Goal: Task Accomplishment & Management: Manage account settings

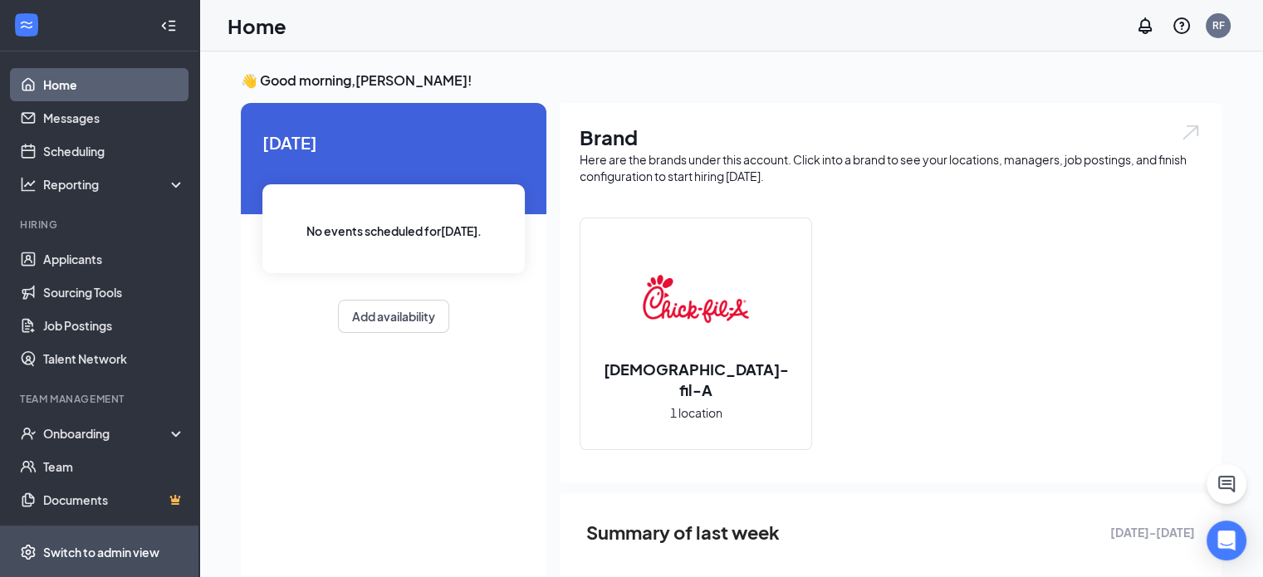
click at [137, 549] on div "Switch to admin view" at bounding box center [101, 552] width 116 height 17
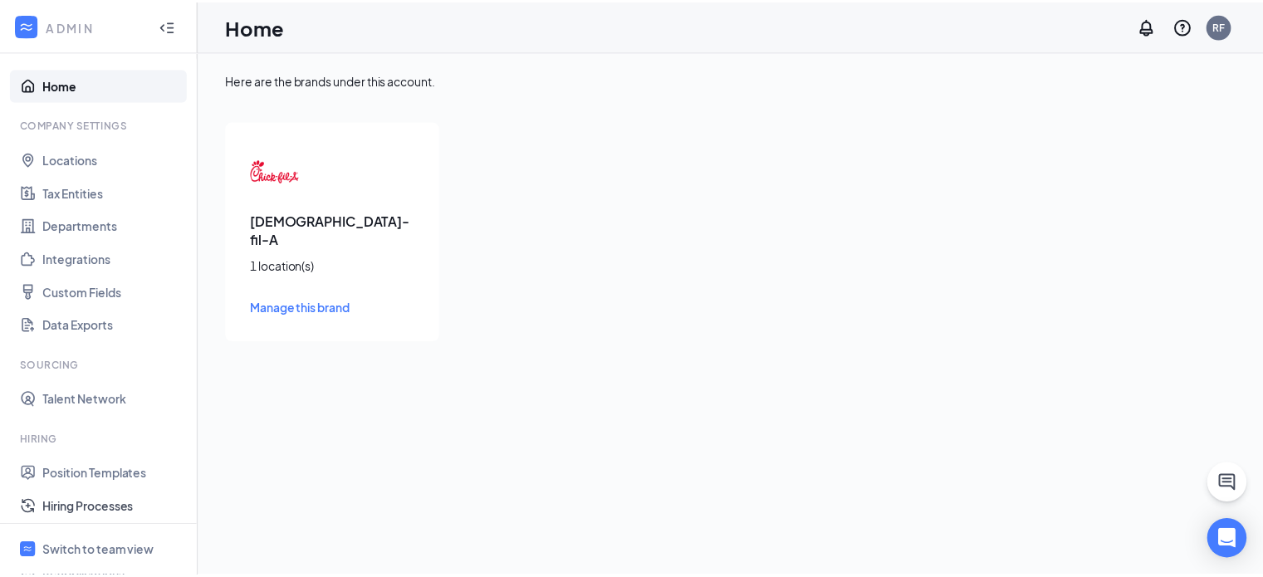
scroll to position [55, 0]
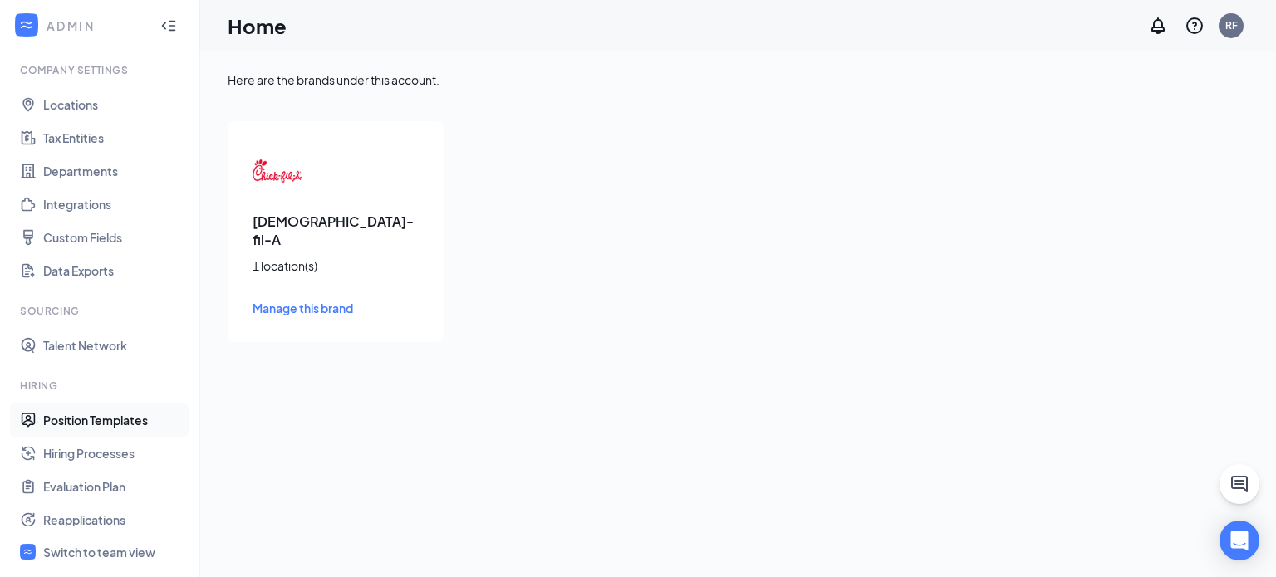
click at [136, 426] on link "Position Templates" at bounding box center [114, 420] width 142 height 33
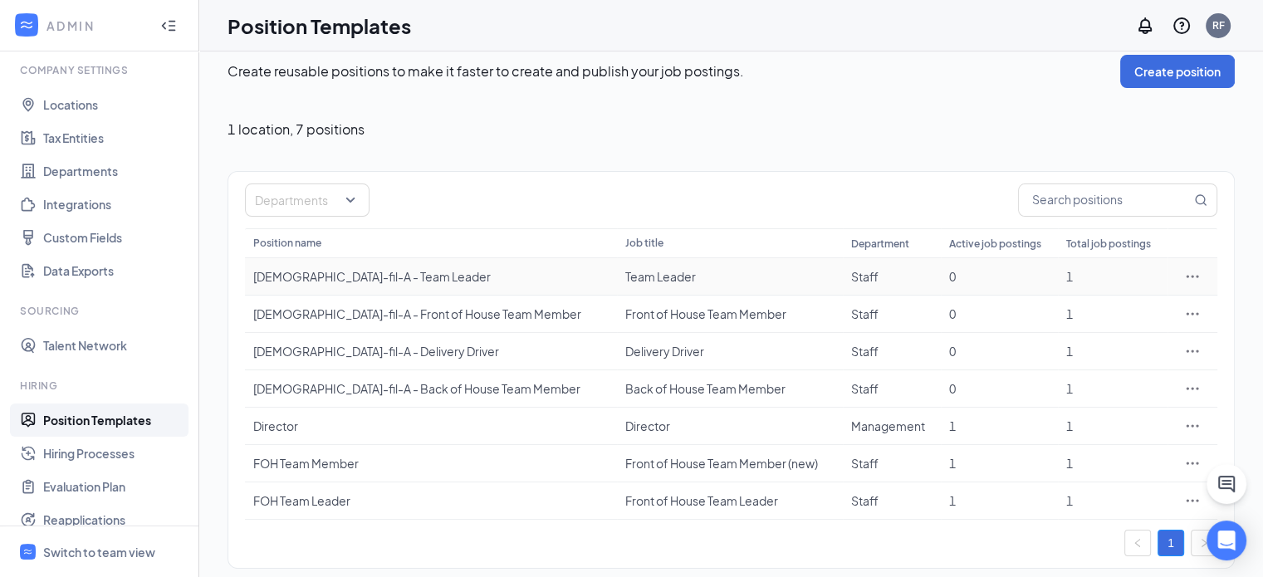
scroll to position [27, 0]
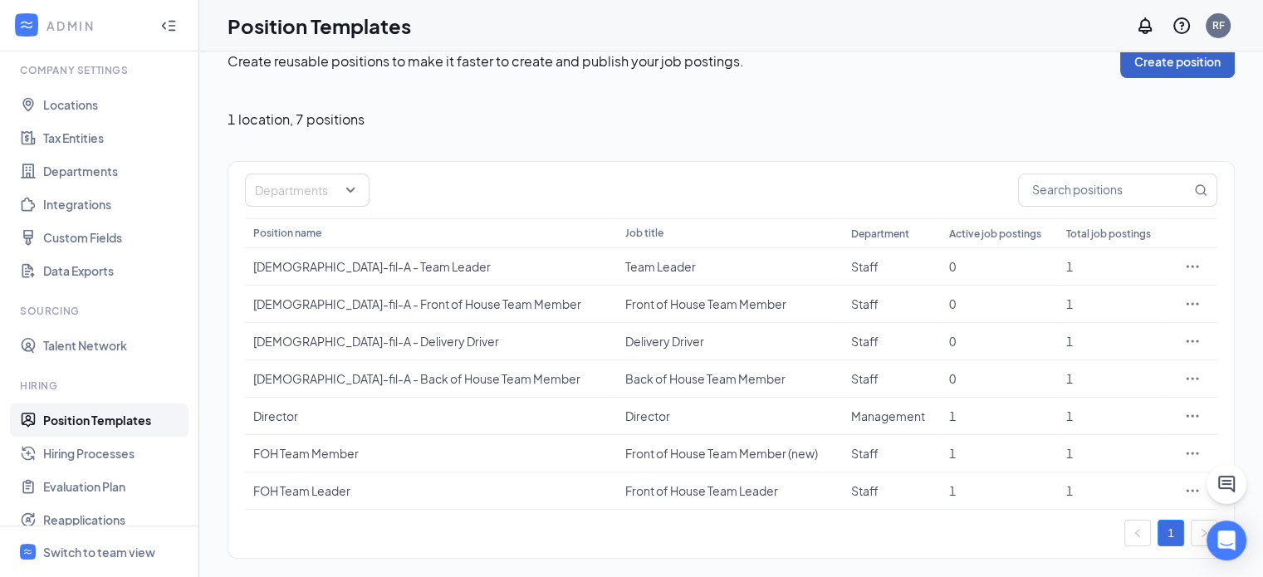
click at [1154, 70] on button "Create position" at bounding box center [1177, 61] width 115 height 33
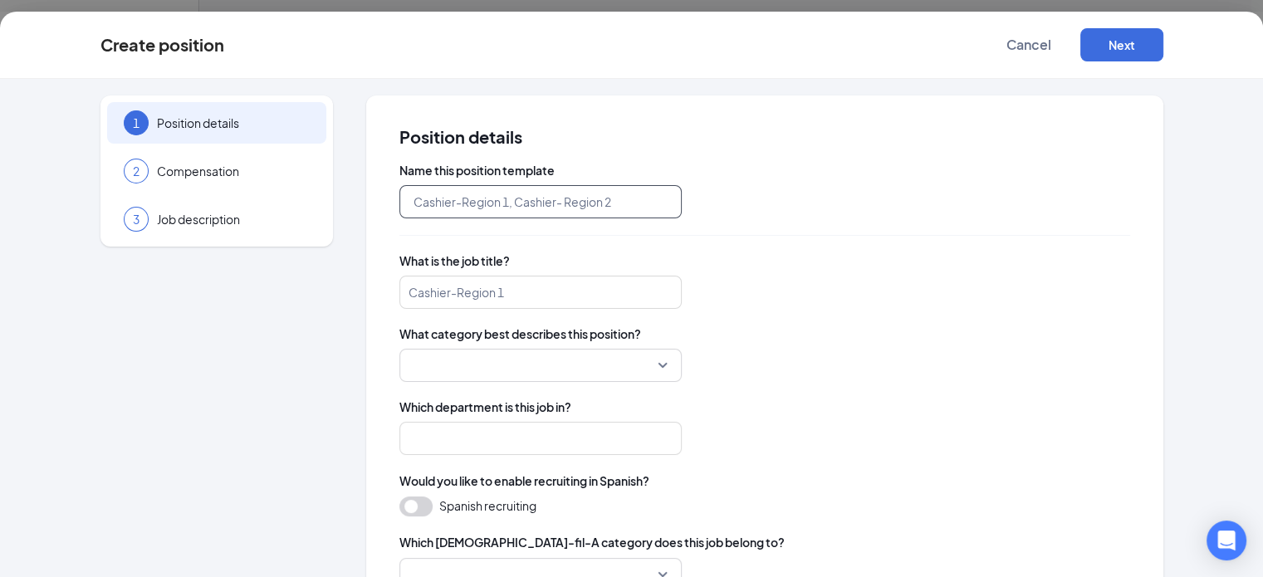
click at [576, 199] on input "text" at bounding box center [541, 201] width 282 height 33
type input "Front of House Director"
paste input "Front of House Director"
type input "Front of House Director"
click at [487, 304] on input "Front of House Director" at bounding box center [541, 292] width 282 height 33
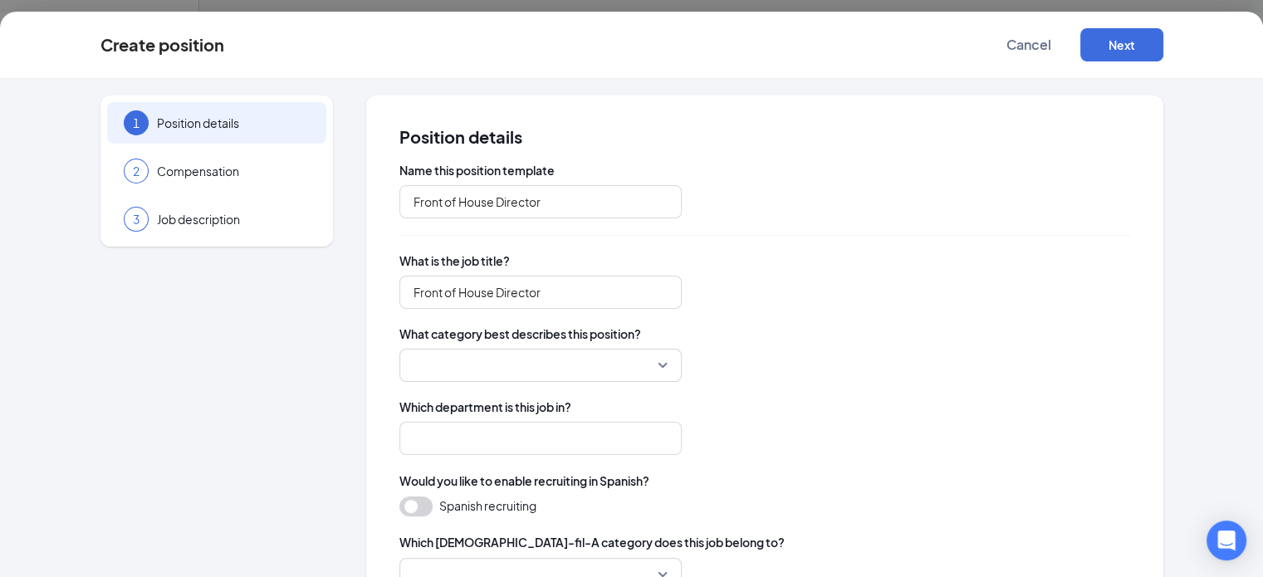
click at [531, 362] on input "search" at bounding box center [534, 366] width 251 height 32
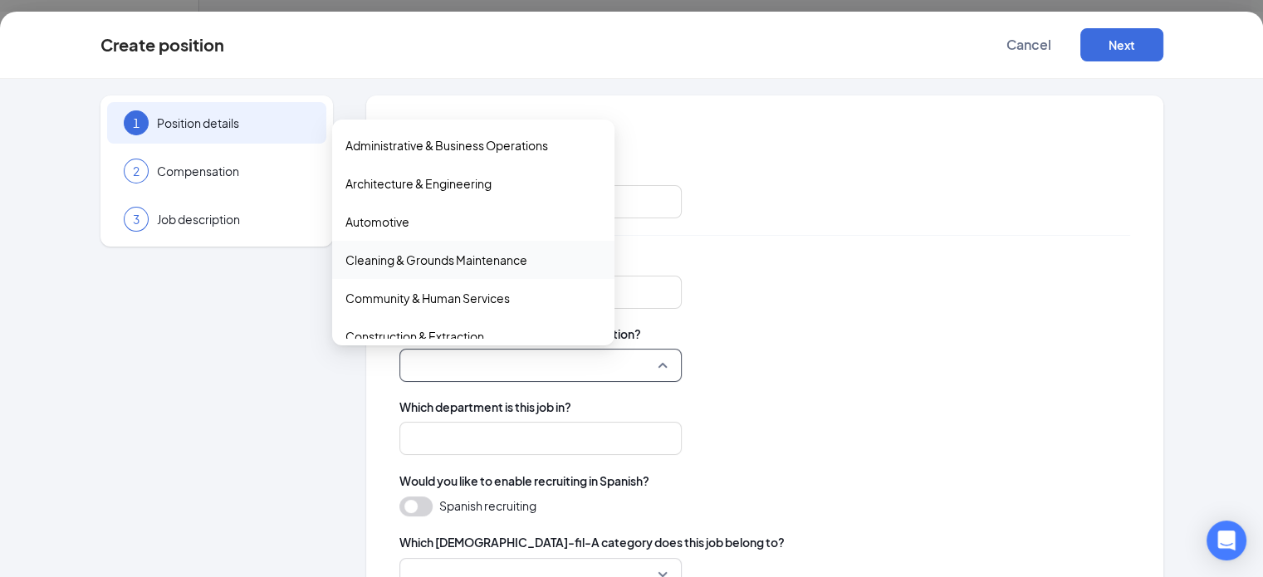
scroll to position [307, 0]
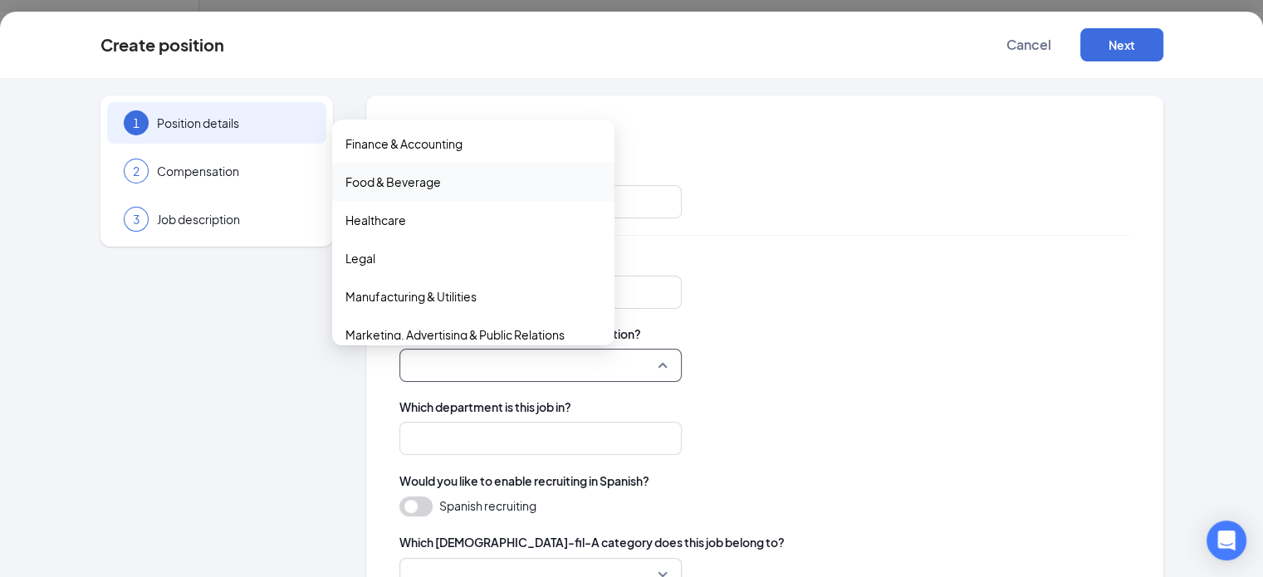
click at [488, 177] on span "Food & Beverage" at bounding box center [474, 182] width 256 height 18
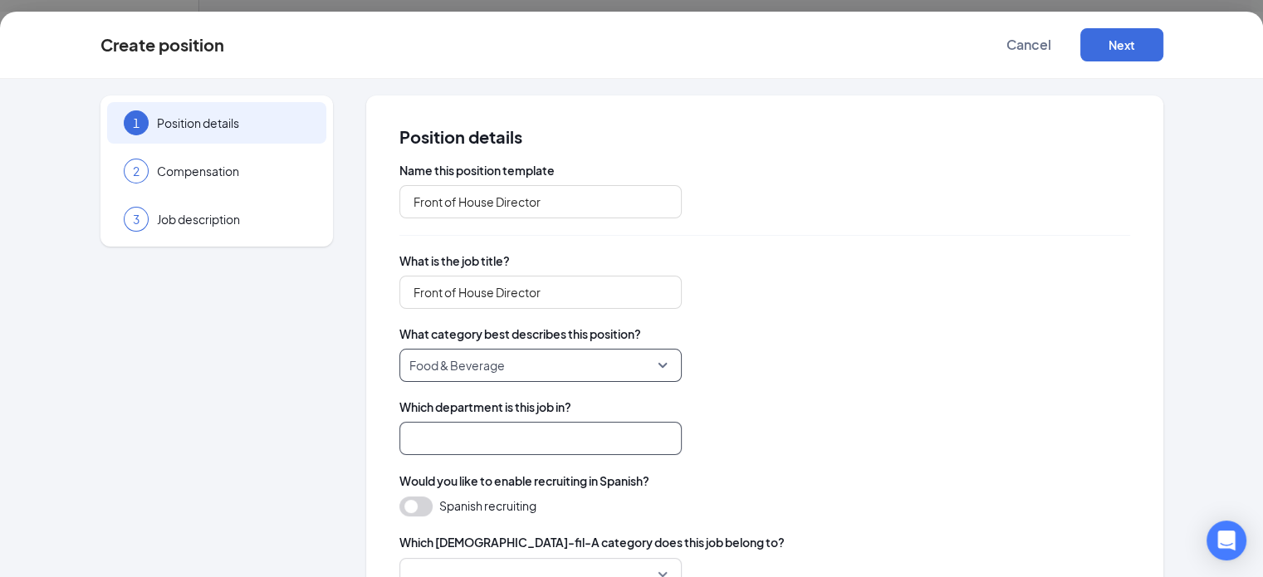
click at [484, 429] on input "search" at bounding box center [541, 438] width 282 height 33
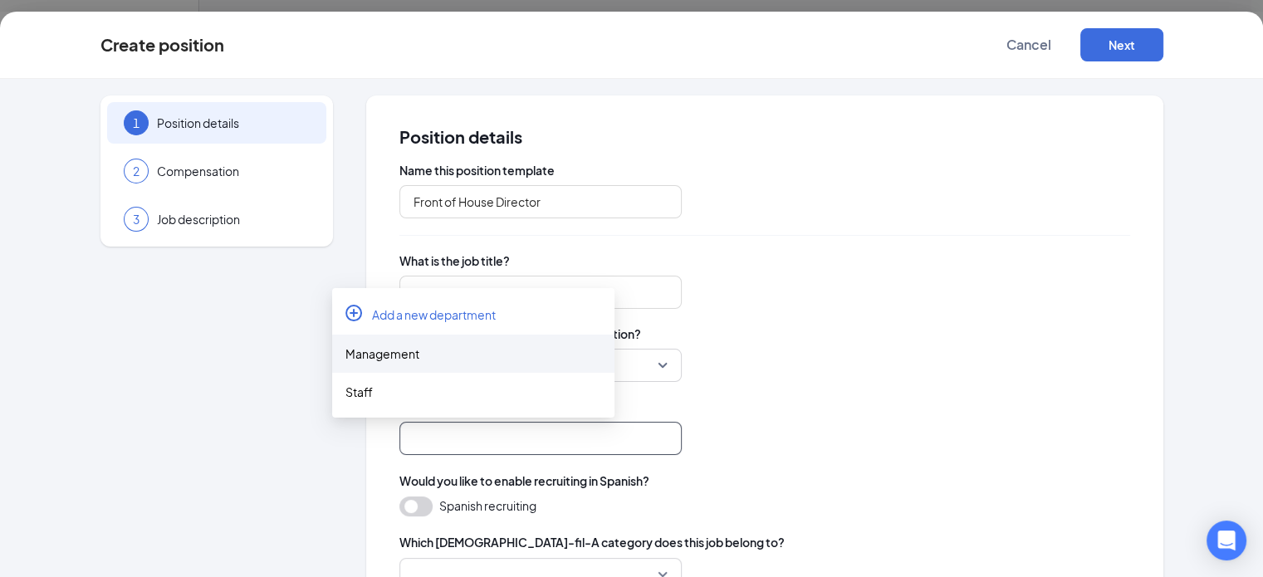
click at [480, 360] on div "Management" at bounding box center [474, 354] width 256 height 18
type input "Management"
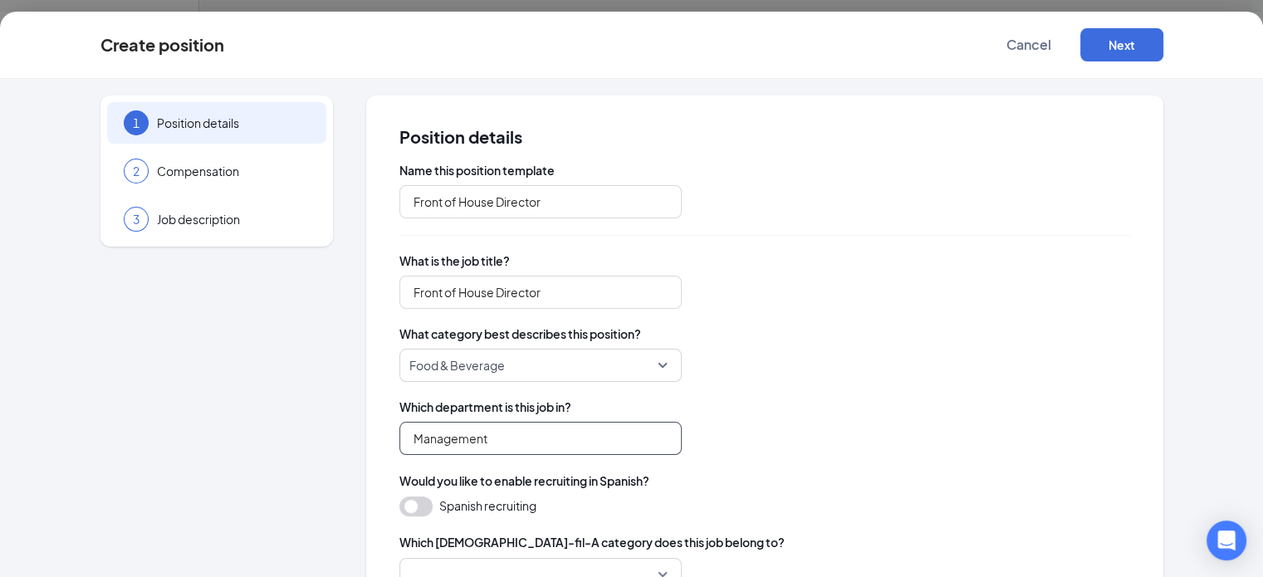
scroll to position [151, 0]
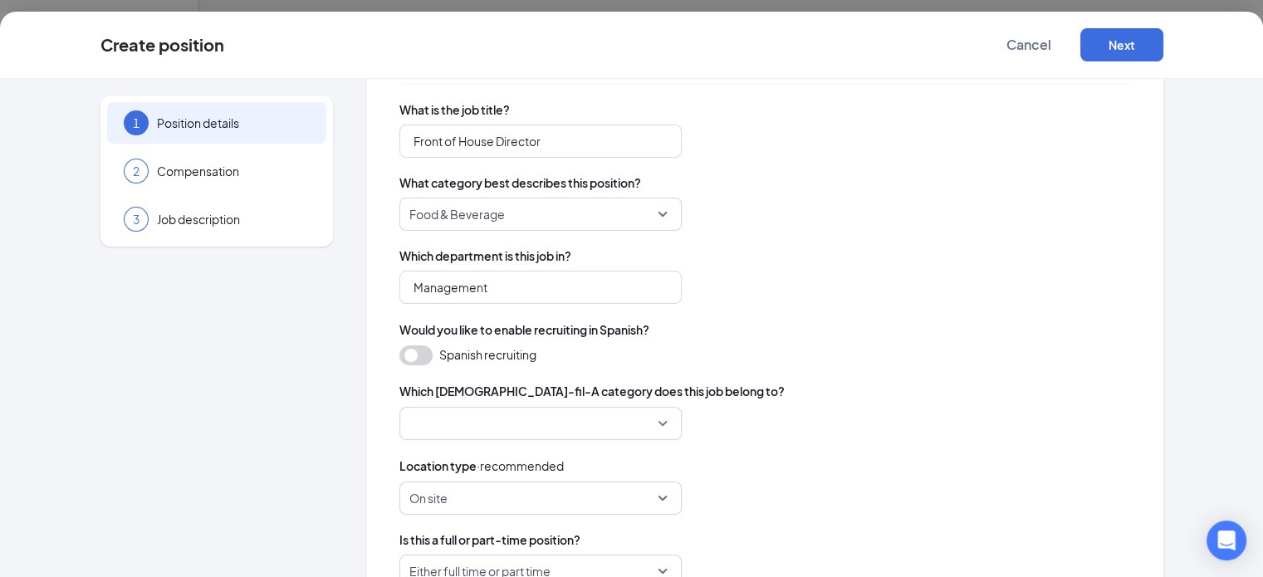
click at [568, 414] on input "search" at bounding box center [534, 424] width 251 height 32
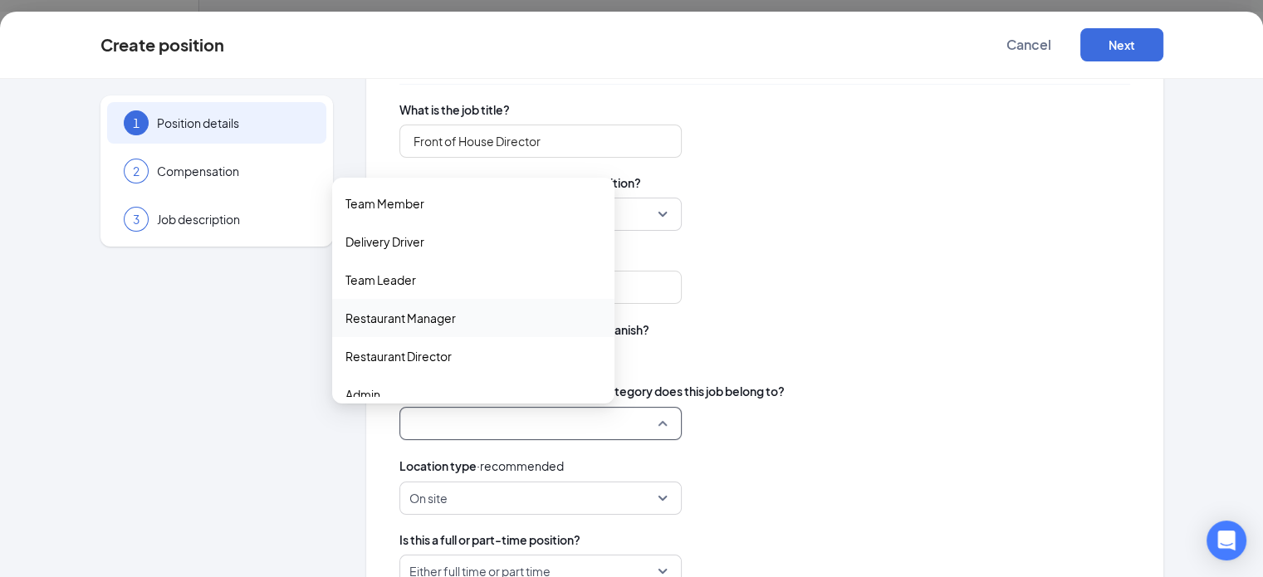
scroll to position [55, 0]
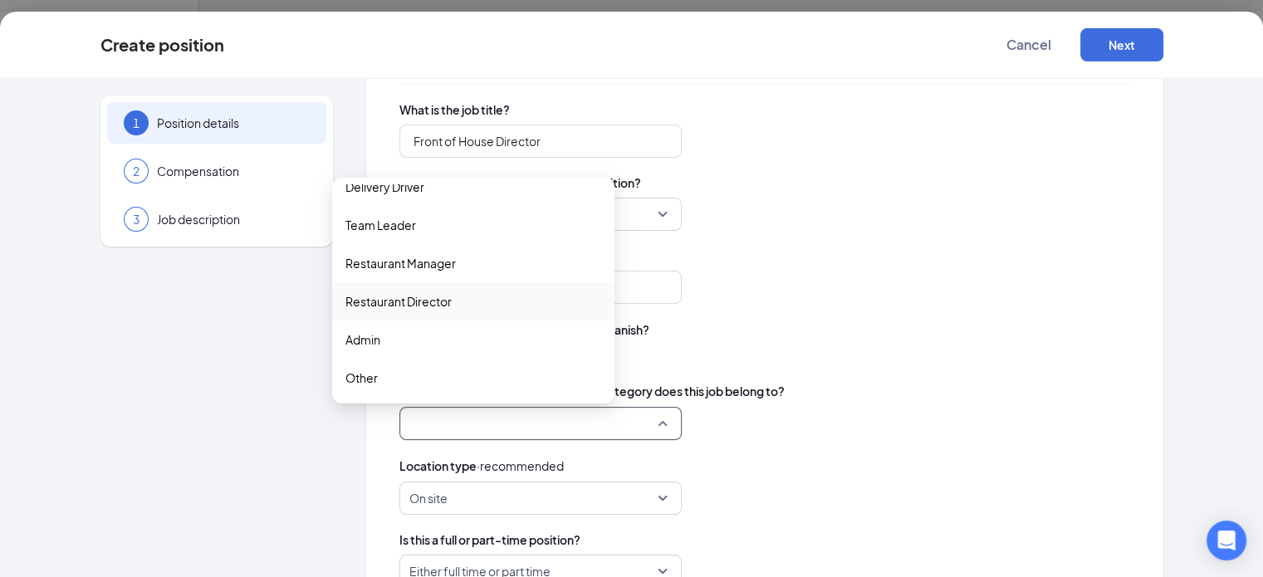
click at [463, 291] on div "Restaurant Director" at bounding box center [473, 301] width 282 height 38
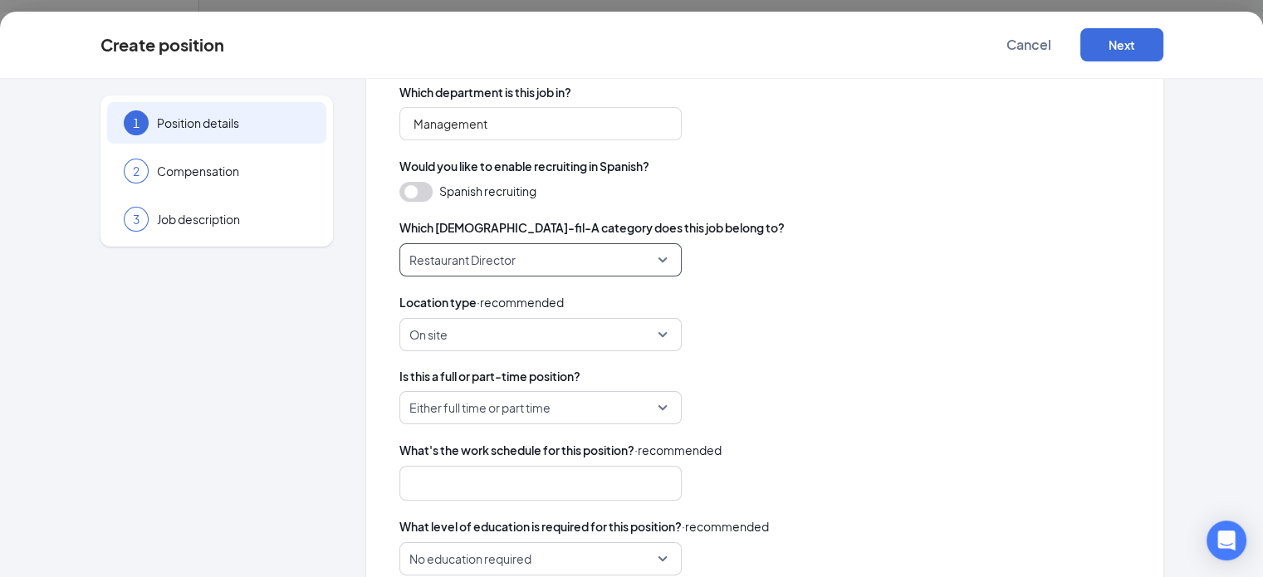
scroll to position [322, 0]
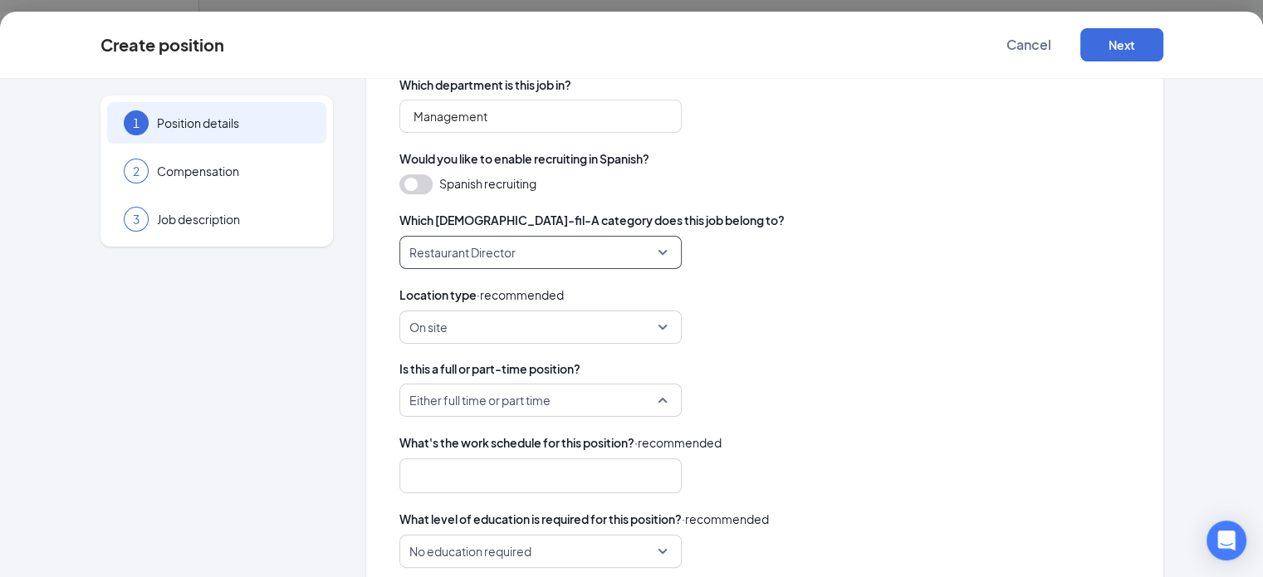
click at [547, 407] on span "Either full time or part time" at bounding box center [533, 401] width 248 height 32
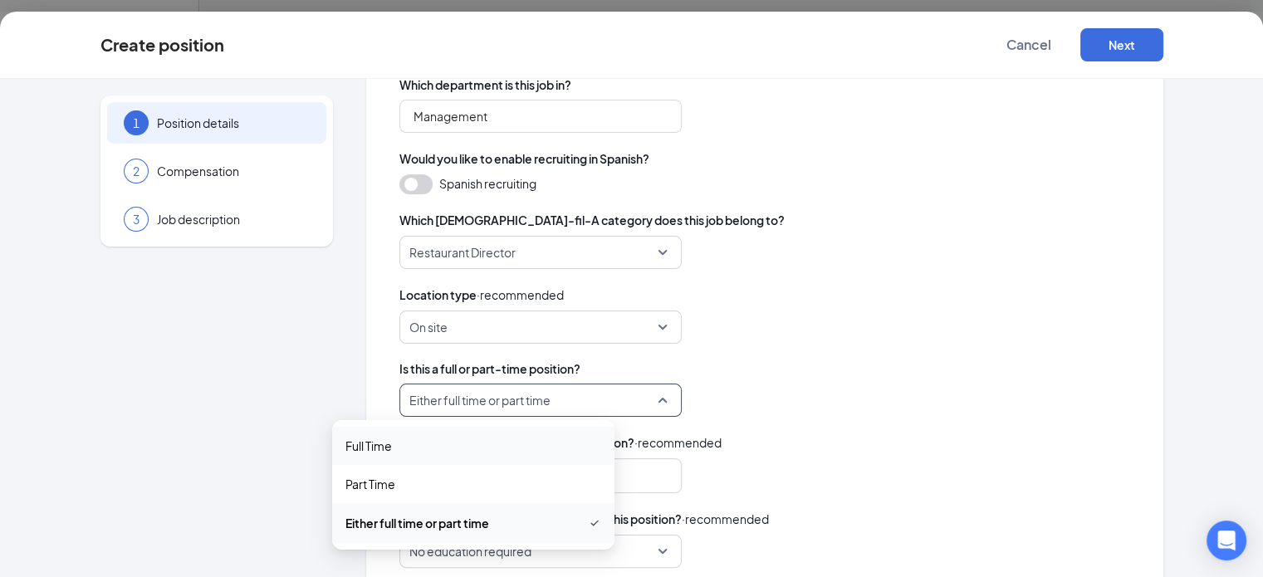
click at [485, 451] on span "Full Time" at bounding box center [474, 446] width 256 height 18
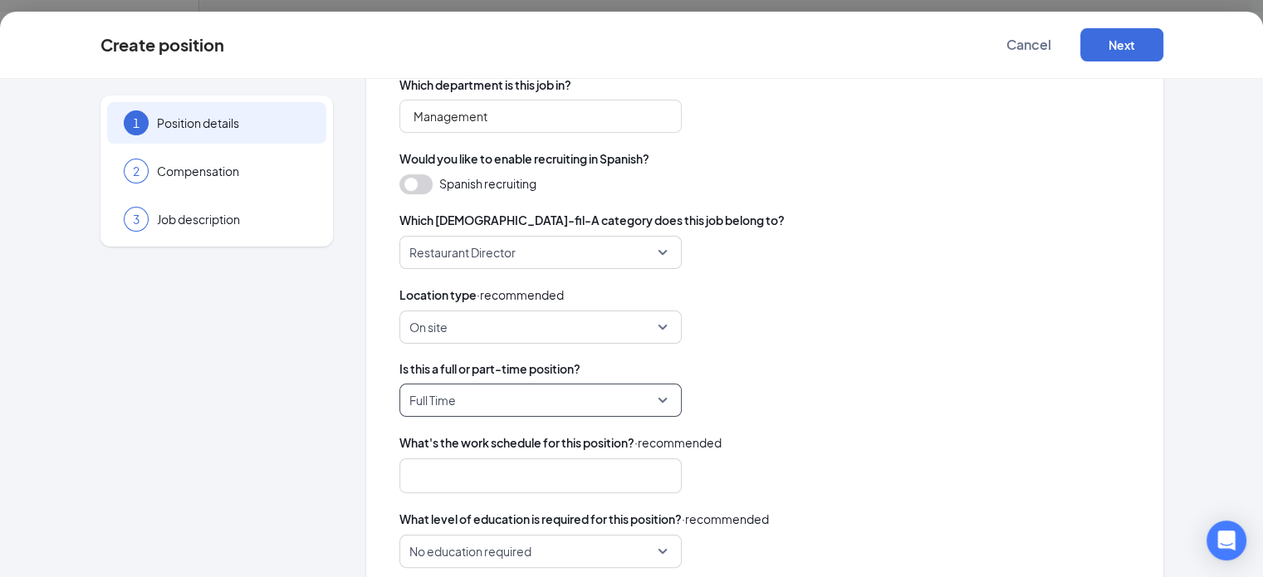
scroll to position [458, 0]
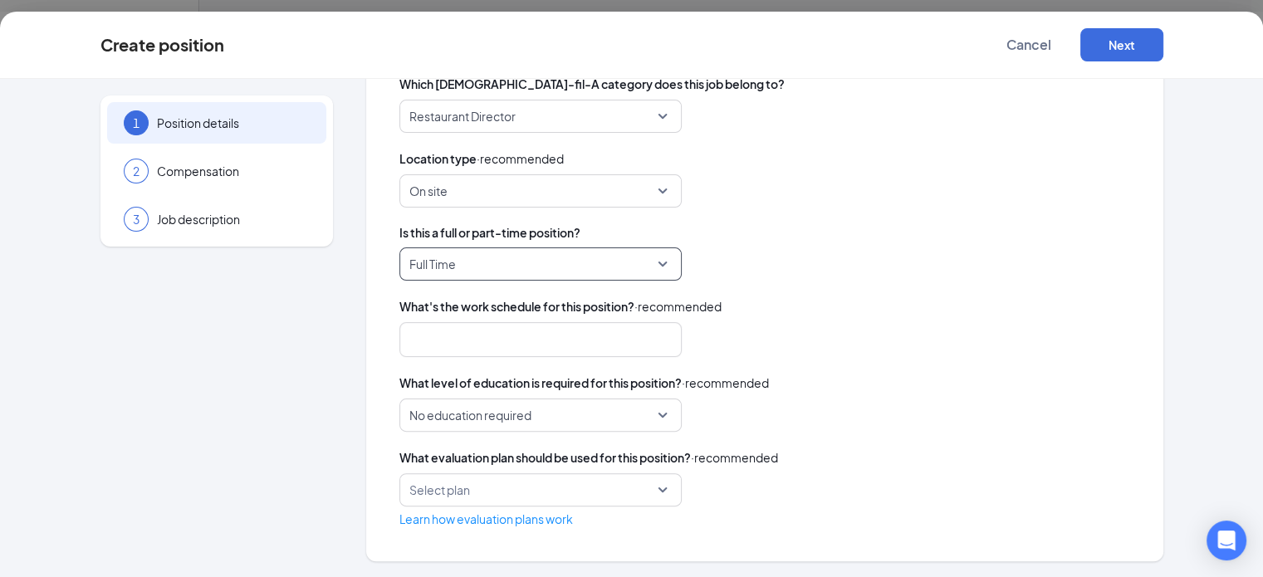
click at [572, 333] on div at bounding box center [533, 339] width 238 height 27
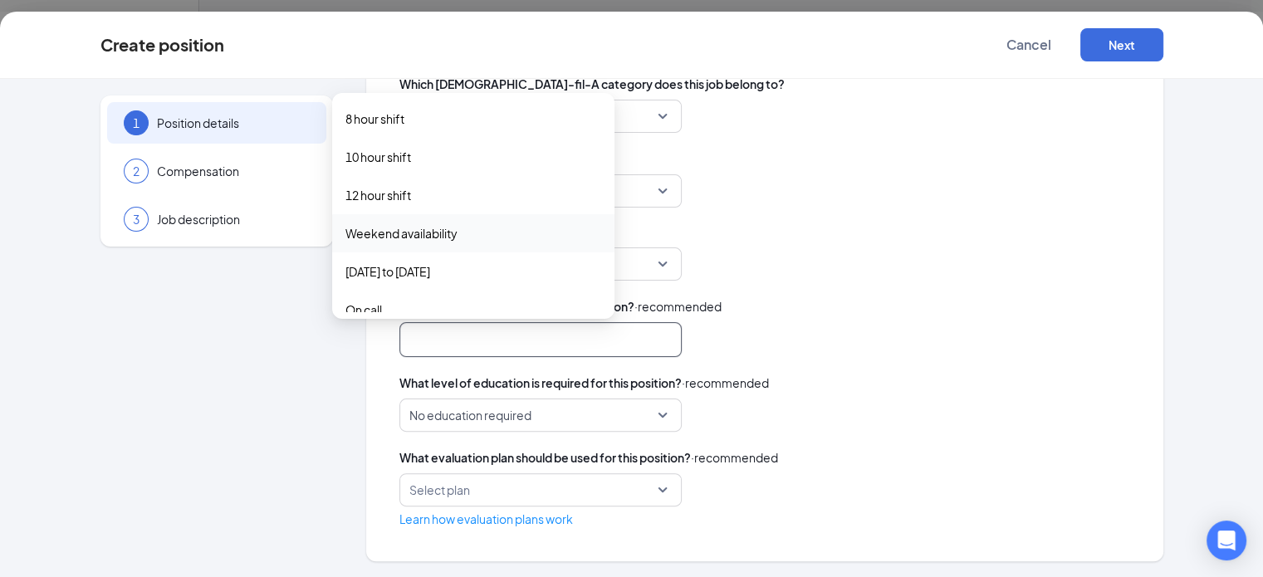
scroll to position [7, 0]
click at [434, 122] on span "8 hour shift" at bounding box center [474, 119] width 256 height 18
click at [445, 245] on div "Weekend availability" at bounding box center [473, 235] width 282 height 38
click at [441, 279] on span "Monday to Friday" at bounding box center [474, 275] width 256 height 18
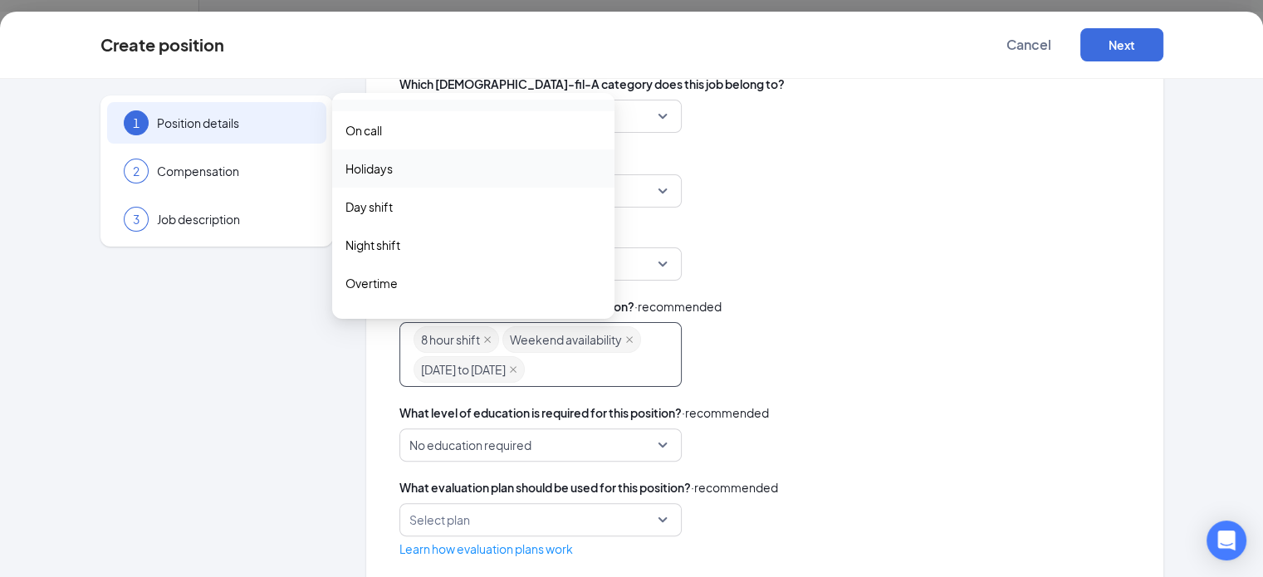
scroll to position [213, 0]
click at [812, 362] on div "8 hour shift Weekend availability Monday to Friday overtime other 8 hour shift …" at bounding box center [765, 354] width 731 height 65
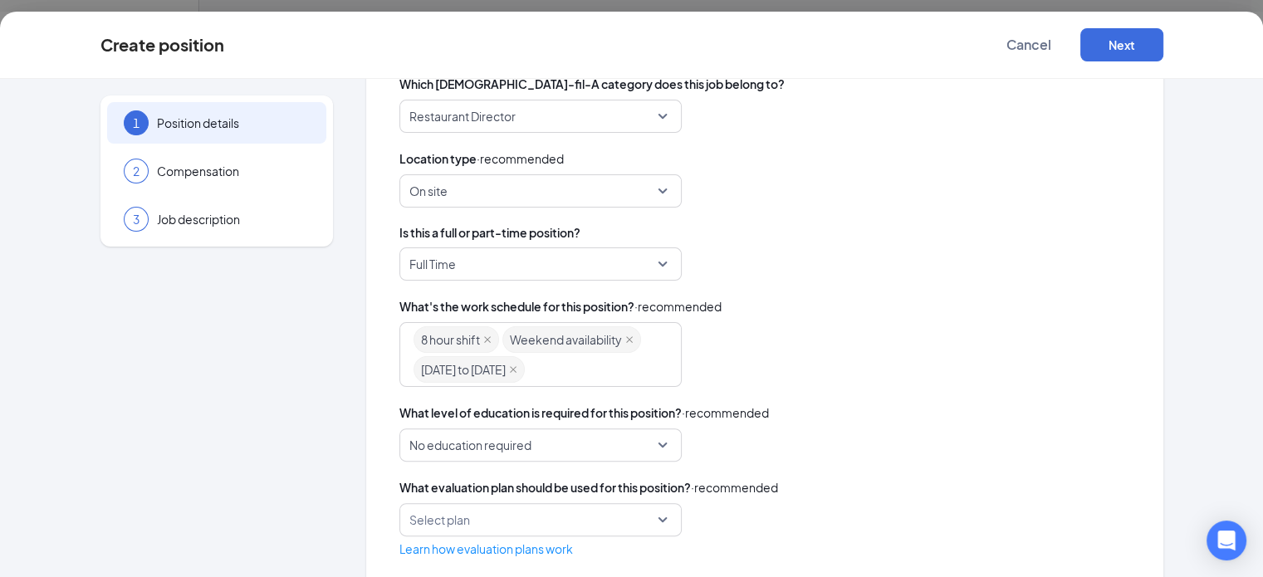
scroll to position [488, 0]
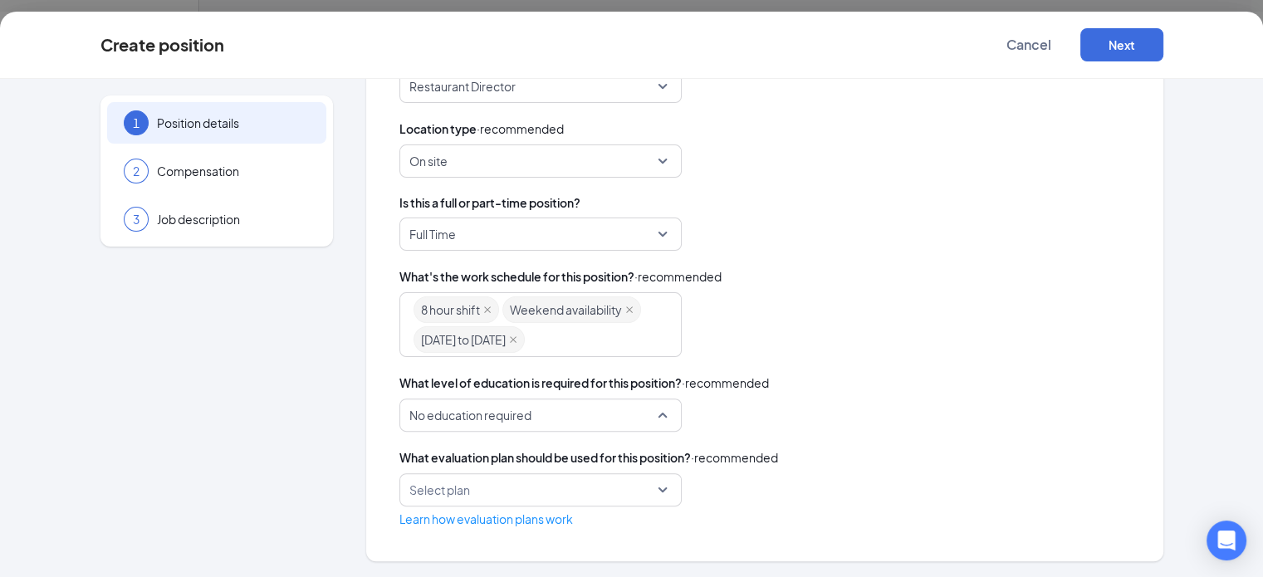
click at [531, 418] on span "No education required" at bounding box center [533, 416] width 248 height 32
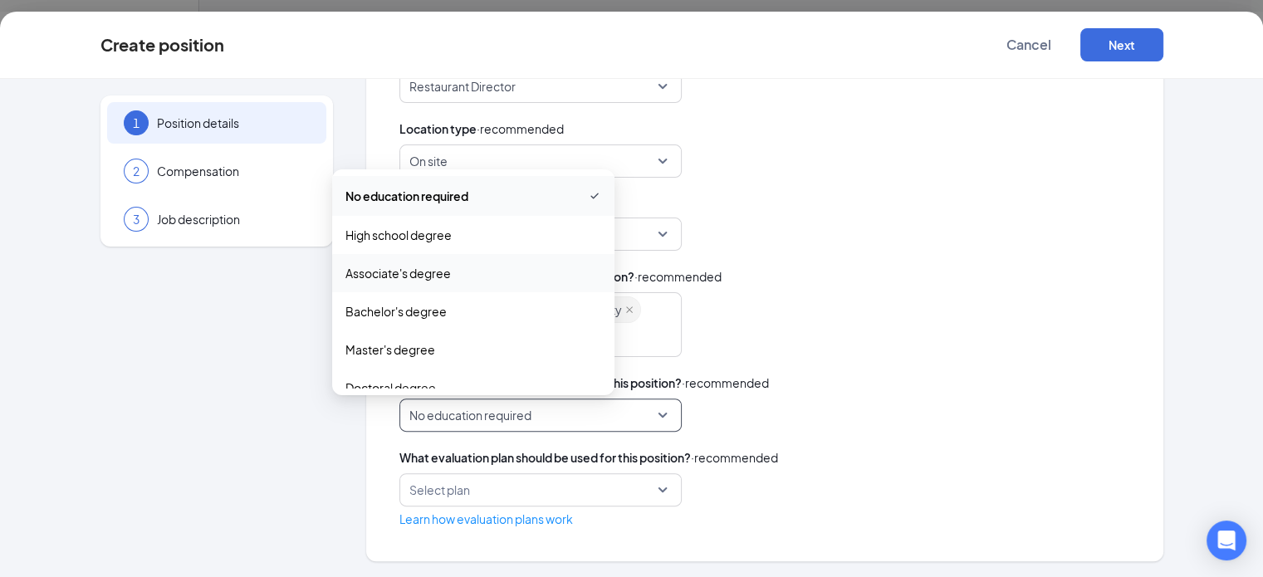
click at [783, 283] on div "What's the work schedule for this position? · recommended" at bounding box center [765, 276] width 731 height 18
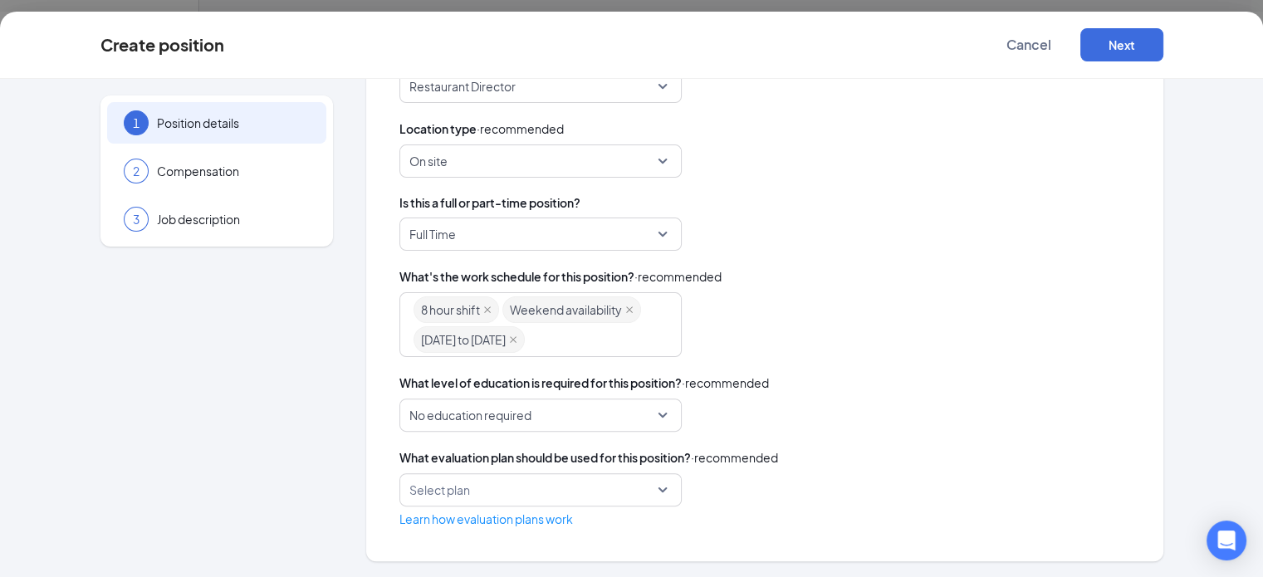
scroll to position [27, 0]
click at [478, 502] on input "search" at bounding box center [534, 490] width 251 height 32
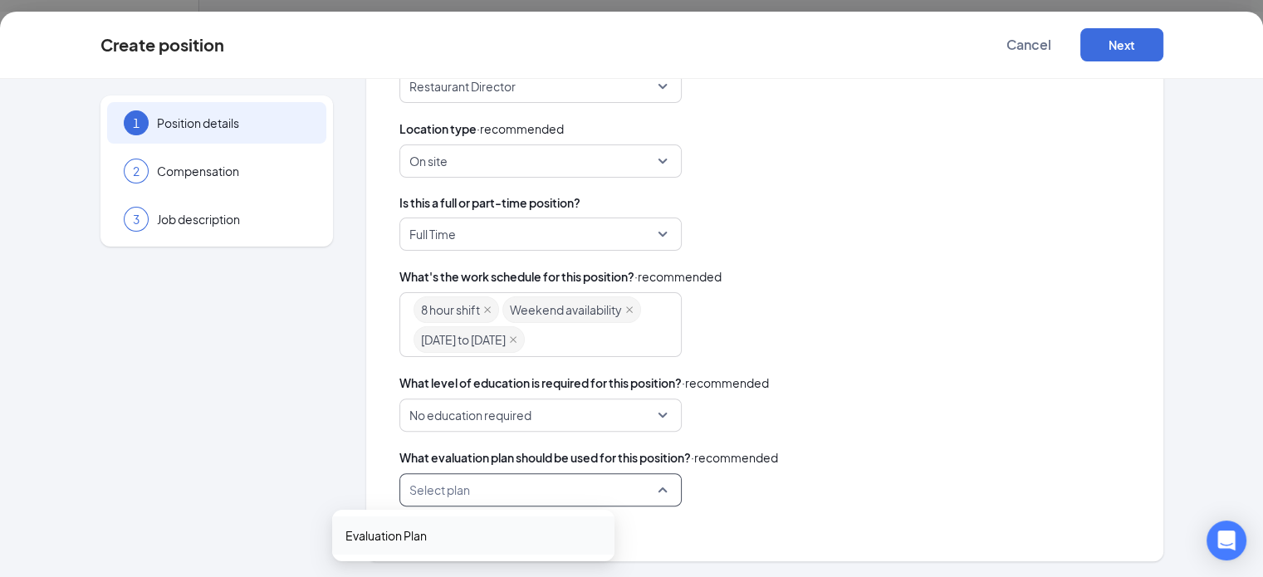
click at [478, 531] on span "Evaluation Plan" at bounding box center [474, 536] width 256 height 18
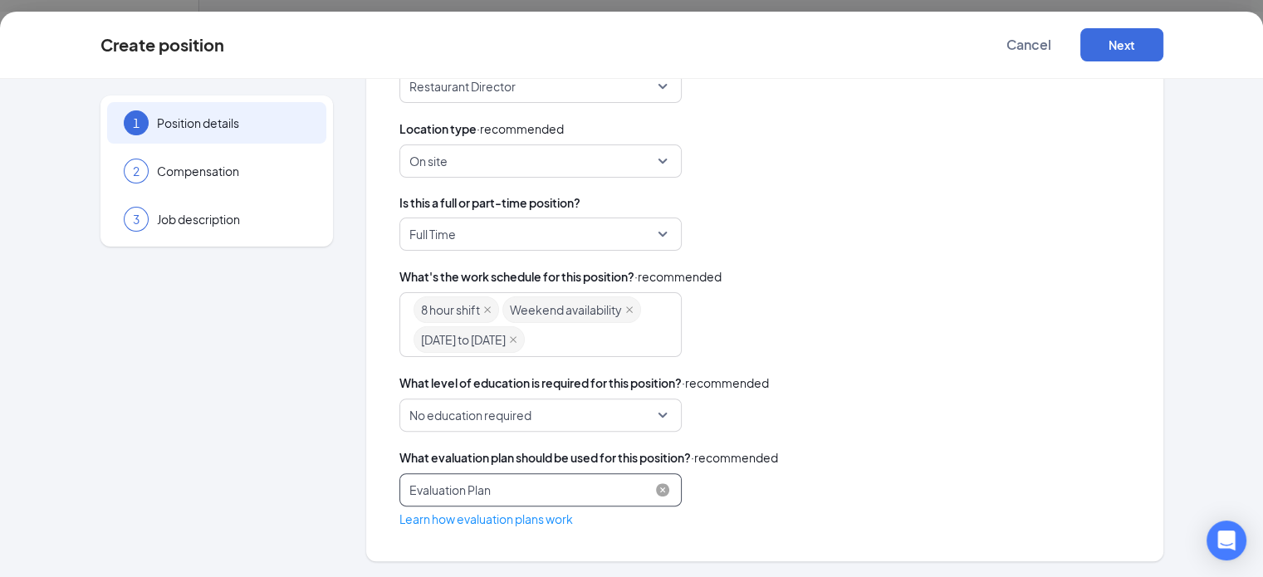
click at [521, 492] on span "Evaluation Plan" at bounding box center [533, 490] width 248 height 32
click at [1159, 50] on button "Next" at bounding box center [1122, 44] width 83 height 33
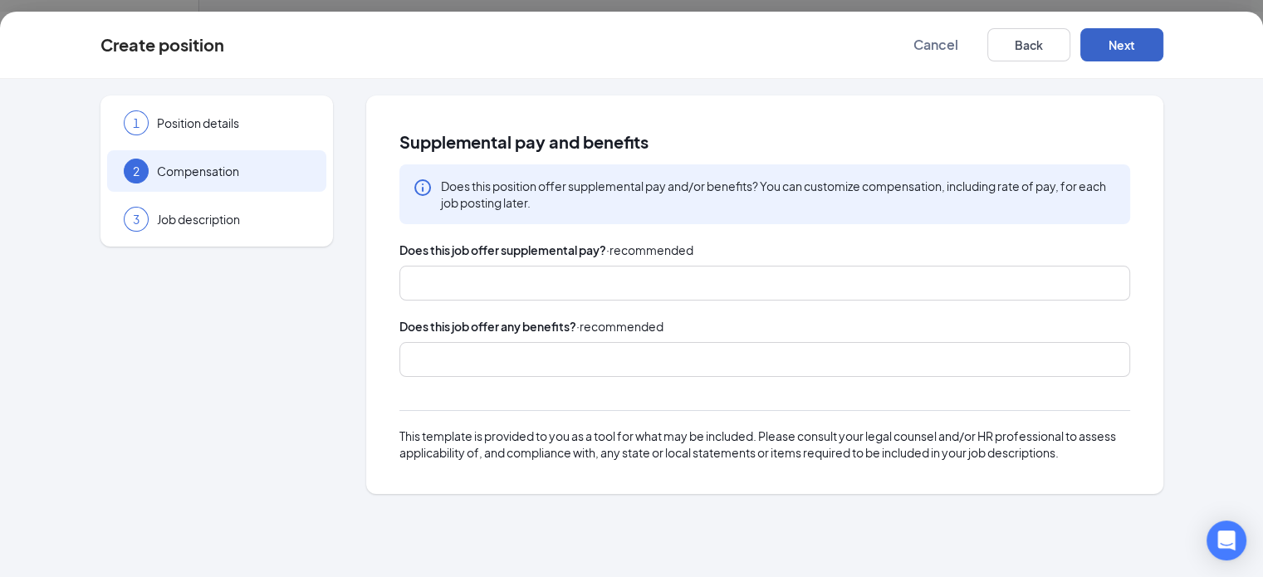
scroll to position [0, 0]
click at [658, 270] on div at bounding box center [757, 283] width 687 height 27
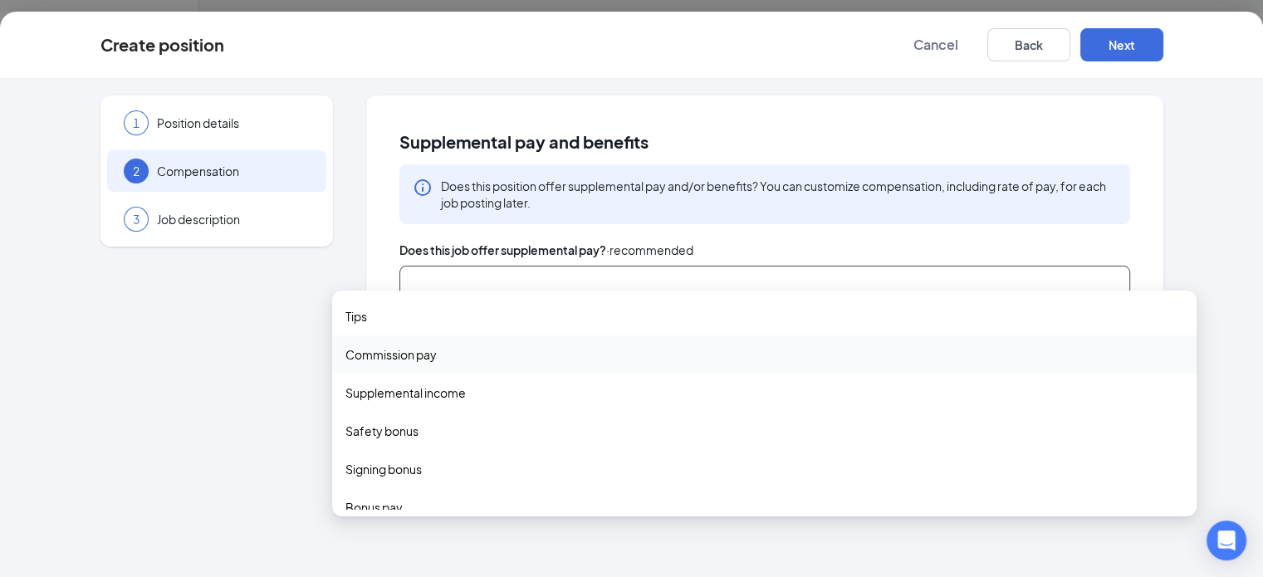
scroll to position [55, 0]
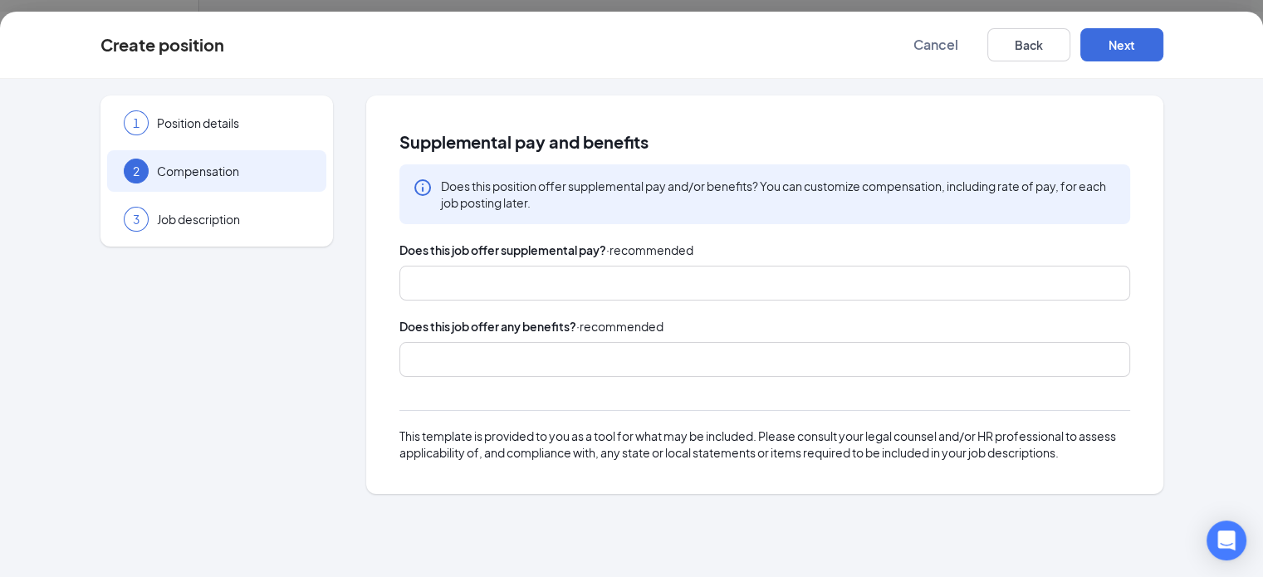
click at [794, 136] on div "Supplemental pay and benefits" at bounding box center [765, 142] width 731 height 26
click at [644, 363] on div "Does this job offer supplemental pay? · recommended tips commission_pay supplem…" at bounding box center [765, 351] width 731 height 220
click at [666, 346] on div at bounding box center [757, 359] width 687 height 27
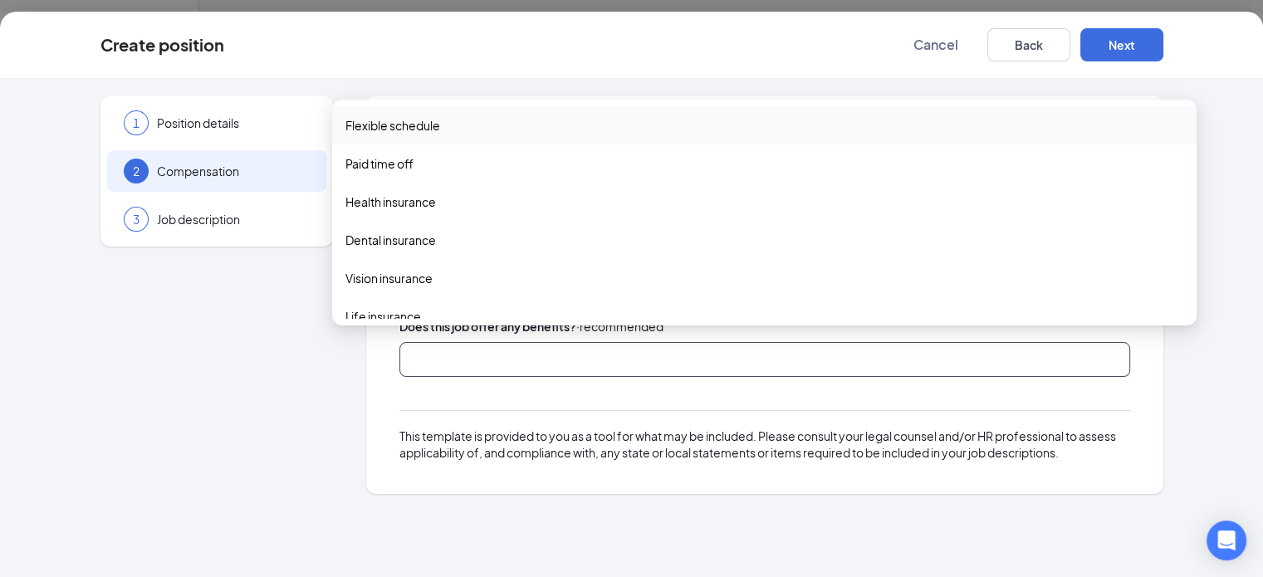
click at [668, 135] on div "Flexible schedule" at bounding box center [764, 125] width 865 height 38
click at [649, 150] on div "Paid time off" at bounding box center [764, 165] width 865 height 38
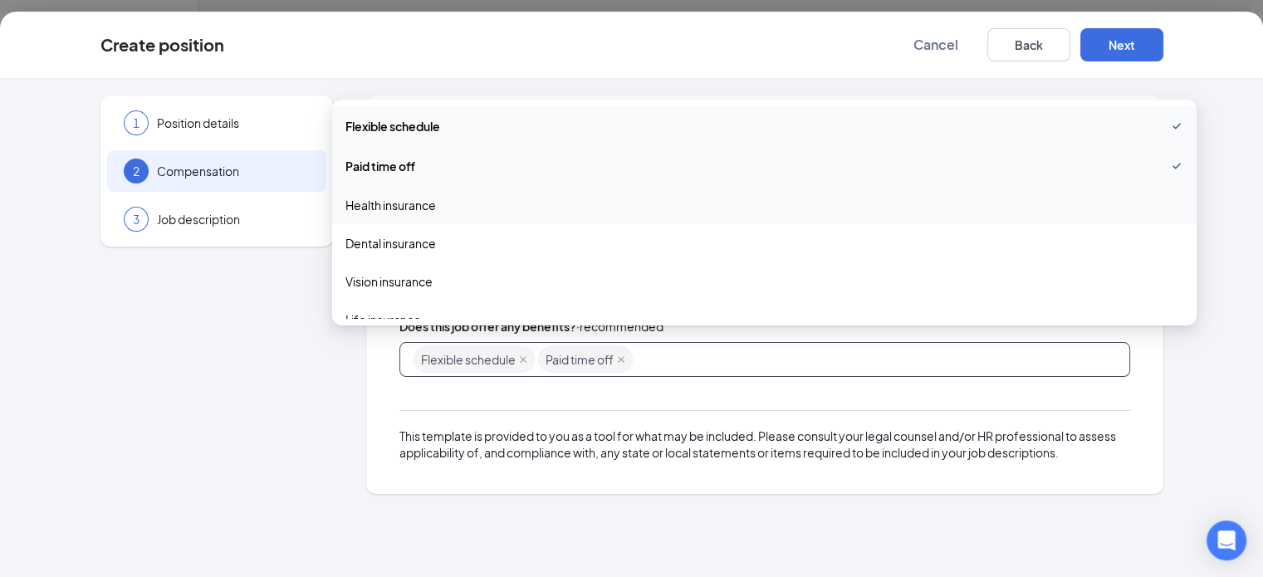
click at [628, 203] on span "Health insurance" at bounding box center [765, 205] width 838 height 18
click at [586, 248] on span "Dental insurance" at bounding box center [765, 245] width 838 height 18
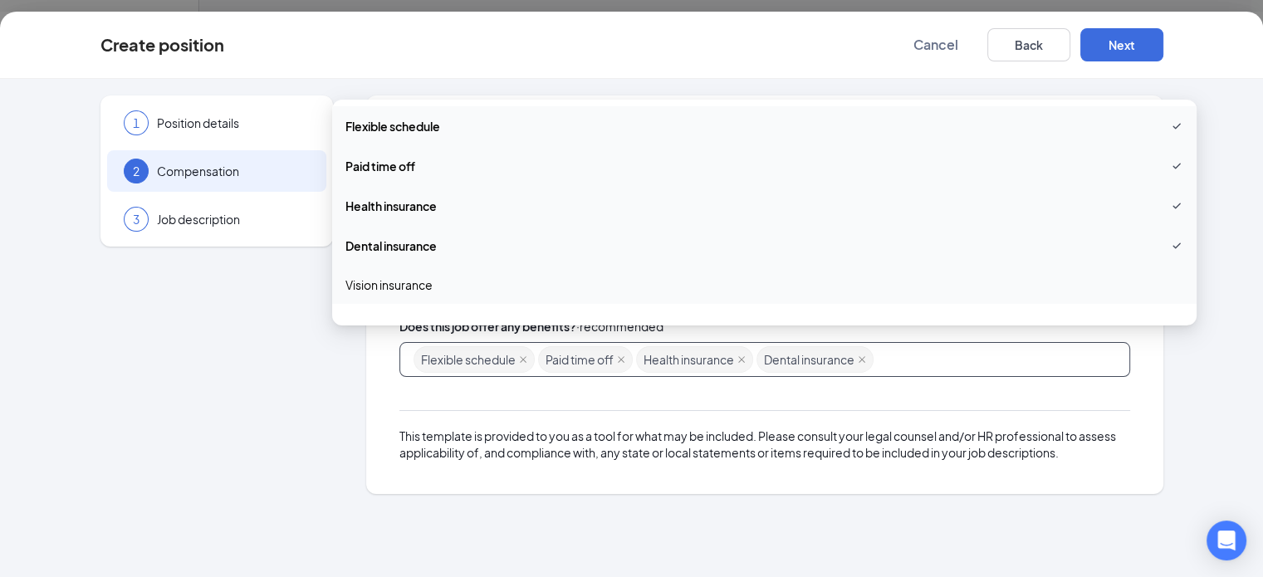
click at [572, 272] on div "Vision insurance" at bounding box center [764, 285] width 865 height 38
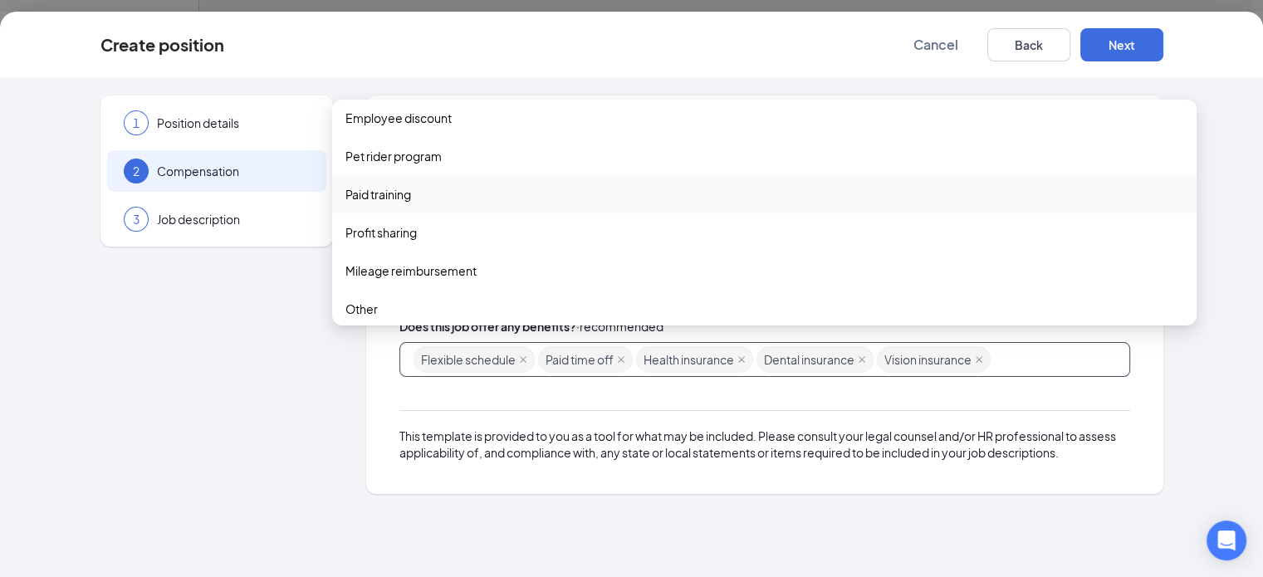
scroll to position [399, 0]
click at [638, 204] on div "Paid training" at bounding box center [764, 193] width 865 height 38
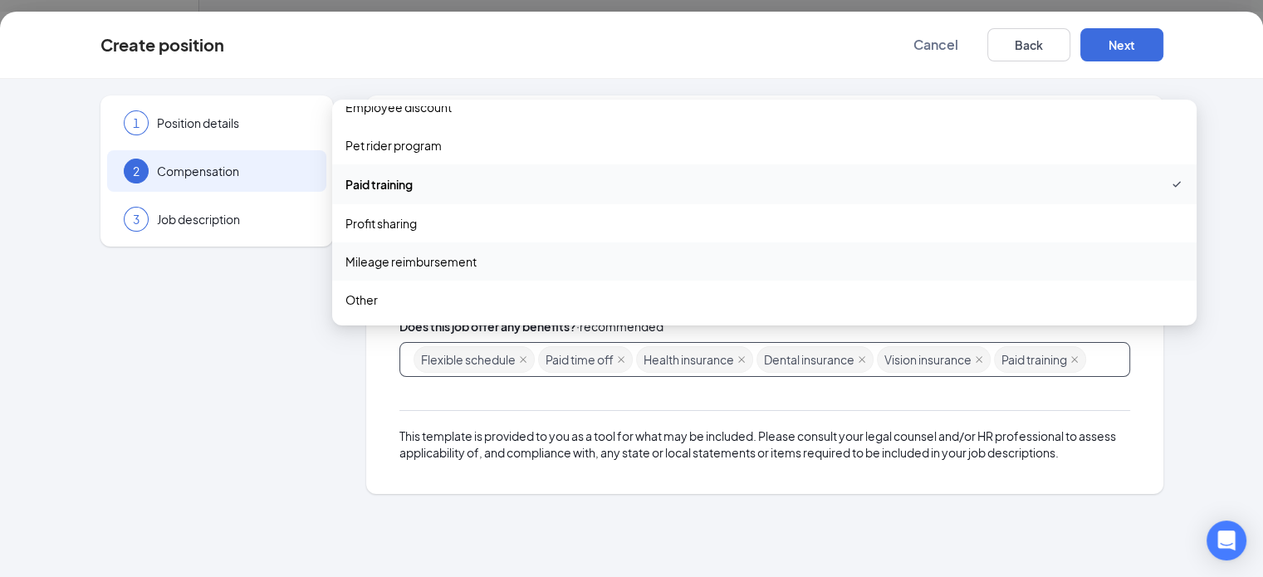
click at [602, 256] on span "Mileage reimbursement" at bounding box center [765, 261] width 838 height 18
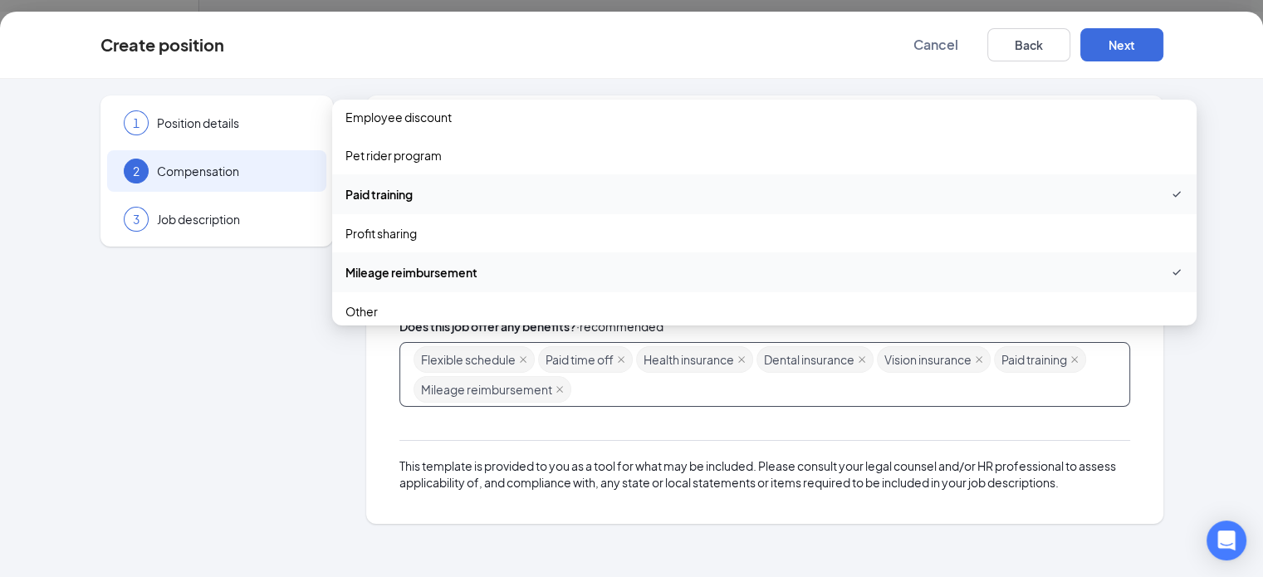
scroll to position [409, 0]
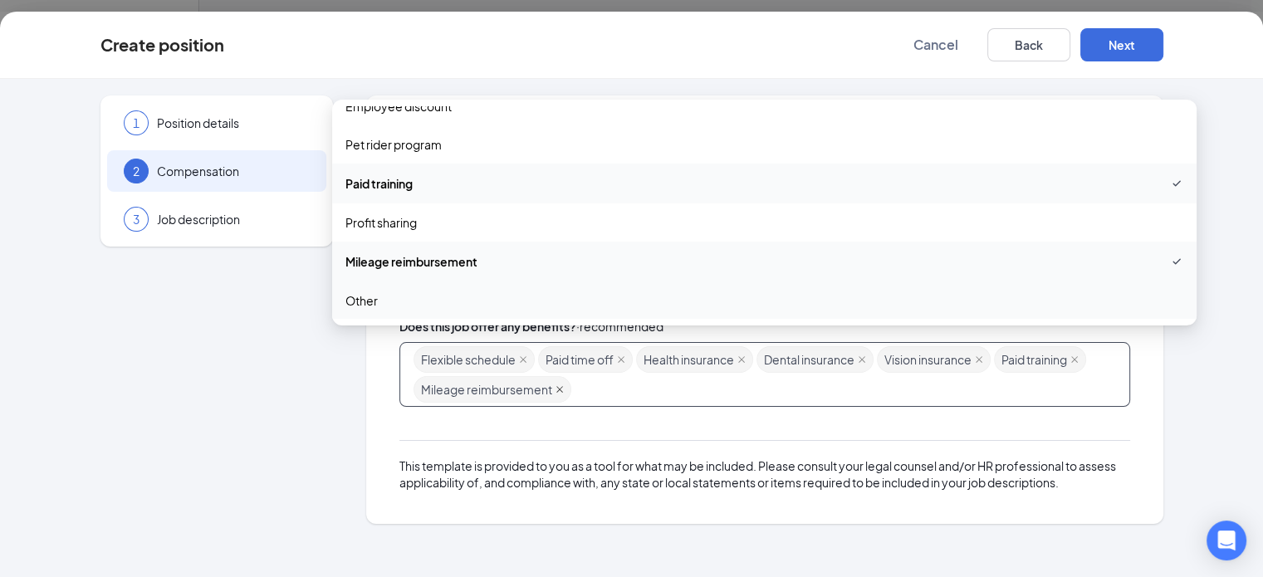
click at [556, 385] on icon "close" at bounding box center [560, 389] width 8 height 8
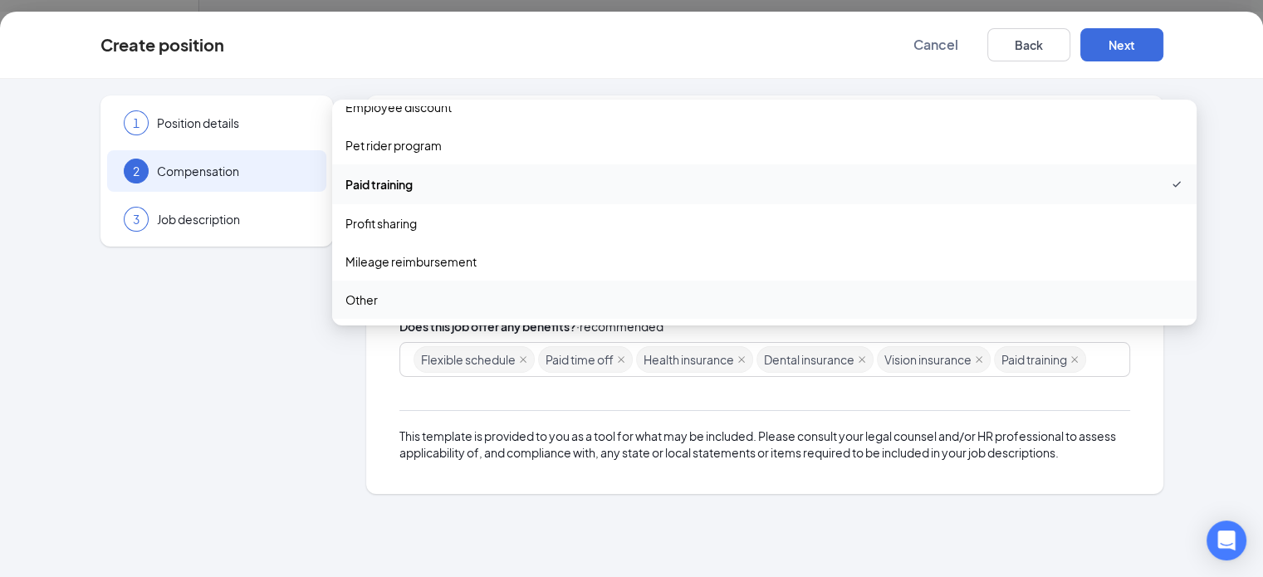
click at [587, 434] on div "This template is provided to you as a tool for what may be included. Please con…" at bounding box center [765, 444] width 731 height 33
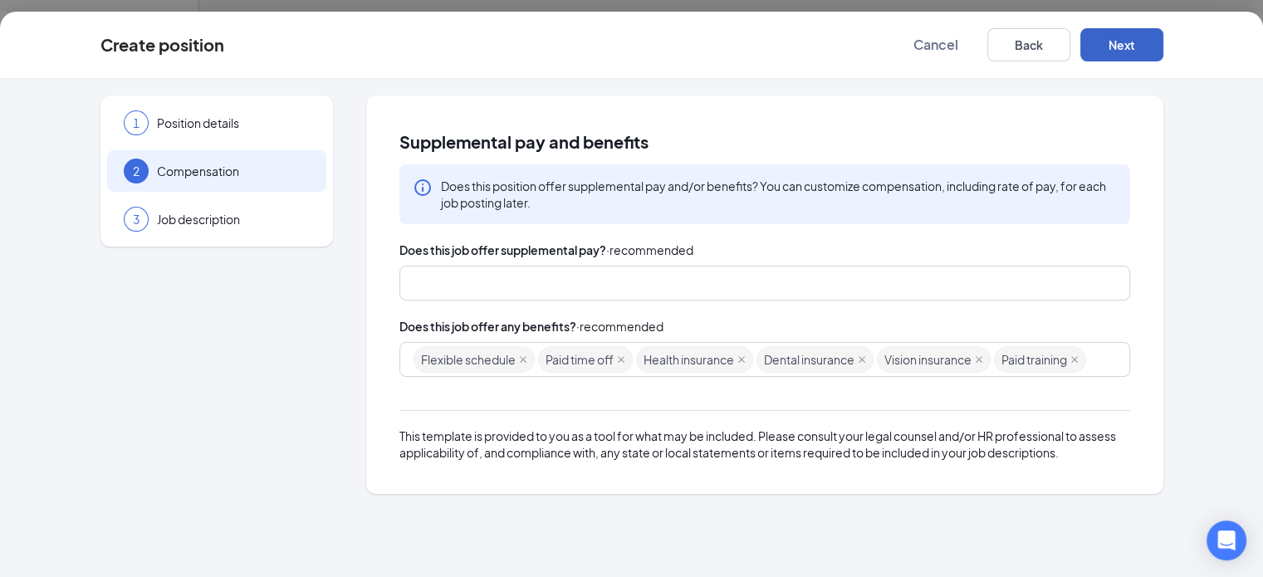
click at [1164, 49] on button "Next" at bounding box center [1122, 44] width 83 height 33
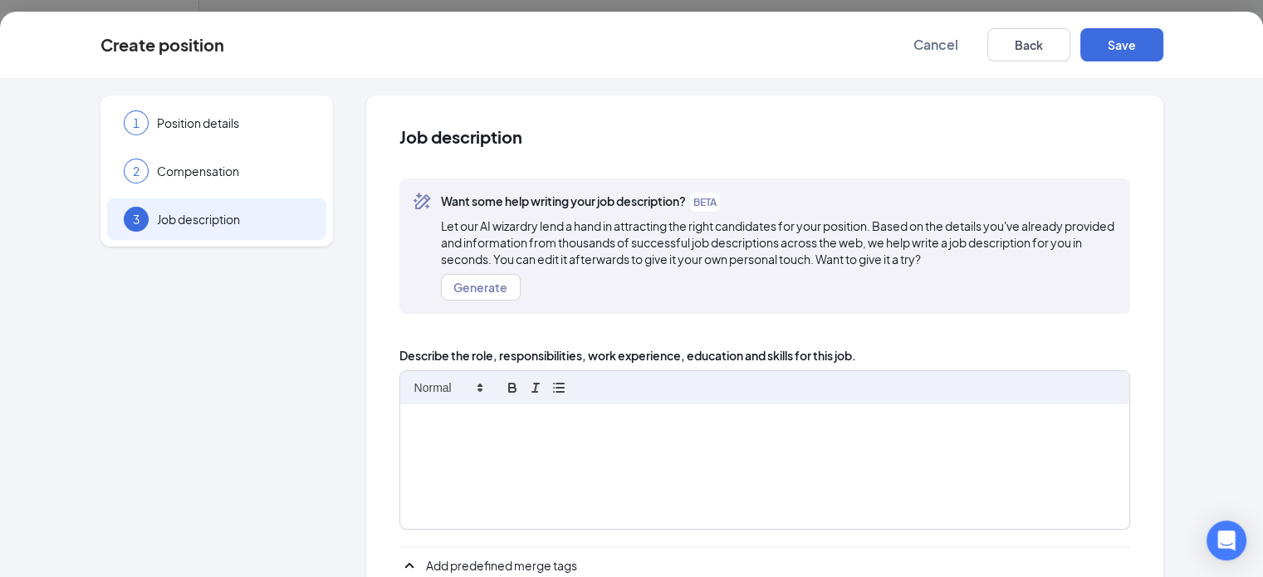
scroll to position [120, 0]
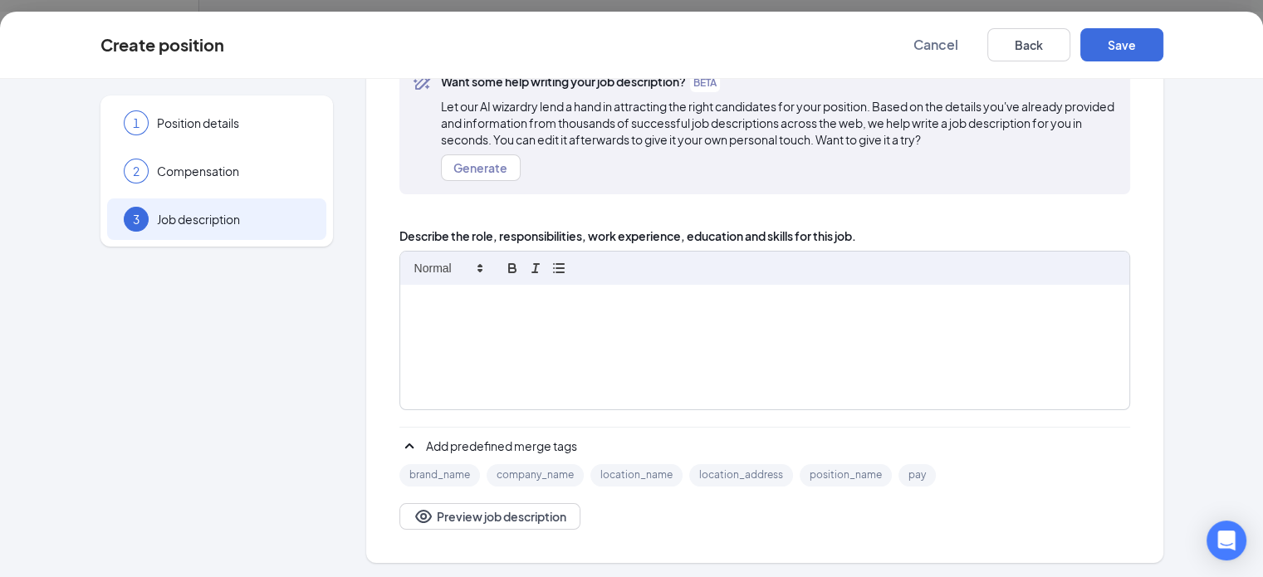
click at [567, 371] on div at bounding box center [764, 347] width 729 height 125
click at [1164, 51] on button "Save" at bounding box center [1122, 44] width 83 height 33
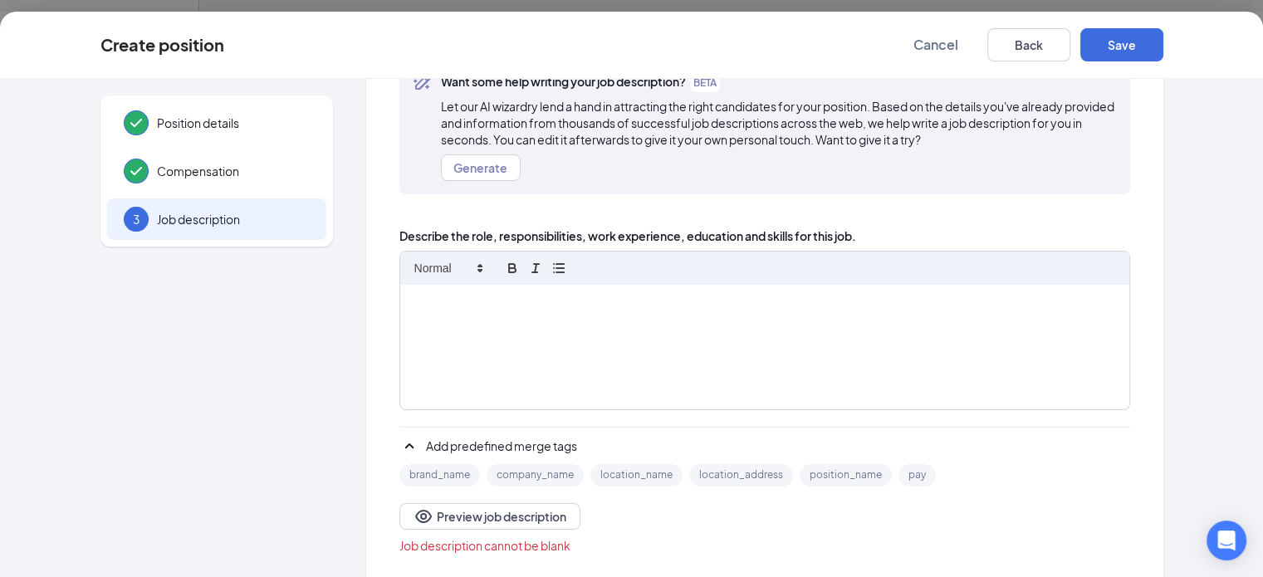
click at [648, 343] on div at bounding box center [764, 347] width 729 height 125
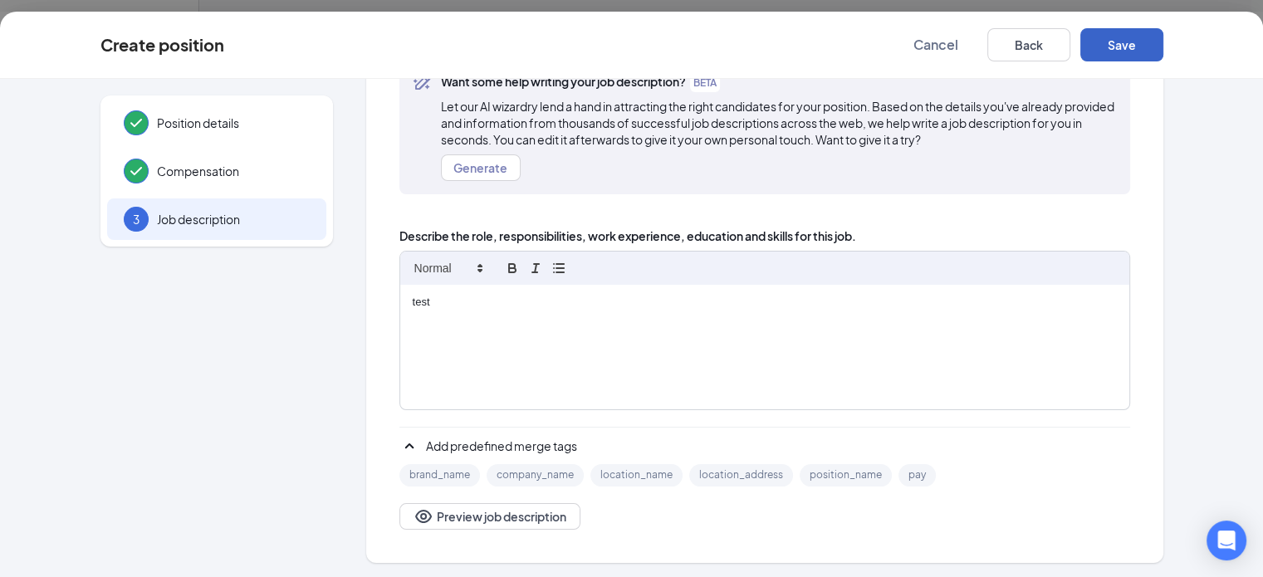
click at [1164, 39] on button "Save" at bounding box center [1122, 44] width 83 height 33
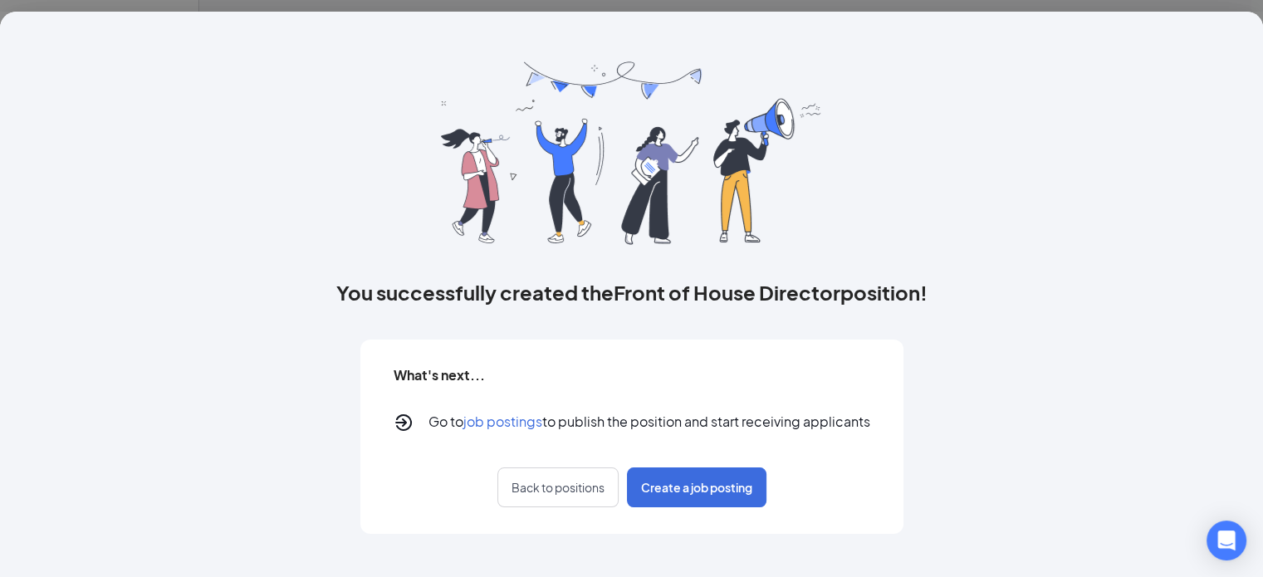
scroll to position [0, 0]
click at [562, 498] on button "Back to positions" at bounding box center [558, 488] width 121 height 40
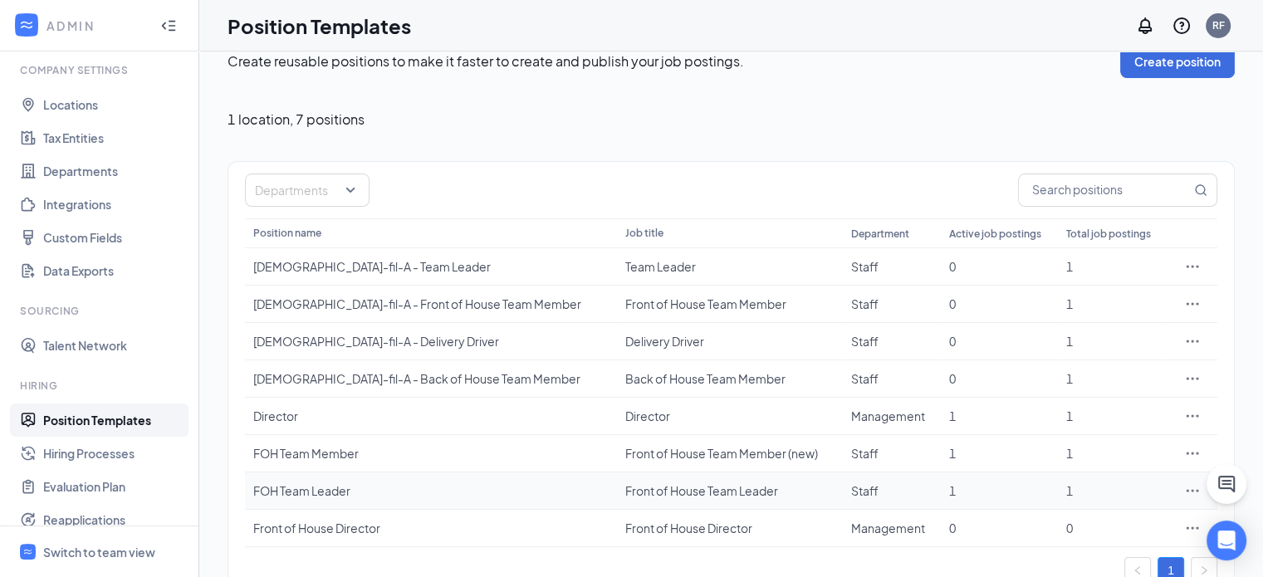
click at [421, 488] on div "FOH Team Leader" at bounding box center [430, 491] width 355 height 17
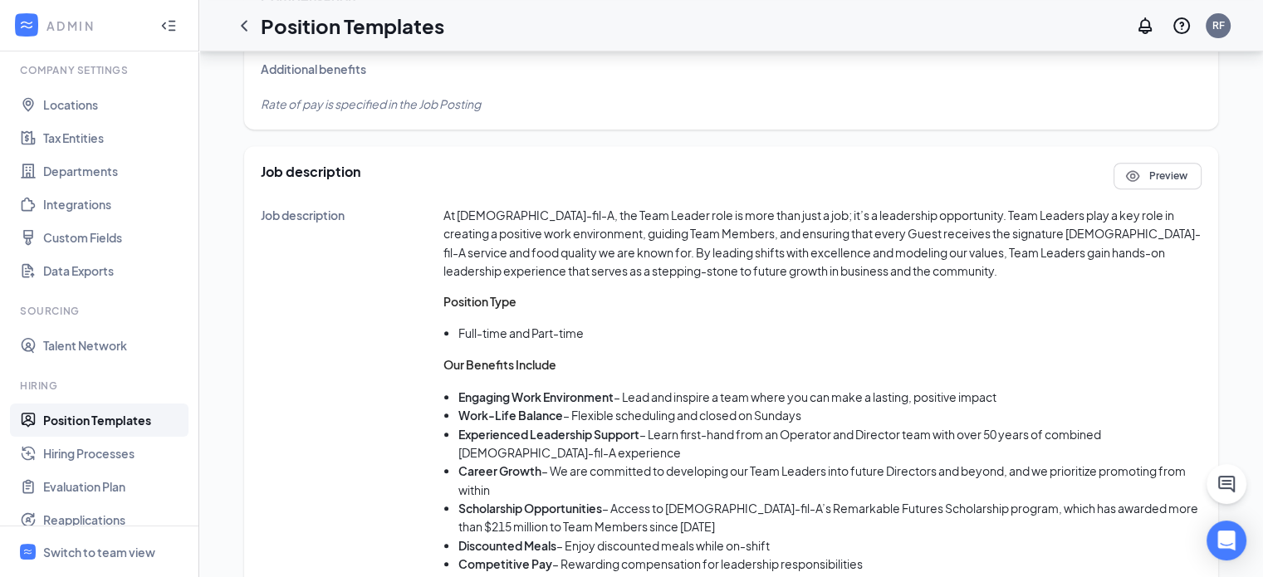
scroll to position [698, 0]
click at [1139, 171] on icon "Eye" at bounding box center [1133, 176] width 14 height 11
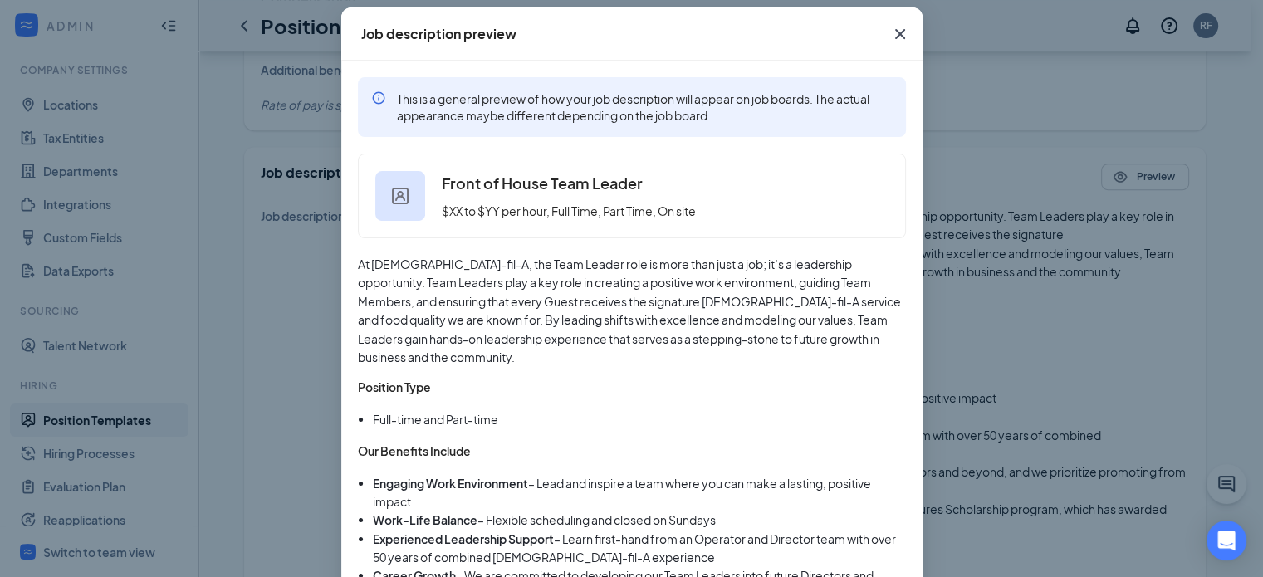
scroll to position [70, 0]
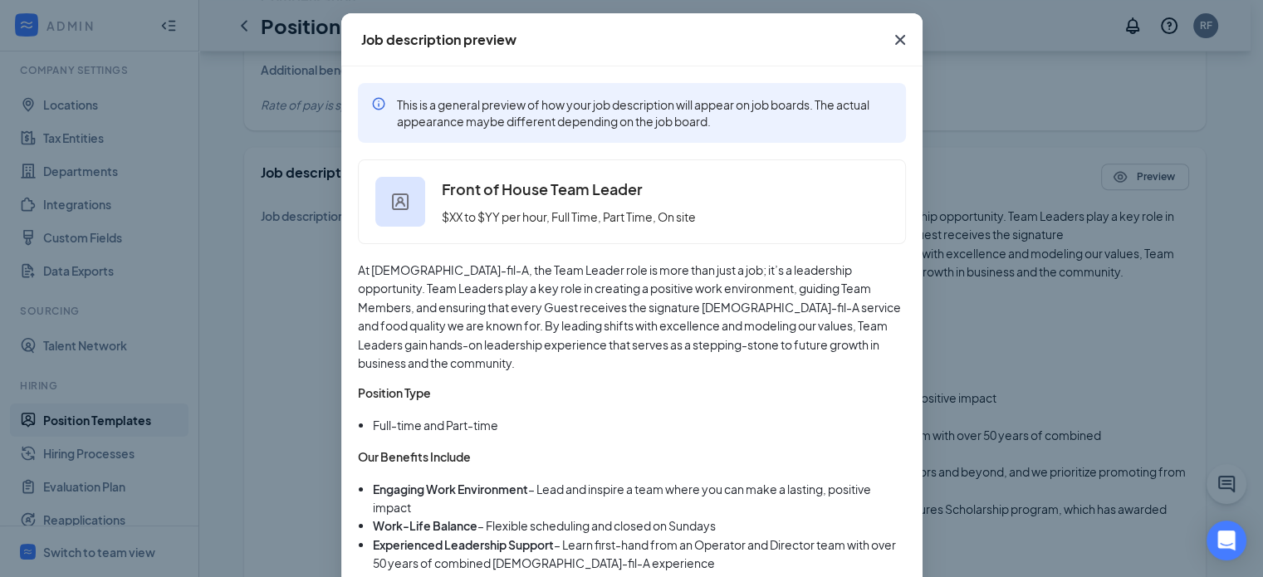
click at [895, 40] on icon "Cross" at bounding box center [900, 40] width 20 height 20
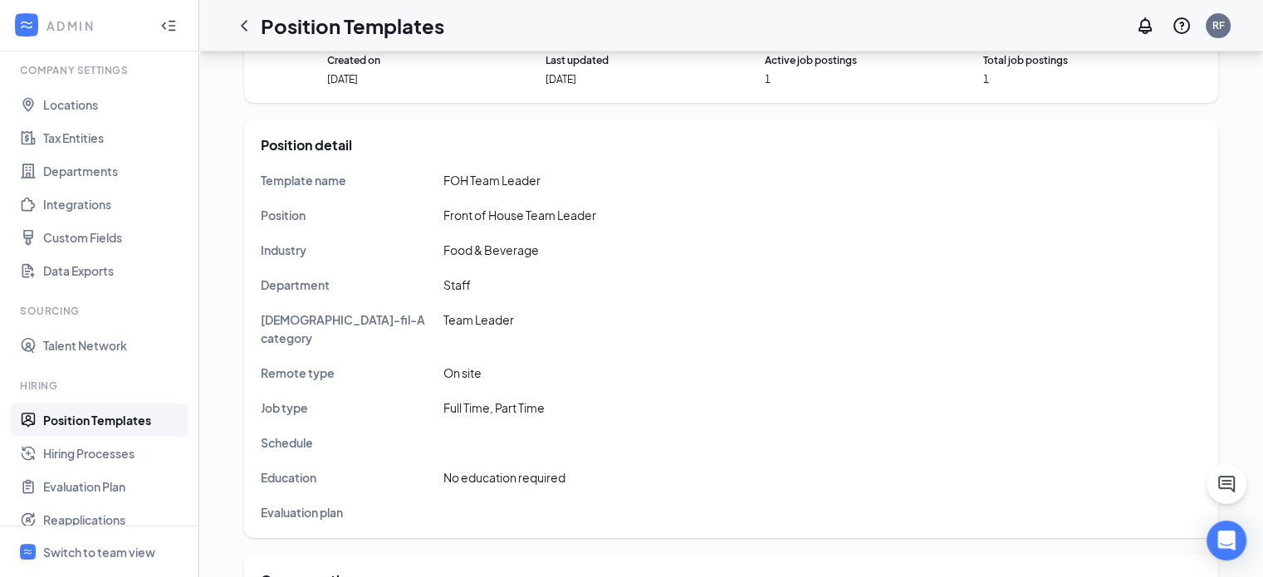
scroll to position [0, 0]
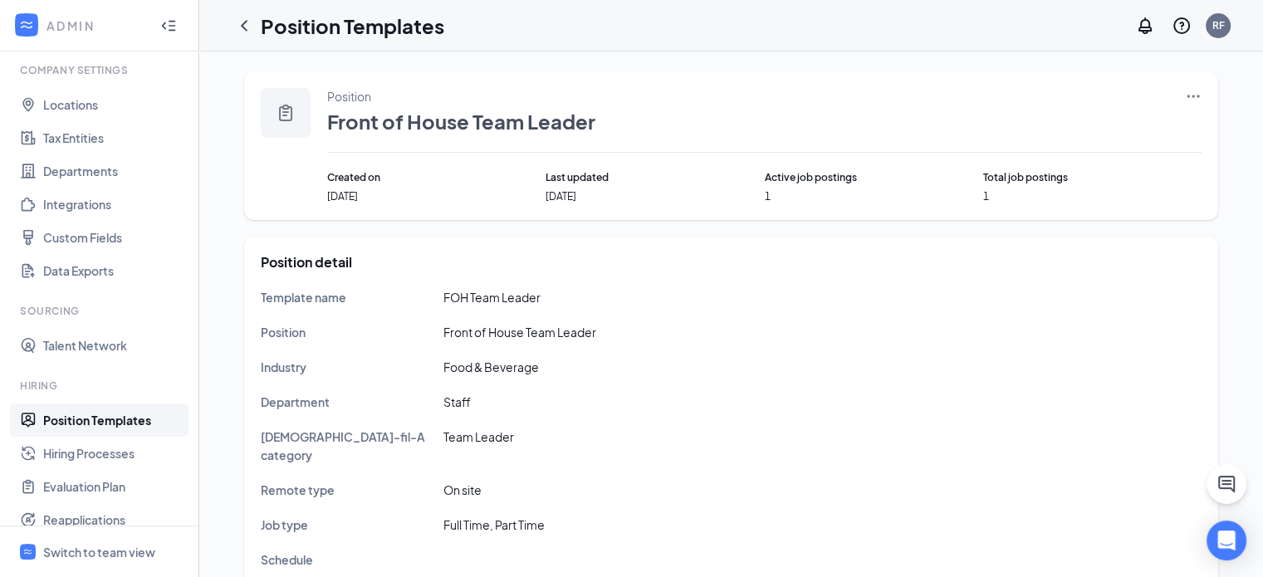
click at [1186, 101] on icon "Ellipses" at bounding box center [1193, 96] width 17 height 17
click at [1083, 131] on span "Edit" at bounding box center [1116, 130] width 143 height 18
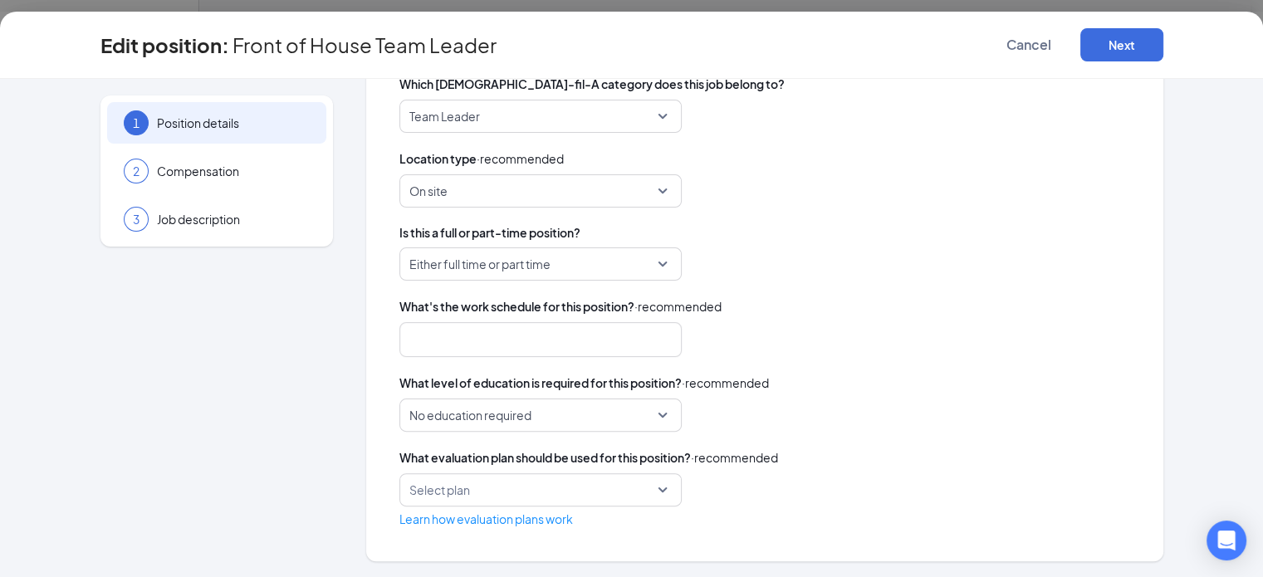
scroll to position [326, 0]
click at [200, 225] on span "Job description" at bounding box center [233, 219] width 153 height 17
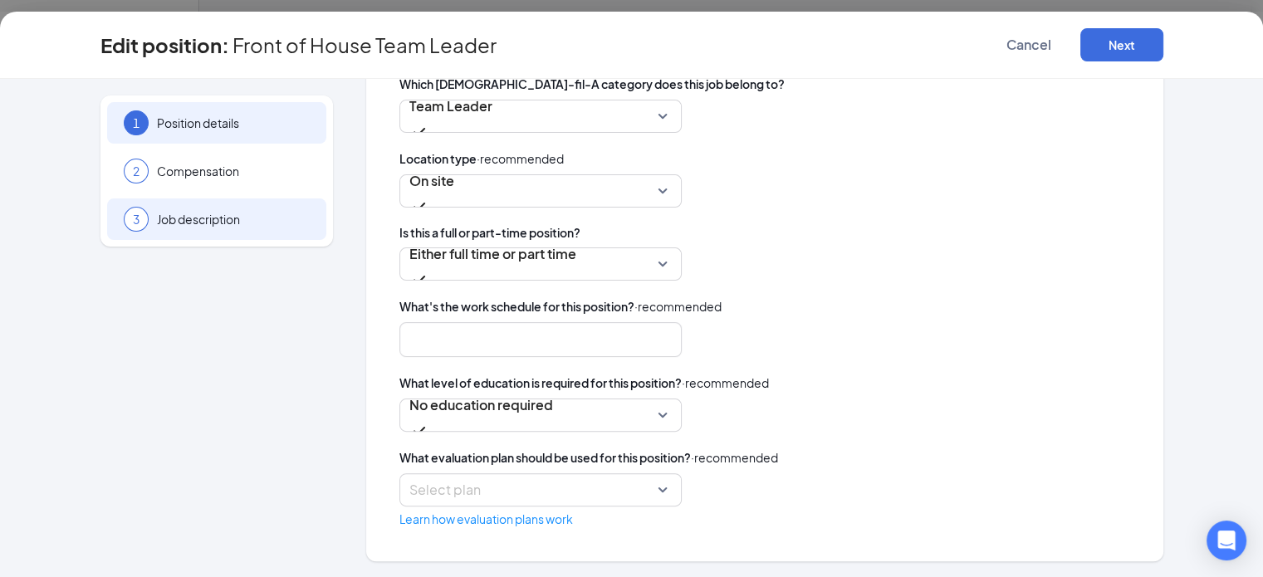
scroll to position [375, 0]
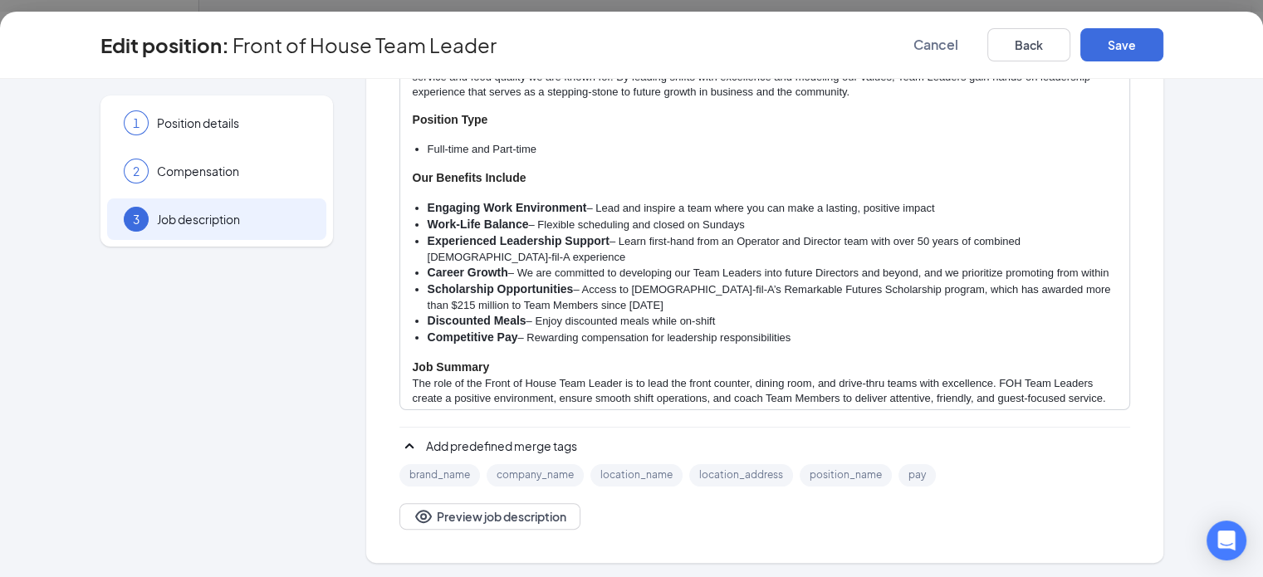
click at [571, 419] on h3 "Responsibilities" at bounding box center [765, 427] width 704 height 17
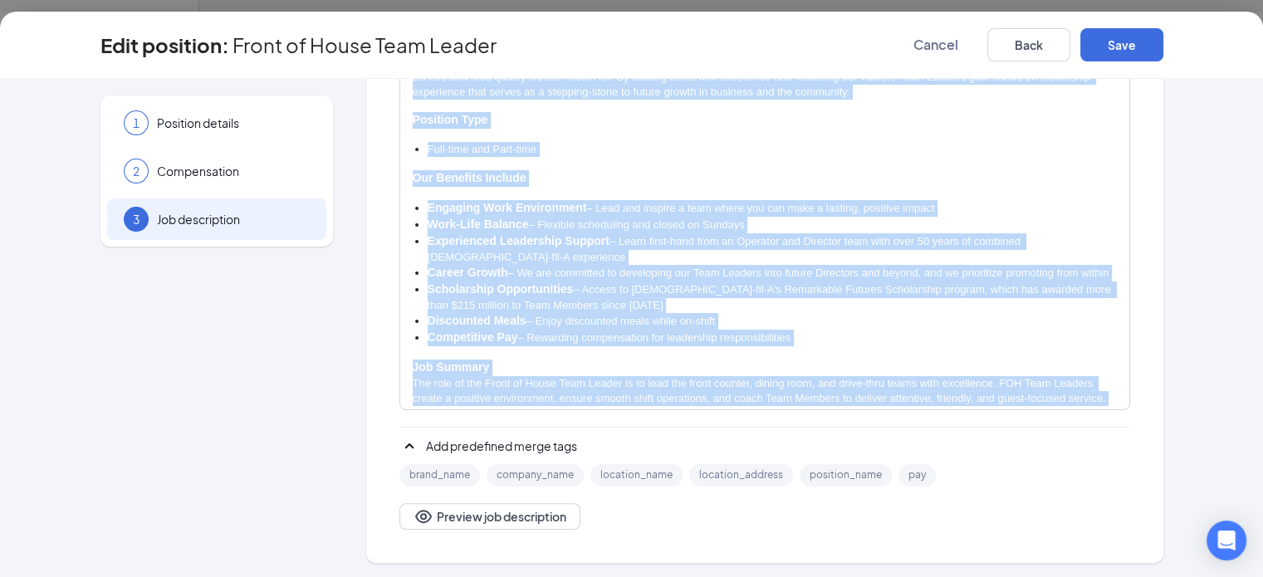
copy div "At Chick-fil-A, the Team Leader role is more than just a job; it’s a leadership…"
click at [958, 42] on span "Cancel" at bounding box center [936, 45] width 45 height 17
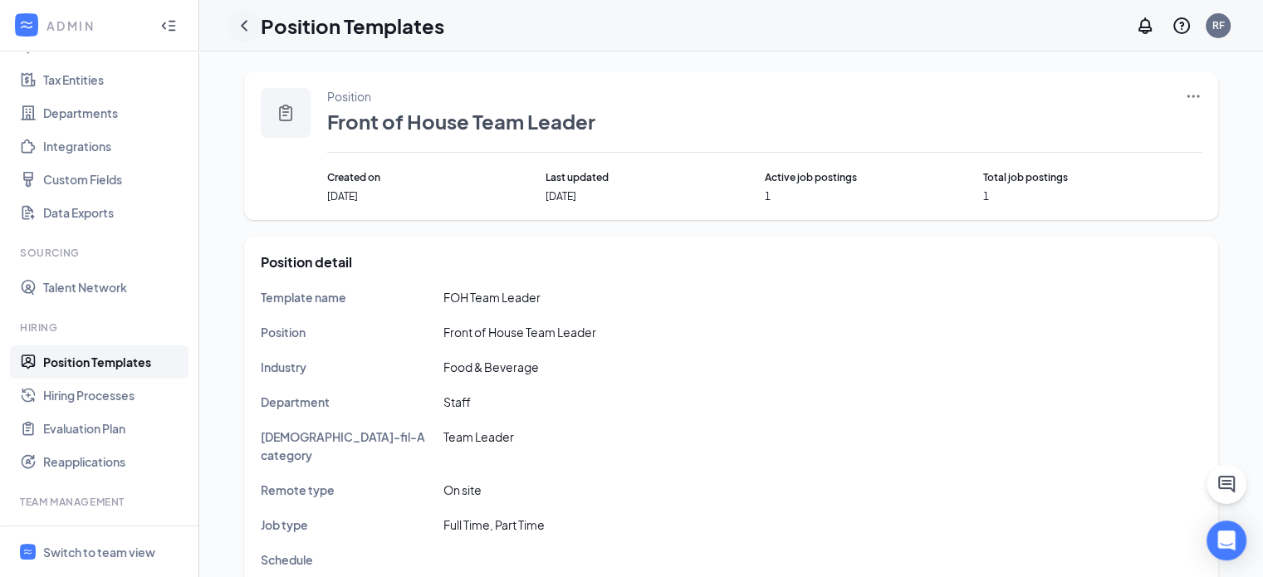
click at [249, 33] on icon "ChevronLeft" at bounding box center [244, 26] width 20 height 20
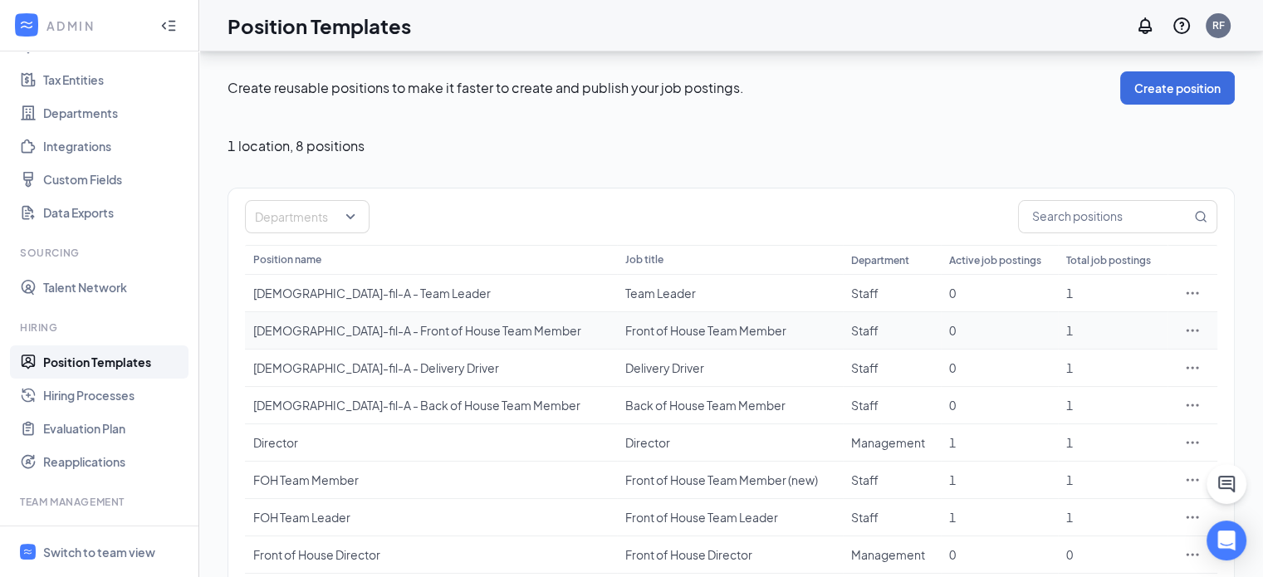
scroll to position [63, 0]
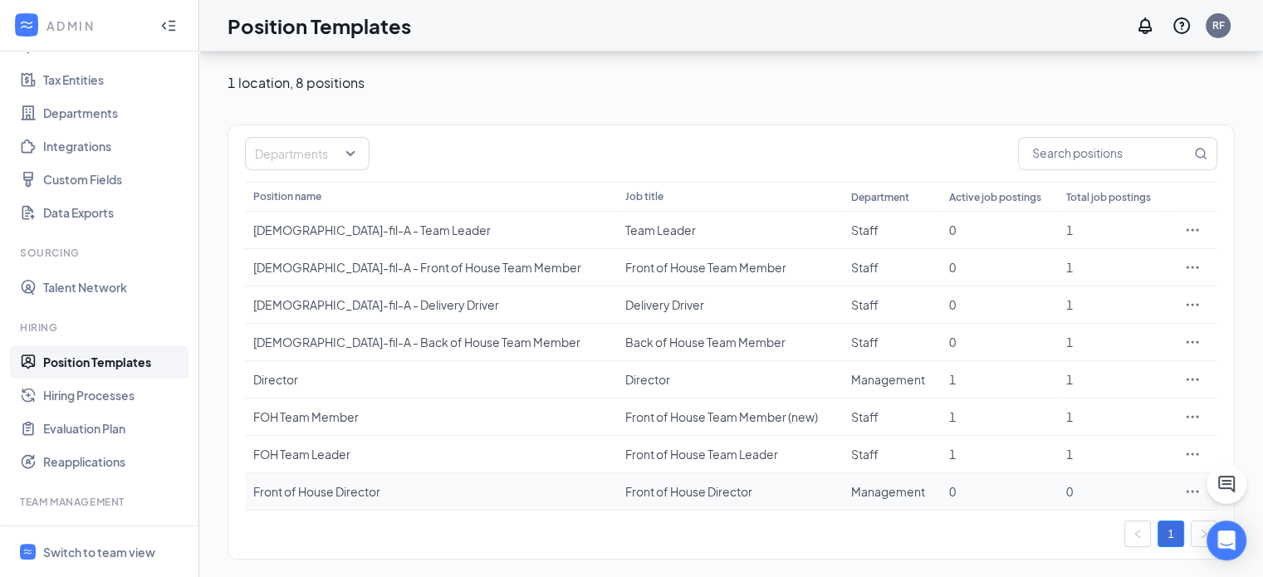
click at [408, 491] on div "Front of House Director" at bounding box center [430, 491] width 355 height 17
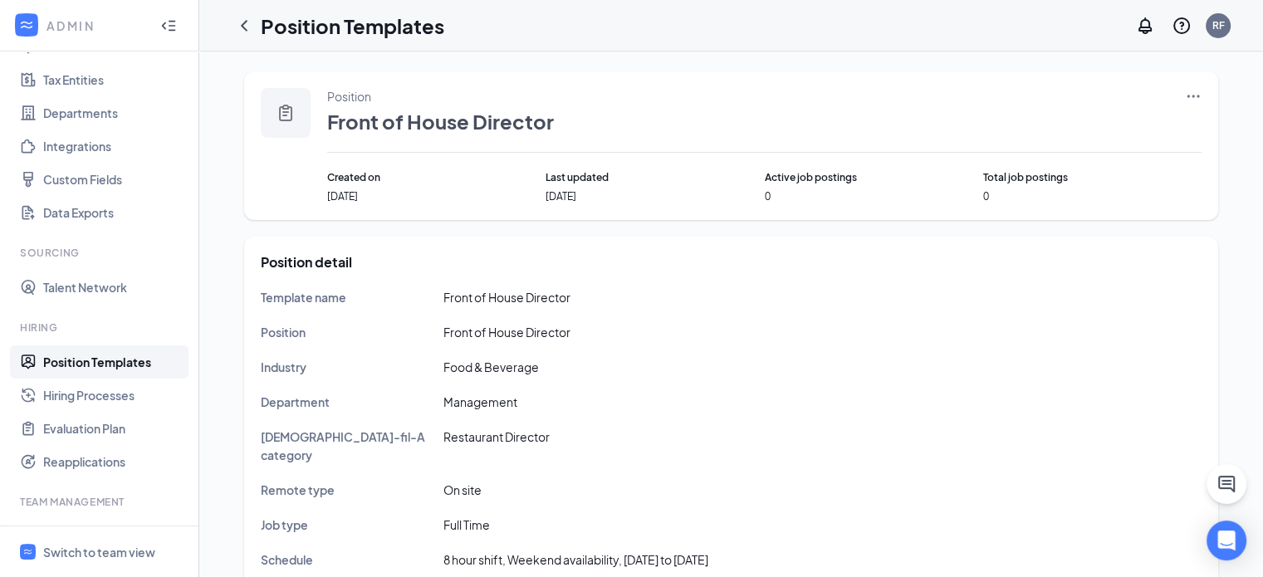
click at [1203, 102] on div "Position Front of House Director Created on Aug 27, 2025 Last updated Aug 27, 2…" at bounding box center [731, 145] width 974 height 149
click at [1192, 97] on icon "Ellipses" at bounding box center [1193, 96] width 17 height 17
click at [1125, 129] on span "Edit" at bounding box center [1116, 130] width 143 height 18
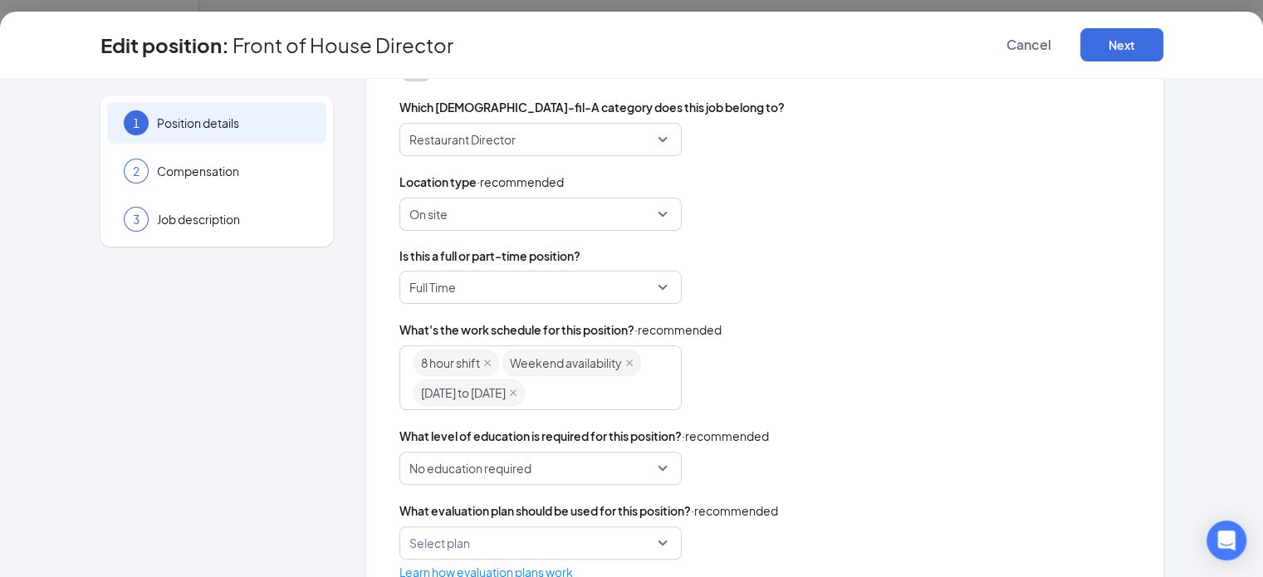
scroll to position [488, 0]
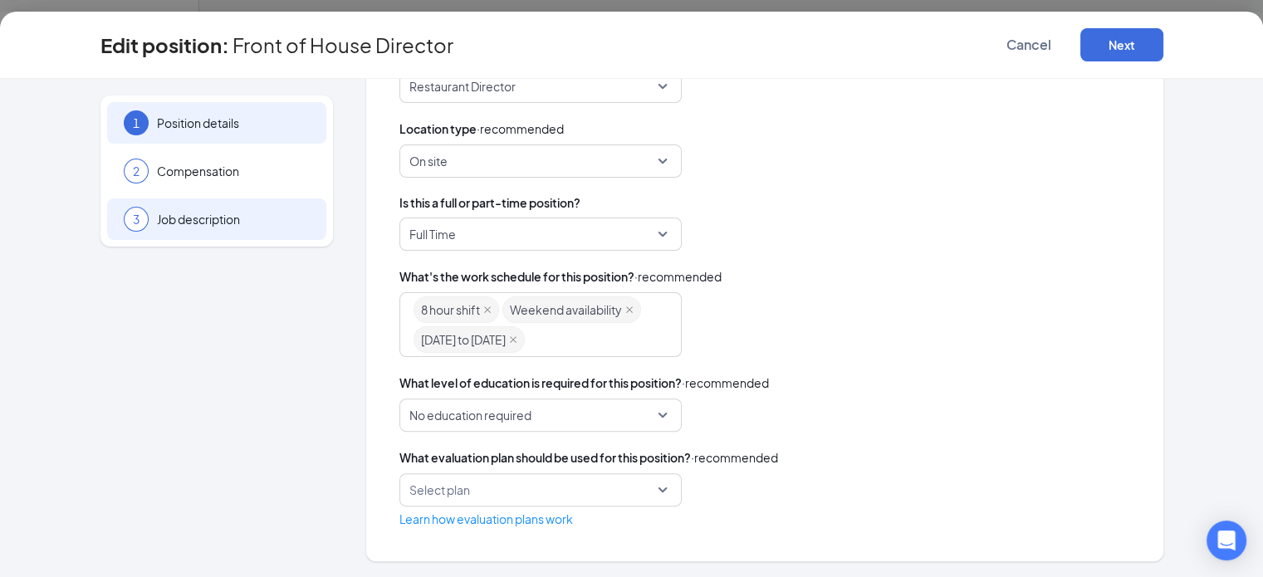
click at [226, 225] on span "Job description" at bounding box center [233, 219] width 153 height 17
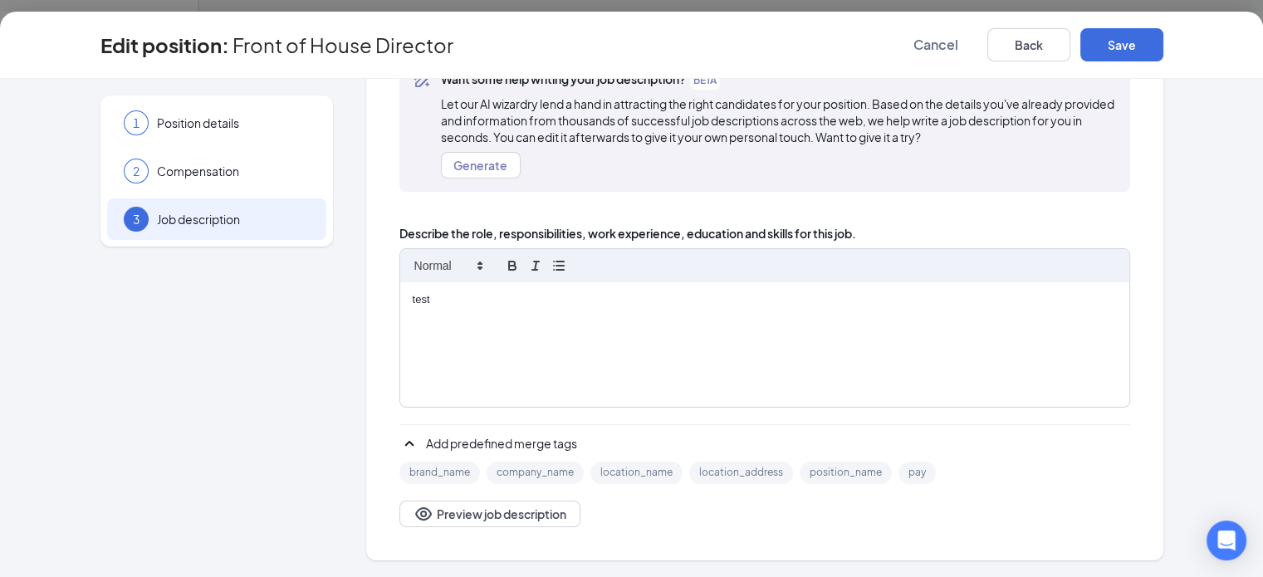
scroll to position [120, 0]
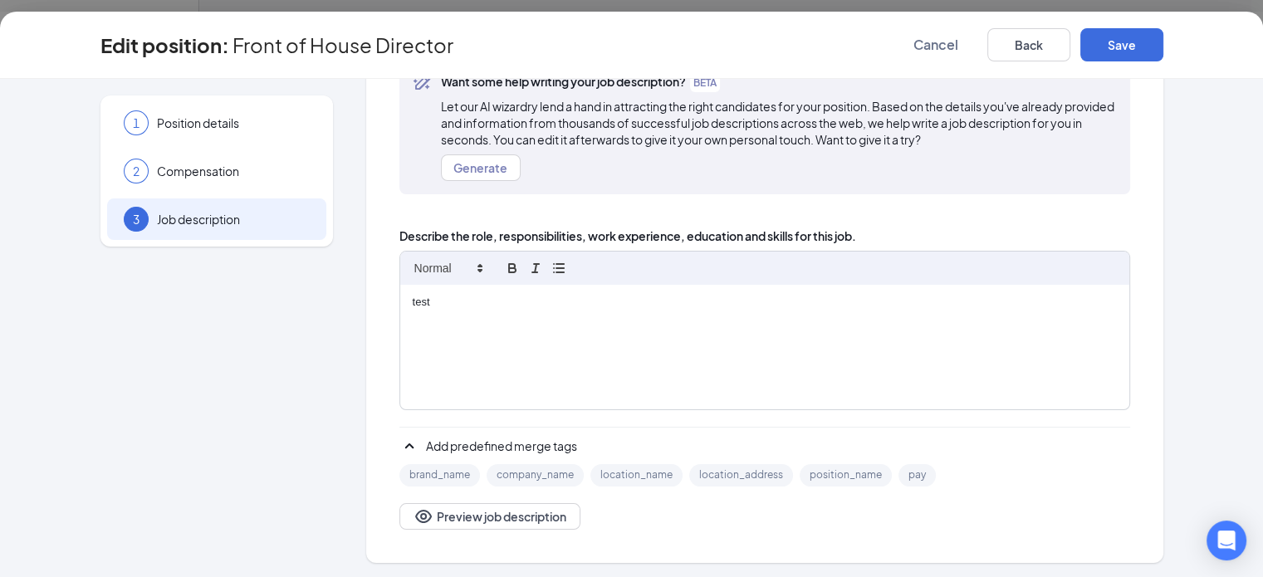
click at [568, 372] on div "test" at bounding box center [764, 347] width 729 height 125
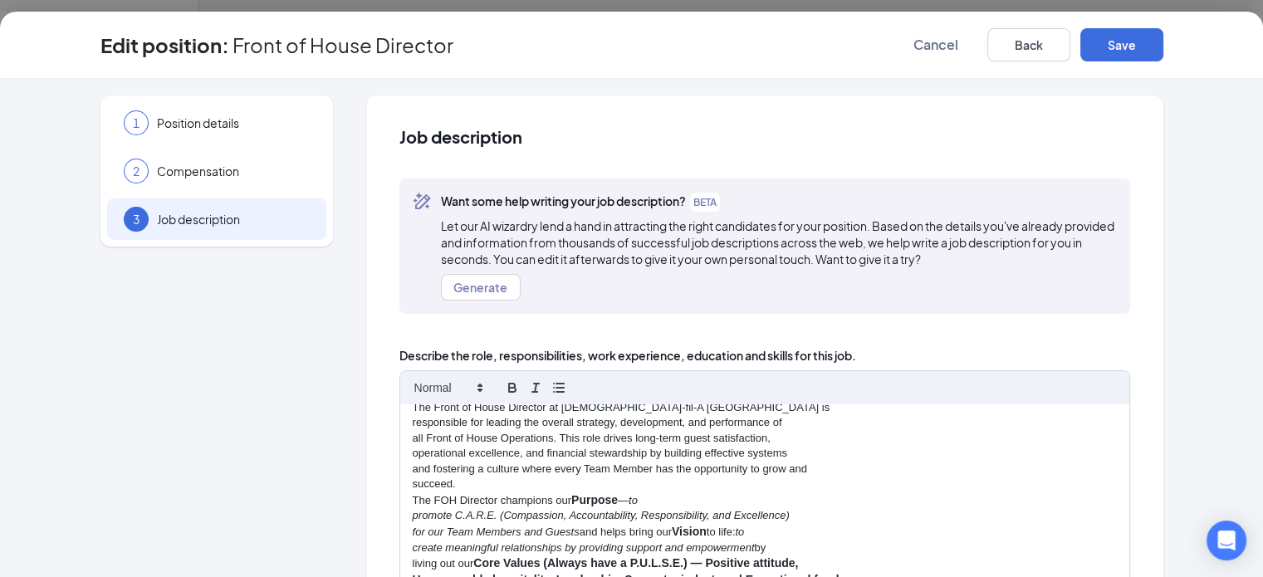
scroll to position [0, 0]
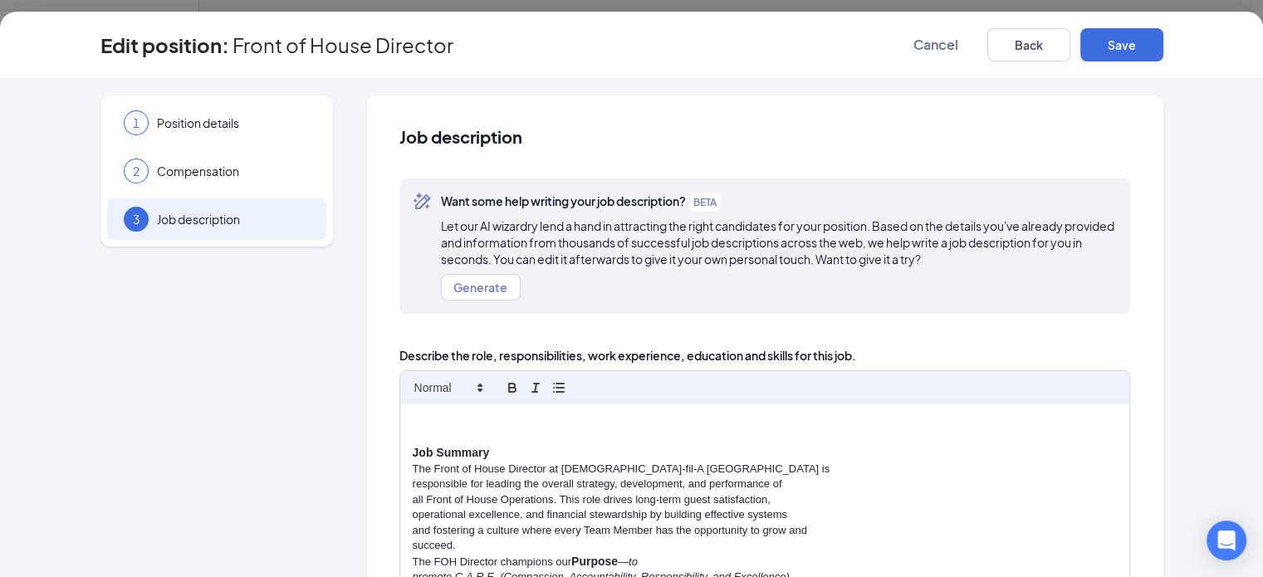
click at [413, 427] on p at bounding box center [765, 421] width 704 height 15
click at [413, 439] on p at bounding box center [765, 437] width 704 height 15
click at [413, 449] on strong "Job Summary" at bounding box center [451, 452] width 77 height 13
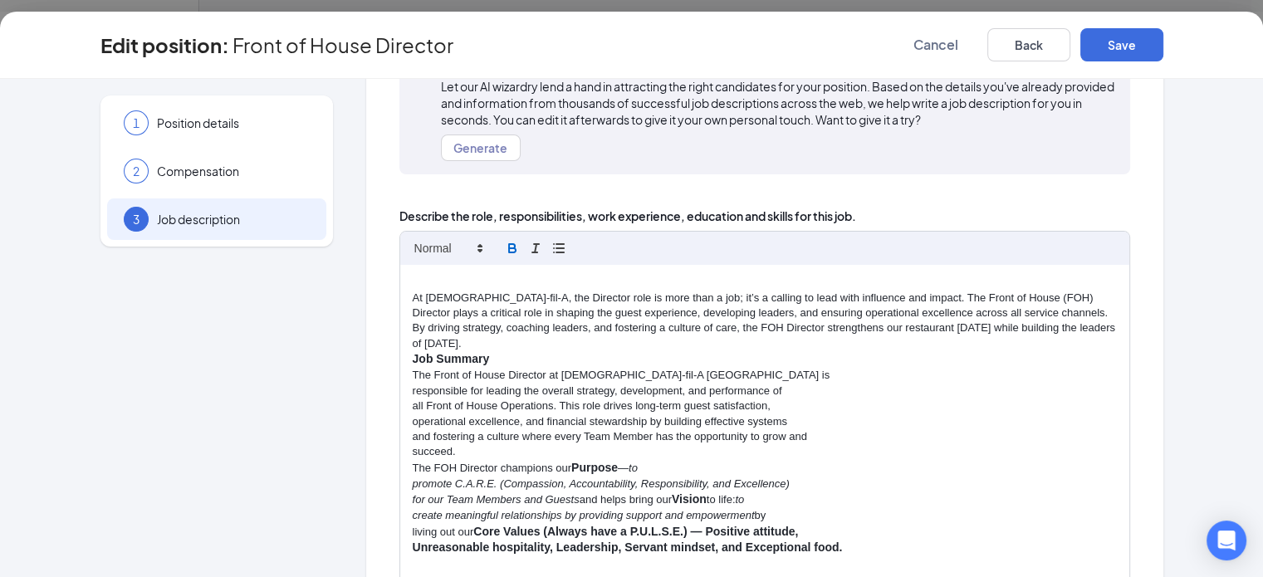
click at [413, 277] on p at bounding box center [765, 282] width 704 height 15
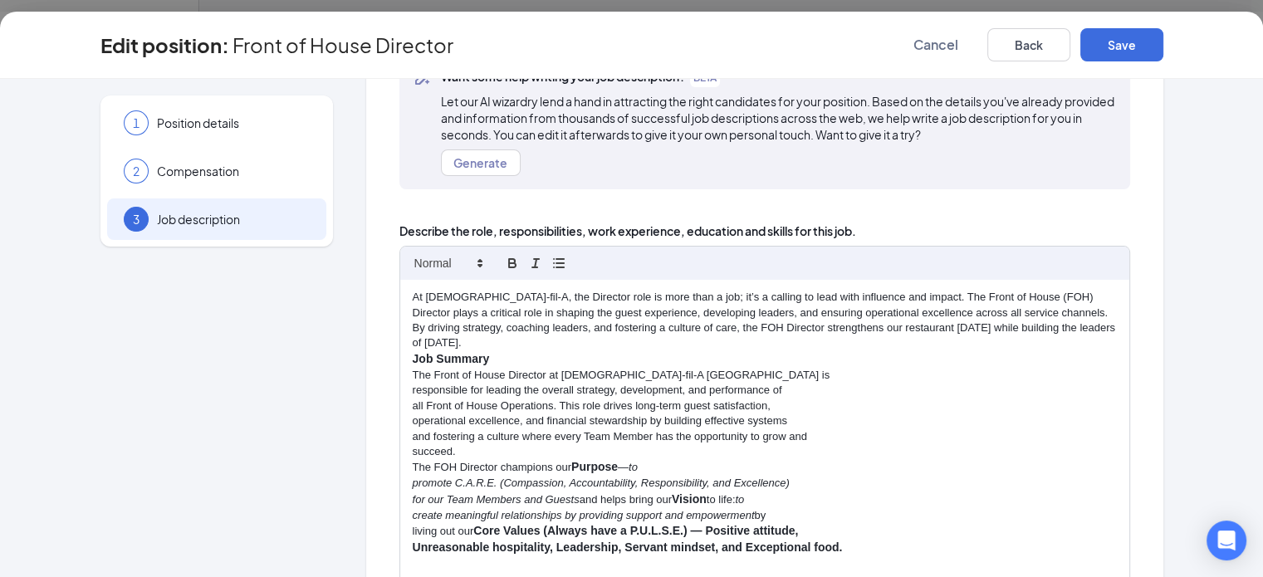
click at [427, 298] on p "At Chick-fil-A, the Director role is more than a job; it’s a calling to lead wi…" at bounding box center [765, 320] width 704 height 61
click at [933, 292] on p "At Chick-fil-A, the Director role is more than a job; it’s a calling to lead wi…" at bounding box center [765, 320] width 704 height 61
click at [413, 325] on p "At Chick-fil-A, the Director role is more than a job; it’s a calling to lead wi…" at bounding box center [765, 320] width 704 height 61
click at [836, 351] on p "Job Summary" at bounding box center [765, 359] width 704 height 17
click at [834, 328] on p "At Chick-fil-A, the Director role is more than a job; it’s a calling to lead wi…" at bounding box center [765, 320] width 704 height 61
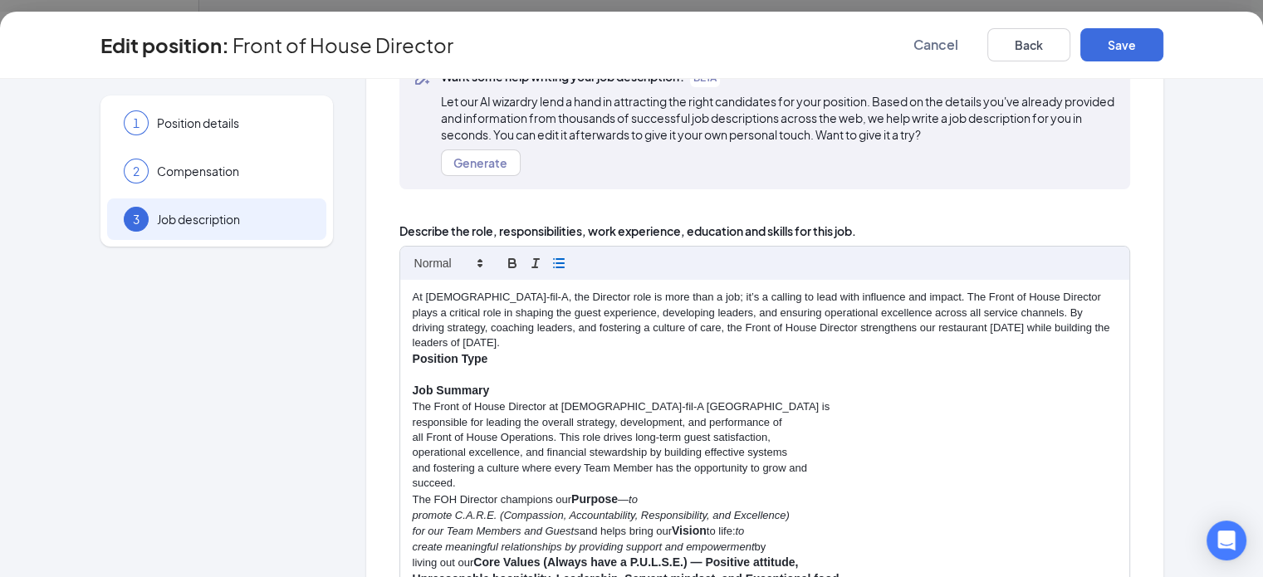
click at [551, 260] on icon "button" at bounding box center [558, 263] width 15 height 15
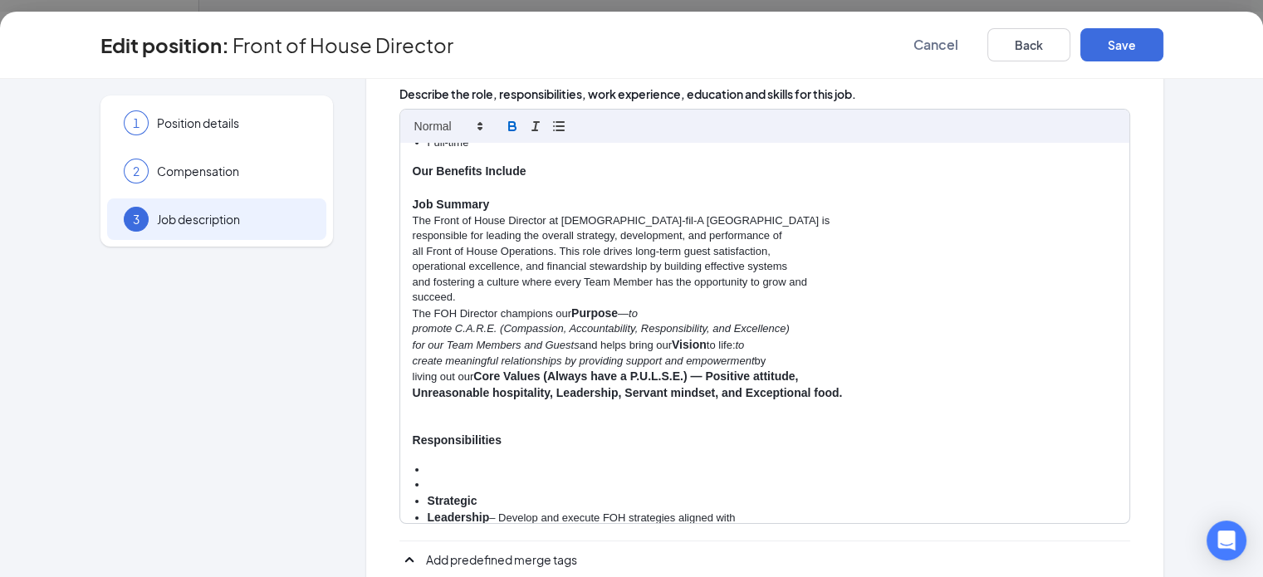
scroll to position [272, 0]
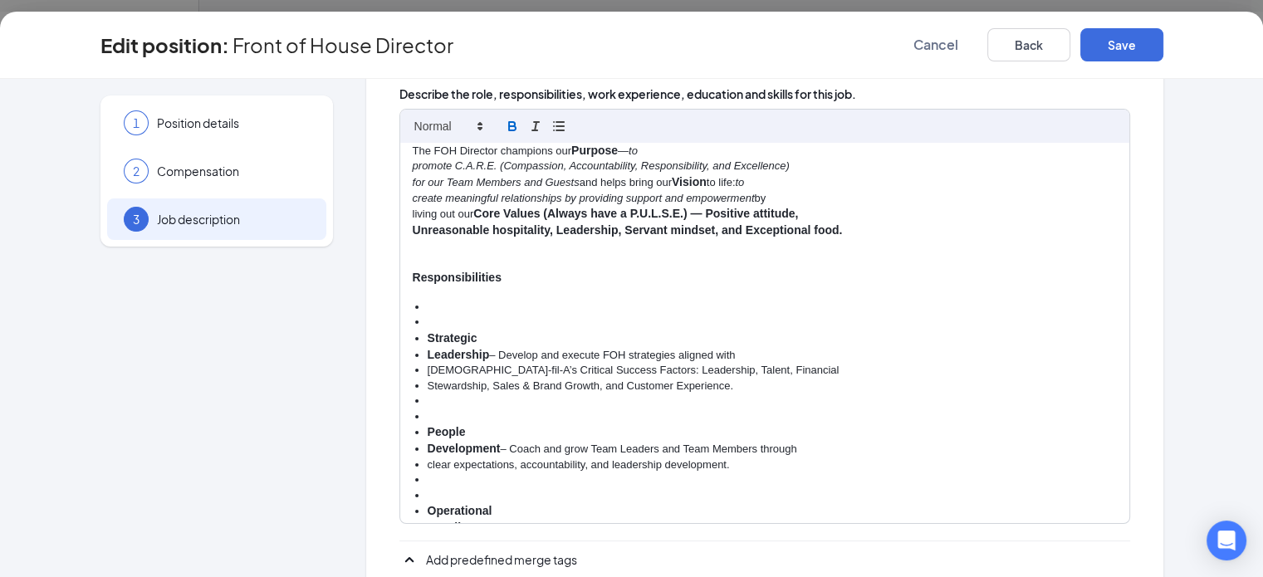
click at [428, 300] on li at bounding box center [772, 307] width 689 height 15
click at [400, 281] on div "At Chick-fil-A, the Director role is more than a job; it’s a calling to lead wi…" at bounding box center [764, 333] width 729 height 380
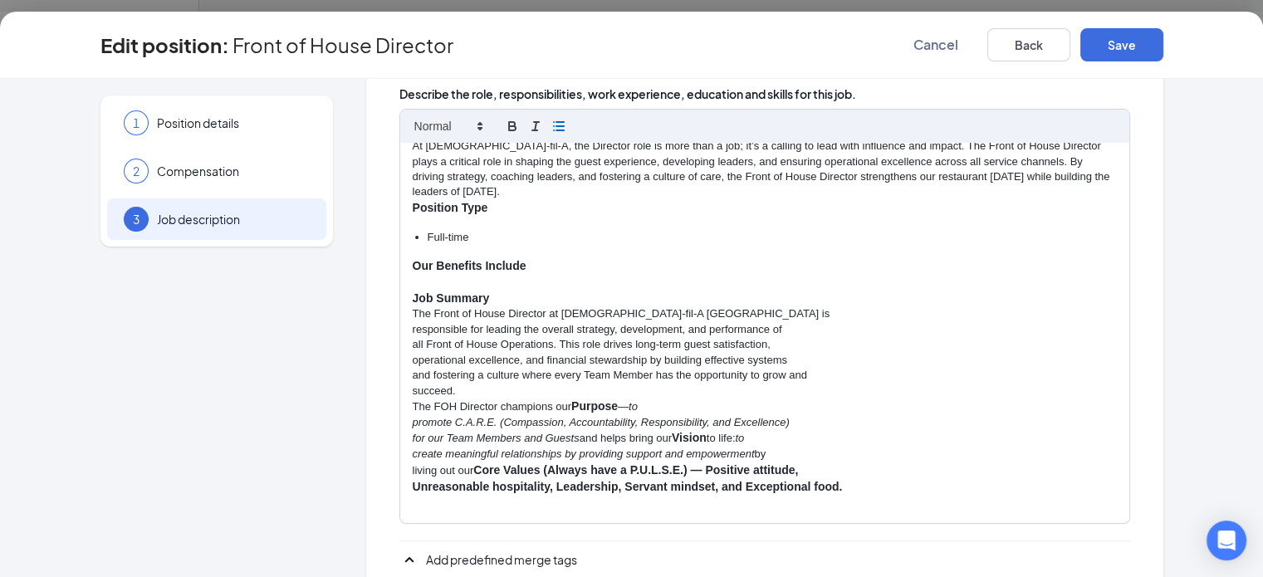
scroll to position [10, 0]
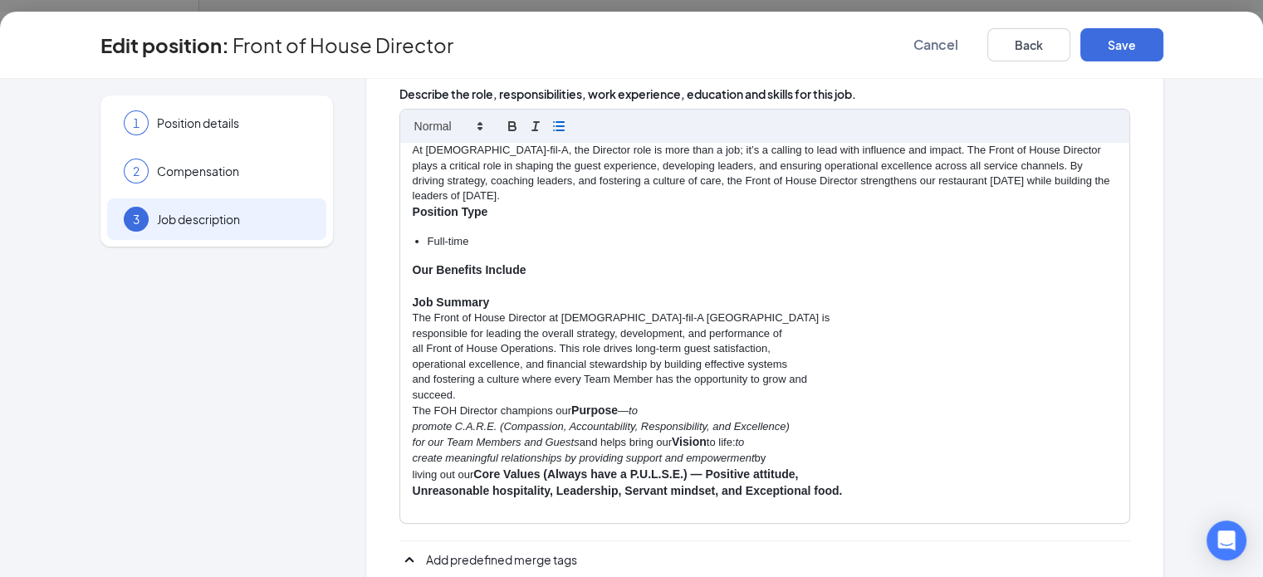
click at [413, 279] on p at bounding box center [765, 286] width 704 height 15
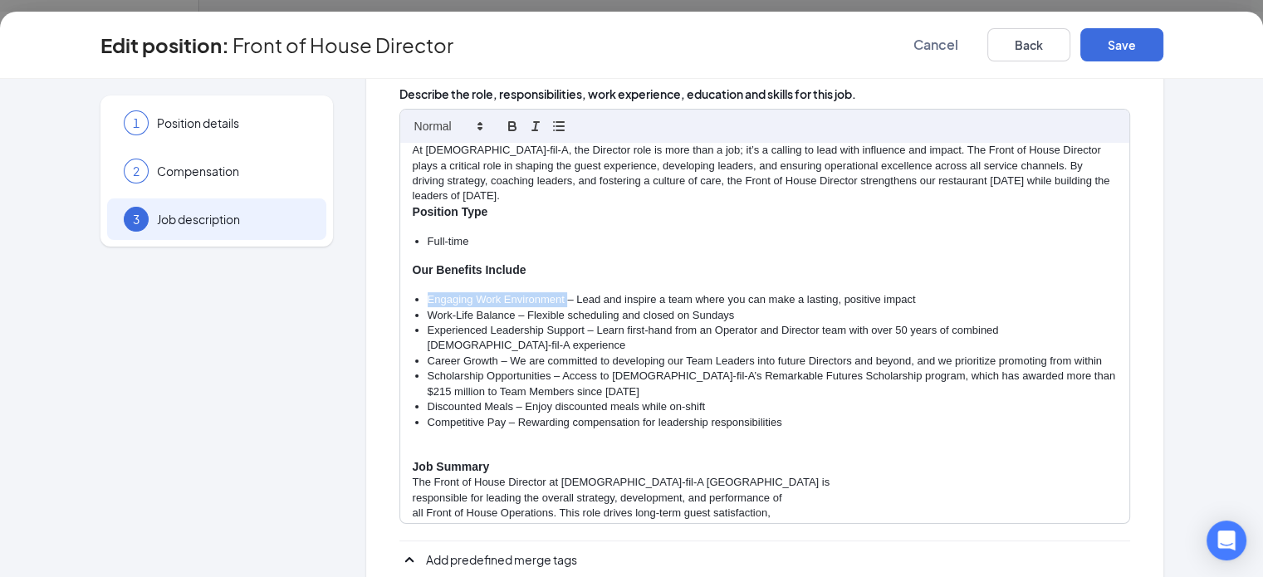
drag, startPoint x: 500, startPoint y: 278, endPoint x: 350, endPoint y: 281, distance: 149.5
click at [428, 292] on li "Engaging Work Environment – Lead and inspire a team where you can make a lastin…" at bounding box center [772, 299] width 689 height 15
click at [430, 309] on li "Work-Life Balance – Flexible scheduling and closed on Sundays" at bounding box center [772, 316] width 689 height 15
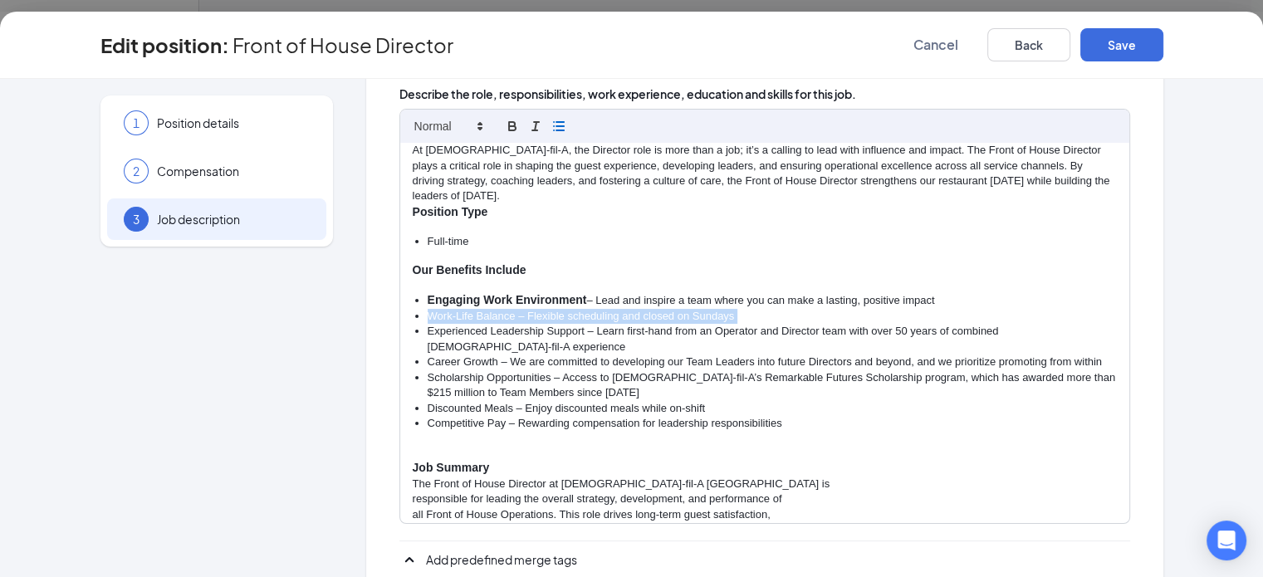
click at [451, 309] on li "Work-Life Balance – Flexible scheduling and closed on Sundays" at bounding box center [772, 316] width 689 height 15
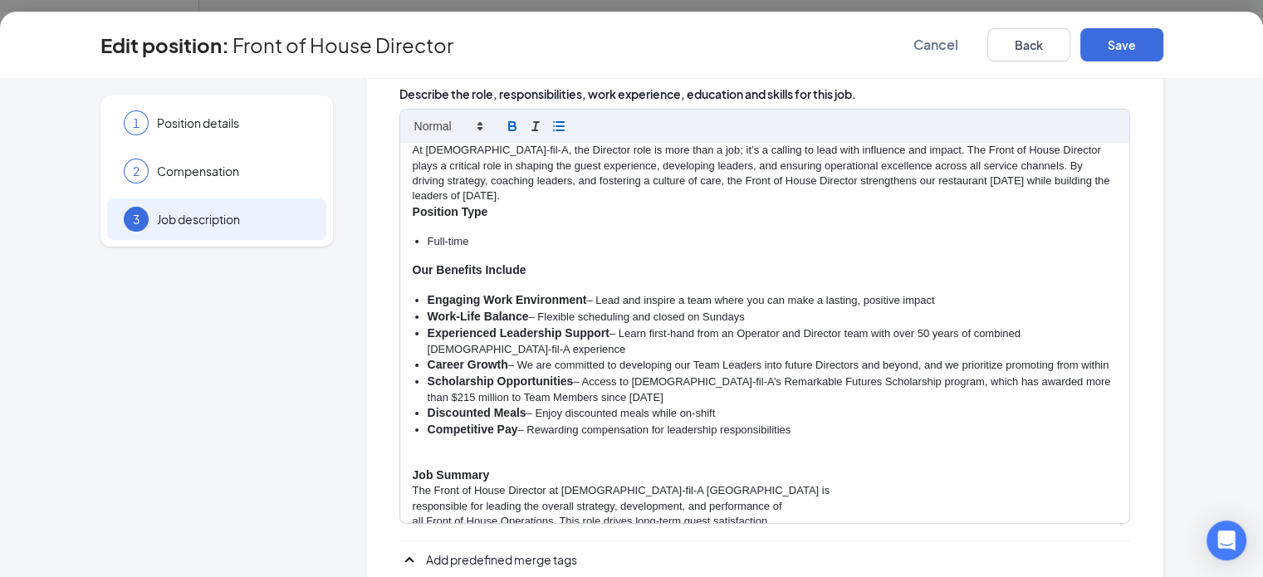
click at [561, 374] on li "Scholarship Opportunities – Access to Chick-fil-A’s Remarkable Futures Scholars…" at bounding box center [772, 390] width 689 height 32
click at [413, 452] on p at bounding box center [765, 459] width 704 height 15
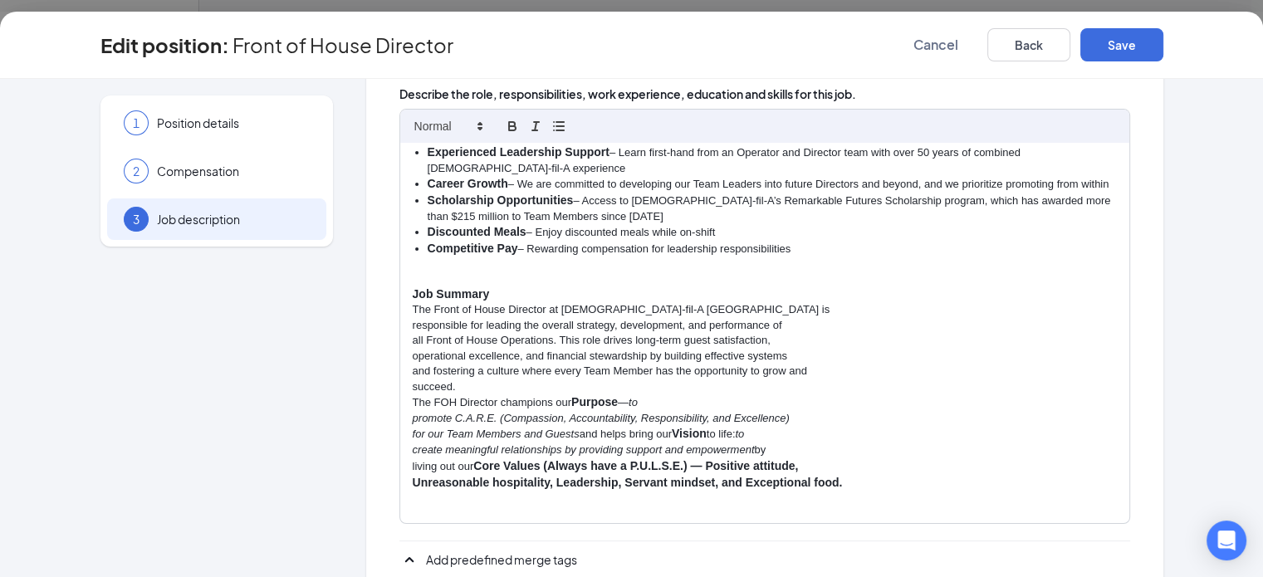
scroll to position [189, 0]
click at [753, 243] on li "Competitive Pay – Rewarding compensation for leadership responsibilities" at bounding box center [772, 251] width 689 height 17
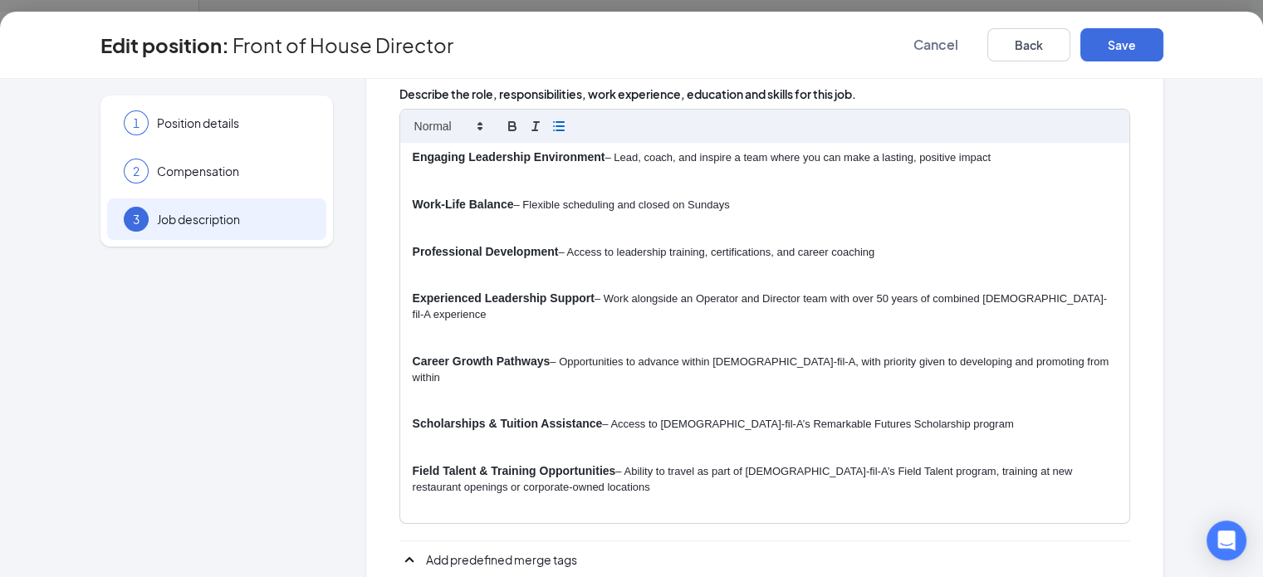
scroll to position [87, 0]
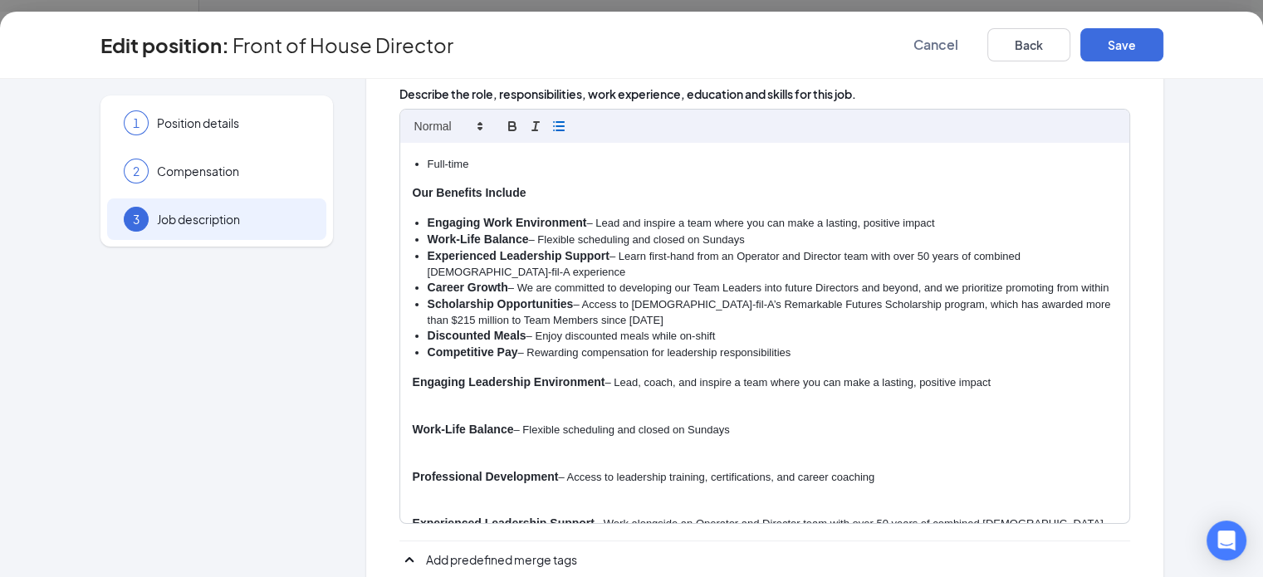
click at [413, 375] on strong "Engaging Leadership Environment" at bounding box center [509, 381] width 193 height 13
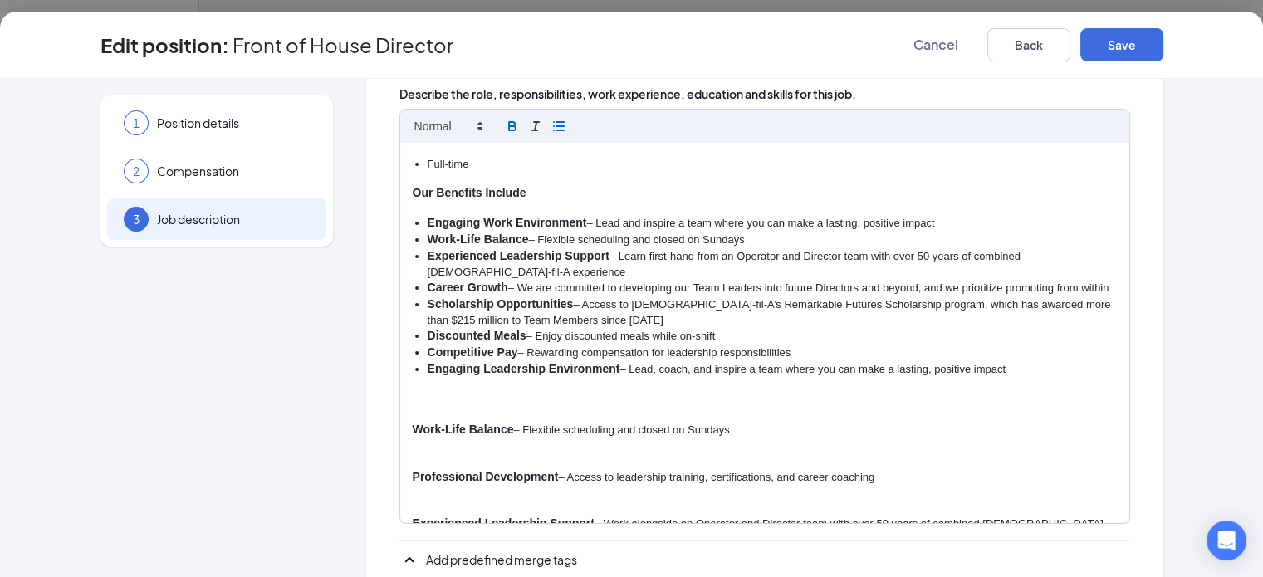
click at [400, 400] on div "At Chick-fil-A, the Director role is more than a job; it’s a calling to lead wi…" at bounding box center [764, 333] width 729 height 380
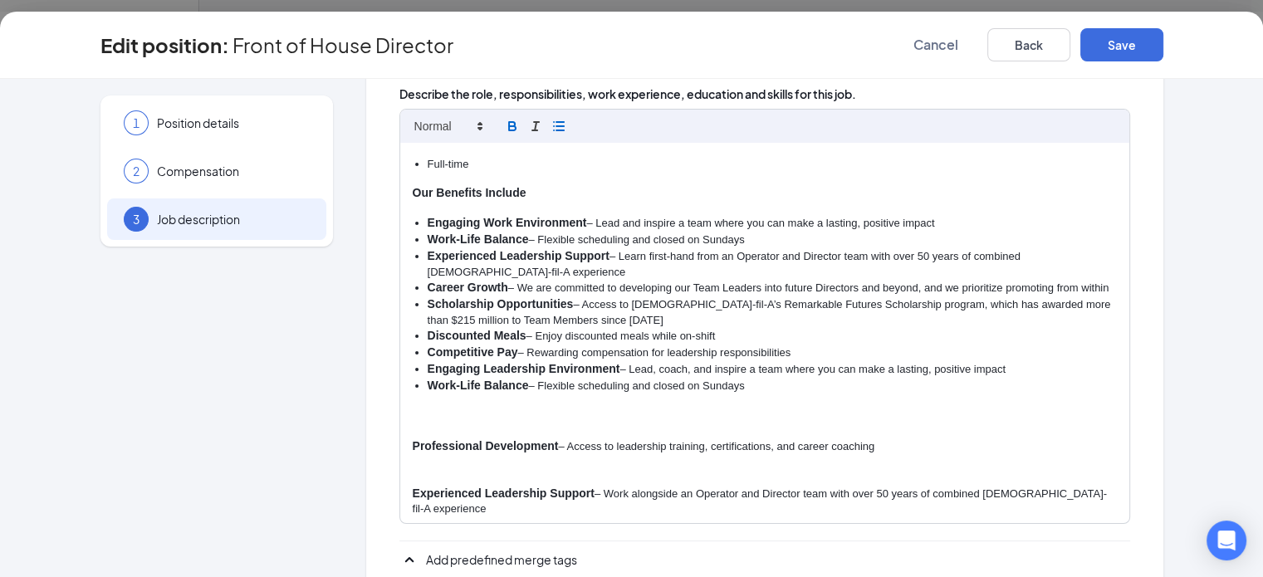
click at [413, 439] on strong "Professional Development" at bounding box center [486, 445] width 146 height 13
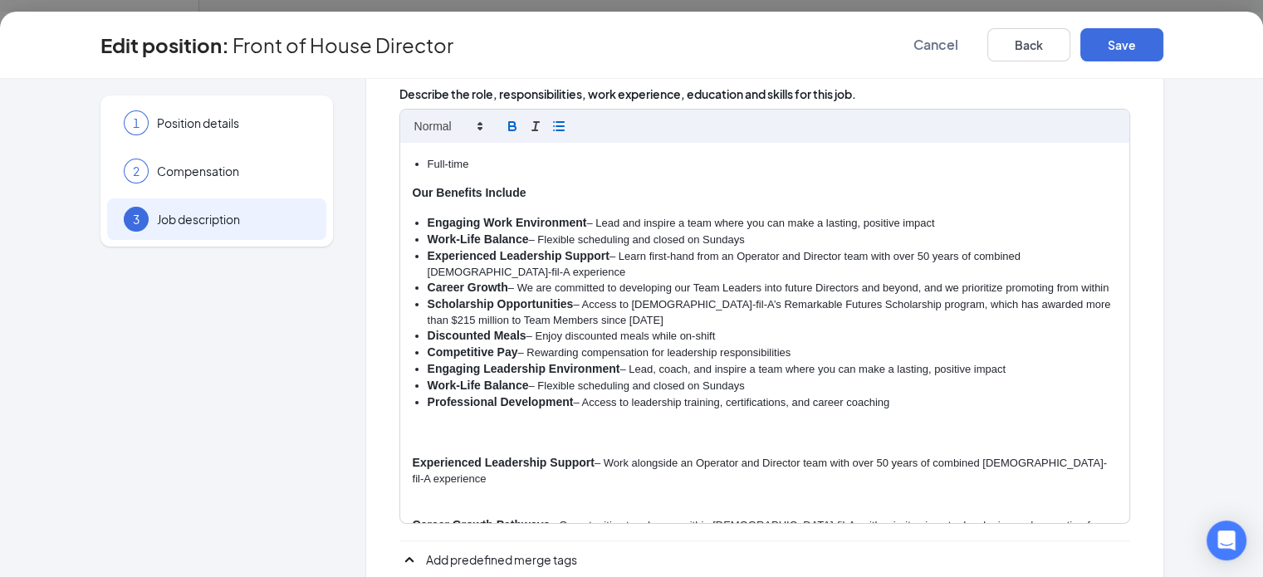
click at [413, 456] on strong "Experienced Leadership Support" at bounding box center [504, 462] width 182 height 13
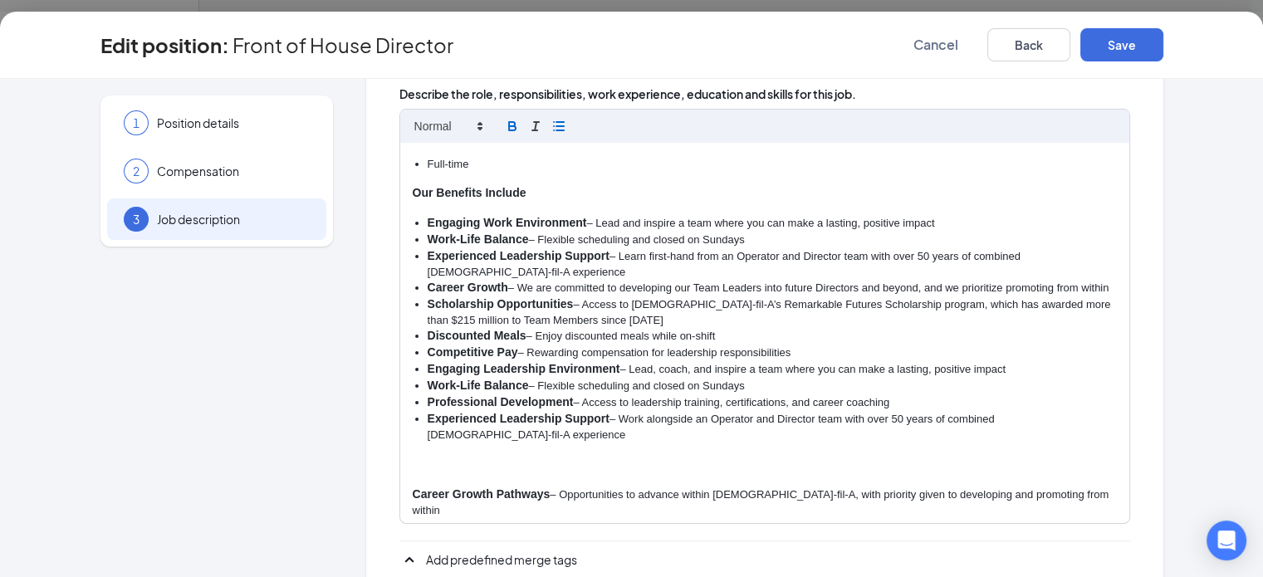
click at [413, 472] on p at bounding box center [765, 479] width 704 height 15
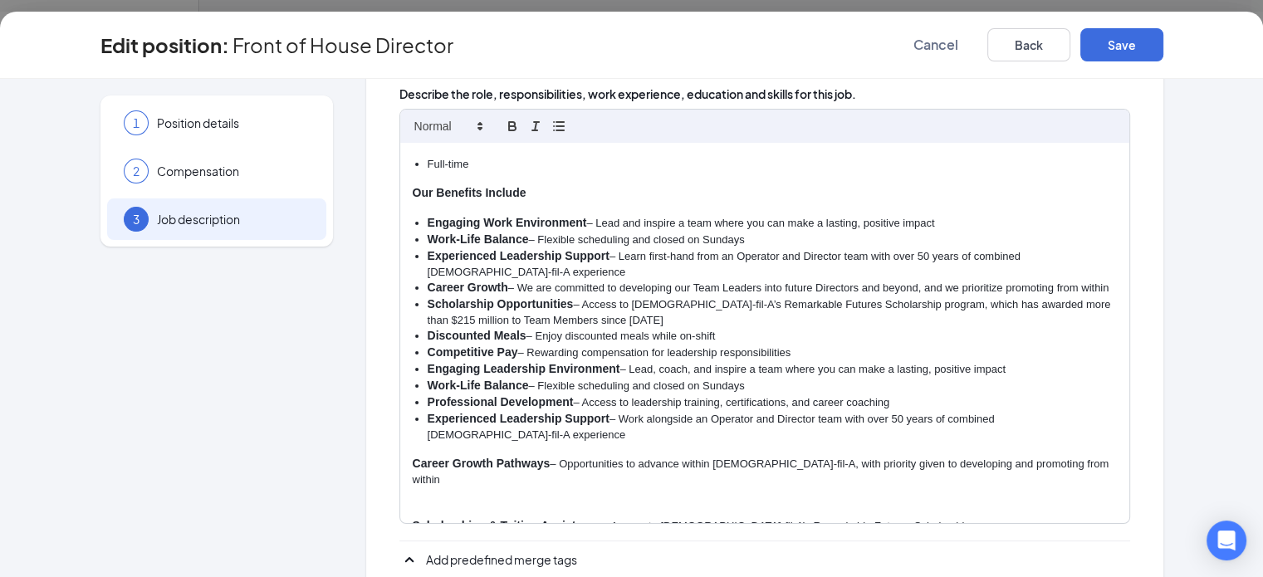
click at [413, 456] on p "Career Growth Pathways – Opportunities to advance within Chick-fil-A, with prio…" at bounding box center [765, 472] width 704 height 32
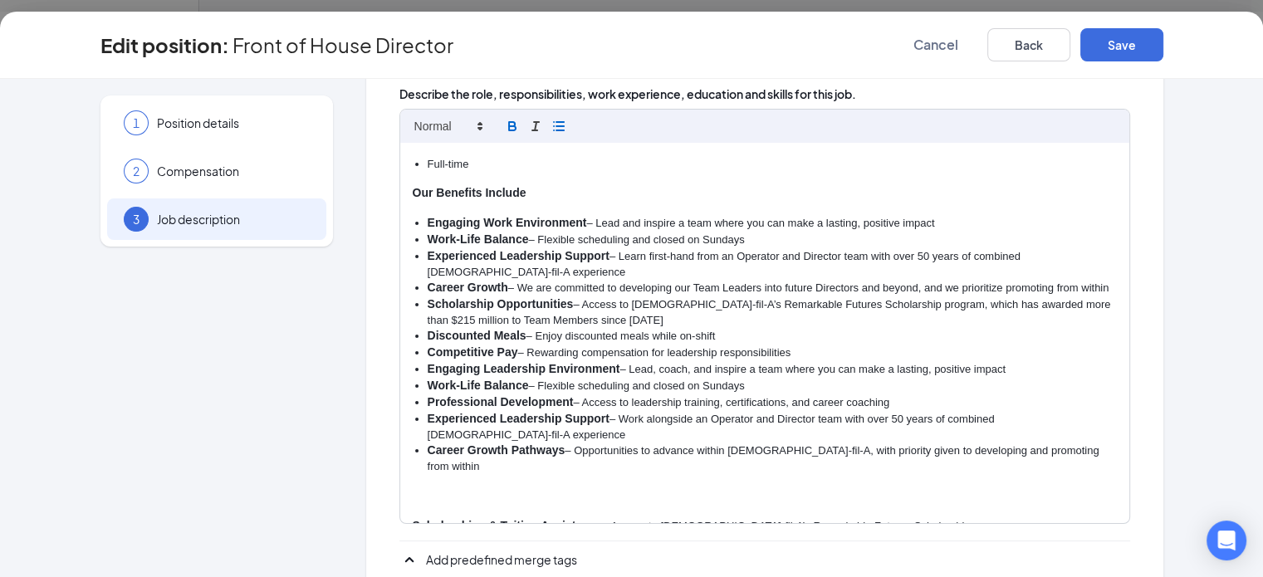
click at [400, 459] on div "At Chick-fil-A, the Director role is more than a job; it’s a calling to lead wi…" at bounding box center [764, 333] width 729 height 380
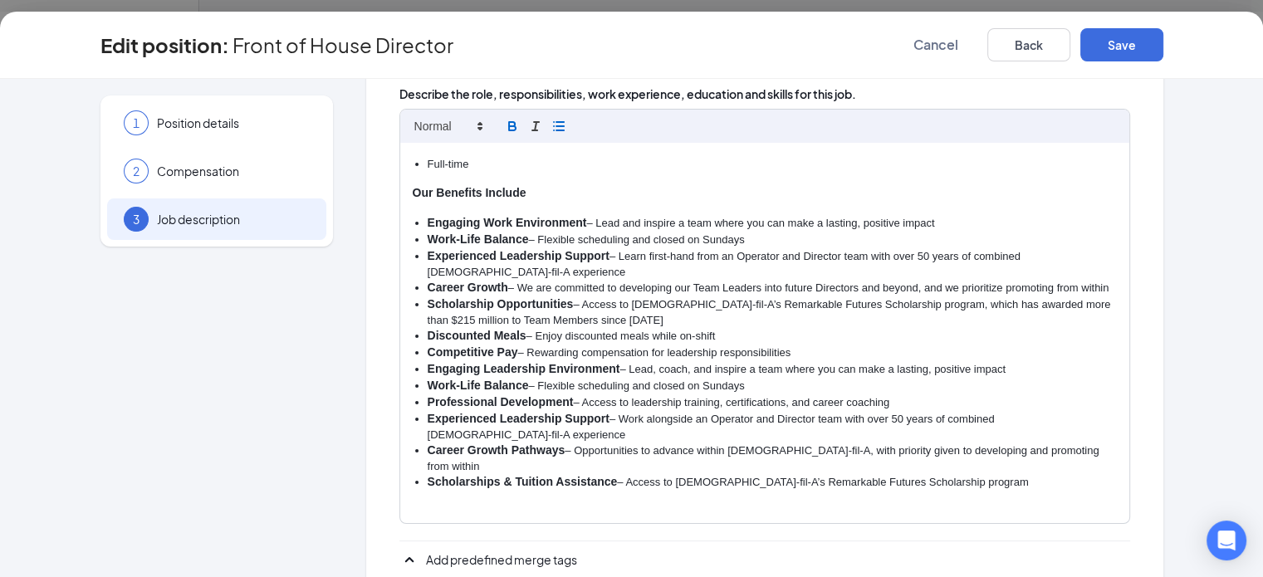
scroll to position [116, 0]
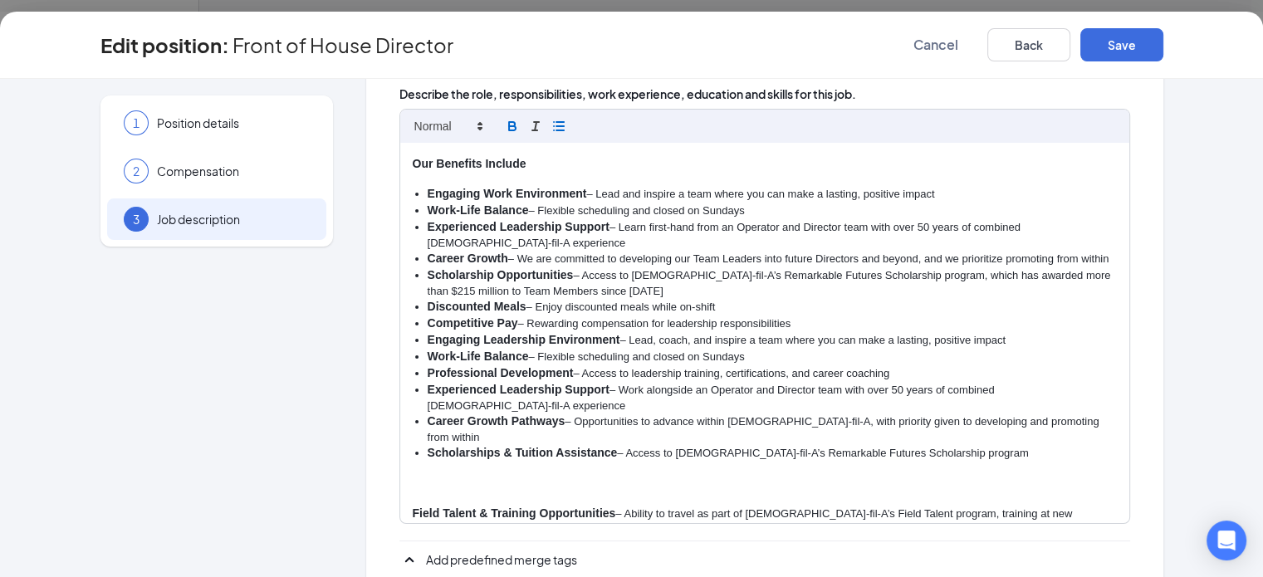
click at [400, 452] on div "At Chick-fil-A, the Director role is more than a job; it’s a calling to lead wi…" at bounding box center [764, 333] width 729 height 380
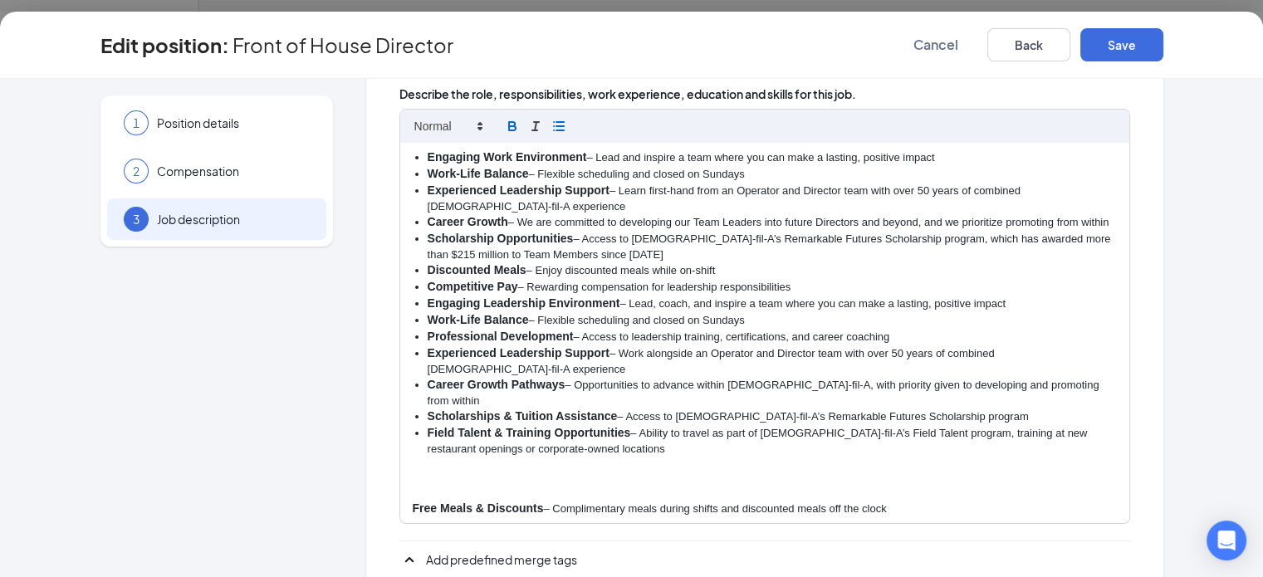
scroll to position [153, 0]
click at [400, 449] on div "At Chick-fil-A, the Director role is more than a job; it’s a calling to lead wi…" at bounding box center [764, 333] width 729 height 380
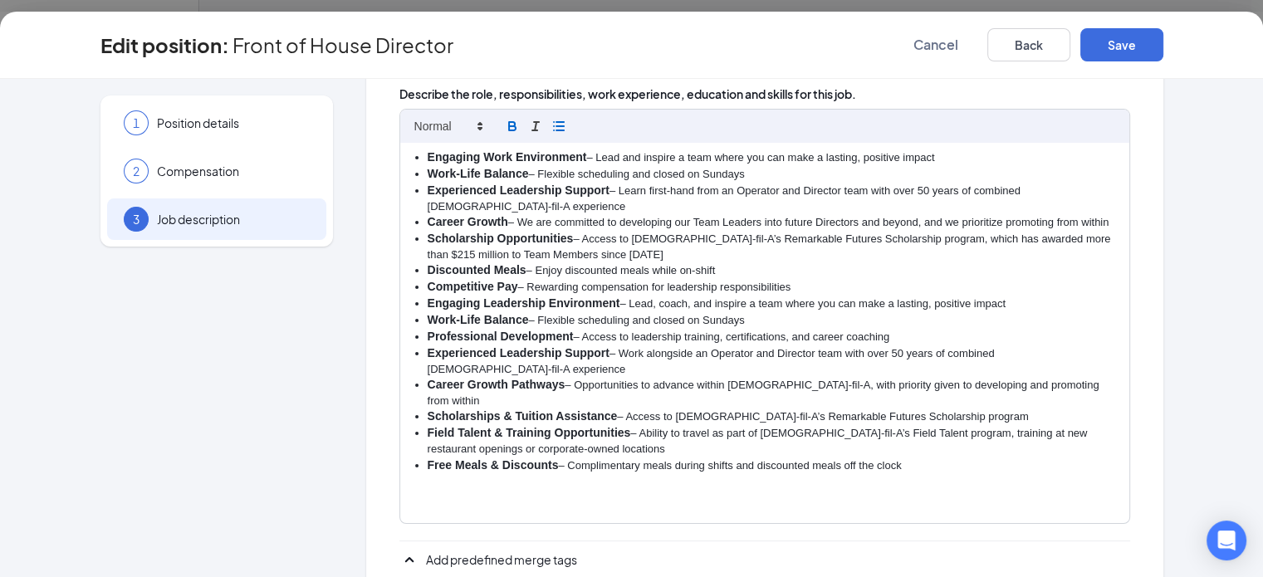
scroll to position [213, 0]
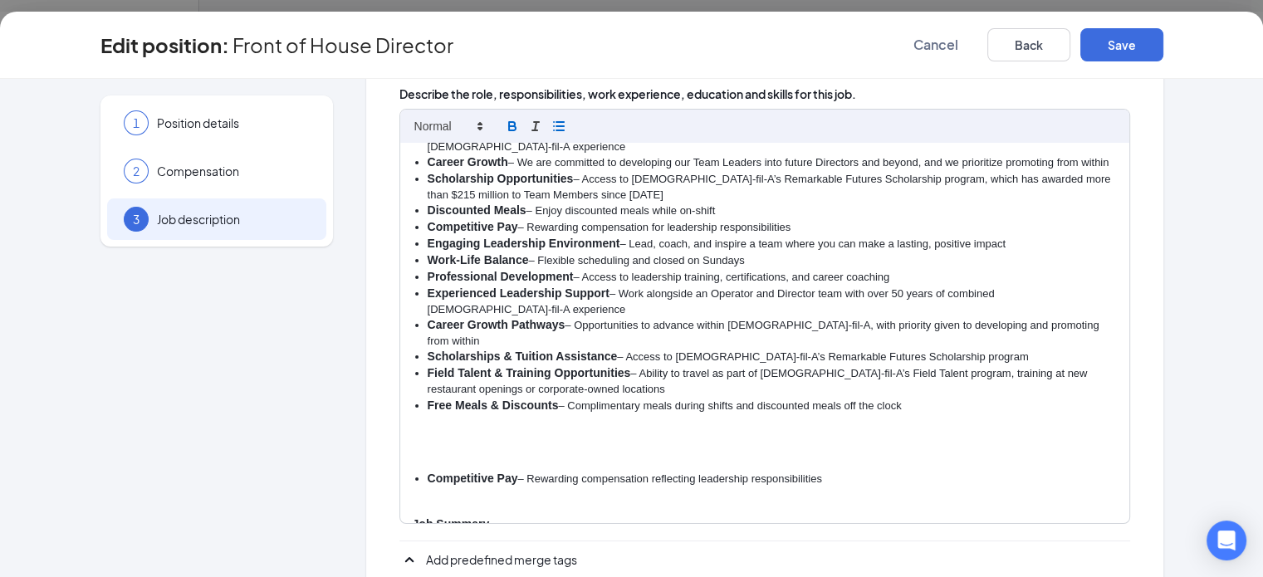
click at [413, 443] on p at bounding box center [765, 450] width 704 height 15
click at [400, 399] on div "At Chick-fil-A, the Director role is more than a job; it’s a calling to lead wi…" at bounding box center [764, 333] width 729 height 380
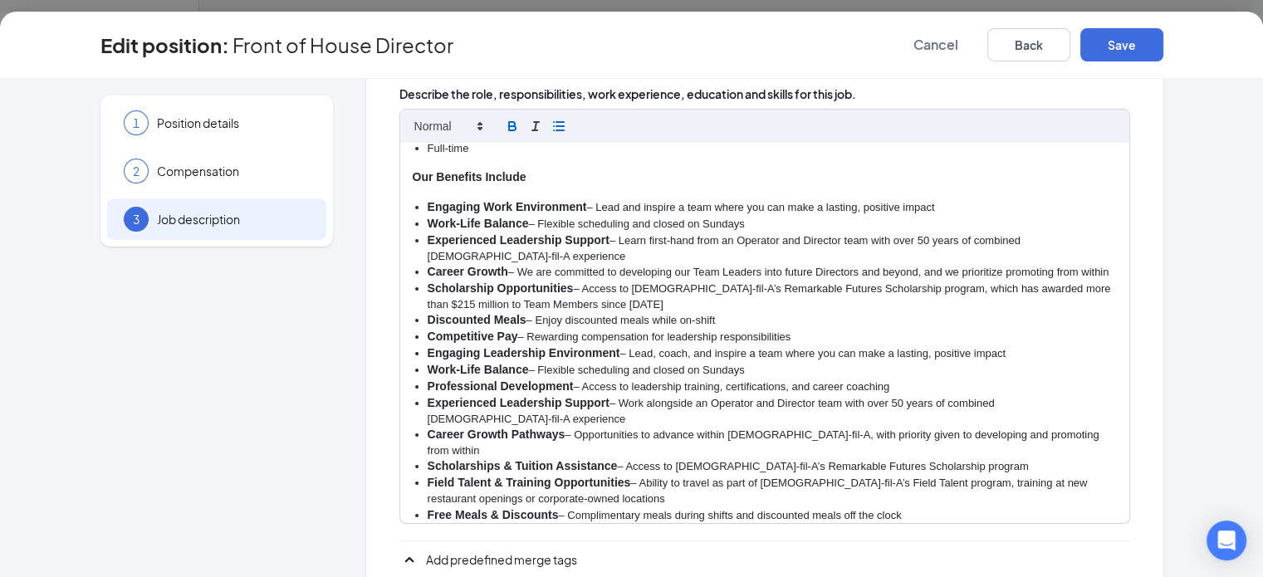
scroll to position [100, 0]
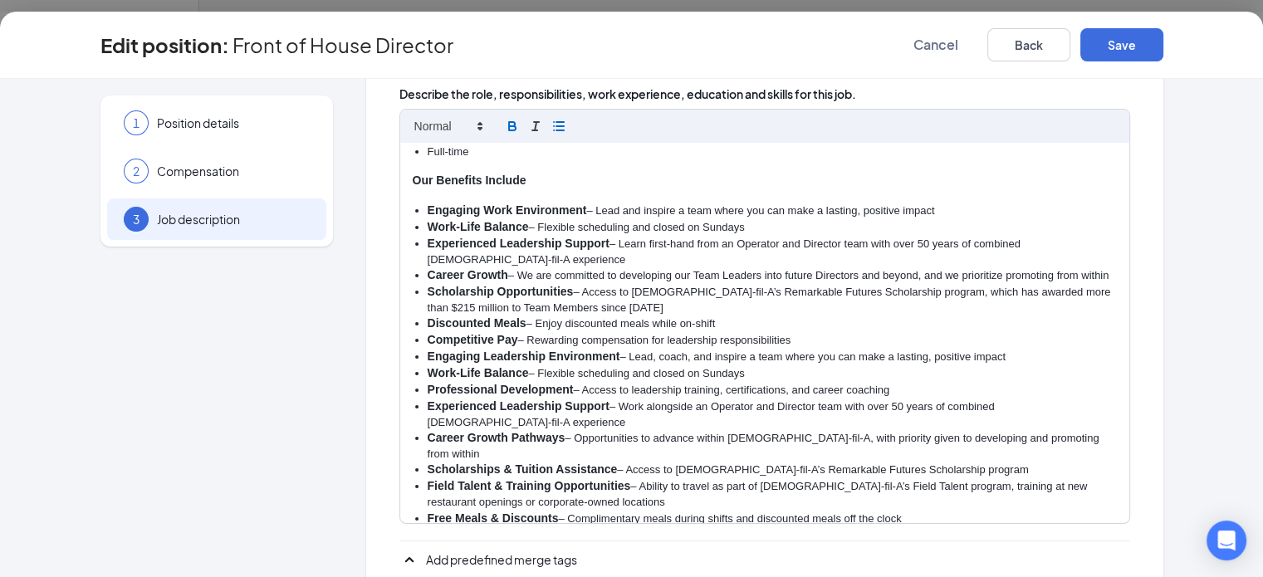
click at [735, 332] on li "Competitive Pay – Rewarding compensation for leadership responsibilities" at bounding box center [772, 340] width 689 height 17
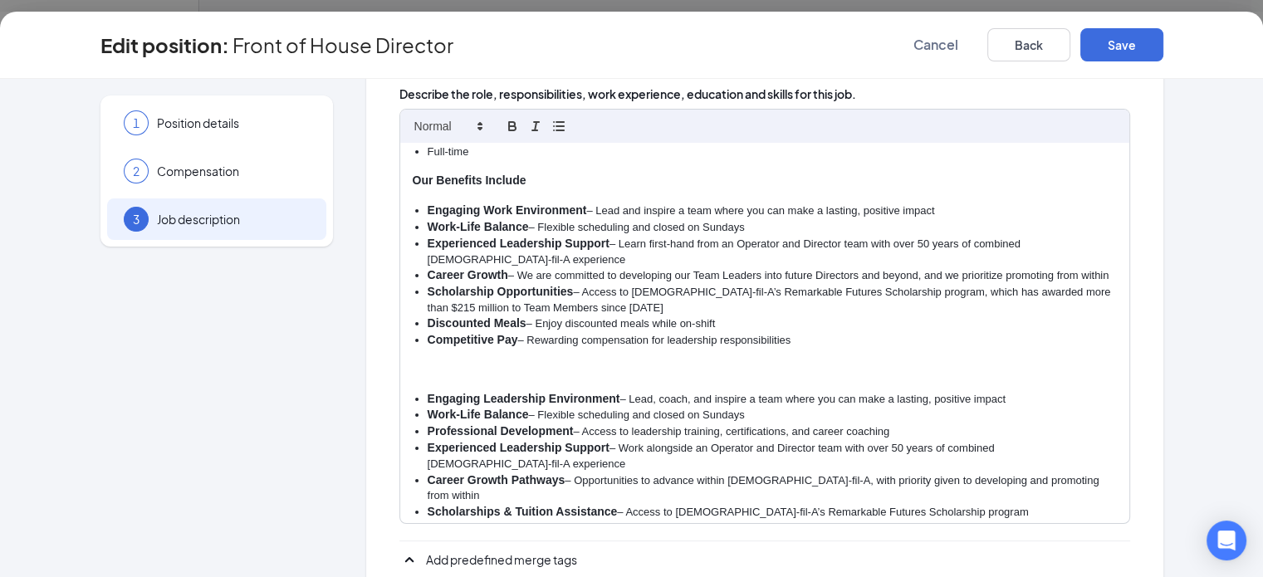
drag, startPoint x: 948, startPoint y: 370, endPoint x: 306, endPoint y: 368, distance: 642.0
click at [366, 368] on div "Job description Want some help writing your job description? BETA Let our AI wi…" at bounding box center [764, 255] width 797 height 843
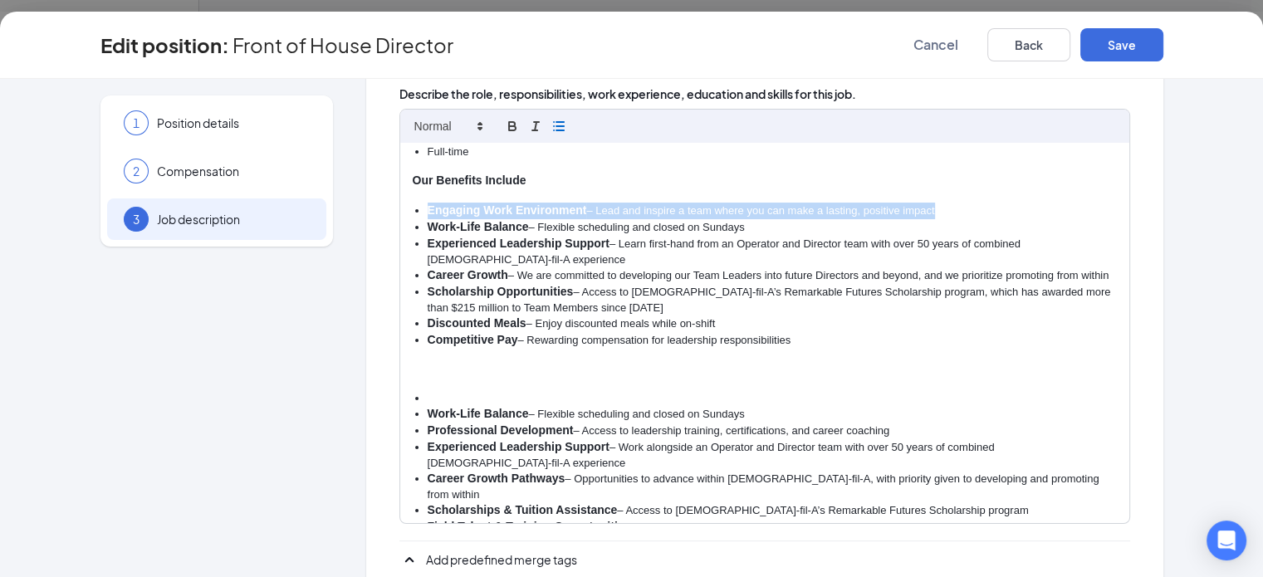
drag, startPoint x: 892, startPoint y: 194, endPoint x: 217, endPoint y: 197, distance: 675.3
click at [217, 197] on div "1 Position details 2 Compensation 3 Job description Additional information Job …" at bounding box center [631, 255] width 1063 height 843
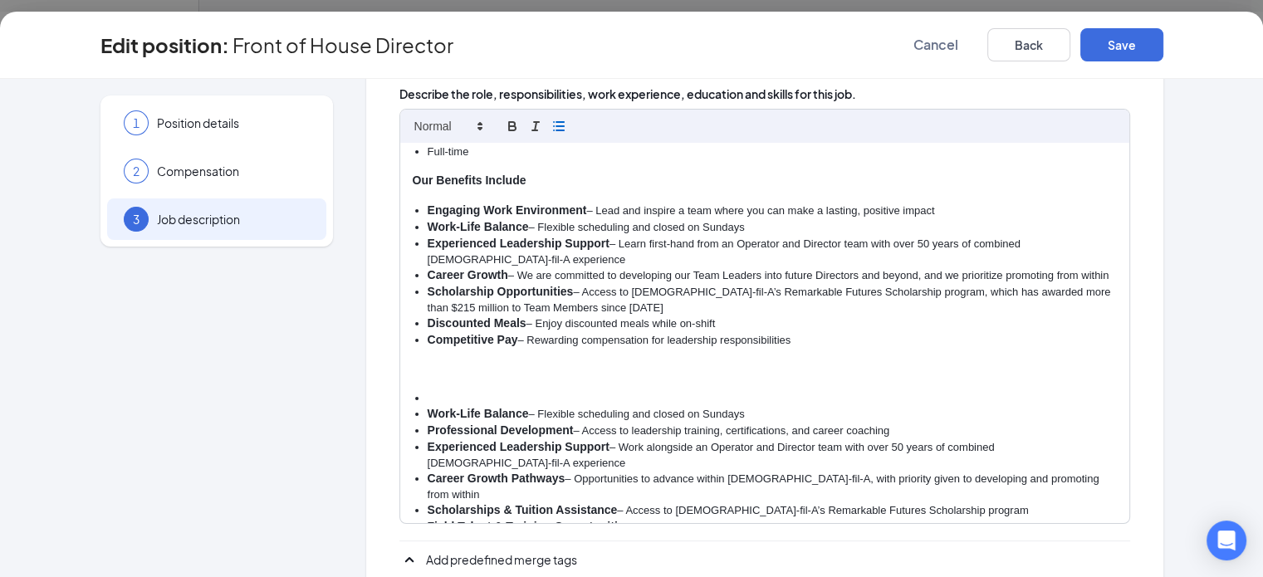
click at [428, 203] on strong "Engaging Work Environment" at bounding box center [507, 209] width 159 height 13
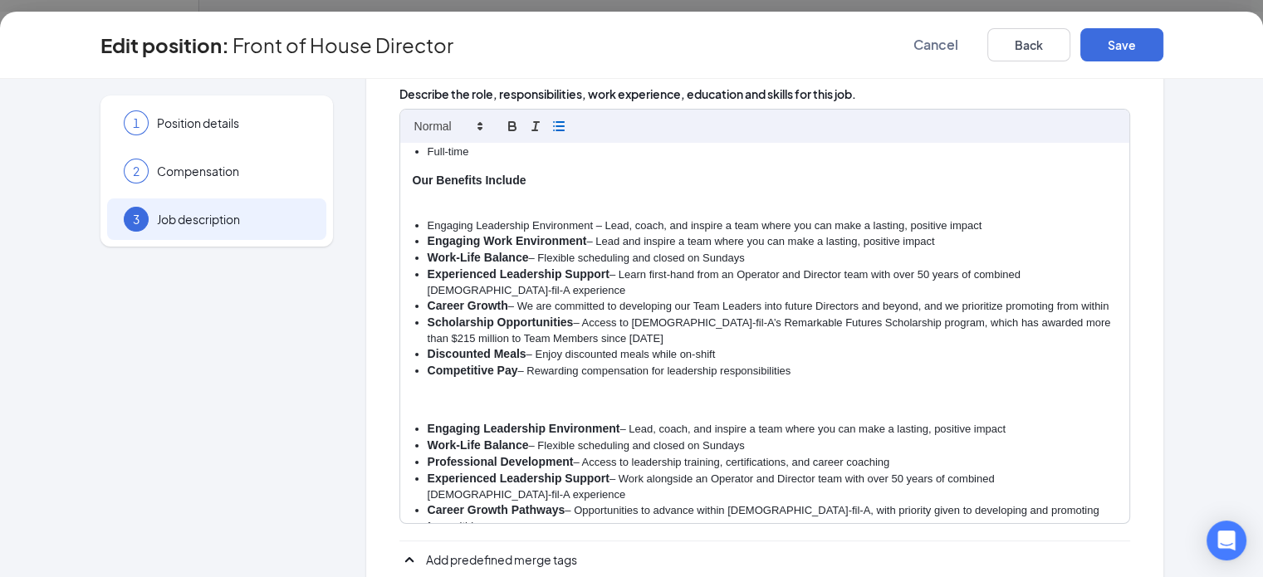
click at [528, 218] on li "Engaging Leadership Environment – Lead, coach, and inspire a team where you can…" at bounding box center [772, 225] width 689 height 15
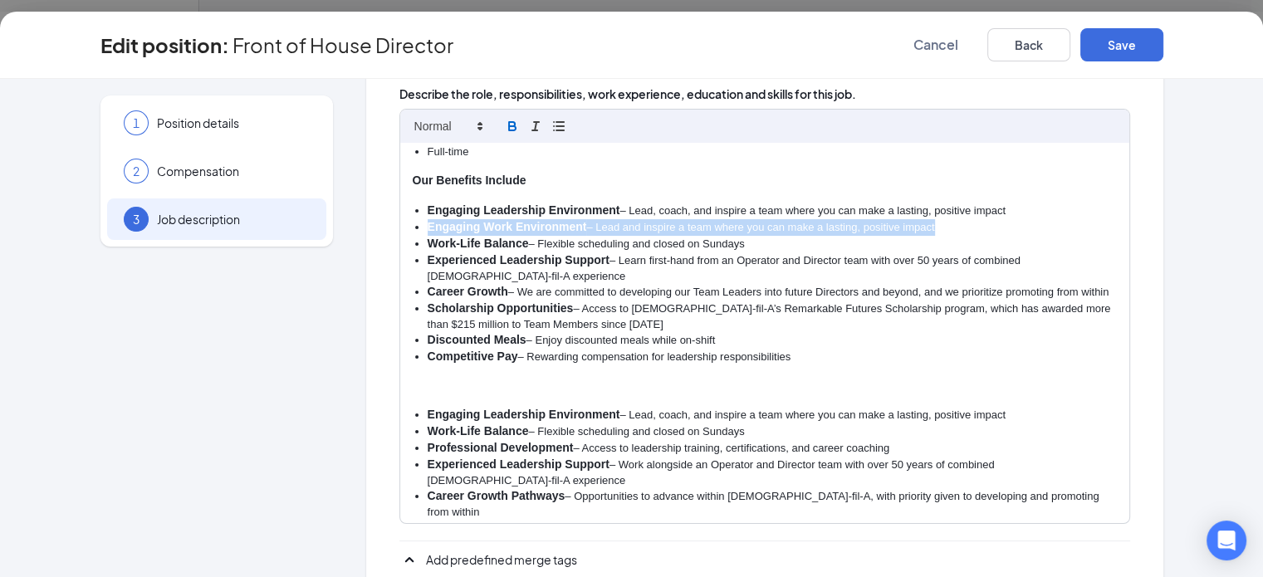
drag, startPoint x: 872, startPoint y: 210, endPoint x: 233, endPoint y: 203, distance: 639.6
click at [233, 203] on div "1 Position details 2 Compensation 3 Job description Additional information Job …" at bounding box center [631, 255] width 1063 height 843
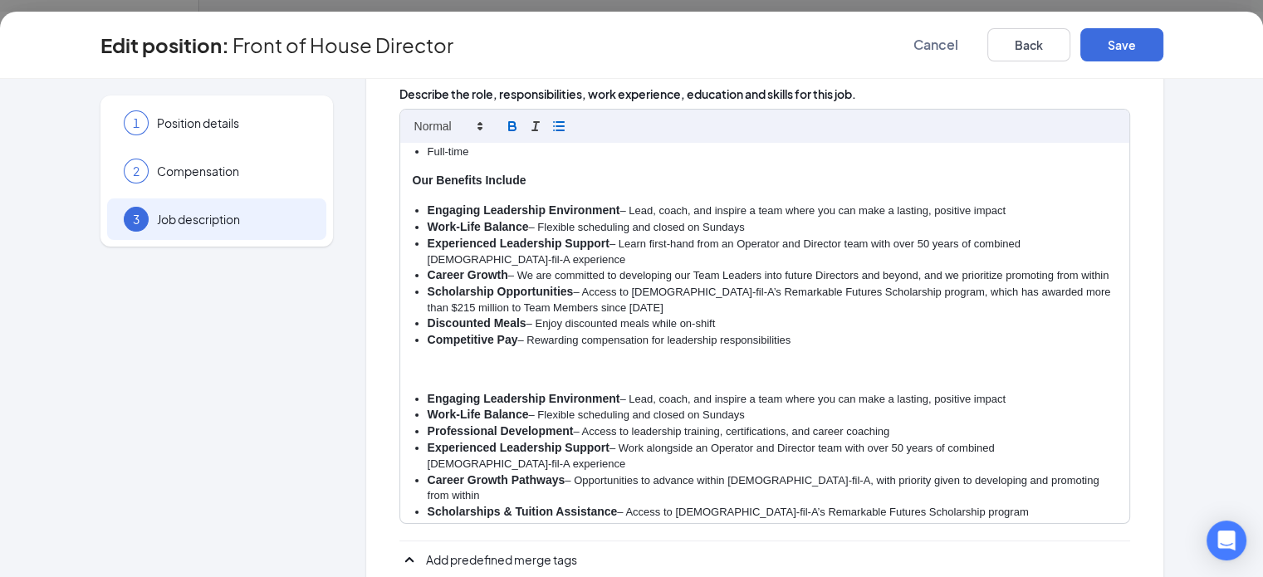
drag, startPoint x: 689, startPoint y: 382, endPoint x: 277, endPoint y: 355, distance: 412.9
click at [277, 355] on div "1 Position details 2 Compensation 3 Job description Additional information Job …" at bounding box center [631, 255] width 1063 height 843
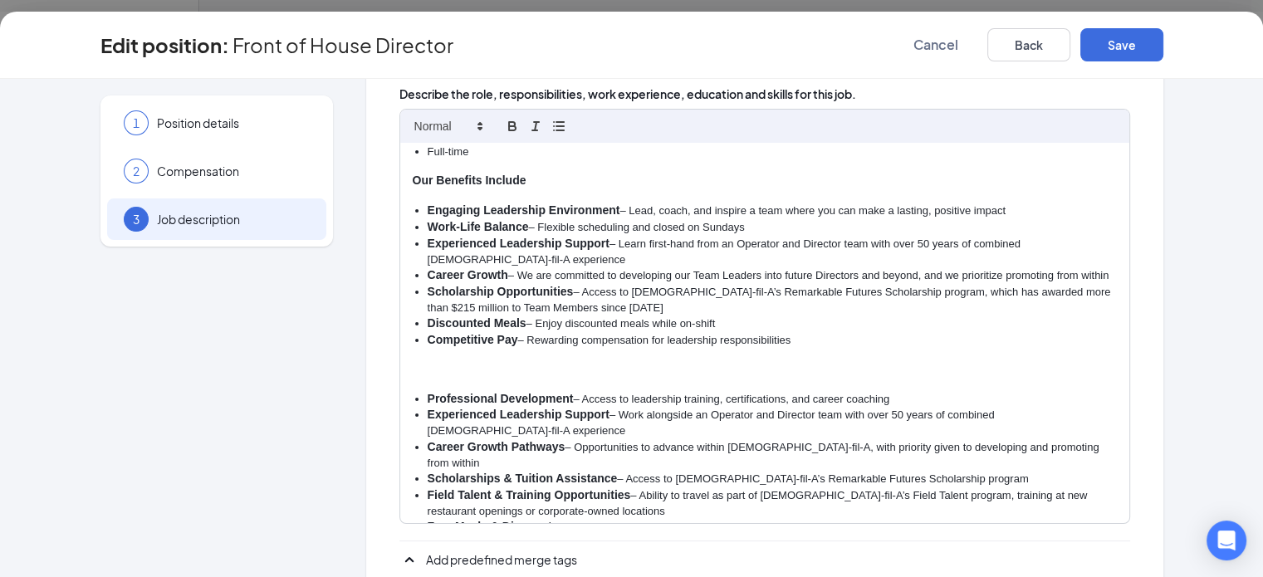
drag, startPoint x: 836, startPoint y: 365, endPoint x: 263, endPoint y: 352, distance: 573.2
click at [263, 352] on div "1 Position details 2 Compensation 3 Job description Additional information Job …" at bounding box center [631, 255] width 1063 height 843
copy li "Professional Development – Access to leadership training, certifications, and c…"
click at [703, 219] on li "Work-Life Balance – Flexible scheduling and closed on Sundays" at bounding box center [772, 227] width 689 height 17
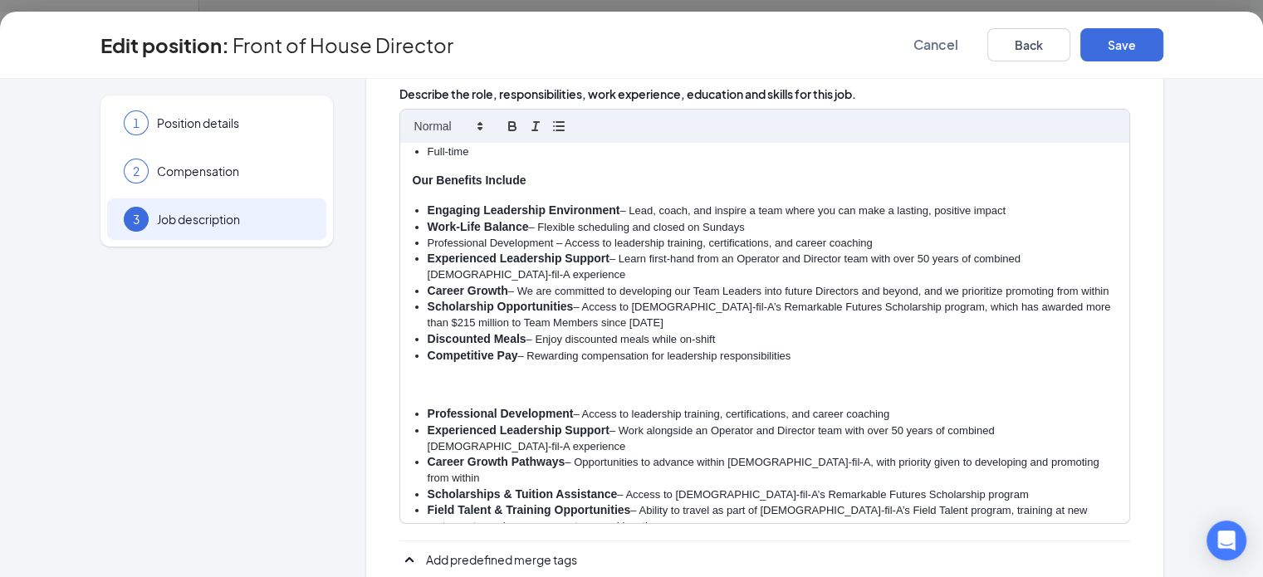
click at [483, 236] on li "Professional Development – Access to leadership training, certifications, and c…" at bounding box center [772, 243] width 689 height 15
click at [548, 349] on li "Competitive Pay – Rewarding compensation for leadership responsibilities" at bounding box center [772, 357] width 689 height 17
click at [601, 379] on p at bounding box center [765, 386] width 704 height 15
drag, startPoint x: 833, startPoint y: 379, endPoint x: 213, endPoint y: 378, distance: 620.4
click at [213, 378] on div "1 Position details 2 Compensation 3 Job description Additional information Job …" at bounding box center [631, 255] width 1063 height 843
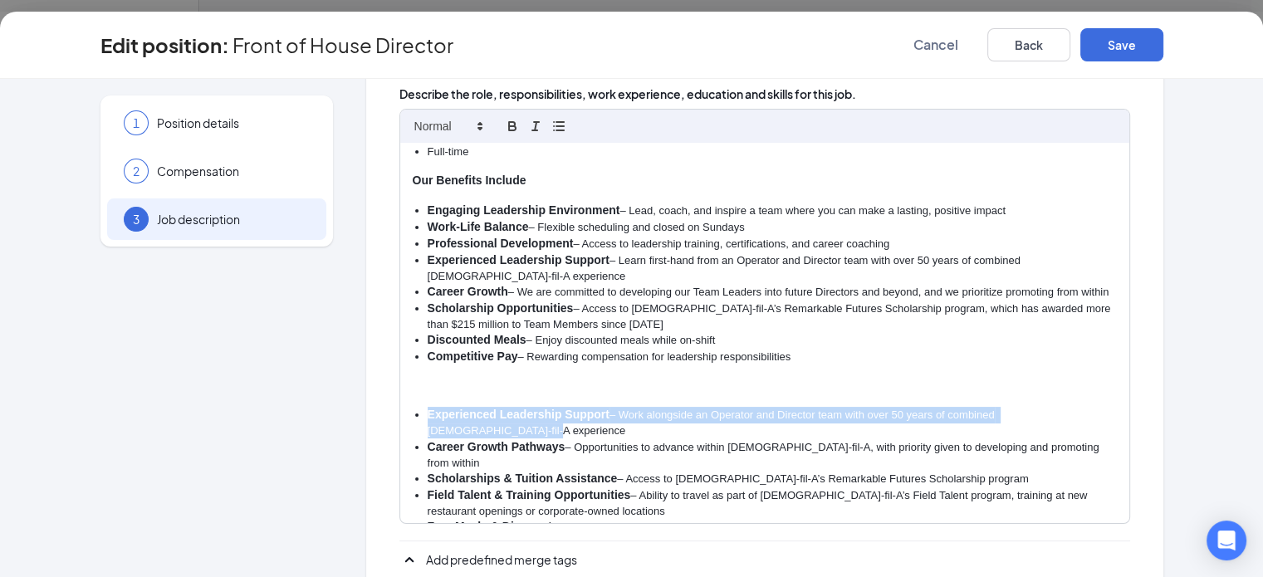
drag, startPoint x: 1054, startPoint y: 385, endPoint x: 316, endPoint y: 385, distance: 738.4
click at [366, 385] on div "Job description Want some help writing your job description? BETA Let our AI wi…" at bounding box center [764, 255] width 797 height 843
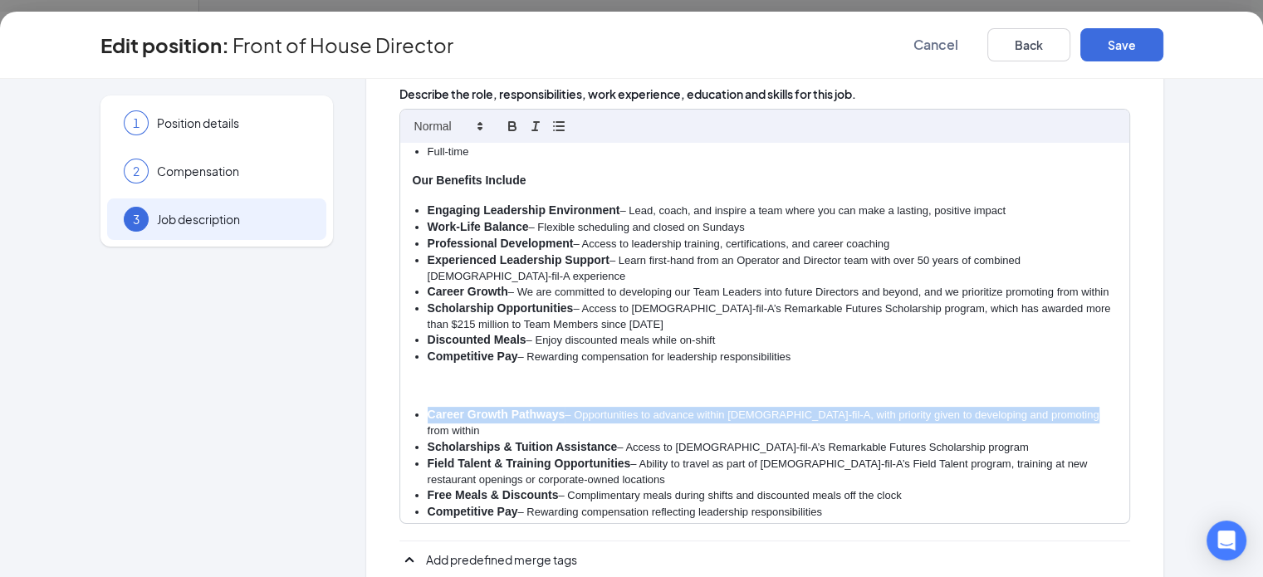
drag, startPoint x: 1021, startPoint y: 381, endPoint x: 339, endPoint y: 367, distance: 682.0
click at [400, 367] on div "At Chick-fil-A, the Director role is more than a job; it’s a calling to lead wi…" at bounding box center [764, 333] width 729 height 380
copy li "Career Growth Pathways – Opportunities to advance within Chick-fil-A, with prio…"
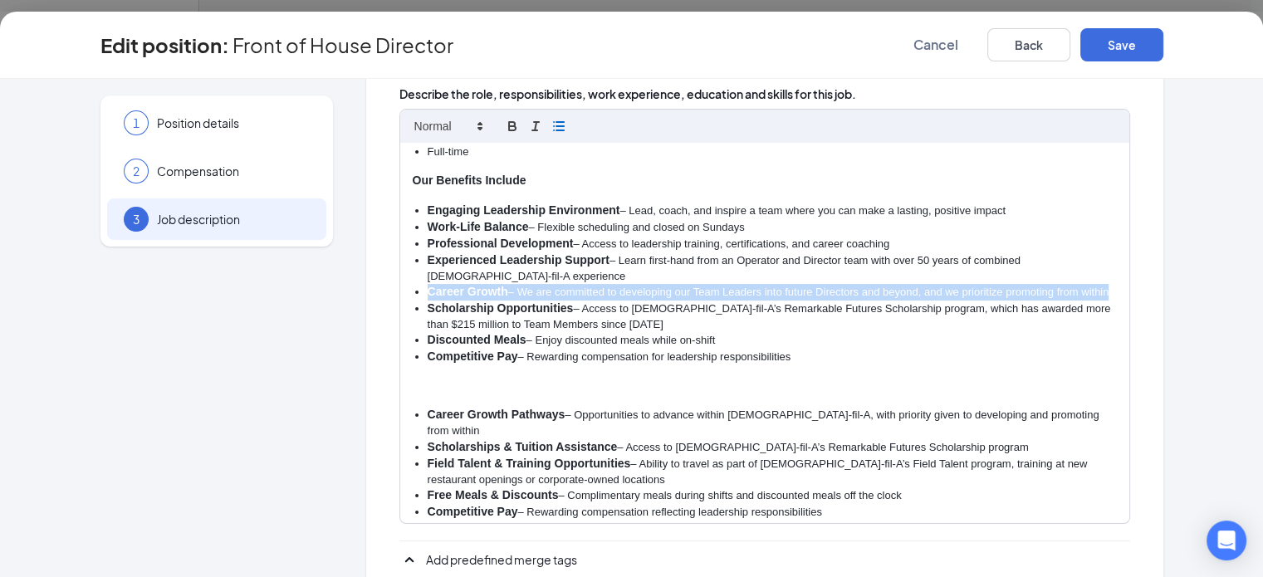
drag, startPoint x: 1064, startPoint y: 259, endPoint x: 329, endPoint y: 266, distance: 735.1
click at [366, 266] on div "Job description Want some help writing your job description? BETA Let our AI wi…" at bounding box center [764, 255] width 797 height 843
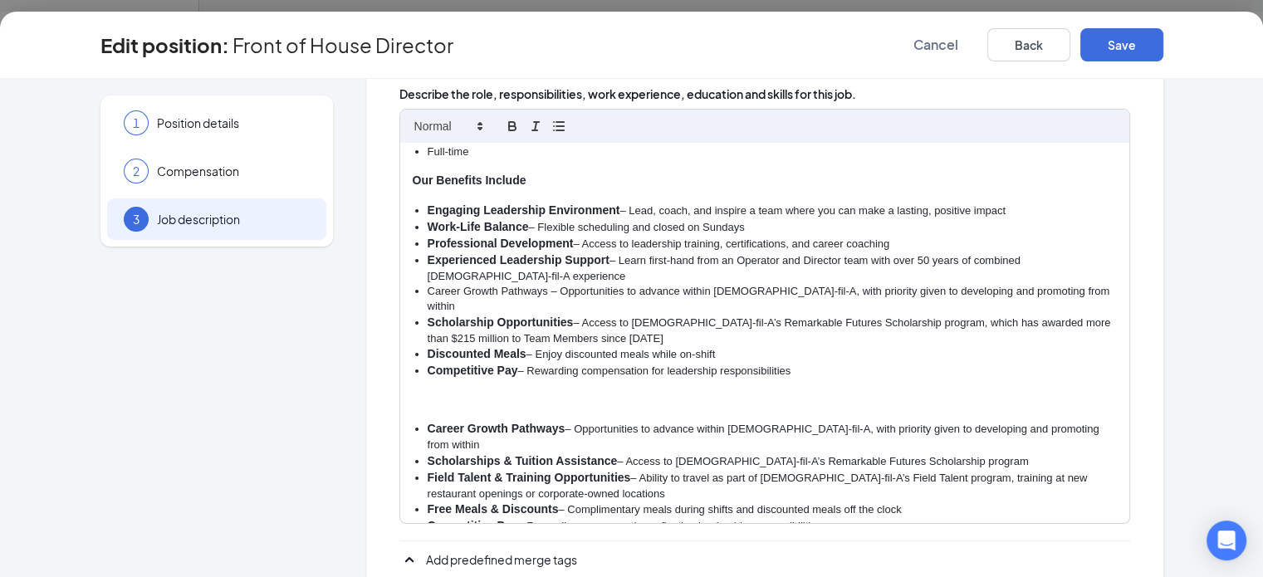
click at [480, 284] on li "Career Growth Pathways – Opportunities to advance within Chick-fil-A, with prio…" at bounding box center [772, 299] width 689 height 31
click at [517, 316] on li "Scholarship Opportunities – Access to Chick-fil-A’s Remarkable Futures Scholars…" at bounding box center [772, 332] width 689 height 32
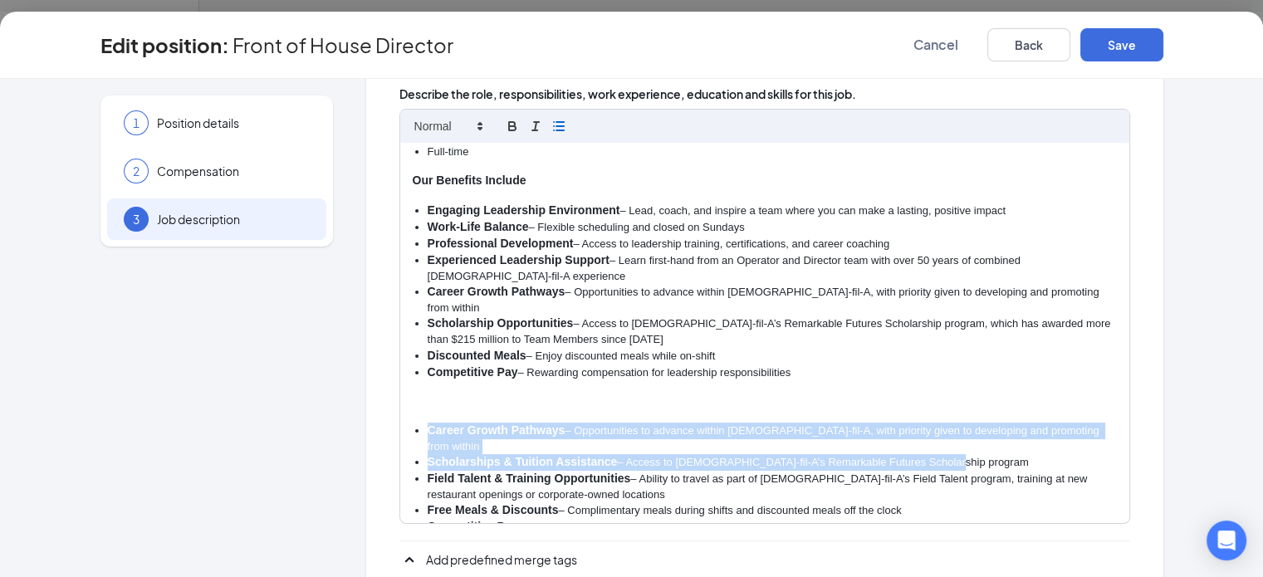
drag, startPoint x: 884, startPoint y: 398, endPoint x: 284, endPoint y: 389, distance: 599.7
click at [284, 389] on div "1 Position details 2 Compensation 3 Job description Additional information Job …" at bounding box center [631, 255] width 1063 height 843
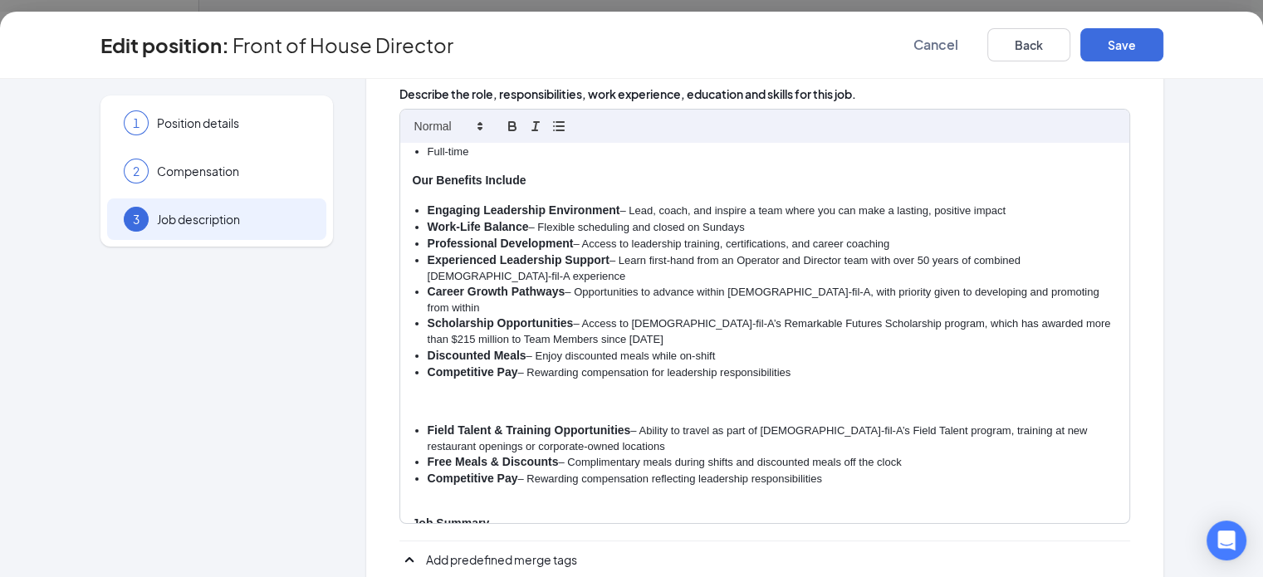
click at [550, 423] on li "Field Talent & Training Opportunities – Ability to travel as part of Chick-fil-…" at bounding box center [772, 439] width 689 height 32
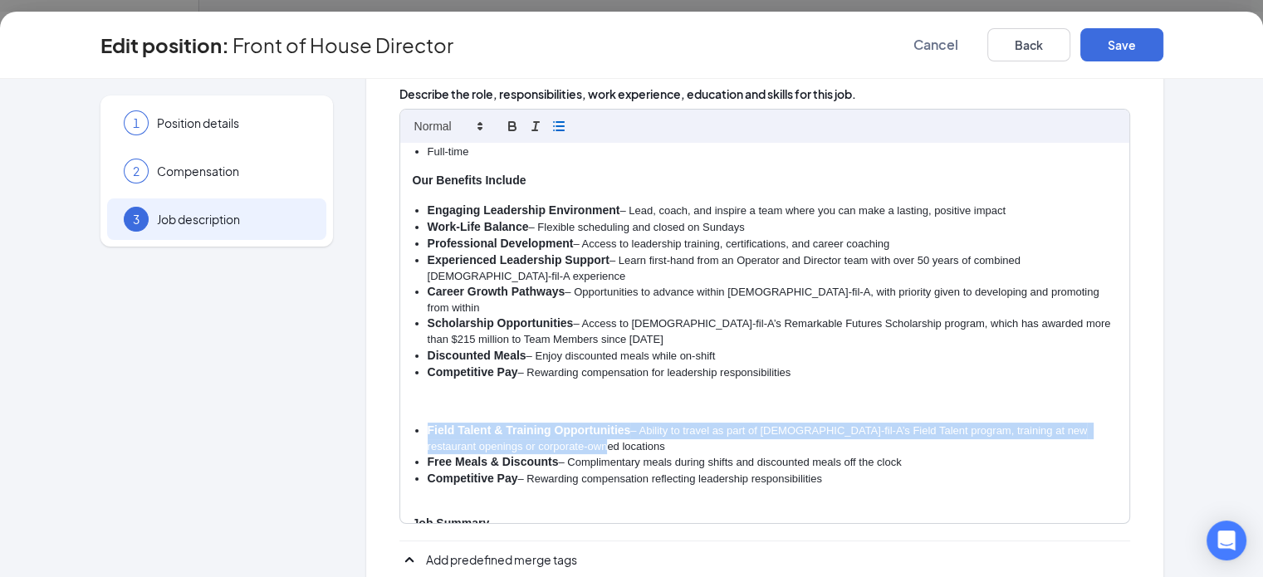
drag, startPoint x: 515, startPoint y: 399, endPoint x: 360, endPoint y: 380, distance: 156.5
click at [428, 423] on li "Field Talent & Training Opportunities – Ability to travel as part of Chick-fil-…" at bounding box center [772, 439] width 689 height 32
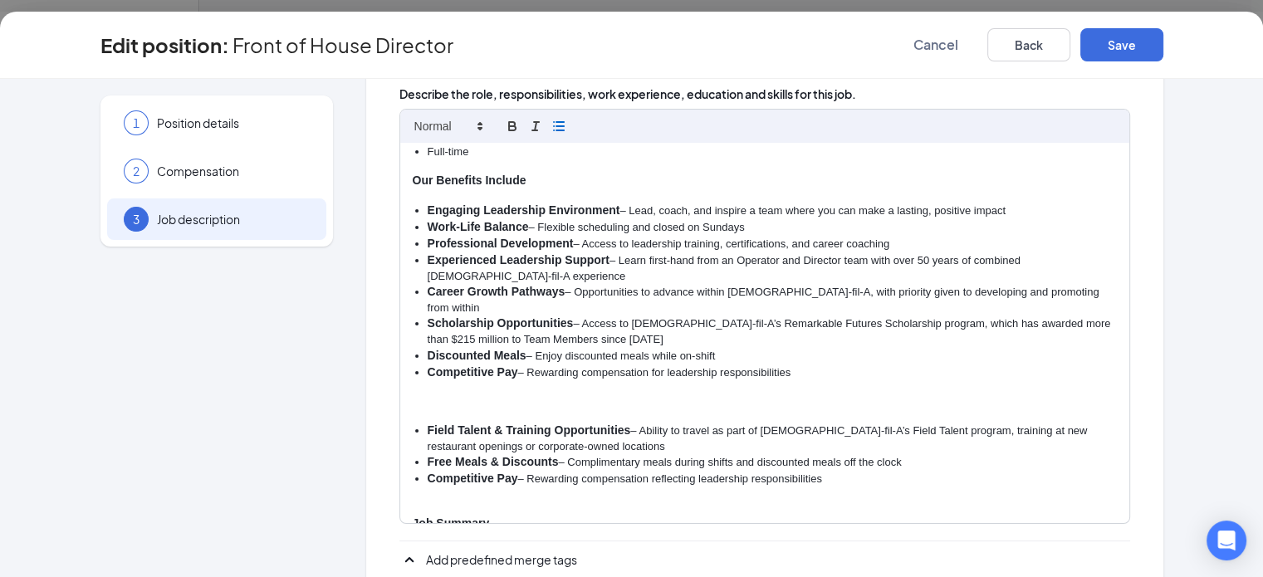
click at [513, 316] on li "Scholarship Opportunities – Access to Chick-fil-A’s Remarkable Futures Scholars…" at bounding box center [772, 332] width 689 height 32
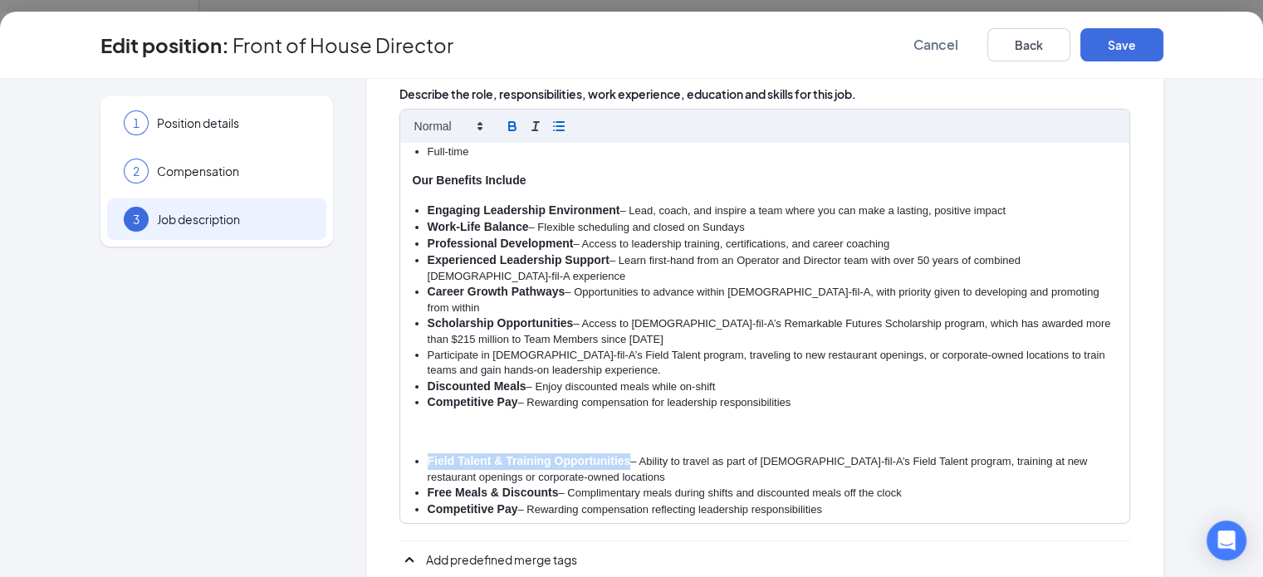
drag, startPoint x: 561, startPoint y: 409, endPoint x: 360, endPoint y: 415, distance: 201.1
click at [428, 454] on strong "Field Talent & Training Opportunities" at bounding box center [529, 460] width 203 height 13
copy strong "Field Talent & Training Opportunities"
click at [428, 348] on li "Participate in Chick-fil-A’s Field Talent program, traveling to new restaurant …" at bounding box center [772, 363] width 689 height 31
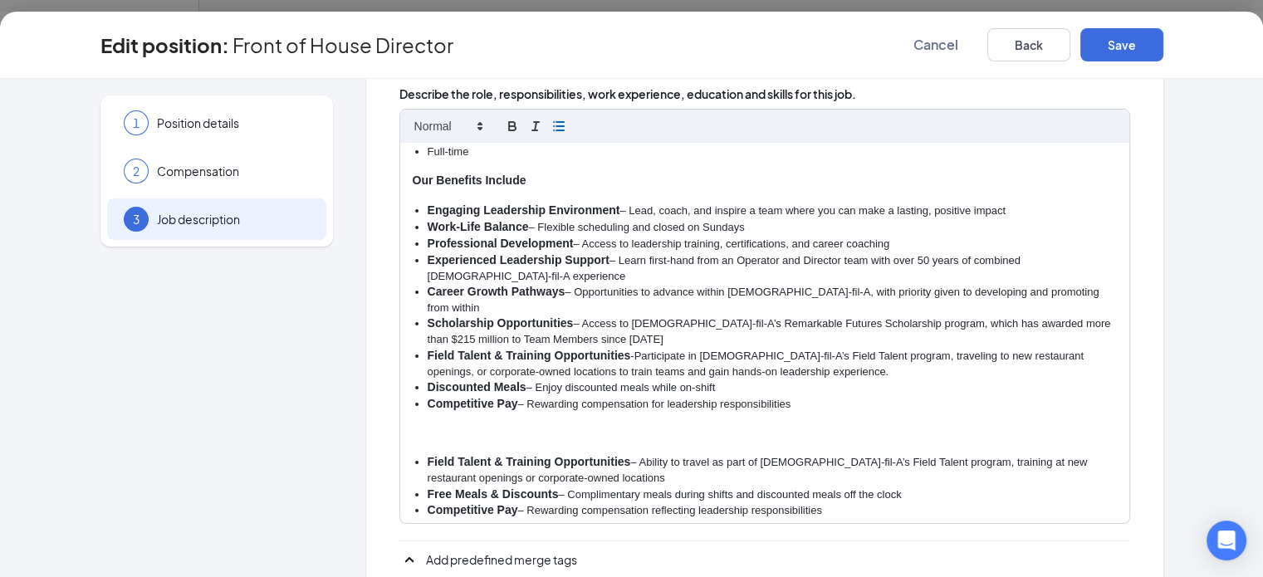
click at [510, 316] on li "Scholarship Opportunities – Access to Chick-fil-A’s Remarkable Futures Scholars…" at bounding box center [772, 332] width 689 height 32
copy li "–"
click at [568, 348] on li "Field Talent & Training Opportunities -Participate in Chick-fil-A’s Field Talen…" at bounding box center [772, 364] width 689 height 32
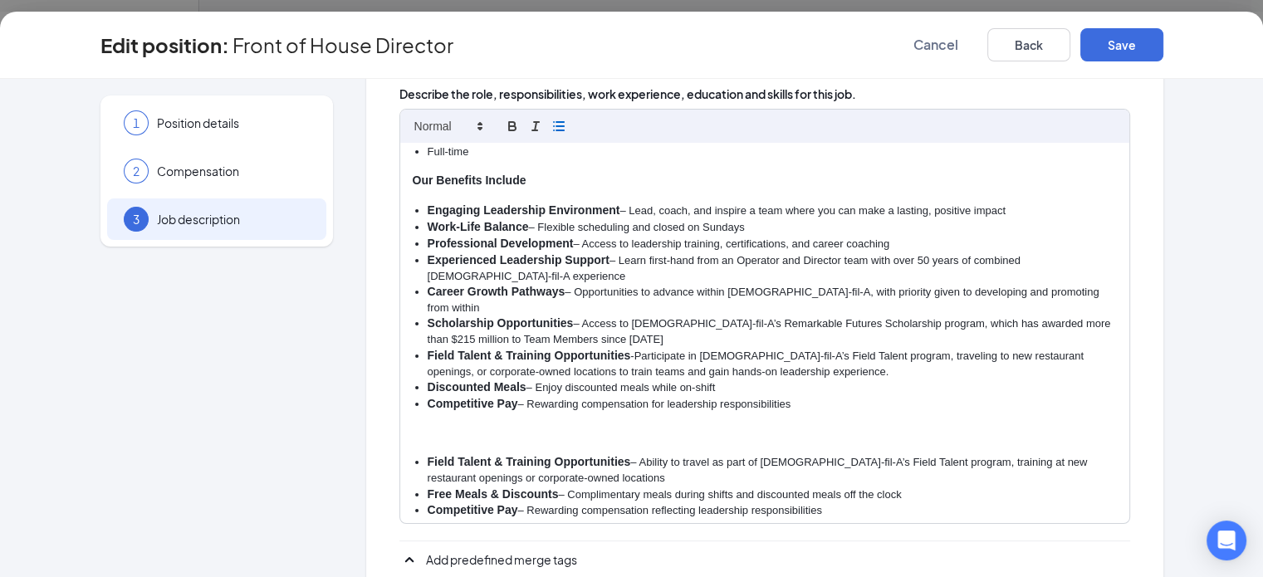
click at [566, 349] on strong "Field Talent & Training Opportunities" at bounding box center [529, 355] width 203 height 13
click at [708, 380] on li "Discounted Meals – Enjoy discounted meals while on-shift" at bounding box center [772, 388] width 689 height 17
click at [985, 348] on li "Field Talent & Training Opportunities – Participate in Chick-fil-A’s Field Tale…" at bounding box center [772, 364] width 689 height 32
click at [630, 348] on li "Field Talent & Training Opportunities – Participate in Chick-fil-A’s Field Tale…" at bounding box center [772, 364] width 689 height 32
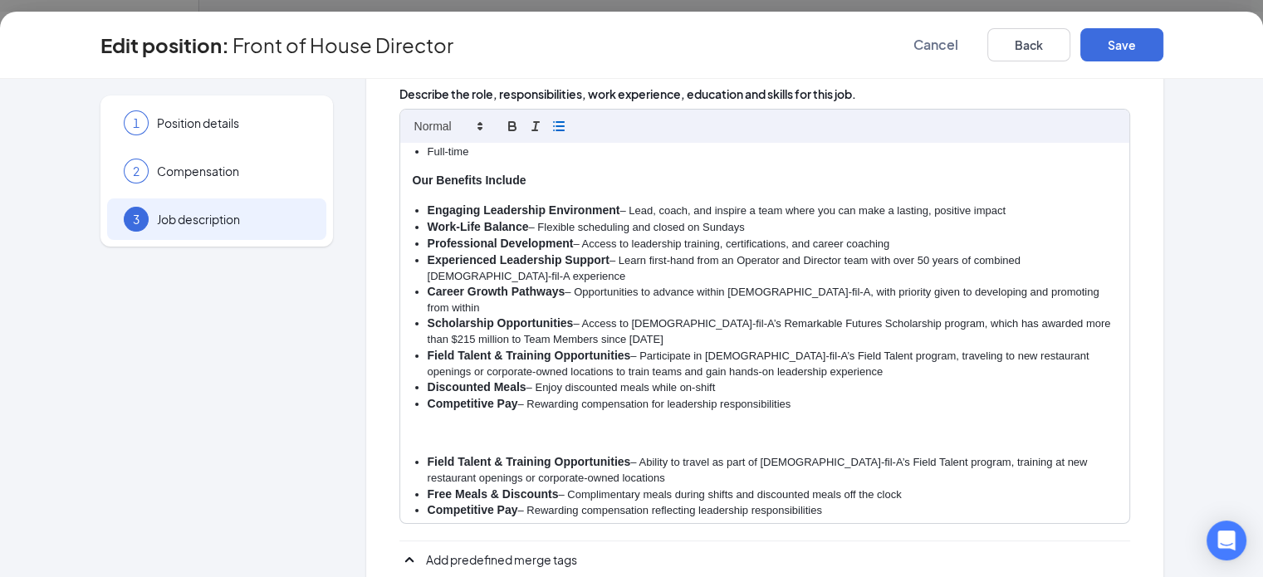
drag, startPoint x: 860, startPoint y: 449, endPoint x: 336, endPoint y: 444, distance: 524.9
click at [400, 444] on div "At Chick-fil-A, the Director role is more than a job; it’s a calling to lead wi…" at bounding box center [764, 333] width 729 height 380
copy li "Free Meals & Discounts – Complimentary meals during shifts and discounted meals…"
drag, startPoint x: 674, startPoint y: 336, endPoint x: 300, endPoint y: 338, distance: 374.6
click at [366, 338] on div "Job description Want some help writing your job description? BETA Let our AI wi…" at bounding box center [764, 255] width 797 height 843
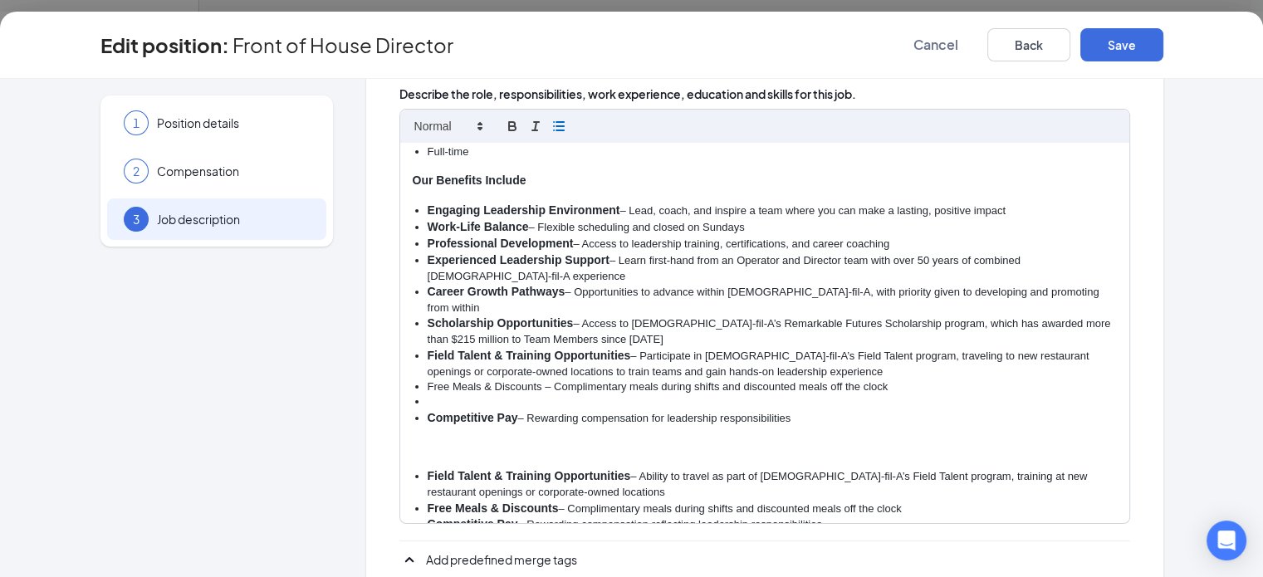
click at [475, 380] on li "Free Meals & Discounts – Complimentary meals during shifts and discounted meals…" at bounding box center [772, 387] width 689 height 15
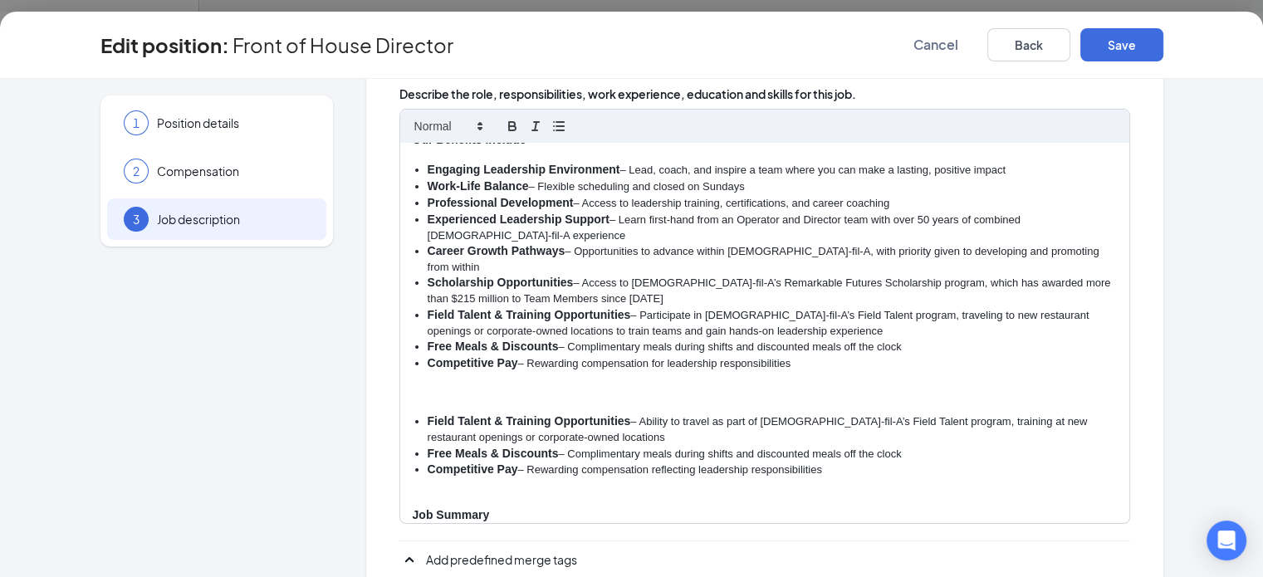
scroll to position [142, 0]
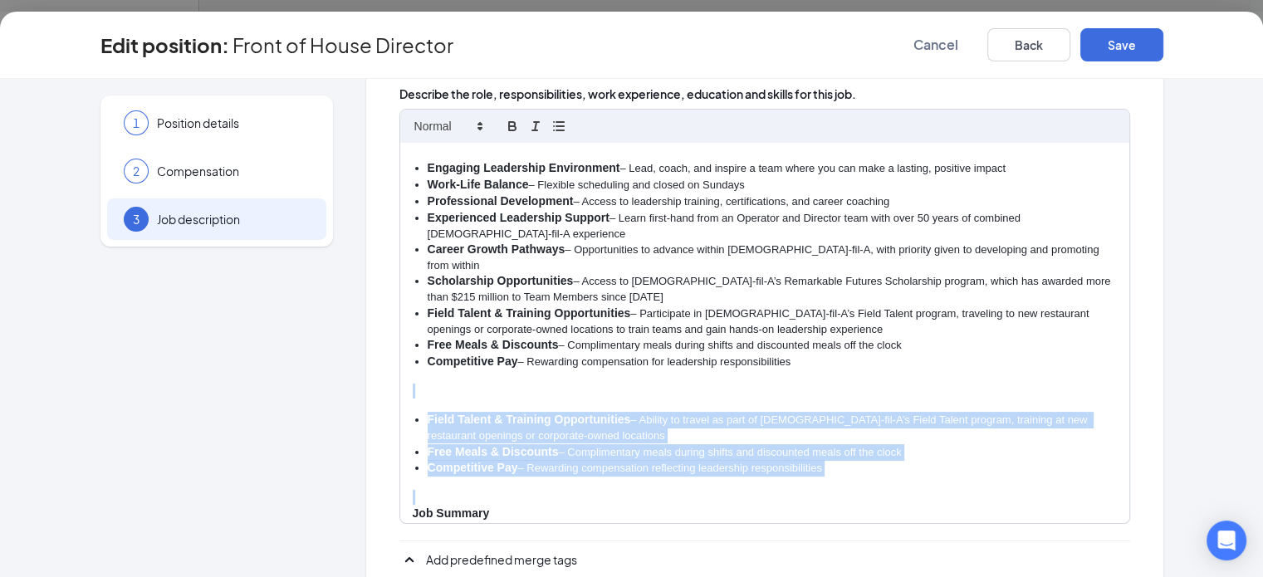
drag, startPoint x: 797, startPoint y: 449, endPoint x: 252, endPoint y: 336, distance: 557.2
click at [252, 336] on div "1 Position details 2 Compensation 3 Job description Additional information Job …" at bounding box center [631, 255] width 1063 height 843
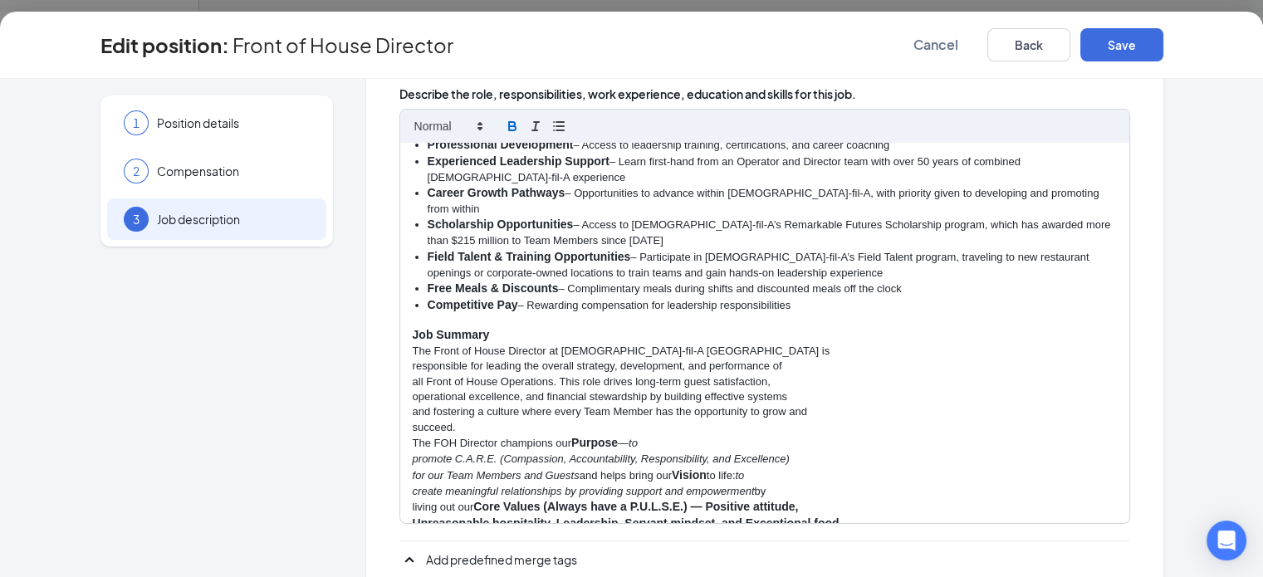
scroll to position [199, 0]
click at [413, 358] on p "responsible for leading the overall strategy, development, and performance of" at bounding box center [765, 365] width 704 height 15
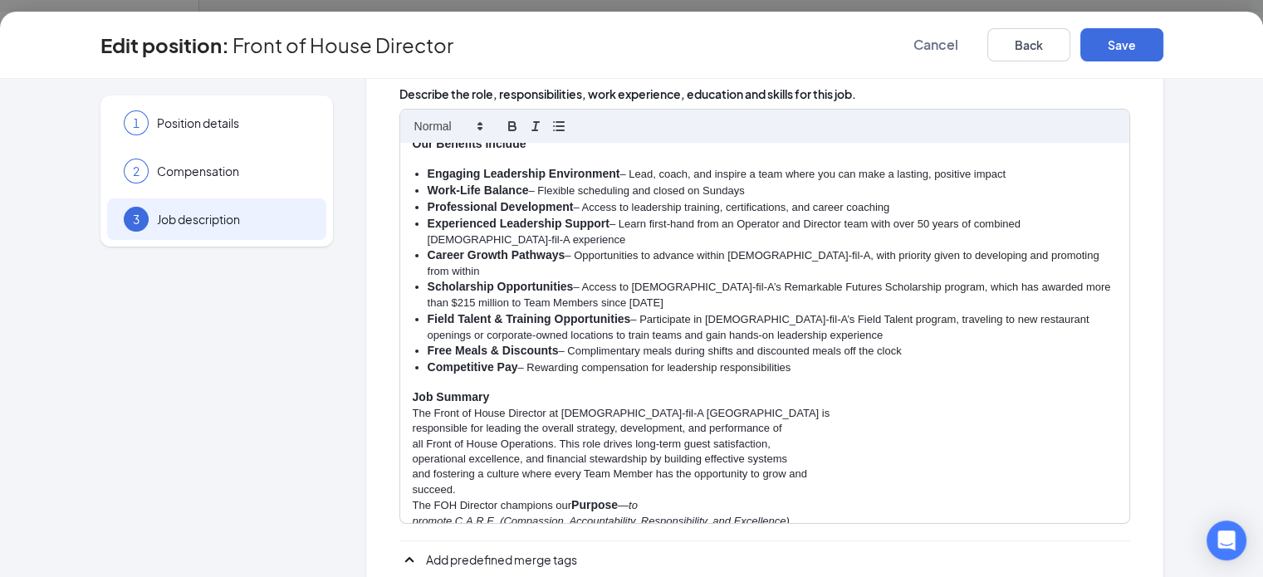
scroll to position [140, 0]
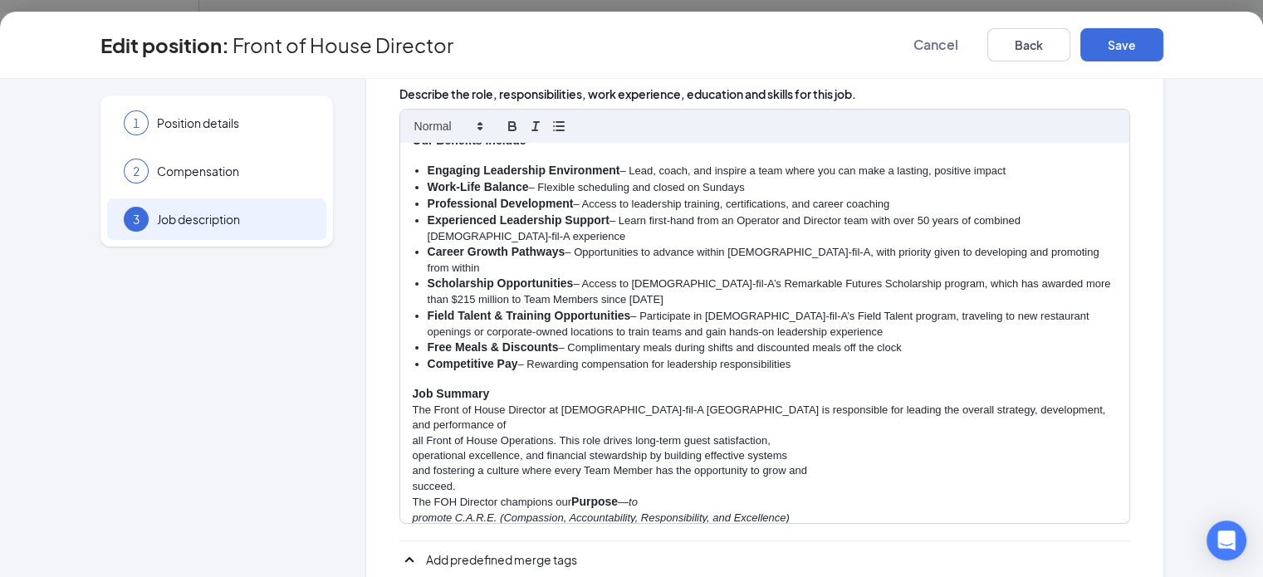
click at [400, 375] on div "At Chick-fil-A, the Director role is more than a job; it’s a calling to lead wi…" at bounding box center [764, 333] width 729 height 380
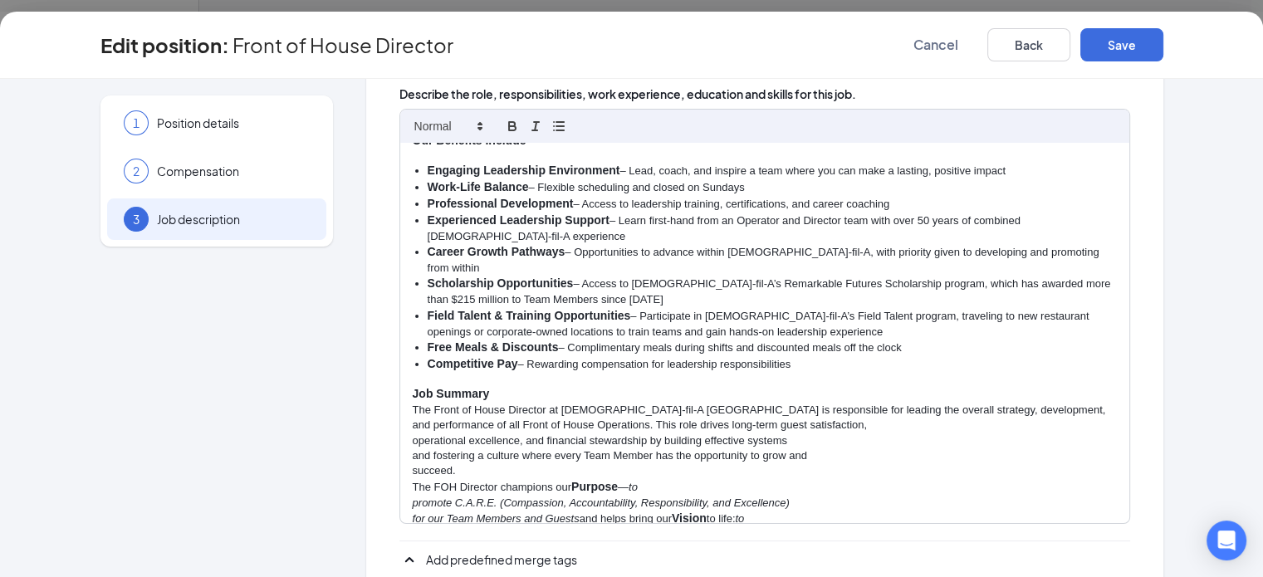
click at [400, 378] on div "At Chick-fil-A, the Director role is more than a job; it’s a calling to lead wi…" at bounding box center [764, 333] width 729 height 380
click at [413, 449] on p "and fostering a culture where every Team Member has the opportunity to grow and" at bounding box center [765, 456] width 704 height 15
click at [400, 400] on div "At Chick-fil-A, the Director role is more than a job; it’s a calling to lead wi…" at bounding box center [764, 333] width 729 height 380
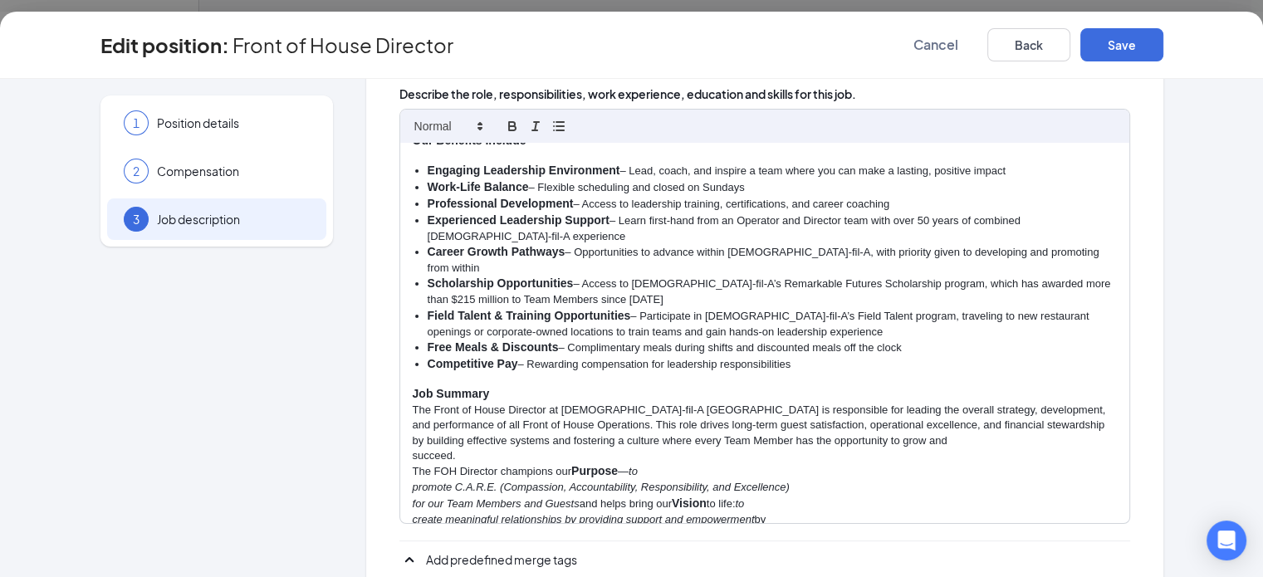
click at [400, 400] on div "At Chick-fil-A, the Director role is more than a job; it’s a calling to lead wi…" at bounding box center [764, 333] width 729 height 380
click at [400, 411] on div "At Chick-fil-A, the Director role is more than a job; it’s a calling to lead wi…" at bounding box center [764, 333] width 729 height 380
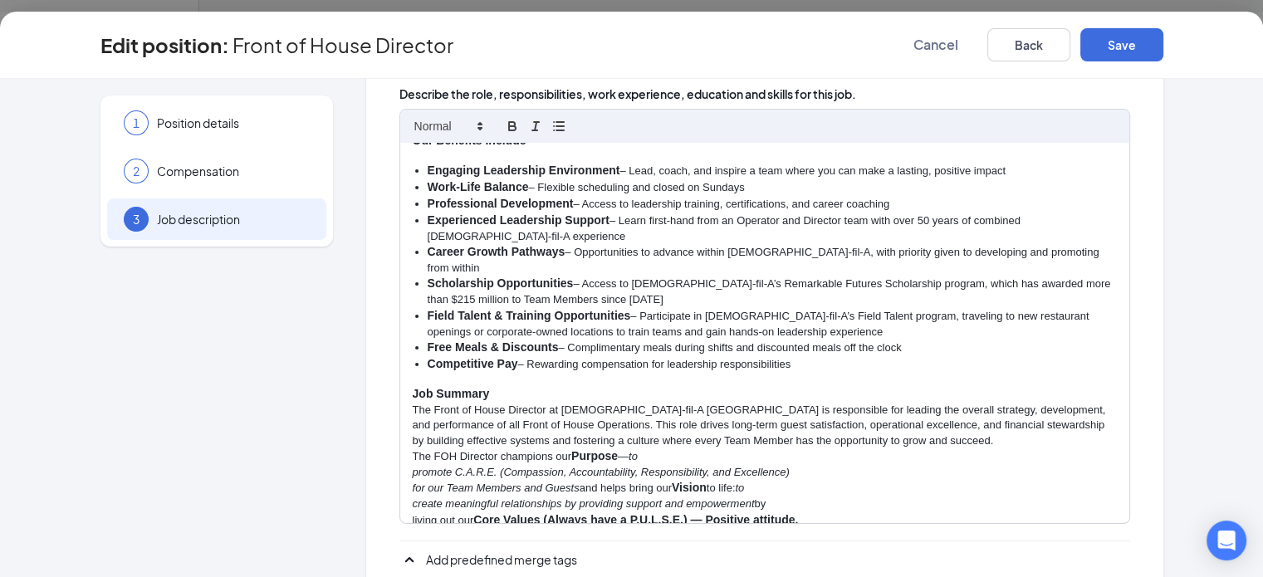
click at [400, 411] on div "At Chick-fil-A, the Director role is more than a job; it’s a calling to lead wi…" at bounding box center [764, 333] width 729 height 380
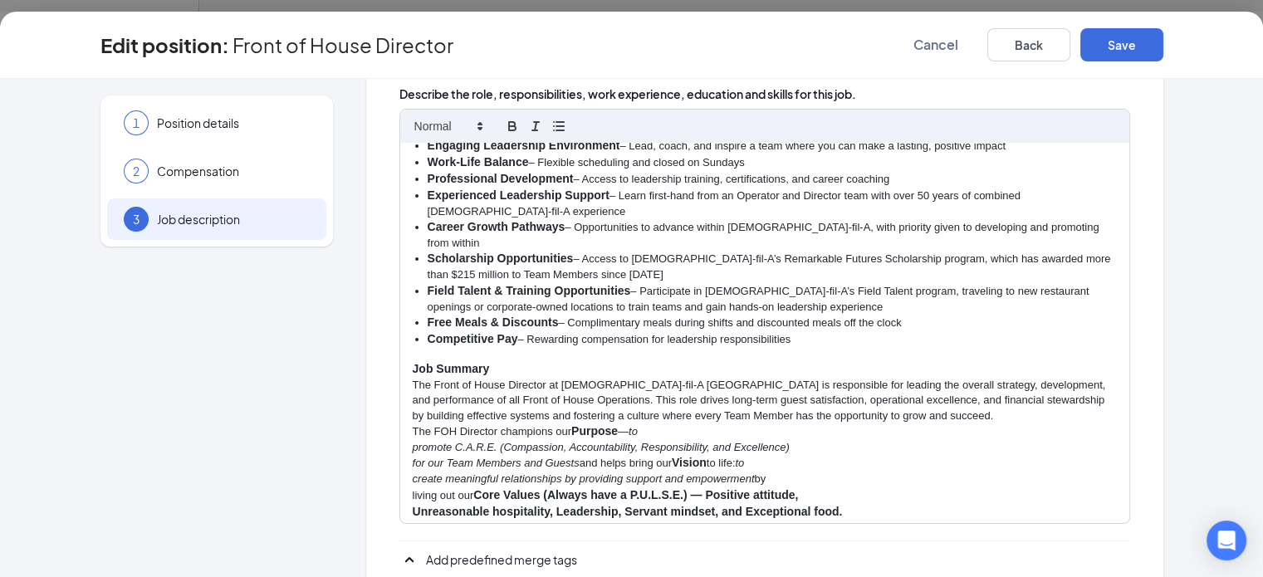
scroll to position [166, 0]
click at [400, 397] on div "At Chick-fil-A, the Director role is more than a job; it’s a calling to lead wi…" at bounding box center [764, 333] width 729 height 380
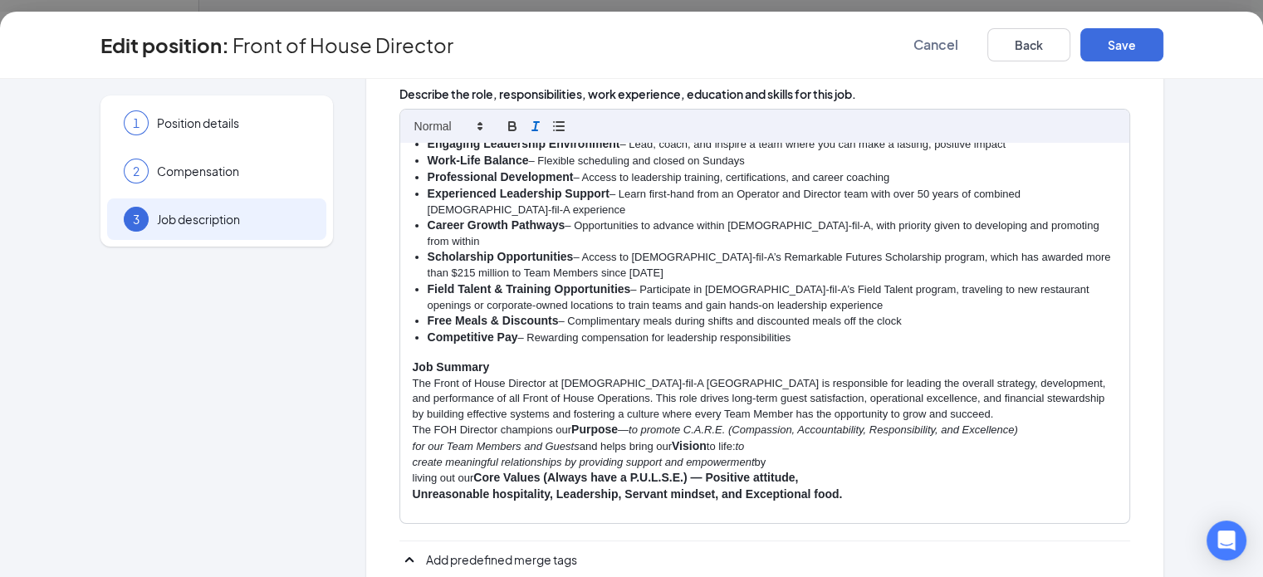
click at [413, 440] on em "for our Team Members and Guests" at bounding box center [496, 446] width 167 height 12
click at [413, 456] on em "create meaningful relationships by providing support and empowerment" at bounding box center [584, 462] width 342 height 12
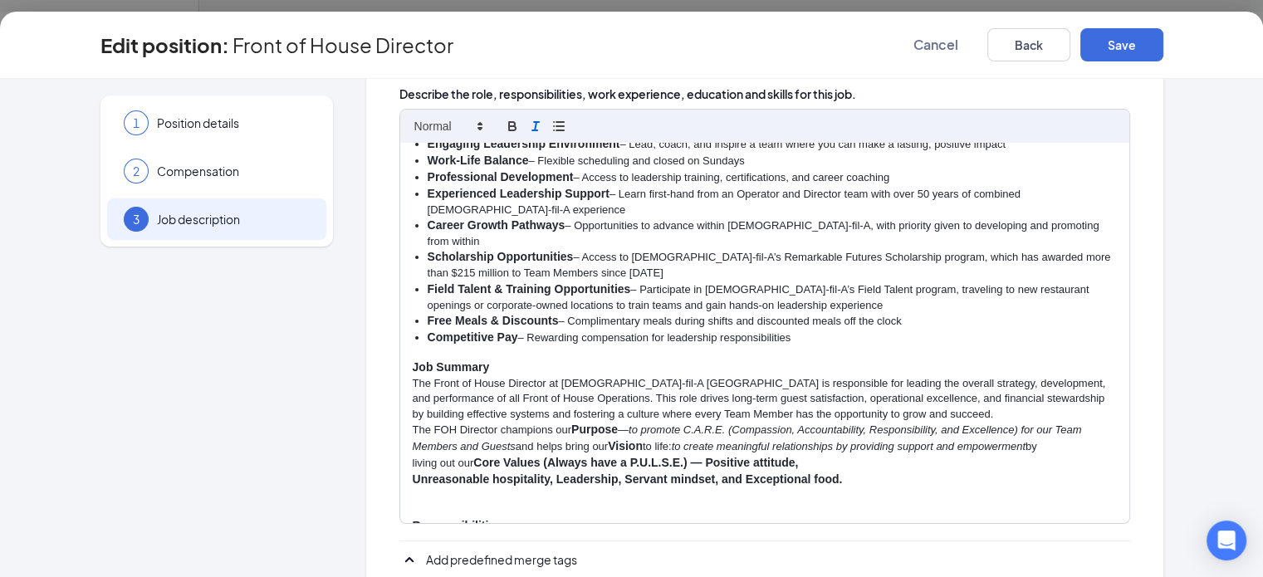
click at [400, 415] on div "At Chick-fil-A, the Director role is more than a job; it’s a calling to lead wi…" at bounding box center [764, 333] width 729 height 380
click at [413, 473] on strong "Unreasonable hospitality, Leadership, Servant mindset, and Exceptional food." at bounding box center [628, 479] width 430 height 13
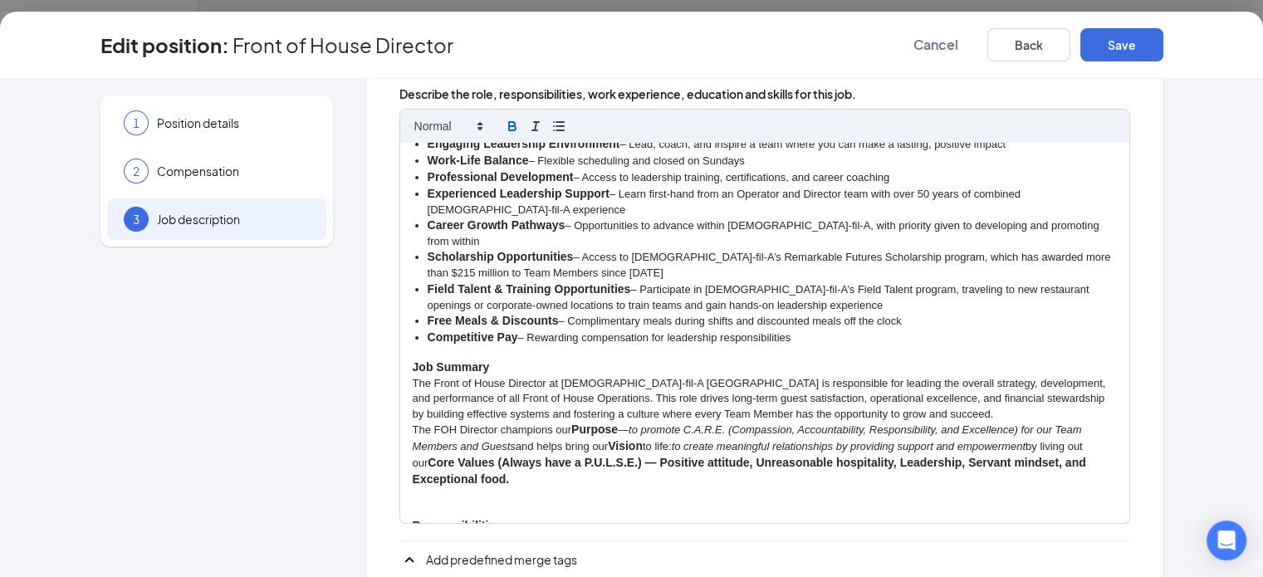
click at [413, 456] on strong "Core Values (Always have a P.U.L.S.E.) — Positive attitude, Unreasonable hospit…" at bounding box center [751, 471] width 677 height 30
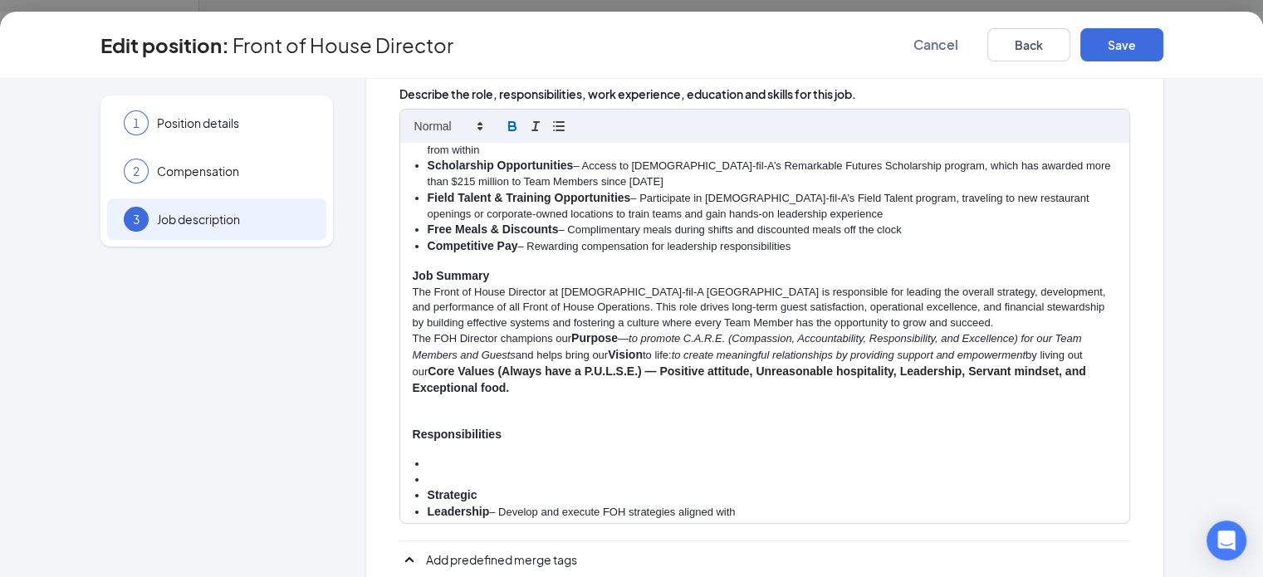
scroll to position [349, 0]
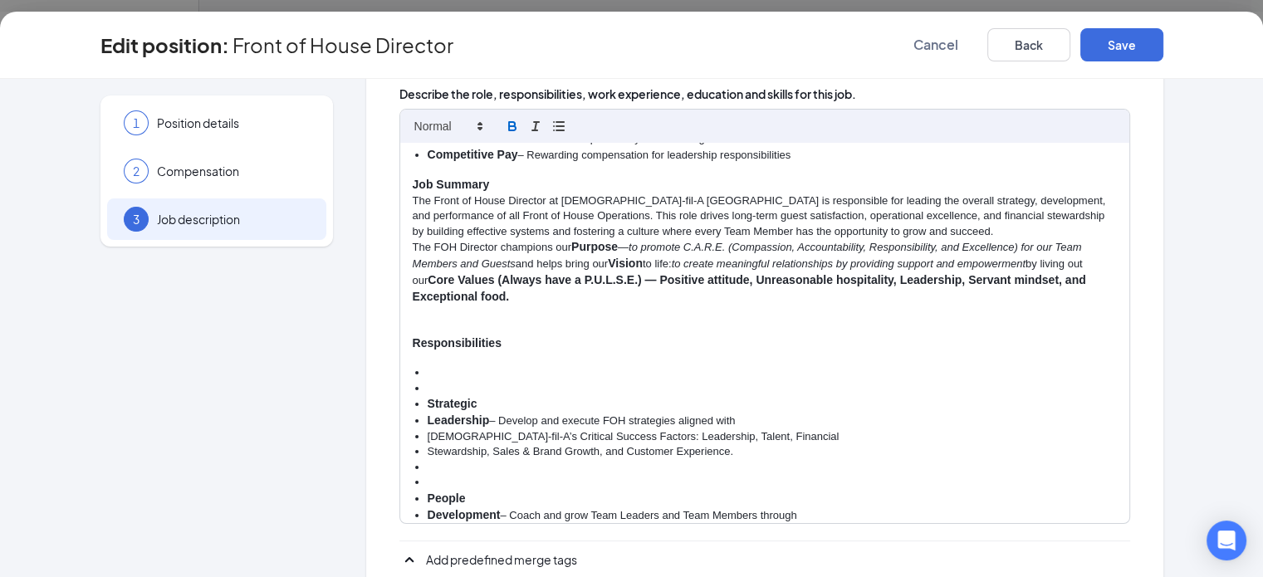
click at [428, 396] on li "Strategic" at bounding box center [772, 404] width 689 height 17
click at [428, 381] on li at bounding box center [772, 388] width 689 height 15
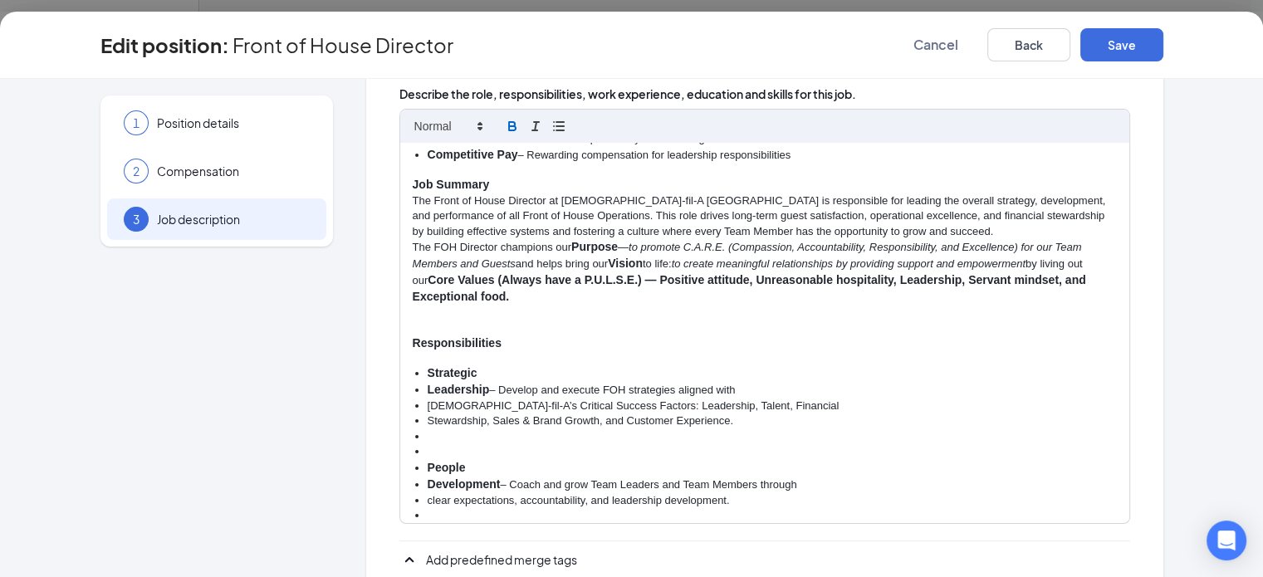
click at [428, 383] on strong "Leadership" at bounding box center [459, 389] width 62 height 13
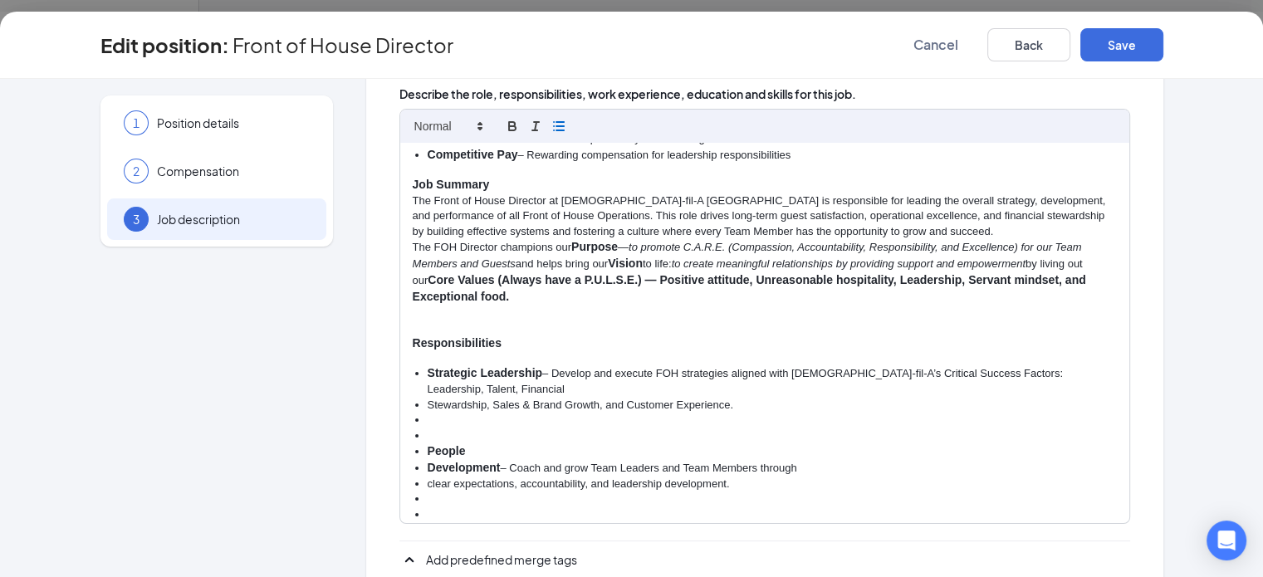
click at [428, 398] on li "Stewardship, Sales & Brand Growth, and Customer Experience." at bounding box center [772, 405] width 689 height 15
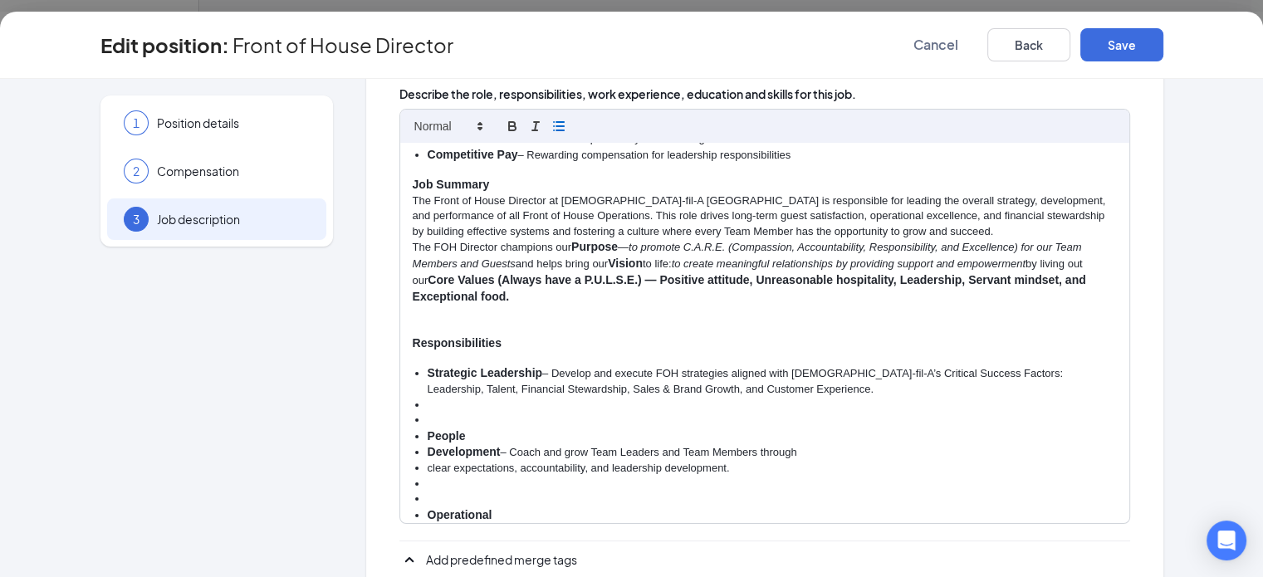
click at [428, 398] on li at bounding box center [772, 405] width 689 height 15
click at [428, 429] on strong "People" at bounding box center [447, 435] width 38 height 13
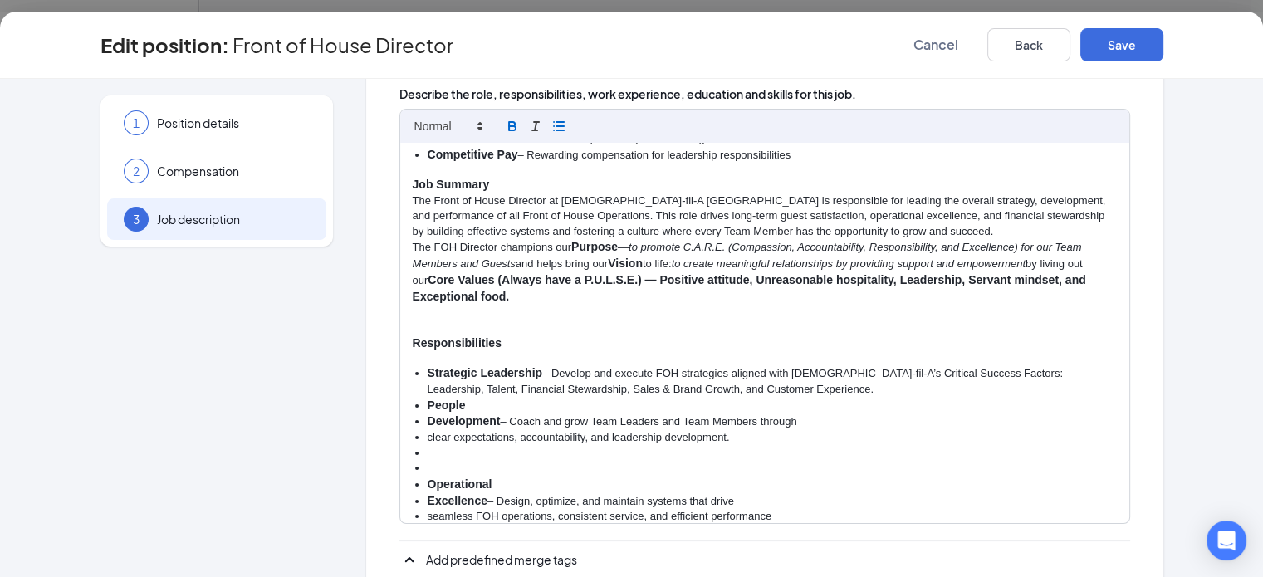
click at [428, 414] on strong "Development" at bounding box center [464, 420] width 73 height 13
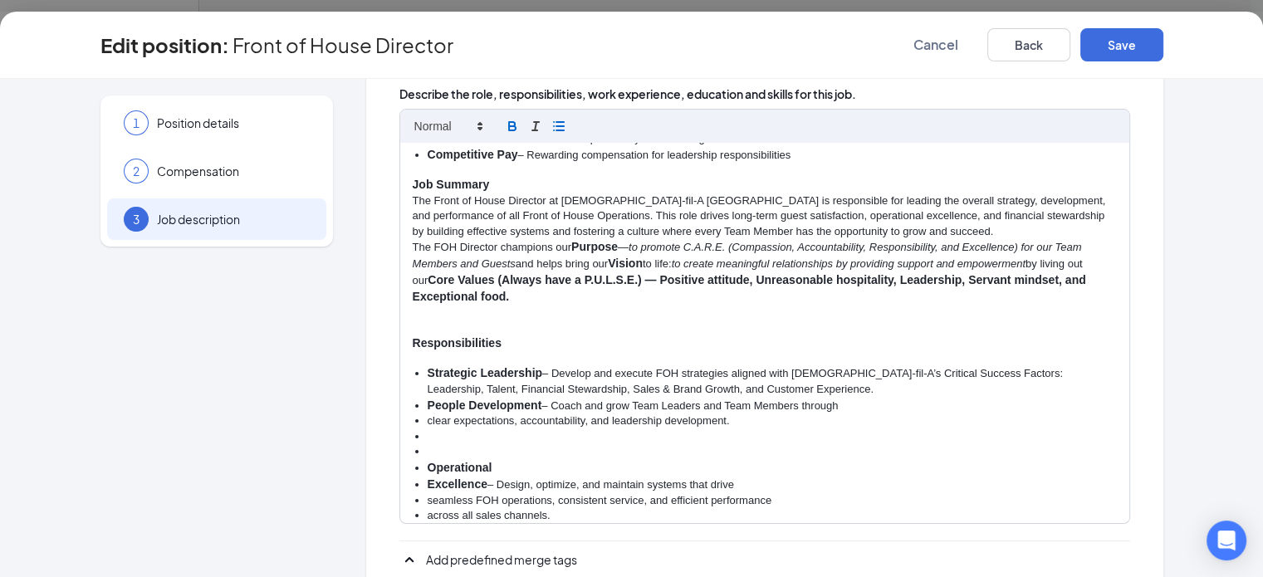
click at [428, 414] on li "clear expectations, accountability, and leadership development." at bounding box center [772, 421] width 689 height 15
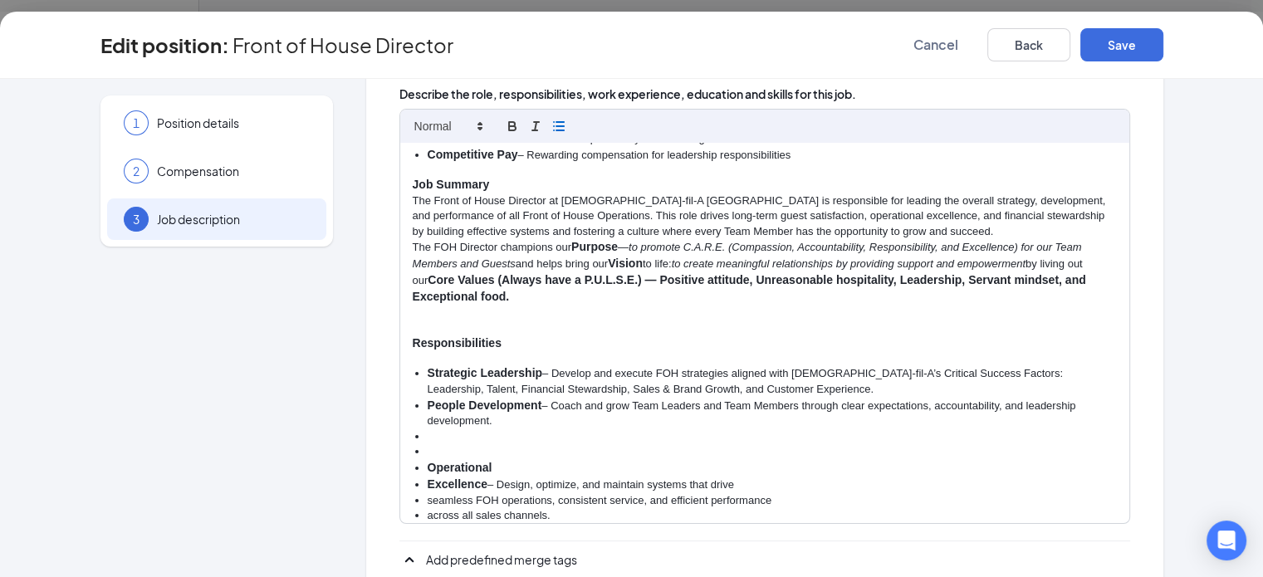
click at [428, 444] on li at bounding box center [772, 451] width 689 height 15
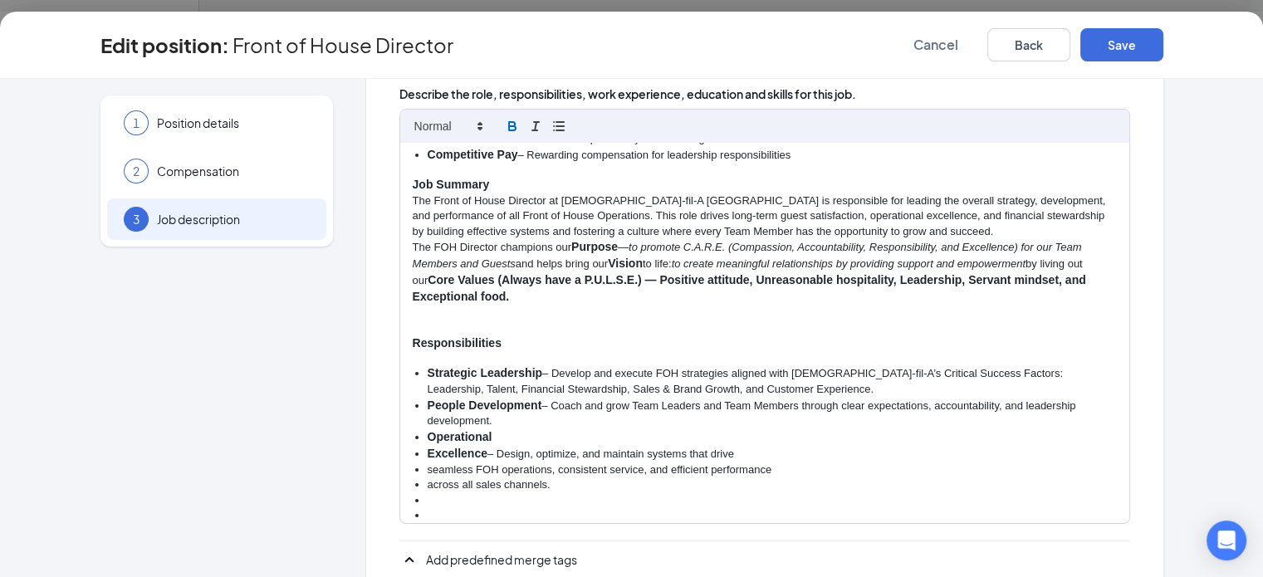
click at [428, 447] on strong "Excellence" at bounding box center [458, 453] width 60 height 13
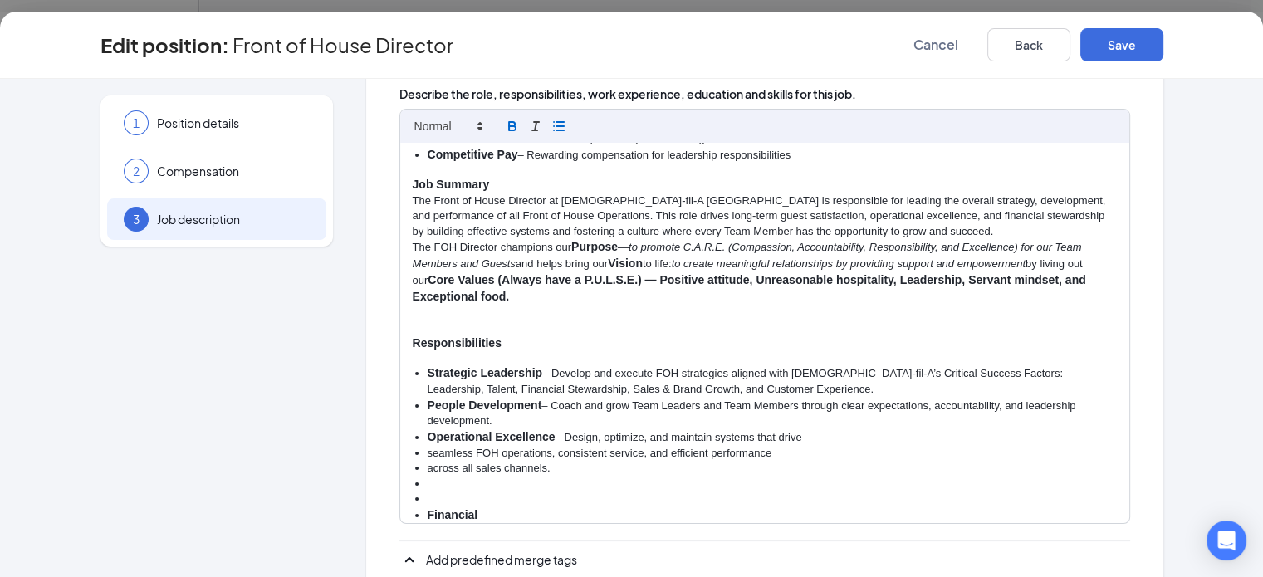
click at [428, 446] on li "seamless FOH operations, consistent service, and efficient performance" at bounding box center [772, 453] width 689 height 15
click at [428, 461] on li "across all sales channels." at bounding box center [772, 468] width 689 height 15
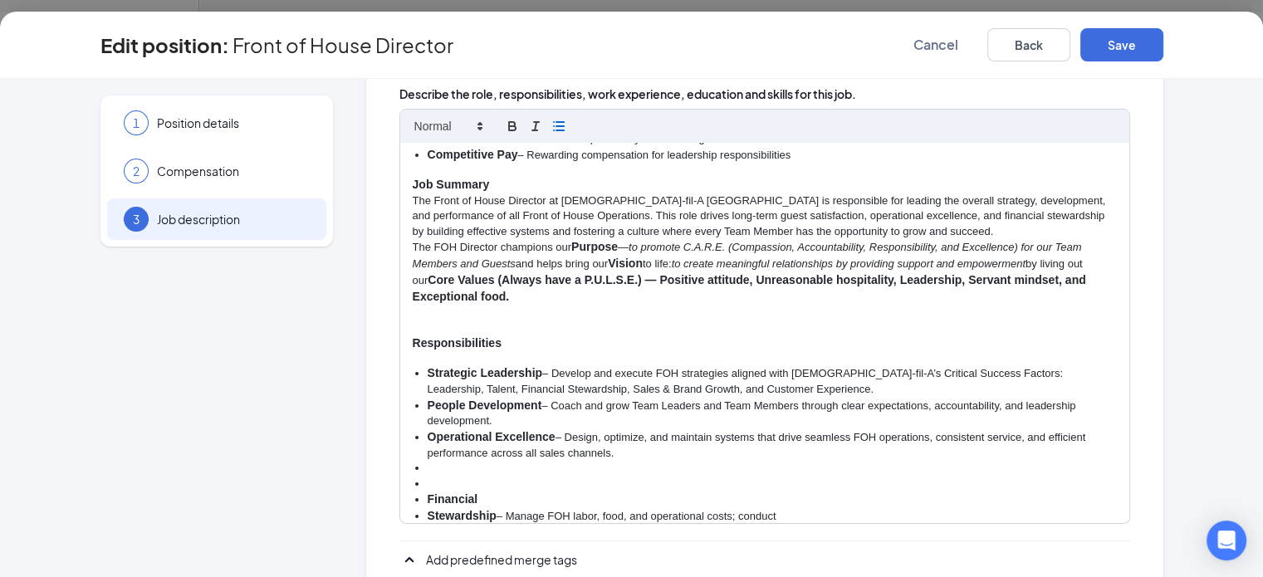
click at [428, 477] on li at bounding box center [772, 484] width 689 height 15
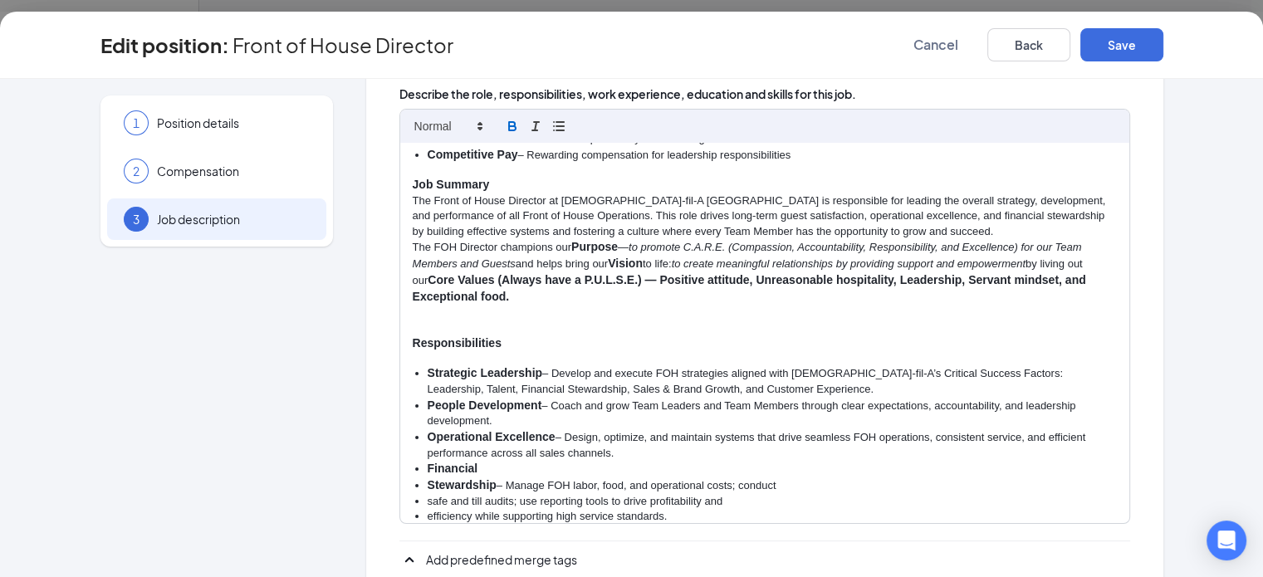
click at [428, 478] on strong "Stewardship" at bounding box center [462, 484] width 69 height 13
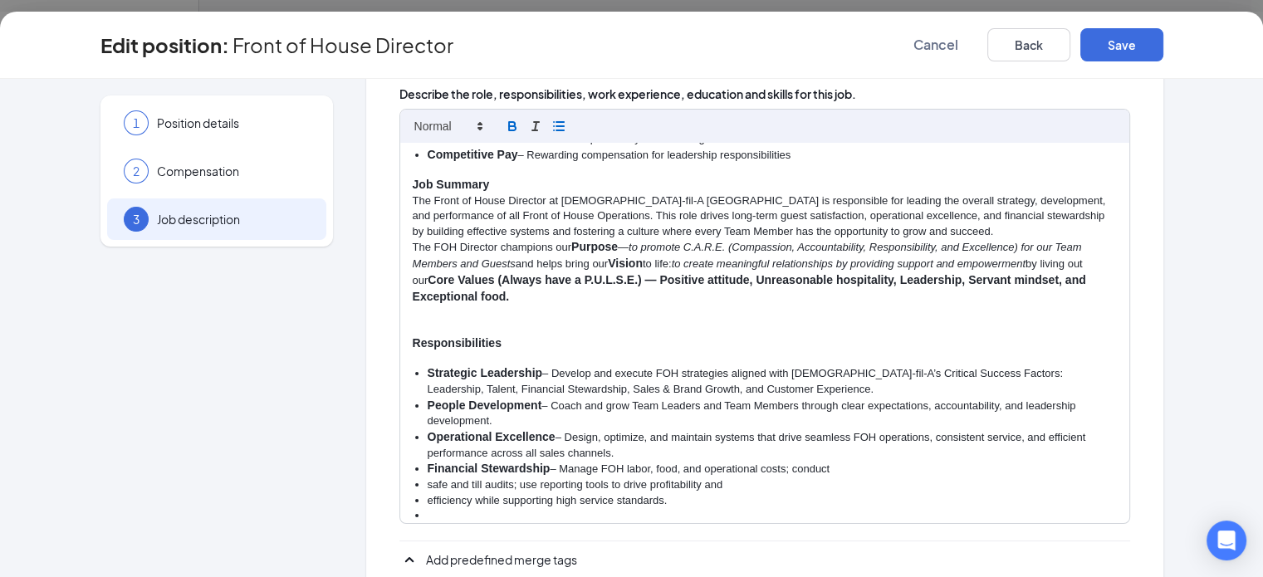
click at [428, 478] on li "safe and till audits; use reporting tools to drive profitability and" at bounding box center [772, 485] width 689 height 15
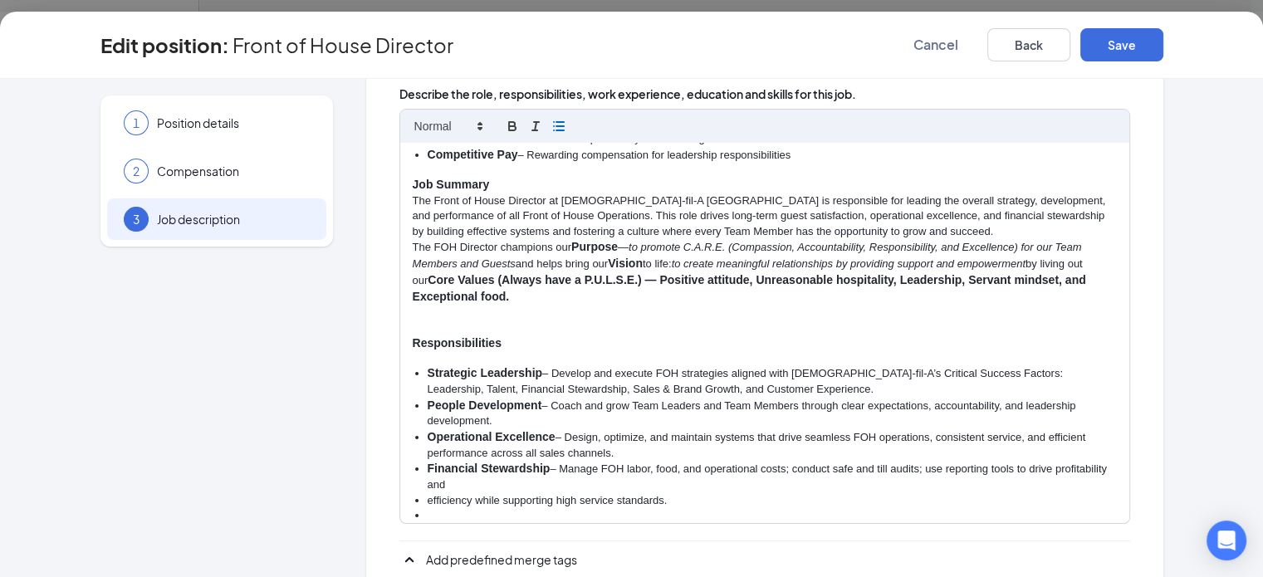
click at [428, 493] on li "efficiency while supporting high service standards." at bounding box center [772, 500] width 689 height 15
click at [428, 508] on li at bounding box center [772, 515] width 689 height 15
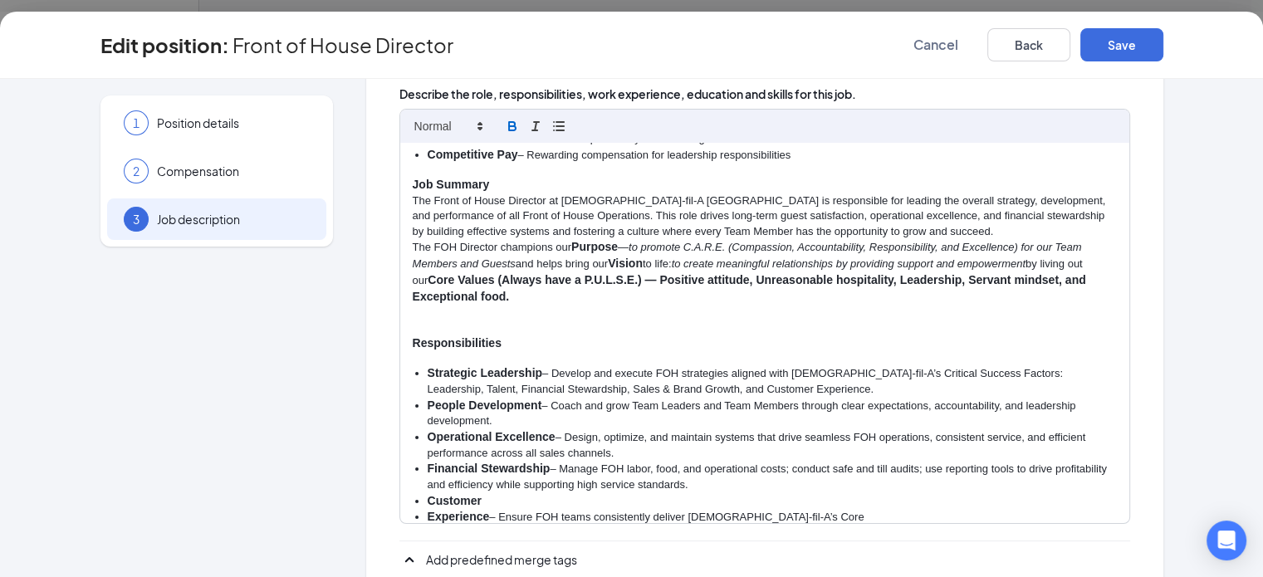
click at [428, 510] on strong "Experience" at bounding box center [459, 516] width 62 height 13
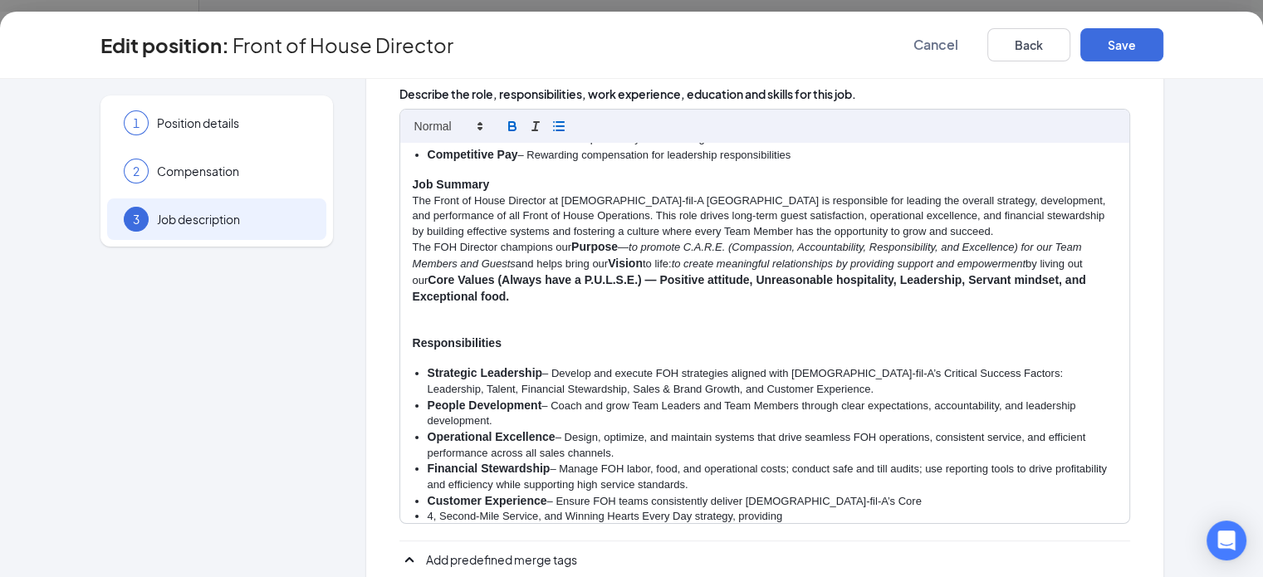
click at [428, 509] on li "4, Second-Mile Service, and Winning Hearts Every Day strategy, providing" at bounding box center [772, 516] width 689 height 15
click at [428, 525] on li "exceptional guest satisfaction and efficient, timely service." at bounding box center [772, 532] width 689 height 15
click at [428, 540] on li at bounding box center [772, 547] width 689 height 15
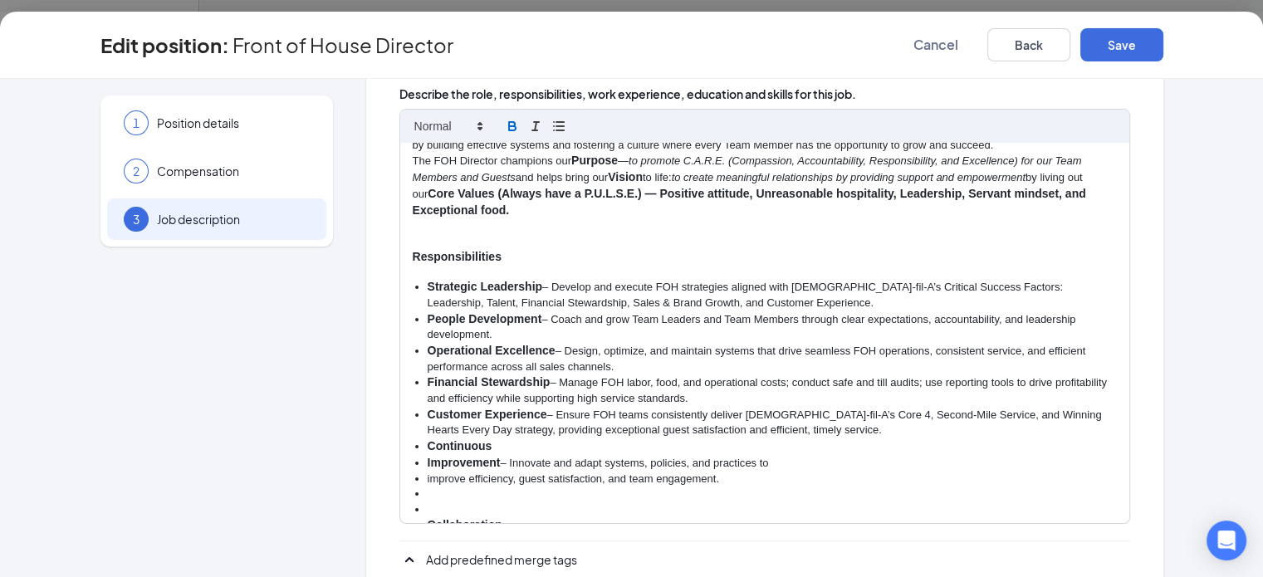
scroll to position [442, 0]
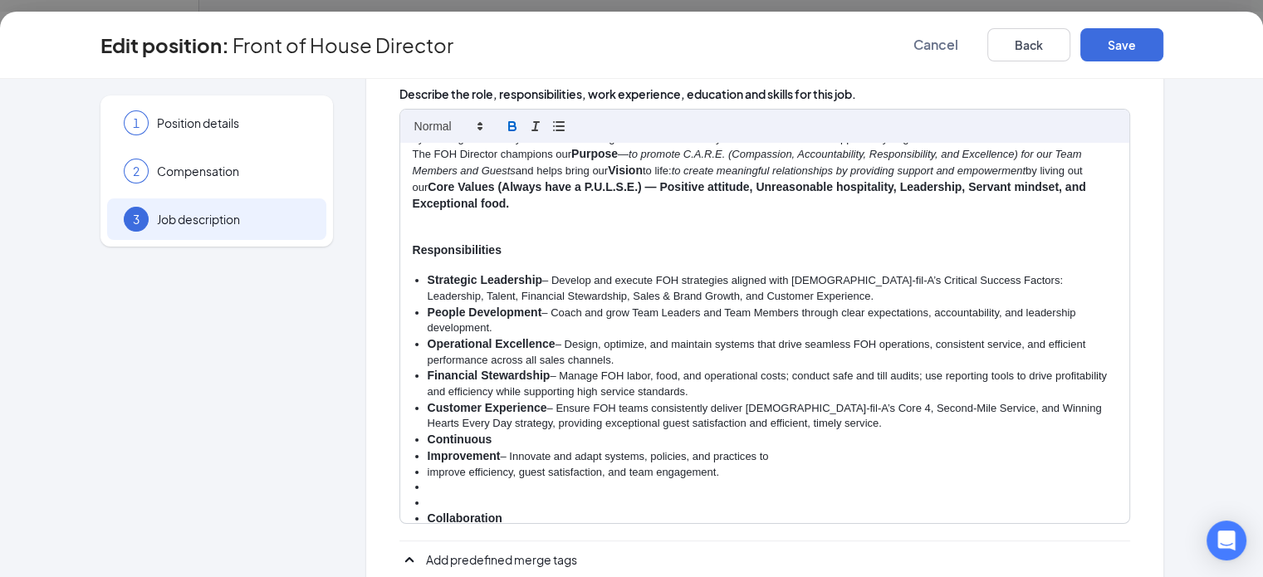
click at [428, 449] on strong "Improvement" at bounding box center [464, 455] width 73 height 13
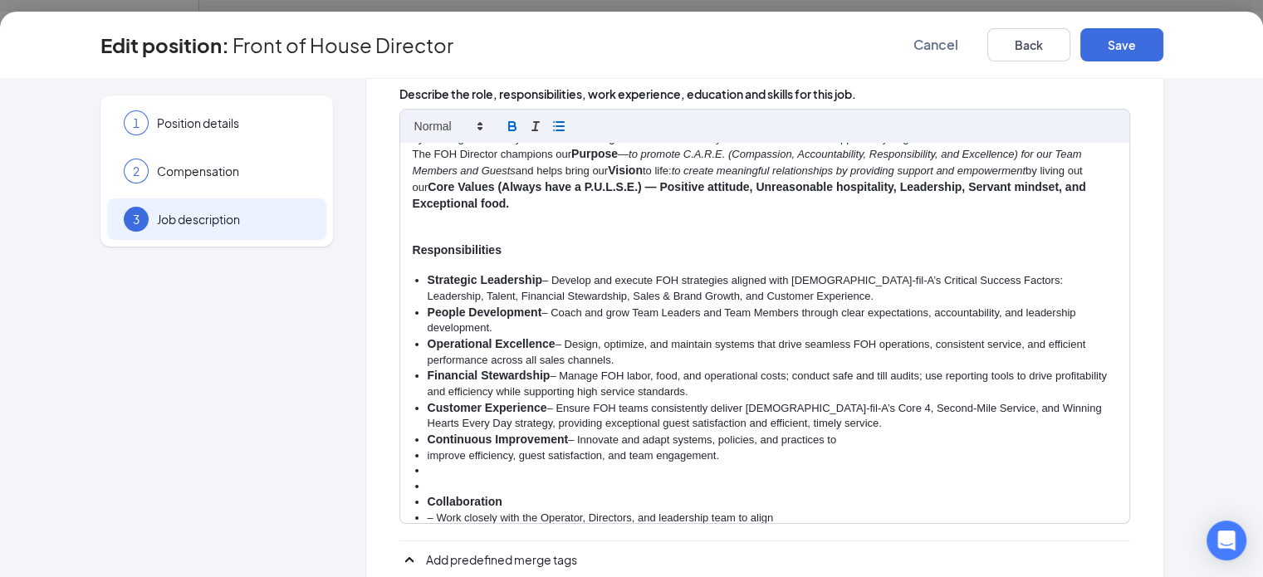
click at [428, 449] on li "improve efficiency, guest satisfaction, and team engagement." at bounding box center [772, 456] width 689 height 15
click at [428, 479] on li at bounding box center [772, 486] width 689 height 15
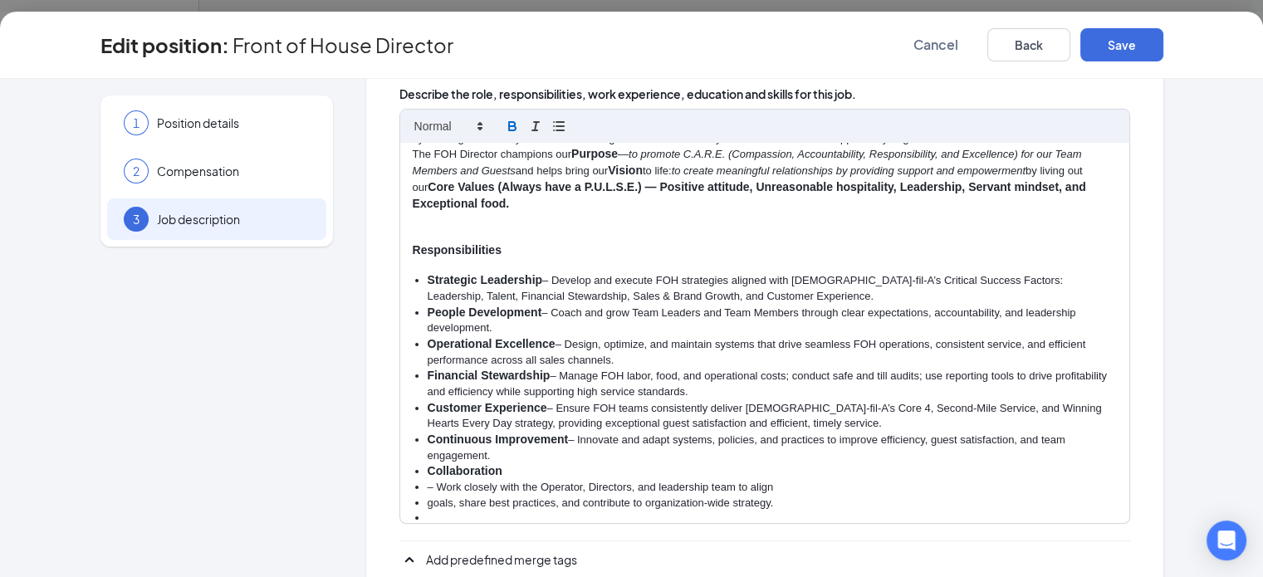
click at [428, 480] on li "– Work closely with the Operator, Directors, and leadership team to align" at bounding box center [772, 487] width 689 height 15
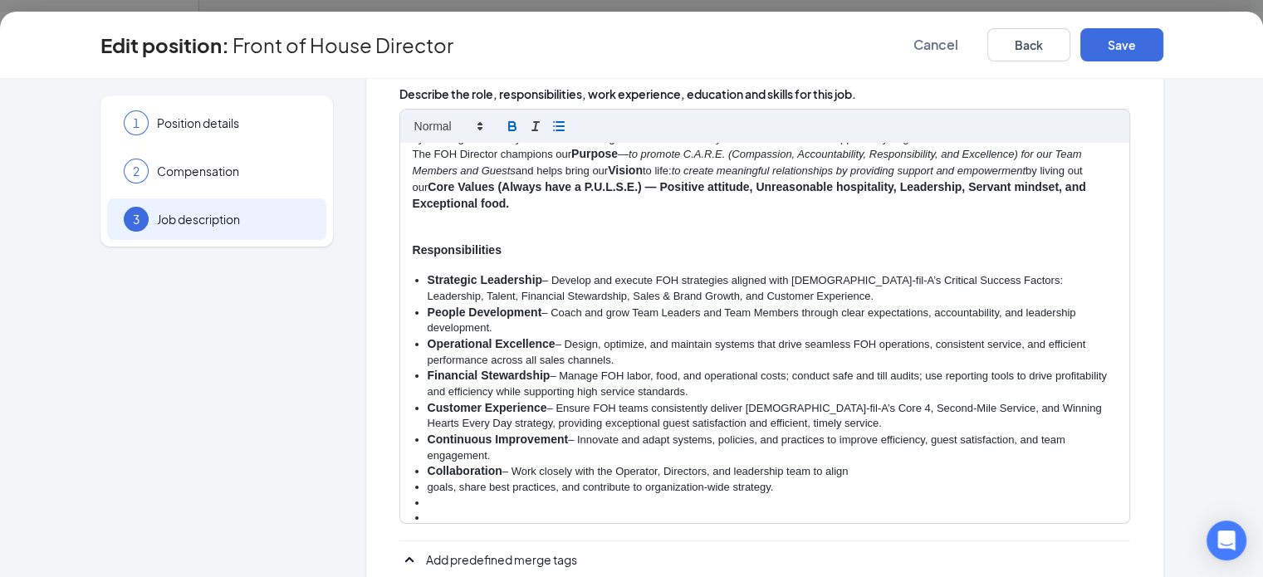
click at [428, 480] on li "goals, share best practices, and contribute to organization-wide strategy." at bounding box center [772, 487] width 689 height 15
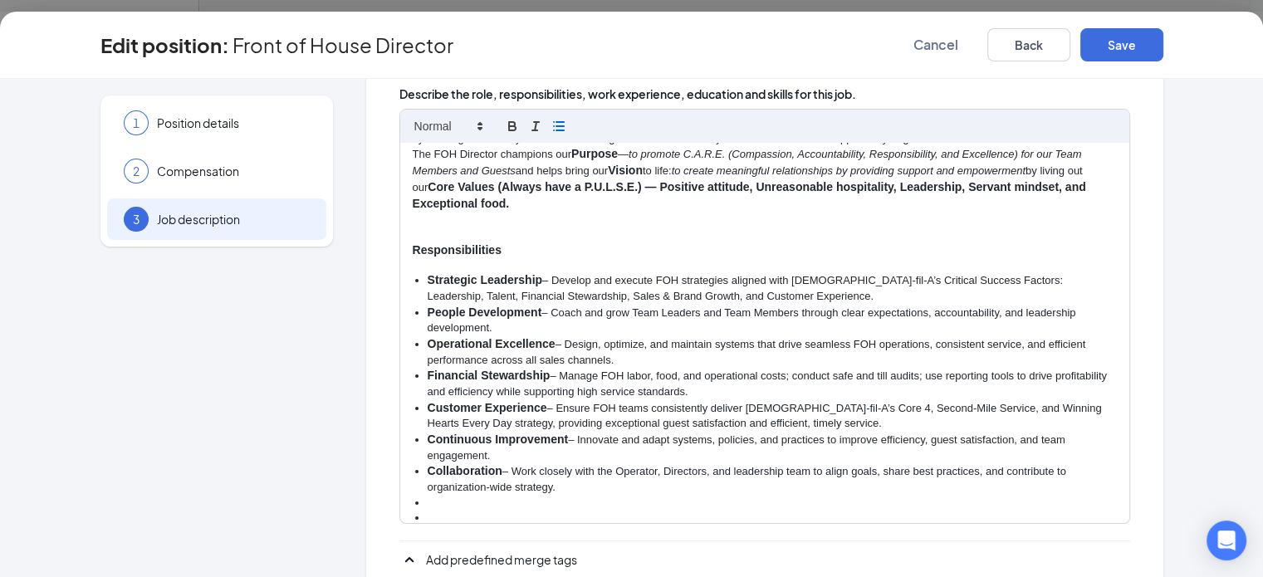
click at [428, 511] on li at bounding box center [772, 518] width 689 height 15
click at [428, 512] on strong "& Standards" at bounding box center [462, 518] width 68 height 13
click at [428, 512] on li "standards; ensure compliance with third-party inspections (EcoSure," at bounding box center [772, 519] width 689 height 15
click at [428, 527] on li "Deloitte)." at bounding box center [772, 534] width 689 height 15
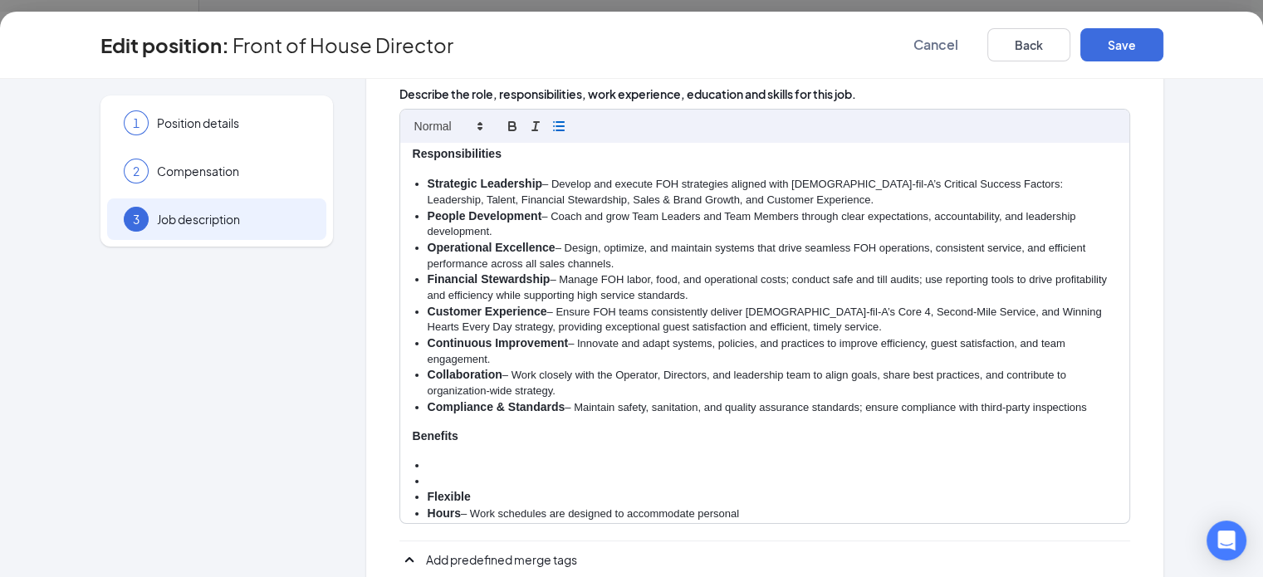
scroll to position [538, 0]
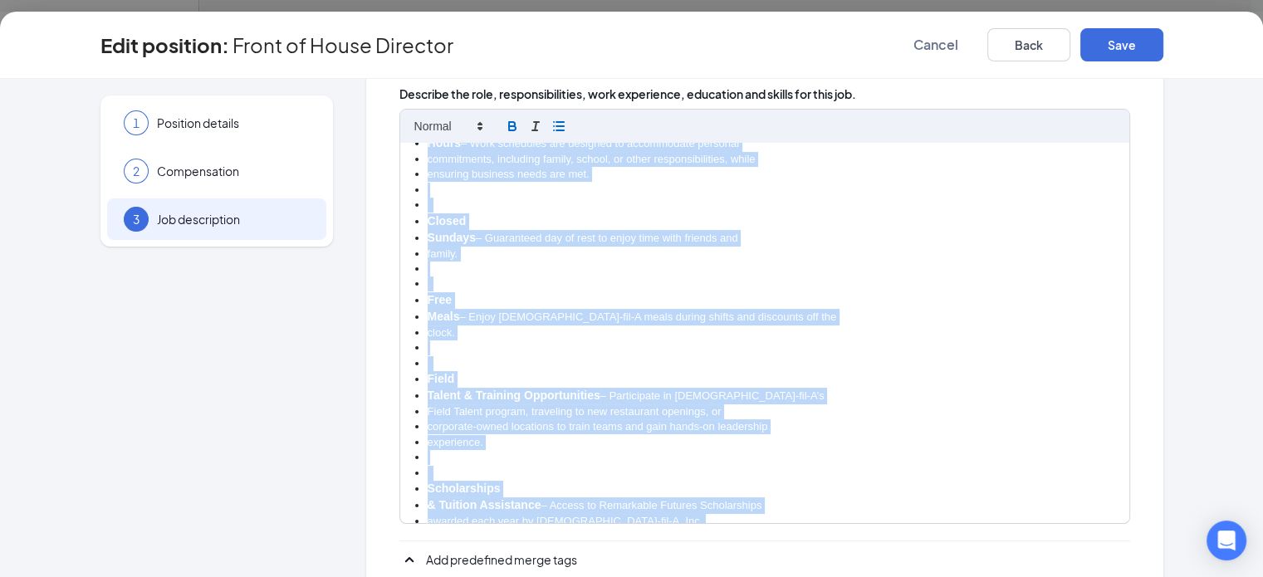
scroll to position [520, 0]
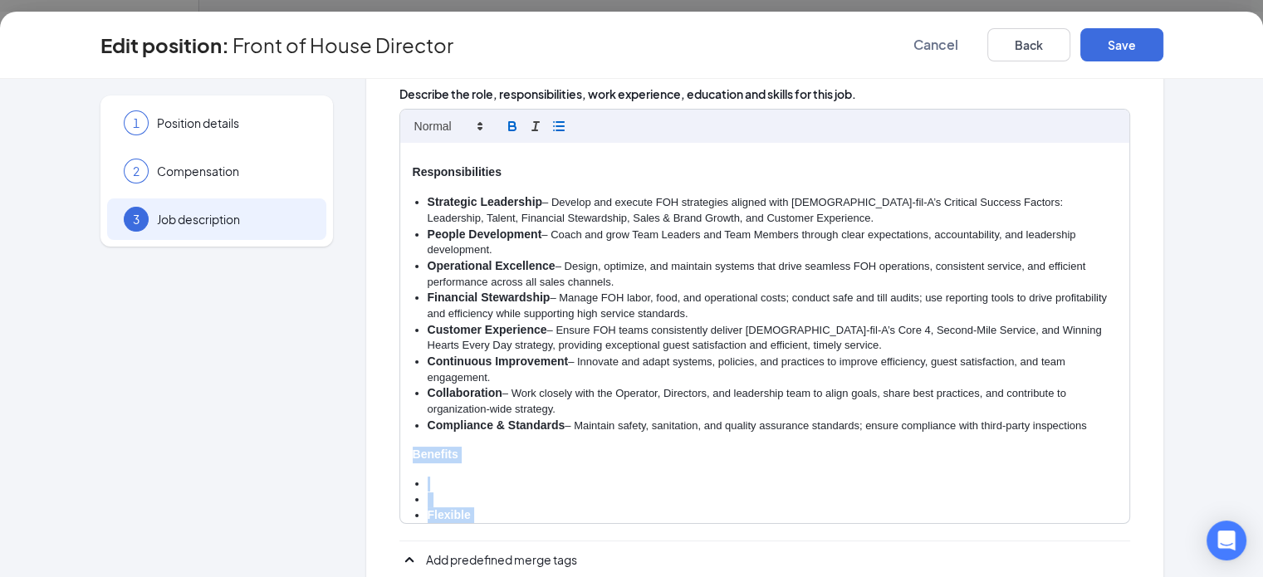
drag, startPoint x: 409, startPoint y: 380, endPoint x: 332, endPoint y: 345, distance: 84.0
click at [400, 345] on div "At Chick-fil-A, the Director role is more than a job; it’s a calling to lead wi…" at bounding box center [764, 333] width 729 height 380
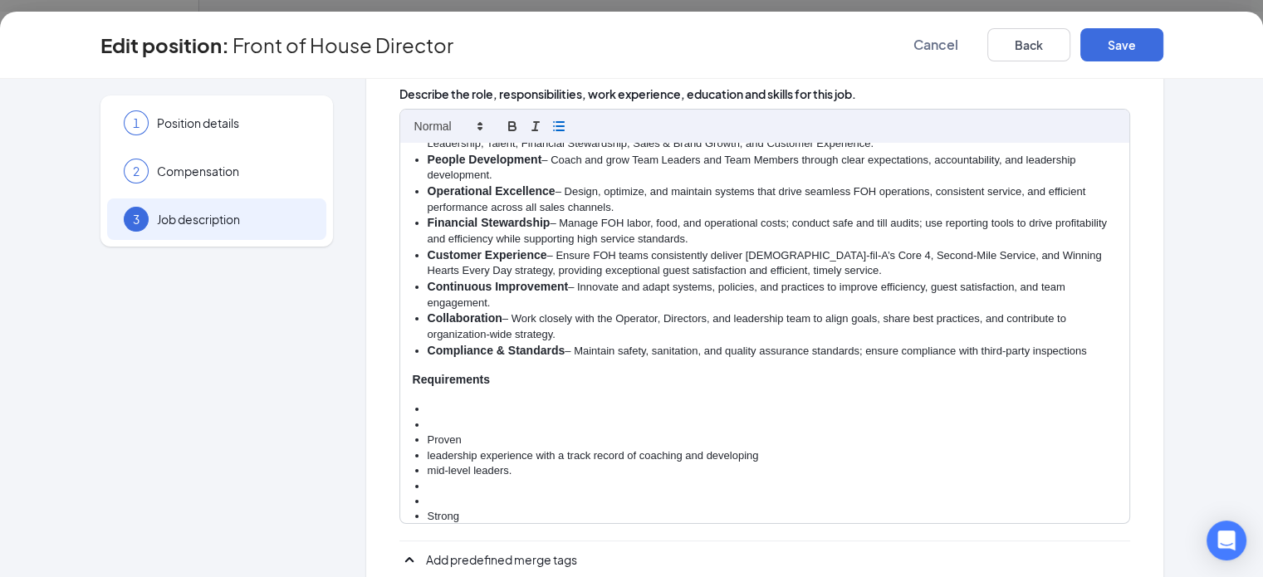
scroll to position [595, 0]
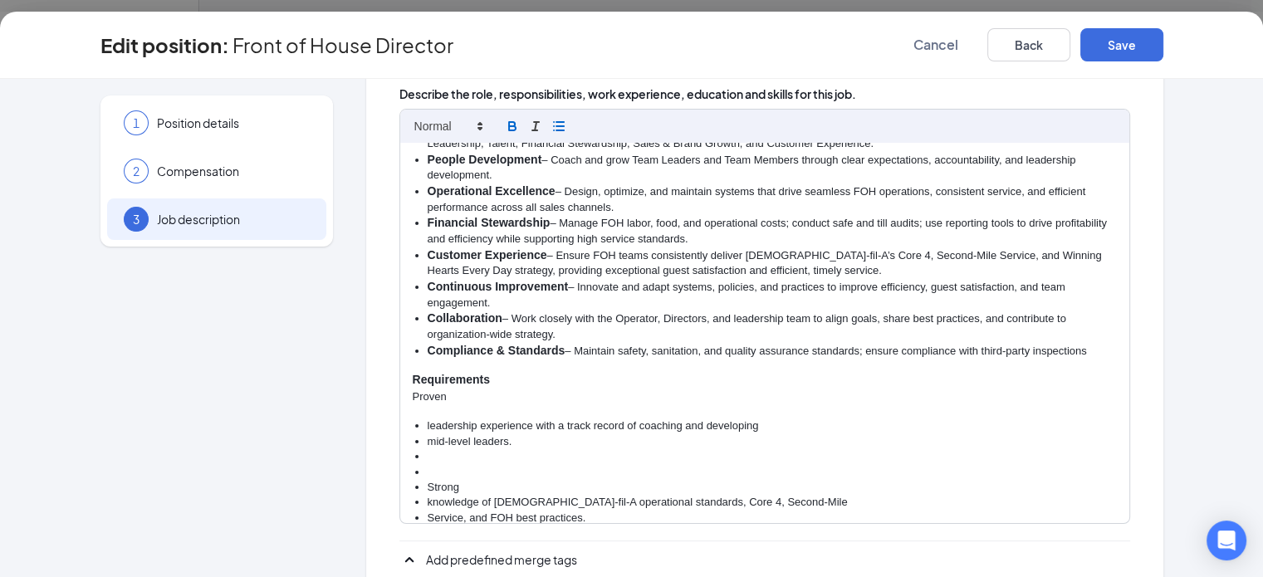
click at [556, 130] on line "button" at bounding box center [559, 130] width 7 height 0
click at [428, 419] on li "leadership experience with a track record of coaching and developing" at bounding box center [772, 426] width 689 height 15
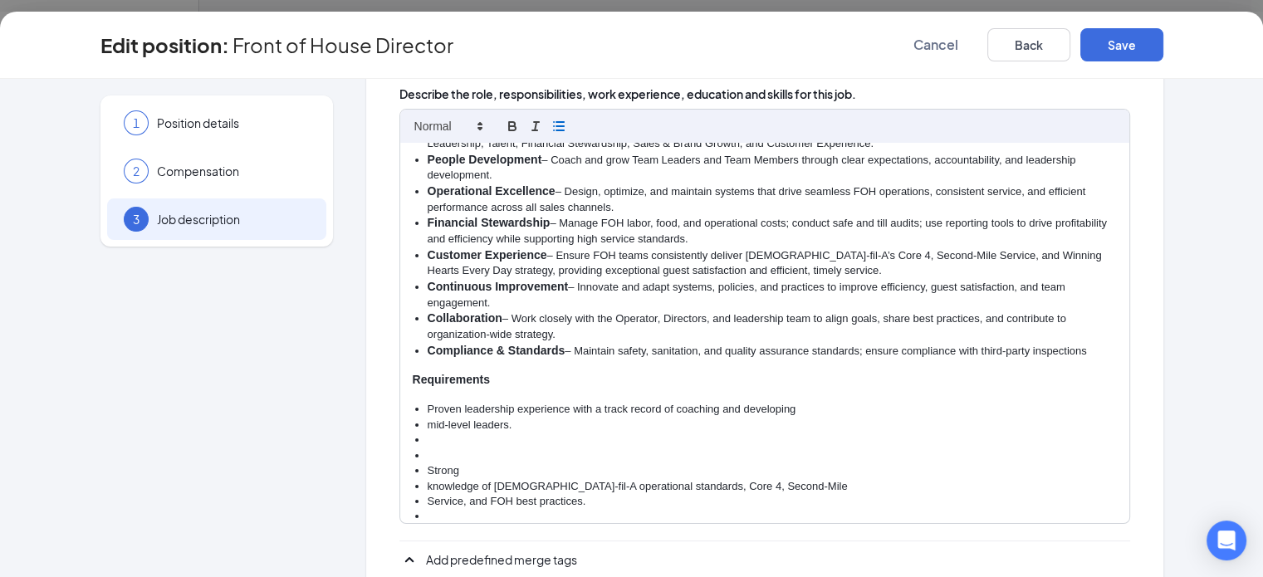
click at [428, 418] on li "mid-level leaders." at bounding box center [772, 425] width 689 height 15
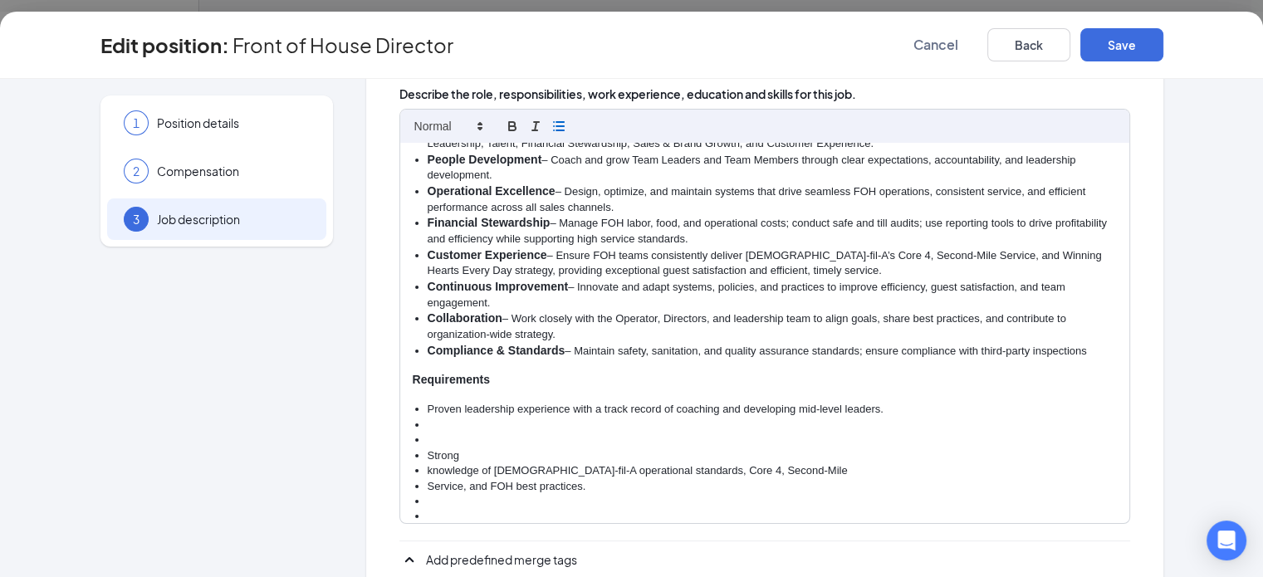
click at [781, 402] on li "Proven leadership experience with a track record of coaching and developing mid…" at bounding box center [772, 409] width 689 height 15
click at [428, 433] on li at bounding box center [772, 440] width 689 height 15
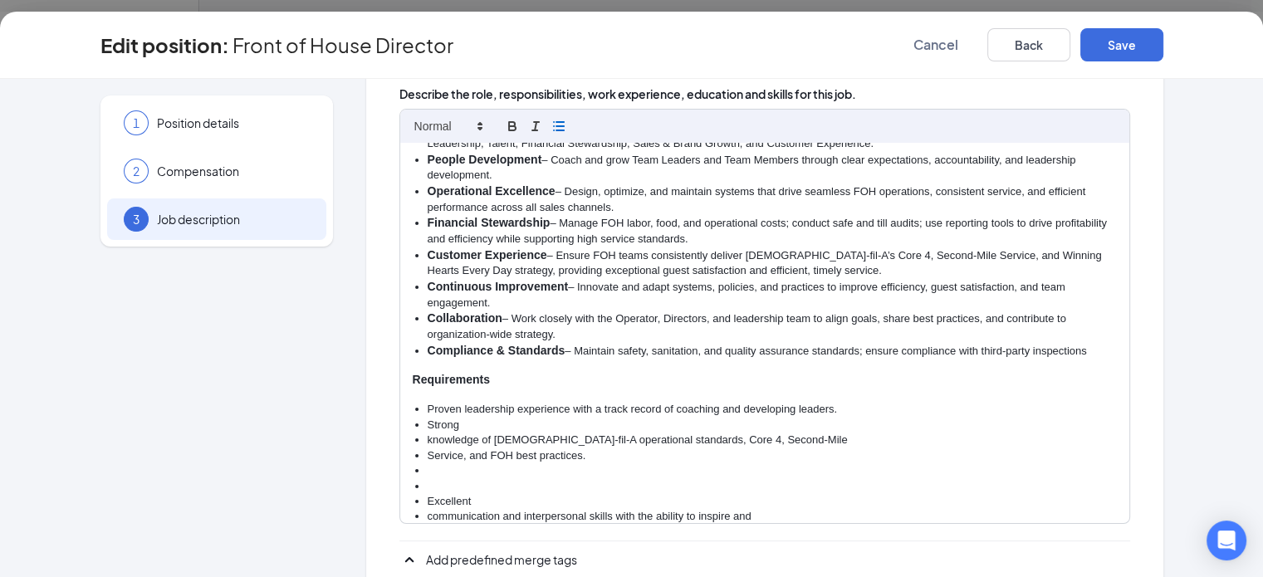
click at [428, 433] on li "knowledge of Chick-fil-A operational standards, Core 4, Second-Mile" at bounding box center [772, 440] width 689 height 15
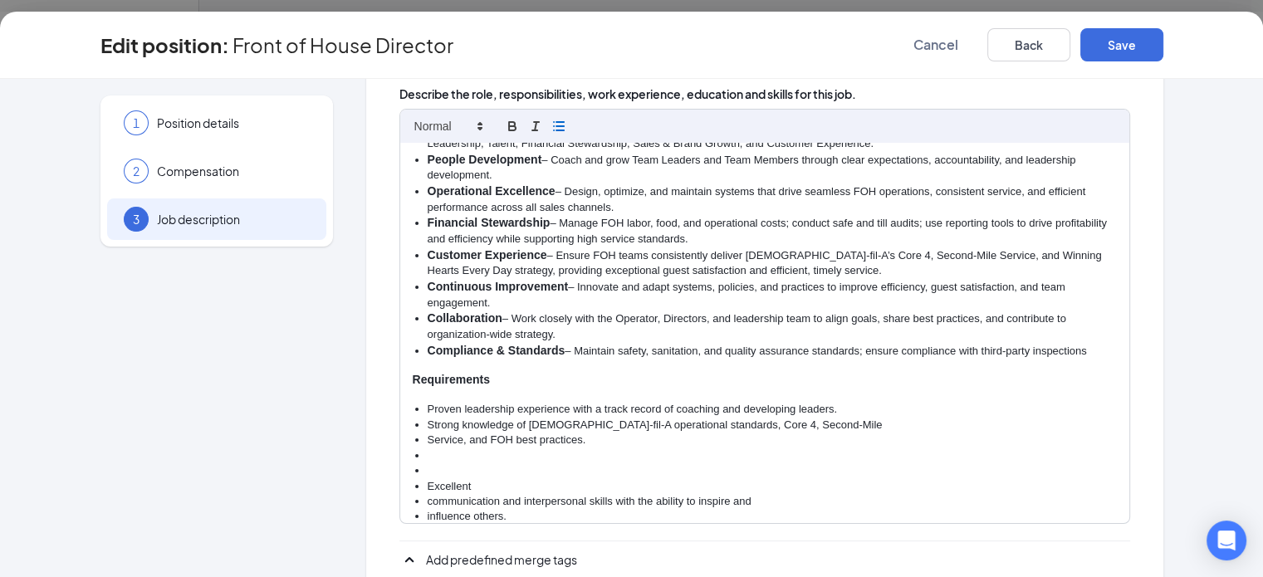
click at [428, 433] on li "Service, and FOH best practices." at bounding box center [772, 440] width 689 height 15
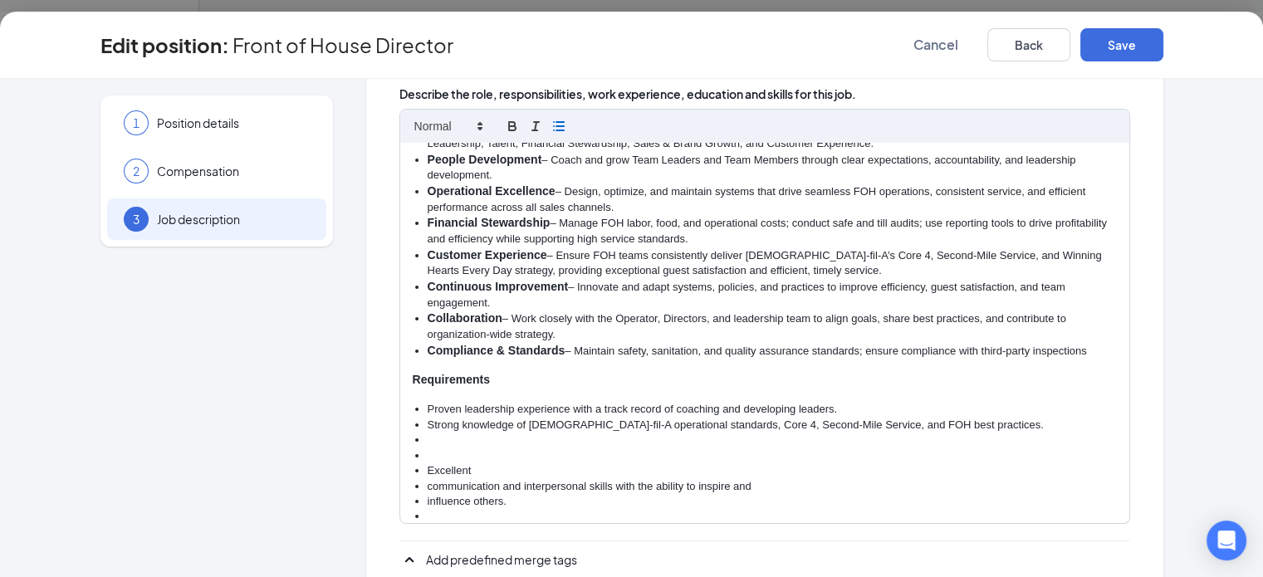
click at [428, 449] on li at bounding box center [772, 456] width 689 height 15
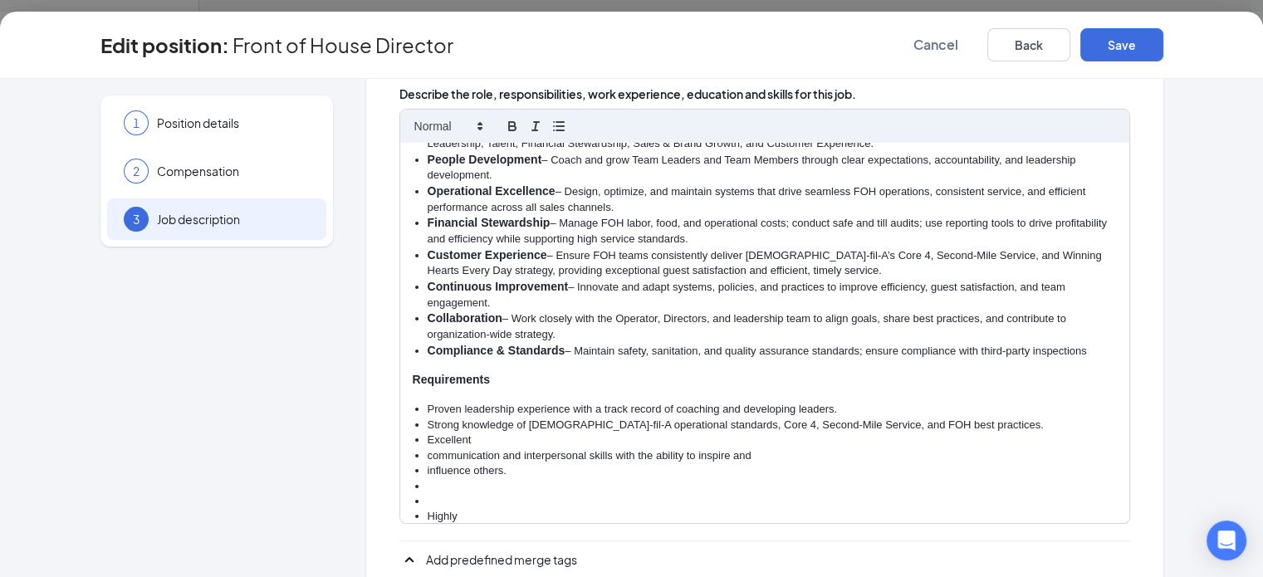
click at [428, 449] on li "communication and interpersonal skills with the ability to inspire and" at bounding box center [772, 456] width 689 height 15
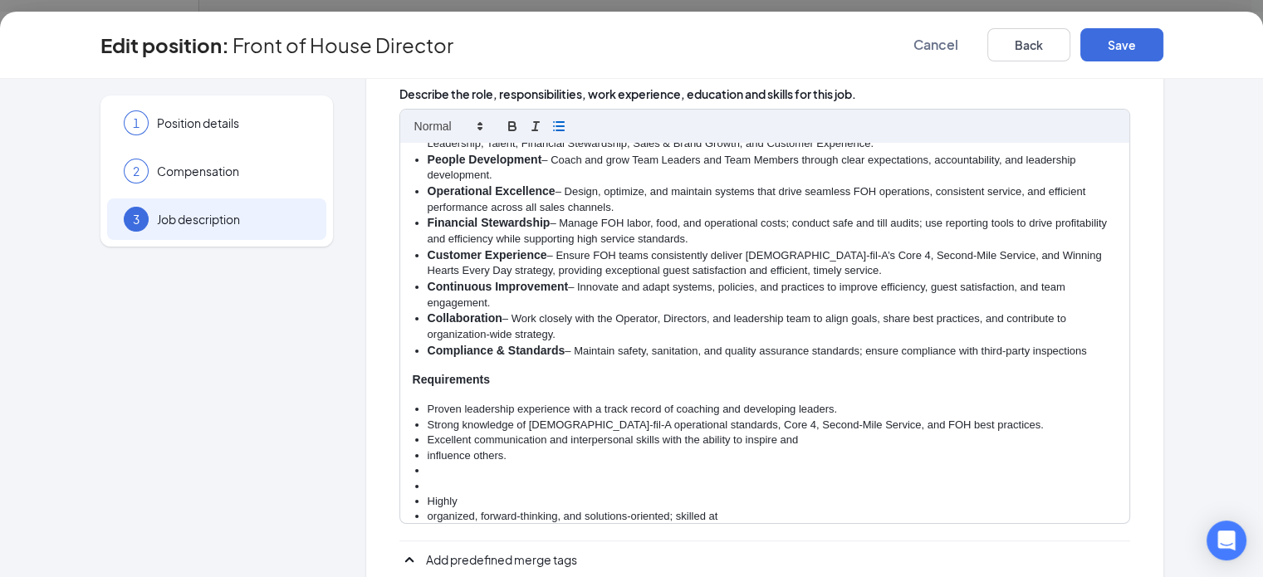
click at [428, 449] on li "influence others." at bounding box center [772, 456] width 689 height 15
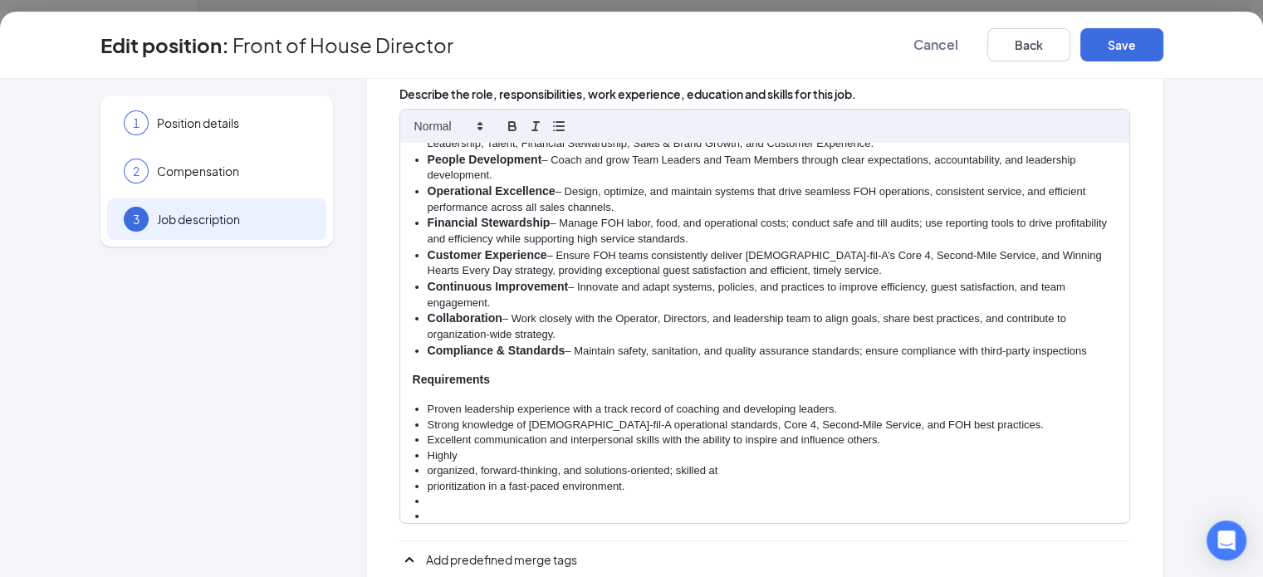
click at [428, 463] on li "organized, forward-thinking, and solutions-oriented; skilled at" at bounding box center [772, 470] width 689 height 15
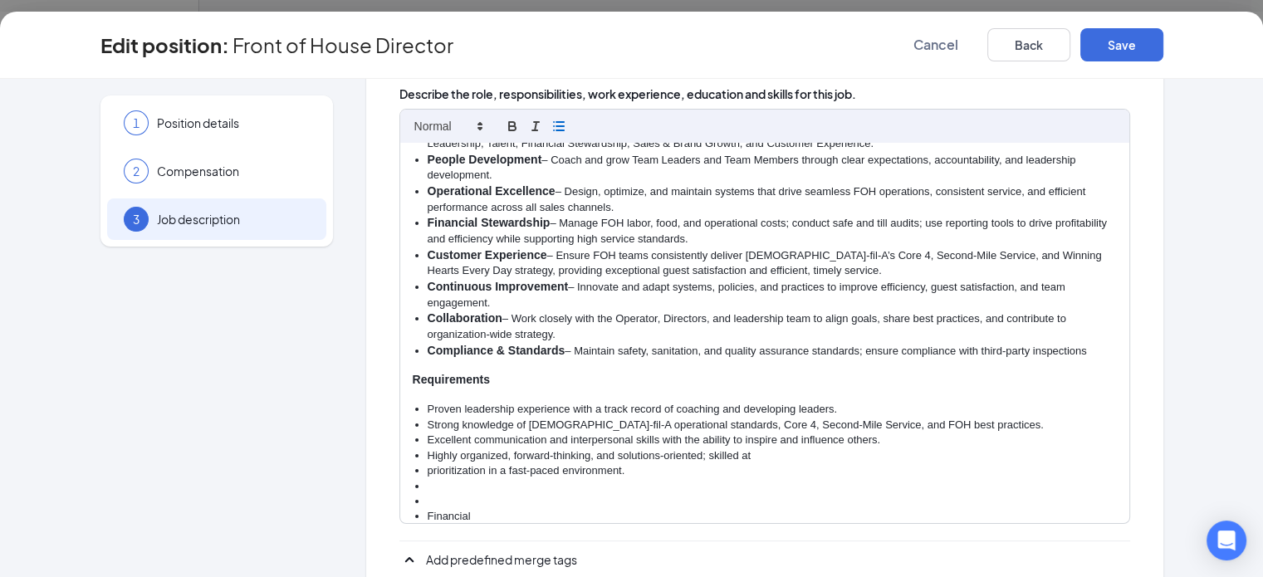
click at [428, 463] on li "prioritization in a fast-paced environment." at bounding box center [772, 470] width 689 height 15
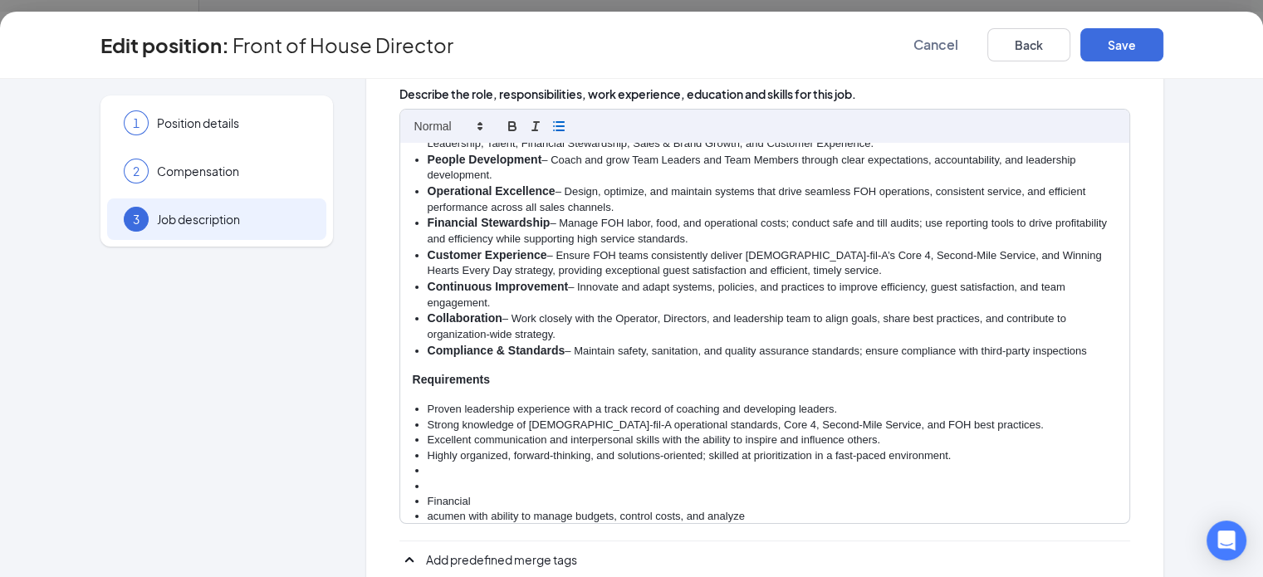
click at [428, 479] on li at bounding box center [772, 486] width 689 height 15
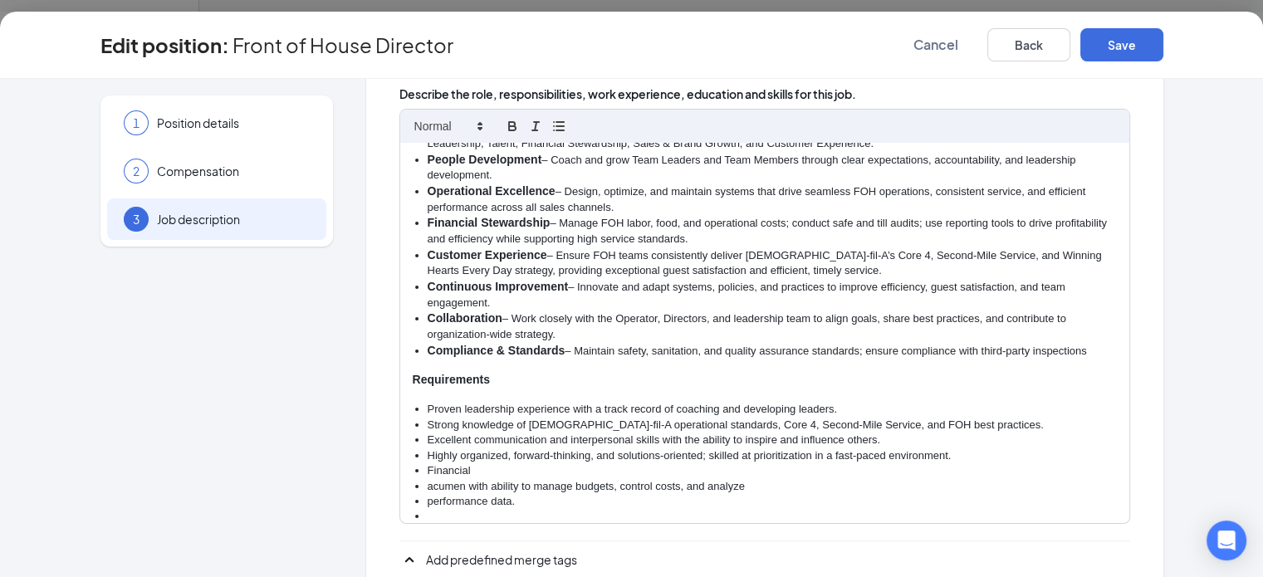
click at [428, 479] on li "acumen with ability to manage budgets, control costs, and analyze" at bounding box center [772, 486] width 689 height 15
click at [428, 479] on li "performance data." at bounding box center [772, 486] width 689 height 15
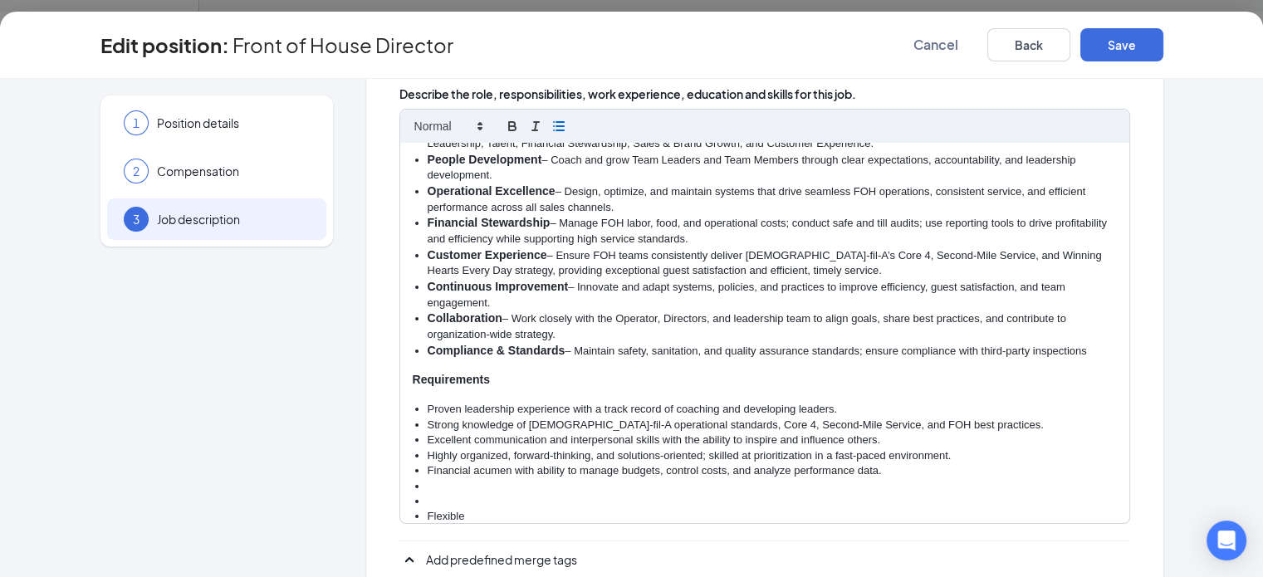
click at [428, 494] on li at bounding box center [772, 501] width 689 height 15
click at [428, 494] on li "availability, including opening/closing responsibilities, peak hours, and" at bounding box center [772, 501] width 689 height 15
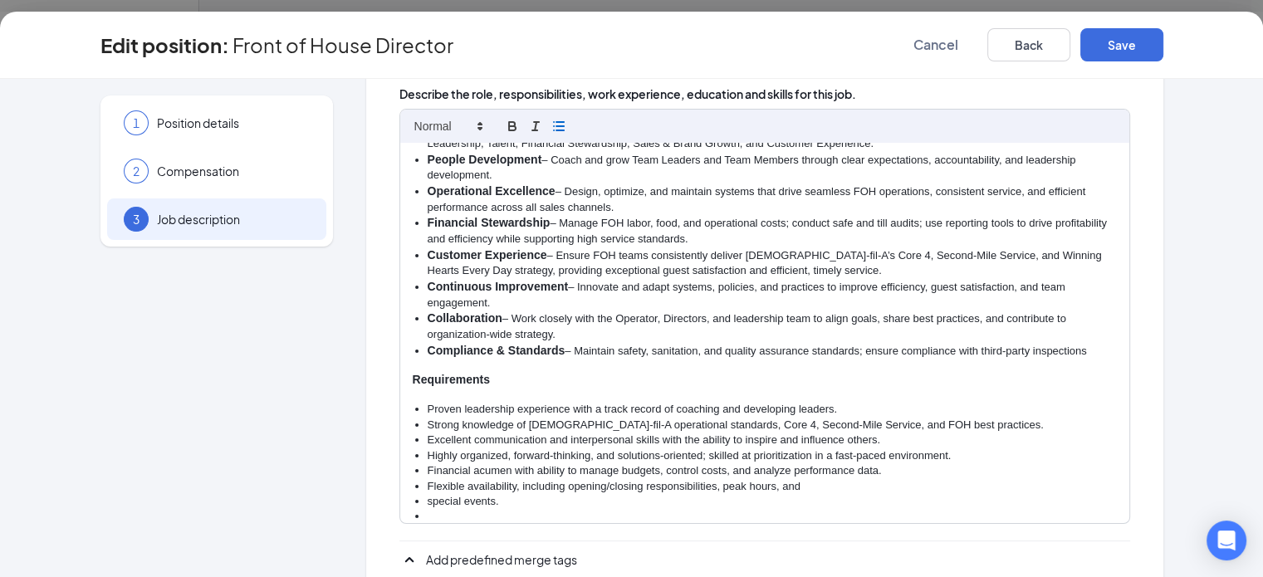
click at [428, 494] on li "special events." at bounding box center [772, 501] width 689 height 15
click at [428, 494] on li at bounding box center [772, 501] width 689 height 15
click at [428, 509] on li at bounding box center [772, 516] width 689 height 15
click at [428, 509] on li "to continuous improvement, guest satisfaction, and maintaining high" at bounding box center [772, 516] width 689 height 15
click at [428, 509] on li "operational standards." at bounding box center [772, 516] width 689 height 15
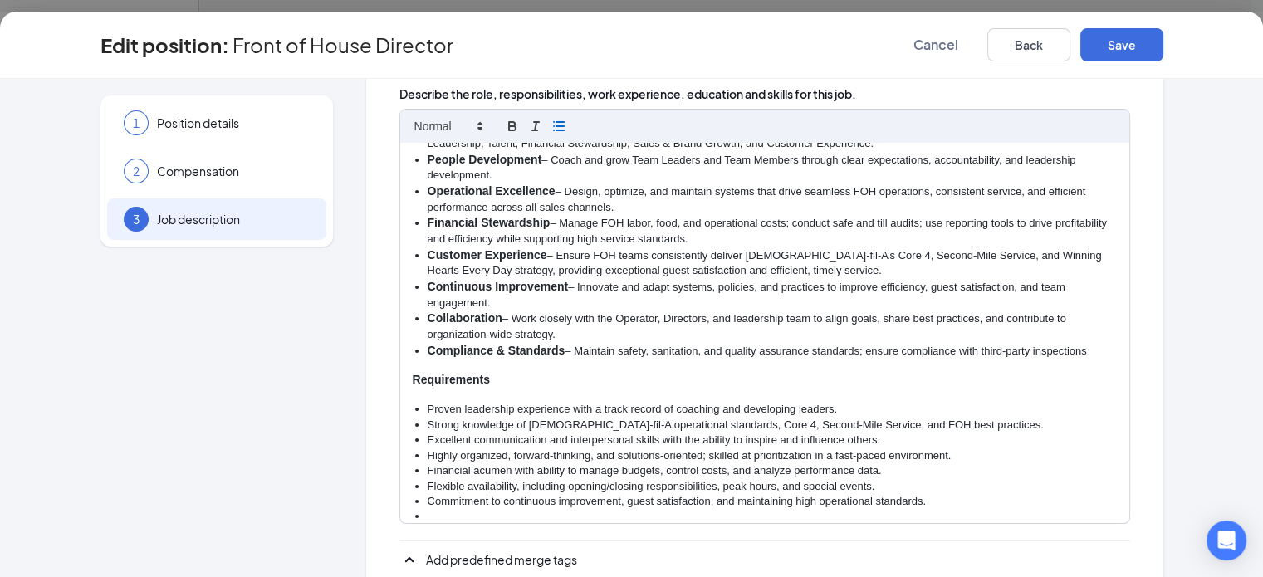
click at [428, 540] on li at bounding box center [772, 547] width 689 height 15
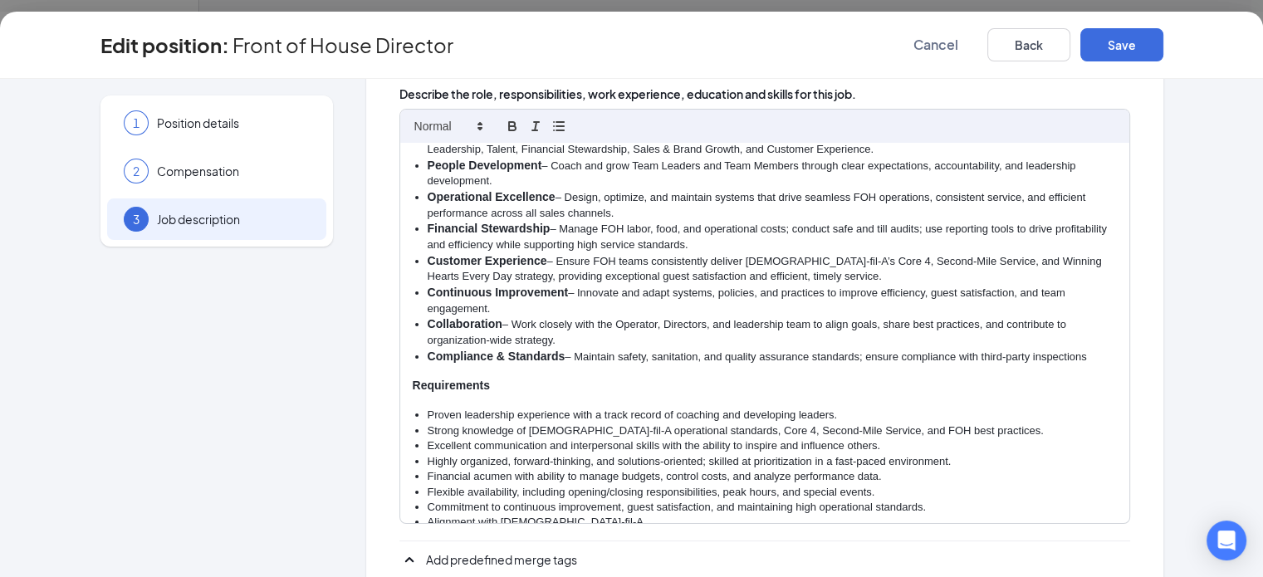
click at [428, 531] on li "Ocean’s Purpose (C.A.R.E.), Vision (meaningful relationships through" at bounding box center [772, 539] width 689 height 17
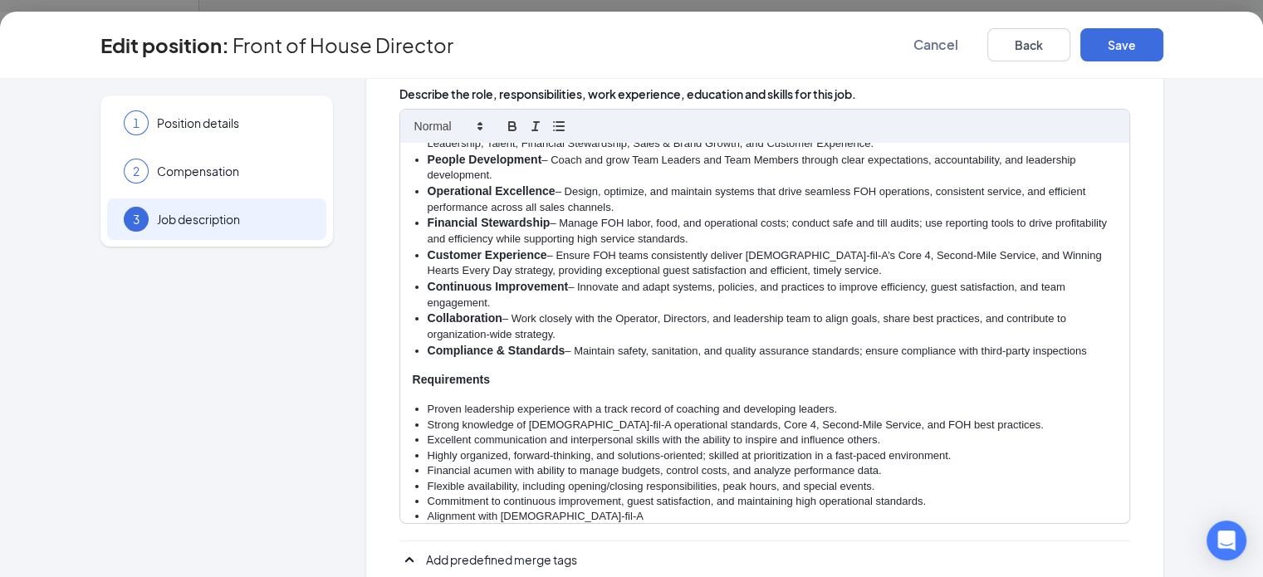
scroll to position [574, 0]
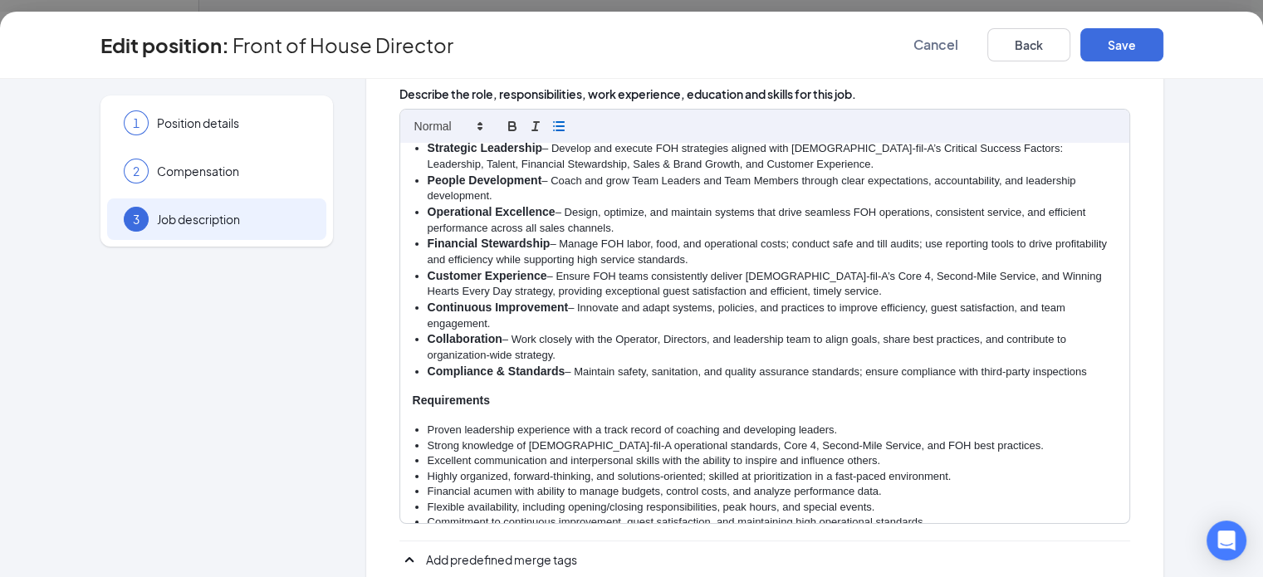
click at [428, 547] on strong "support & empowerment), and Core Values (P.U.L.S.E.)" at bounding box center [579, 553] width 302 height 13
click at [428, 563] on li "servant leadership daily." at bounding box center [772, 570] width 689 height 15
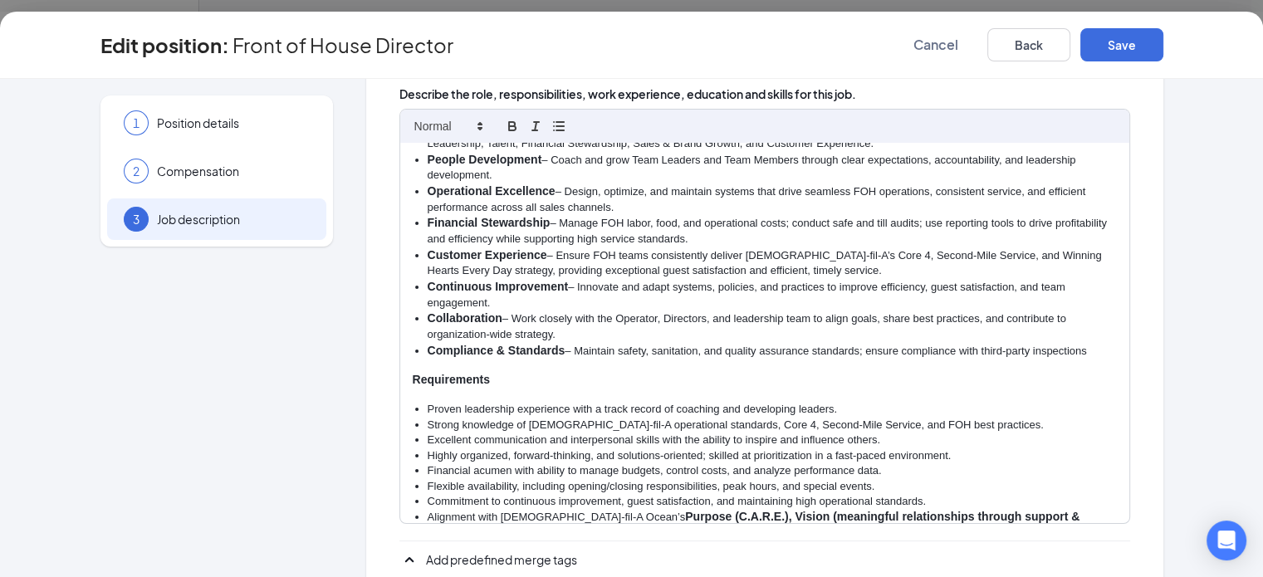
scroll to position [558, 0]
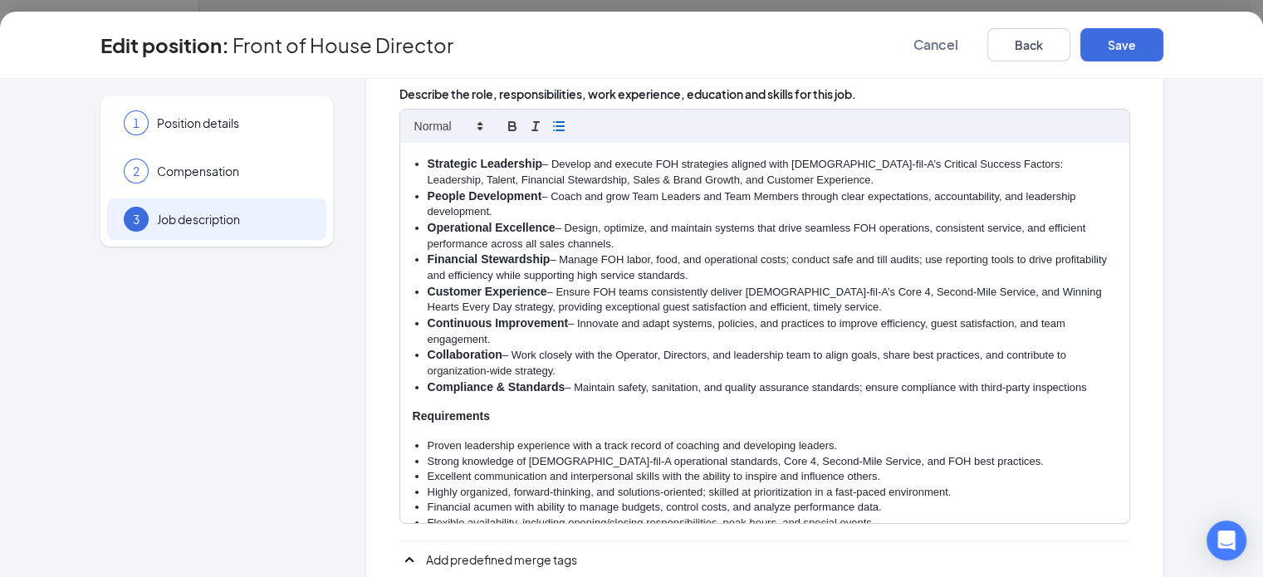
click at [461, 576] on li at bounding box center [772, 586] width 689 height 15
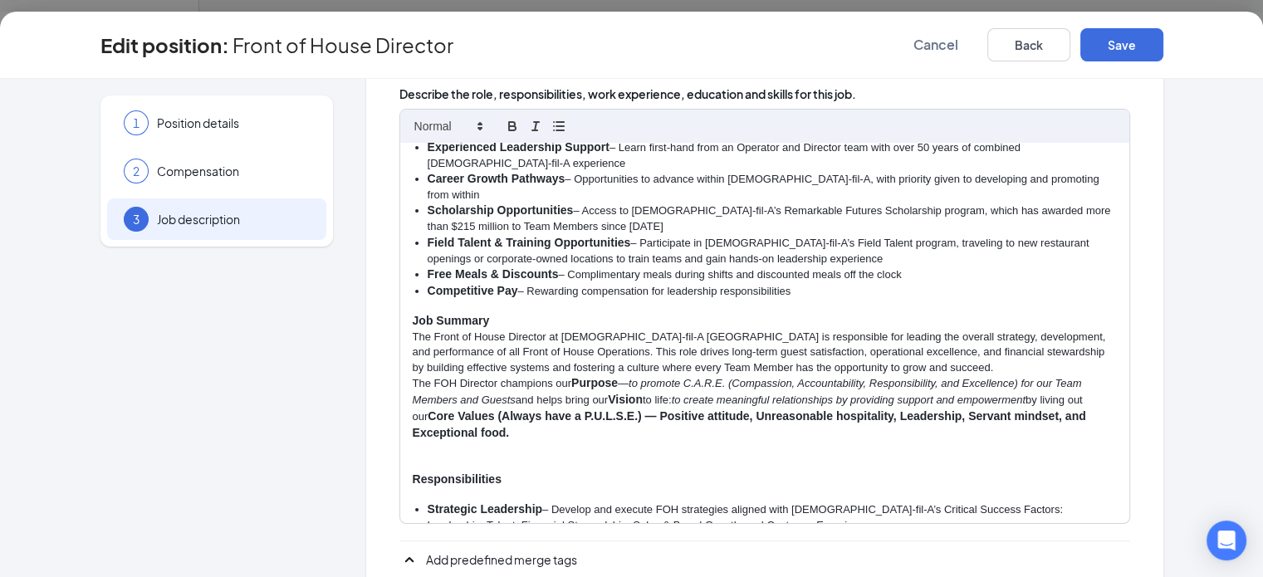
scroll to position [221, 0]
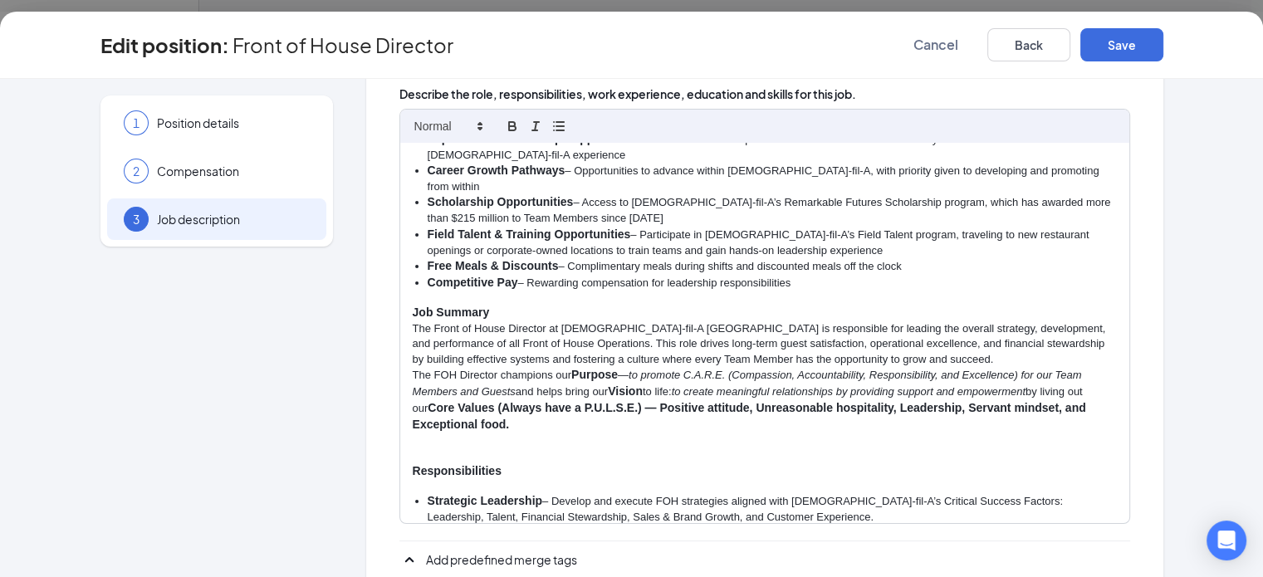
click at [413, 433] on p at bounding box center [765, 440] width 704 height 15
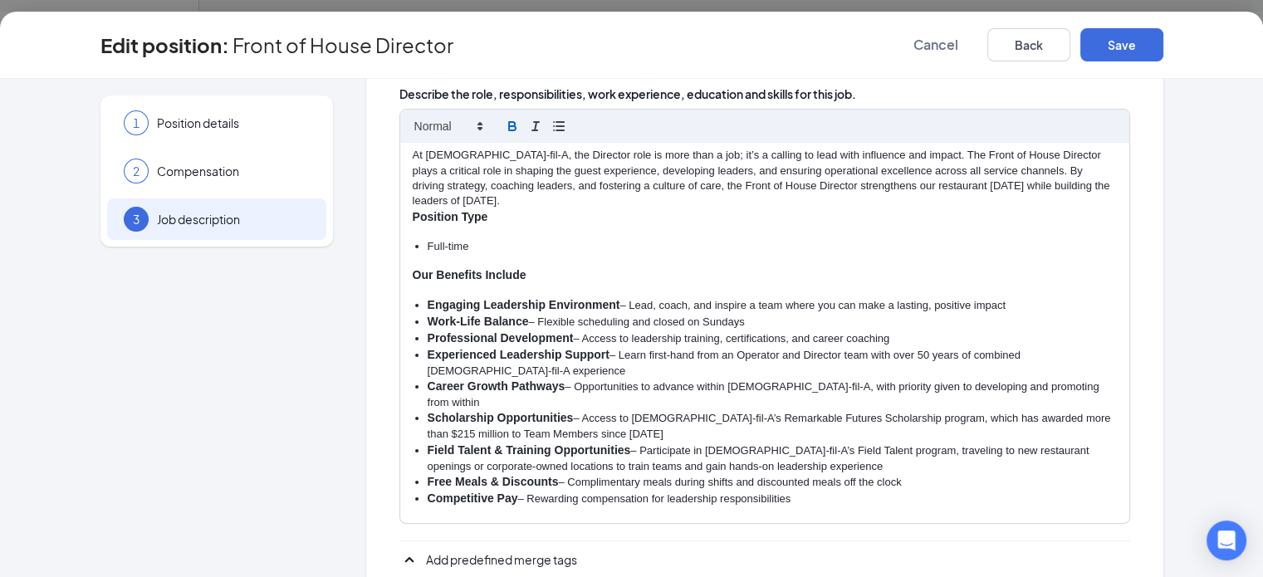
scroll to position [0, 0]
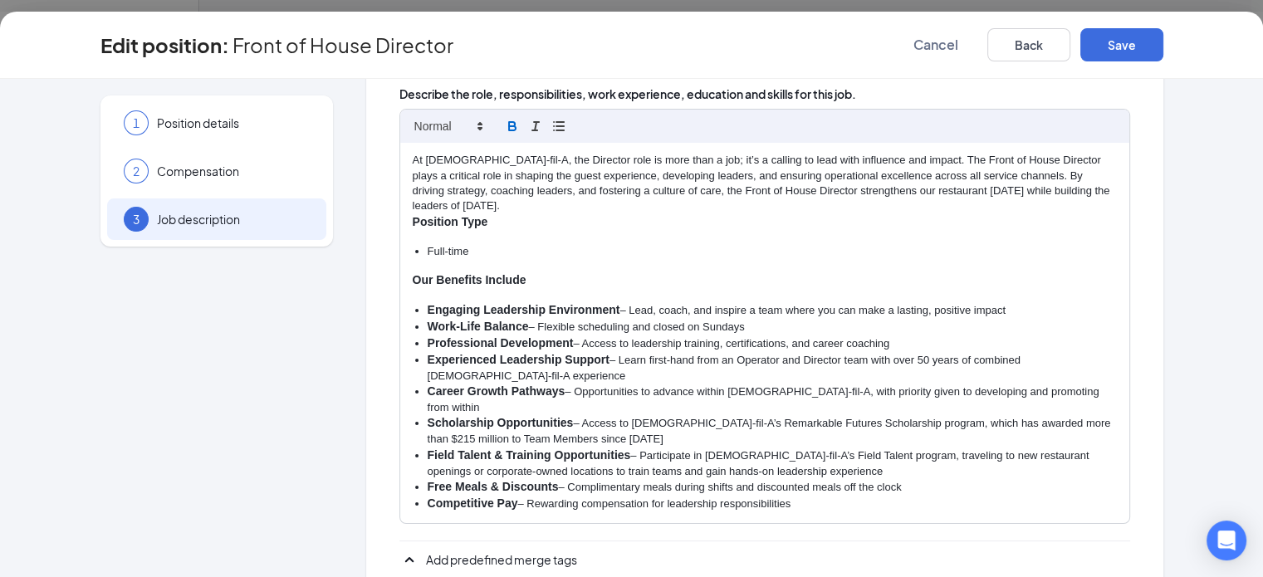
click at [855, 189] on p "At Chick-fil-A, the Director role is more than a job; it’s a calling to lead wi…" at bounding box center [765, 183] width 704 height 61
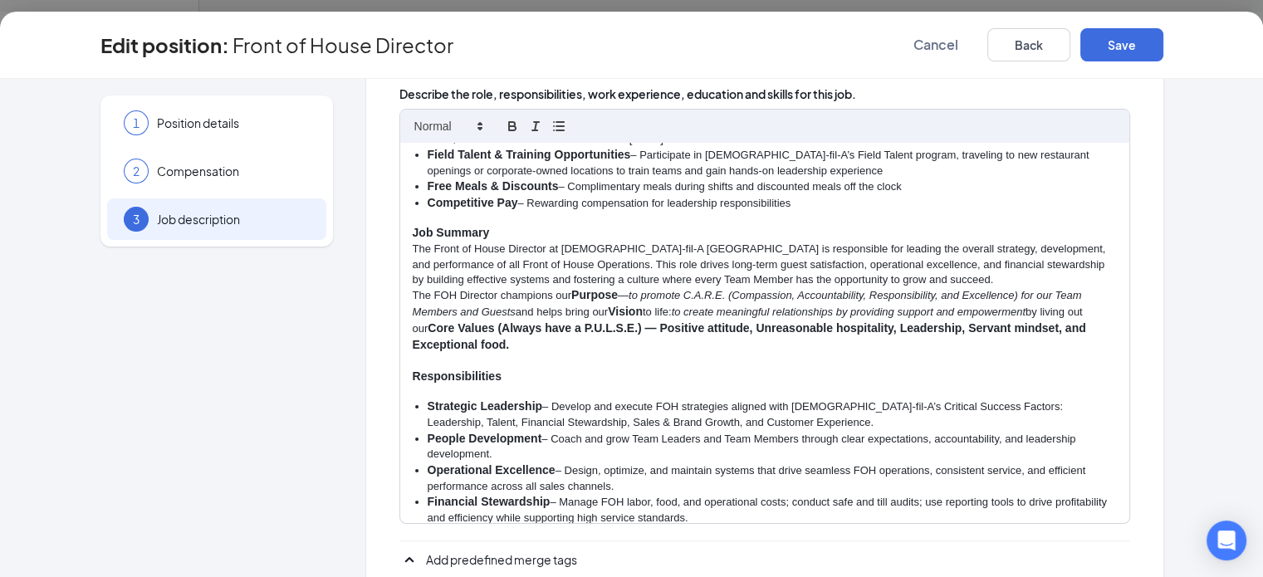
scroll to position [316, 0]
click at [413, 287] on p "The FOH Director champions our Purpose — to promote C.A.R.E. (Compassion, Accou…" at bounding box center [765, 320] width 704 height 66
click at [807, 527] on li "Customer Experience – Ensure FOH teams consistently deliver Chick-fil-A’s Core …" at bounding box center [772, 543] width 689 height 32
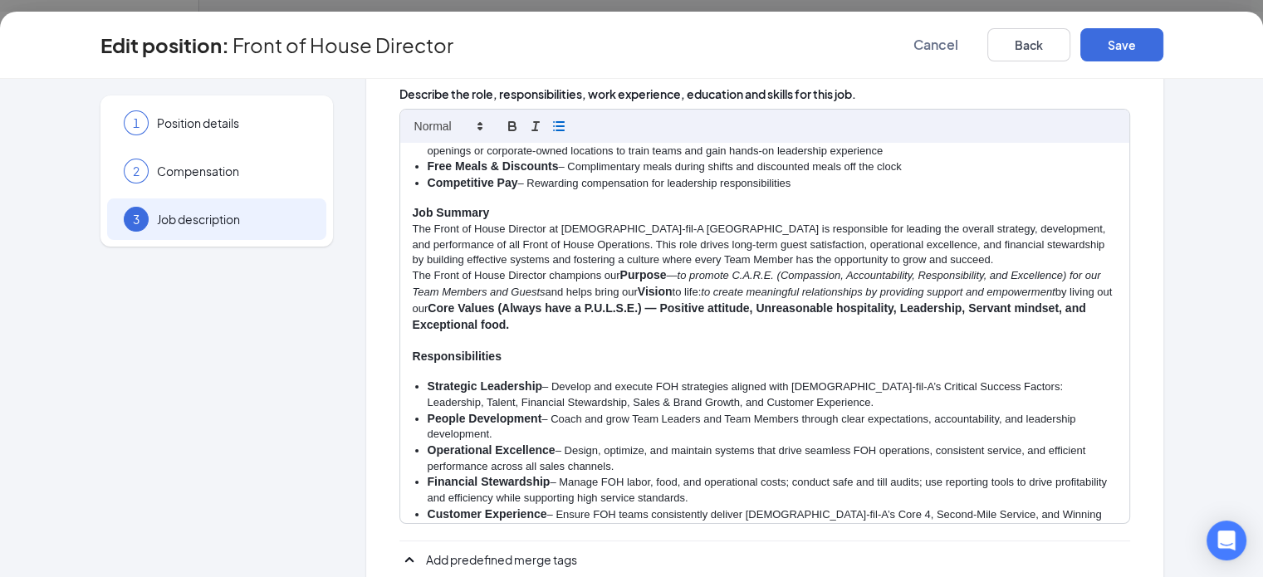
scroll to position [362, 0]
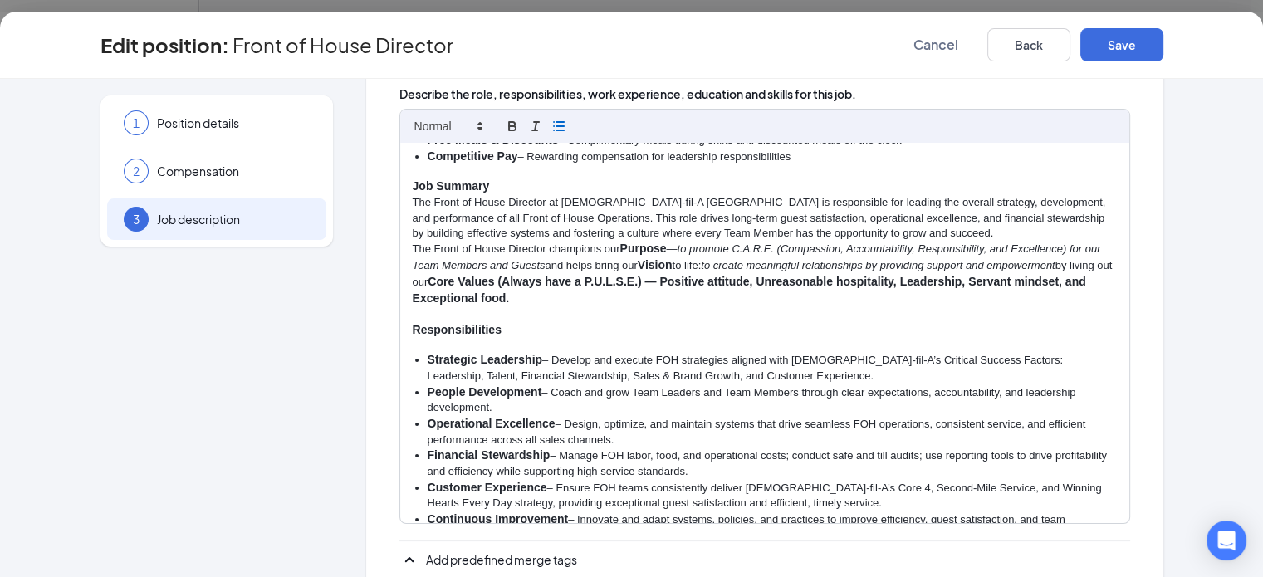
click at [1053, 576] on li "Compliance & Standards – Maintain safety, sanitation, and quality assurance sta…" at bounding box center [772, 584] width 689 height 17
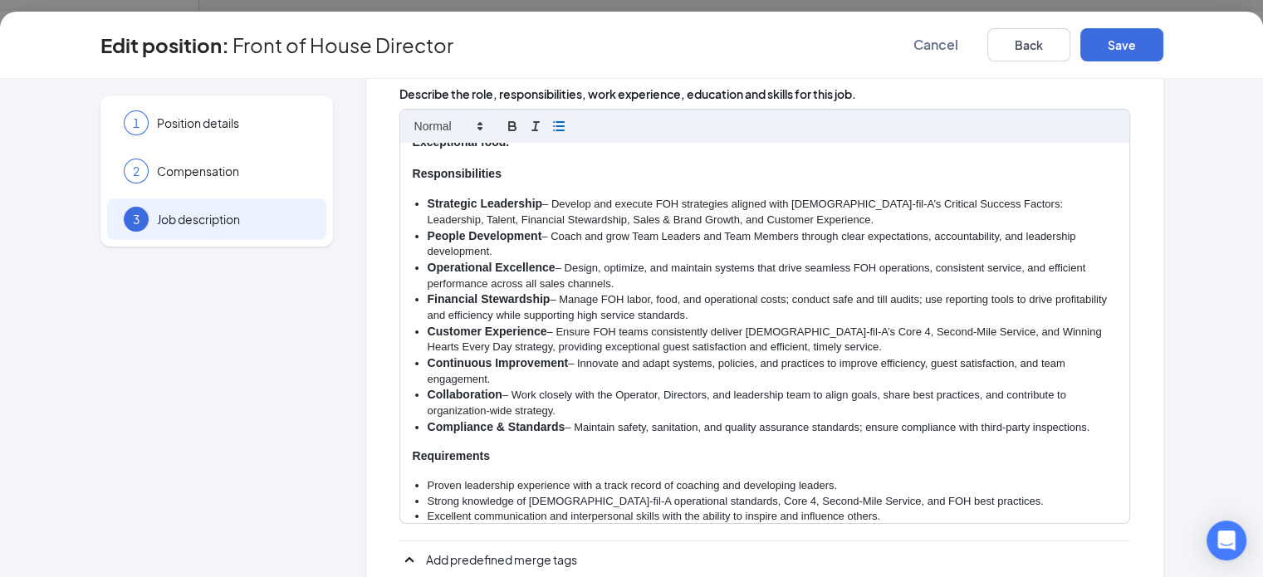
scroll to position [542, 0]
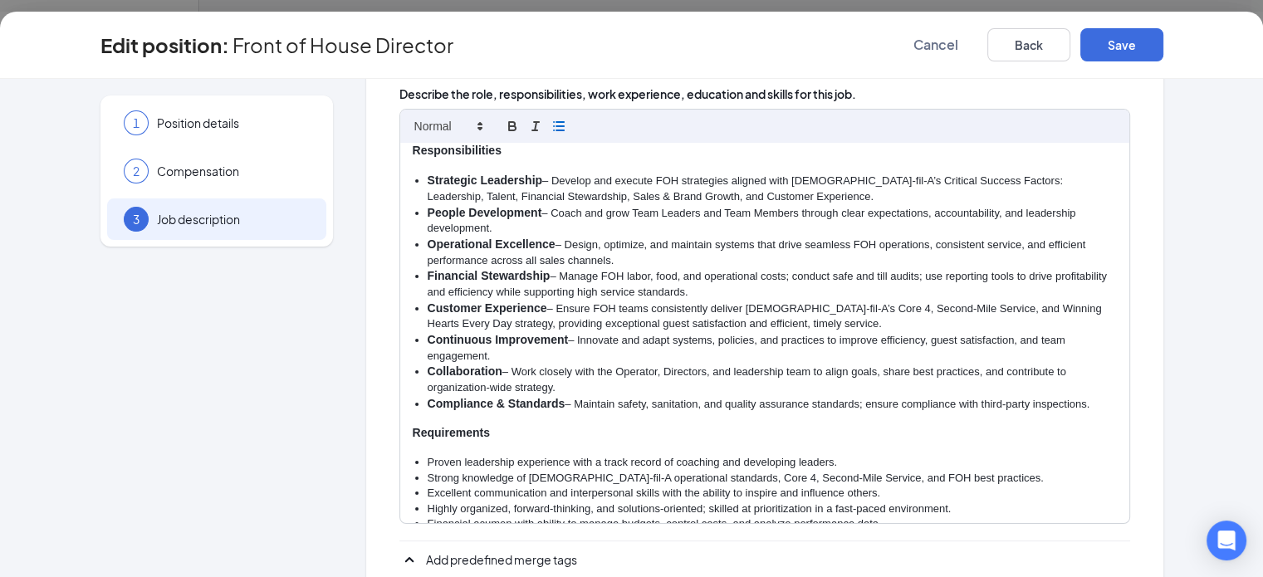
click at [1117, 364] on li "Collaboration – Work closely with the Operator, Directors, and leadership team …" at bounding box center [772, 380] width 689 height 32
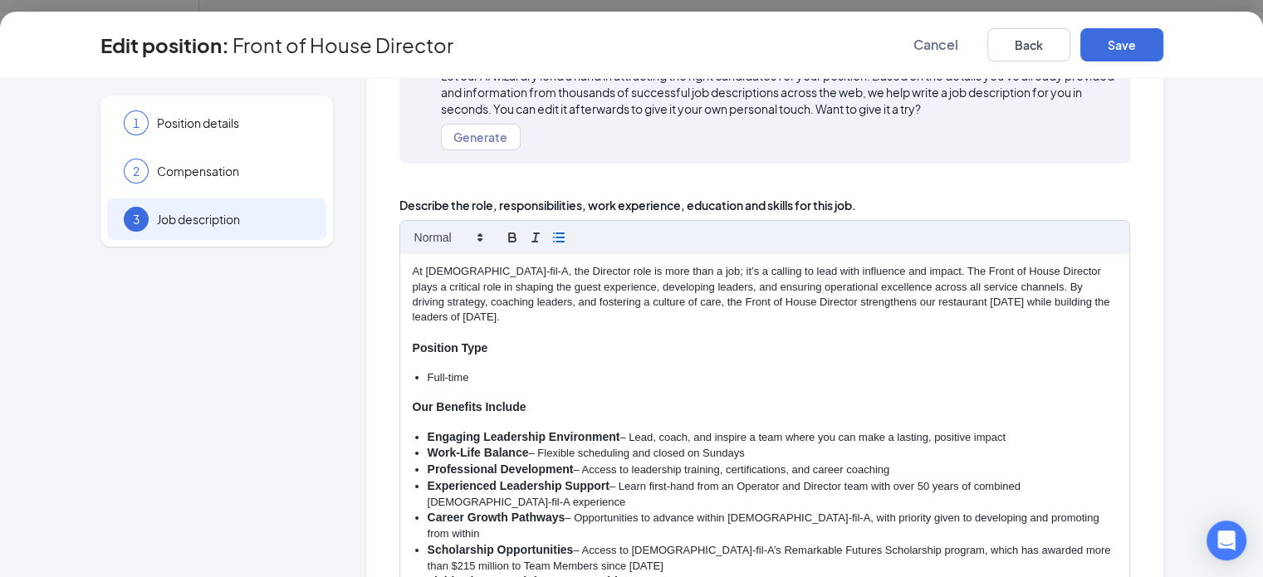
scroll to position [0, 0]
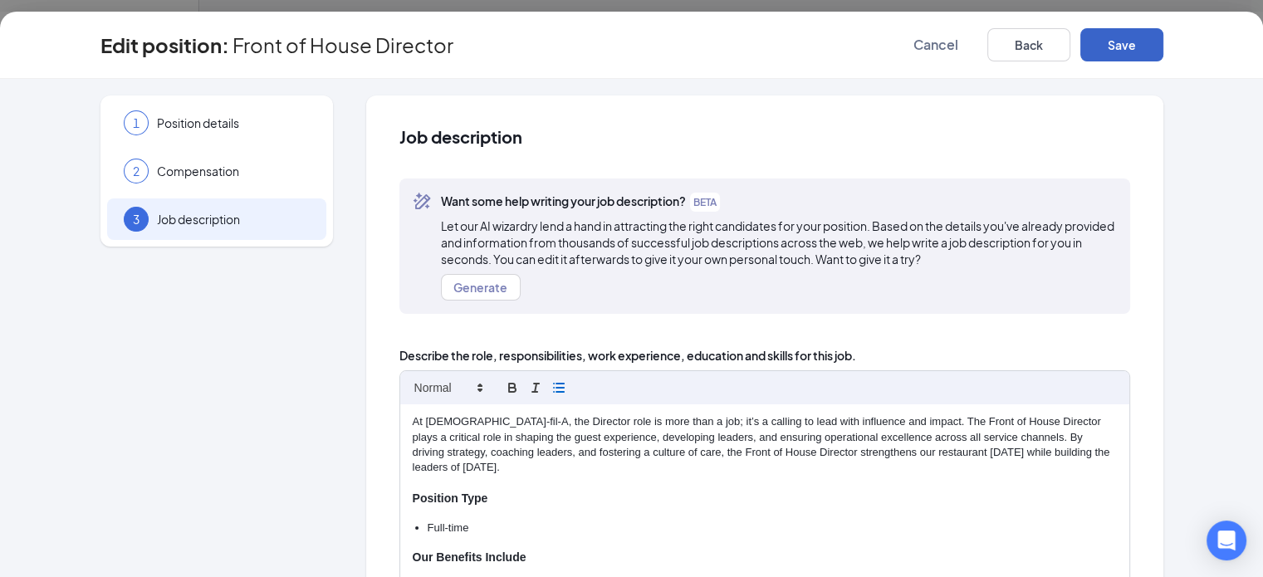
click at [1164, 43] on button "Save" at bounding box center [1122, 44] width 83 height 33
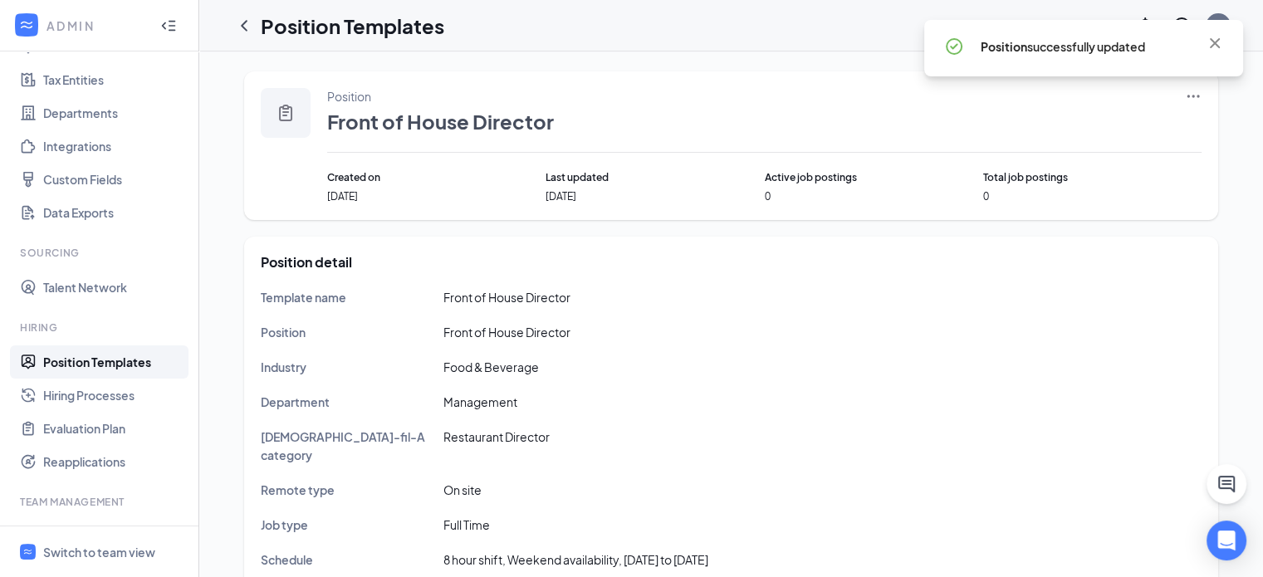
scroll to position [52, 0]
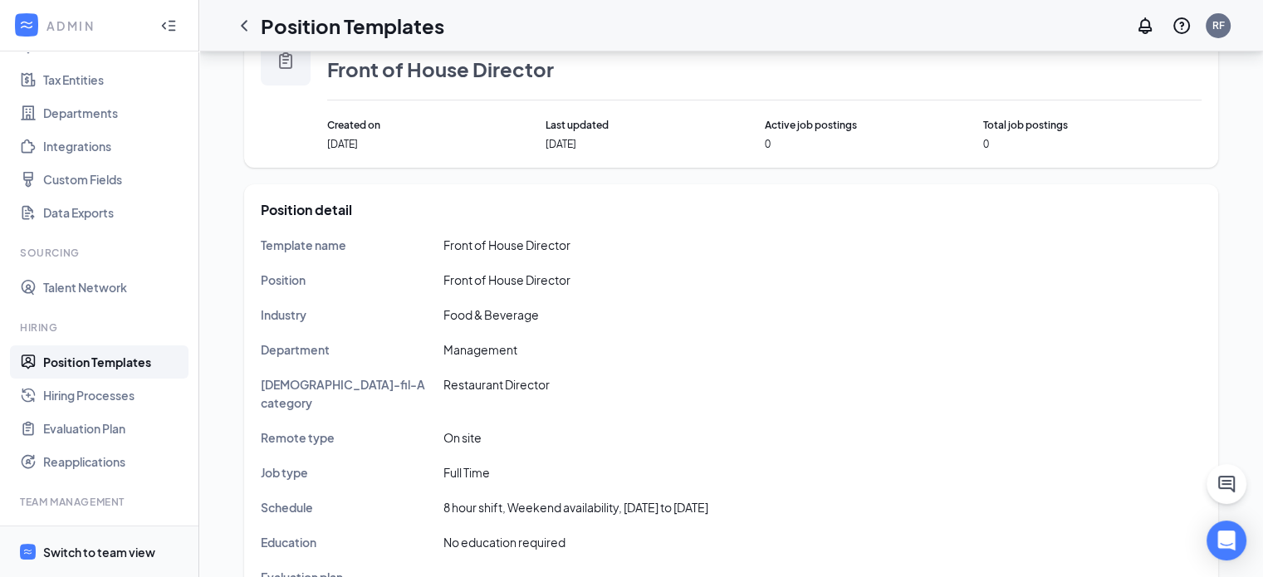
click at [99, 571] on span "Switch to team view" at bounding box center [114, 552] width 142 height 51
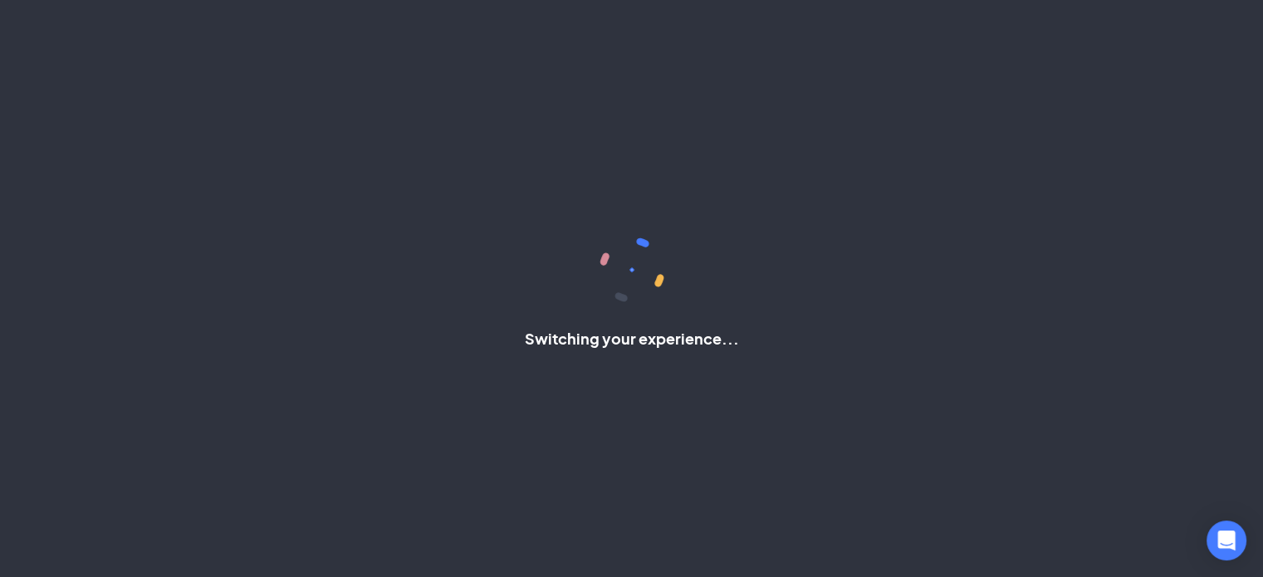
scroll to position [30, 0]
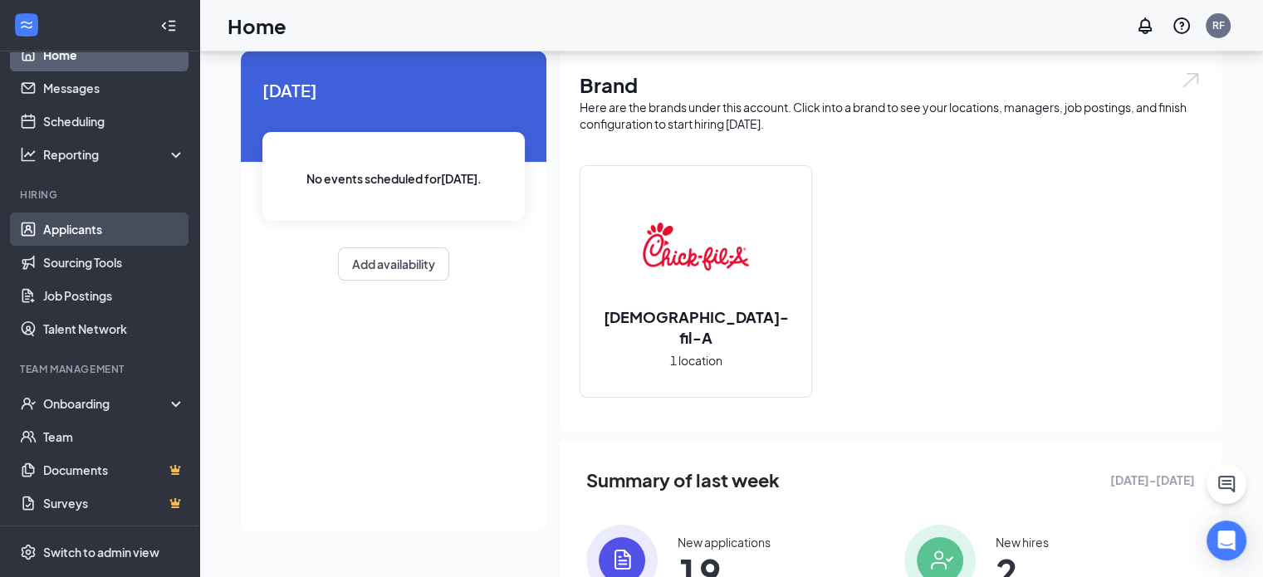
click at [110, 237] on link "Applicants" at bounding box center [114, 229] width 142 height 33
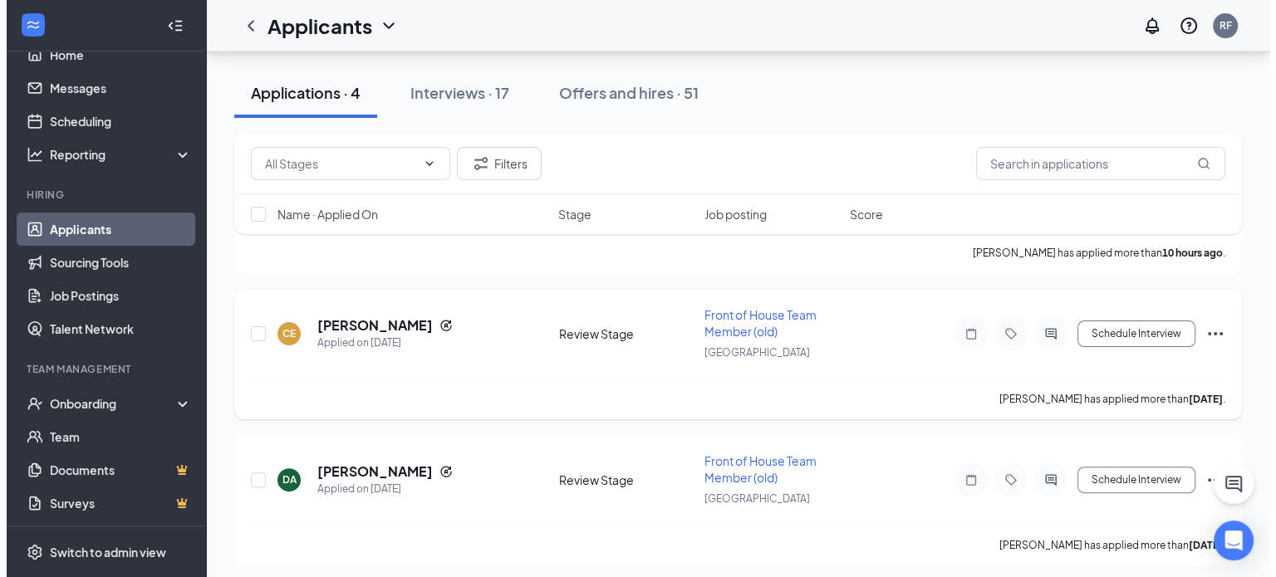
scroll to position [218, 0]
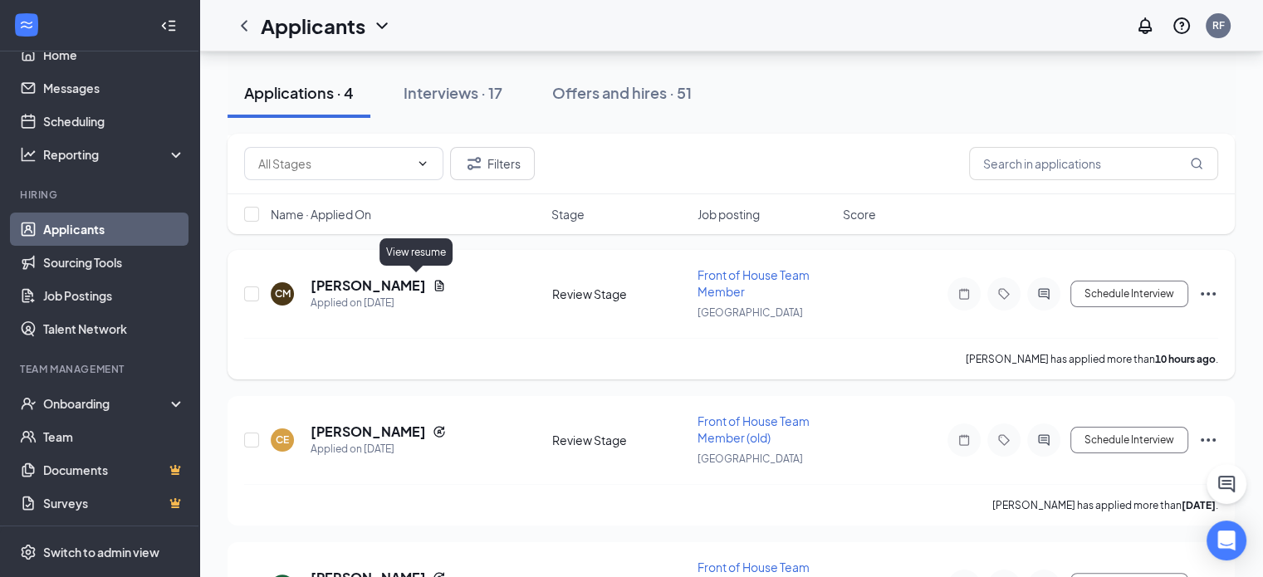
click at [435, 284] on icon "Document" at bounding box center [439, 285] width 9 height 11
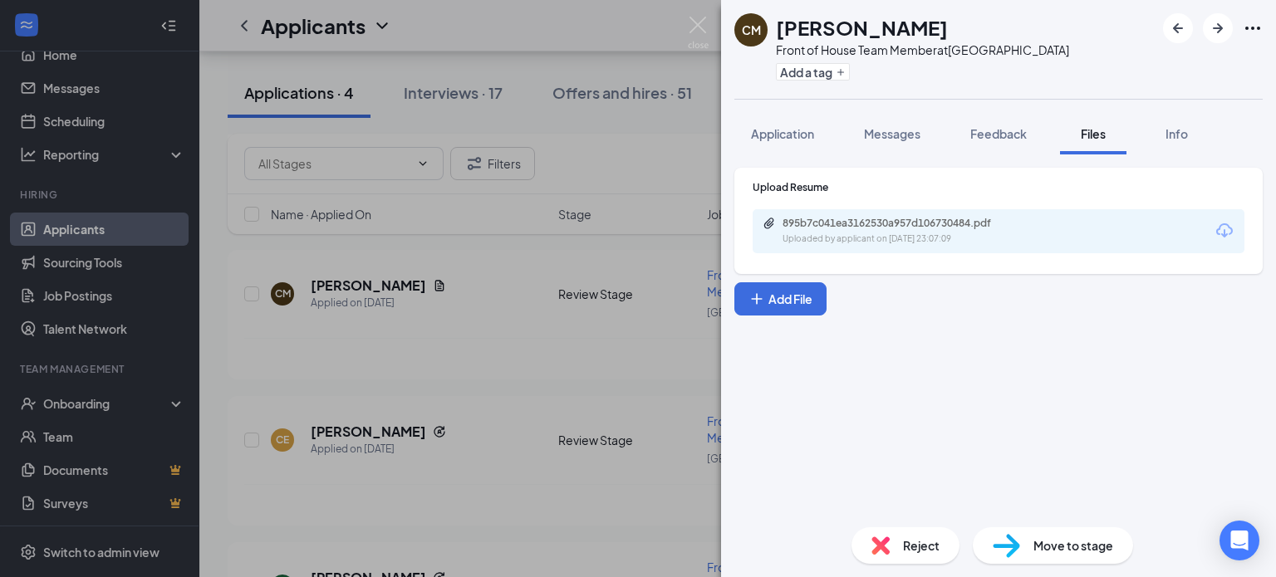
click at [1017, 237] on div "Uploaded by applicant on Aug 26, 2025 at 23:07:09" at bounding box center [906, 239] width 249 height 13
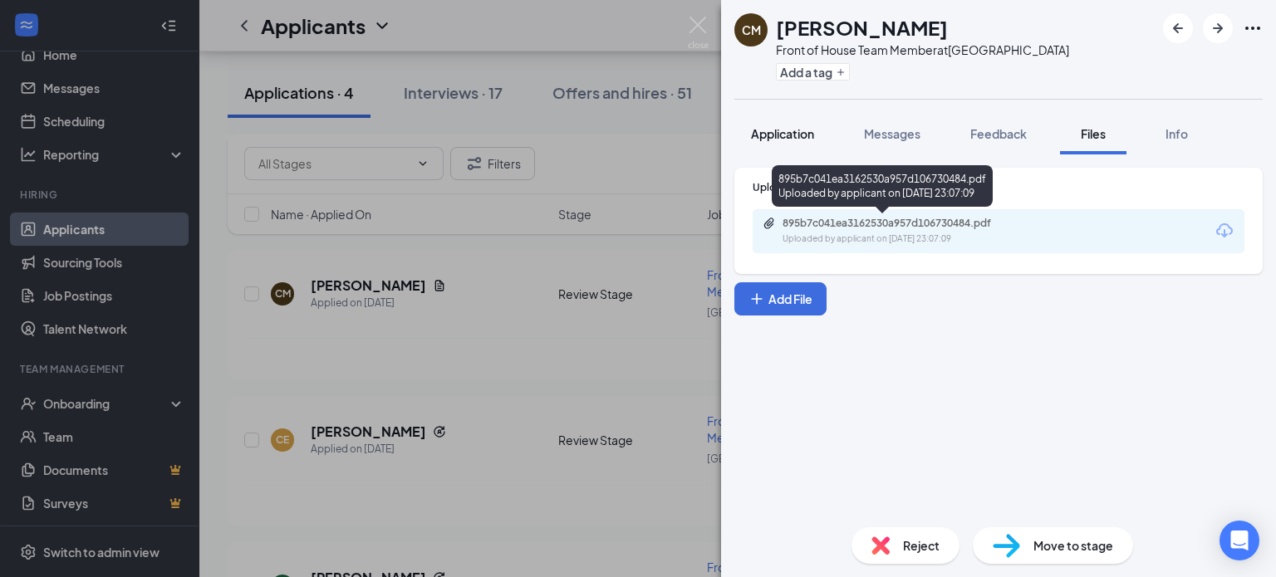
click at [790, 149] on button "Application" at bounding box center [782, 134] width 96 height 42
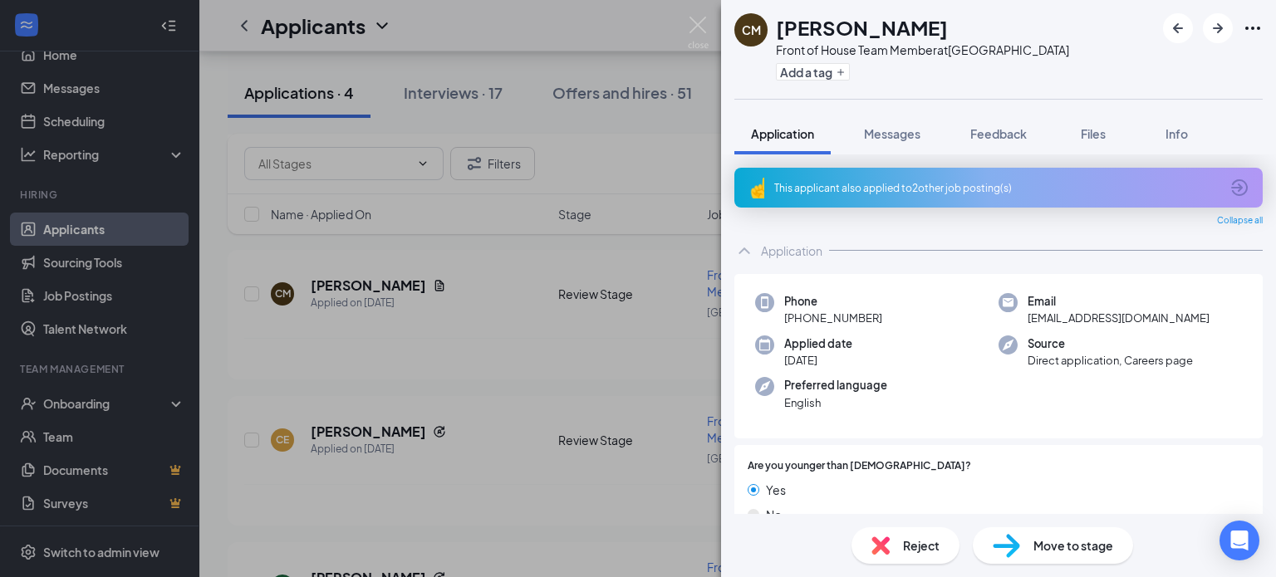
click at [1058, 543] on span "Move to stage" at bounding box center [1073, 546] width 80 height 18
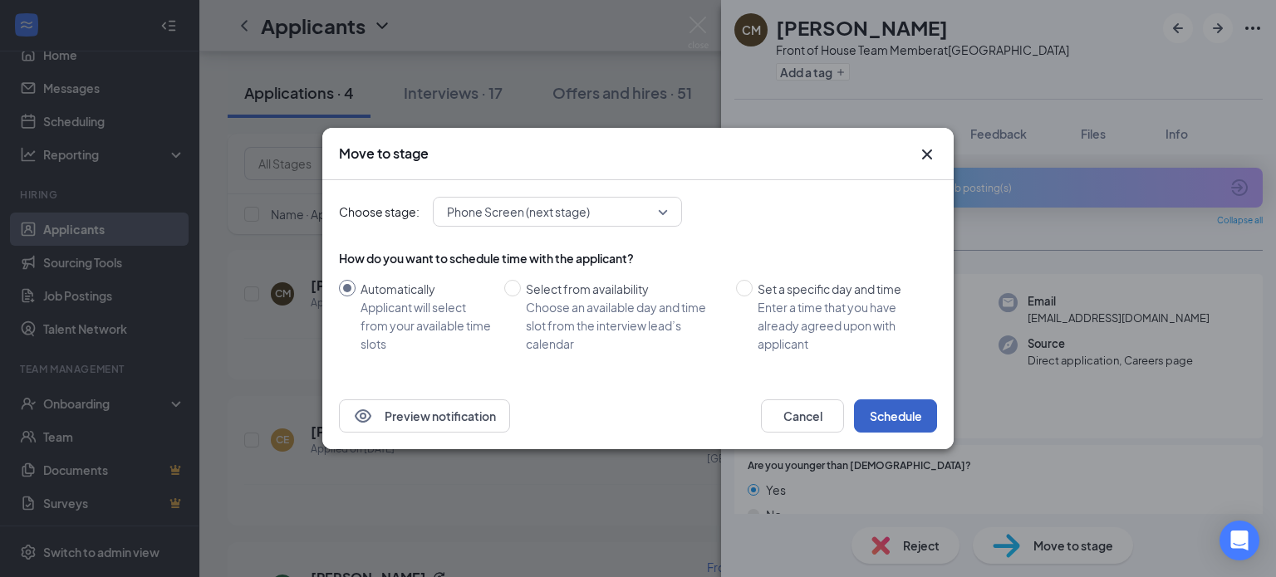
click at [913, 411] on button "Schedule" at bounding box center [895, 416] width 83 height 33
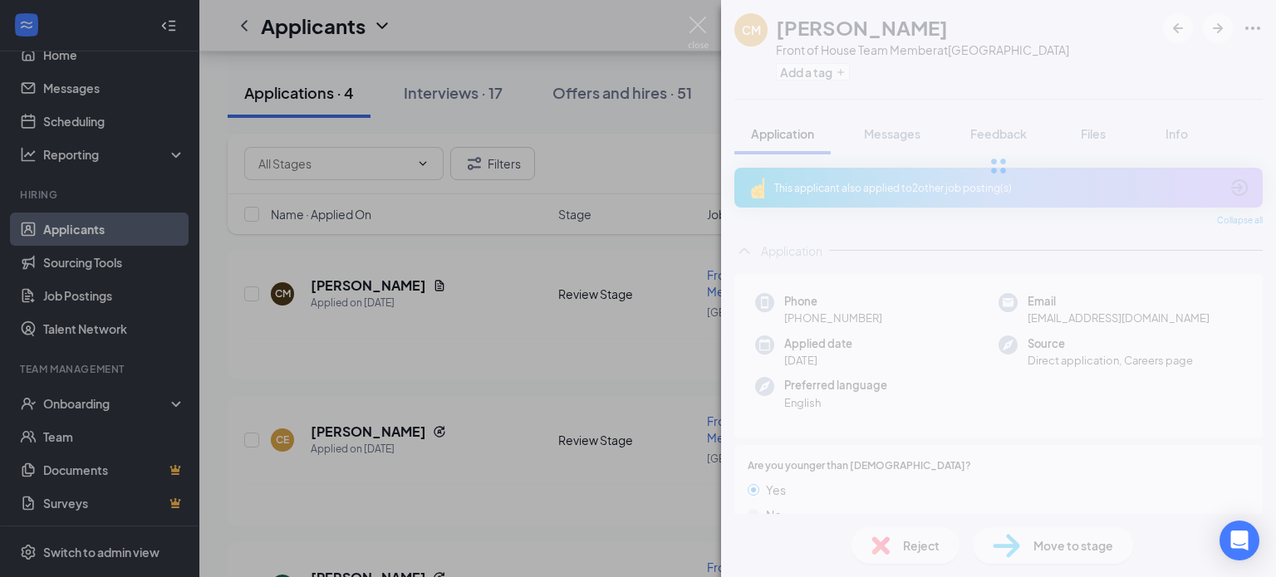
scroll to position [179, 0]
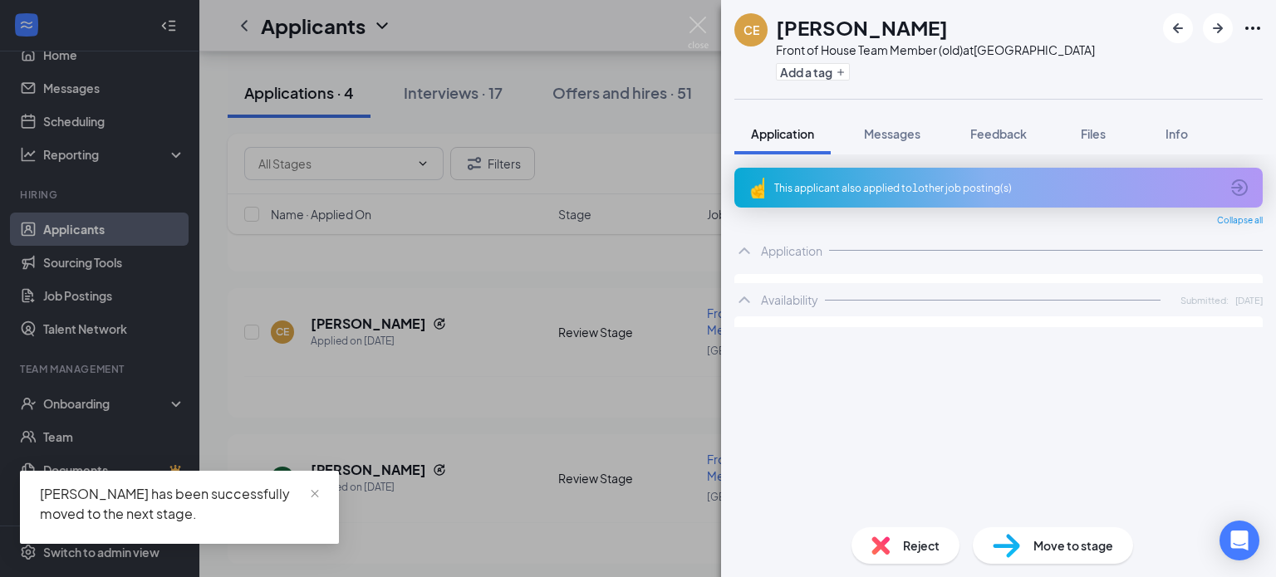
click at [508, 354] on div "CE Cheyanna Emmett Front of House Team Member (old) at Ocean Township Add a tag…" at bounding box center [638, 288] width 1276 height 577
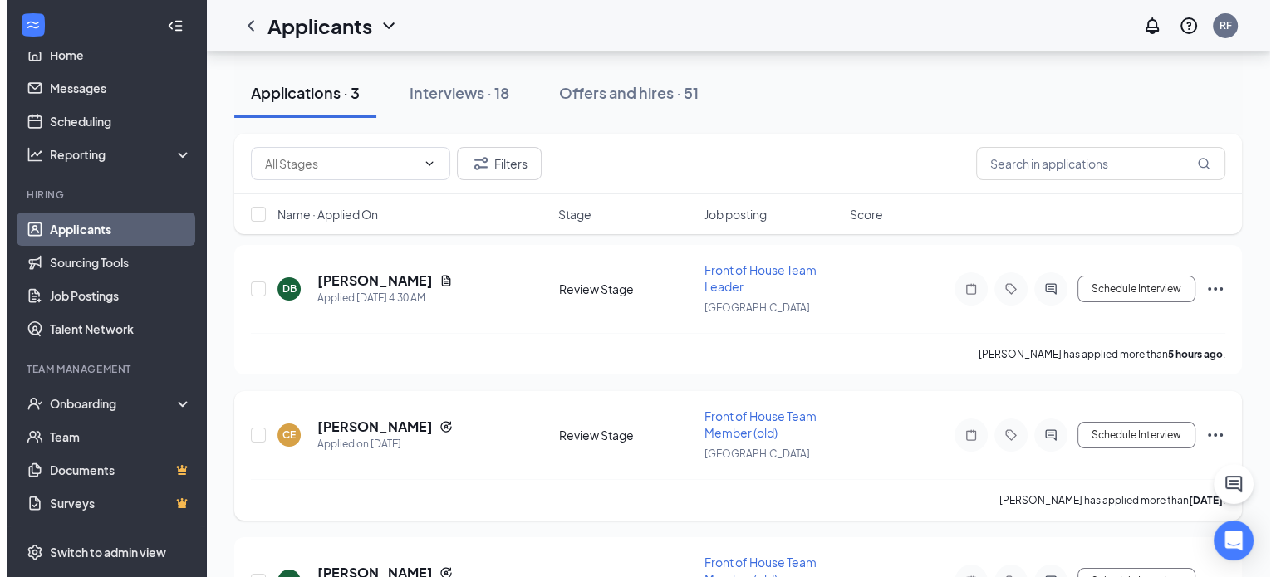
scroll to position [78, 0]
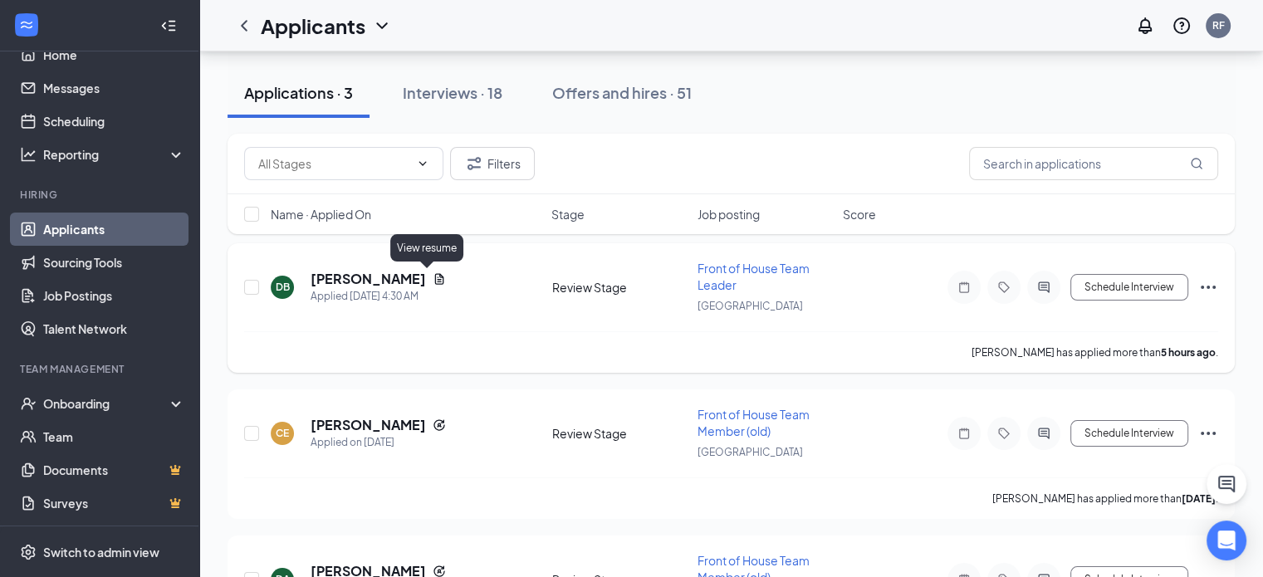
click at [433, 281] on icon "Document" at bounding box center [439, 278] width 13 height 13
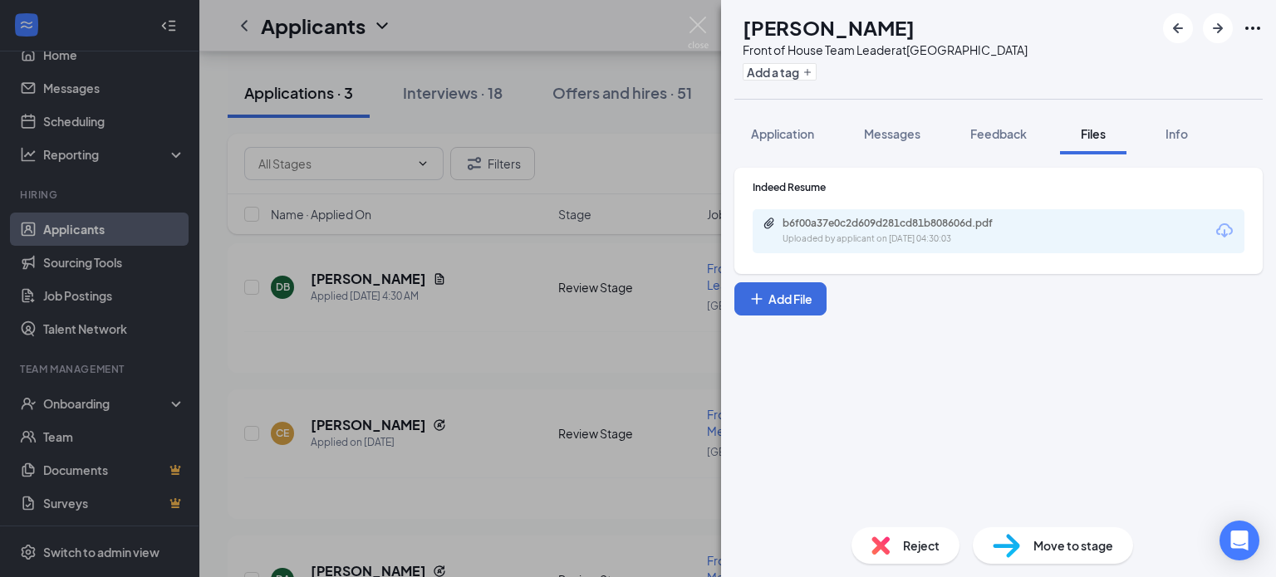
click at [925, 233] on div "Uploaded by applicant on Aug 27, 2025 at 04:30:03" at bounding box center [906, 239] width 249 height 13
click at [781, 130] on span "Application" at bounding box center [782, 133] width 63 height 15
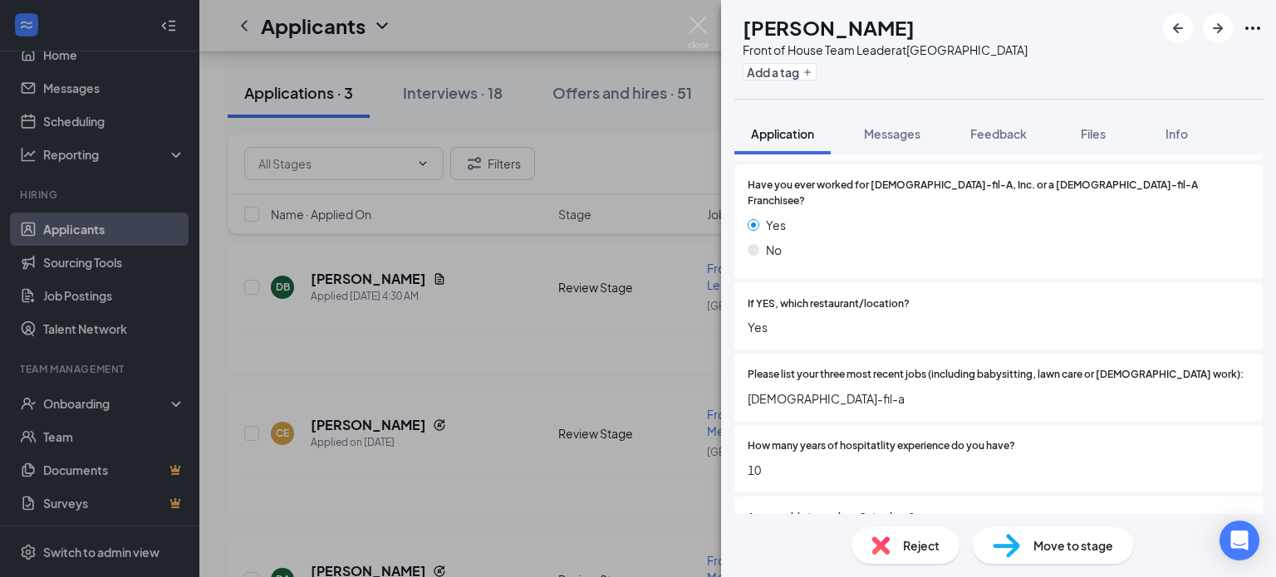
scroll to position [359, 0]
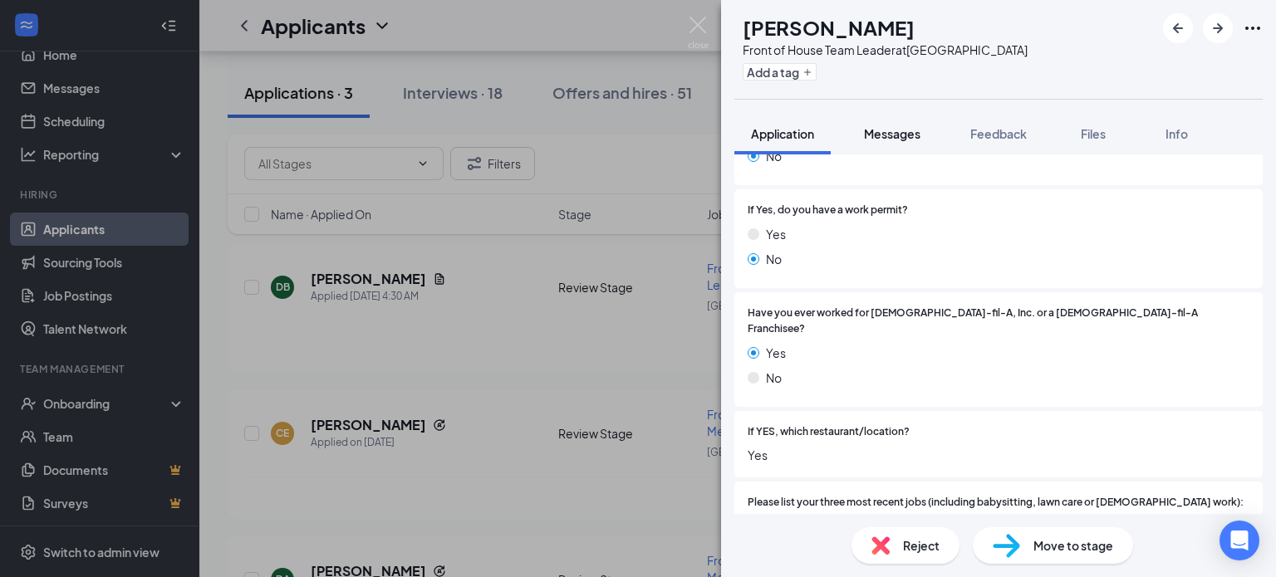
click at [911, 126] on span "Messages" at bounding box center [892, 133] width 56 height 15
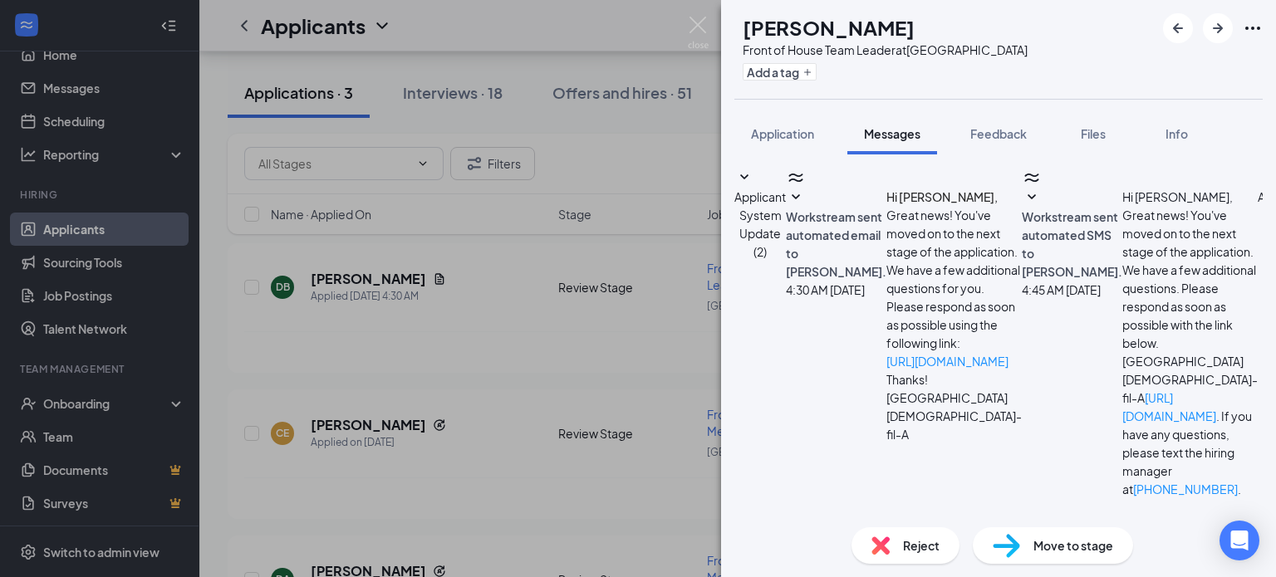
click at [920, 535] on textarea at bounding box center [839, 585] width 211 height 100
type textarea "Hi Davonta, which Chick-fil-A location did you previously work at?"
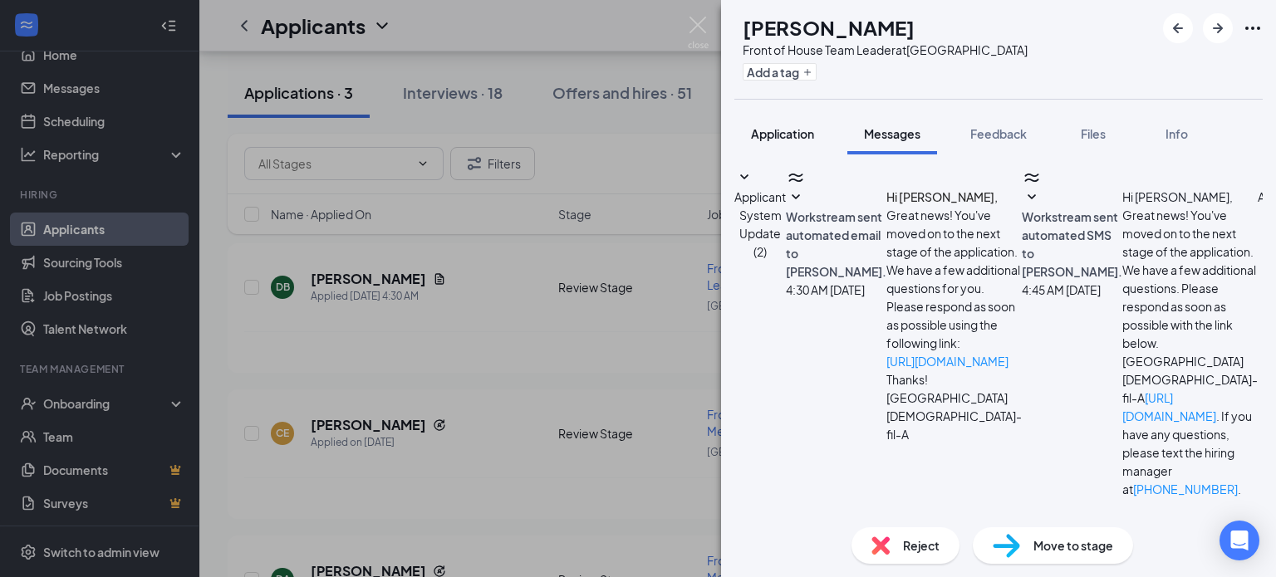
click at [797, 137] on span "Application" at bounding box center [782, 133] width 63 height 15
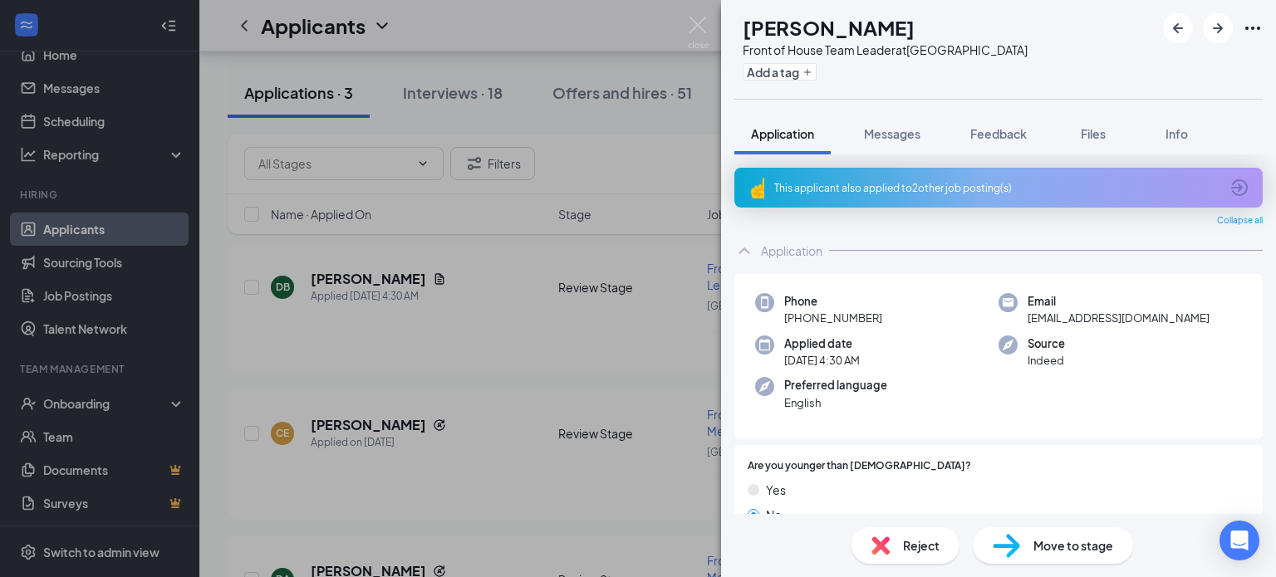
drag, startPoint x: 953, startPoint y: 19, endPoint x: 771, endPoint y: 20, distance: 182.7
click at [771, 20] on div "DB Davonta Bethea Front of House Team Leader at Ocean Township Add a tag" at bounding box center [880, 49] width 293 height 72
click at [961, 369] on div "Phone +1 (843) 962-8026 Email stephaniecfa25@gmail.com Applied date Today 4:30 …" at bounding box center [998, 356] width 528 height 165
click at [1086, 133] on span "Files" at bounding box center [1093, 133] width 25 height 15
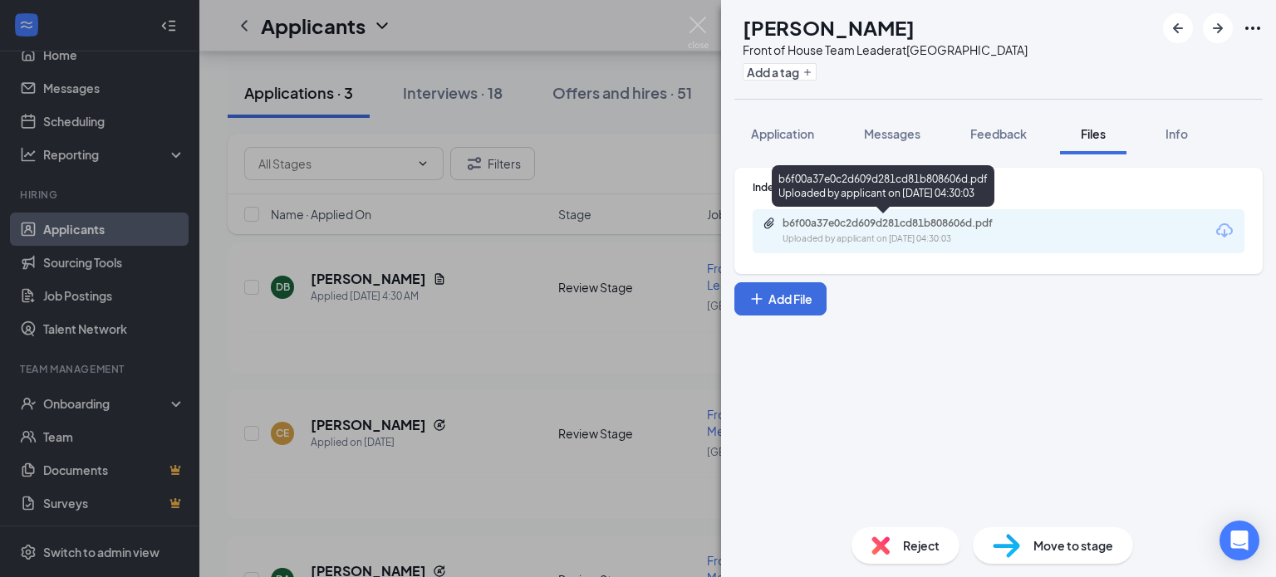
click at [927, 250] on div "b6f00a37e0c2d609d281cd81b808606d.pdf Uploaded by applicant on Aug 27, 2025 at 0…" at bounding box center [998, 231] width 492 height 44
click at [944, 234] on div "Uploaded by applicant on Aug 27, 2025 at 04:30:03" at bounding box center [906, 239] width 249 height 13
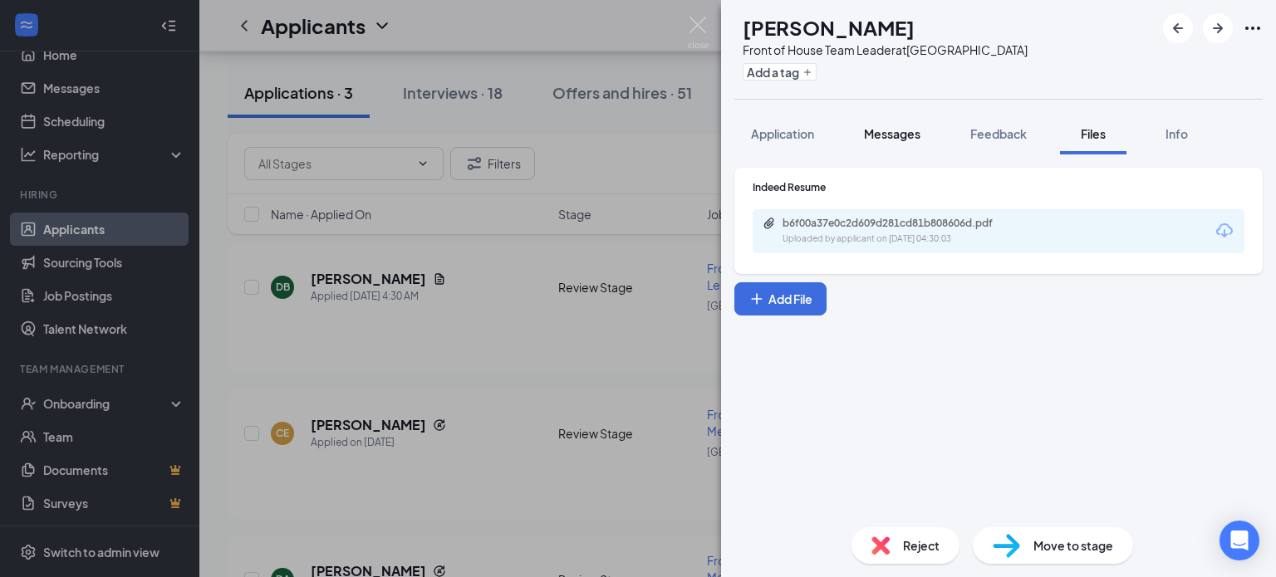
click at [866, 146] on button "Messages" at bounding box center [892, 134] width 90 height 42
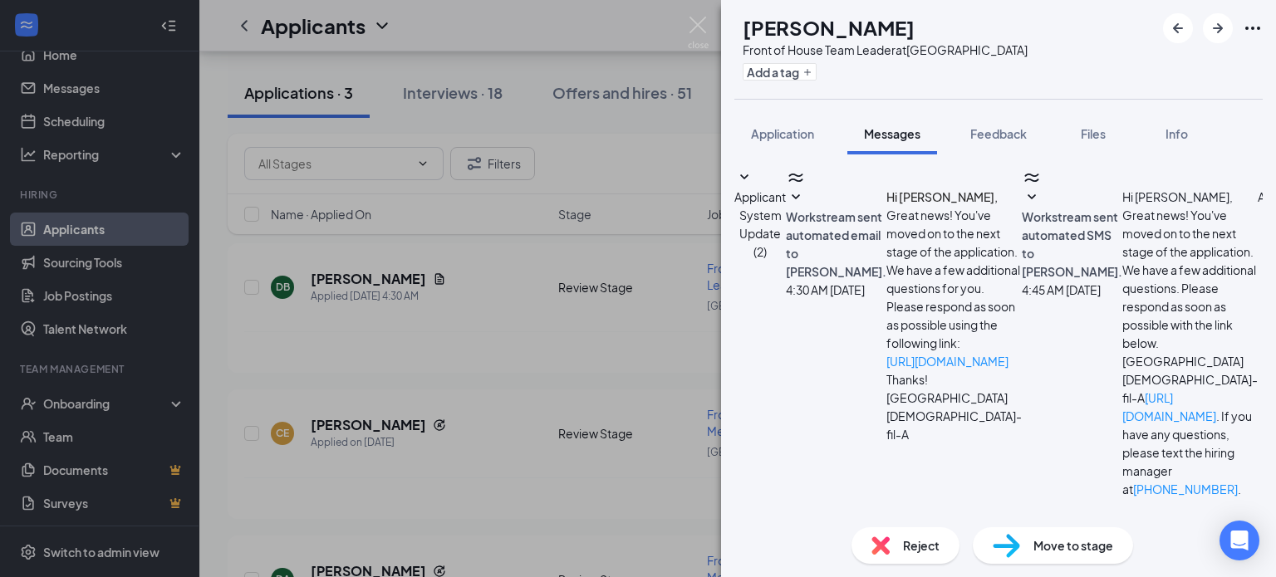
scroll to position [356, 0]
click at [806, 126] on span "Application" at bounding box center [782, 133] width 63 height 15
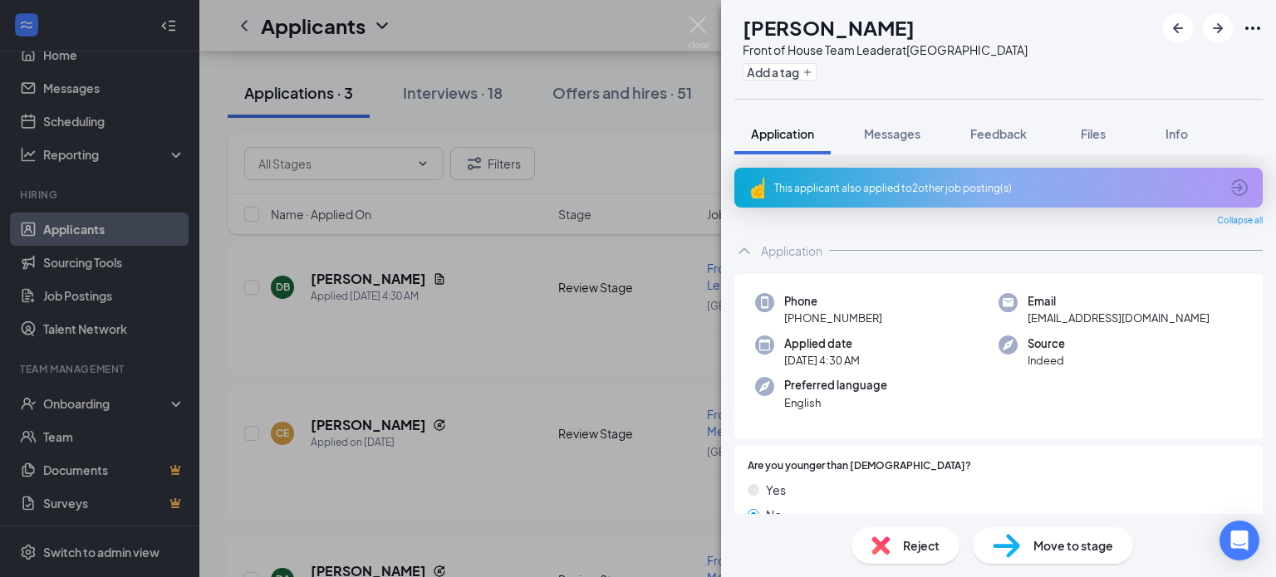
click at [615, 252] on div "DB Davonta Bethea Front of House Team Leader at Ocean Township Add a tag Applic…" at bounding box center [638, 288] width 1276 height 577
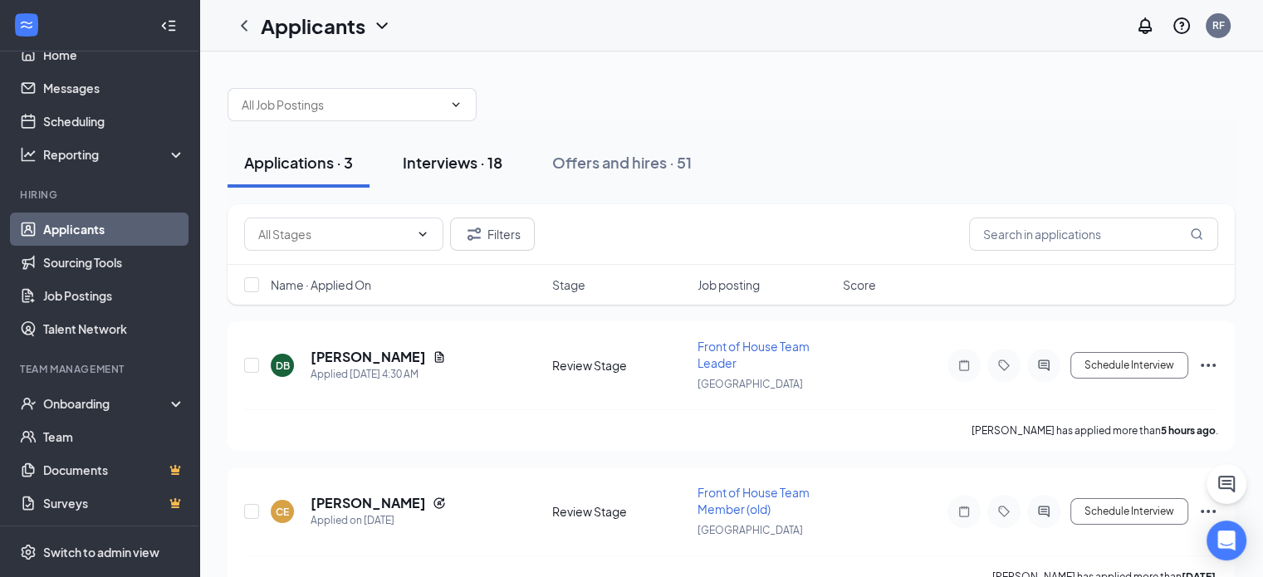
click at [488, 150] on button "Interviews · 18" at bounding box center [452, 163] width 133 height 50
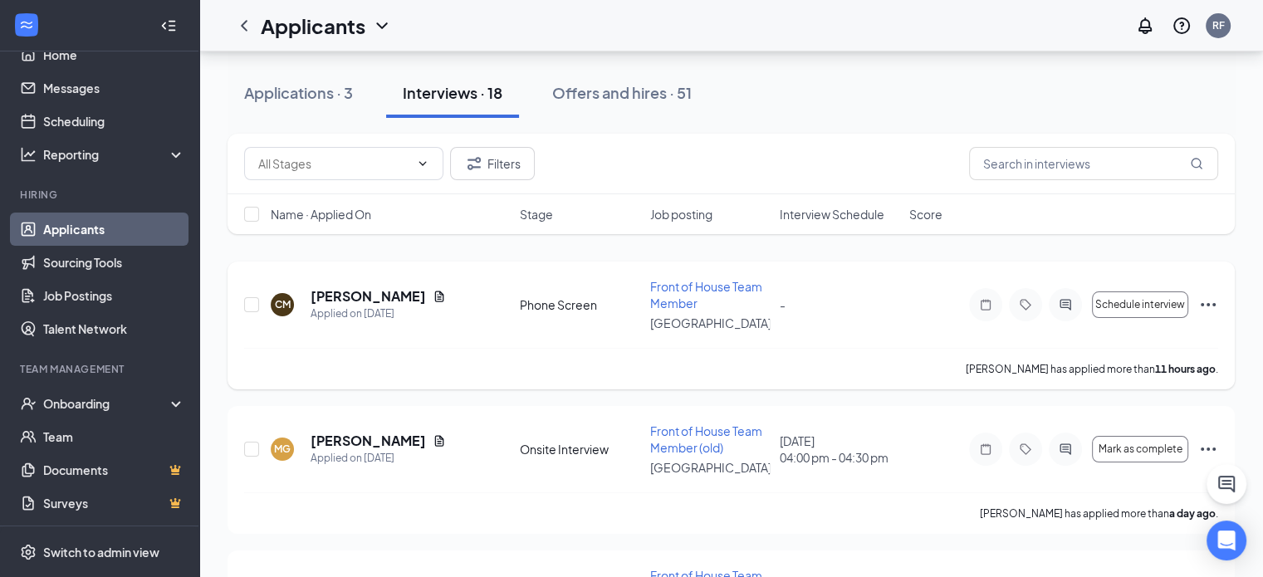
scroll to position [238, 0]
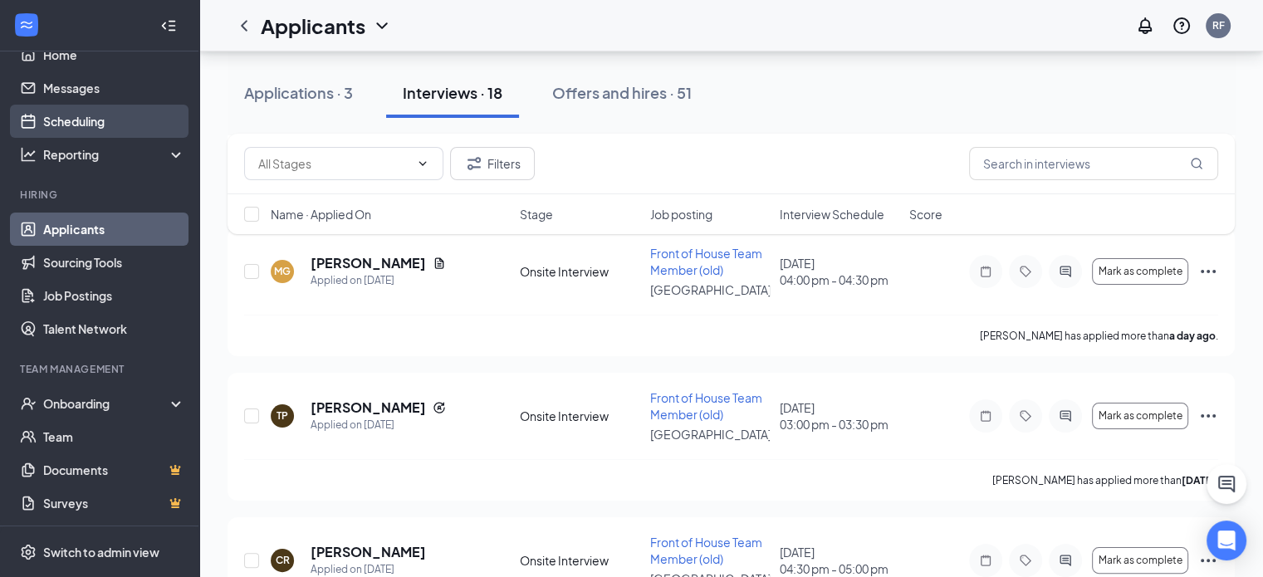
click at [115, 120] on link "Scheduling" at bounding box center [114, 121] width 142 height 33
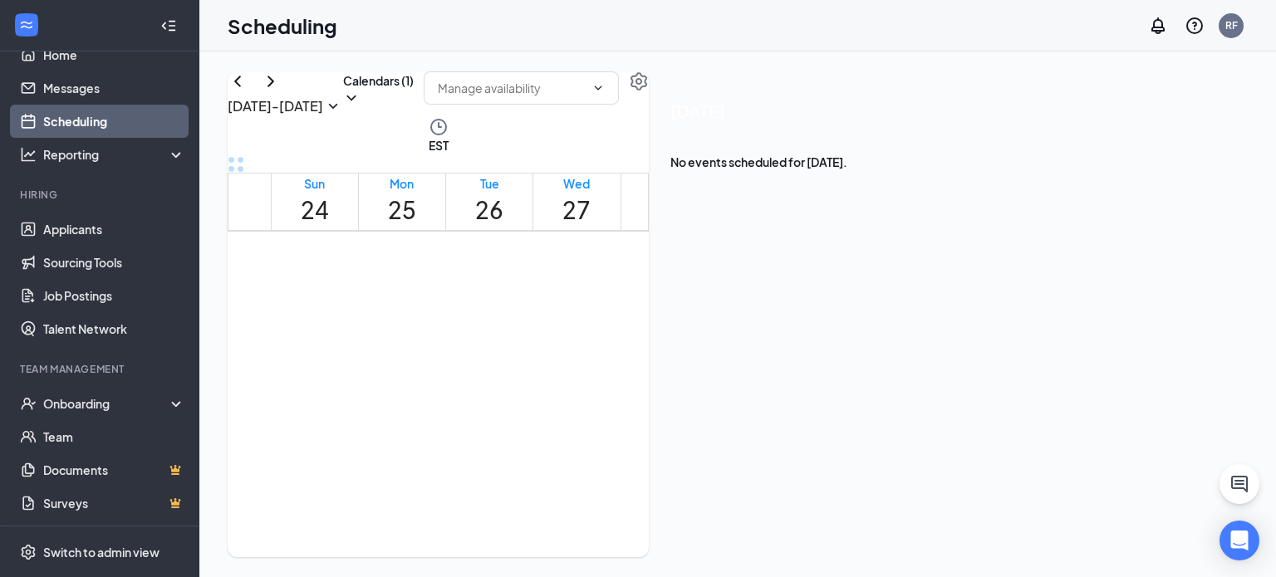
click at [281, 91] on button at bounding box center [271, 81] width 20 height 20
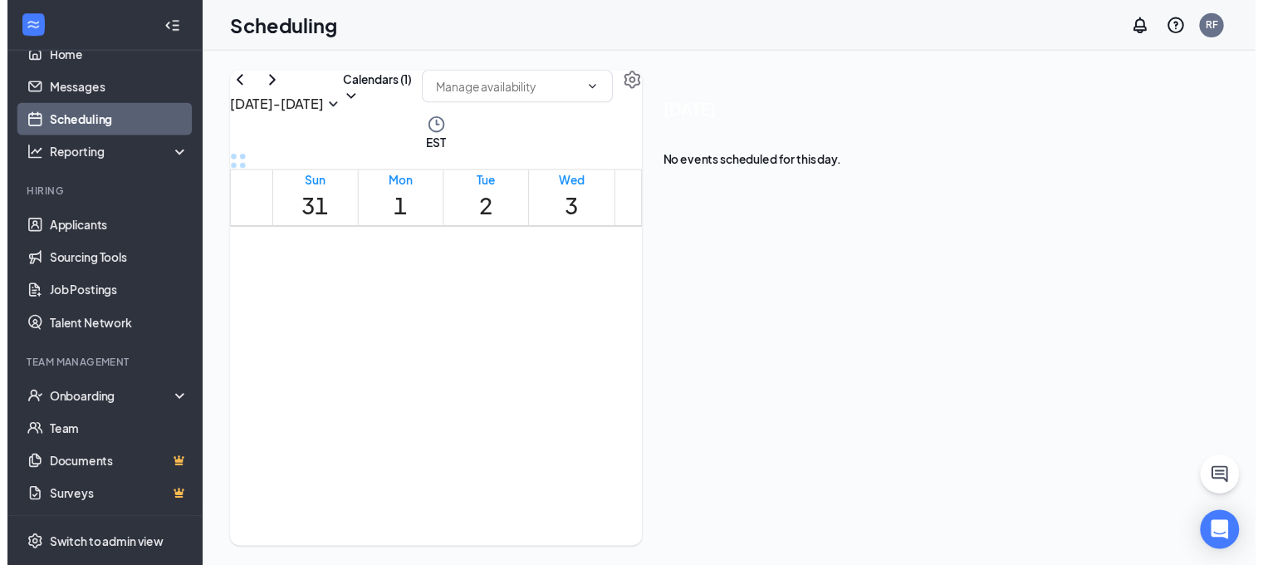
scroll to position [1475, 0]
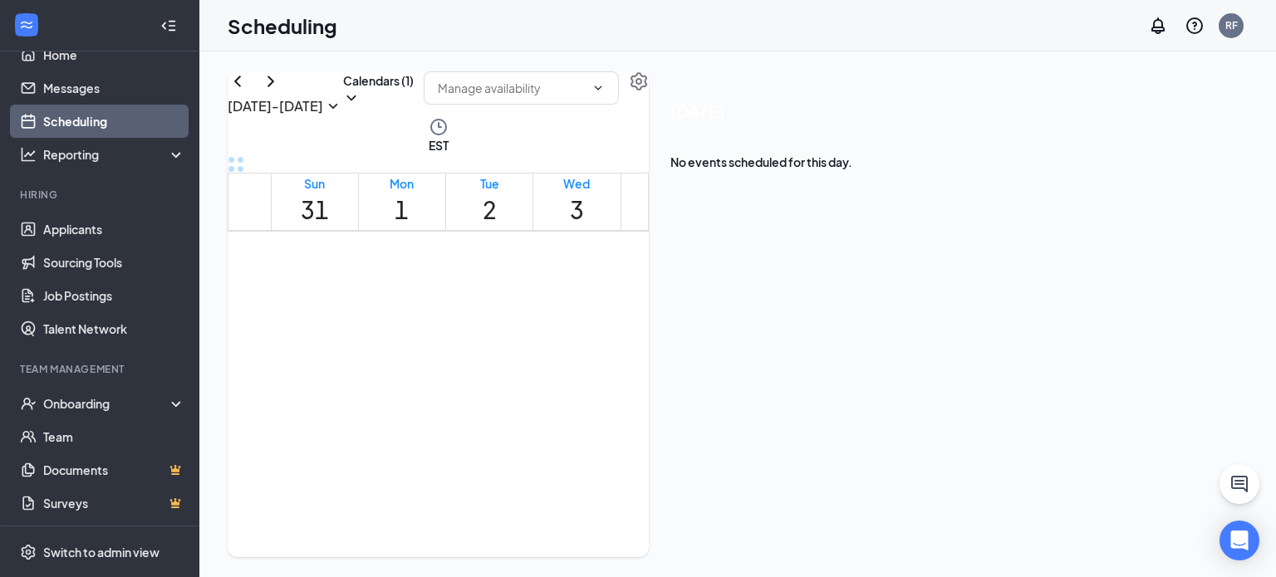
click at [765, 292] on div "1" at bounding box center [751, 300] width 28 height 16
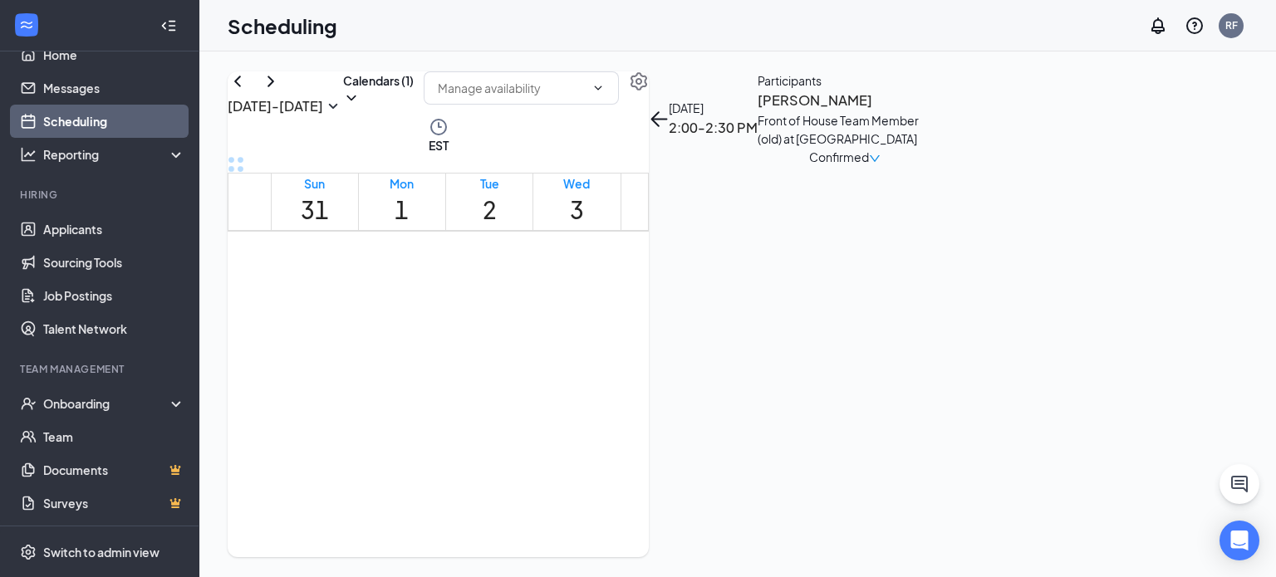
click at [785, 308] on div "1" at bounding box center [779, 300] width 28 height 16
click at [502, 292] on div "1" at bounding box center [488, 300] width 28 height 16
click at [511, 292] on span "2:30-3:00 PM" at bounding box center [516, 267] width 28 height 48
click at [531, 292] on span "3:00-3:30 PM" at bounding box center [545, 267] width 28 height 48
click at [559, 292] on span "3:30-4:00 PM" at bounding box center [573, 267] width 28 height 48
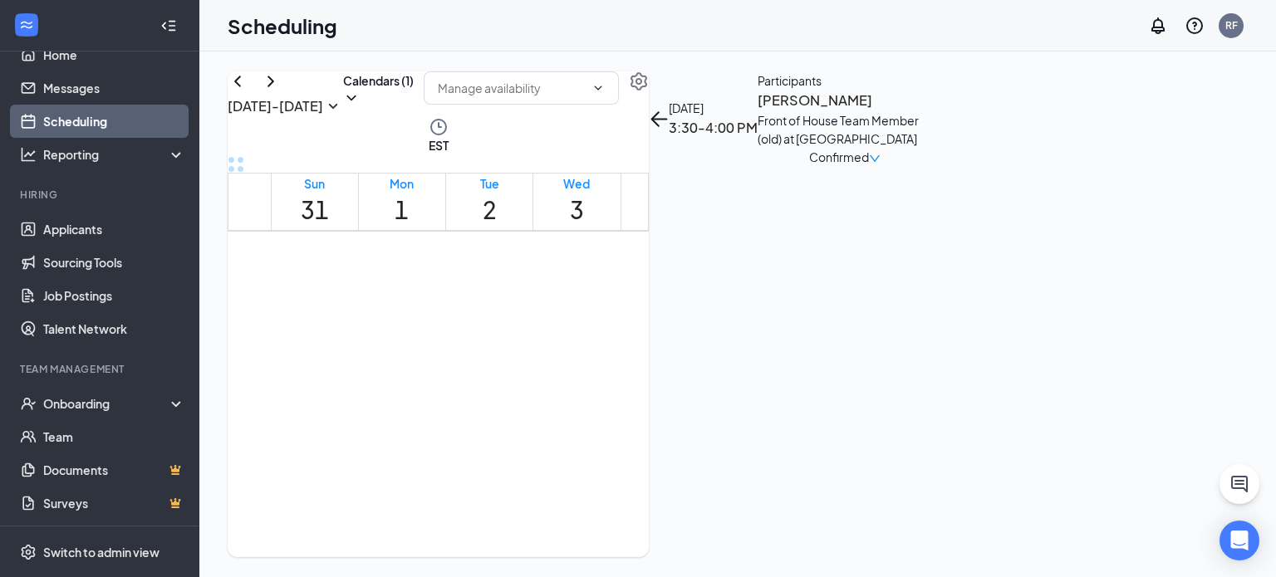
click at [587, 308] on div "4:00-4:30 PM 1" at bounding box center [601, 277] width 28 height 62
click at [615, 292] on span "4:30-5:00 PM" at bounding box center [629, 267] width 28 height 48
click at [100, 298] on link "Job Postings" at bounding box center [114, 295] width 142 height 33
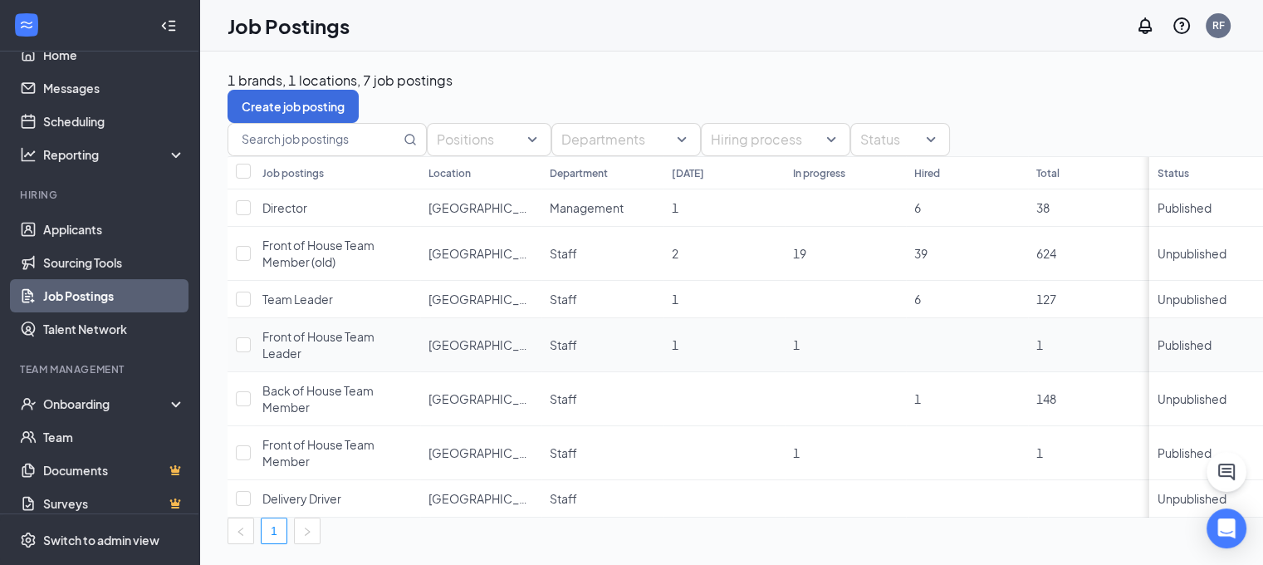
scroll to position [23, 0]
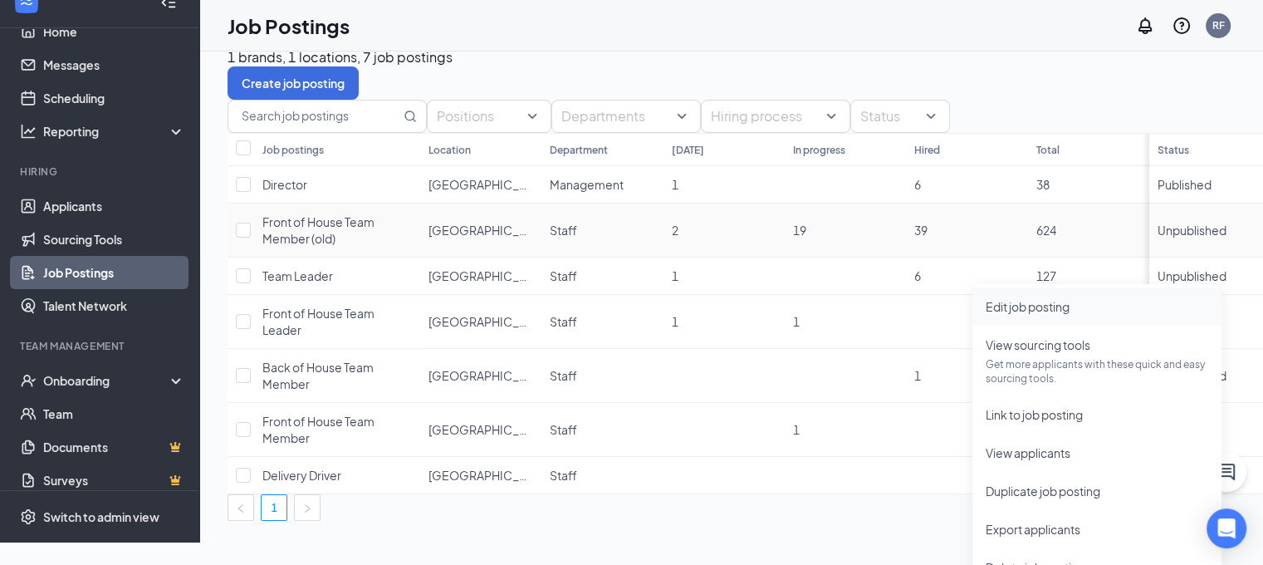
click at [1056, 301] on span "Edit job posting" at bounding box center [1028, 306] width 84 height 15
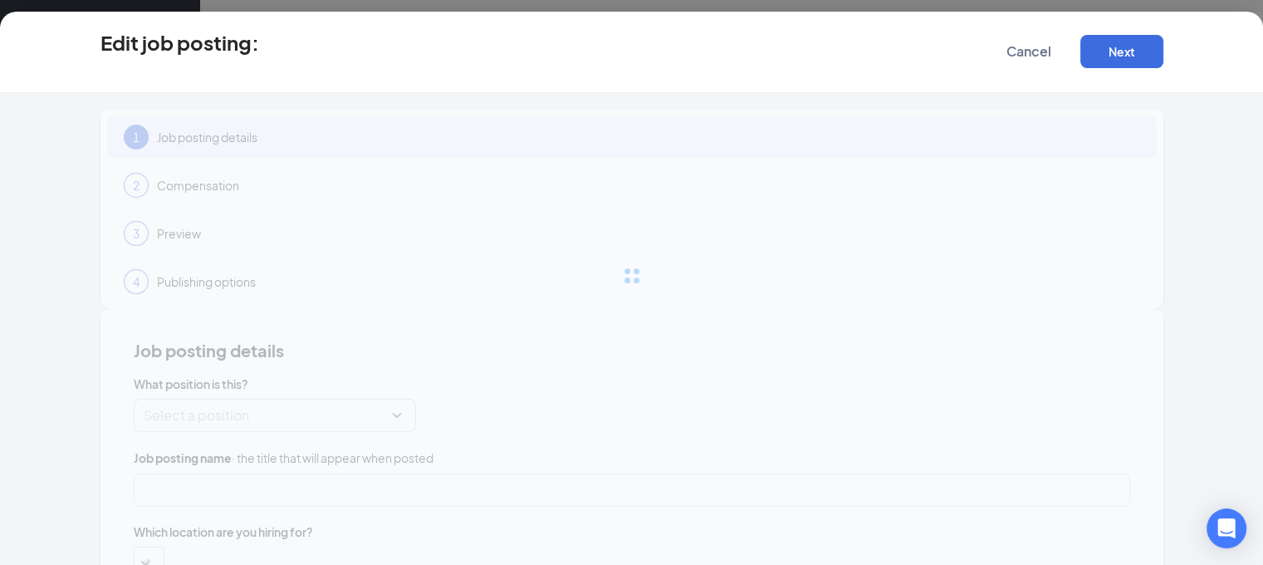
type input "Front of House Team Member (old)"
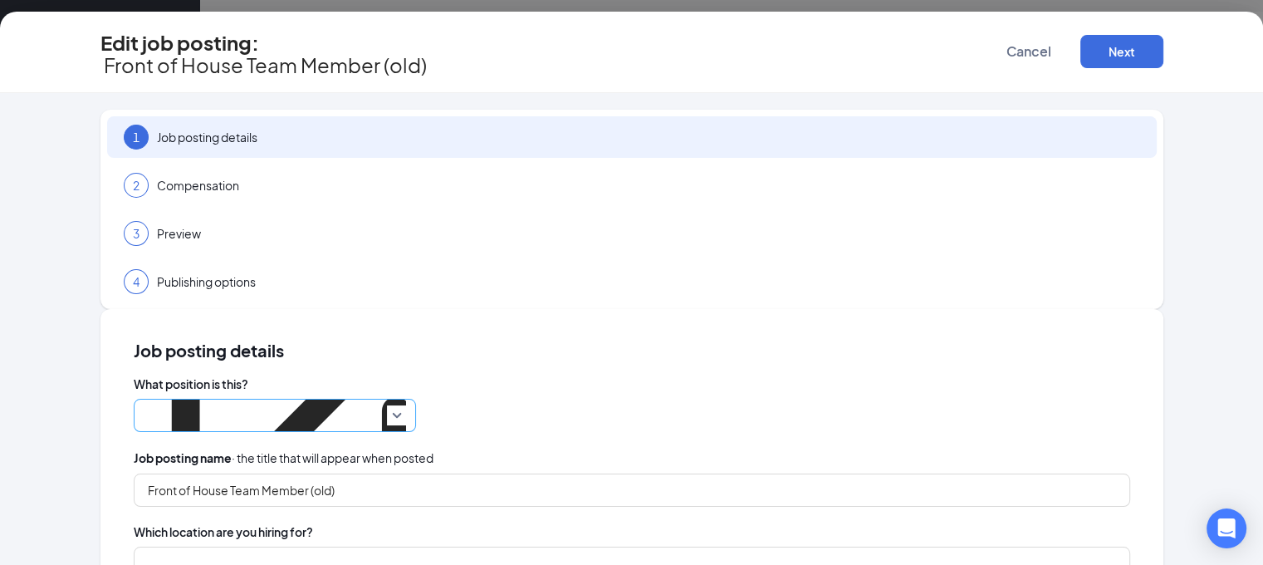
type input "Ocean Township"
click at [669, 473] on input "Front of House Team Member (old)" at bounding box center [632, 489] width 997 height 33
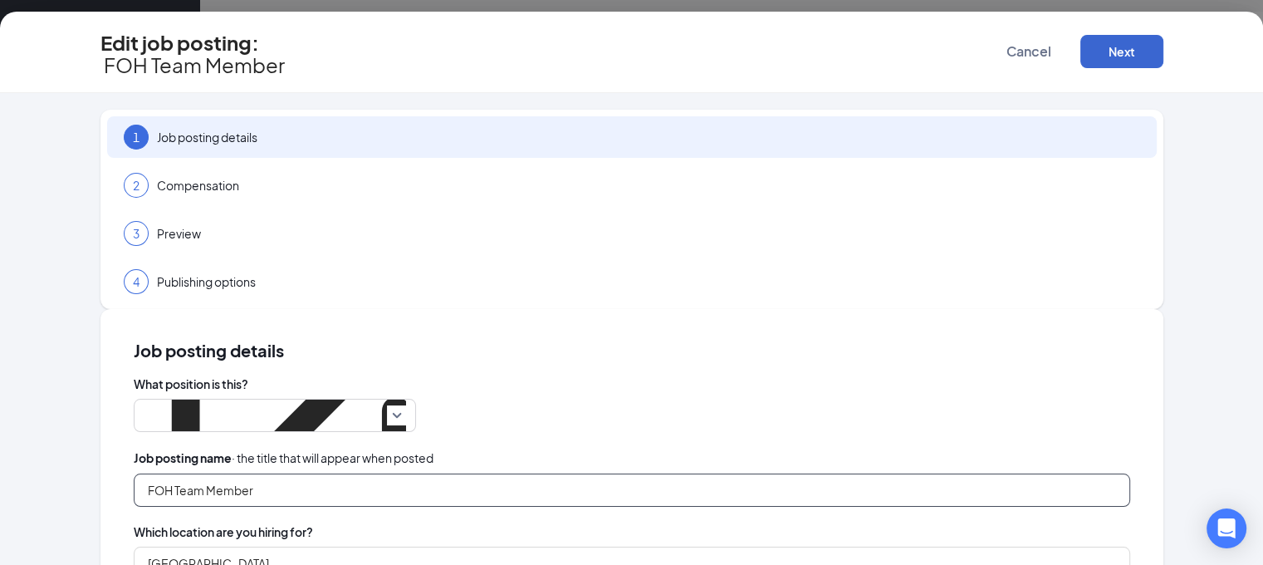
type input "FOH Team Member"
click at [1164, 46] on button "Next" at bounding box center [1122, 51] width 83 height 33
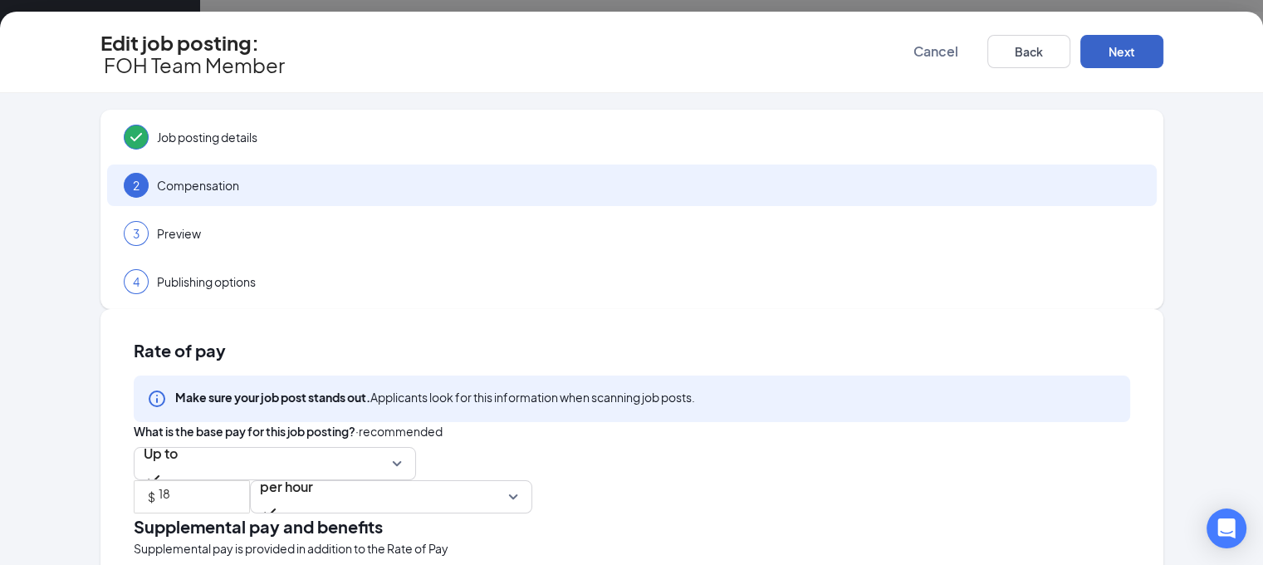
click at [1164, 49] on button "Next" at bounding box center [1122, 51] width 83 height 33
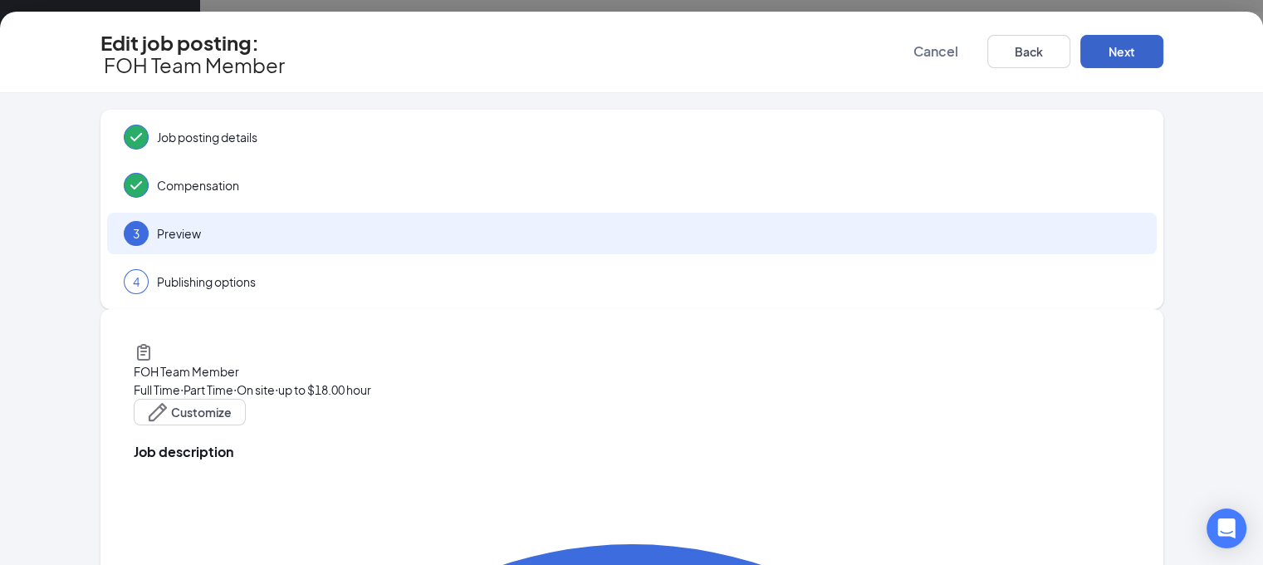
click at [1164, 46] on button "Next" at bounding box center [1122, 51] width 83 height 33
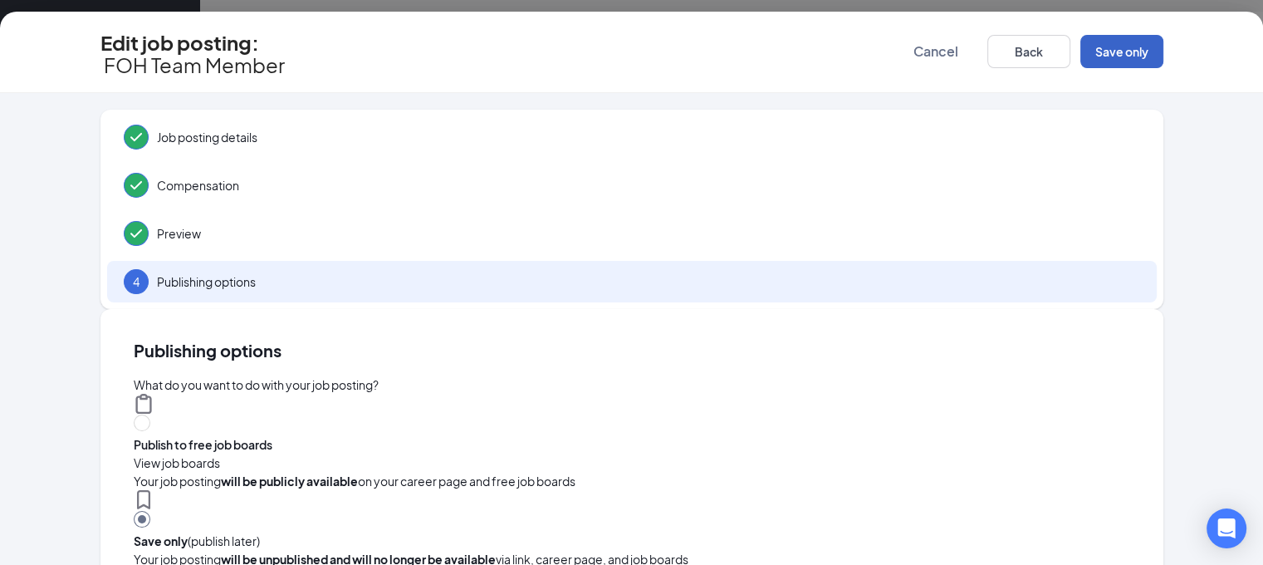
click at [1164, 50] on button "Save only" at bounding box center [1122, 51] width 83 height 33
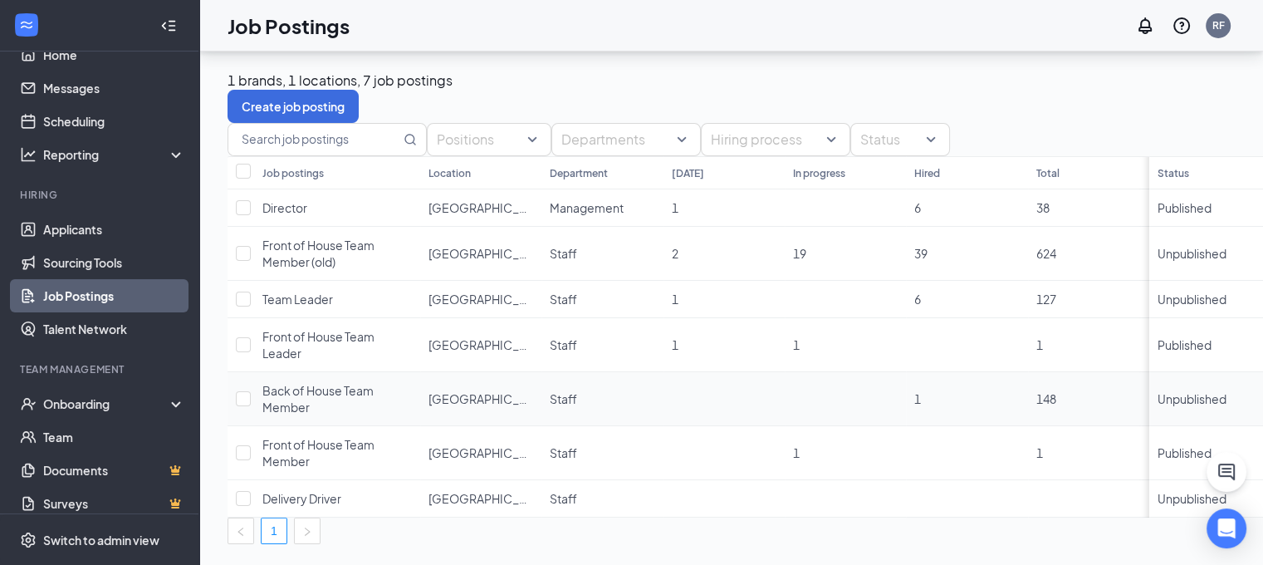
scroll to position [18, 0]
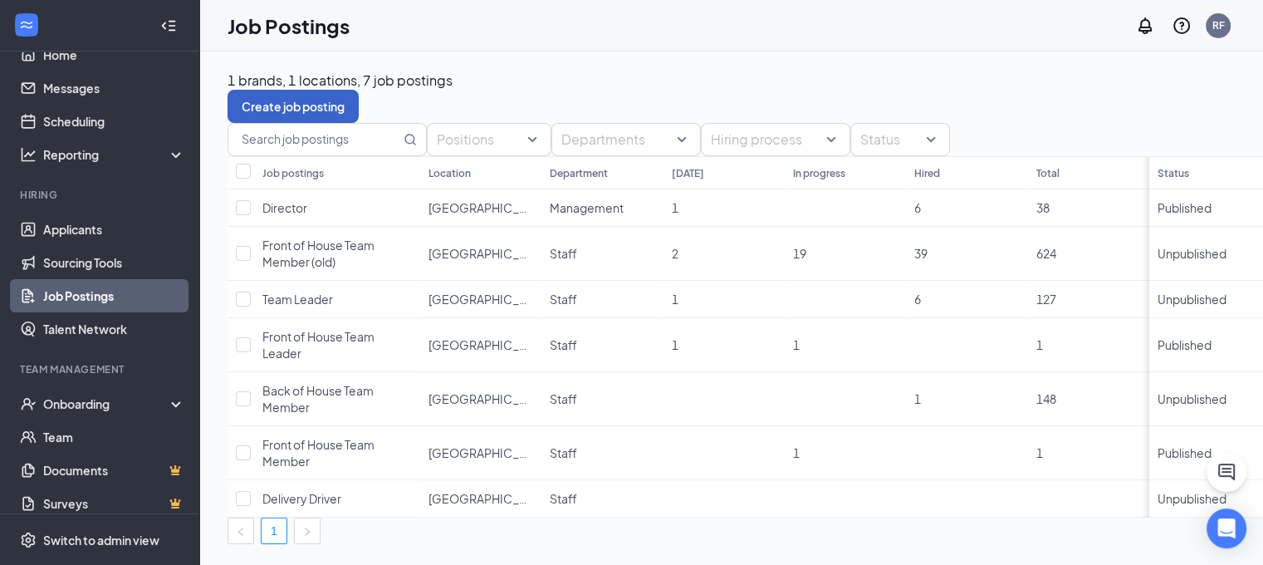
click at [359, 90] on button "Create job posting" at bounding box center [293, 106] width 131 height 33
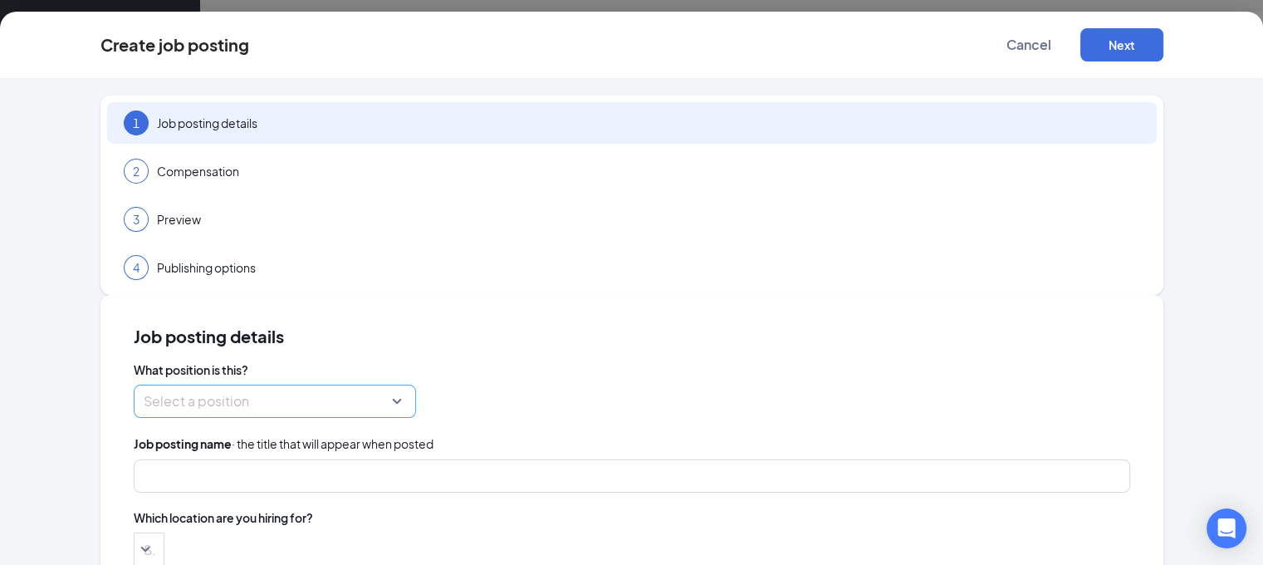
click at [395, 385] on input "search" at bounding box center [269, 401] width 251 height 32
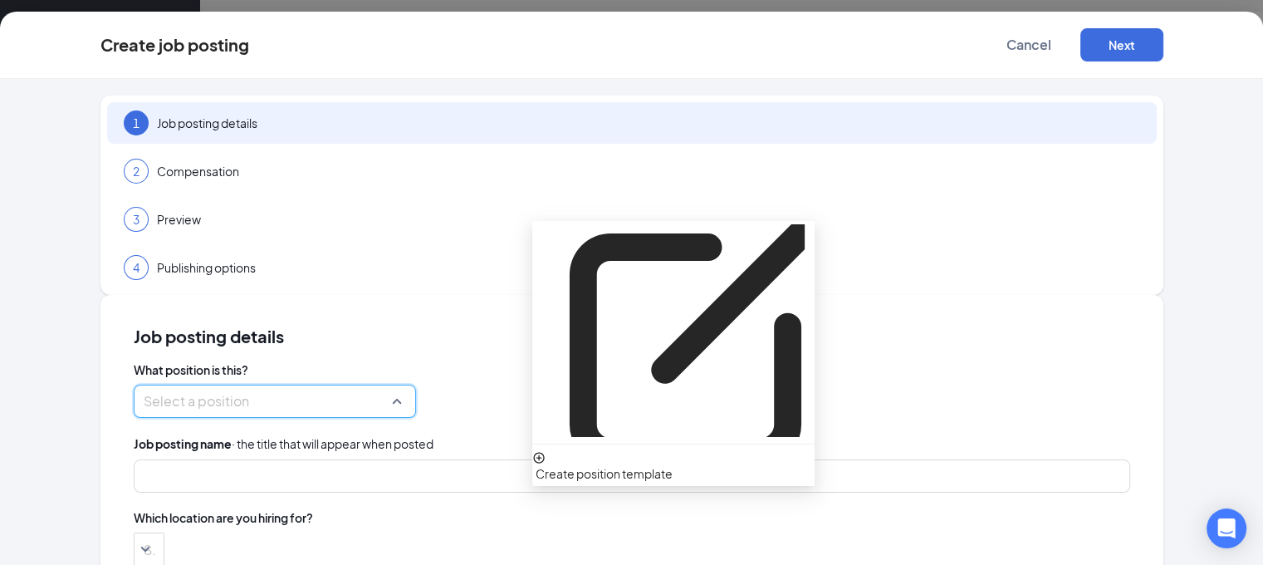
scroll to position [56, 0]
type input "Front of House Director"
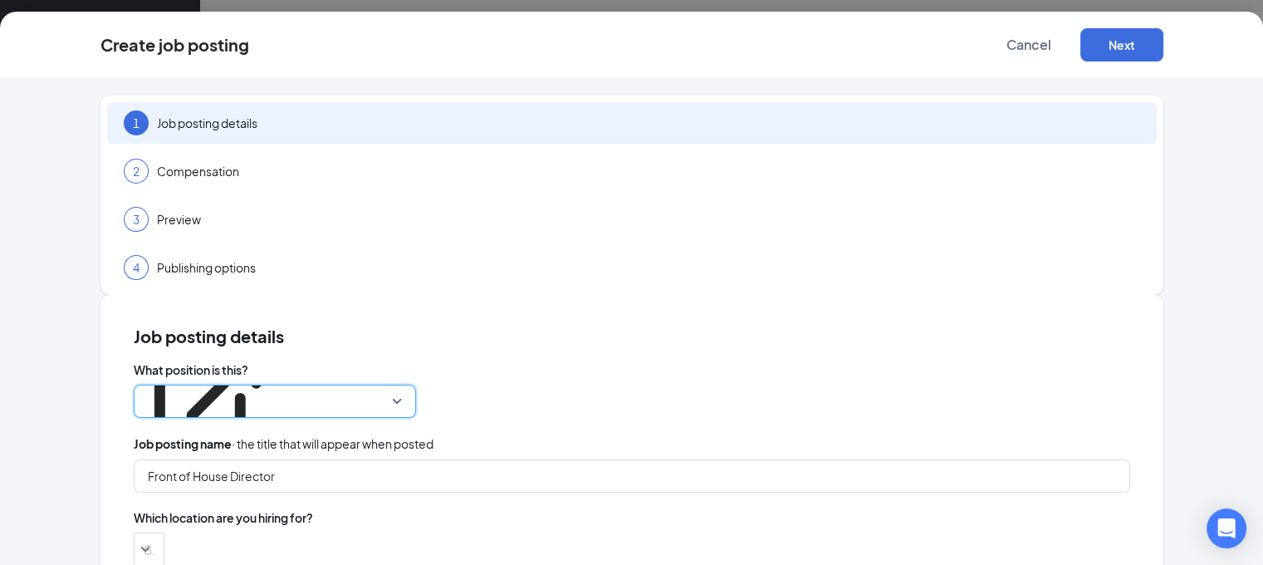
click at [164, 532] on div "Search locations" at bounding box center [149, 548] width 31 height 33
click at [144, 536] on div at bounding box center [141, 549] width 6 height 27
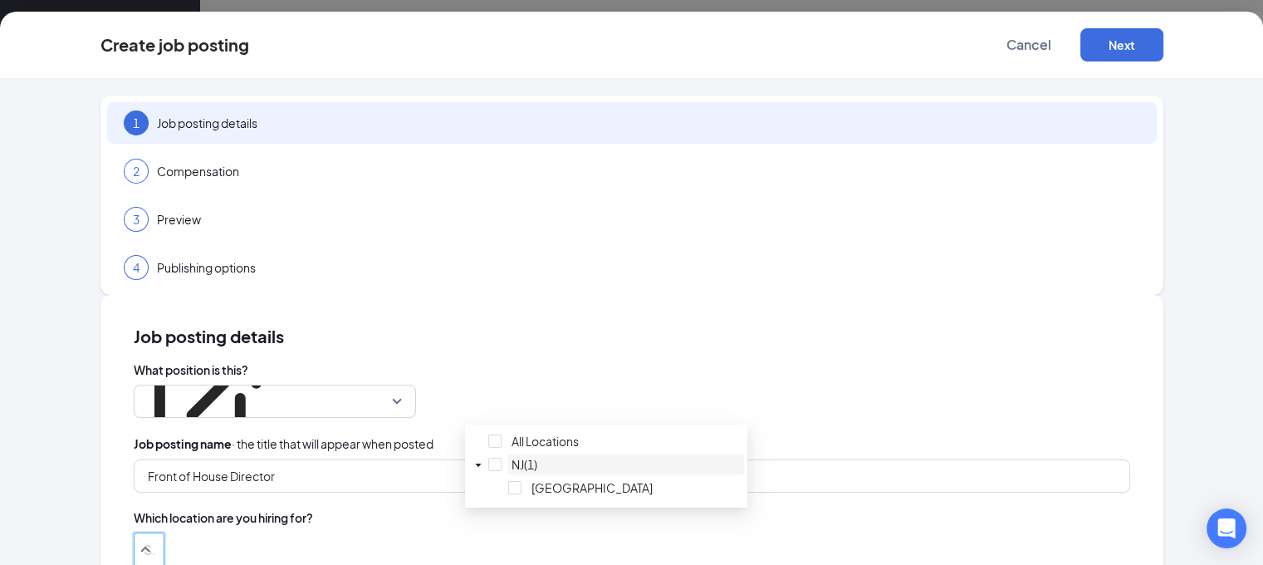
click at [537, 457] on span "NJ(1)" at bounding box center [525, 464] width 26 height 15
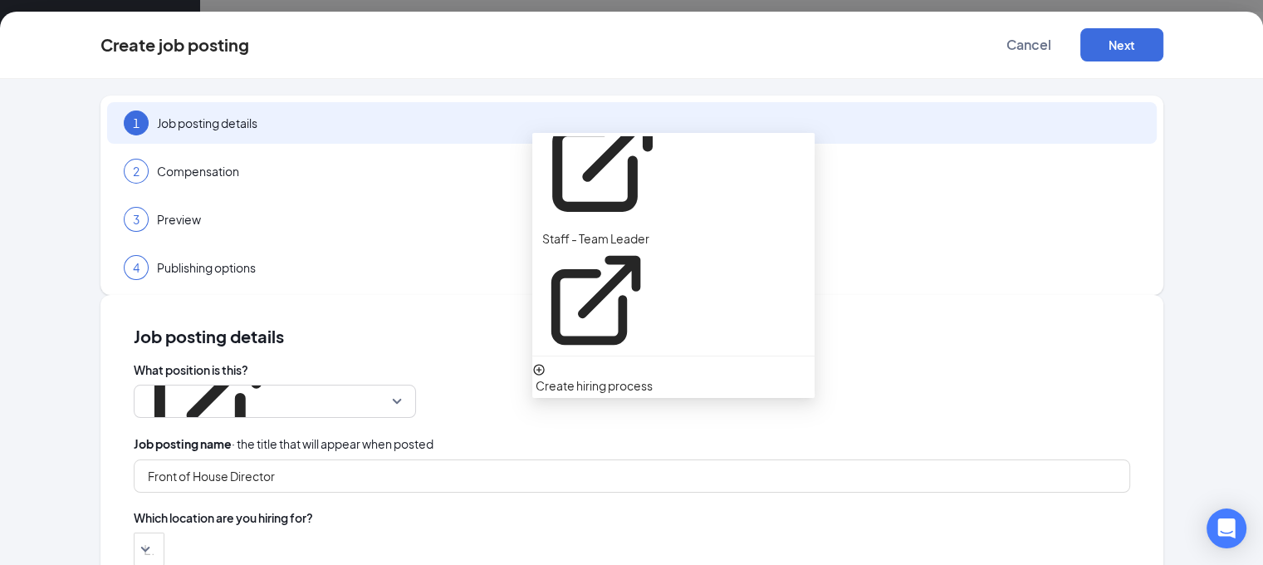
scroll to position [80, 0]
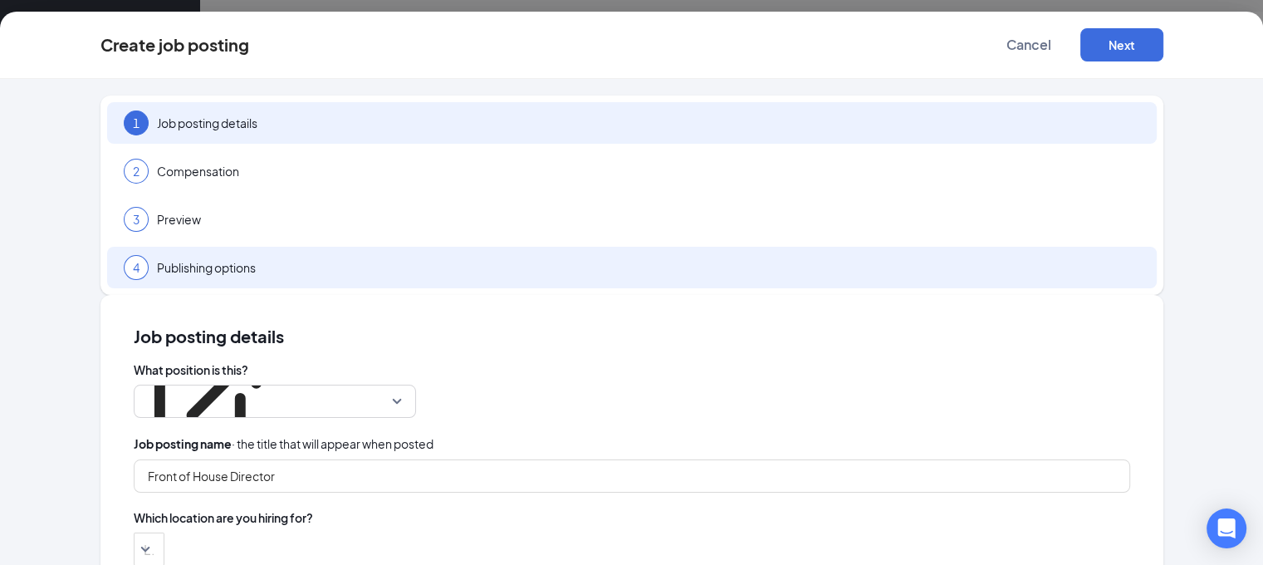
click at [316, 263] on span "Publishing options" at bounding box center [648, 267] width 983 height 17
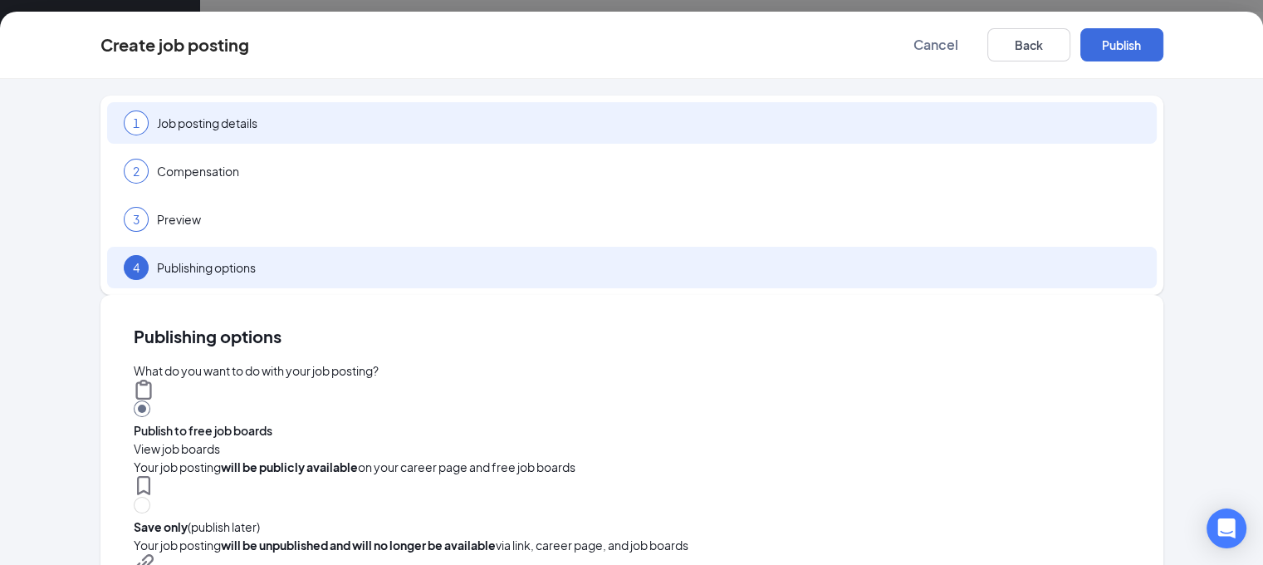
click at [339, 122] on span "Job posting details" at bounding box center [648, 123] width 983 height 17
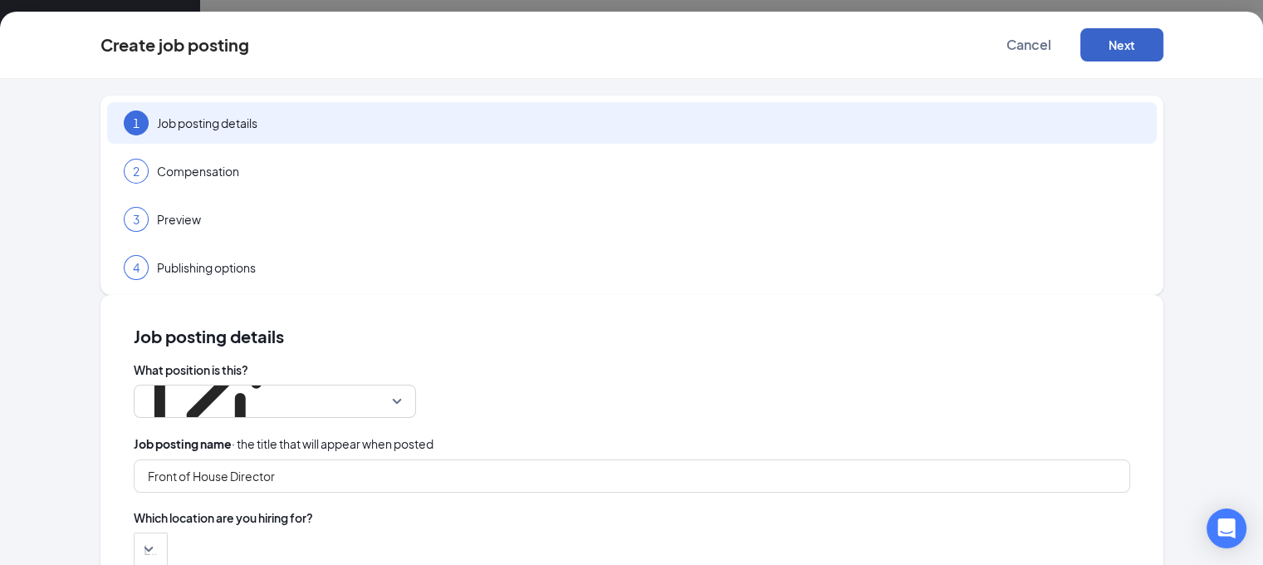
click at [1164, 29] on button "Next" at bounding box center [1122, 44] width 83 height 33
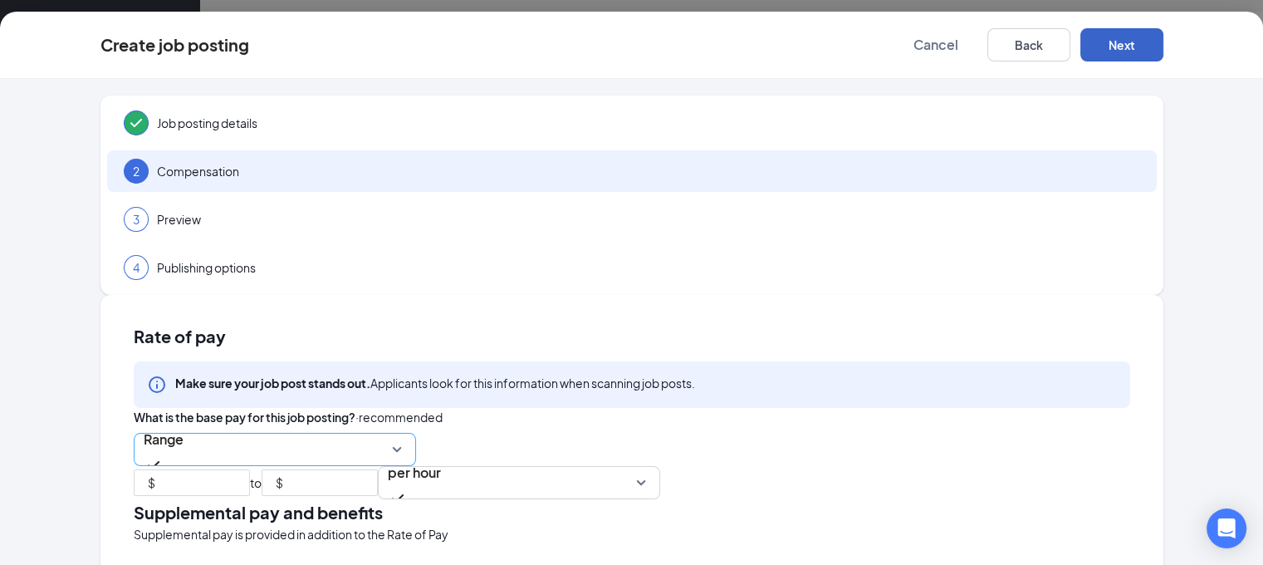
click at [184, 424] on span "Range" at bounding box center [164, 449] width 40 height 51
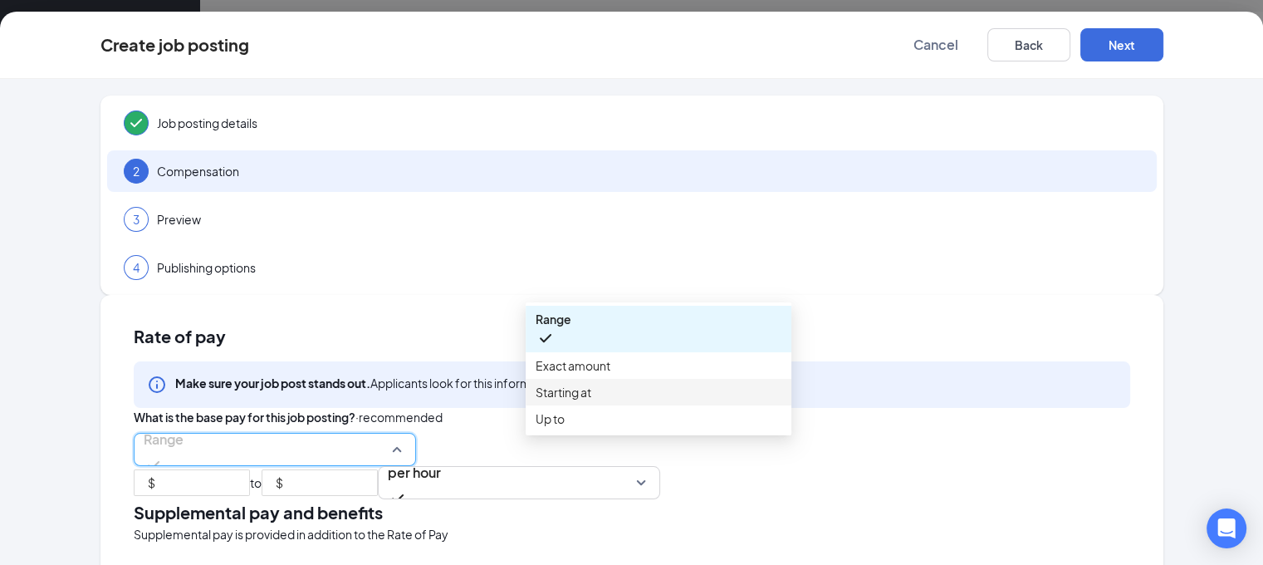
click at [536, 401] on span "Starting at" at bounding box center [659, 392] width 246 height 18
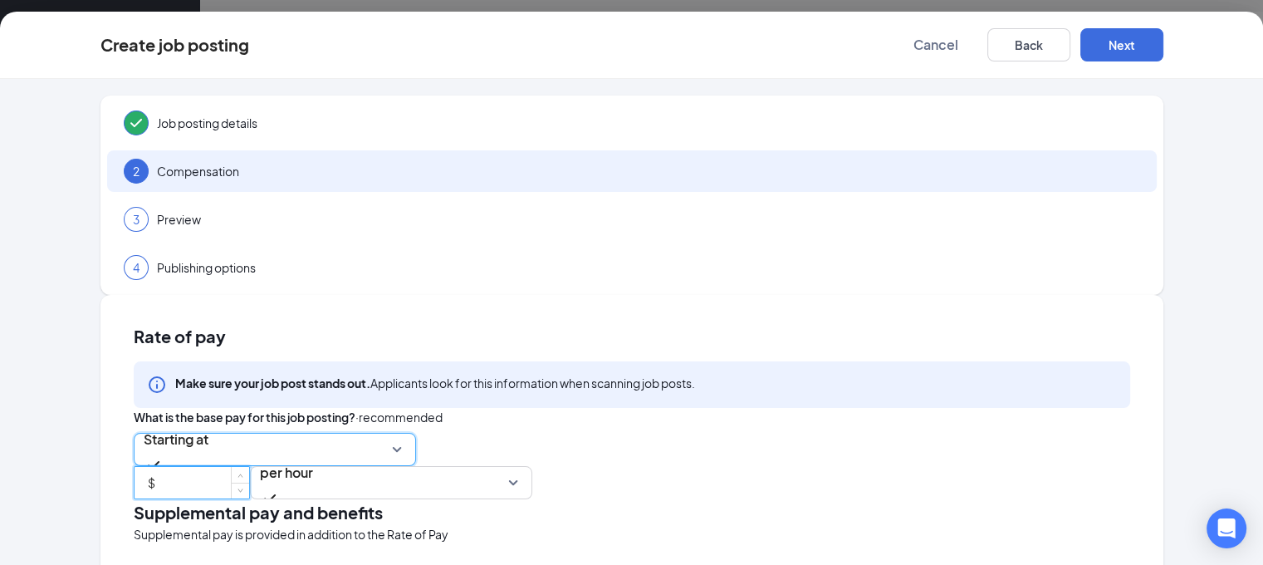
click at [249, 467] on input at bounding box center [204, 479] width 91 height 25
type input "0"
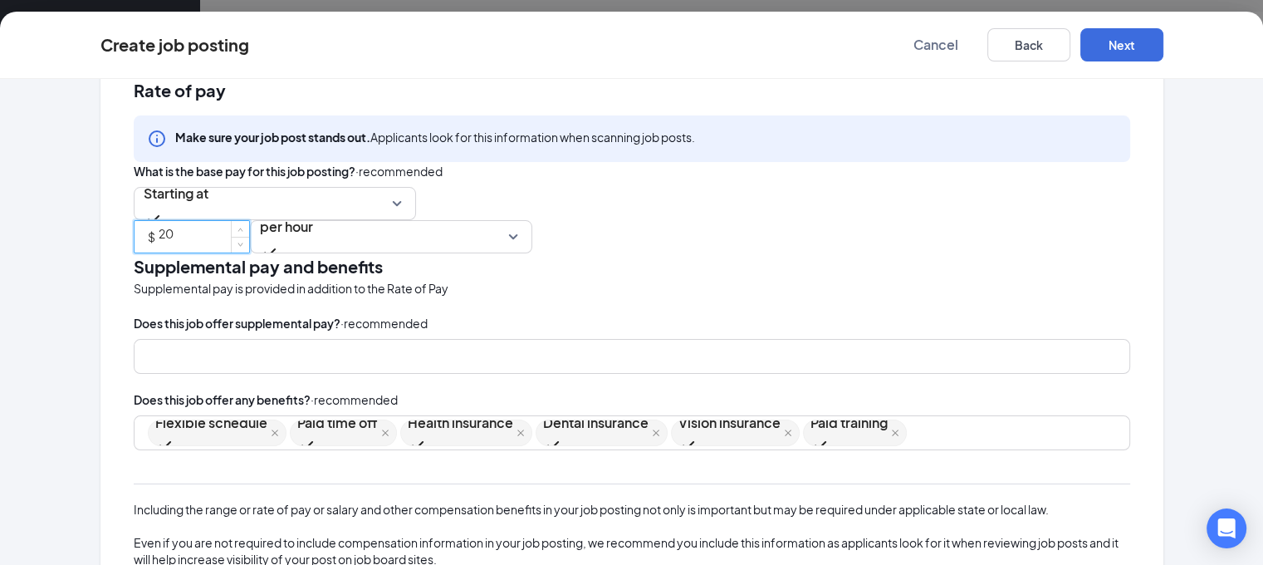
scroll to position [326, 0]
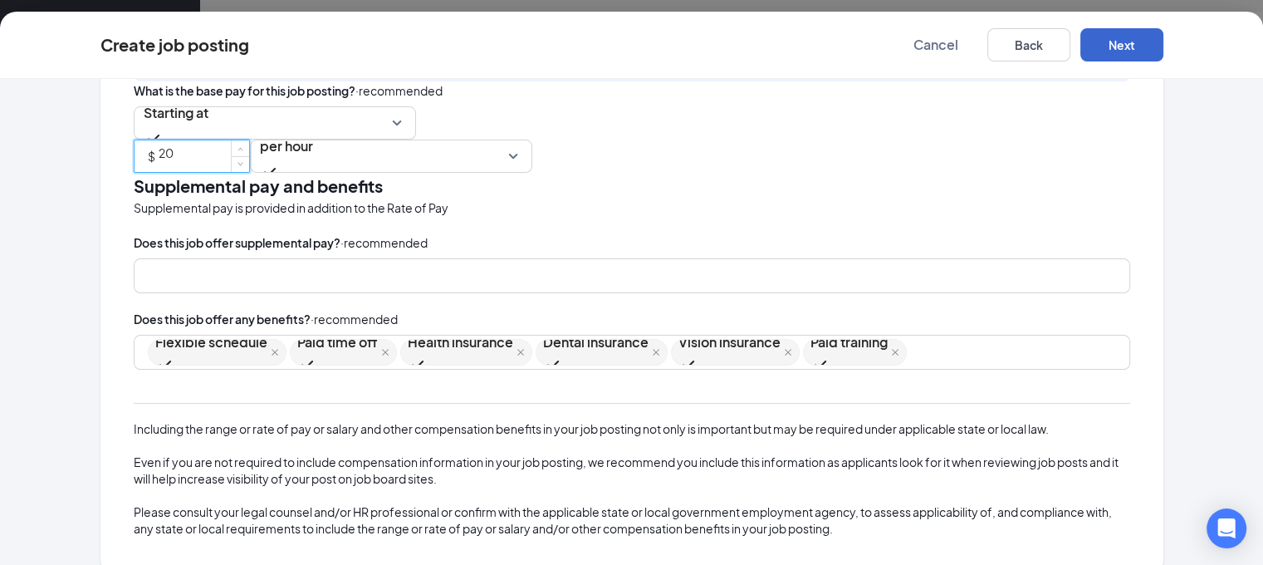
type input "20"
click at [1164, 33] on button "Next" at bounding box center [1122, 44] width 83 height 33
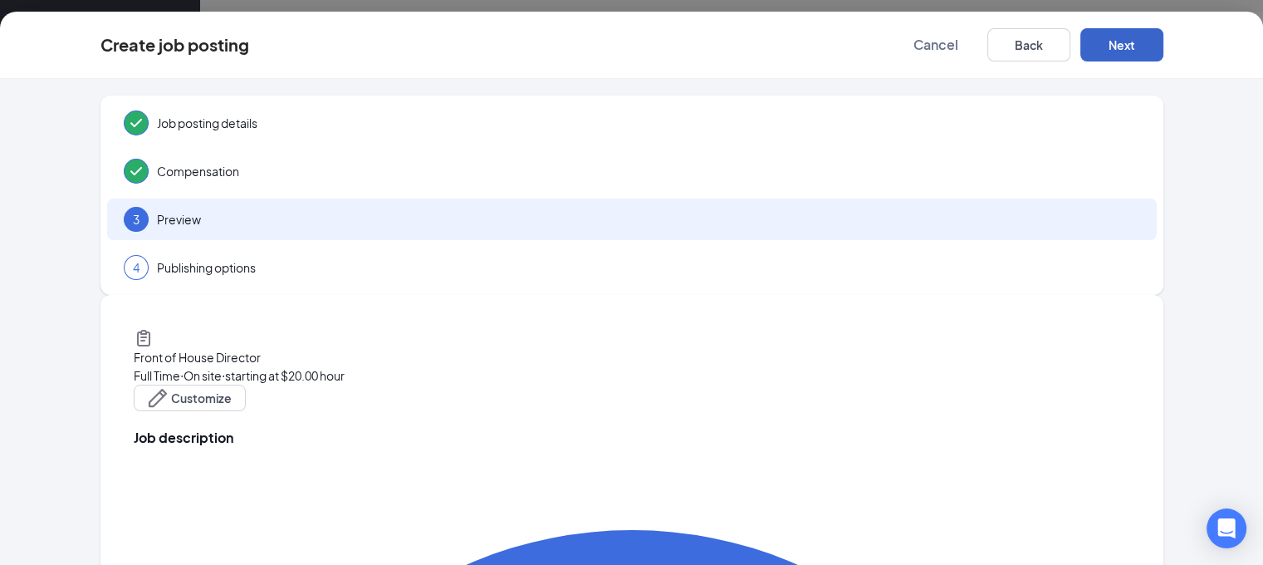
scroll to position [0, 0]
drag, startPoint x: 1030, startPoint y: 56, endPoint x: 1071, endPoint y: 79, distance: 47.2
click at [1071, 79] on div "Create job posting Cancel Back Next Job posting details Compensation 3 Preview …" at bounding box center [631, 288] width 1263 height 553
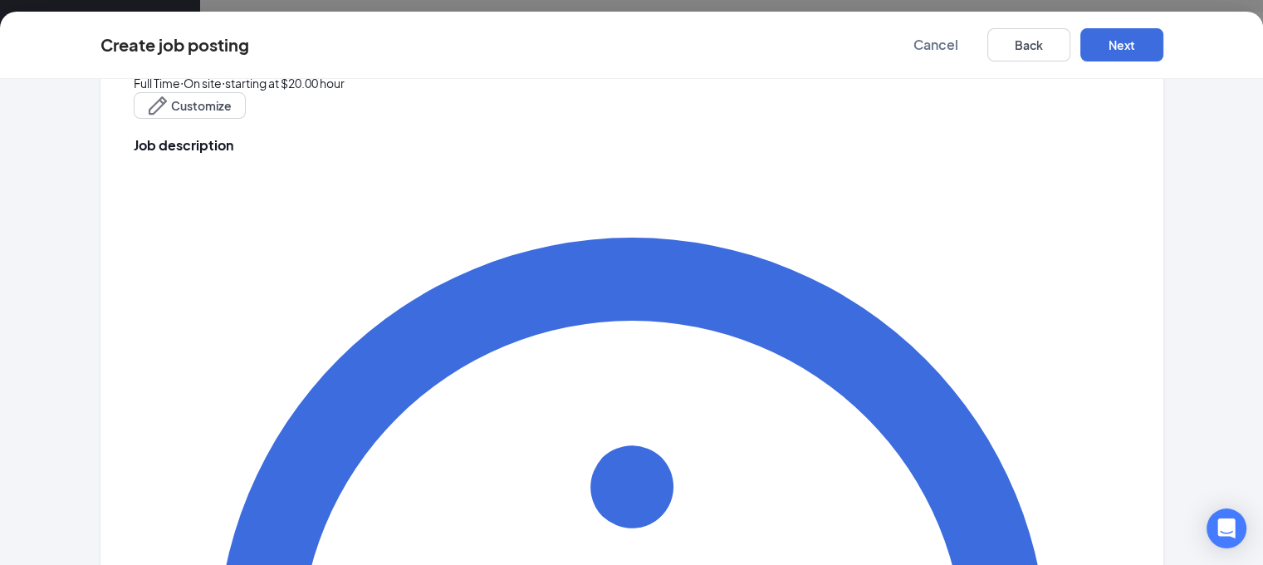
scroll to position [287, 0]
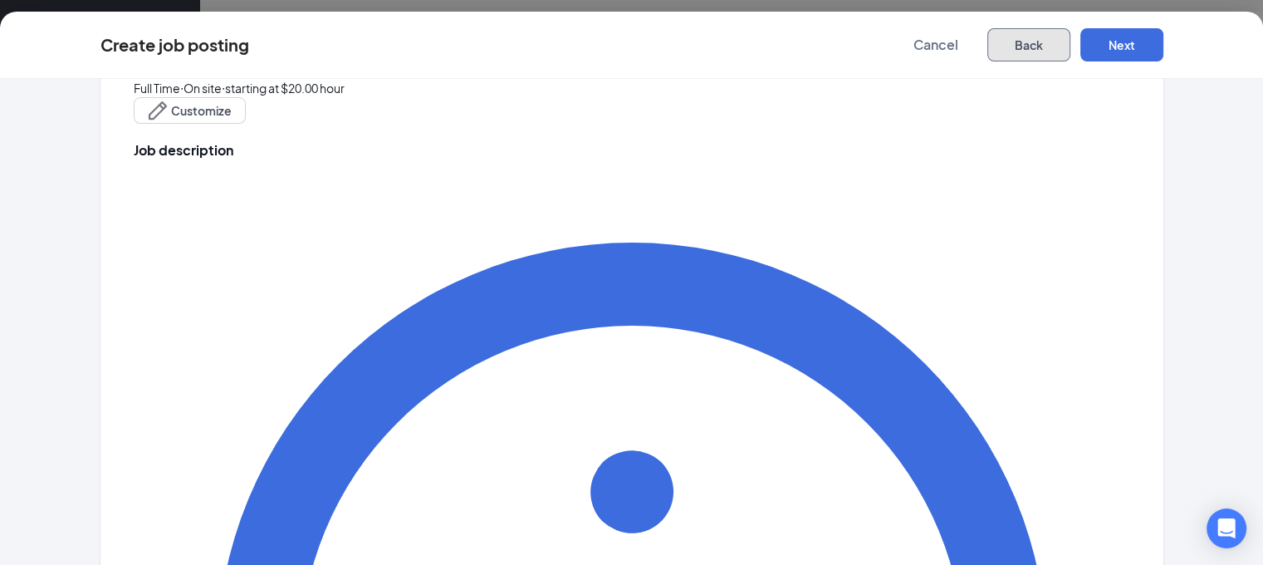
click at [1071, 44] on button "Back" at bounding box center [1029, 44] width 83 height 33
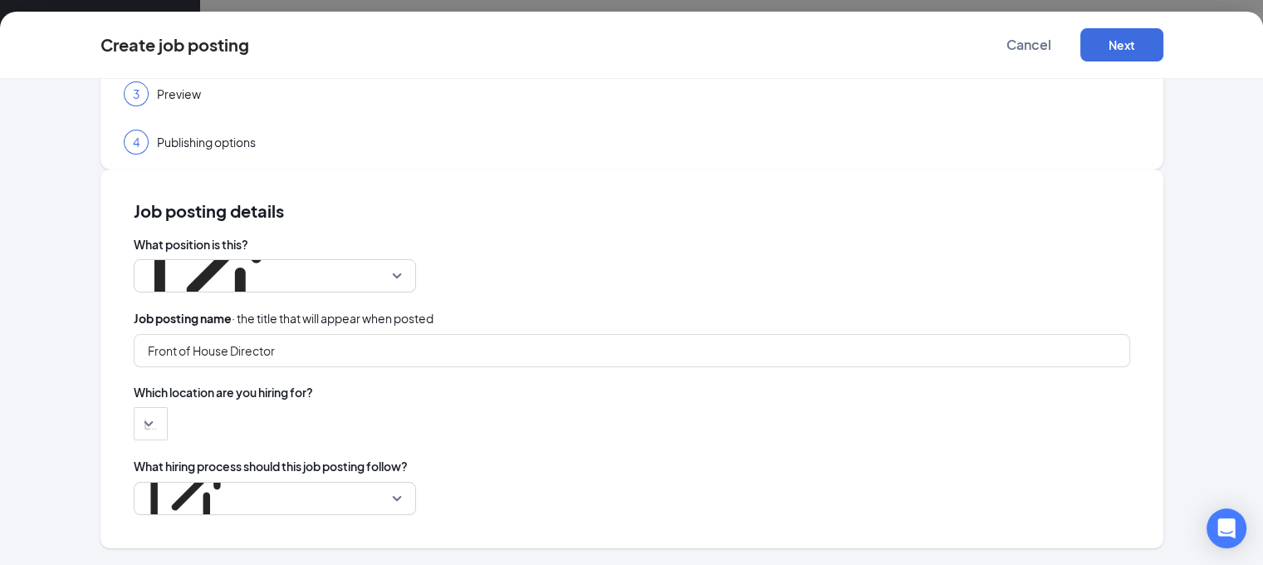
scroll to position [0, 0]
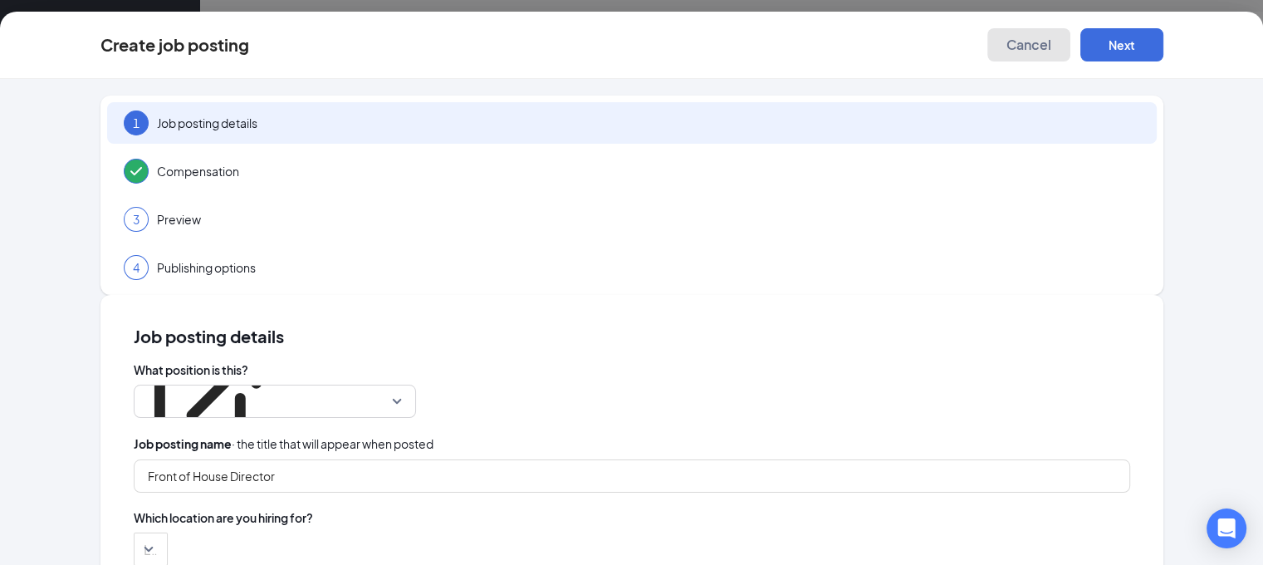
click at [1051, 39] on span "Cancel" at bounding box center [1029, 45] width 45 height 17
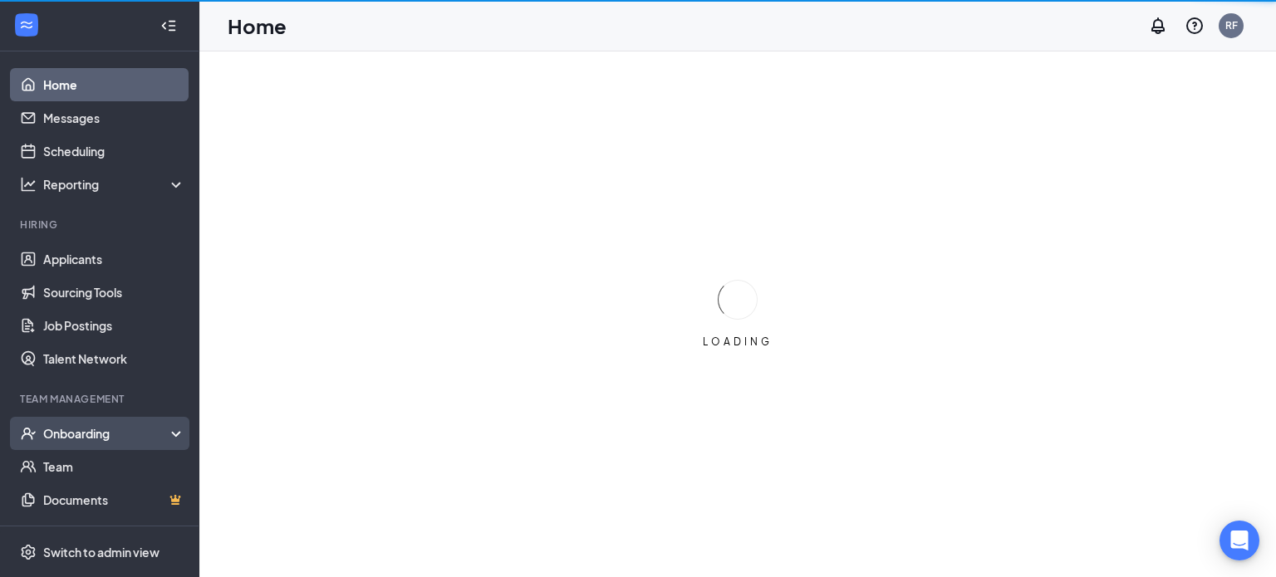
scroll to position [30, 0]
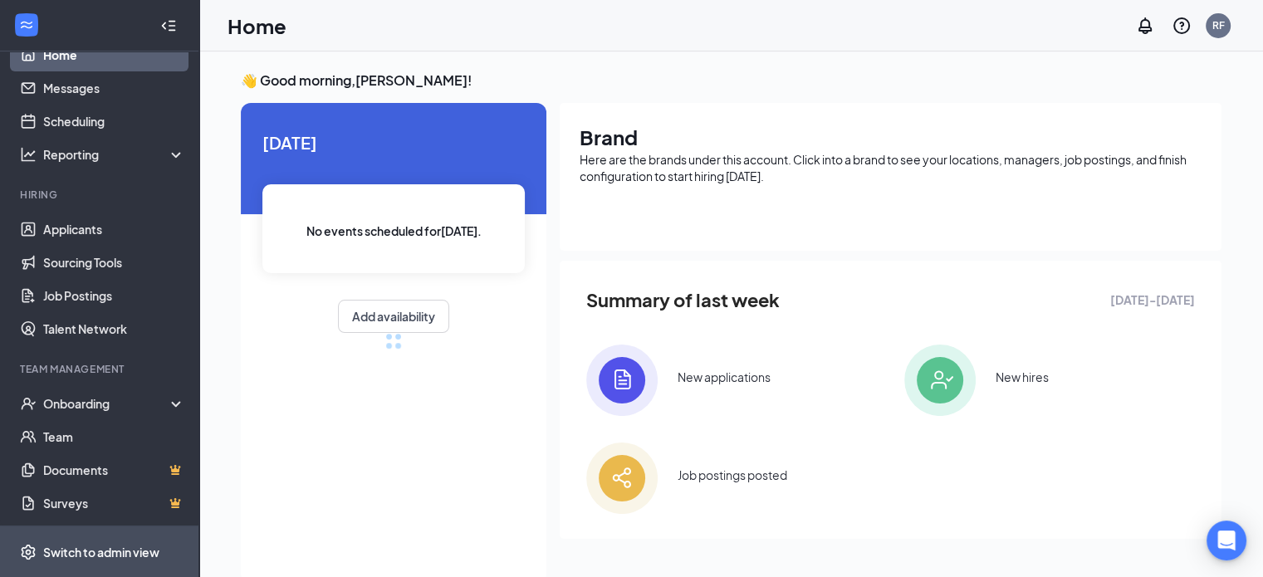
click at [113, 539] on span "Switch to admin view" at bounding box center [114, 552] width 142 height 51
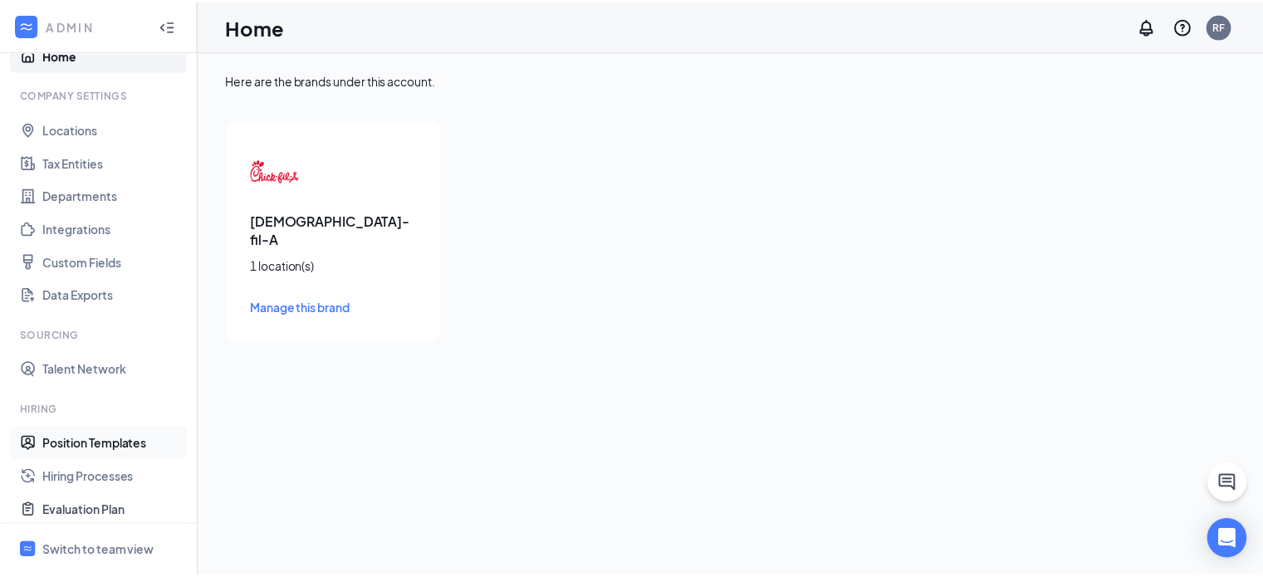
scroll to position [170, 0]
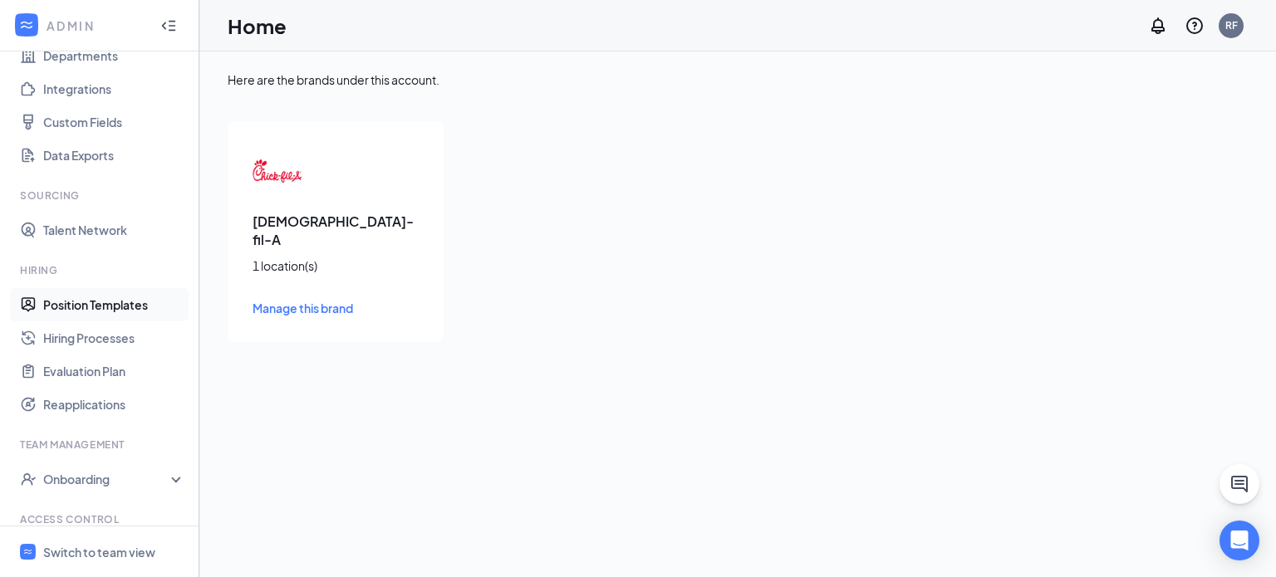
click at [142, 461] on li "Team Management Onboarding" at bounding box center [99, 467] width 199 height 58
click at [137, 301] on link "Position Templates" at bounding box center [114, 304] width 142 height 33
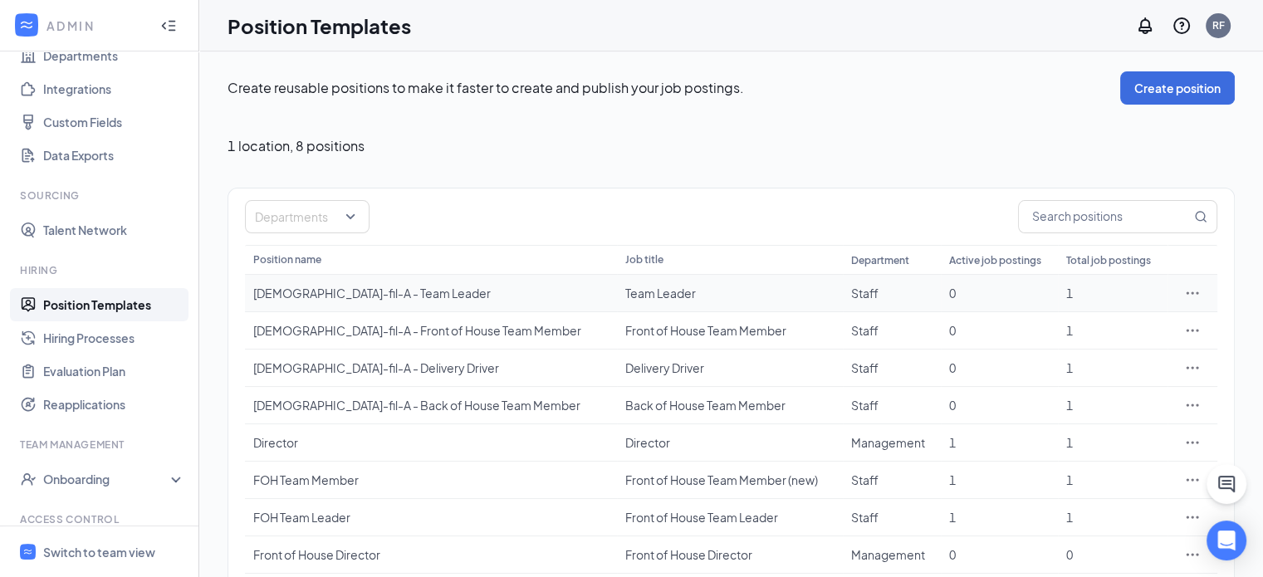
scroll to position [63, 0]
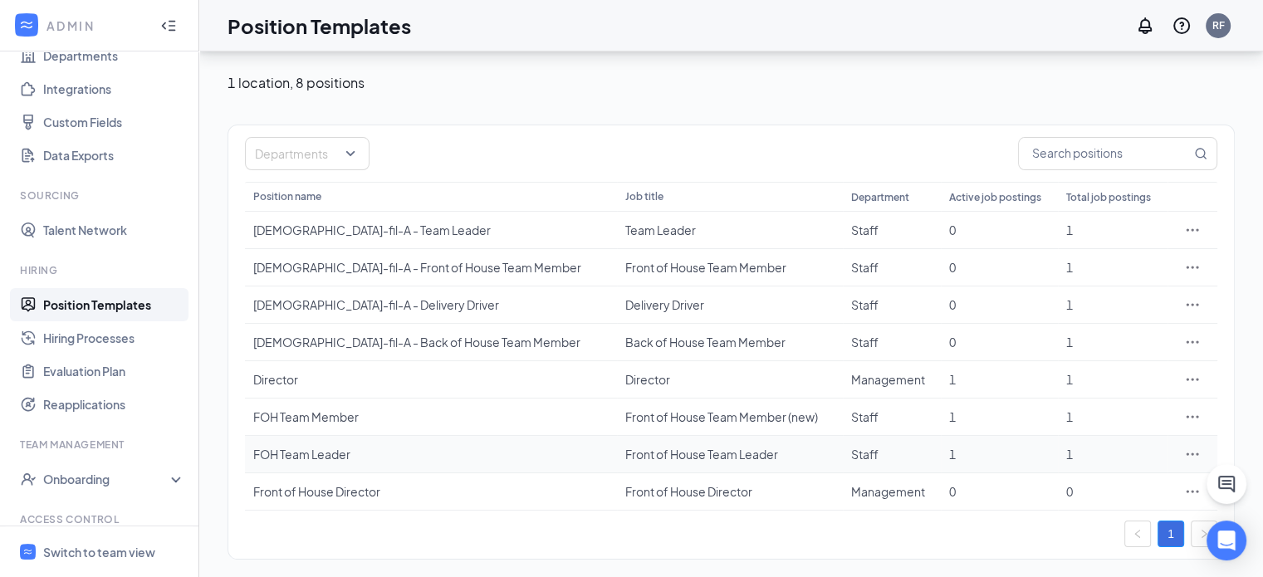
click at [617, 441] on td "Front of House Team Leader" at bounding box center [730, 454] width 226 height 37
click at [525, 448] on div "FOH Team Leader" at bounding box center [430, 454] width 355 height 17
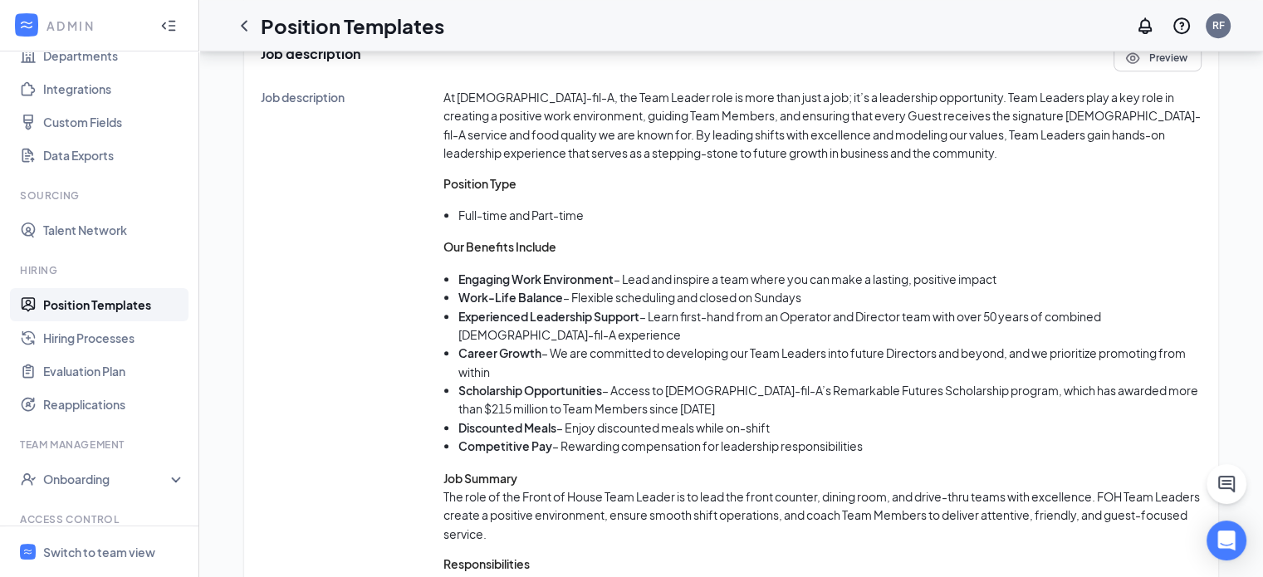
scroll to position [828, 0]
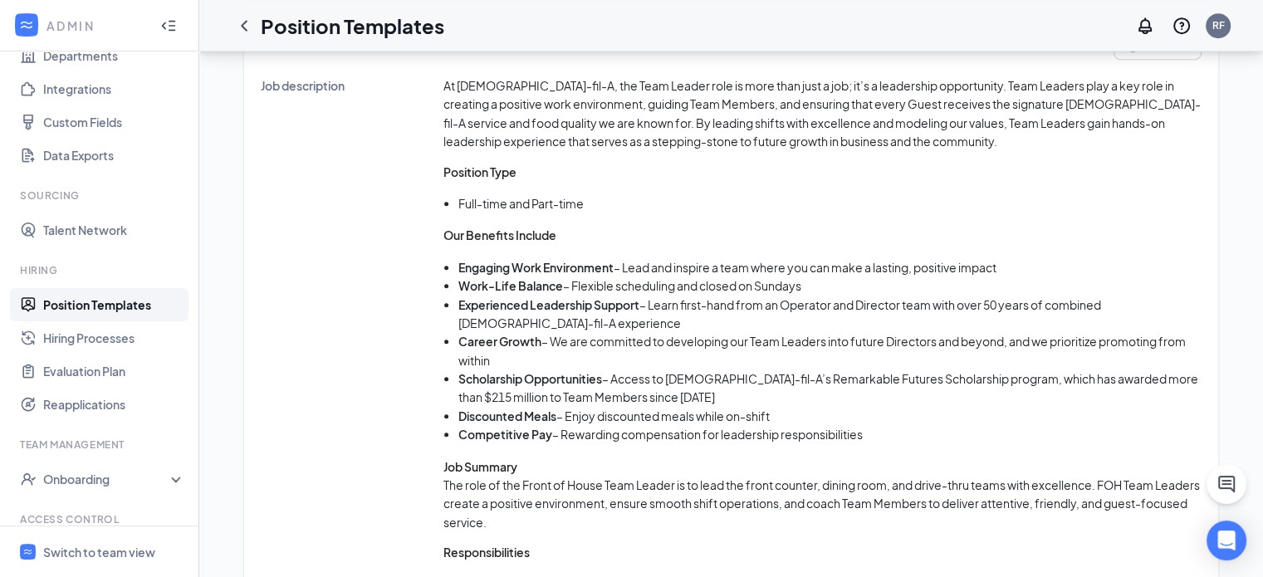
drag, startPoint x: 876, startPoint y: 419, endPoint x: 450, endPoint y: 254, distance: 457.0
click at [450, 258] on ul "Engaging Work Environment – Lead and inspire a team where you can make a lastin…" at bounding box center [823, 351] width 758 height 186
copy ul "Engaging Work Environment – Lead and inspire a team where you can make a lastin…"
click at [668, 258] on li "Engaging Work Environment – Lead and inspire a team where you can make a lastin…" at bounding box center [829, 267] width 743 height 18
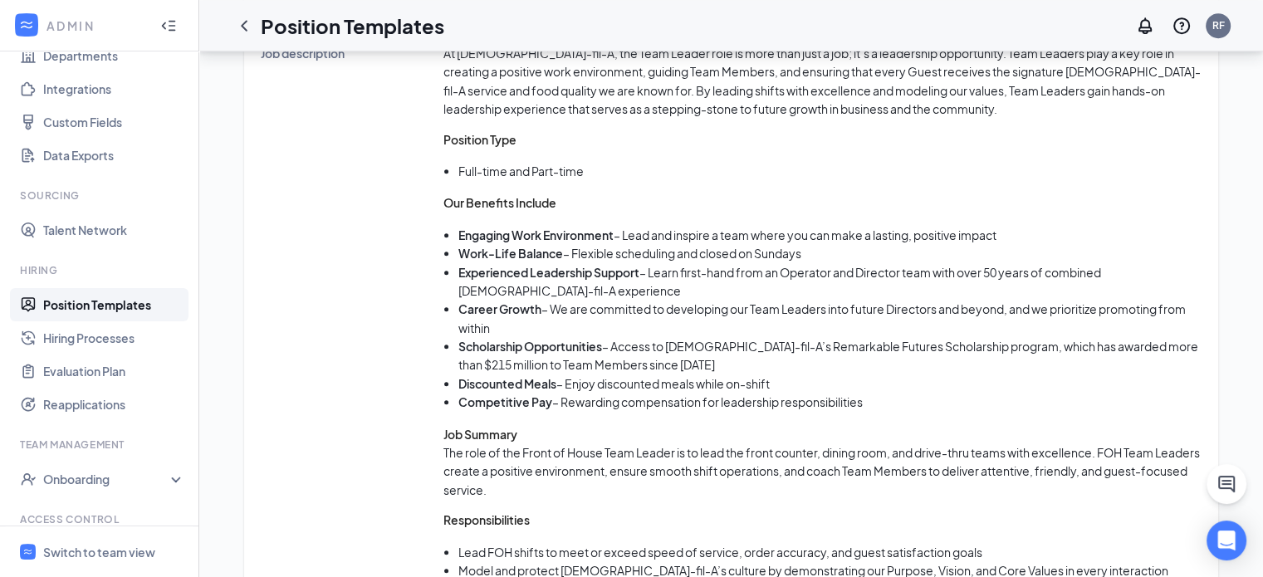
scroll to position [860, 0]
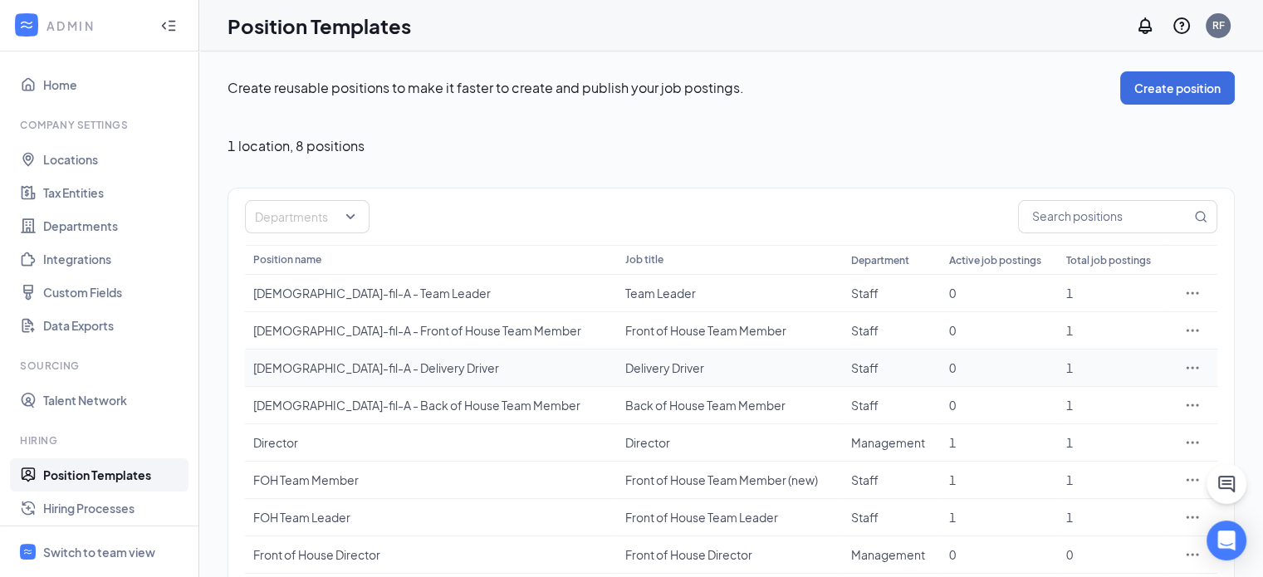
scroll to position [63, 0]
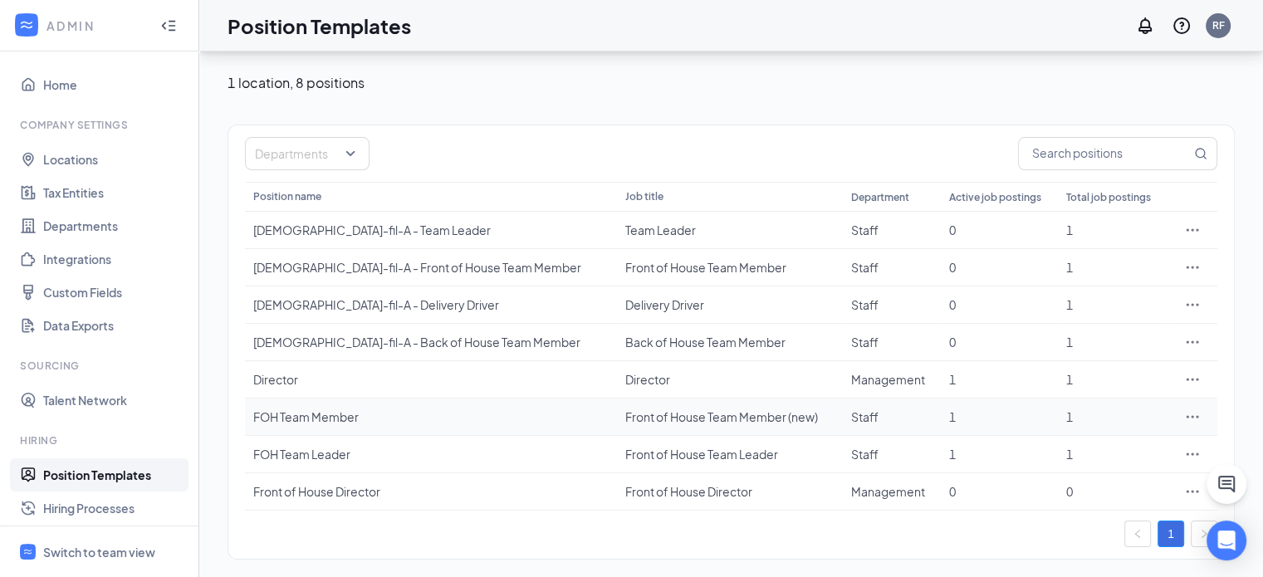
click at [392, 416] on div "FOH Team Member" at bounding box center [430, 417] width 355 height 17
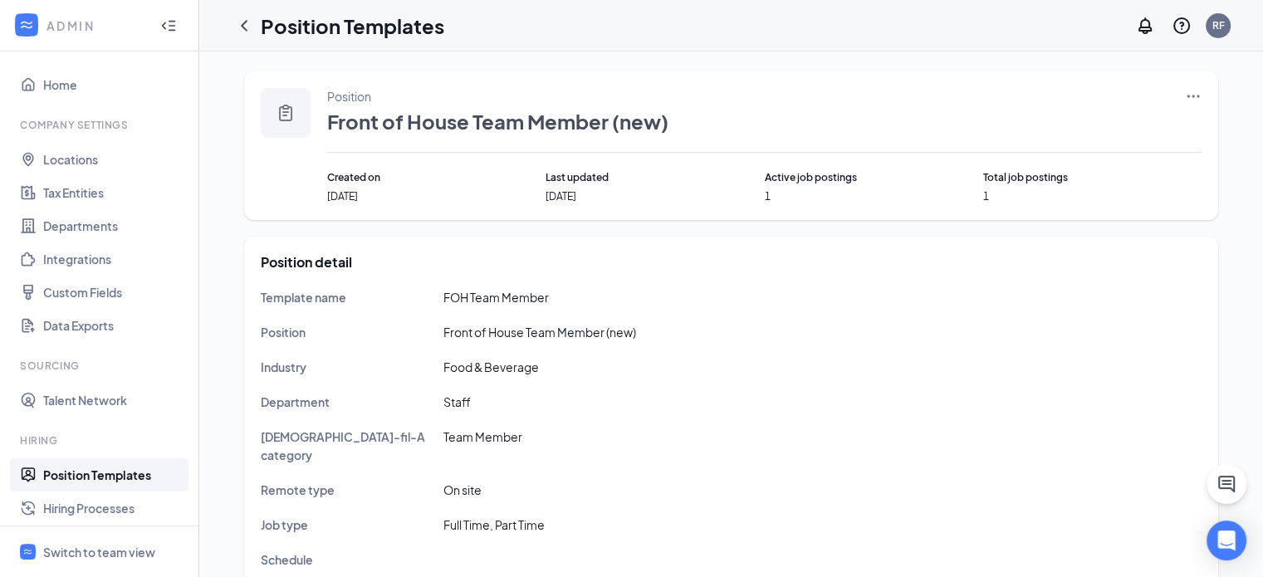
click at [1200, 91] on icon "Ellipses" at bounding box center [1193, 96] width 17 height 17
click at [1086, 131] on span "Edit" at bounding box center [1116, 130] width 143 height 18
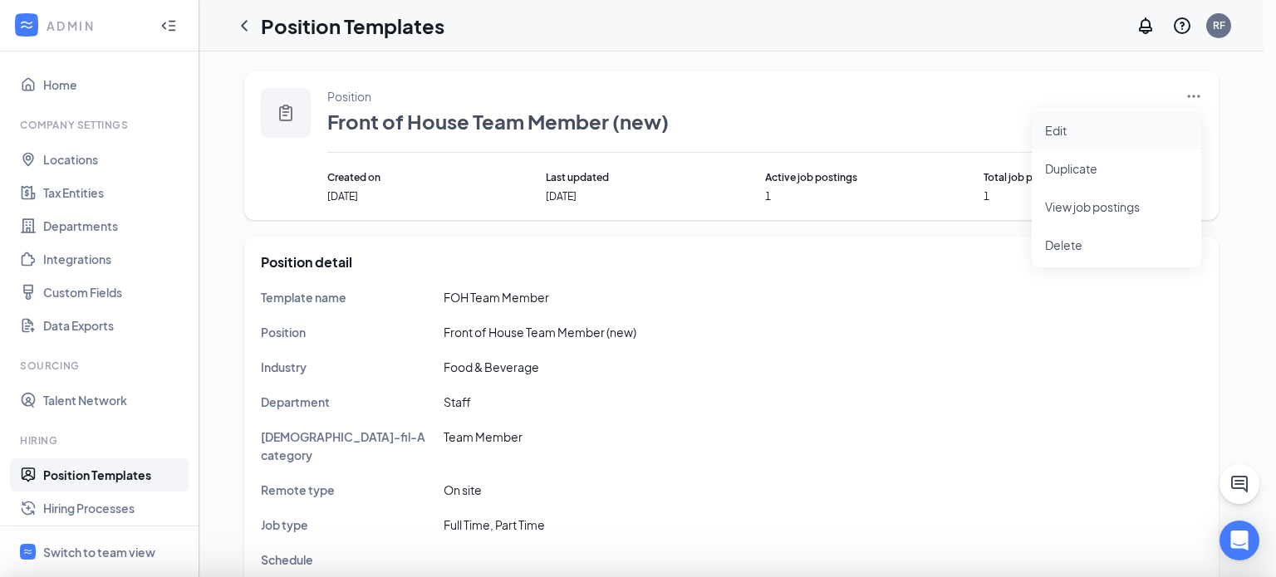
type input "Staff"
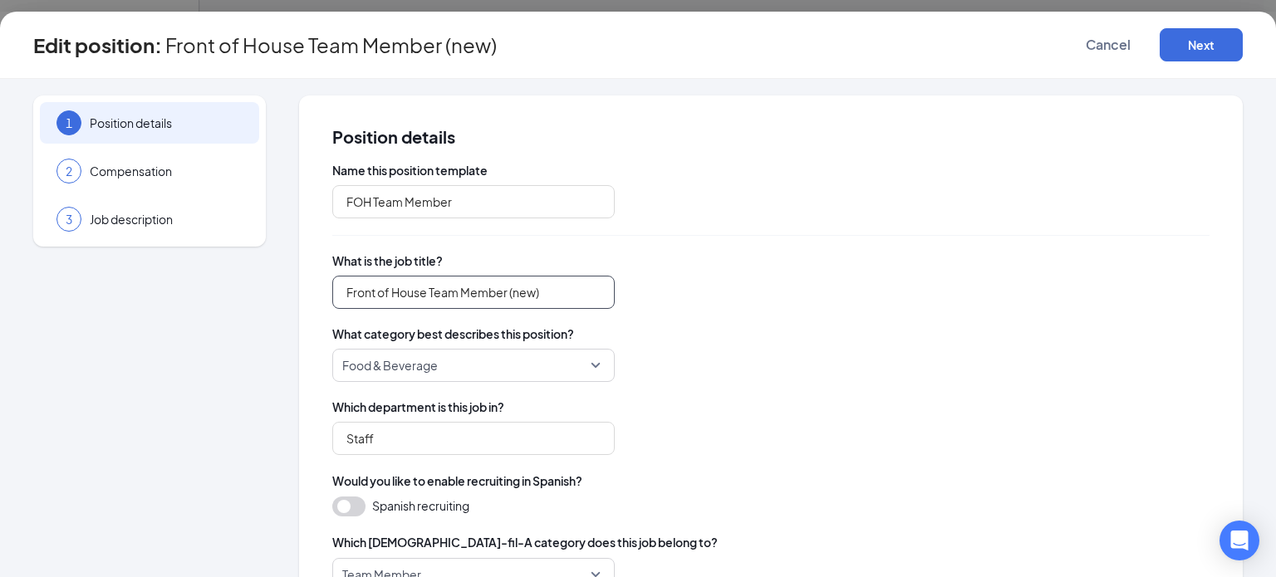
click at [587, 292] on input "Front of House Team Member (new)" at bounding box center [473, 292] width 282 height 33
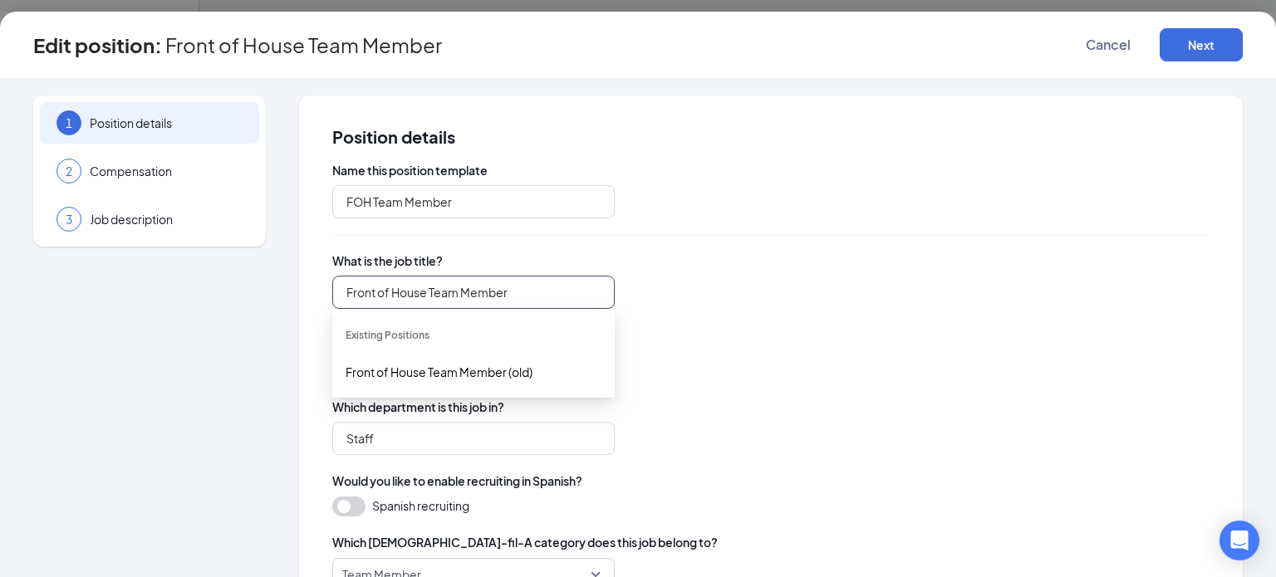
type input "Front of House Team Member"
click at [668, 279] on div "Front of House Team Member" at bounding box center [770, 292] width 877 height 33
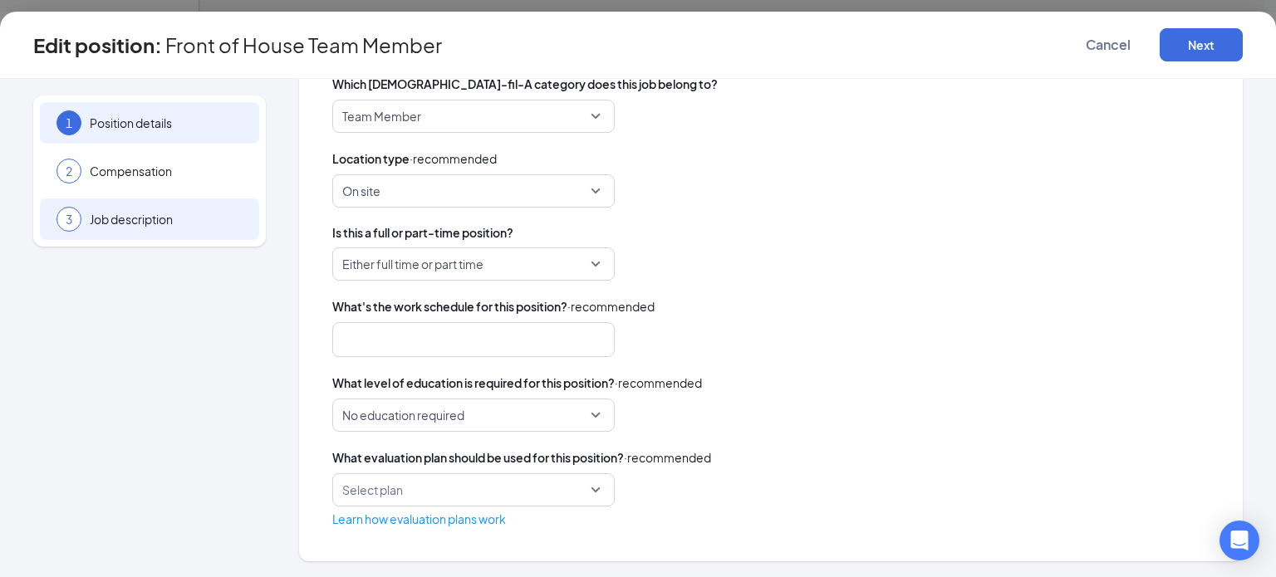
click at [238, 218] on span "Job description" at bounding box center [166, 219] width 153 height 17
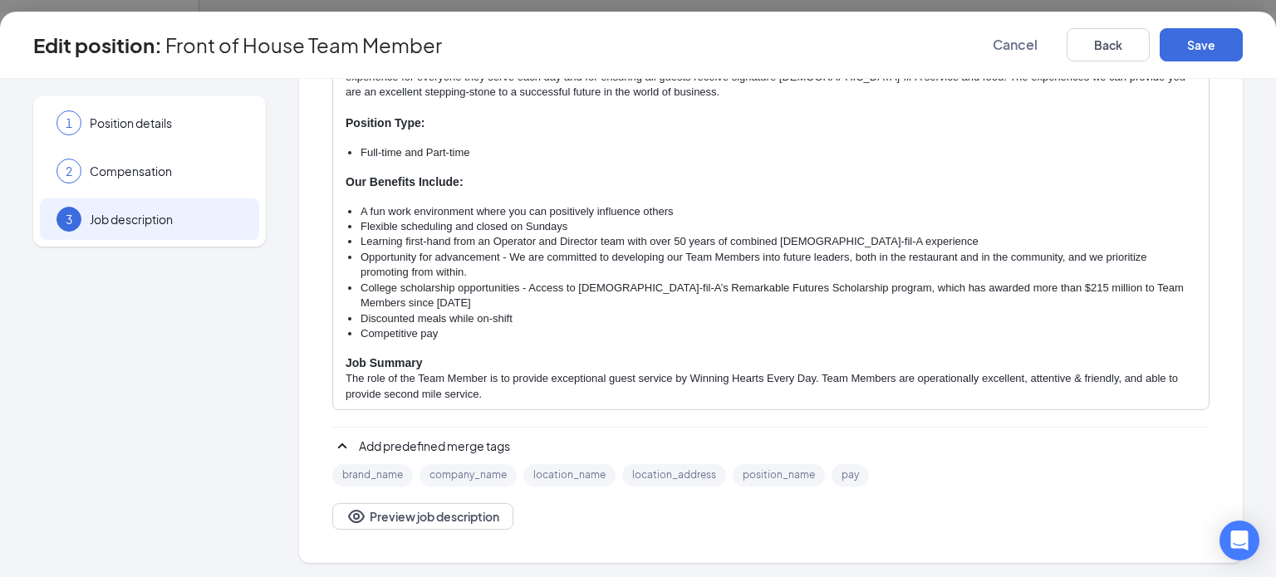
scroll to position [13, 0]
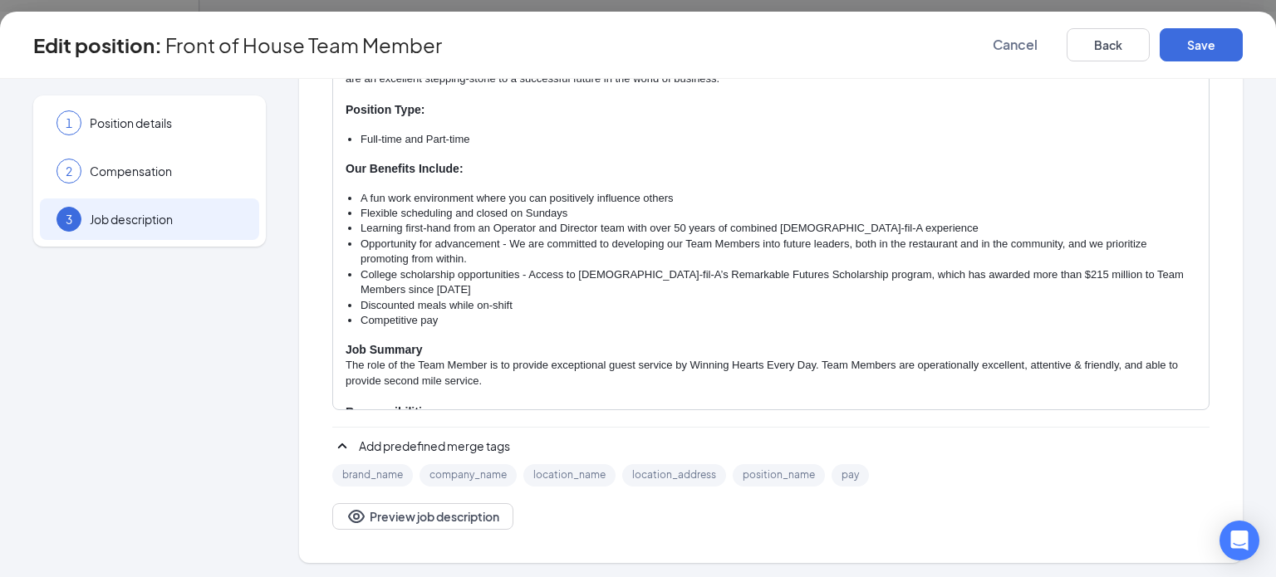
click at [419, 363] on p "The role of the Team Member is to provide exceptional guest service by Winning …" at bounding box center [771, 373] width 850 height 31
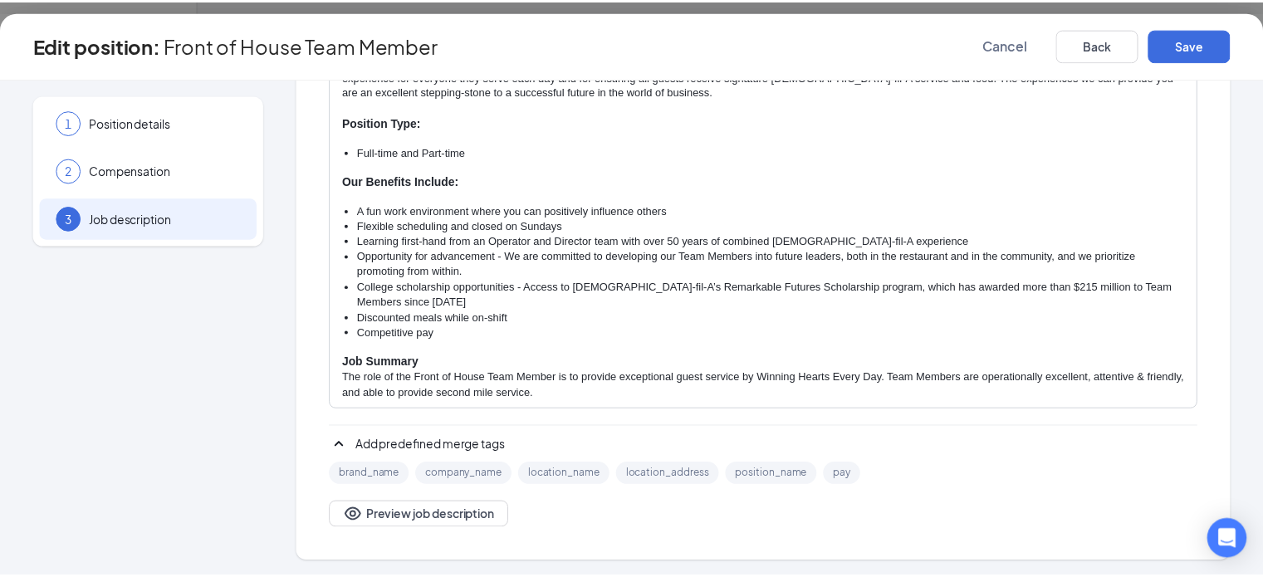
scroll to position [0, 0]
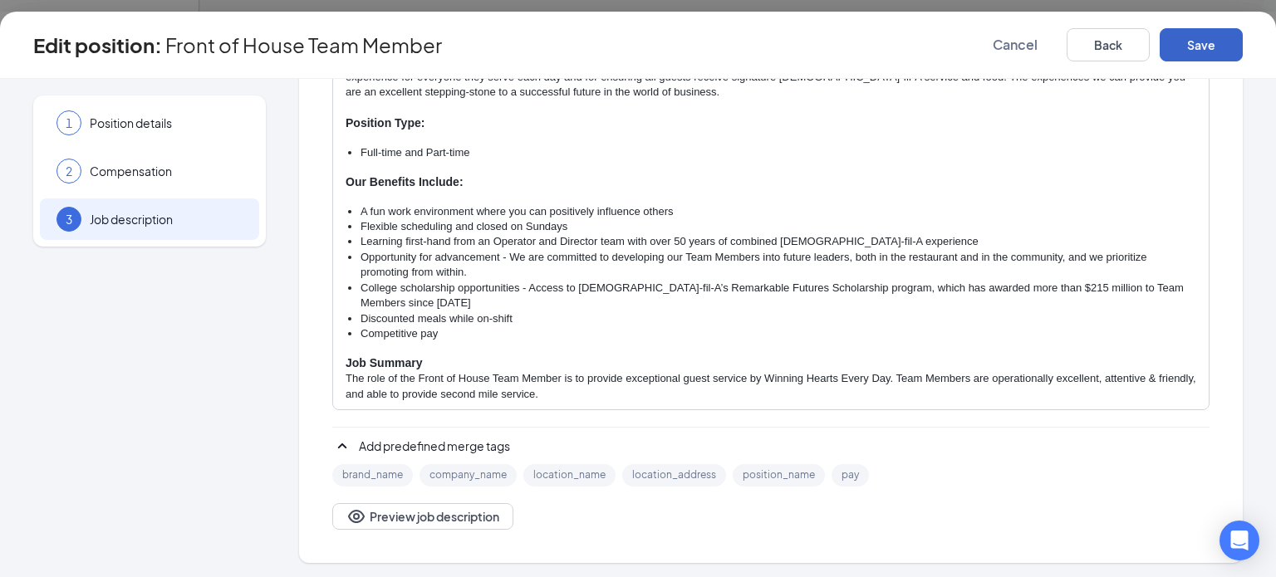
click at [1207, 46] on button "Save" at bounding box center [1200, 44] width 83 height 33
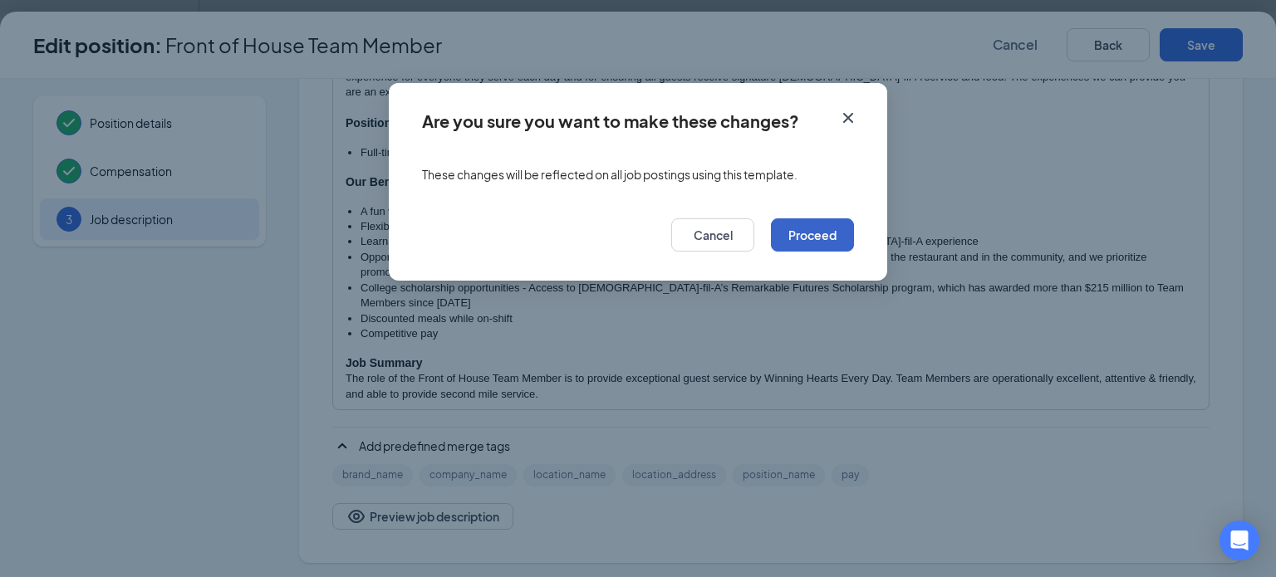
click at [831, 242] on button "Proceed" at bounding box center [812, 234] width 83 height 33
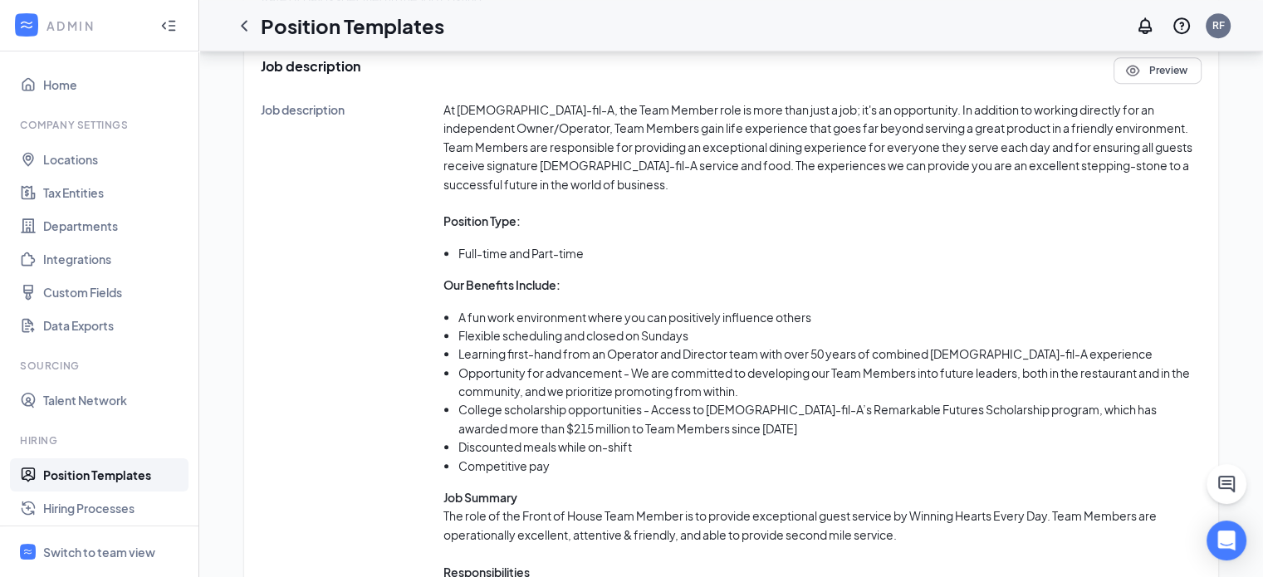
scroll to position [898, 0]
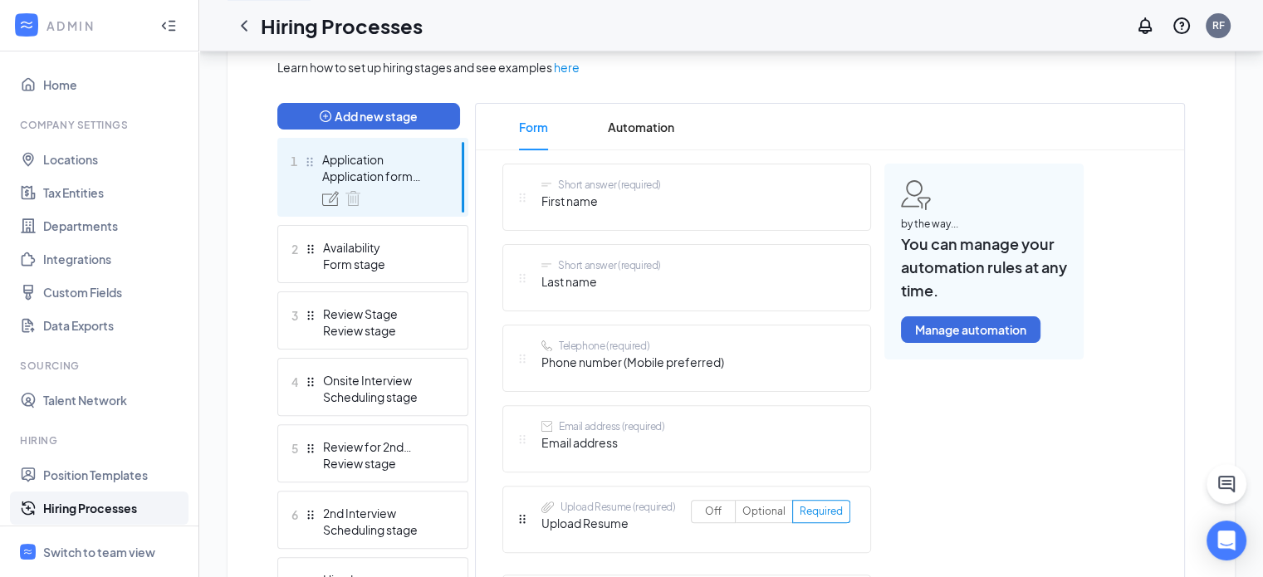
scroll to position [342, 0]
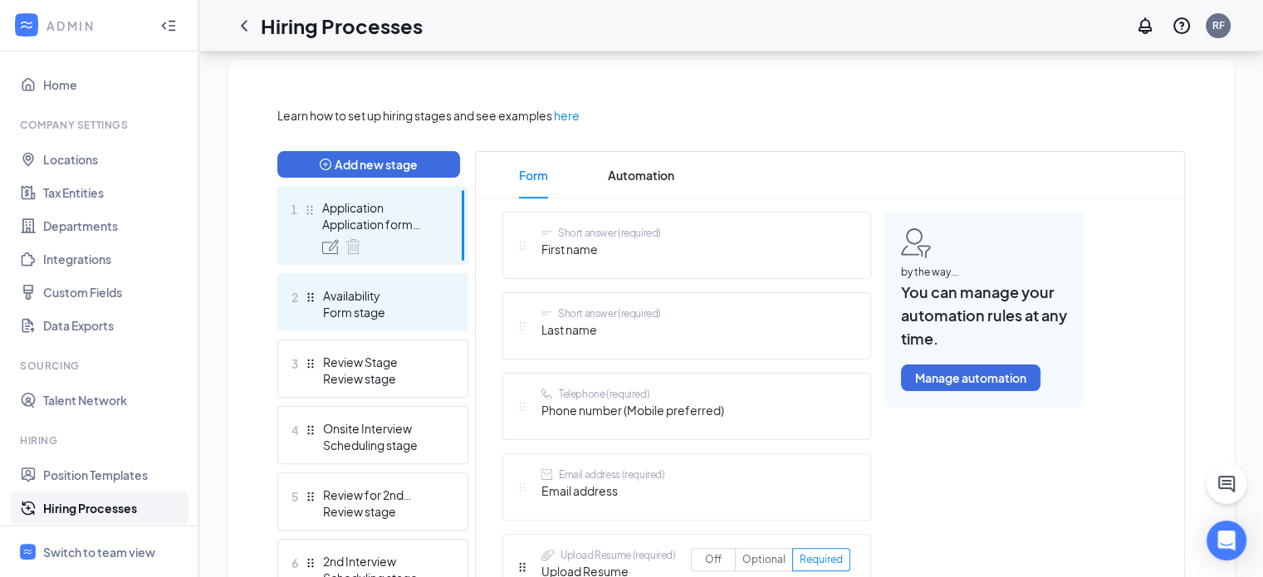
click at [387, 297] on div "Availability" at bounding box center [383, 295] width 121 height 17
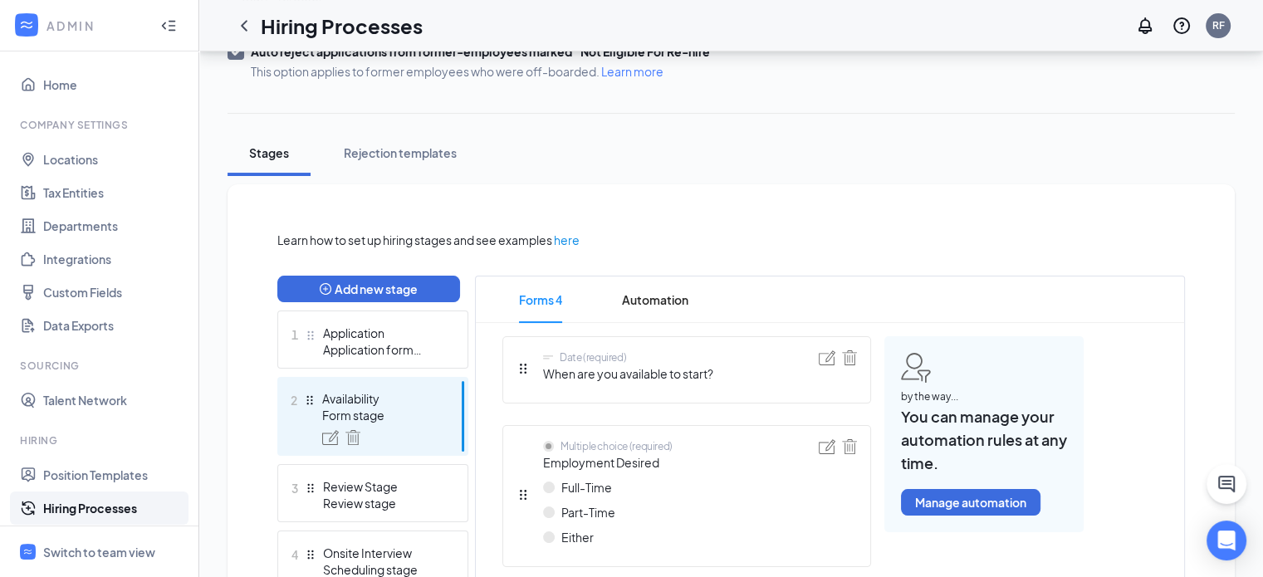
scroll to position [218, 0]
click at [434, 145] on div "Rejection templates" at bounding box center [400, 152] width 113 height 17
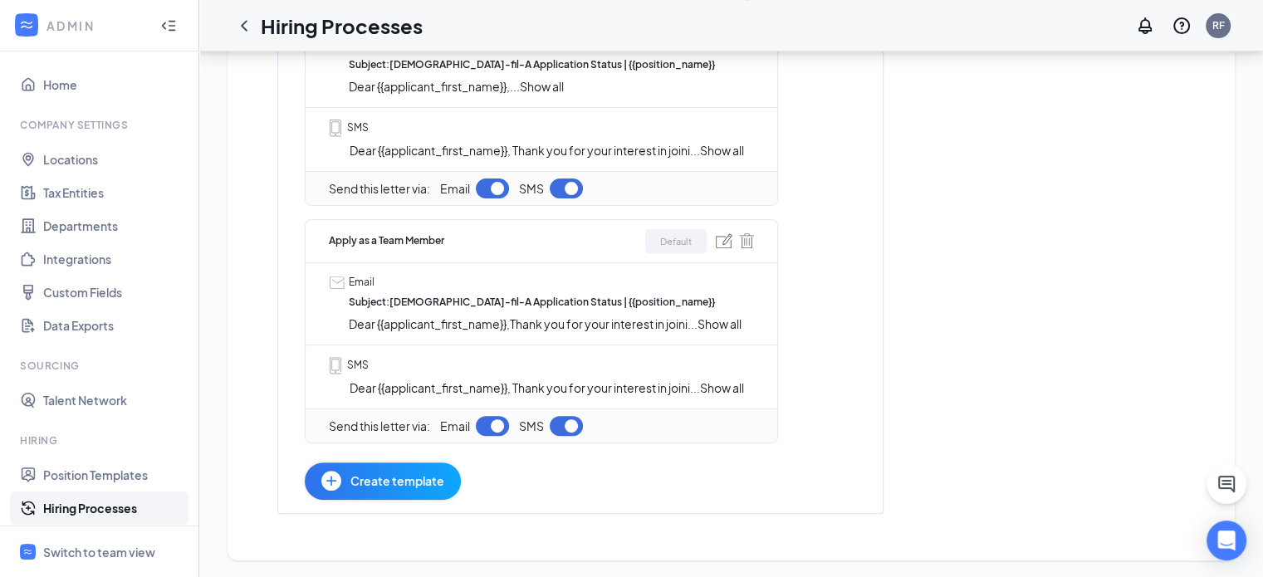
scroll to position [561, 0]
click at [728, 241] on img at bounding box center [724, 241] width 17 height 15
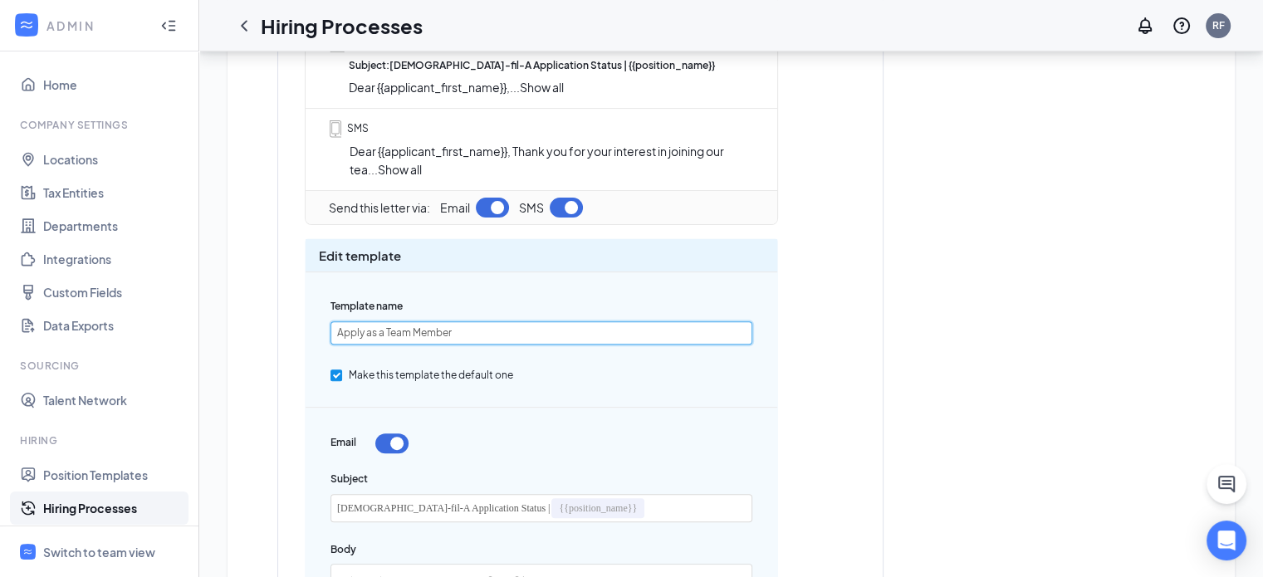
click at [476, 334] on input "Apply as a Team Member" at bounding box center [542, 332] width 422 height 23
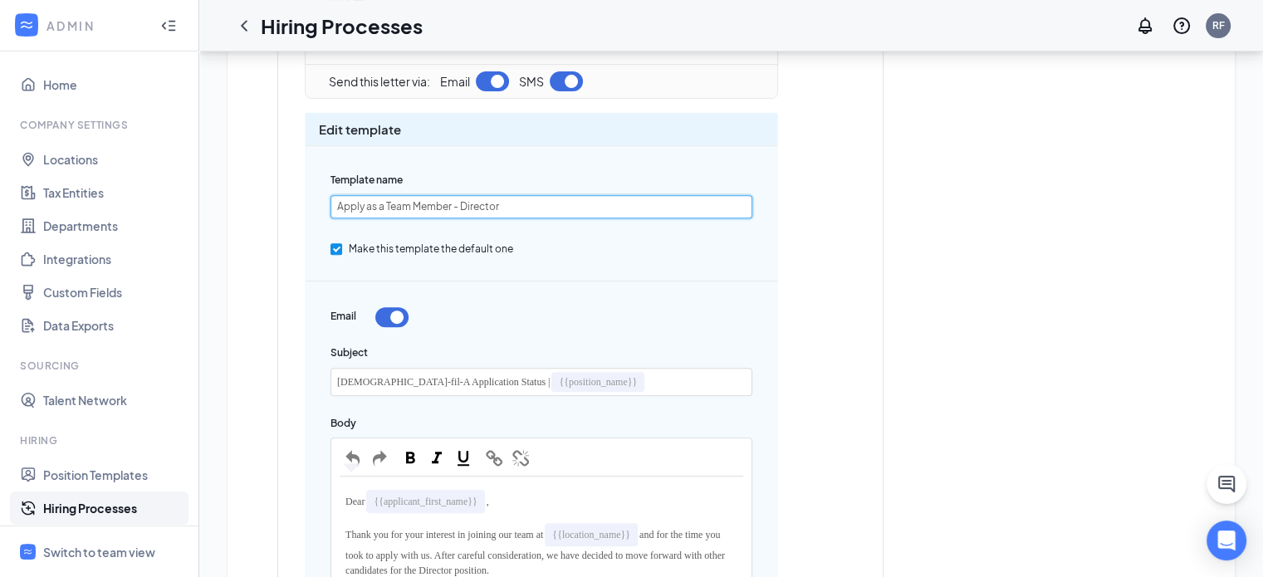
scroll to position [686, 0]
type input "Apply as a Team Member - Director"
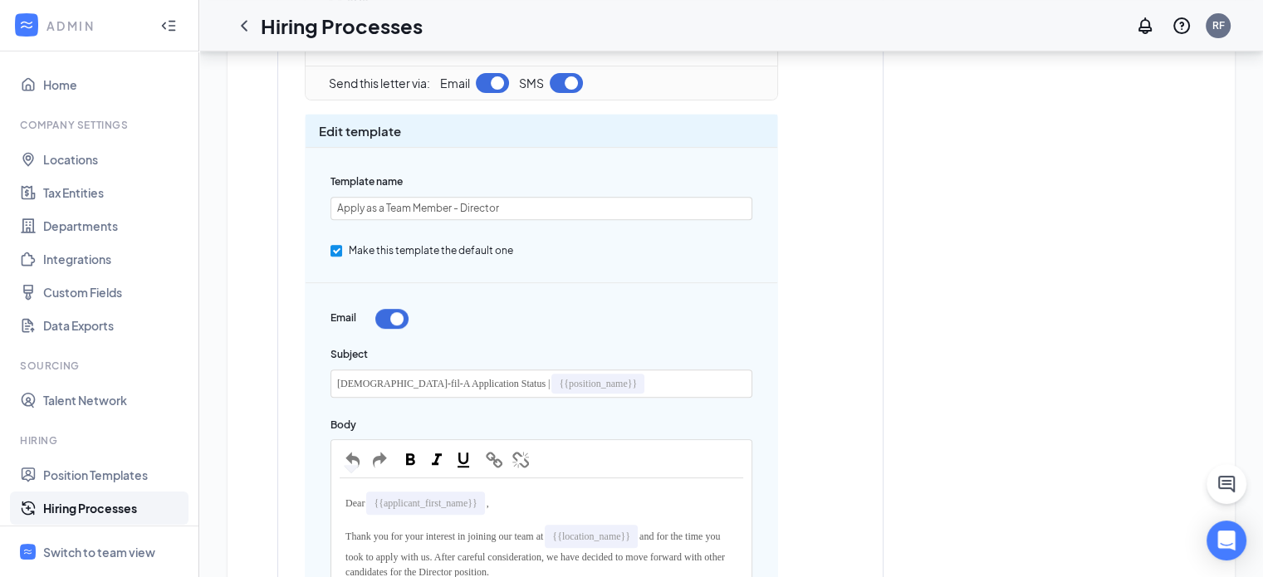
click at [423, 245] on span "Make this template the default one" at bounding box center [431, 250] width 178 height 12
click at [342, 245] on input "Make this template the default one" at bounding box center [337, 251] width 12 height 12
checkbox input "false"
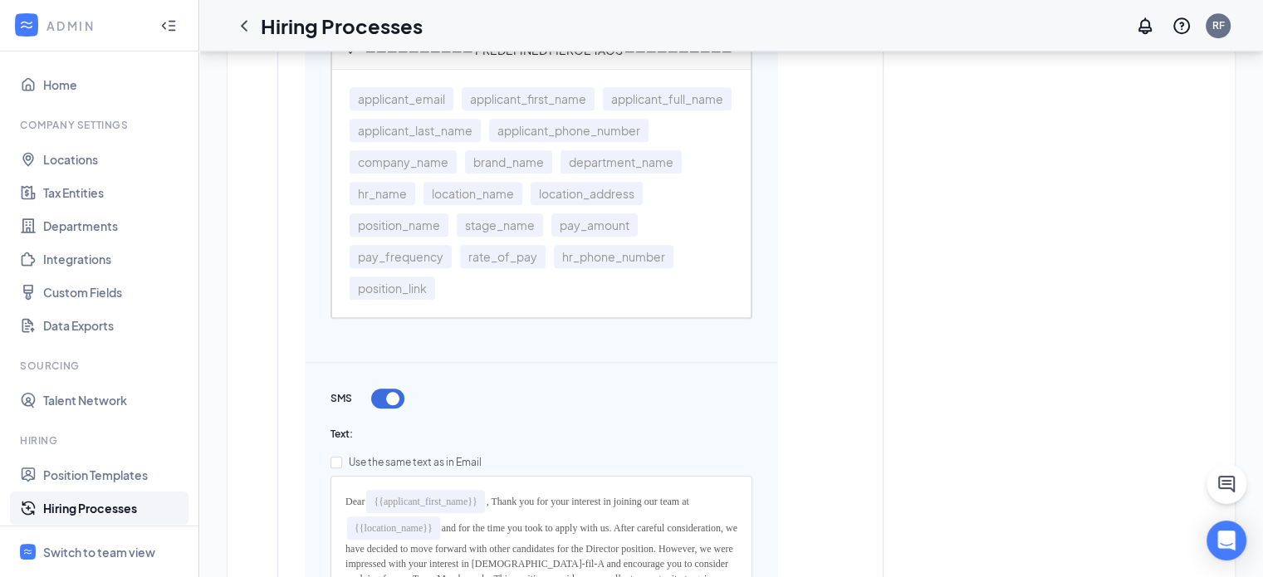
scroll to position [1757, 0]
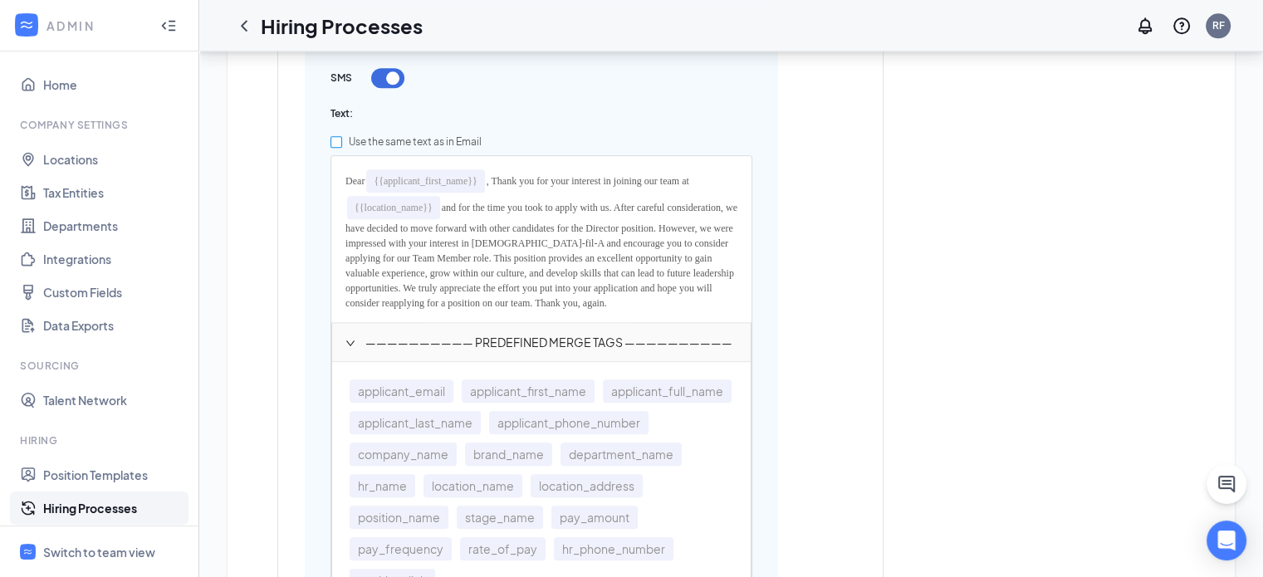
click at [455, 135] on span "Use the same text as in Email" at bounding box center [415, 141] width 146 height 12
click at [342, 136] on input "Use the same text as in Email" at bounding box center [337, 142] width 12 height 12
checkbox input "true"
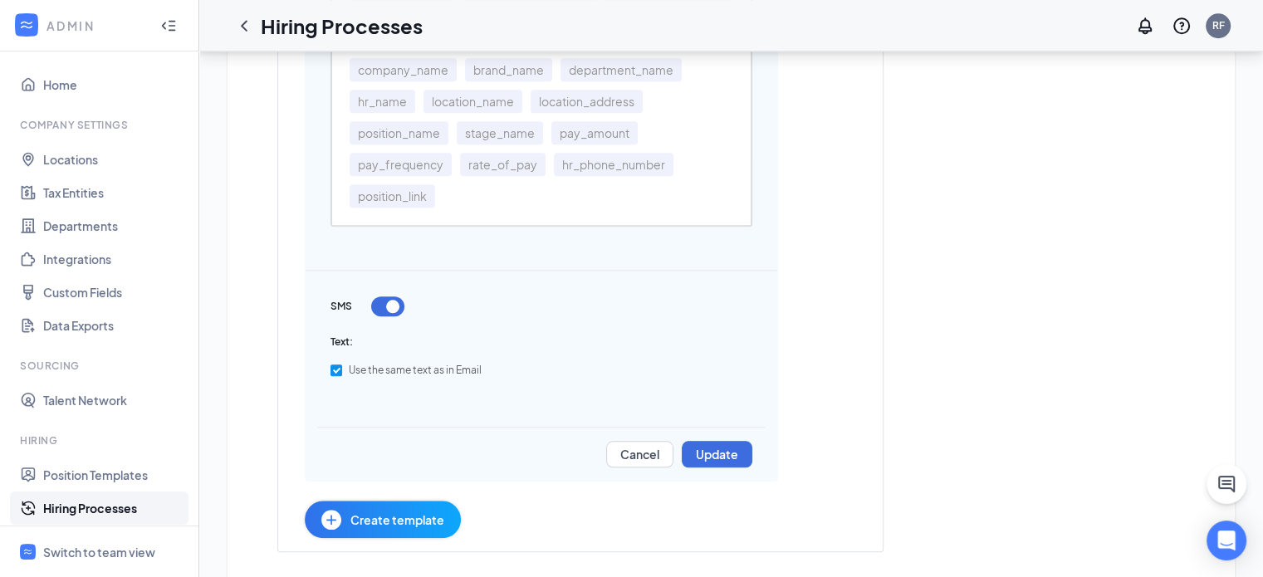
scroll to position [1566, 0]
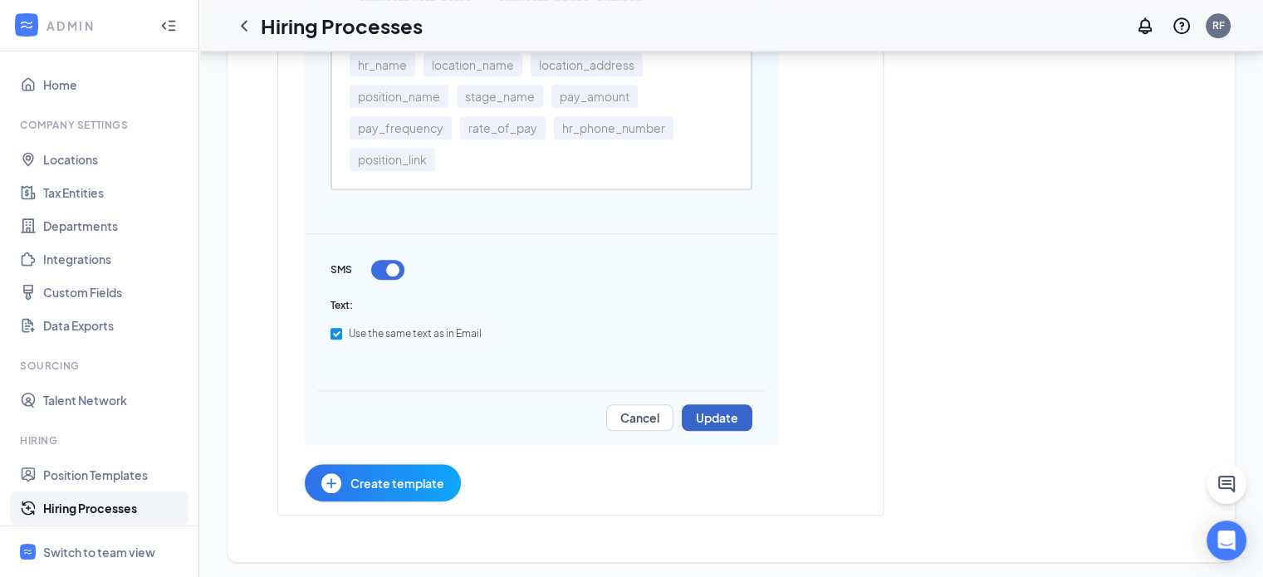
click at [701, 418] on button "Update" at bounding box center [717, 417] width 71 height 27
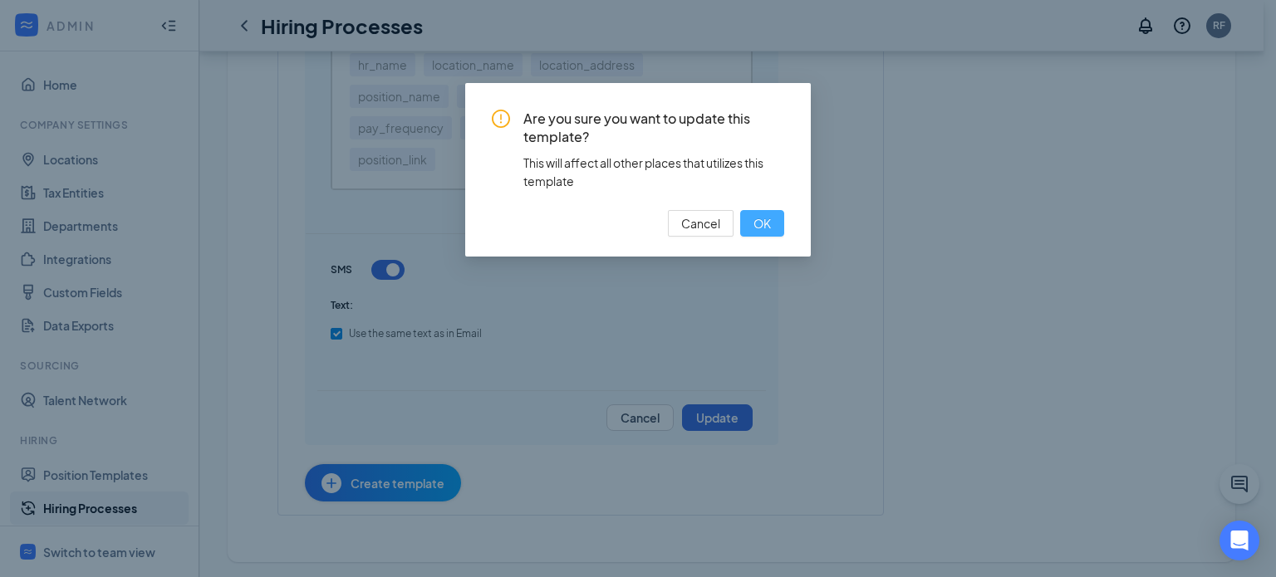
click at [771, 225] on span "OK" at bounding box center [761, 223] width 17 height 18
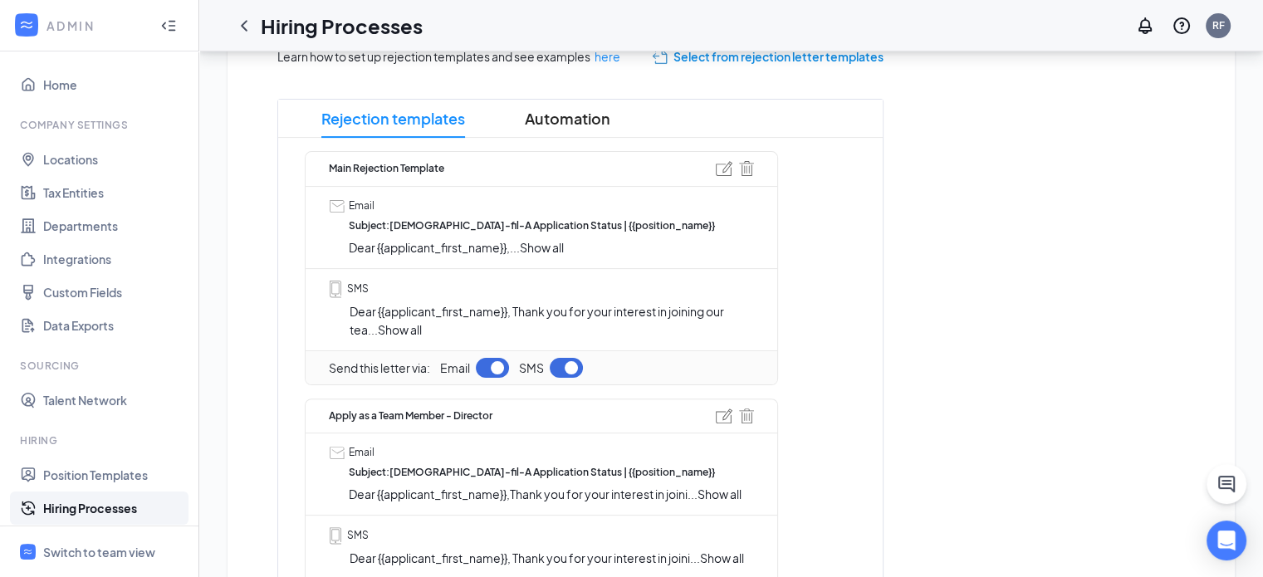
scroll to position [401, 0]
click at [720, 169] on img at bounding box center [724, 168] width 17 height 15
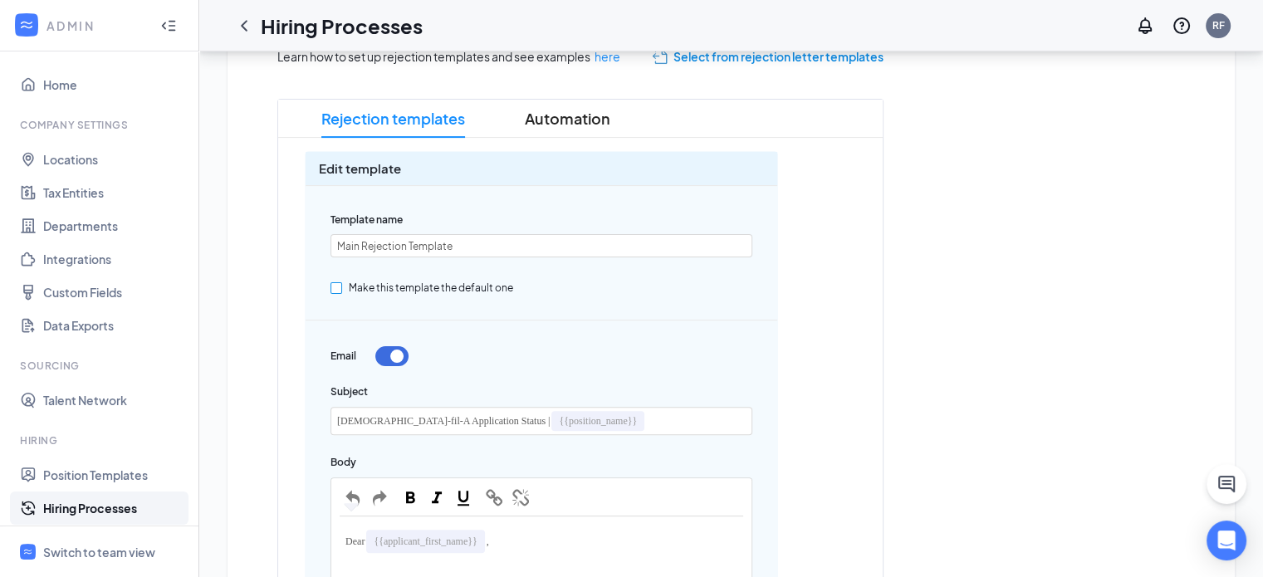
click at [468, 282] on span "Make this template the default one" at bounding box center [431, 288] width 178 height 12
click at [342, 282] on input "Make this template the default one" at bounding box center [337, 288] width 12 height 12
checkbox input "true"
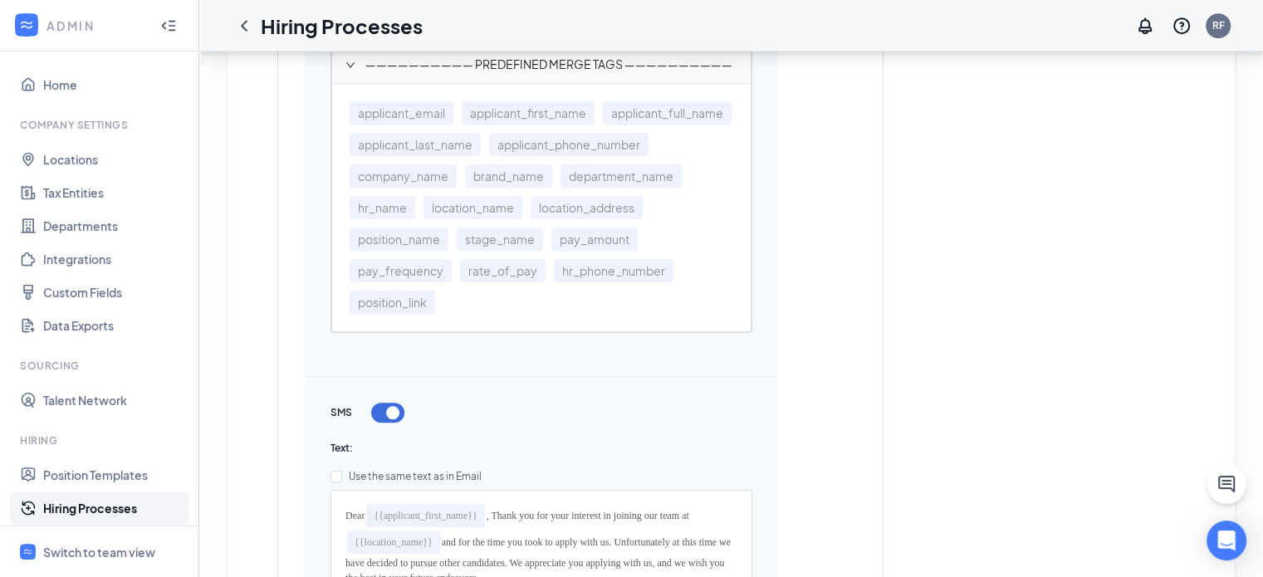
scroll to position [1038, 0]
click at [462, 488] on label "Use the same text as in Email" at bounding box center [542, 475] width 422 height 27
click at [342, 481] on input "Use the same text as in Email" at bounding box center [337, 475] width 12 height 12
checkbox input "true"
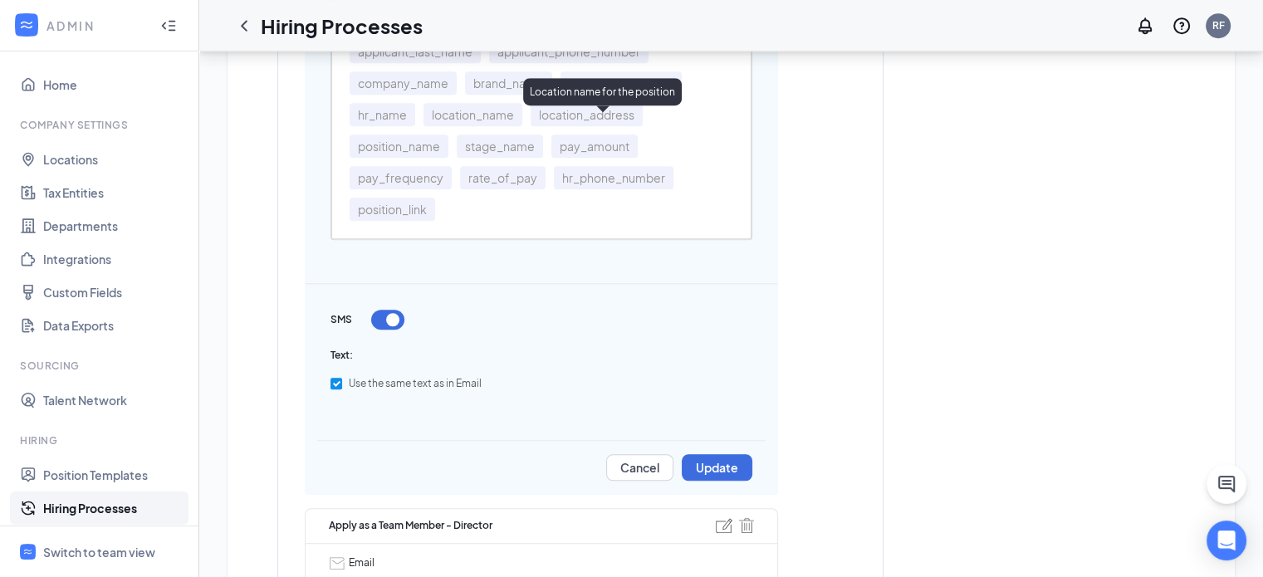
scroll to position [1142, 0]
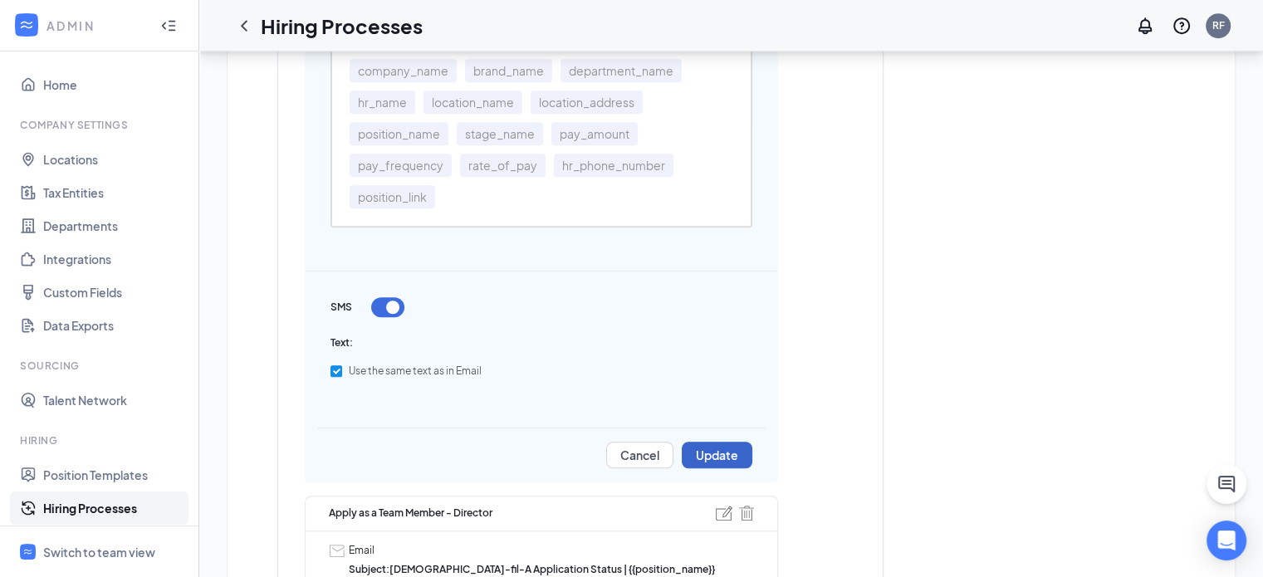
click at [711, 461] on button "Update" at bounding box center [717, 455] width 71 height 27
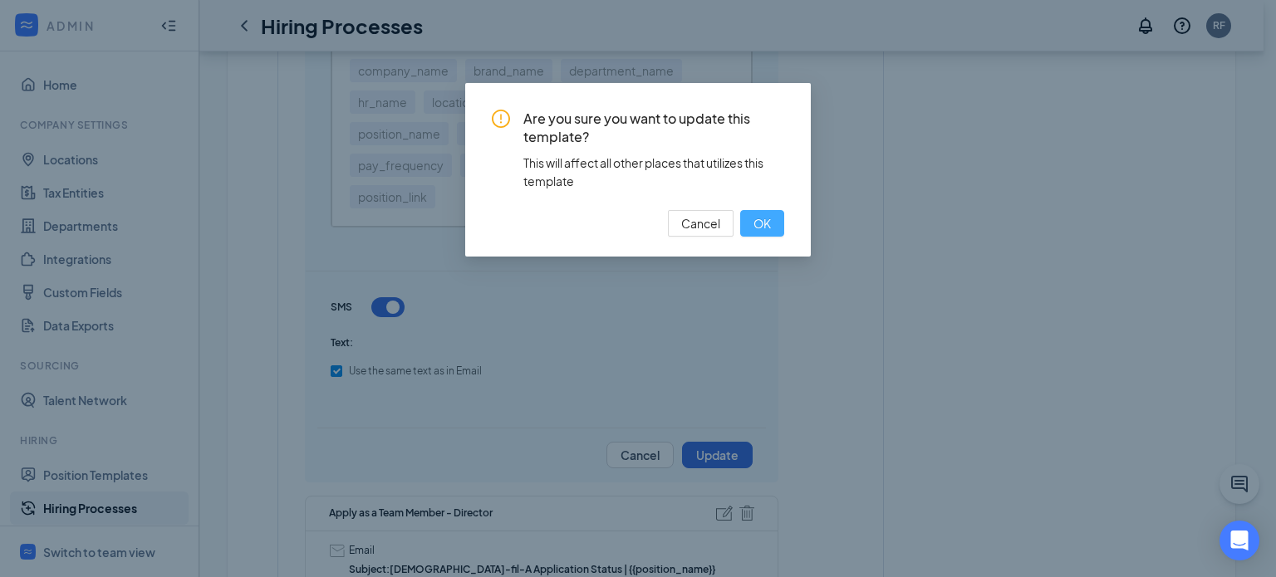
click at [751, 219] on button "OK" at bounding box center [762, 223] width 44 height 27
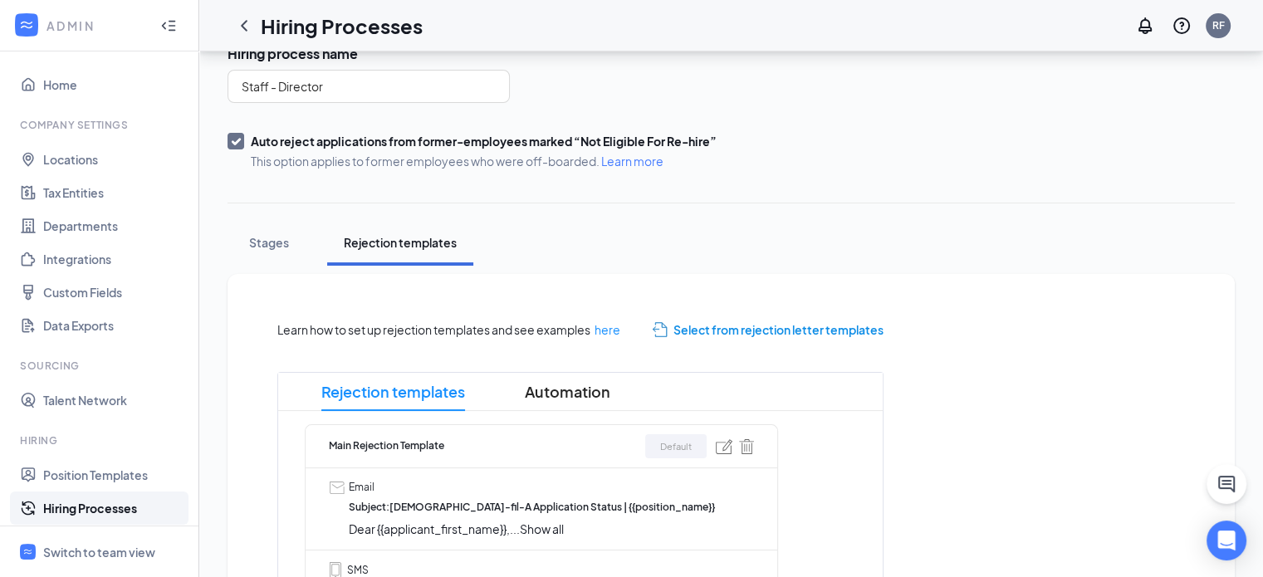
scroll to position [118, 0]
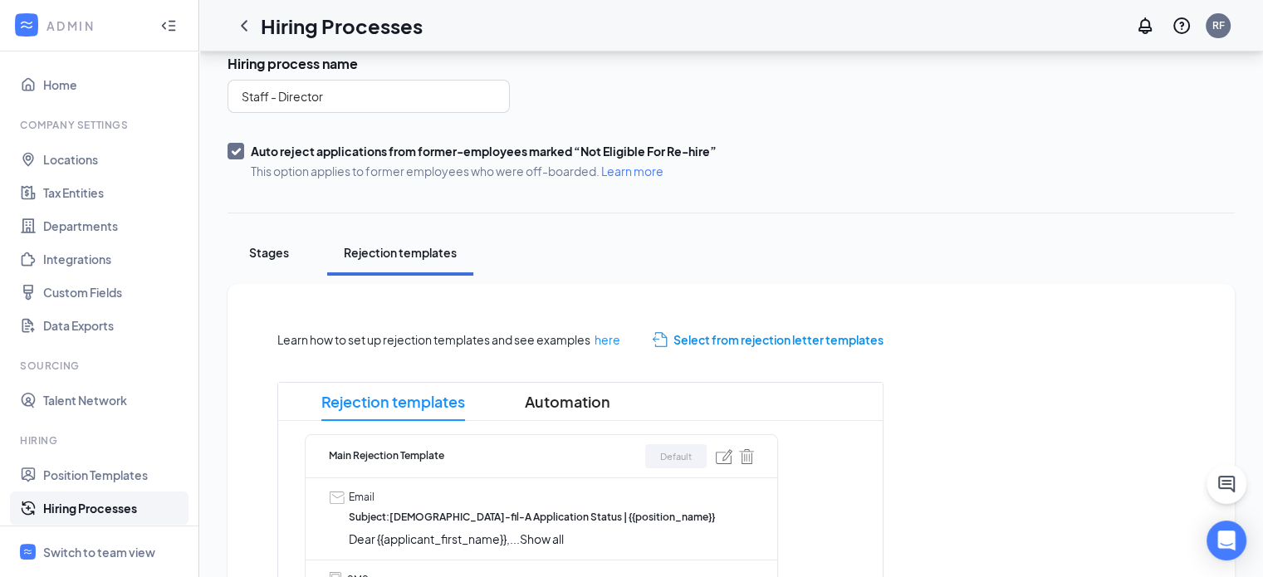
click at [272, 262] on button "Stages" at bounding box center [269, 253] width 83 height 46
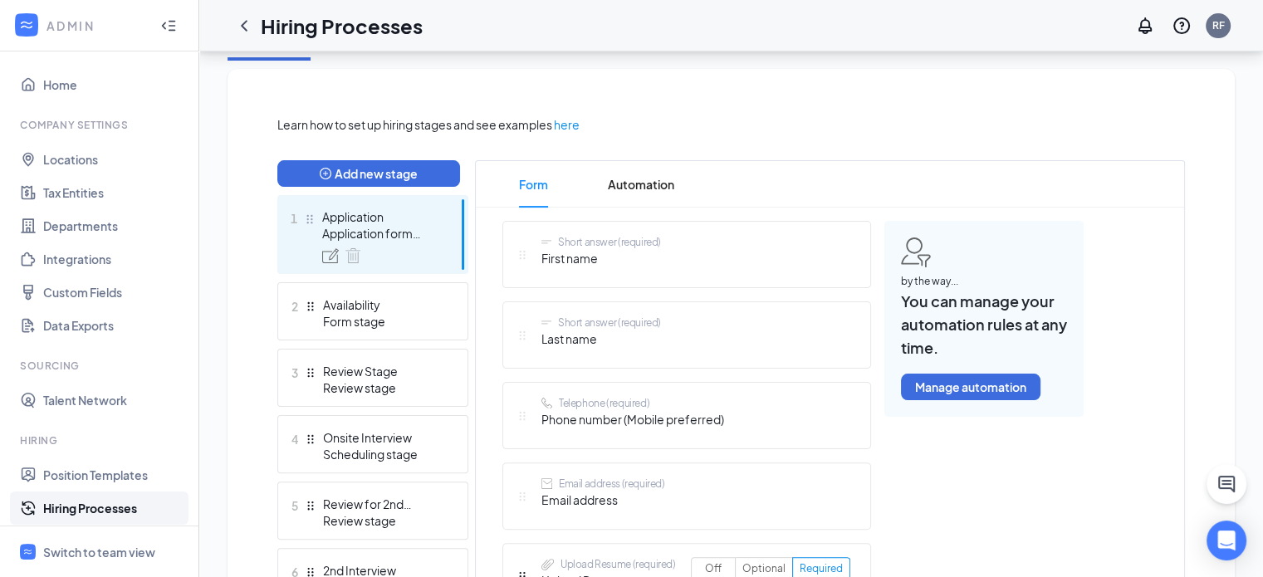
scroll to position [336, 0]
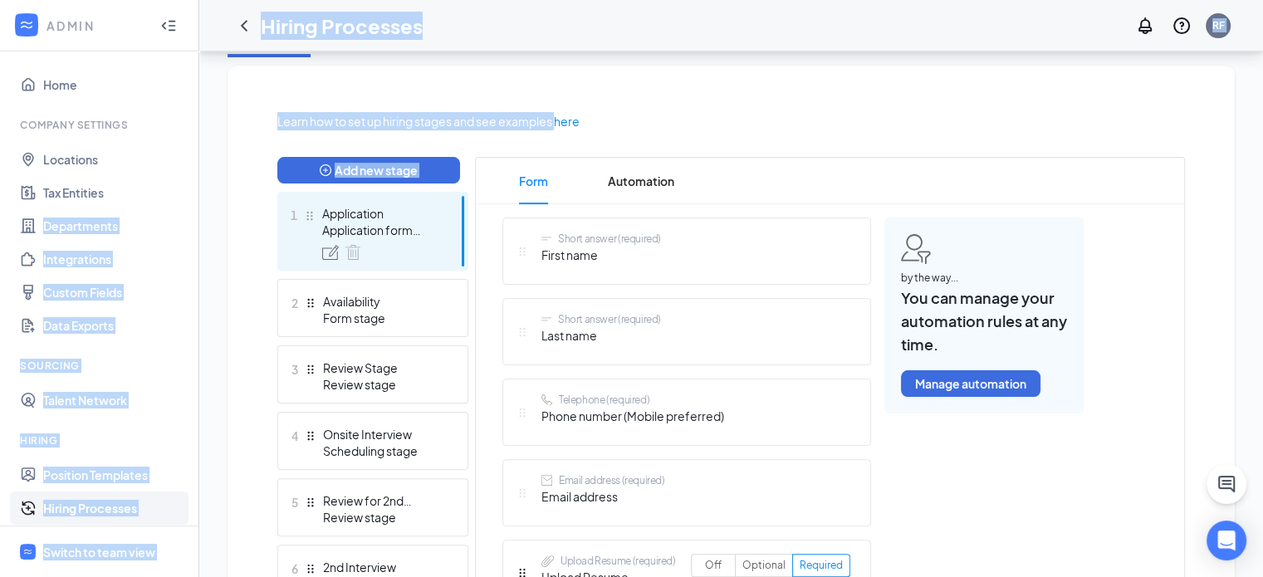
drag, startPoint x: 238, startPoint y: 193, endPoint x: 184, endPoint y: 179, distance: 55.8
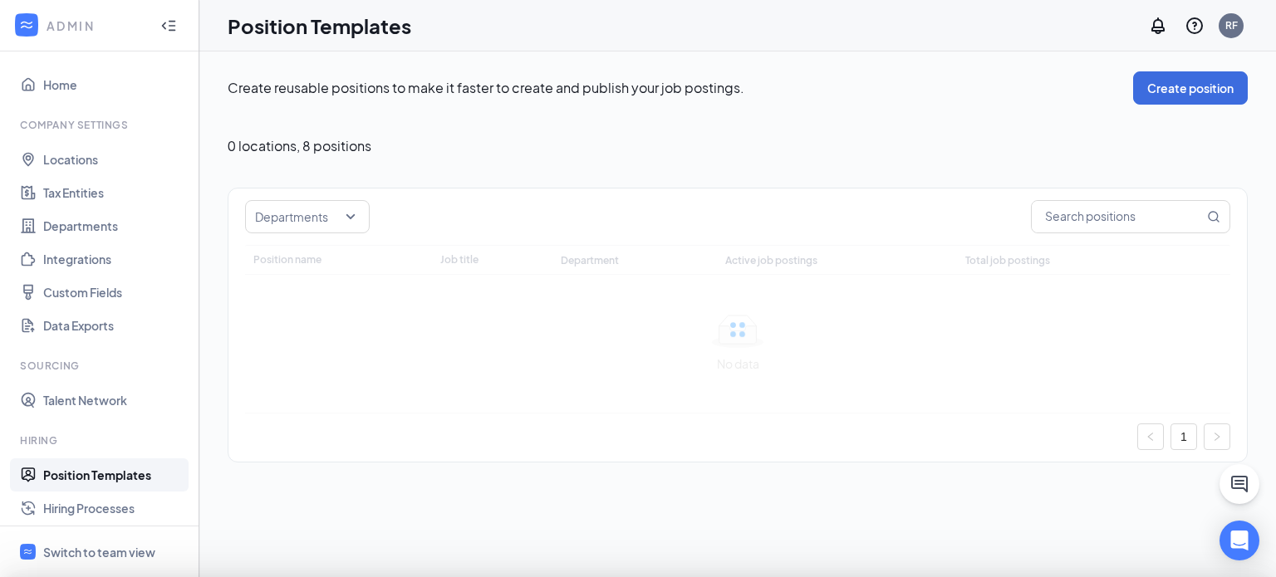
type input "Front of House Director"
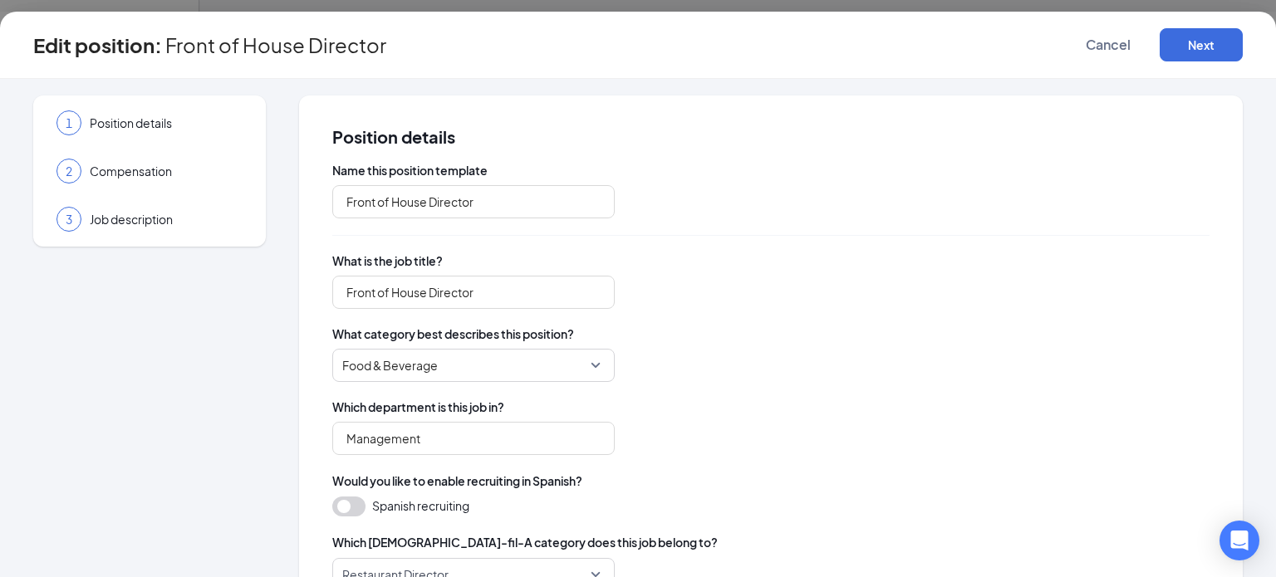
type input "Management"
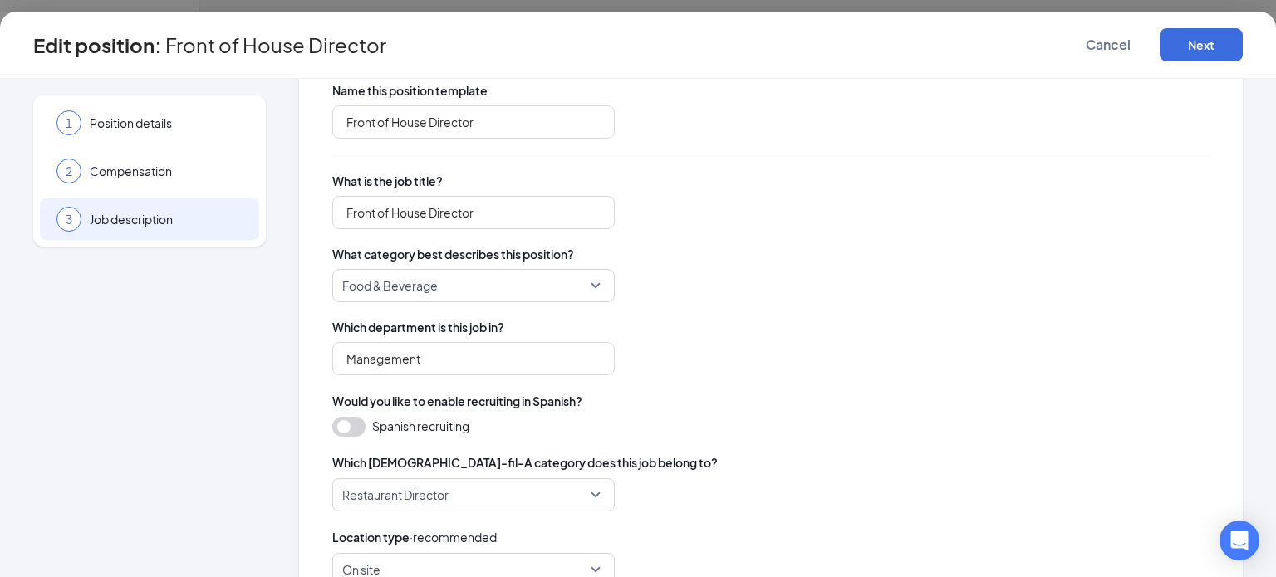
click at [249, 215] on div "3 Job description" at bounding box center [149, 220] width 219 height 42
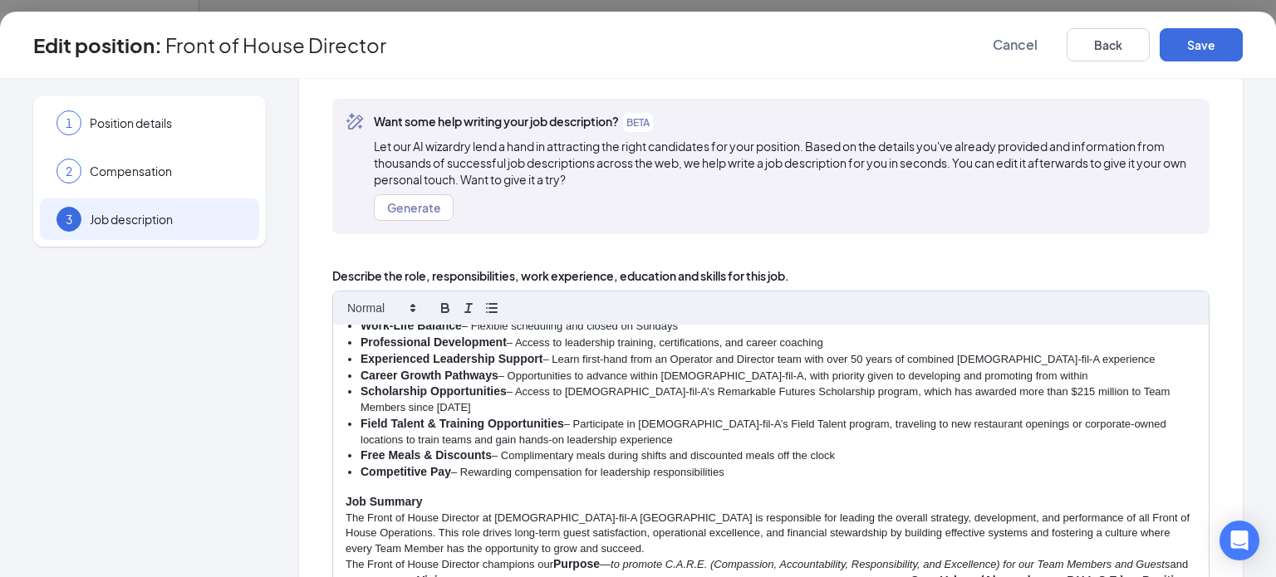
scroll to position [284, 0]
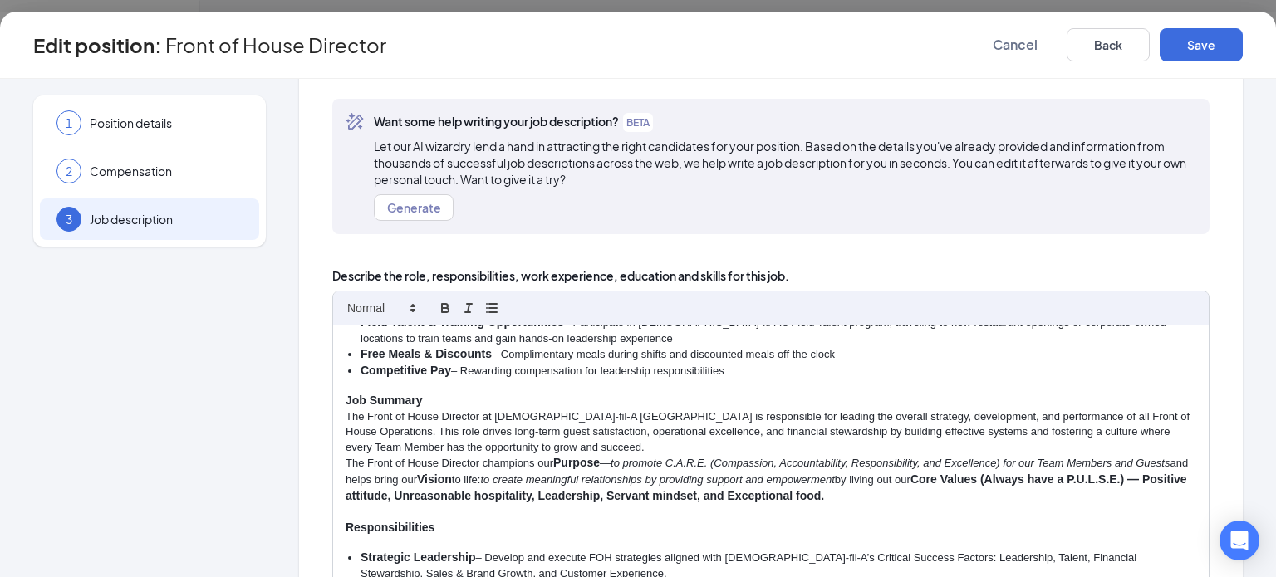
click at [484, 409] on p "The Front of House Director at [DEMOGRAPHIC_DATA]-fil-A [GEOGRAPHIC_DATA] is re…" at bounding box center [771, 432] width 850 height 46
click at [473, 397] on p "Job Summary" at bounding box center [771, 401] width 850 height 17
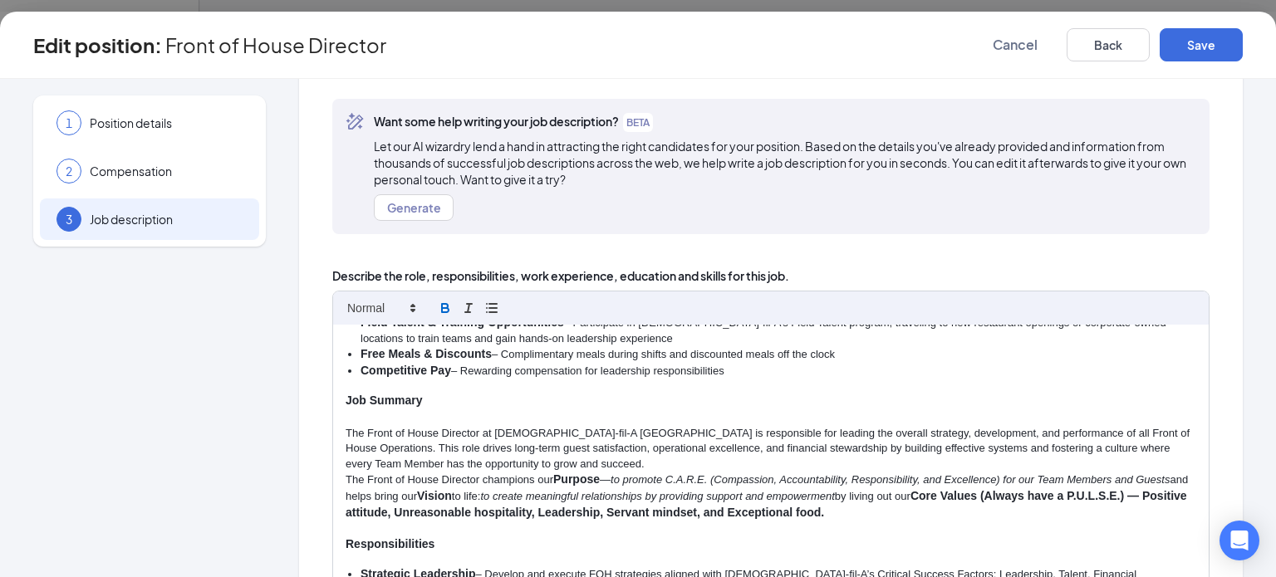
click at [591, 466] on p "The Front of House Director at [DEMOGRAPHIC_DATA]-fil-A [GEOGRAPHIC_DATA] is re…" at bounding box center [771, 449] width 850 height 46
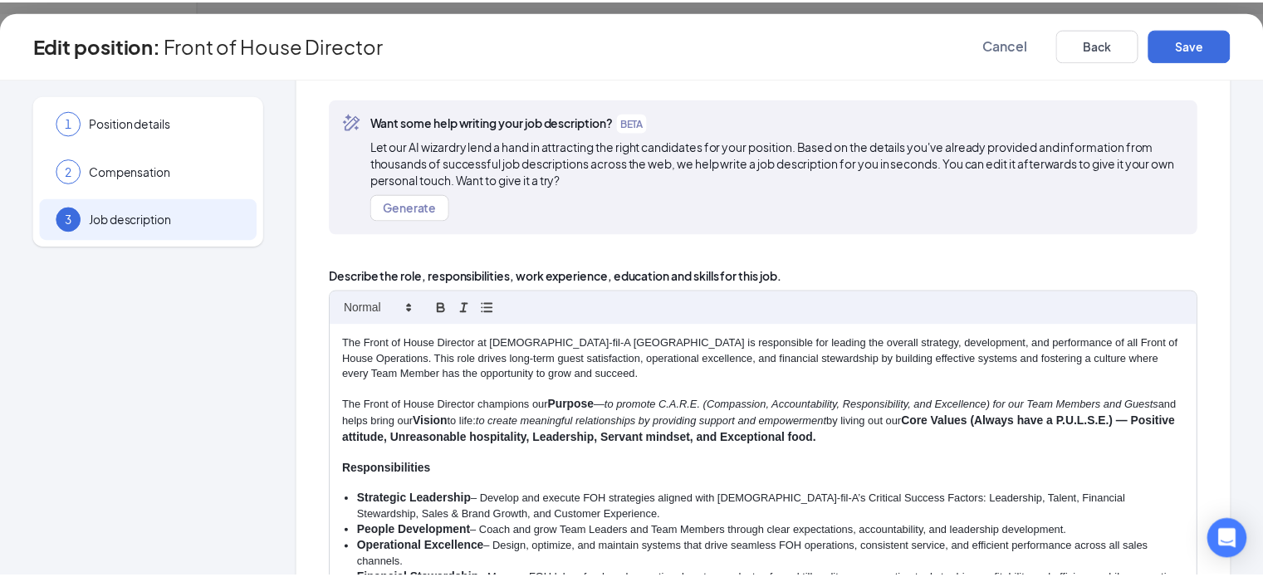
scroll to position [377, 0]
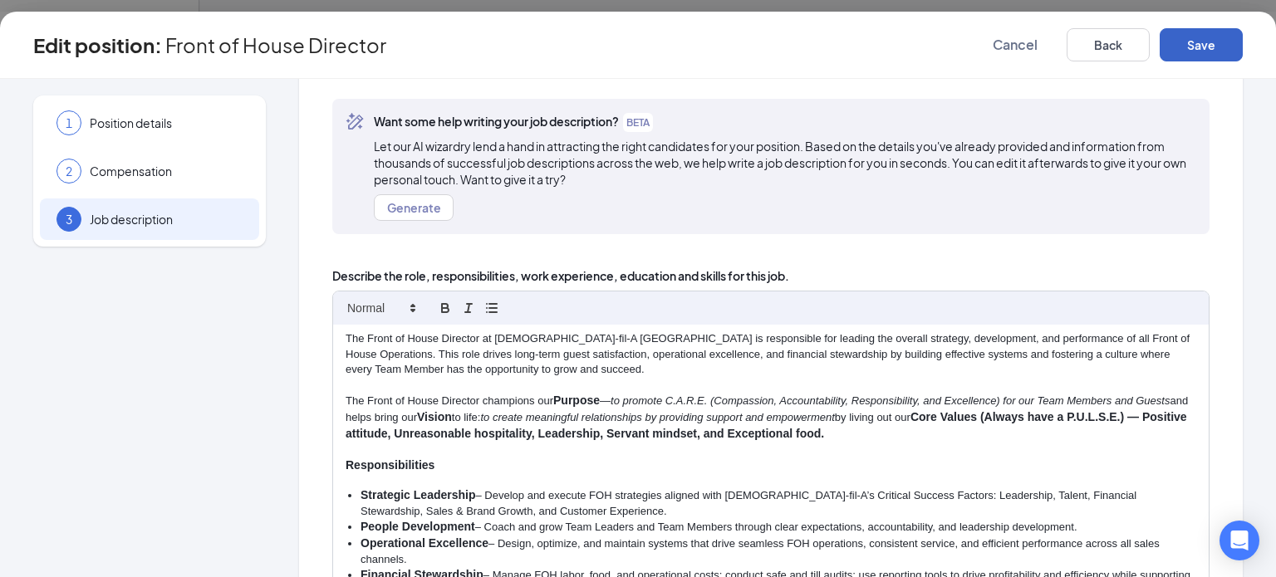
click at [1198, 52] on button "Save" at bounding box center [1200, 44] width 83 height 33
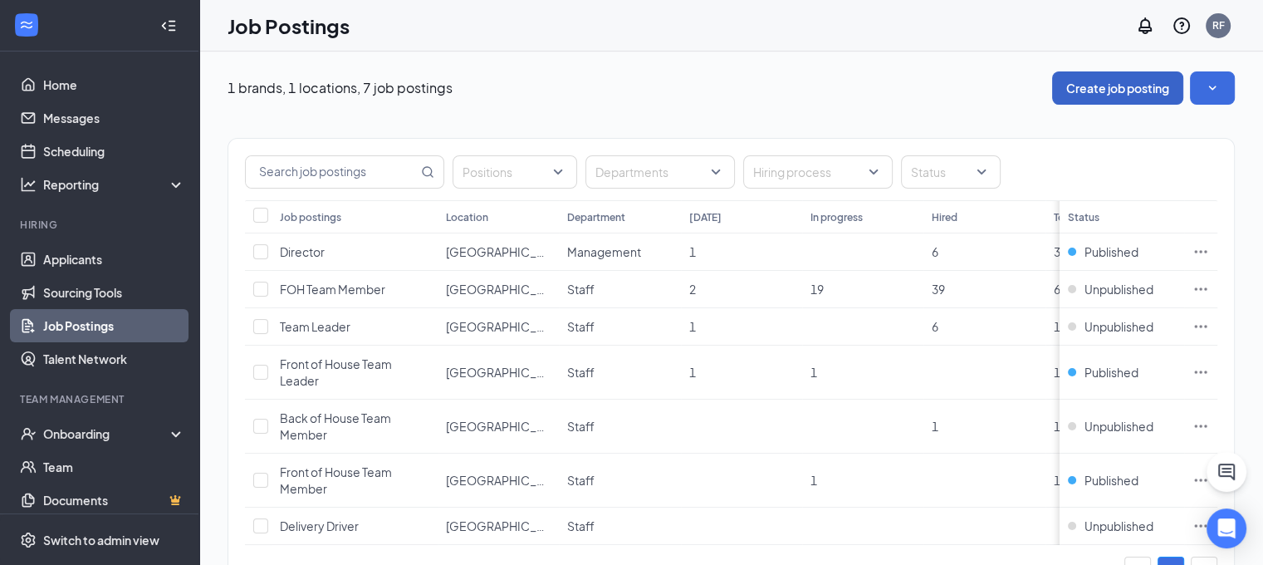
click at [1169, 96] on button "Create job posting" at bounding box center [1117, 87] width 131 height 33
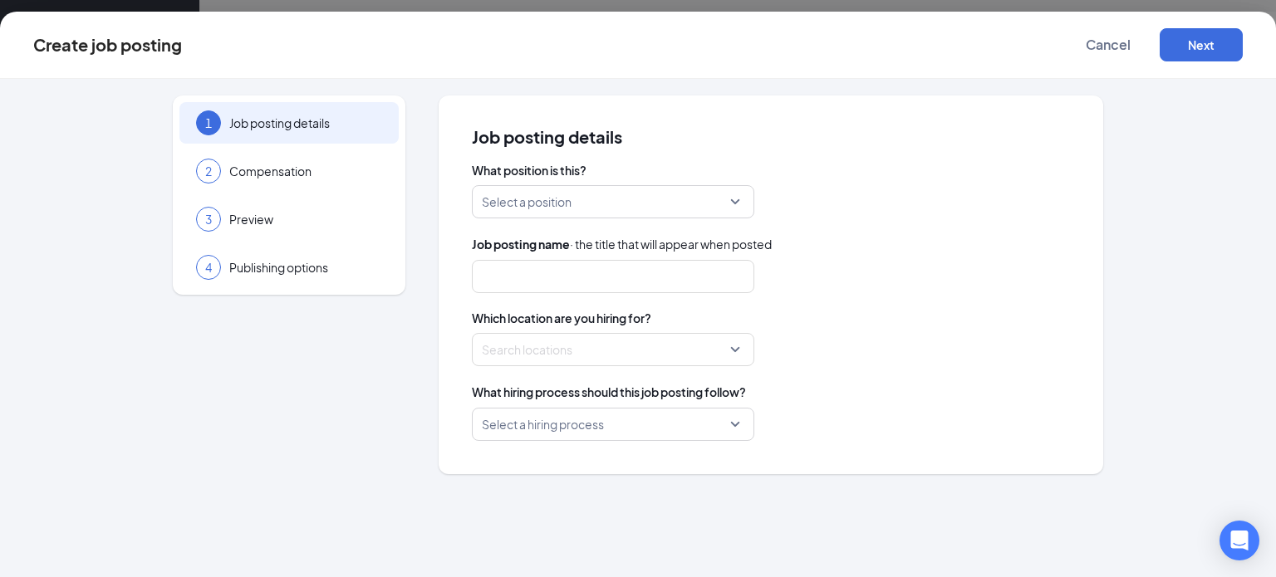
click at [615, 208] on input "search" at bounding box center [607, 202] width 251 height 32
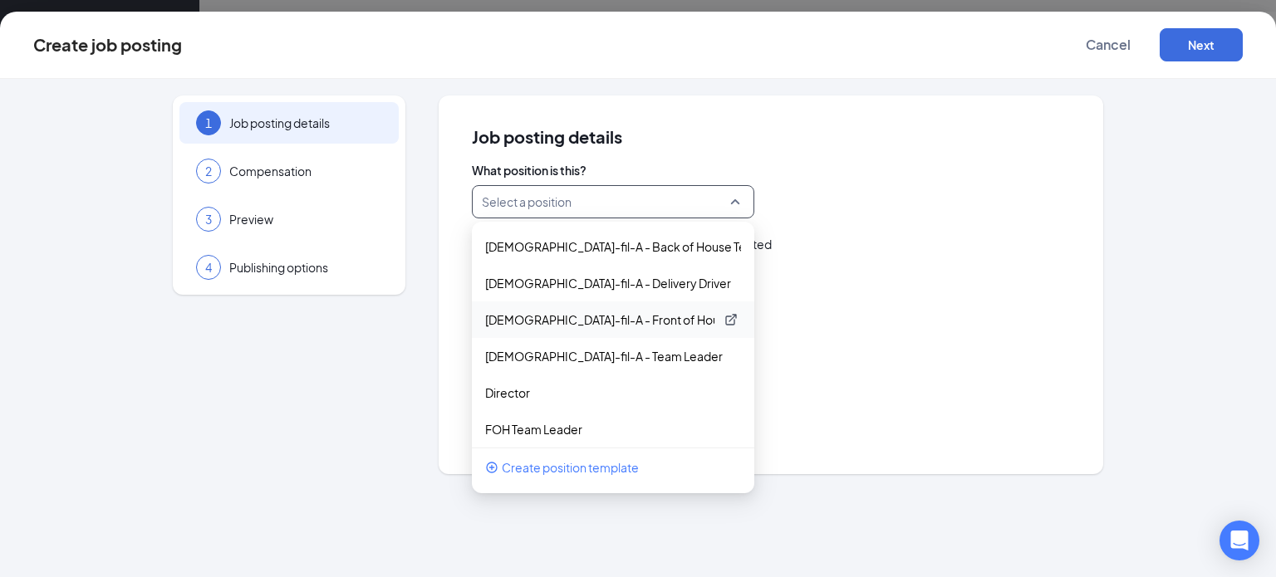
scroll to position [80, 0]
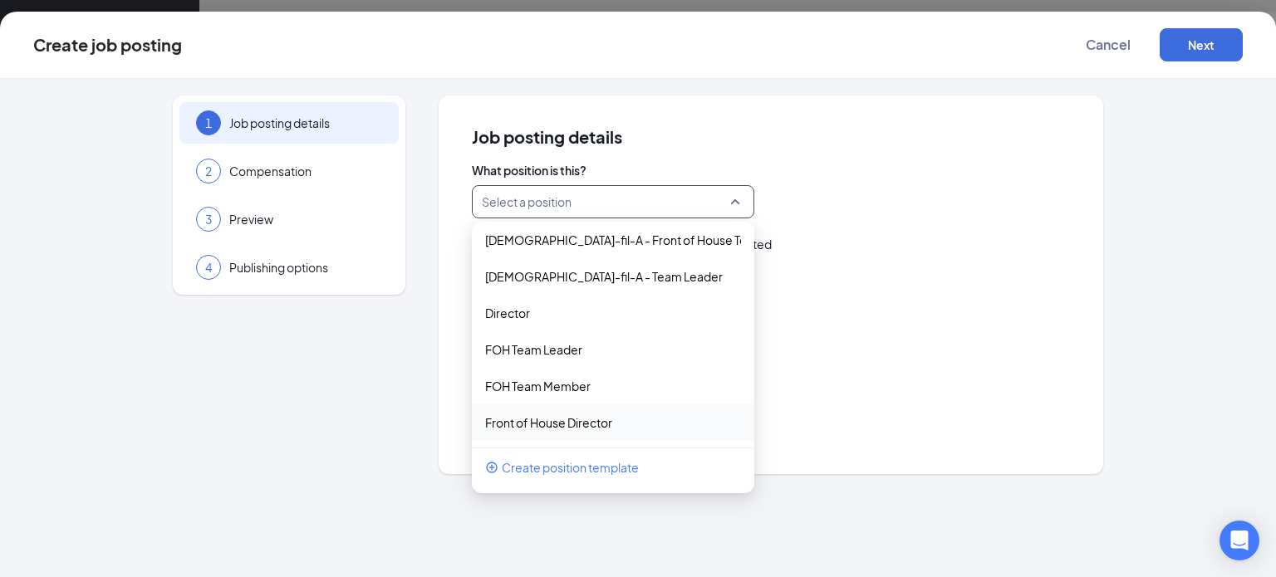
click at [605, 432] on div "Front of House Director" at bounding box center [613, 422] width 282 height 37
type input "Front of House Director"
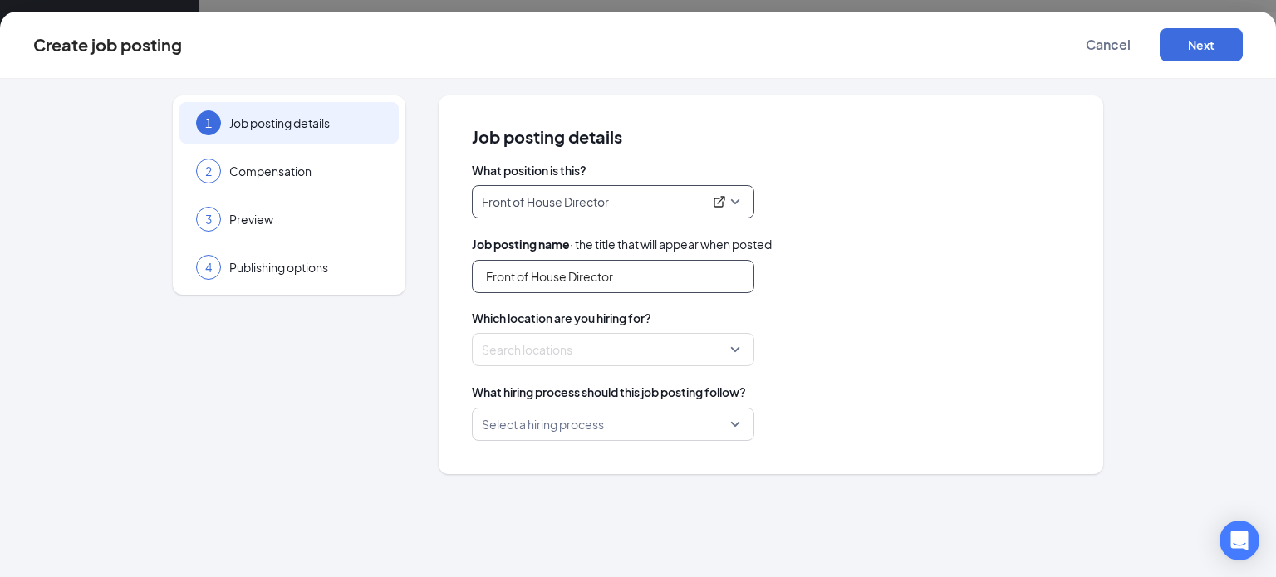
click at [621, 277] on input "Front of House Director" at bounding box center [613, 276] width 282 height 33
click at [684, 362] on div "Search locations" at bounding box center [613, 349] width 282 height 33
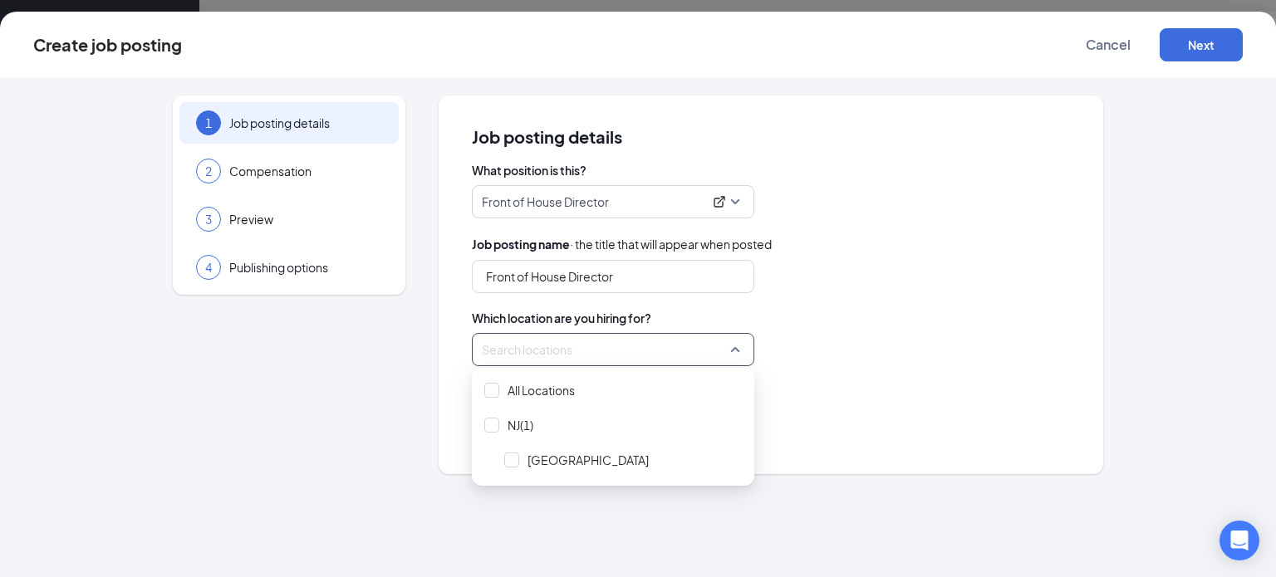
click at [659, 350] on div at bounding box center [608, 349] width 251 height 27
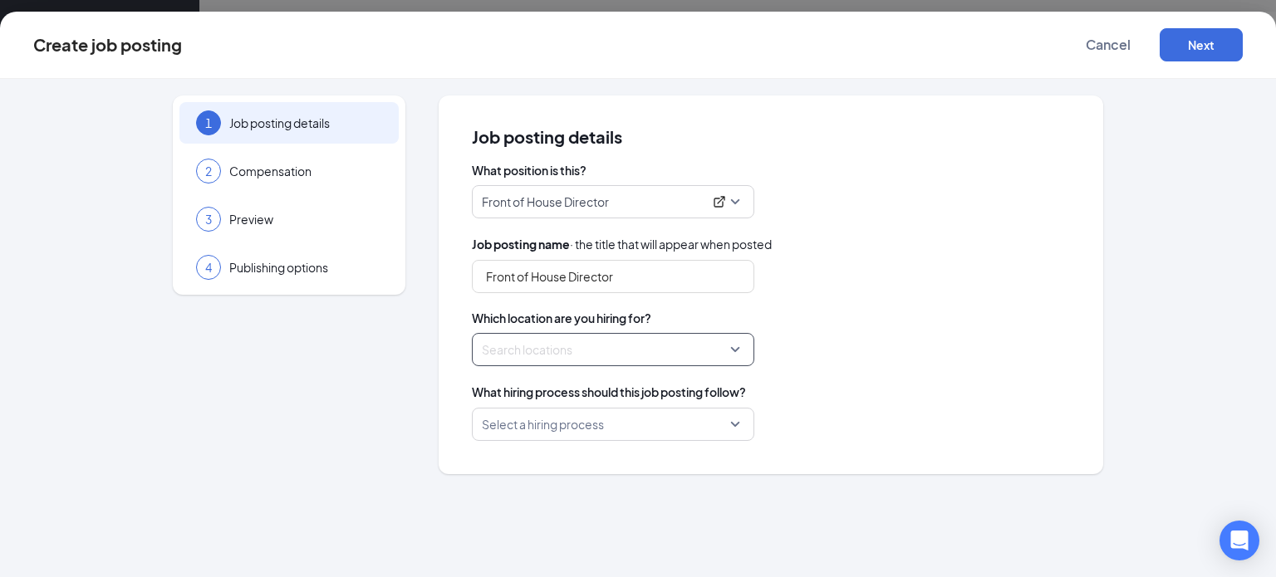
click at [583, 396] on span "What hiring process should this job posting follow?" at bounding box center [609, 392] width 274 height 18
click at [615, 346] on div at bounding box center [608, 349] width 251 height 27
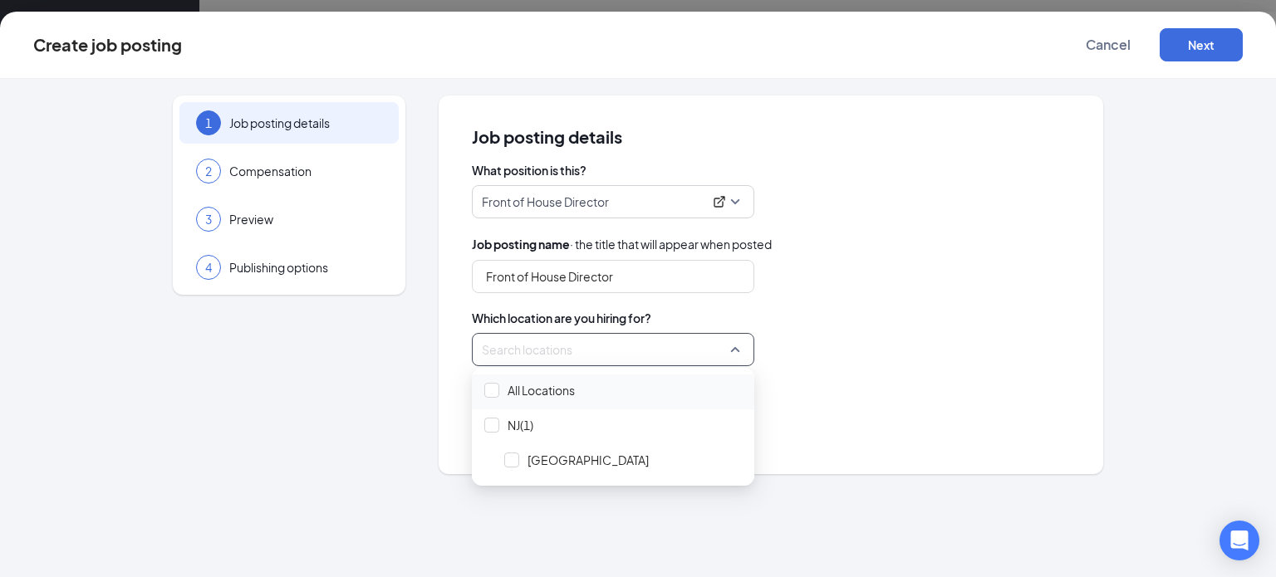
click at [584, 375] on span "All Locations" at bounding box center [612, 391] width 269 height 32
click at [908, 402] on div "What hiring process should this job posting follow? Select a hiring process" at bounding box center [771, 412] width 598 height 58
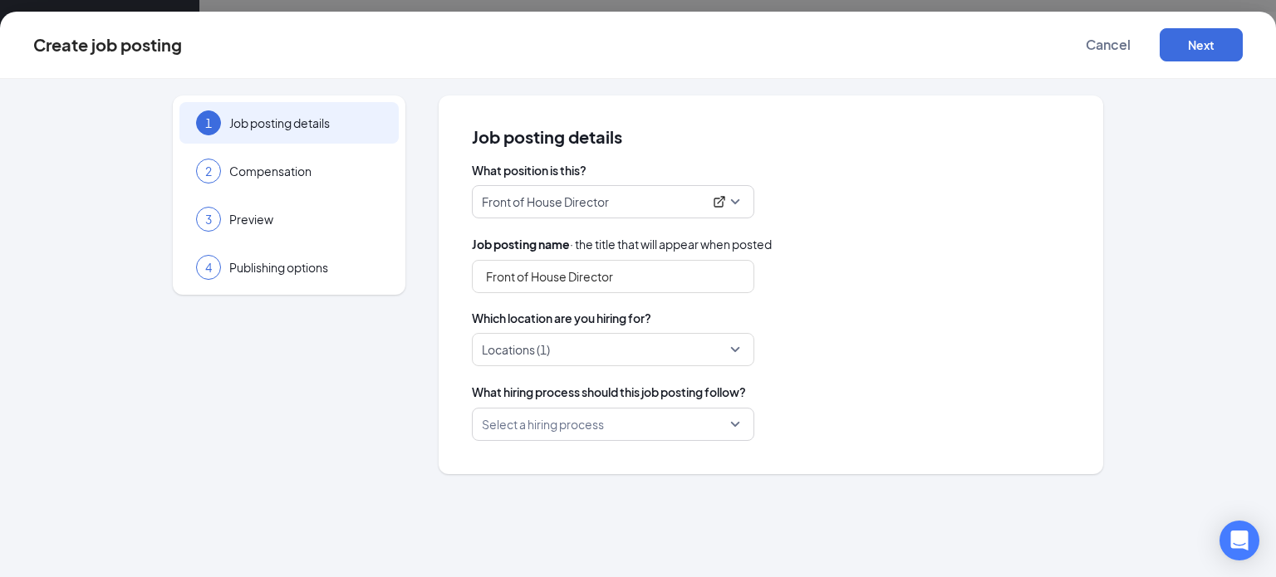
click at [631, 436] on input "search" at bounding box center [607, 425] width 251 height 32
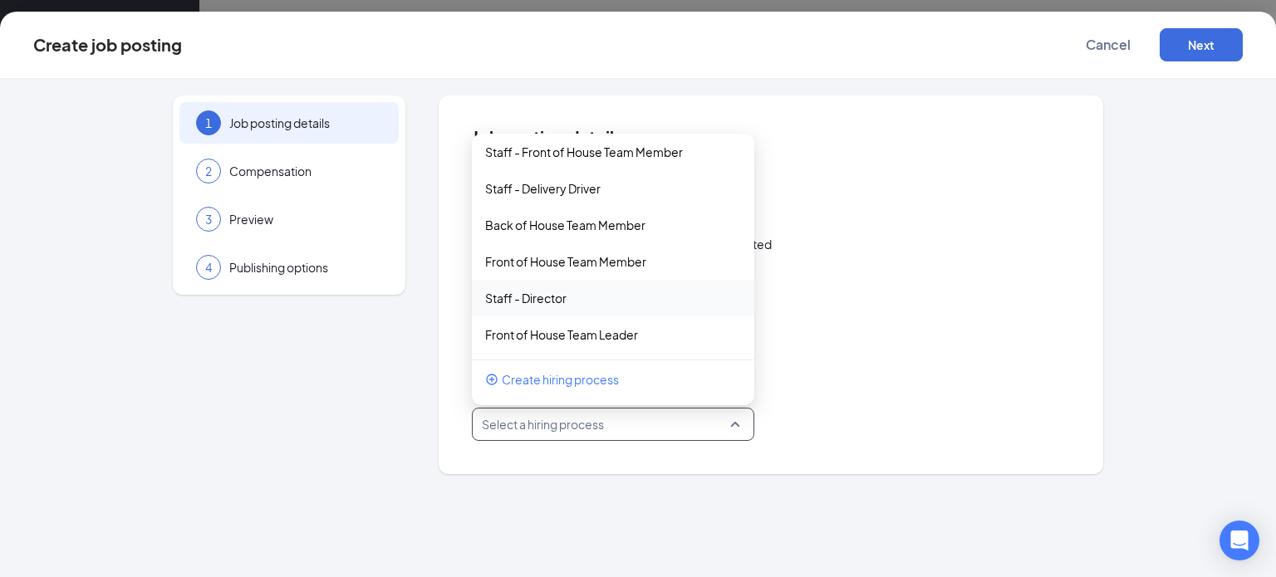
click at [635, 288] on div "Staff - Director" at bounding box center [613, 298] width 282 height 37
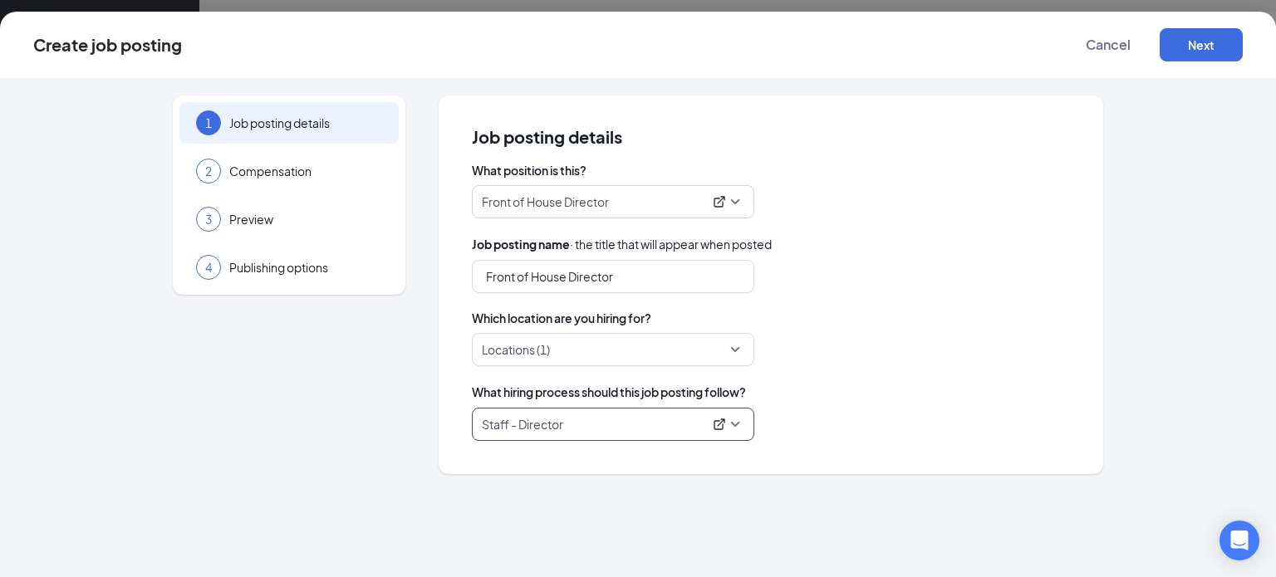
click at [606, 418] on p "Staff - Director" at bounding box center [592, 424] width 221 height 17
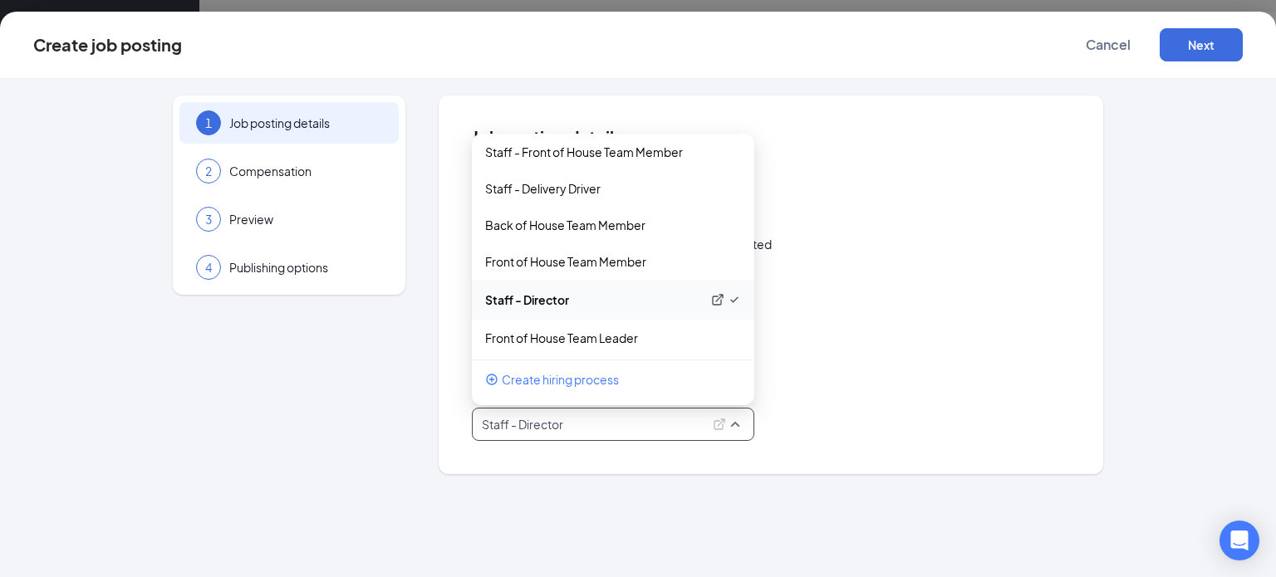
scroll to position [0, 0]
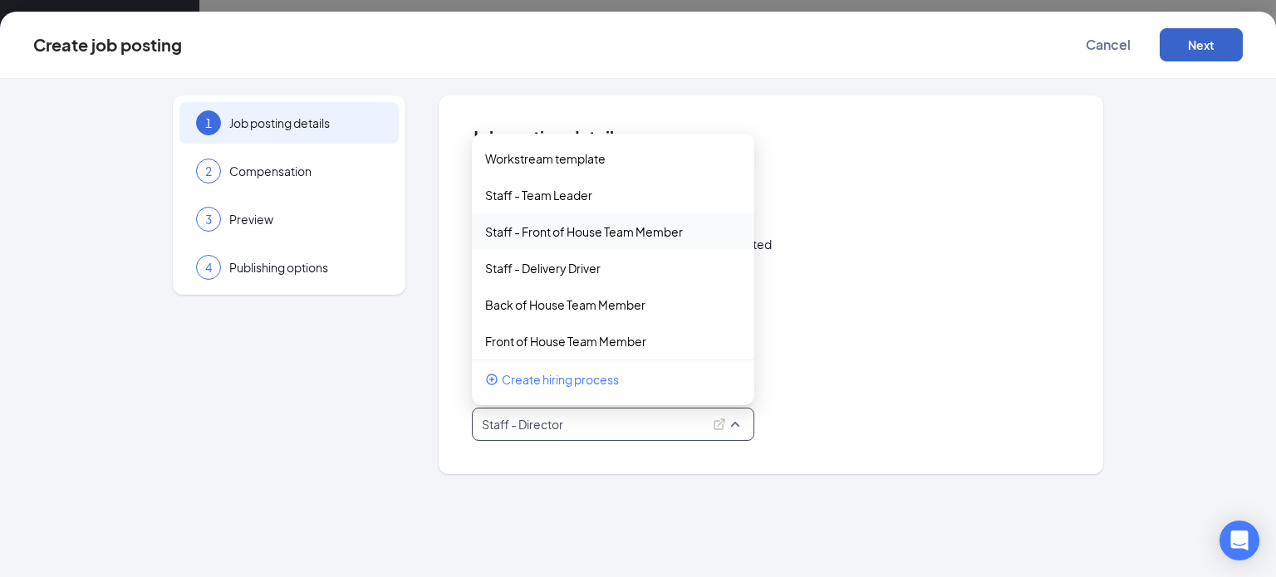
click at [1184, 39] on button "Next" at bounding box center [1200, 44] width 83 height 33
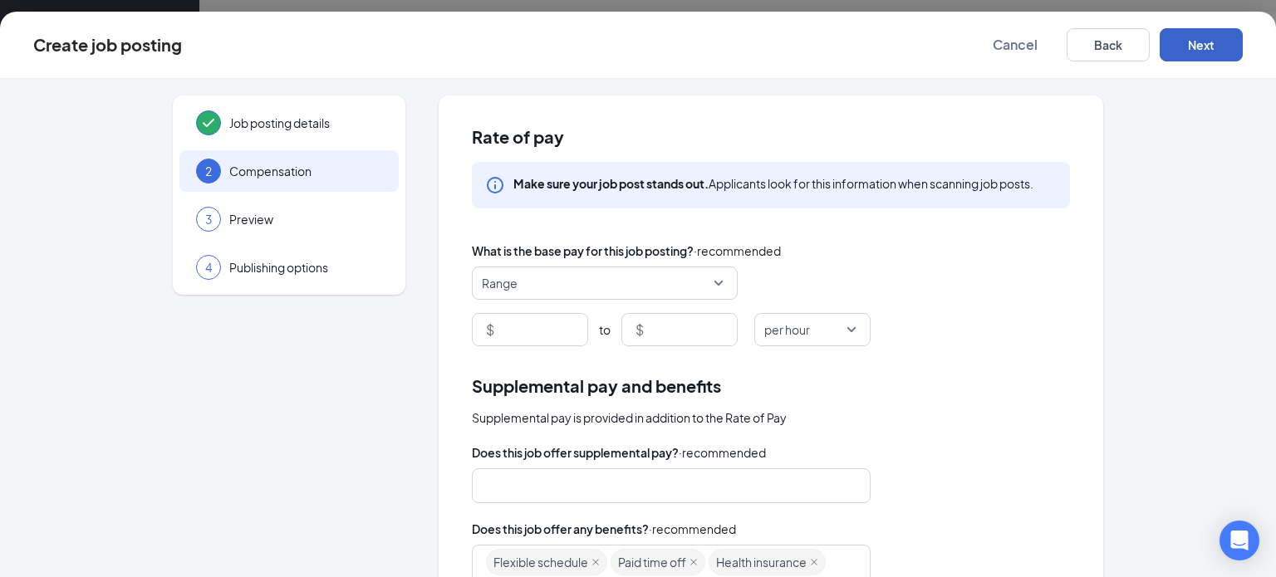
click at [588, 279] on span "Range" at bounding box center [597, 283] width 231 height 32
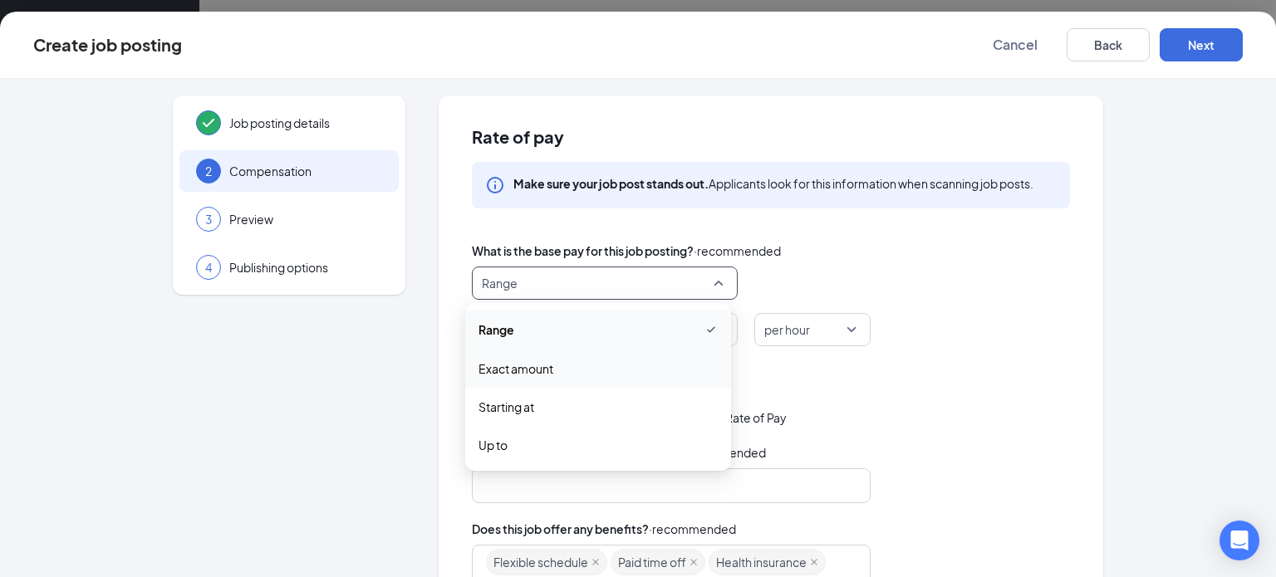
drag, startPoint x: 546, startPoint y: 441, endPoint x: 558, endPoint y: 366, distance: 75.8
click at [558, 366] on div "Range Exact amount Starting at Up to" at bounding box center [598, 387] width 266 height 154
click at [548, 404] on span "Starting at" at bounding box center [597, 407] width 239 height 18
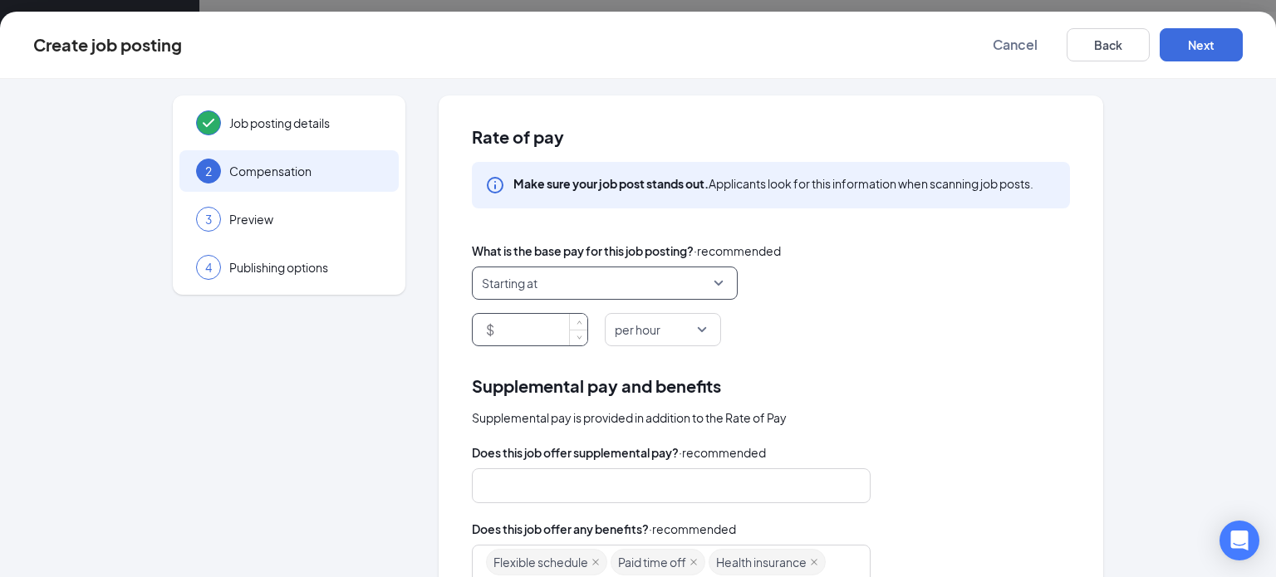
click at [554, 341] on input at bounding box center [543, 330] width 90 height 32
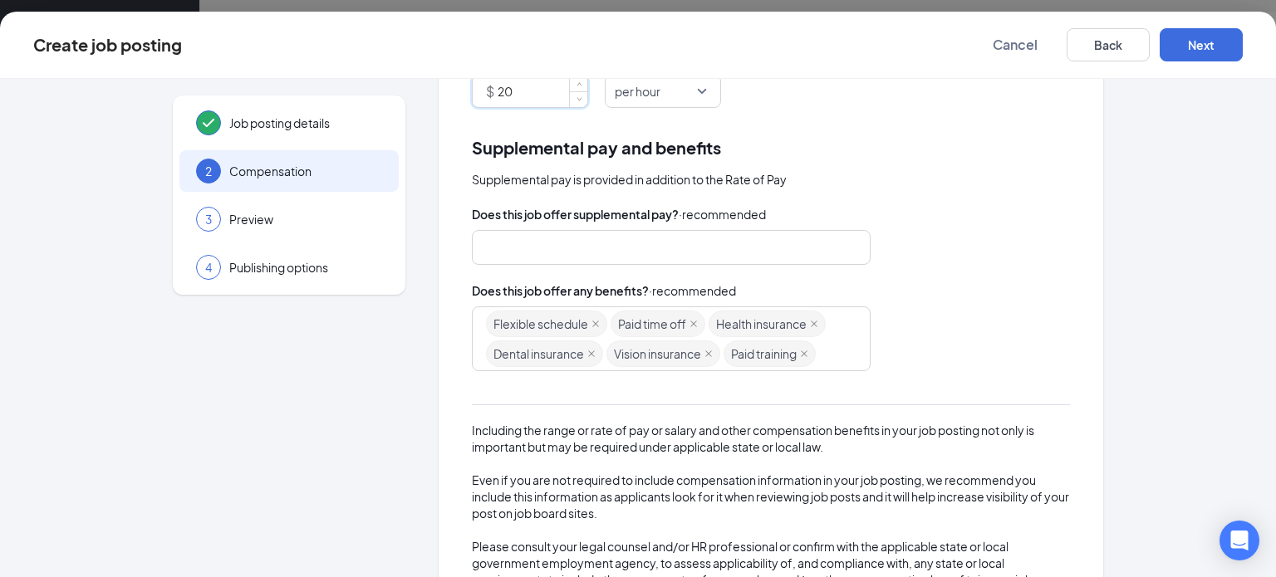
scroll to position [314, 0]
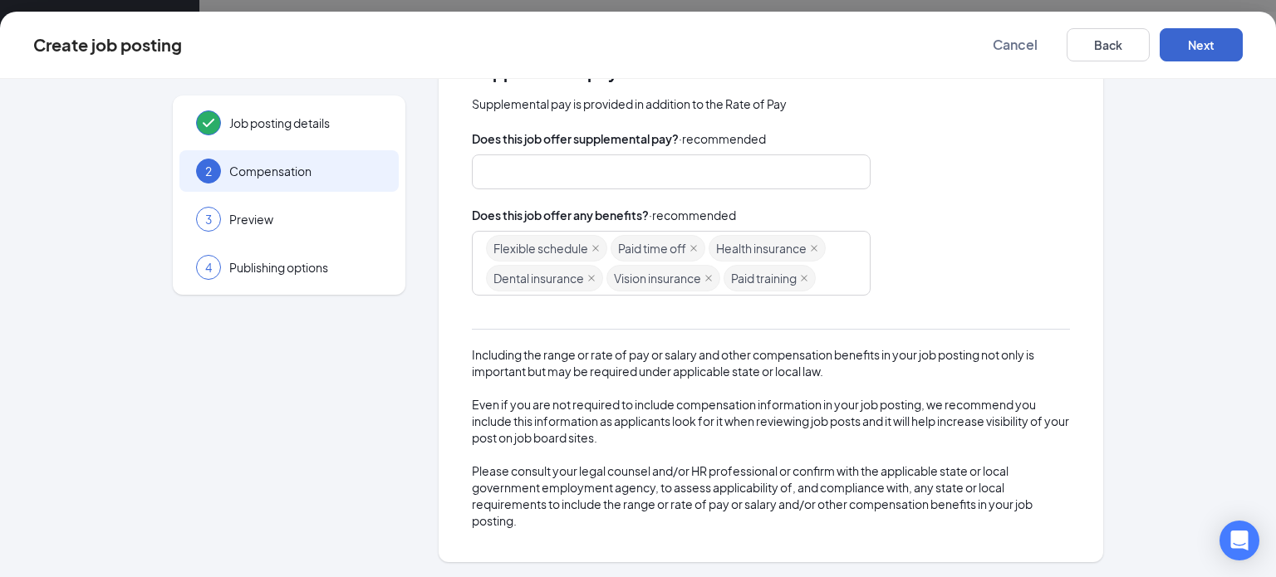
type input "20"
click at [1173, 42] on button "Next" at bounding box center [1200, 44] width 83 height 33
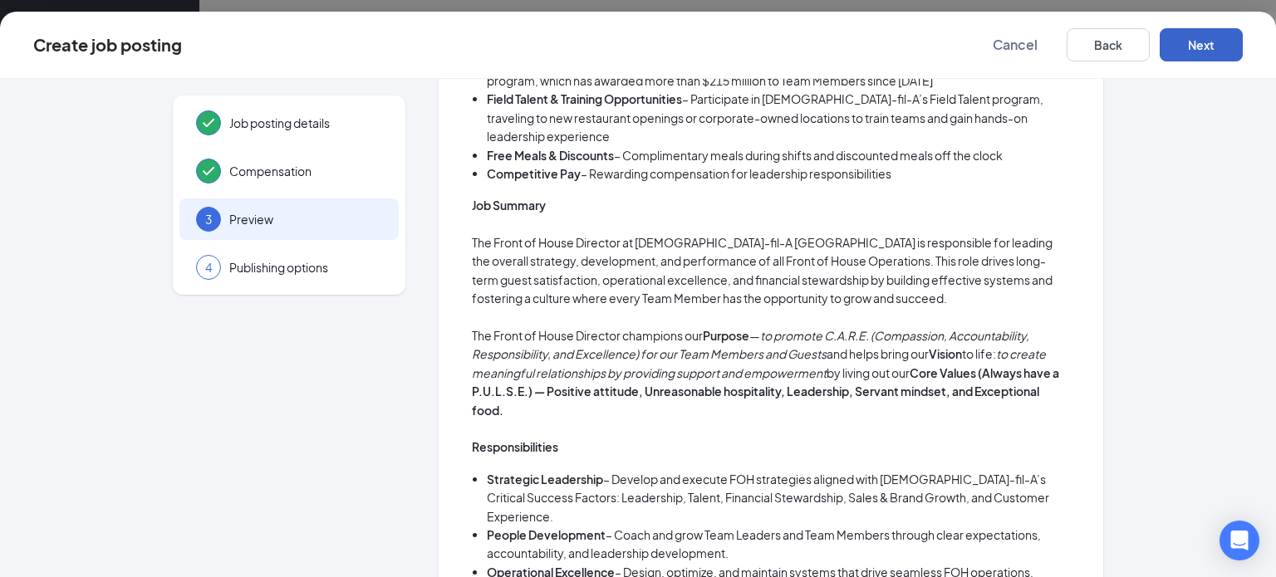
scroll to position [654, 0]
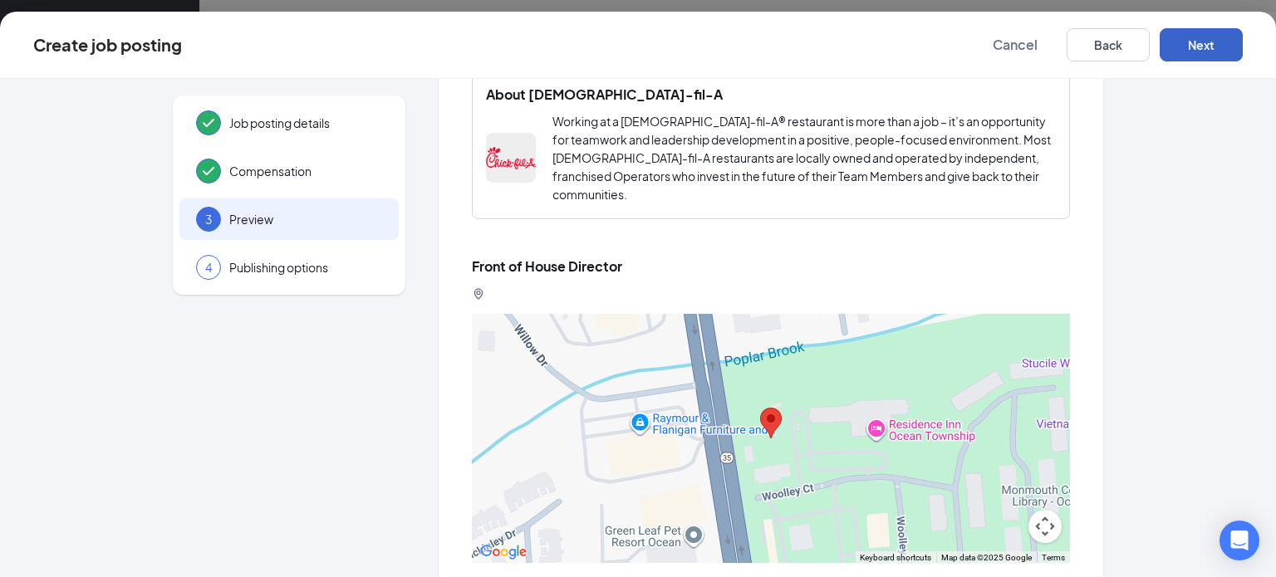
click at [1231, 37] on button "Next" at bounding box center [1200, 44] width 83 height 33
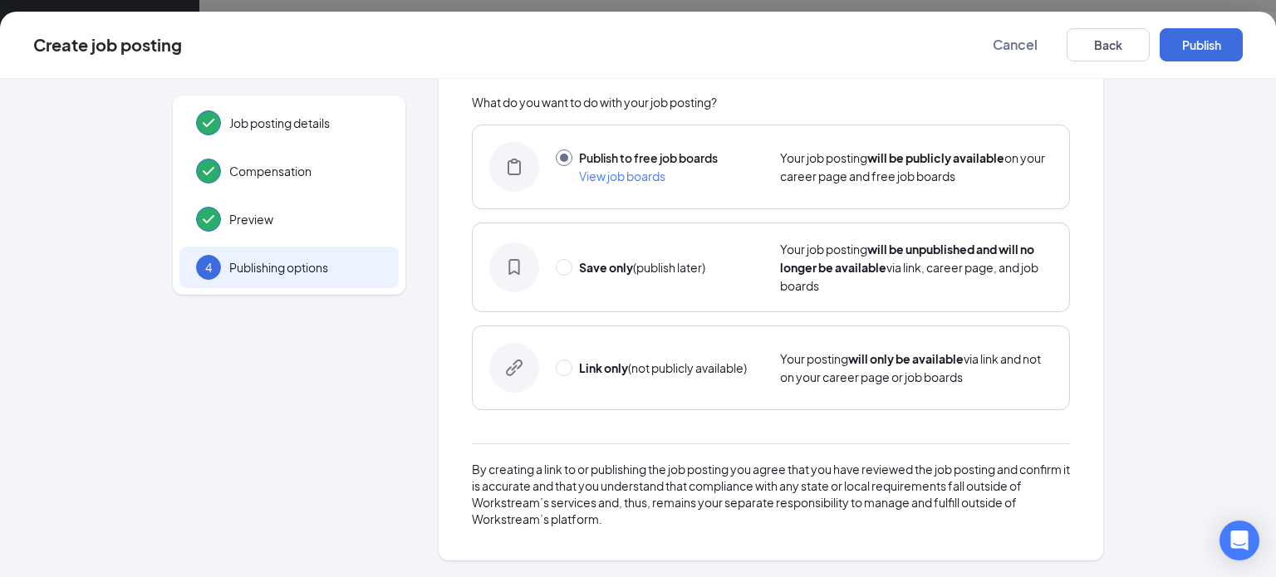
scroll to position [66, 0]
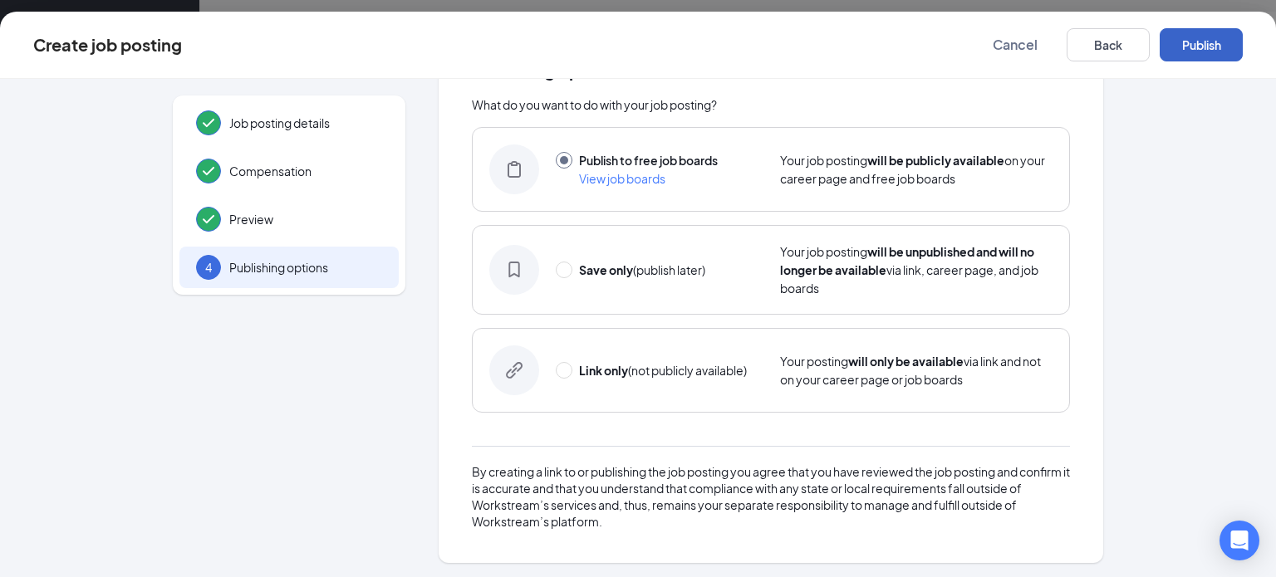
click at [1189, 49] on button "Publish" at bounding box center [1200, 44] width 83 height 33
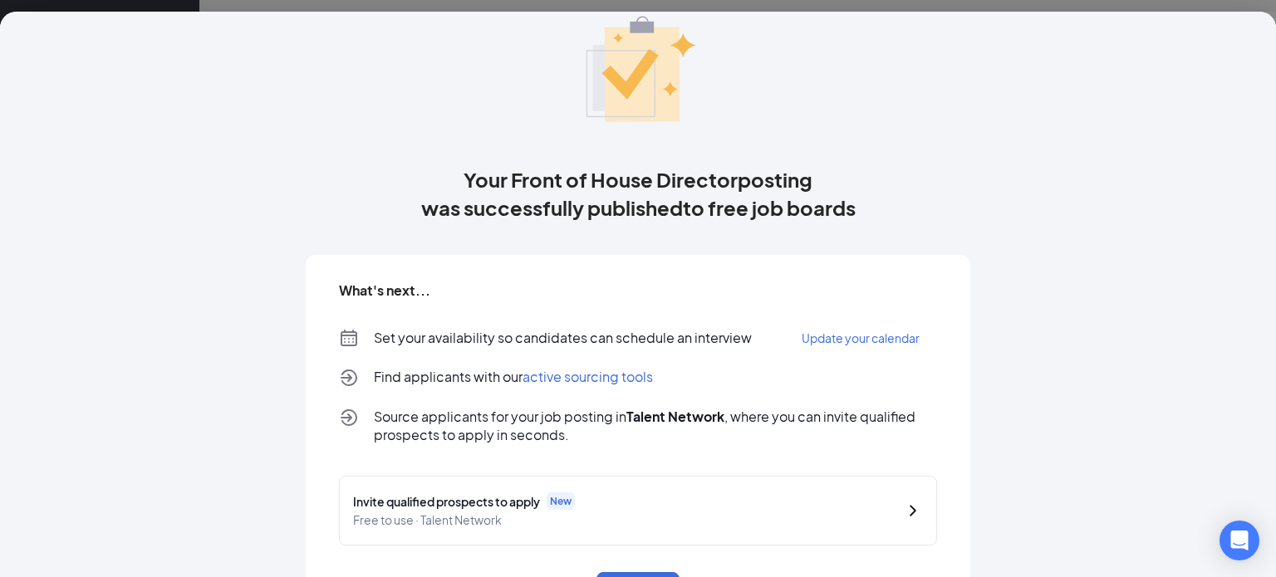
scroll to position [136, 0]
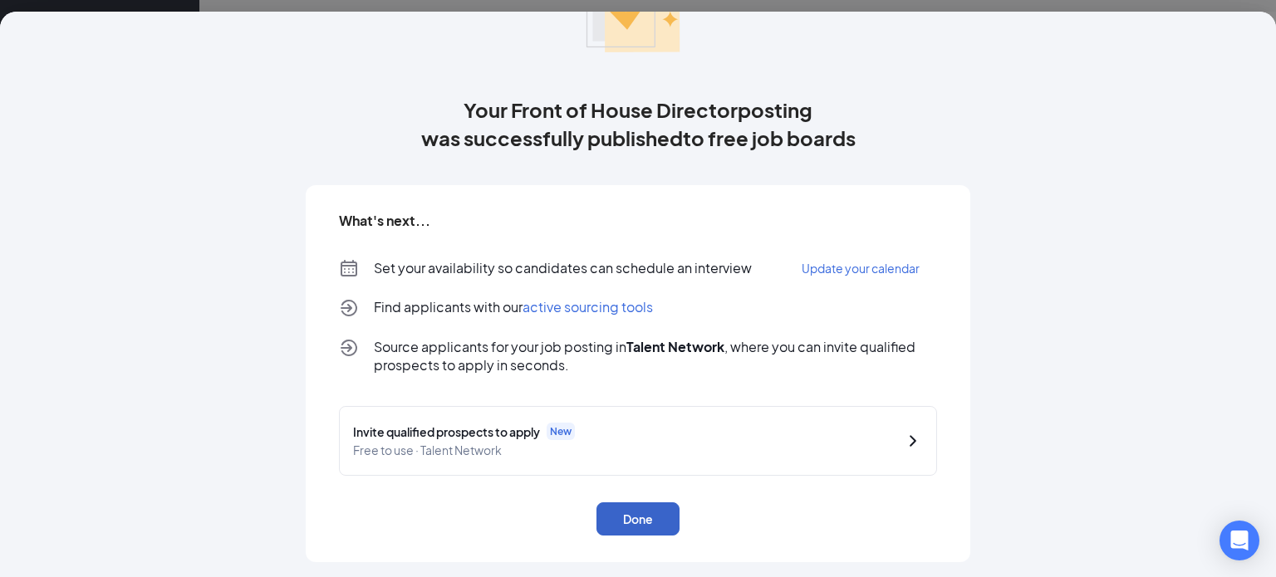
click at [615, 524] on button "Done" at bounding box center [637, 518] width 83 height 33
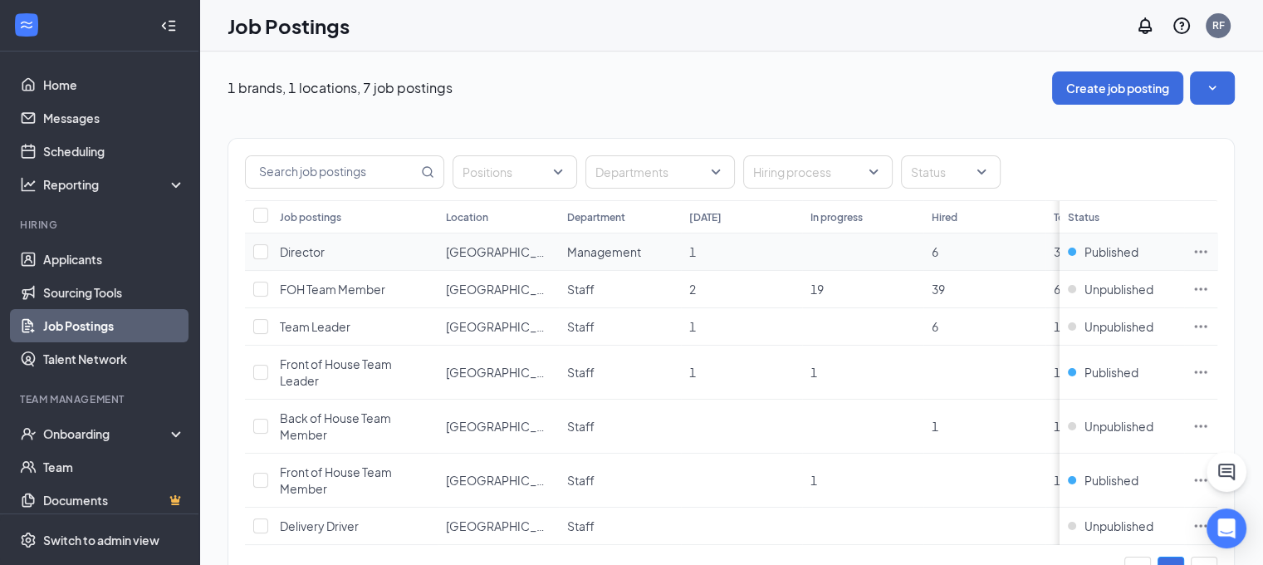
click at [275, 252] on td "Director" at bounding box center [355, 251] width 166 height 37
click at [258, 244] on input "checkbox" at bounding box center [260, 251] width 15 height 15
checkbox input "true"
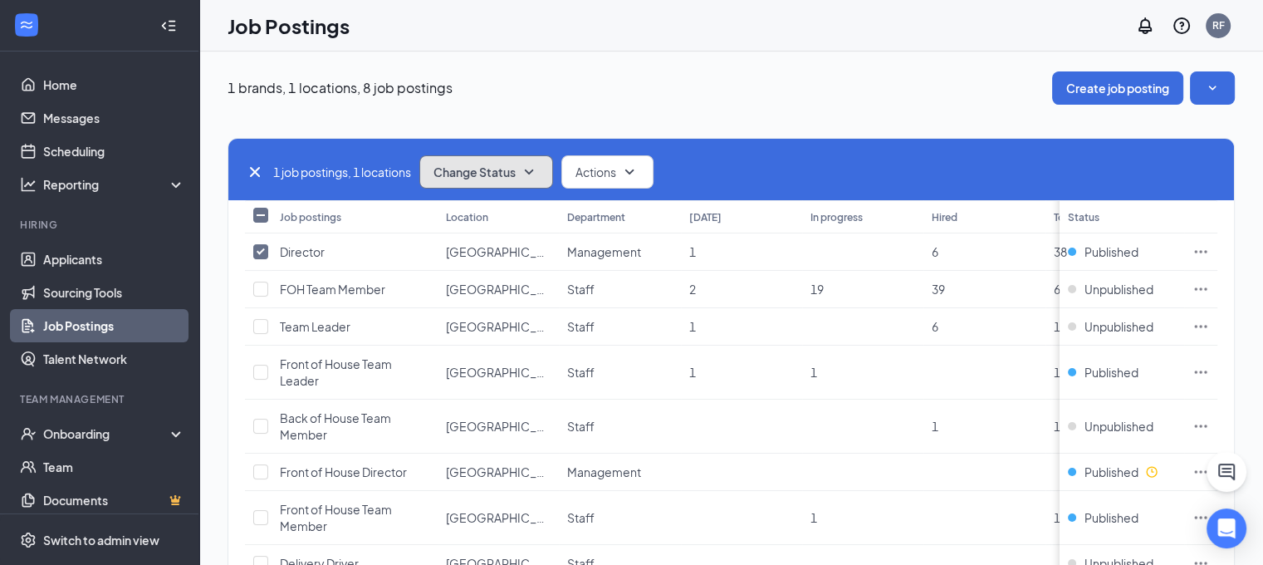
click at [507, 186] on button "Change Status" at bounding box center [486, 171] width 134 height 33
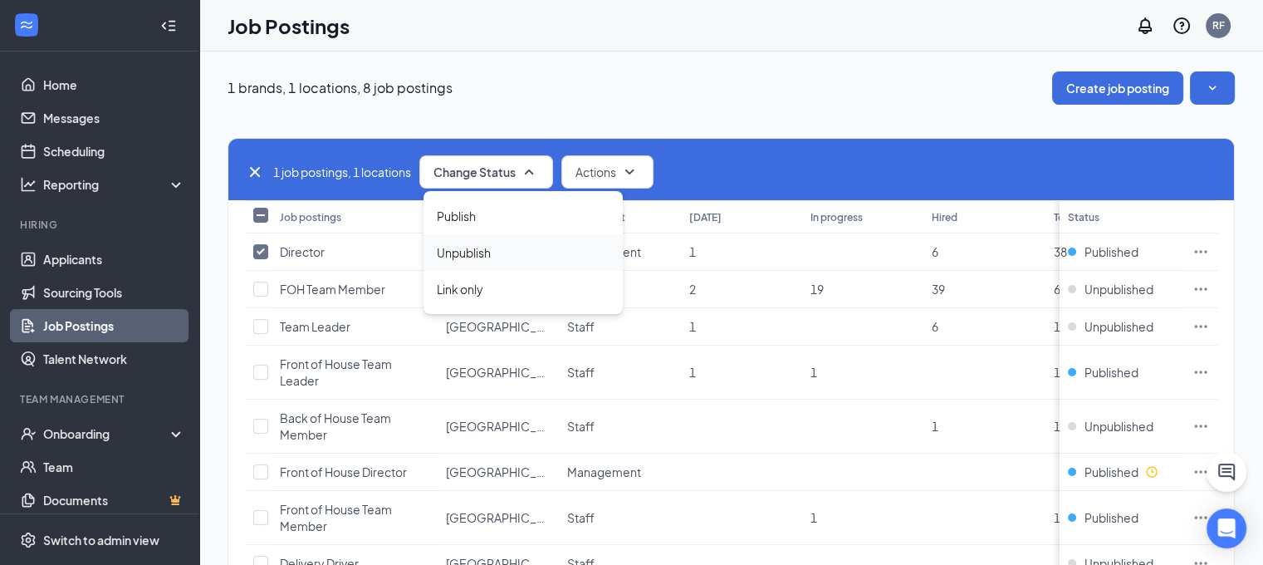
click at [508, 256] on div "Unpublish" at bounding box center [523, 252] width 199 height 37
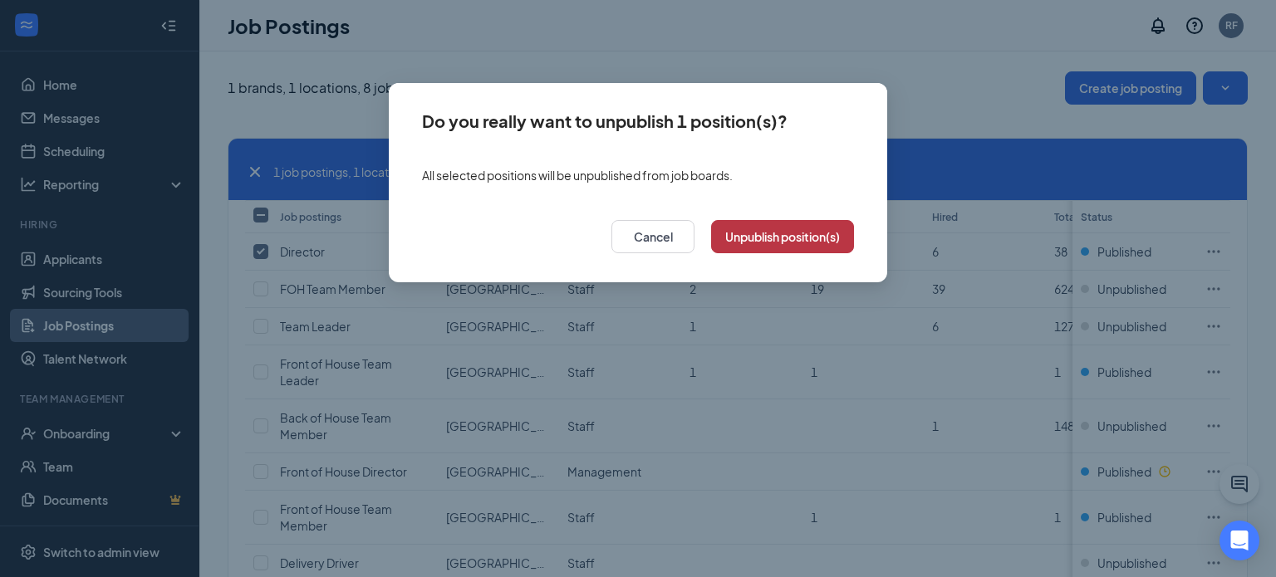
click at [782, 232] on button "Unpublish position(s)" at bounding box center [782, 236] width 143 height 33
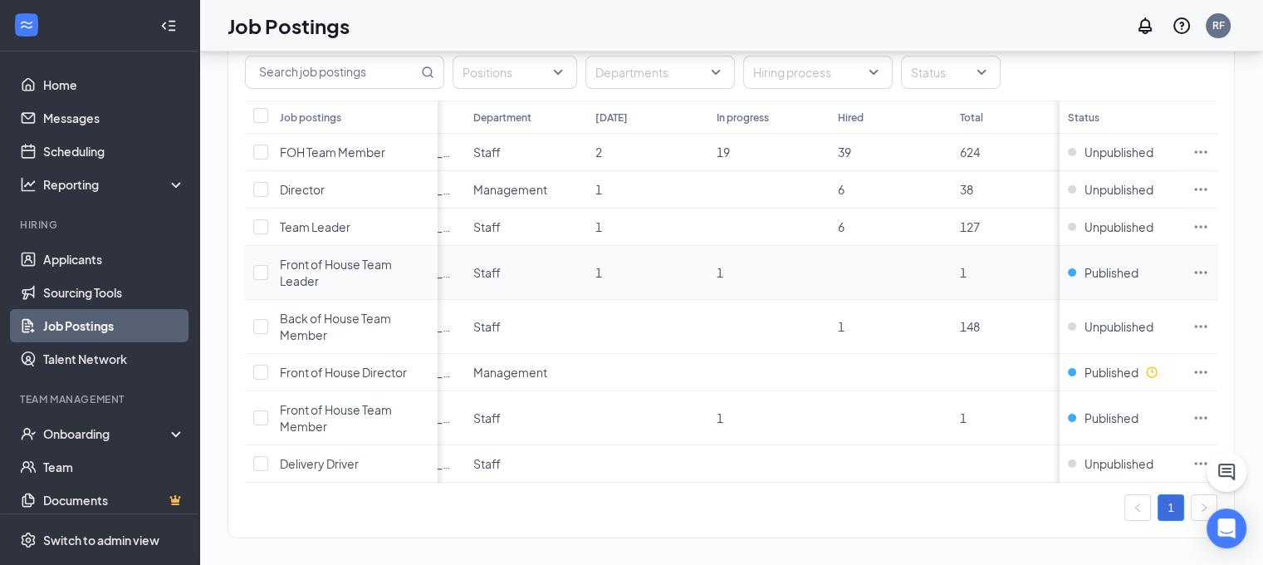
scroll to position [100, 12]
click at [1105, 275] on span "Published" at bounding box center [1112, 272] width 54 height 17
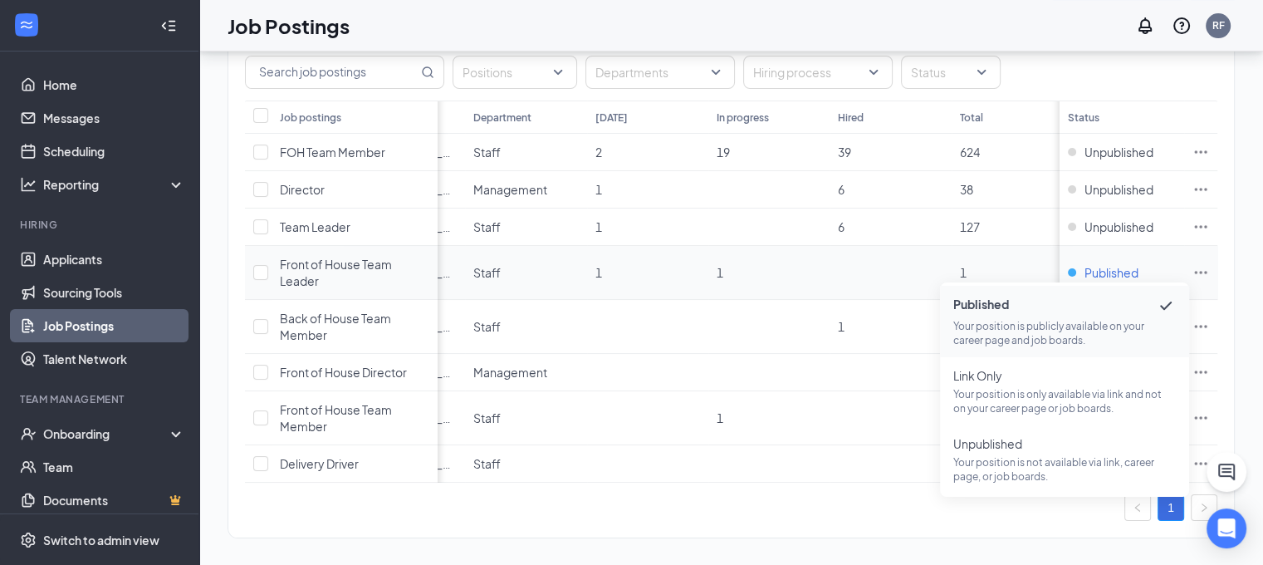
click at [1124, 268] on span "Published" at bounding box center [1112, 272] width 54 height 17
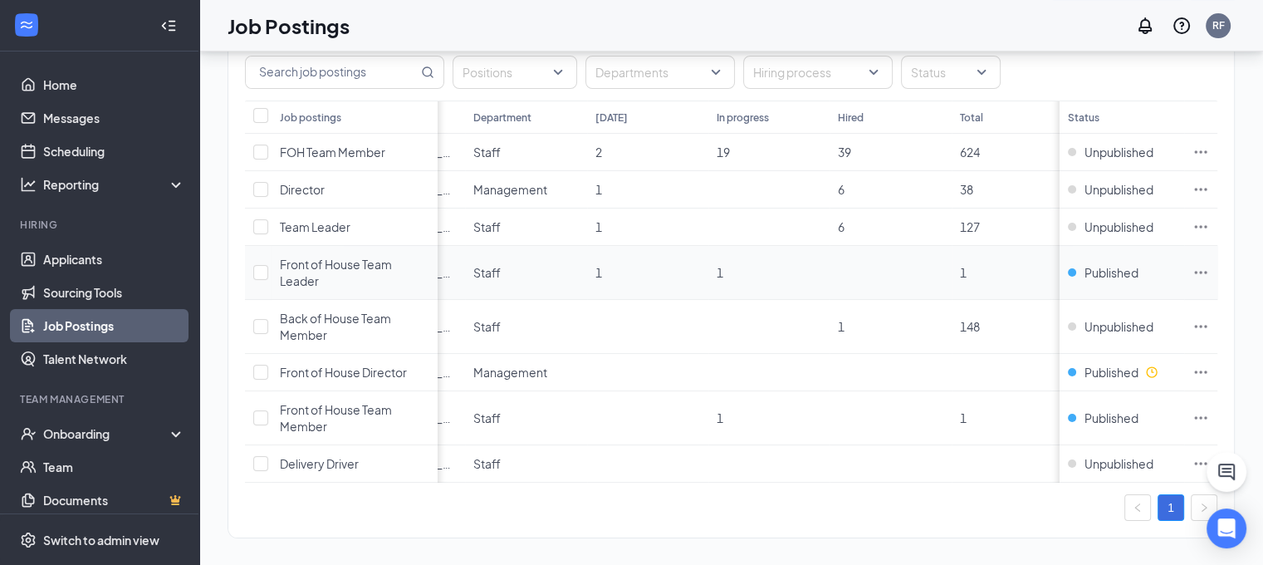
click at [1212, 278] on td at bounding box center [1200, 273] width 33 height 54
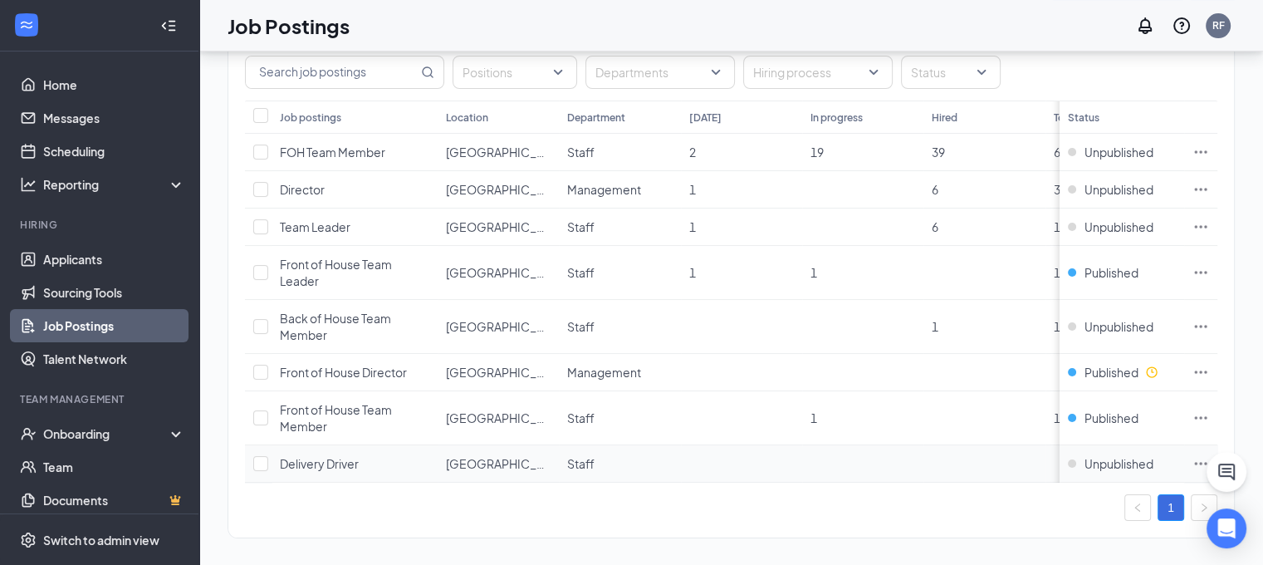
click at [1200, 462] on icon "Ellipses" at bounding box center [1201, 463] width 12 height 2
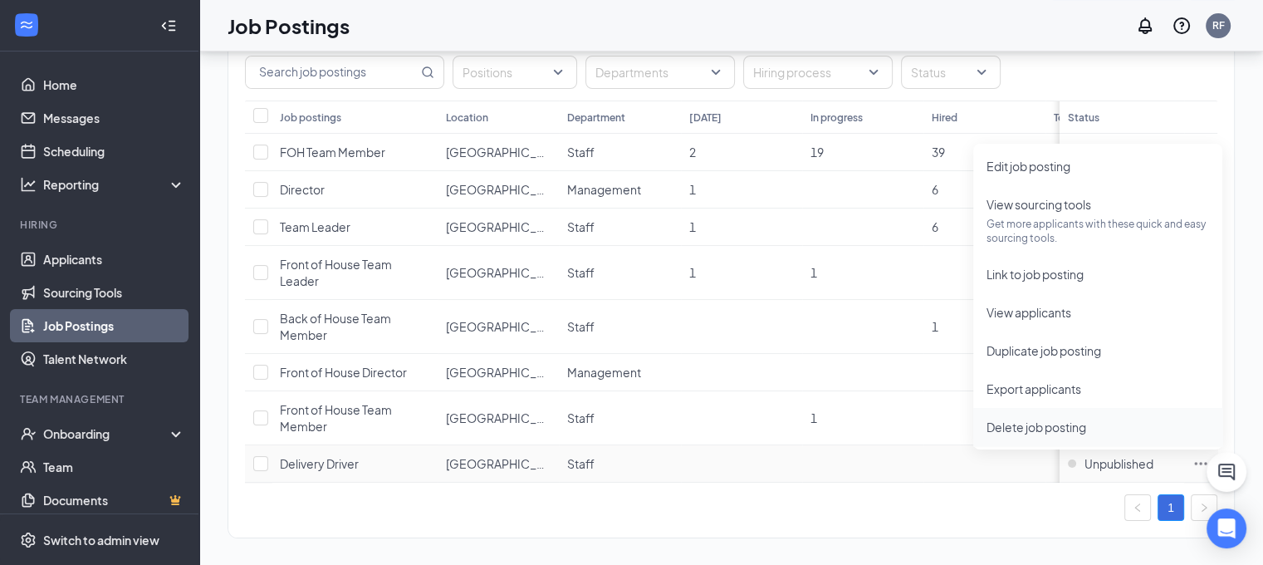
click at [1053, 430] on span "Delete job posting" at bounding box center [1037, 426] width 100 height 15
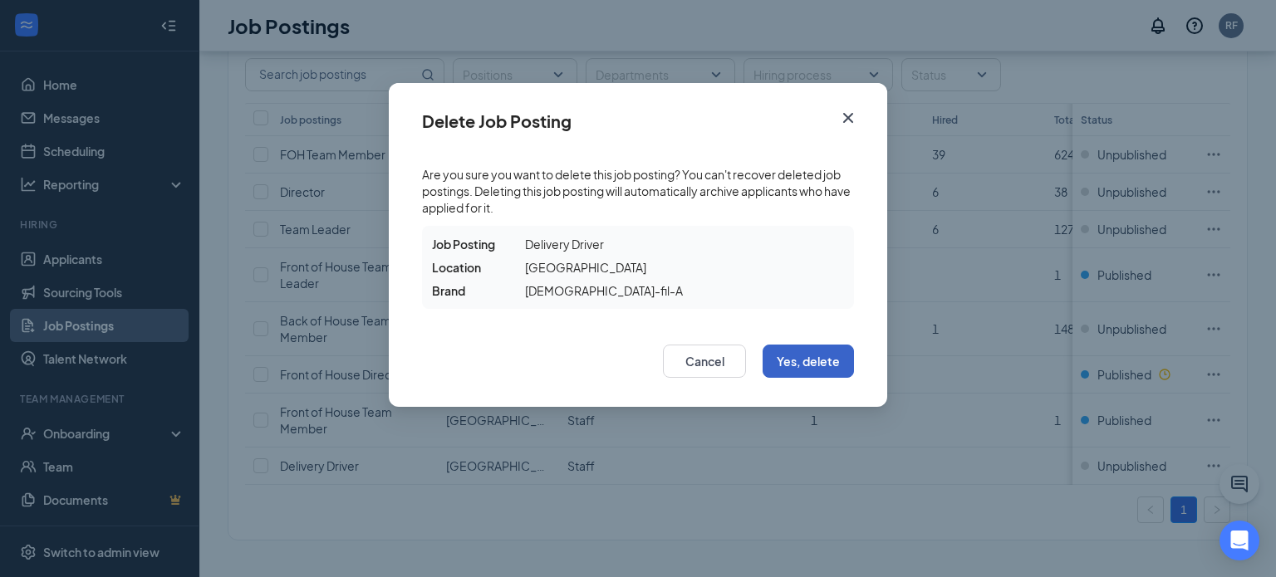
click at [824, 365] on button "Yes, delete" at bounding box center [807, 361] width 91 height 33
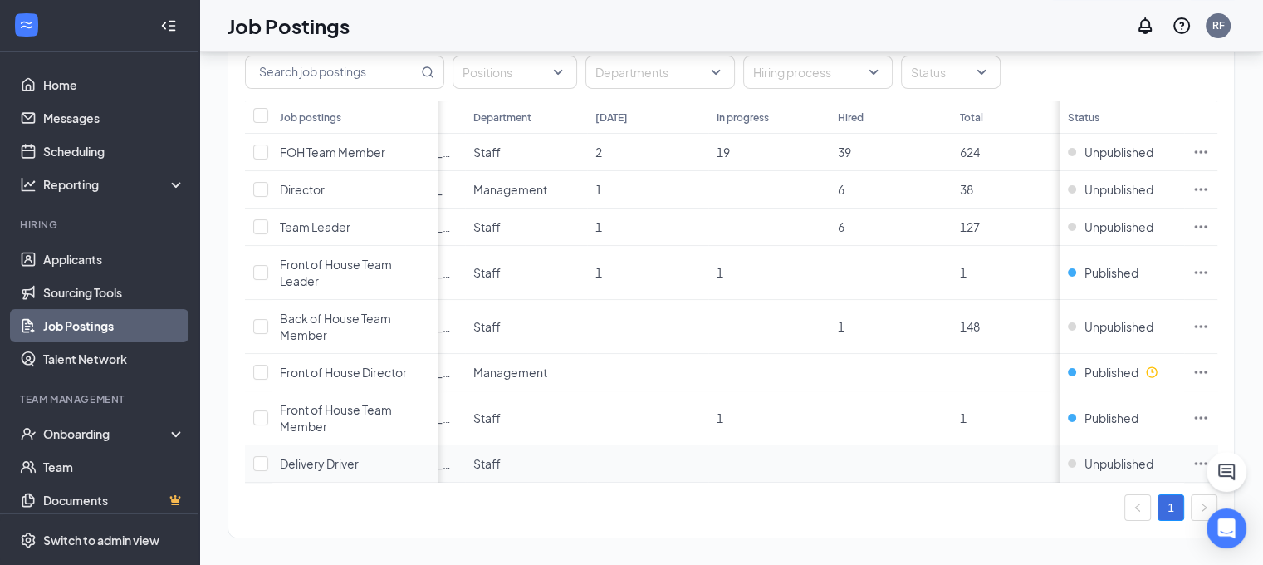
scroll to position [120, 0]
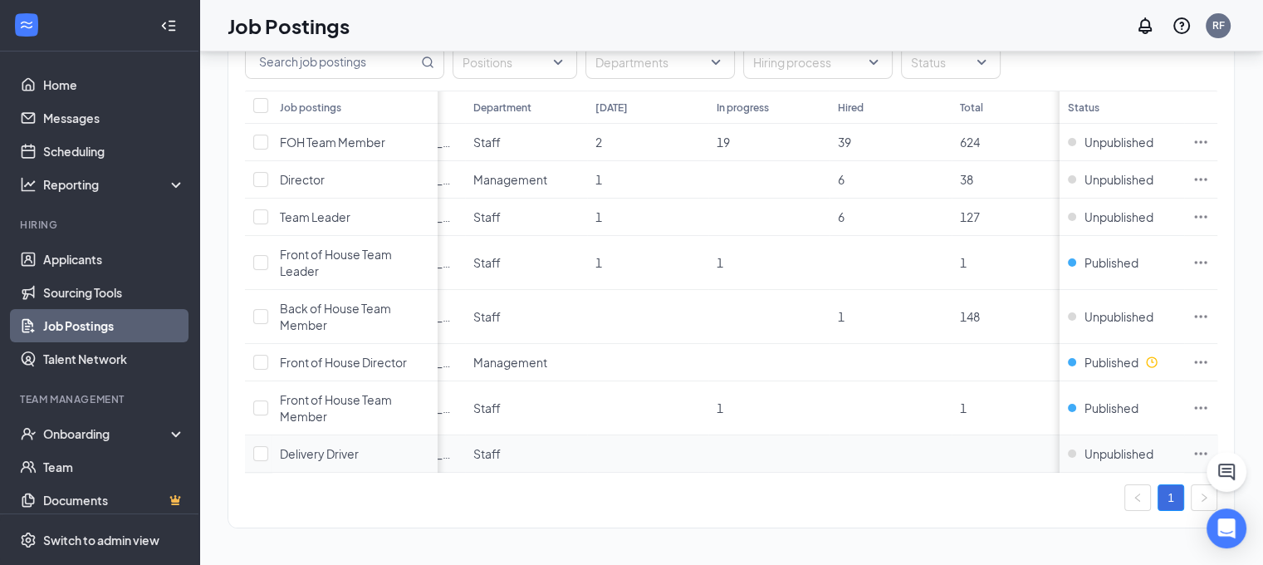
click at [1208, 452] on icon "Ellipses" at bounding box center [1201, 453] width 12 height 2
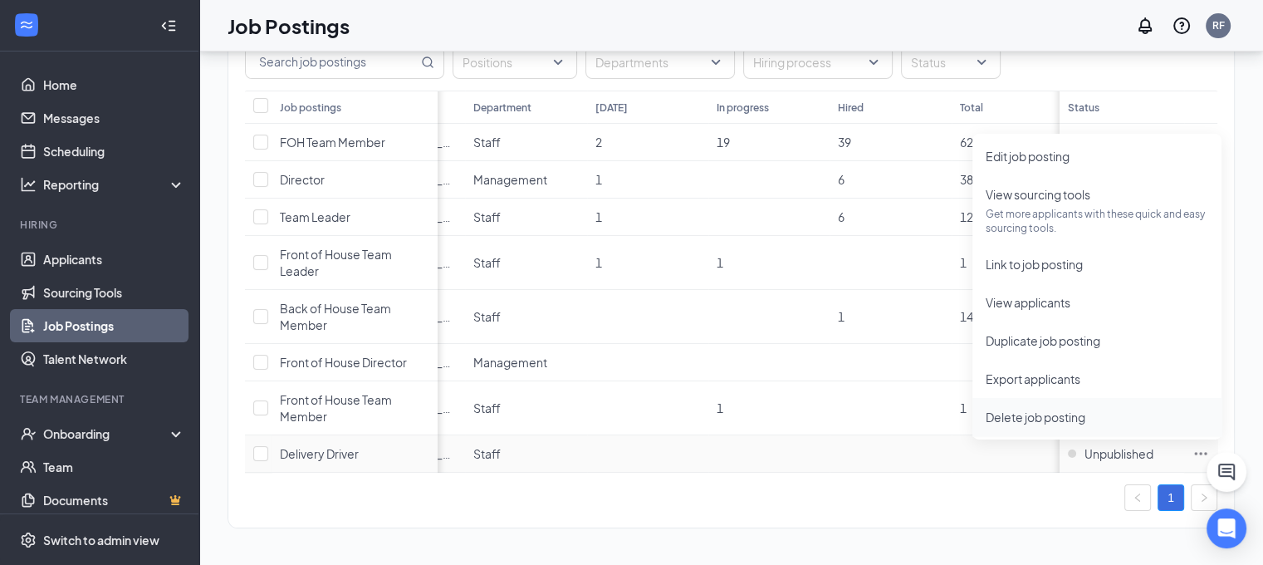
click at [1064, 409] on span "Delete job posting" at bounding box center [1036, 416] width 100 height 15
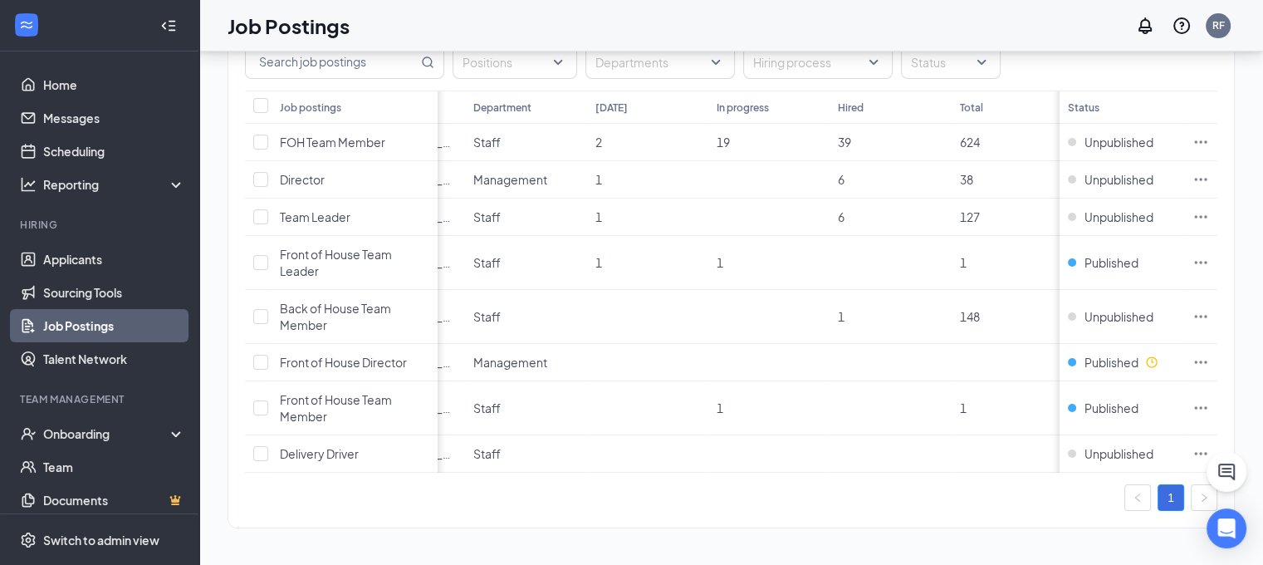
scroll to position [106, 0]
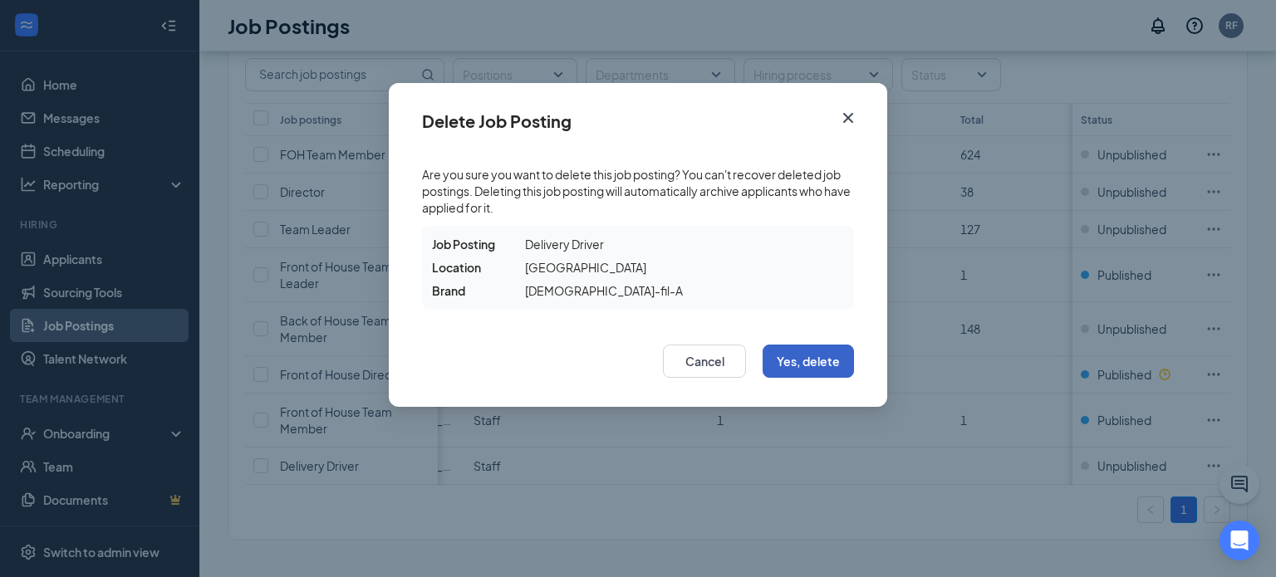
click at [834, 365] on button "Yes, delete" at bounding box center [807, 361] width 91 height 33
click at [821, 362] on button "Yes, delete" at bounding box center [807, 361] width 91 height 33
click at [767, 493] on div "Delete Job Posting Are you sure you want to delete this job posting? You can't …" at bounding box center [638, 288] width 1276 height 577
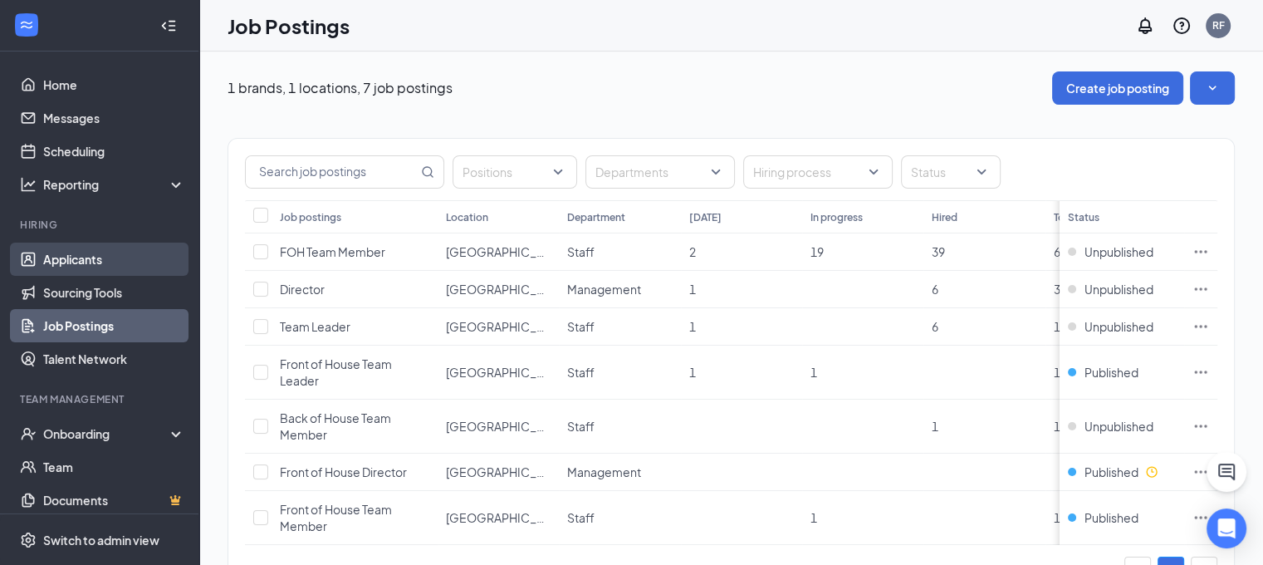
click at [155, 257] on link "Applicants" at bounding box center [114, 259] width 142 height 33
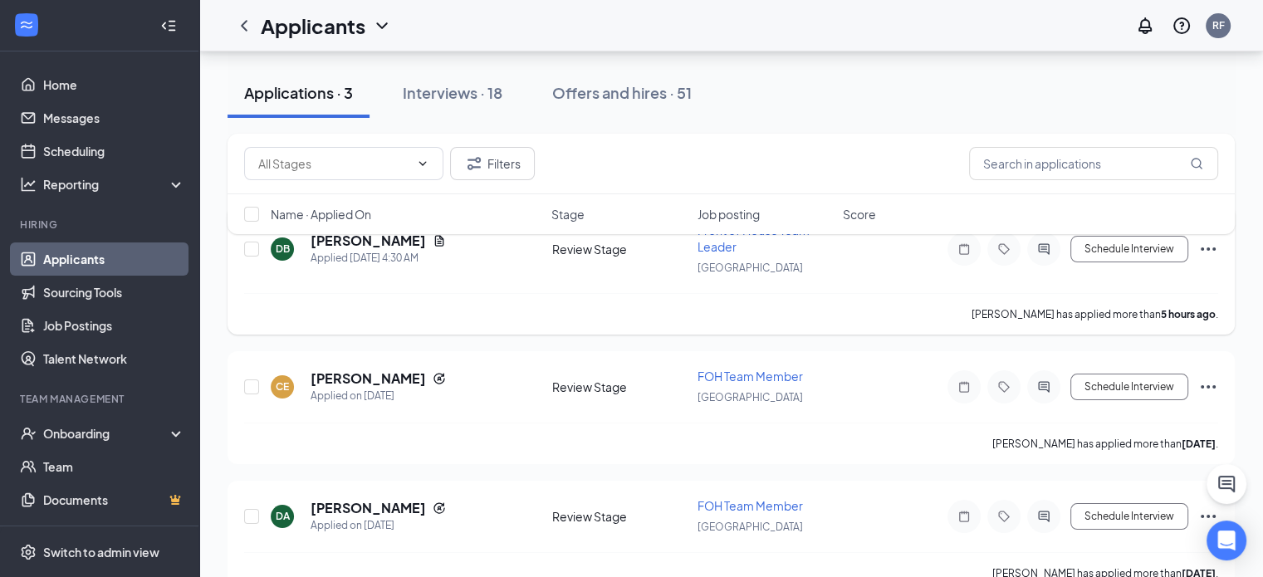
scroll to position [82, 0]
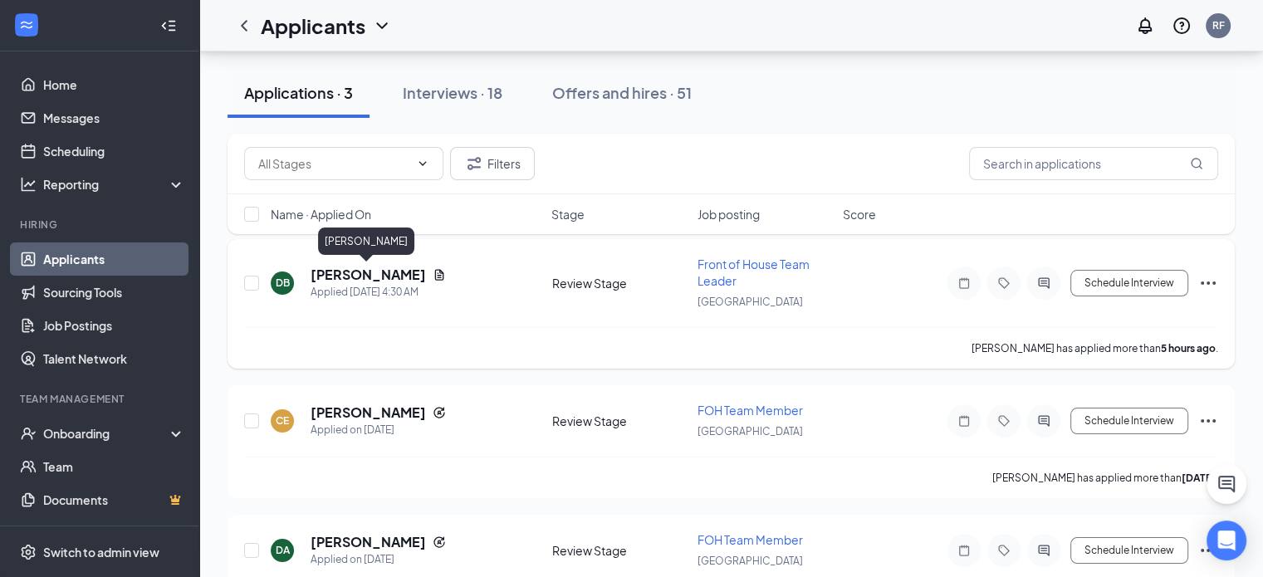
drag, startPoint x: 324, startPoint y: 272, endPoint x: 412, endPoint y: 274, distance: 88.1
click at [412, 274] on div "DB [PERSON_NAME] Applied [DATE] 4:30 AM" at bounding box center [407, 283] width 272 height 35
copy h5 "[PERSON_NAME]"
click at [867, 313] on div "DB [PERSON_NAME] Applied [DATE] 4:30 AM Review Stage Front of House Team Leader…" at bounding box center [731, 291] width 974 height 71
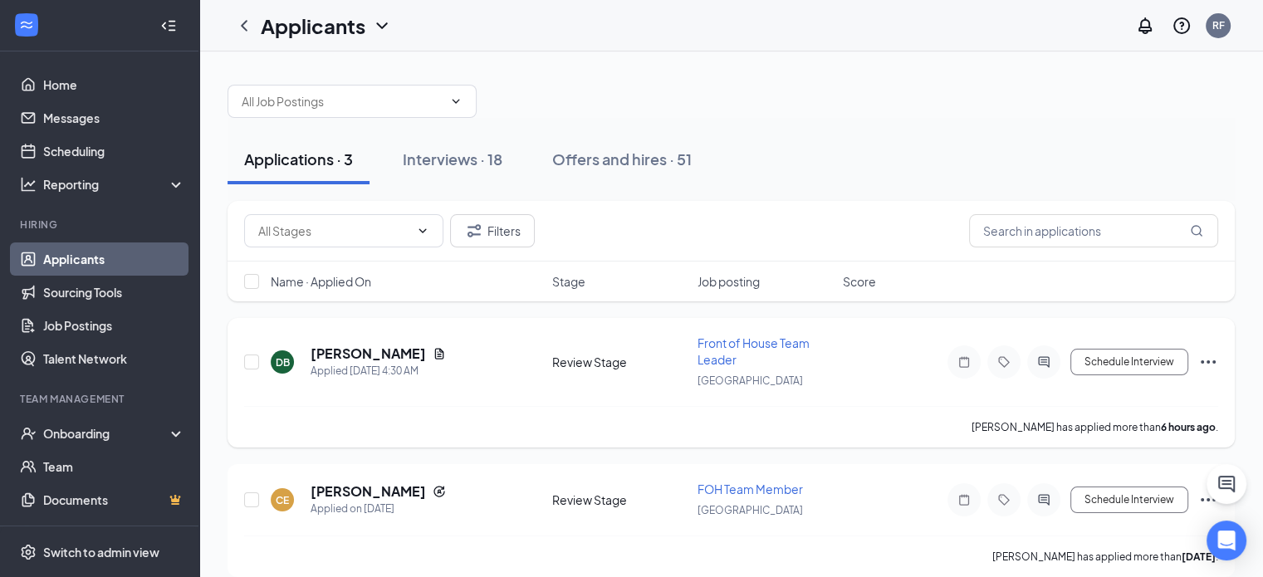
scroll to position [0, 0]
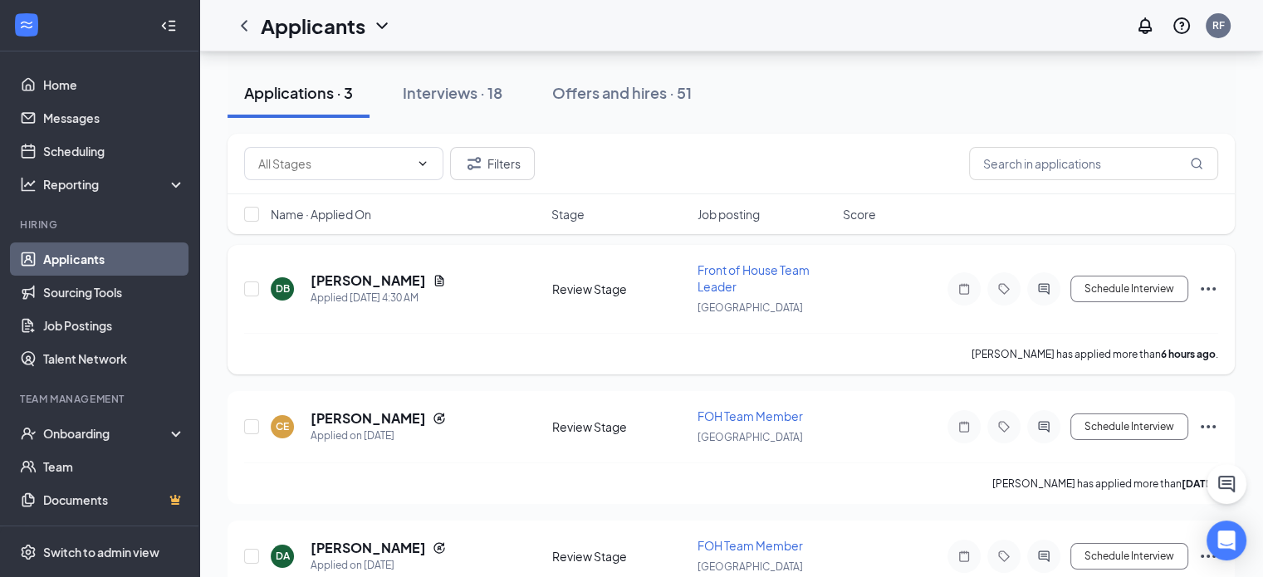
scroll to position [146, 0]
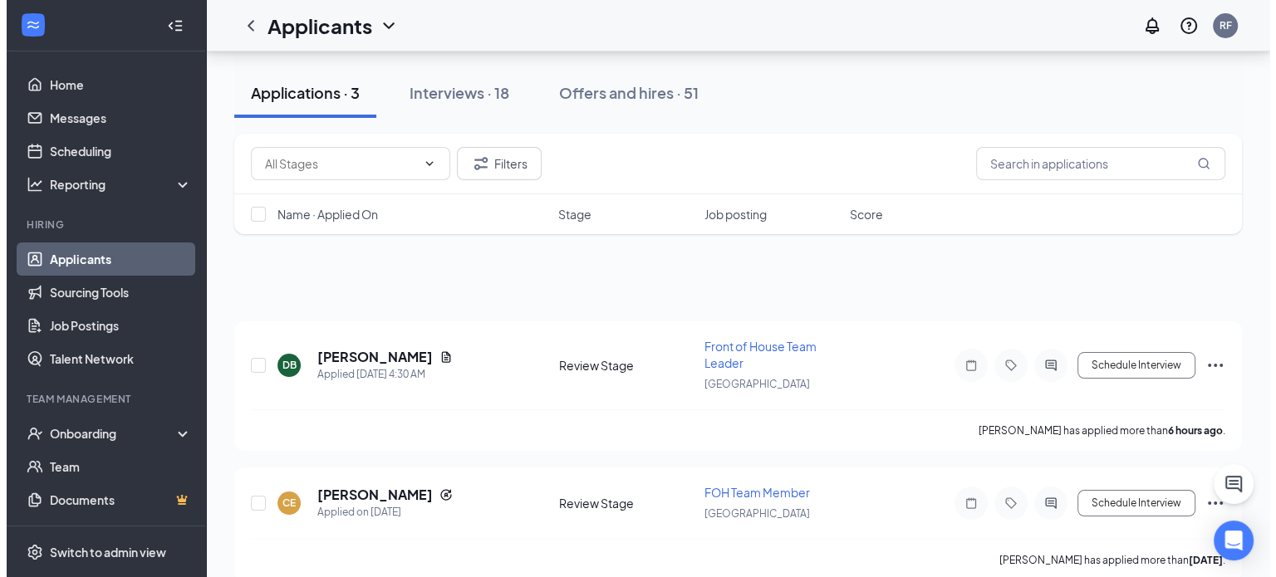
scroll to position [146, 0]
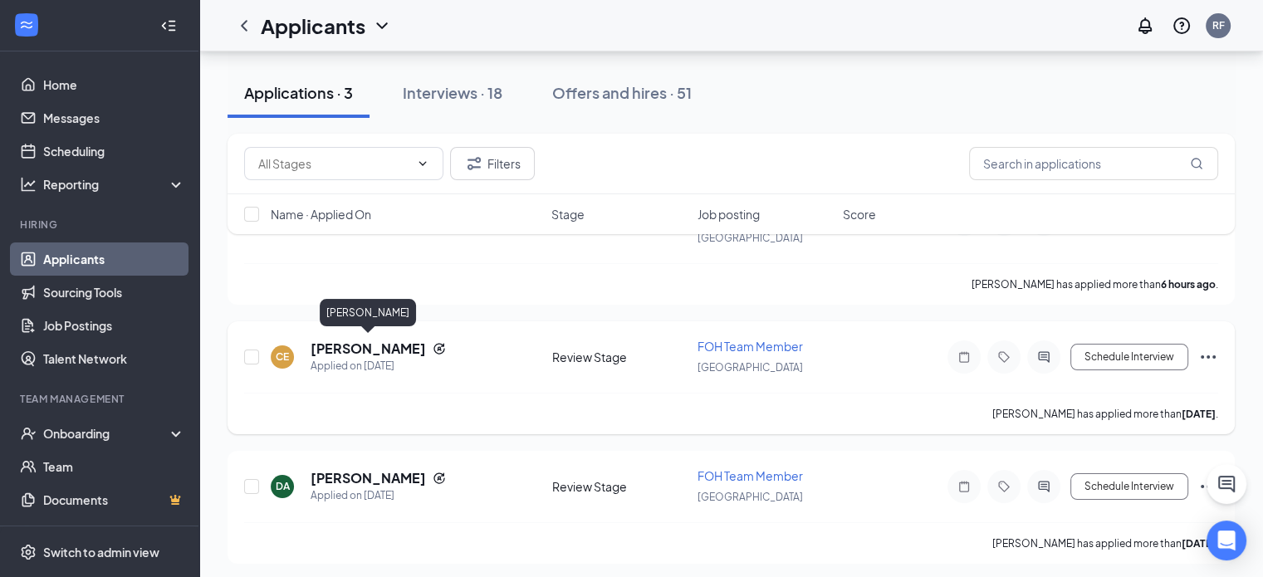
click at [418, 346] on h5 "[PERSON_NAME]" at bounding box center [368, 349] width 115 height 18
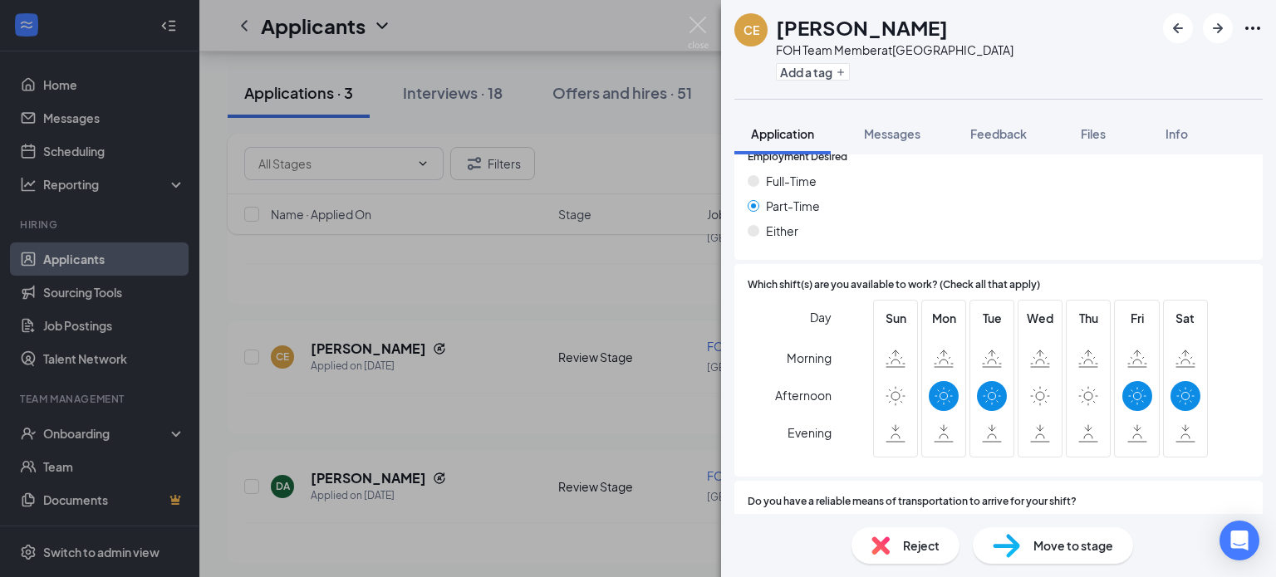
scroll to position [1043, 0]
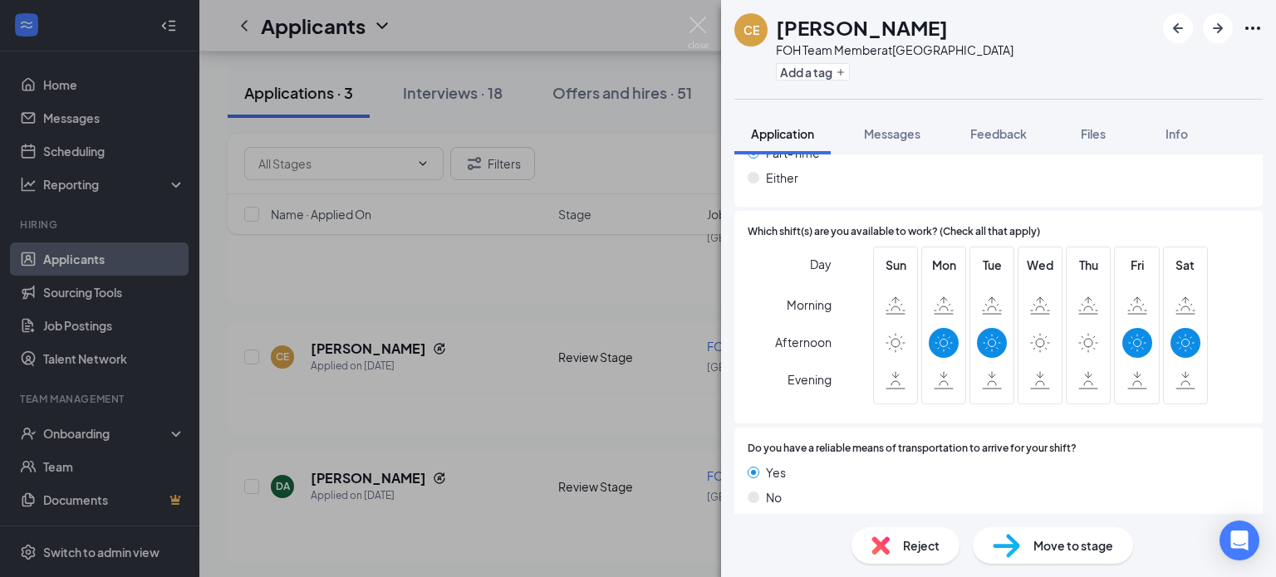
click at [903, 541] on span "Reject" at bounding box center [921, 546] width 37 height 18
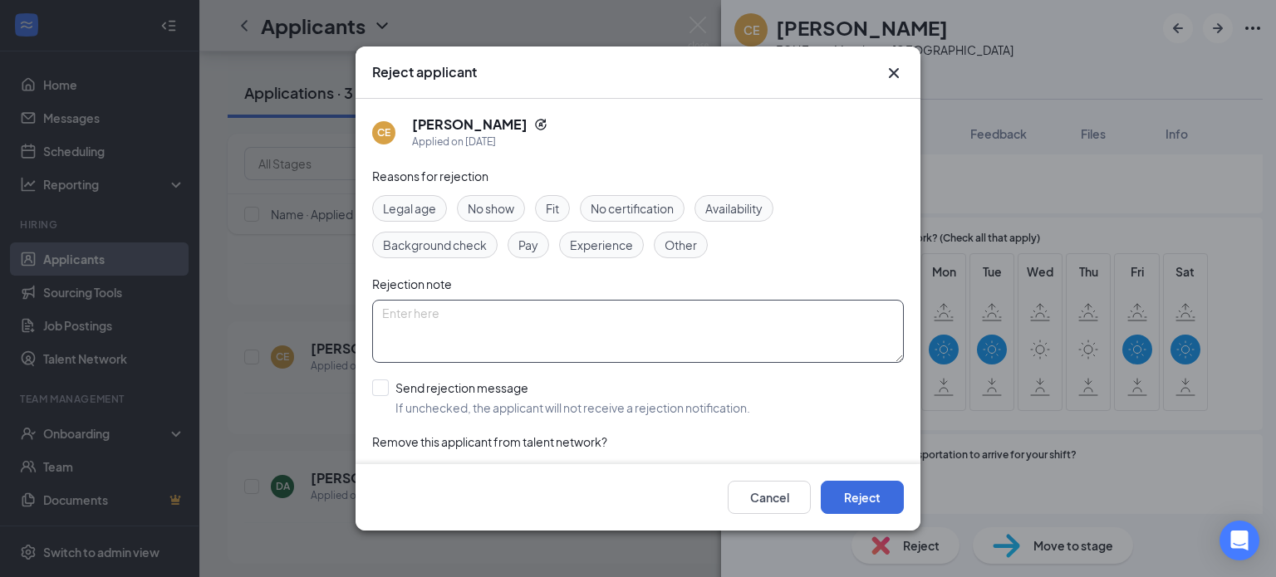
scroll to position [36, 0]
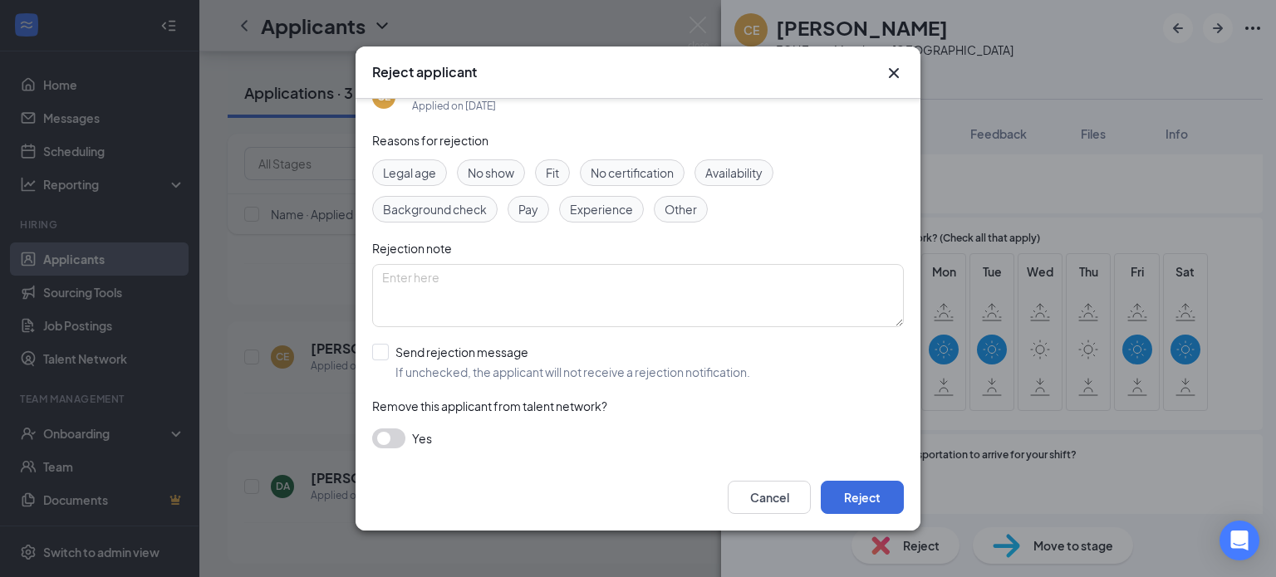
click at [734, 170] on span "Availability" at bounding box center [733, 173] width 57 height 18
click at [498, 354] on input "Send rejection message If unchecked, the applicant will not receive a rejection…" at bounding box center [561, 362] width 378 height 37
checkbox input "true"
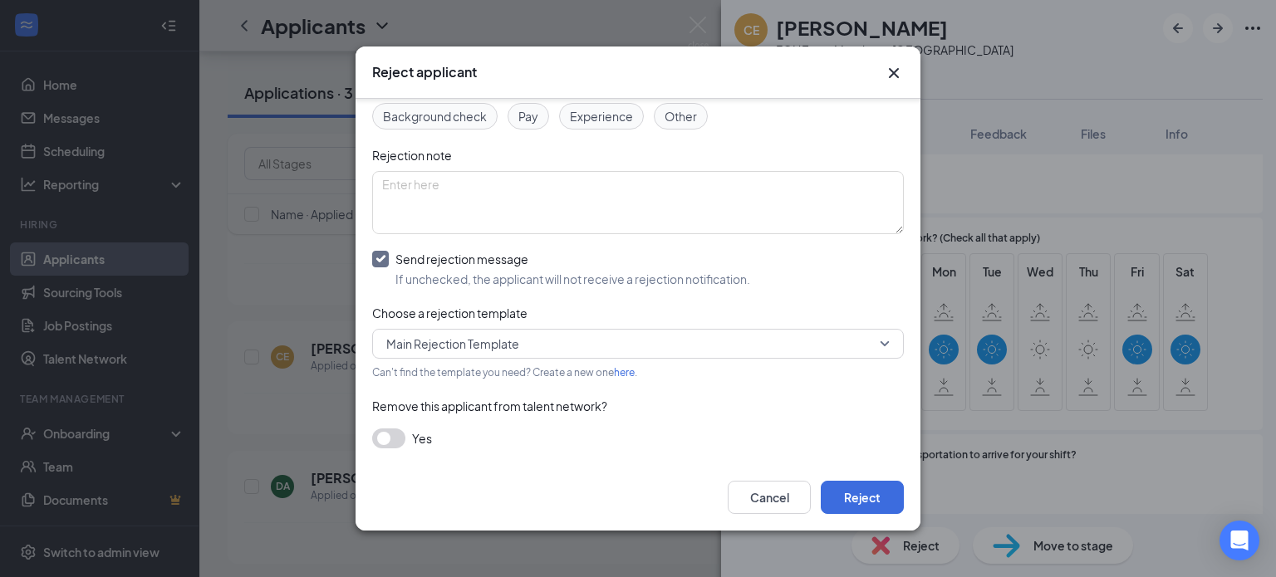
click at [581, 355] on span "Main Rejection Template" at bounding box center [630, 343] width 488 height 25
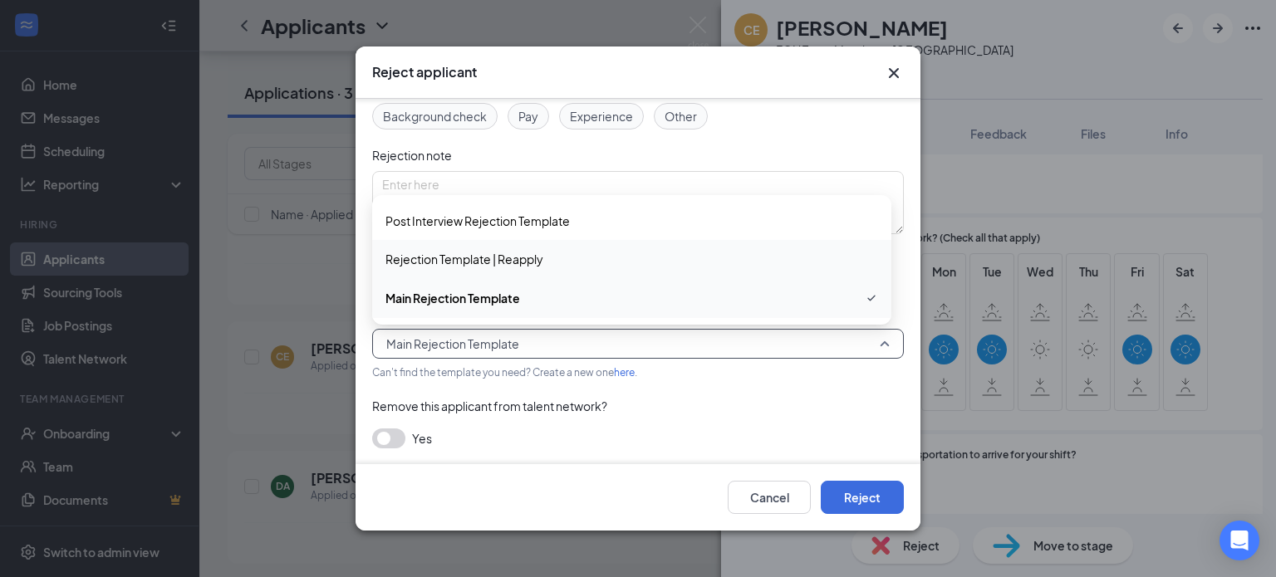
scroll to position [83, 0]
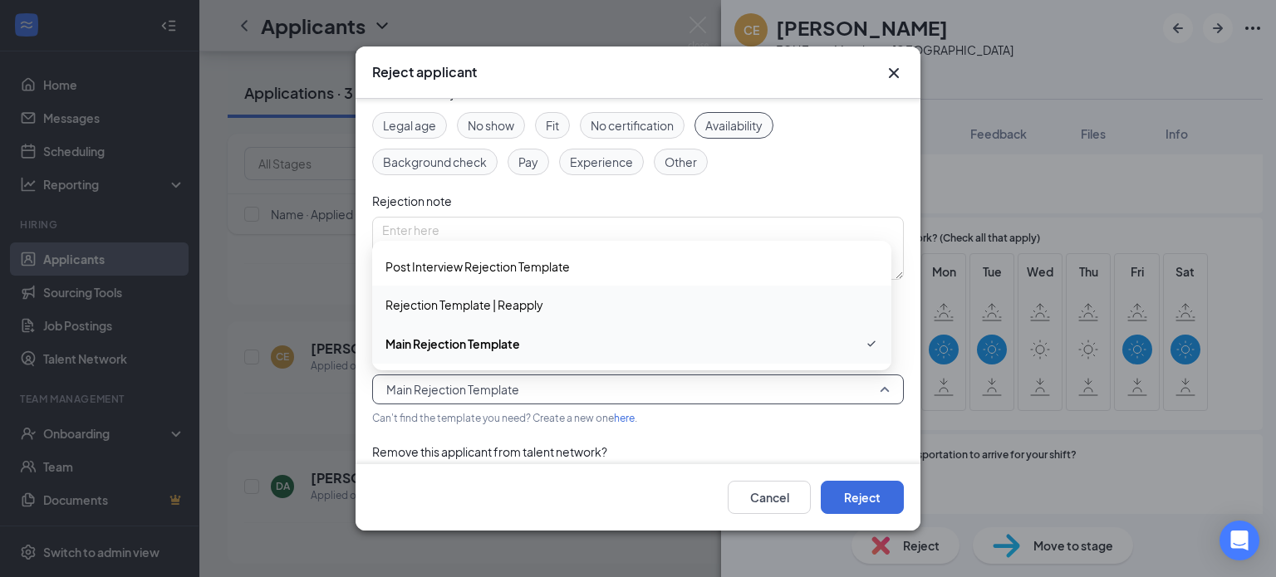
click at [542, 305] on span "Rejection Template | Reapply" at bounding box center [464, 305] width 158 height 18
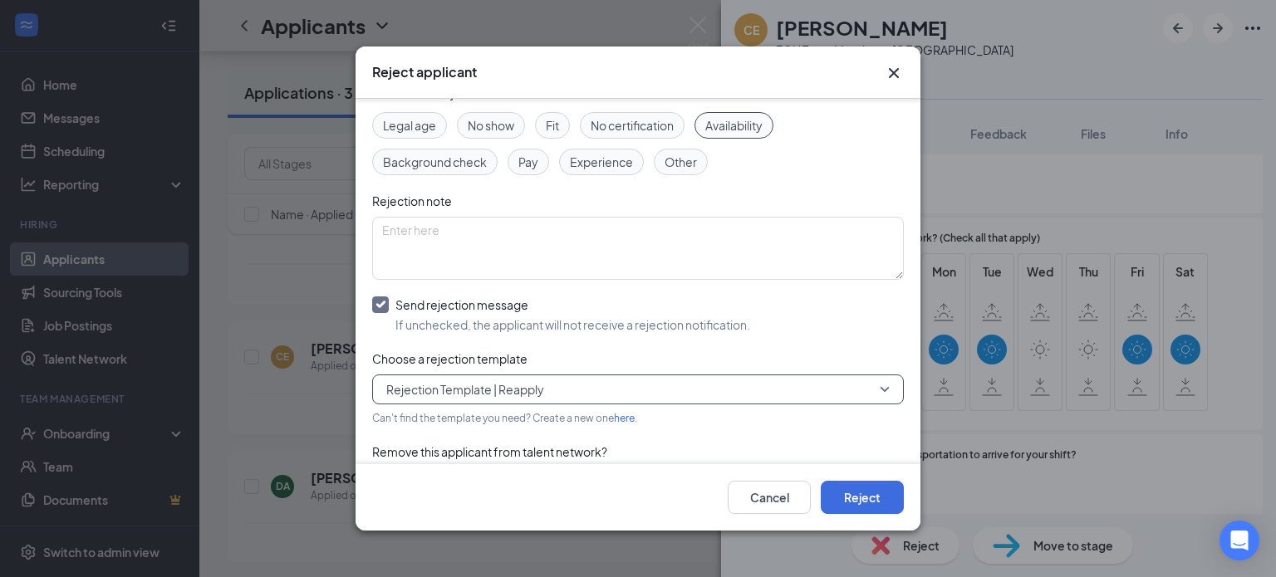
scroll to position [129, 0]
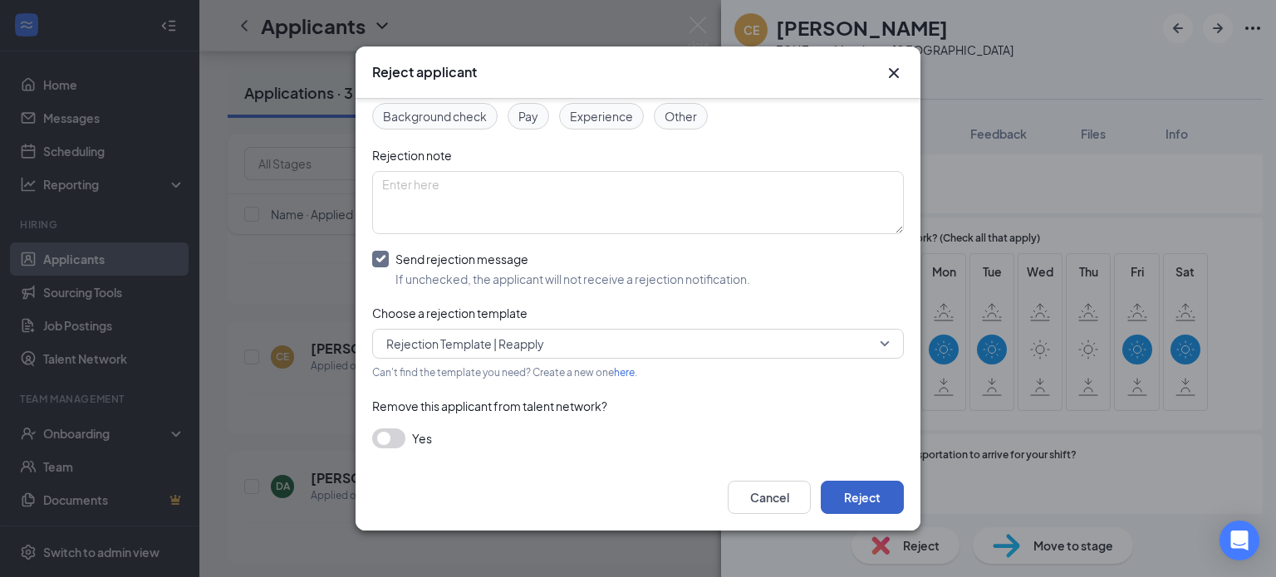
click at [857, 494] on button "Reject" at bounding box center [862, 497] width 83 height 33
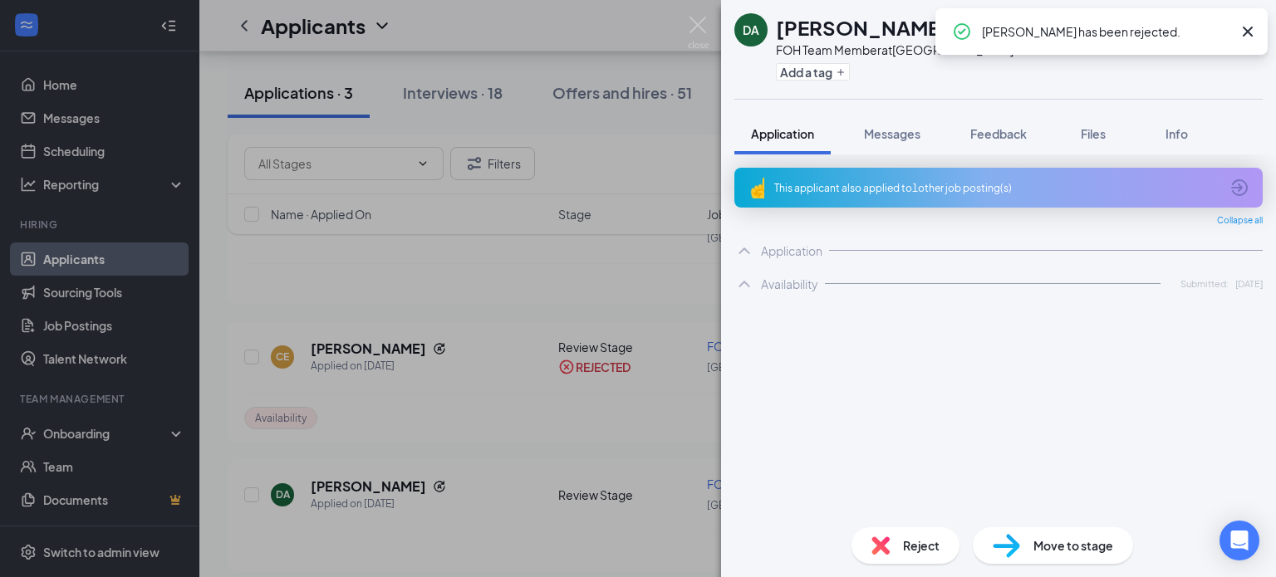
click at [478, 294] on div "DA David Astacio FOH Team Member at Ocean Township Add a tag Application Messag…" at bounding box center [638, 288] width 1276 height 577
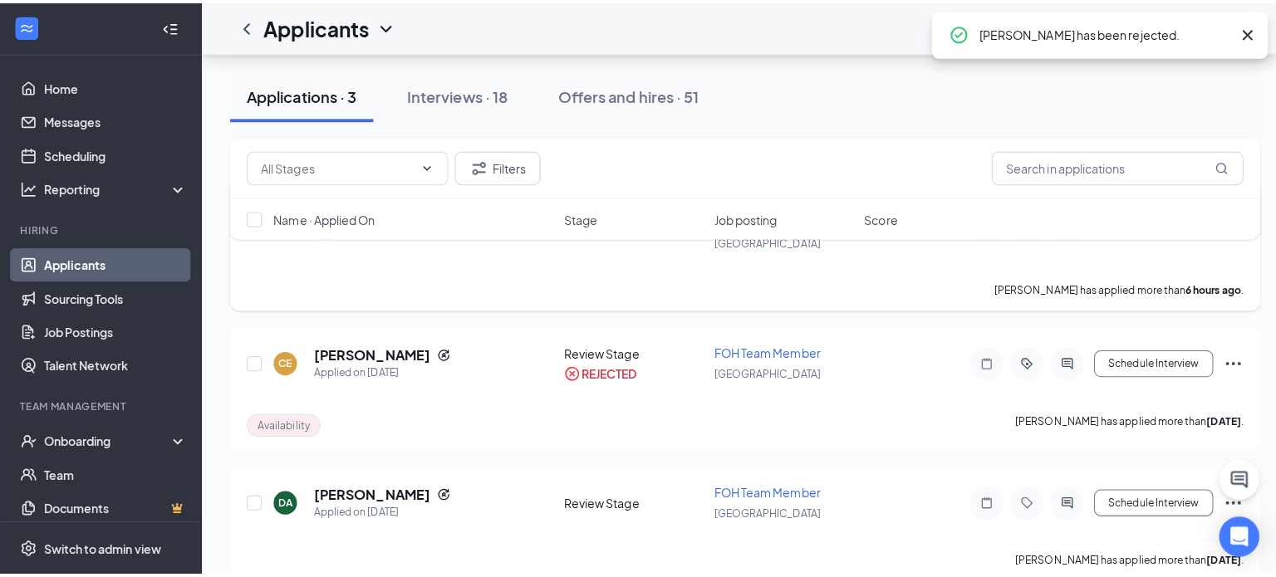
scroll to position [19, 0]
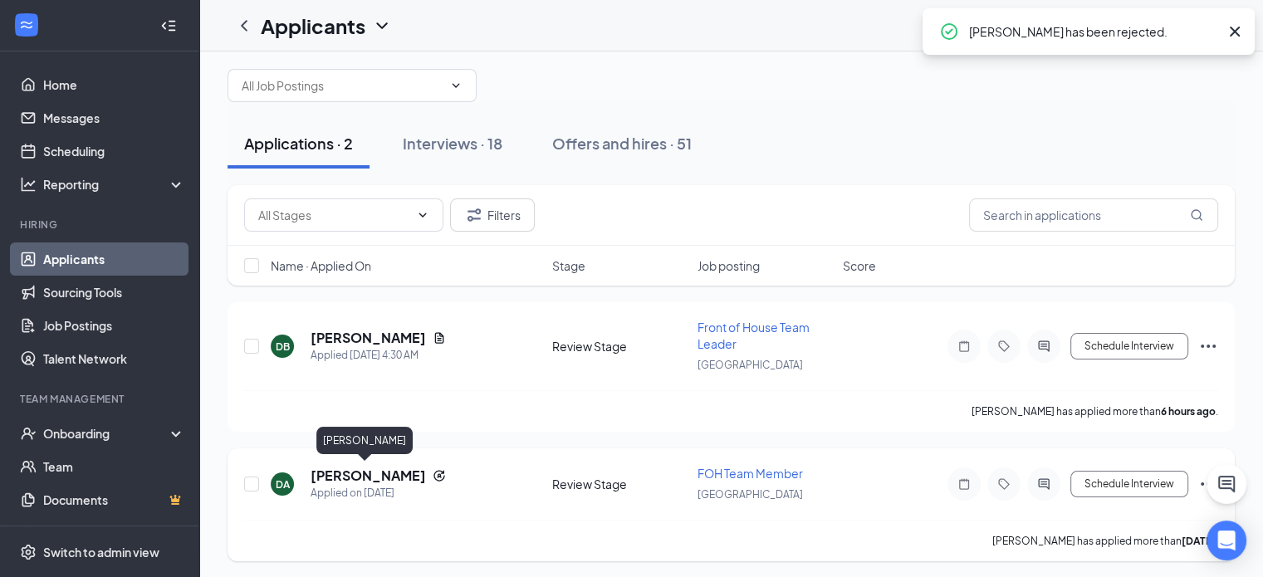
click at [349, 478] on h5 "David Astacio" at bounding box center [368, 476] width 115 height 18
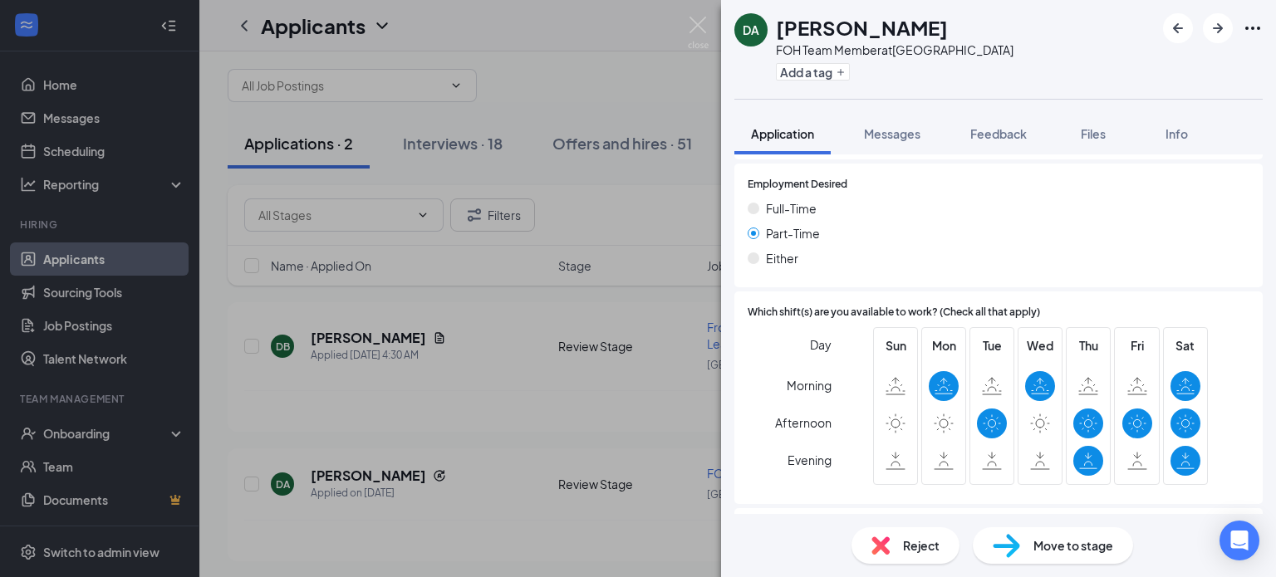
scroll to position [1080, 0]
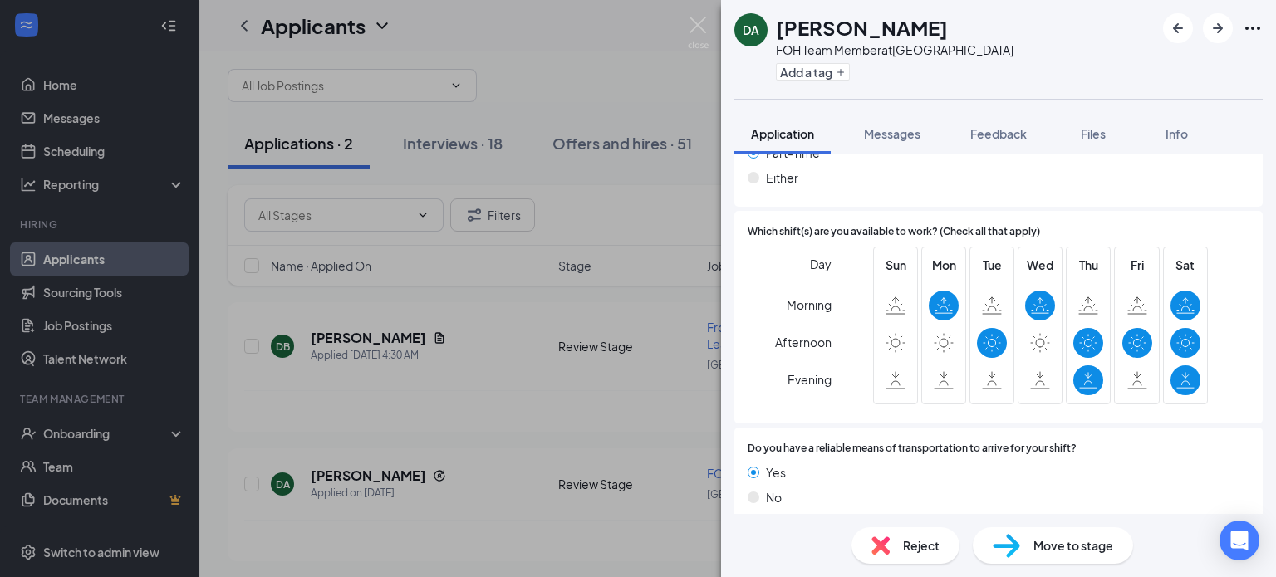
click at [1049, 551] on span "Move to stage" at bounding box center [1073, 546] width 80 height 18
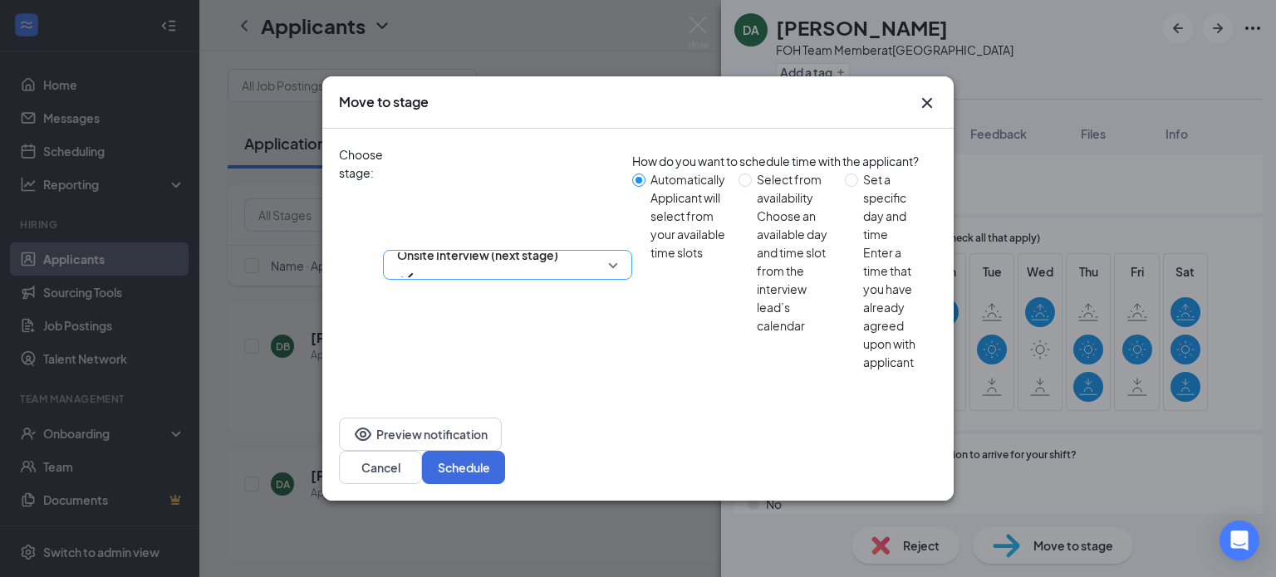
click at [558, 243] on span "Onsite Interview (next stage)" at bounding box center [477, 265] width 161 height 45
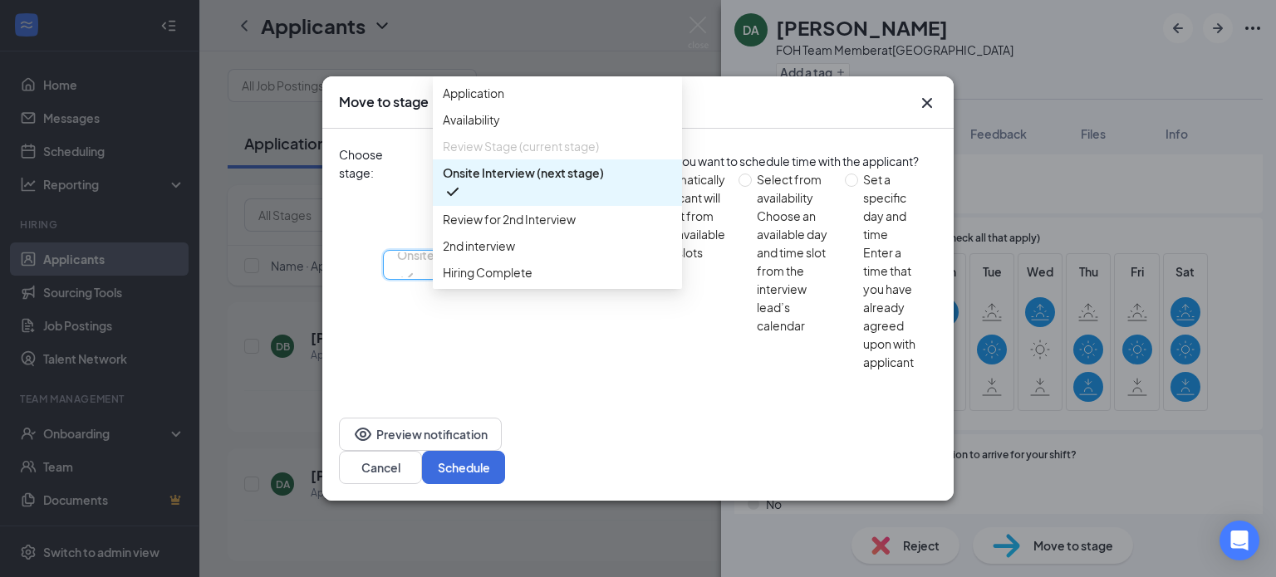
scroll to position [0, 0]
click at [422, 451] on button "Cancel" at bounding box center [380, 467] width 83 height 33
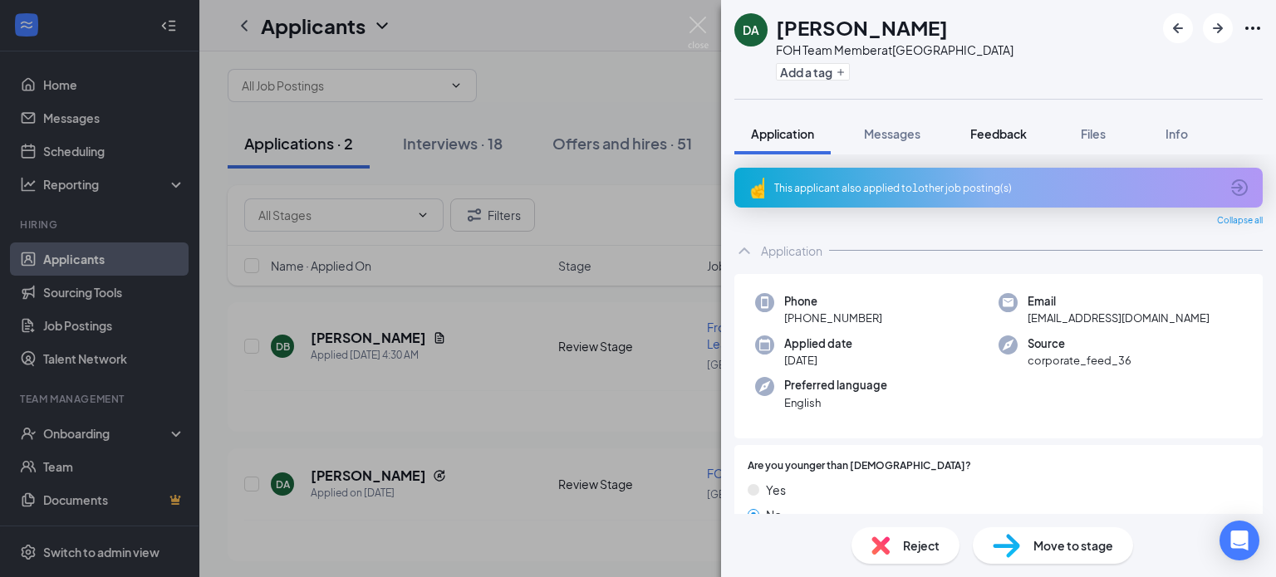
click at [1033, 130] on button "Feedback" at bounding box center [998, 134] width 90 height 42
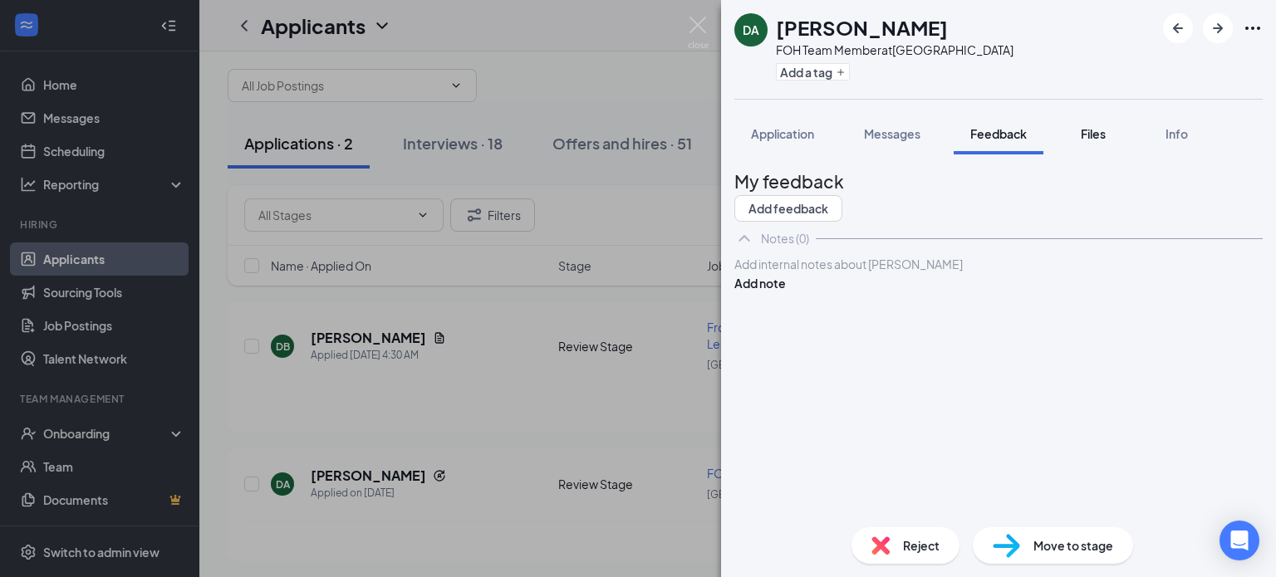
click at [1099, 135] on span "Files" at bounding box center [1093, 133] width 25 height 15
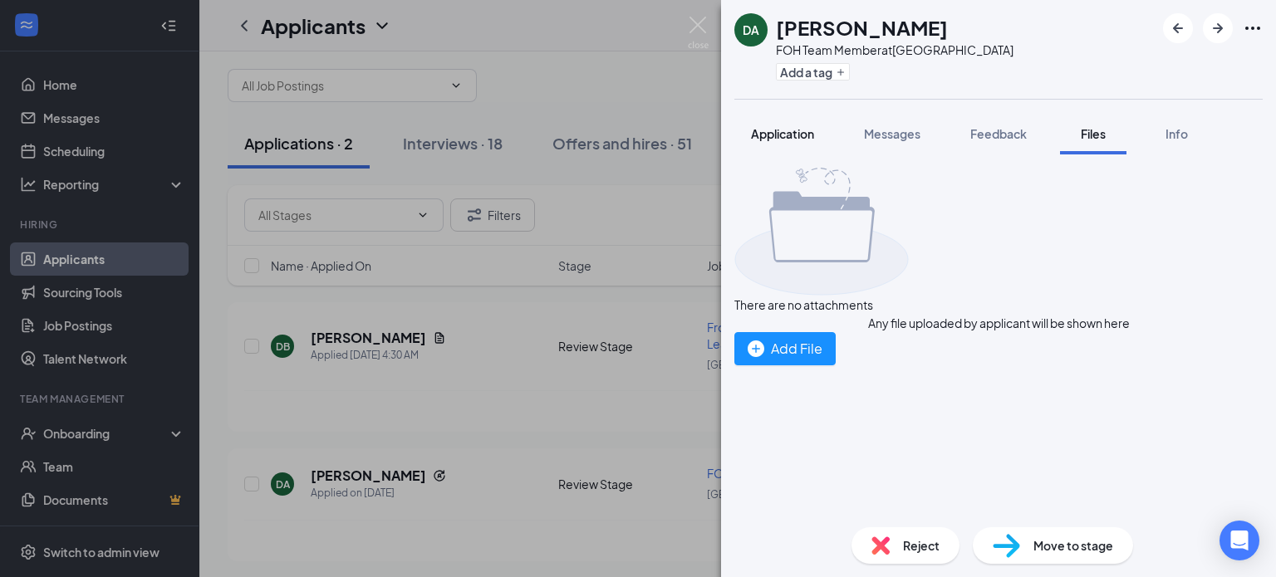
click at [809, 134] on span "Application" at bounding box center [782, 133] width 63 height 15
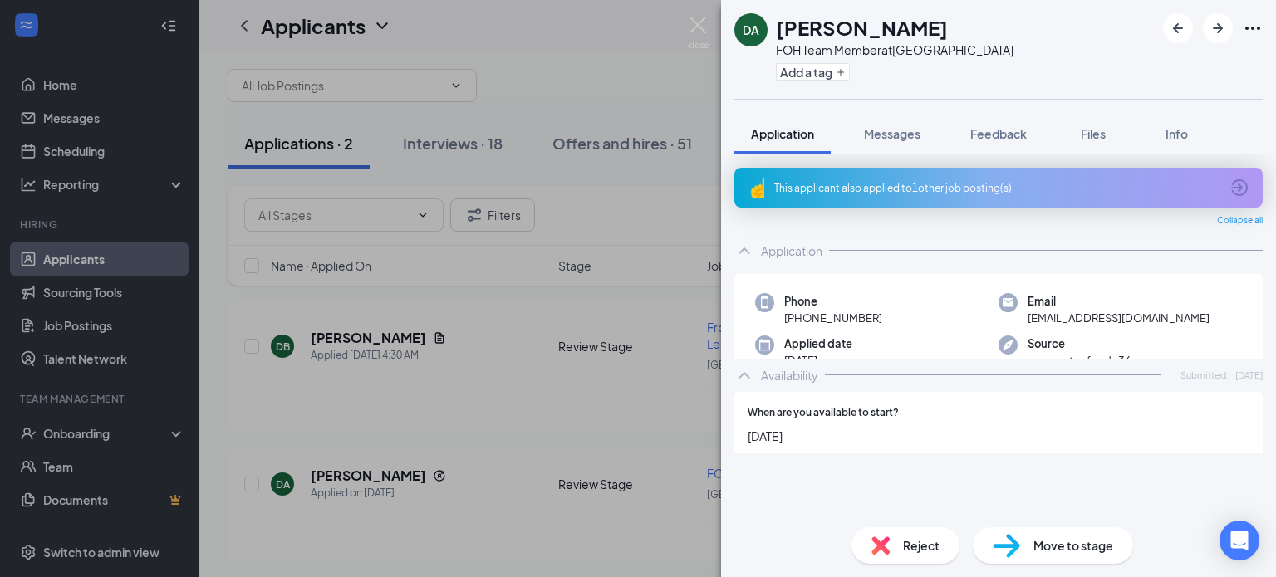
click at [1068, 554] on span "Move to stage" at bounding box center [1073, 546] width 80 height 18
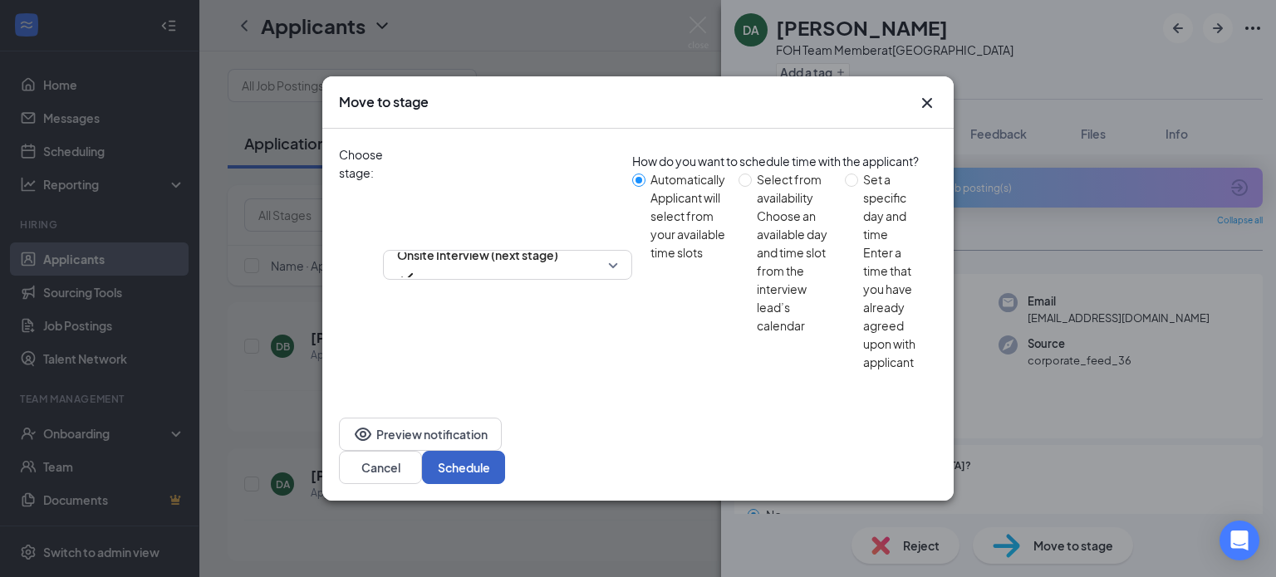
click at [505, 451] on button "Schedule" at bounding box center [463, 467] width 83 height 33
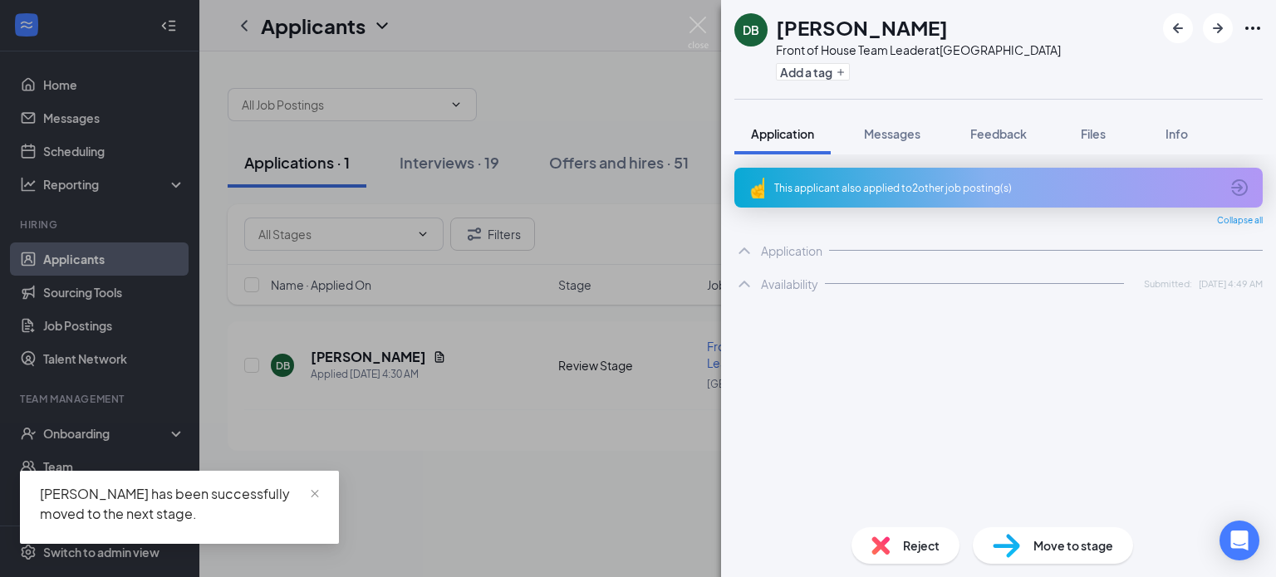
click at [578, 79] on div "DB Davonta Bethea Front of House Team Leader at Ocean Township Add a tag Applic…" at bounding box center [638, 288] width 1276 height 577
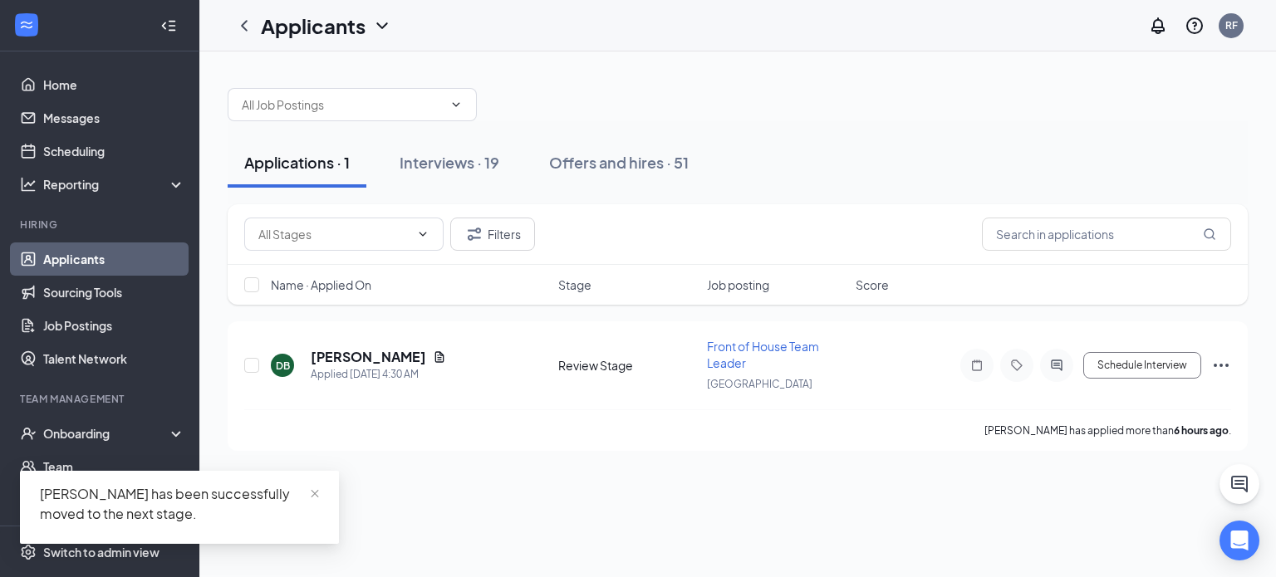
click at [86, 275] on link "Applicants" at bounding box center [114, 259] width 142 height 33
click at [316, 488] on span "close" at bounding box center [315, 494] width 12 height 12
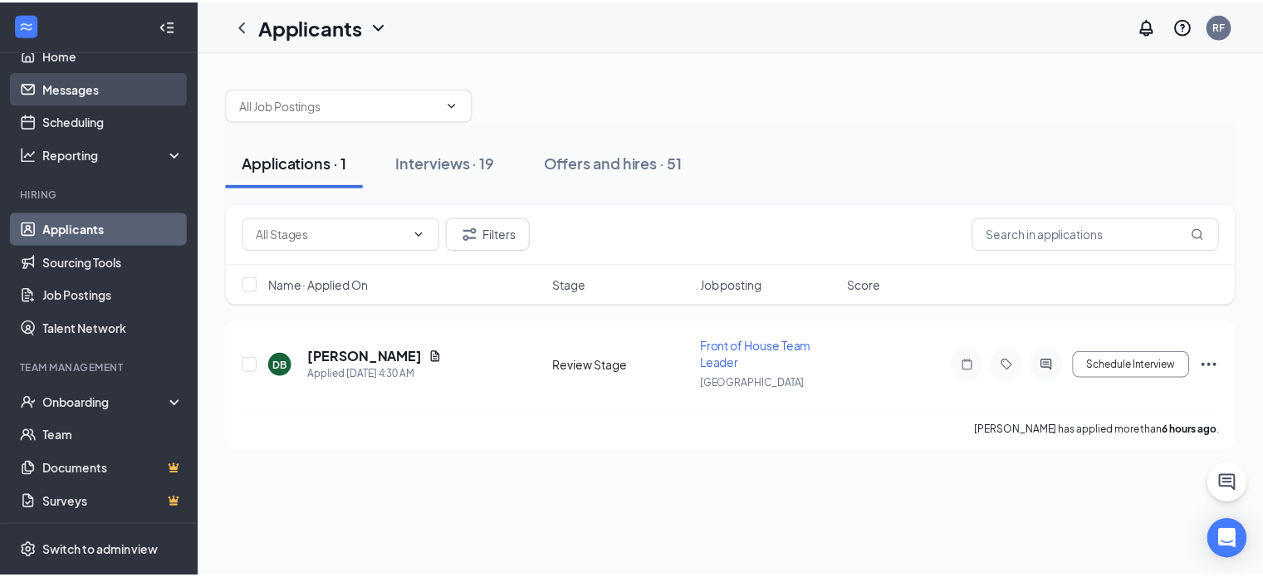
scroll to position [7, 0]
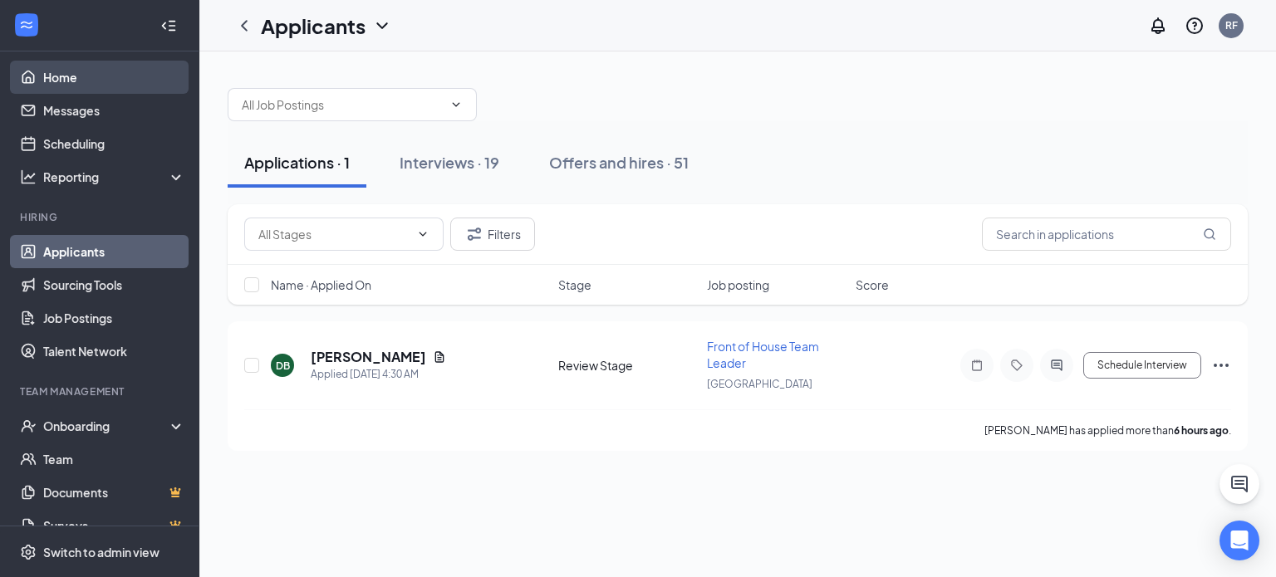
click at [141, 80] on link "Home" at bounding box center [114, 77] width 142 height 33
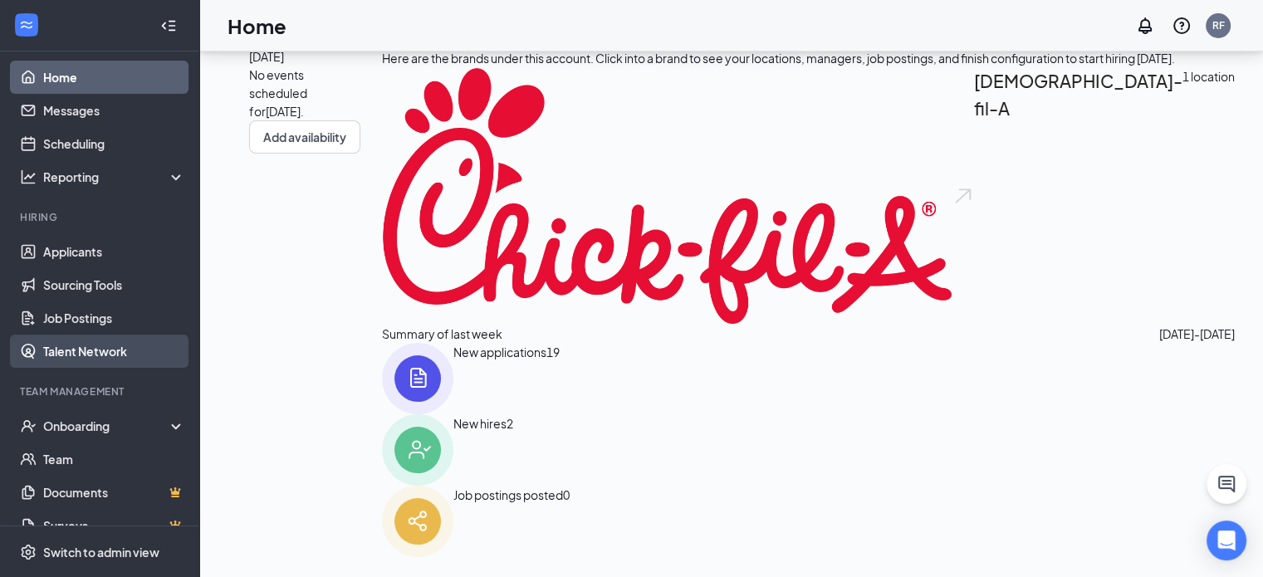
scroll to position [30, 0]
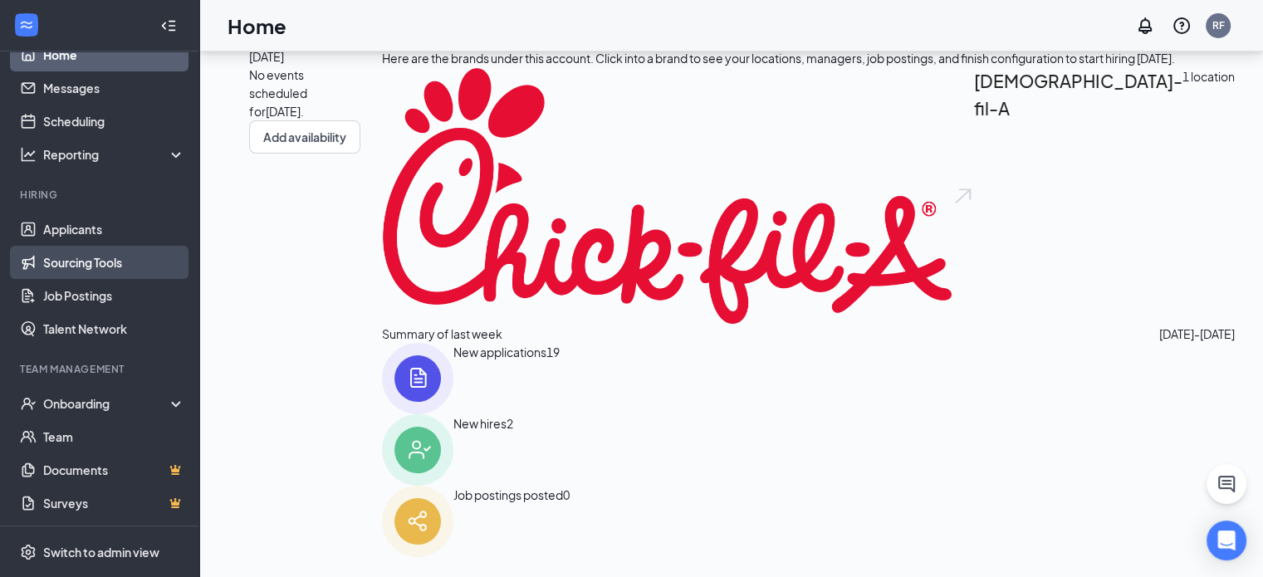
click at [102, 271] on link "Sourcing Tools" at bounding box center [114, 262] width 142 height 33
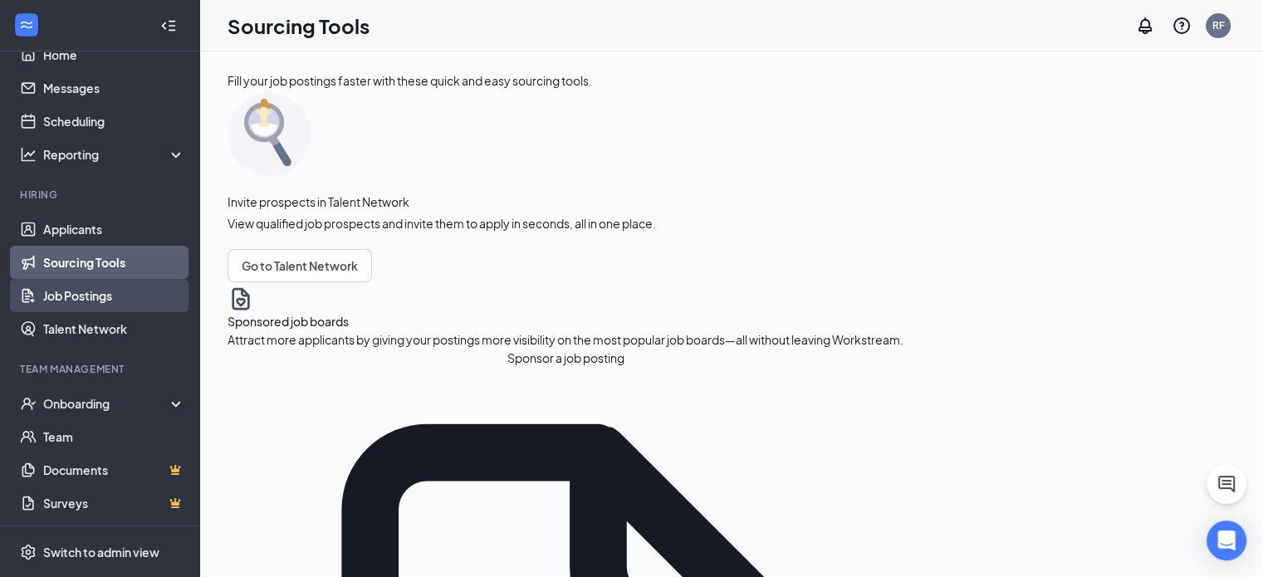
click at [140, 296] on link "Job Postings" at bounding box center [114, 295] width 142 height 33
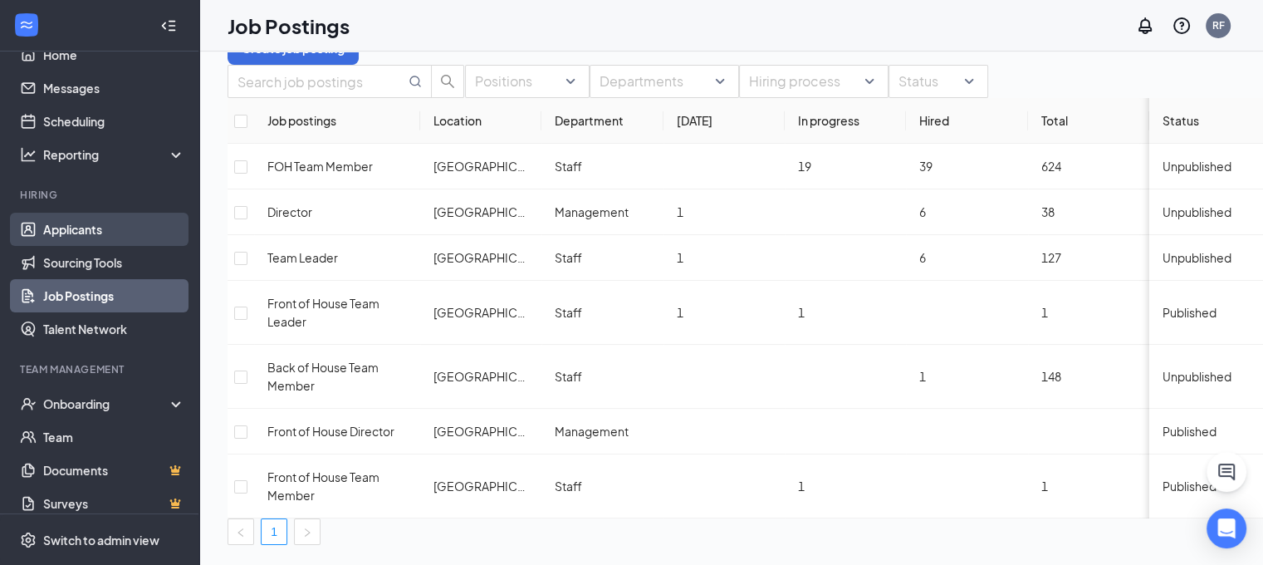
scroll to position [82, 0]
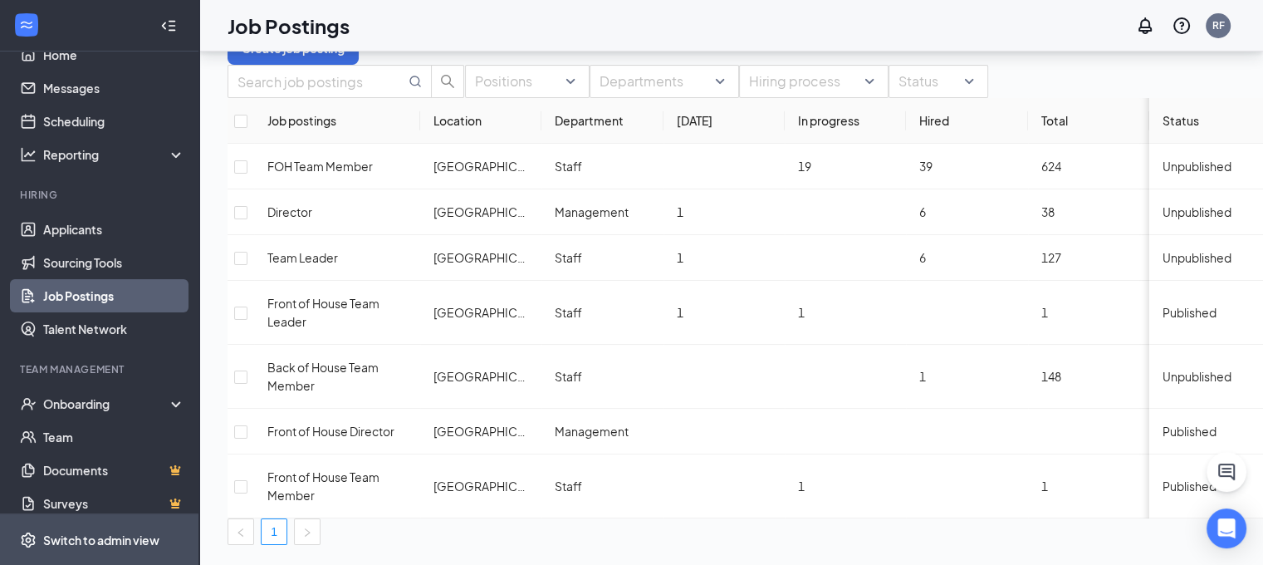
click at [104, 537] on div "Switch to admin view" at bounding box center [101, 540] width 116 height 17
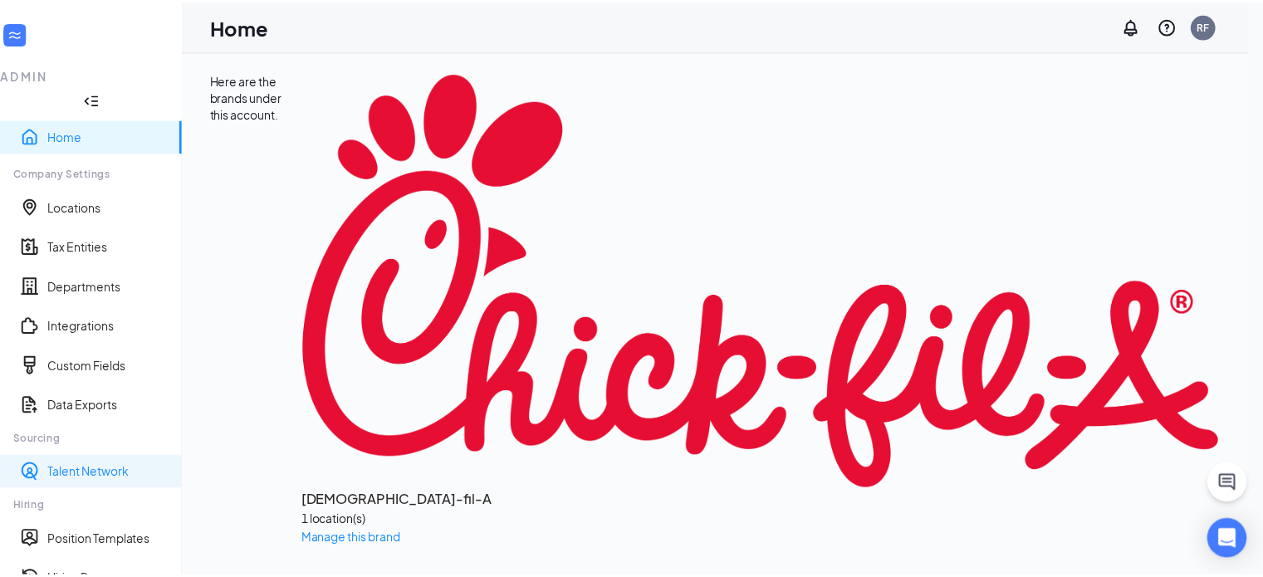
scroll to position [120, 0]
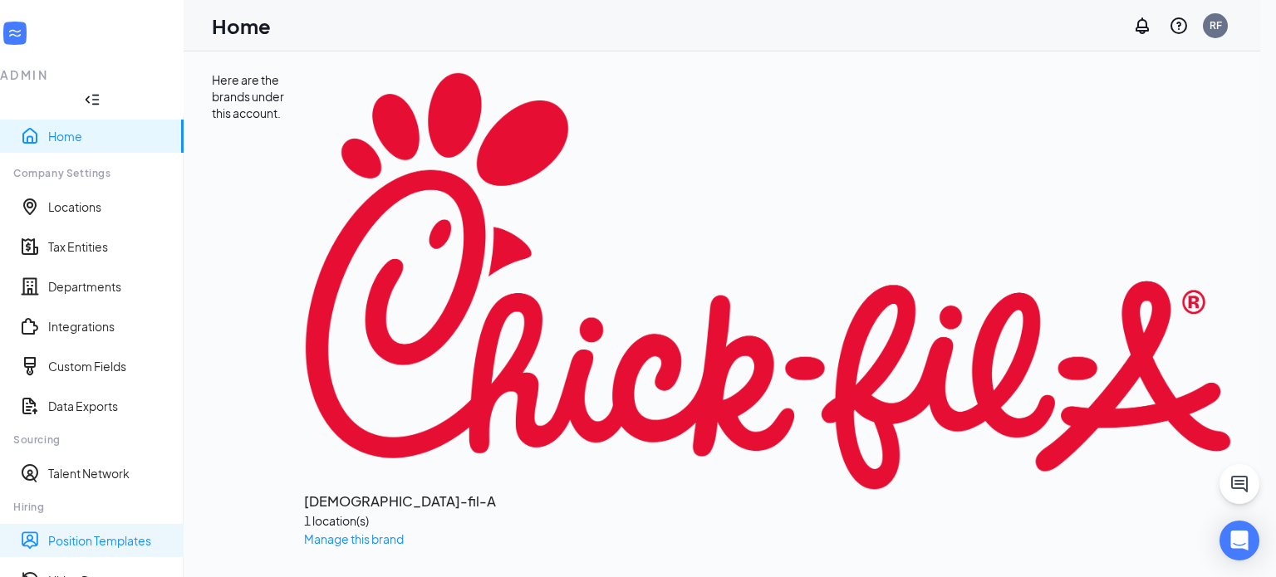
click at [150, 532] on link "Position Templates" at bounding box center [109, 540] width 122 height 17
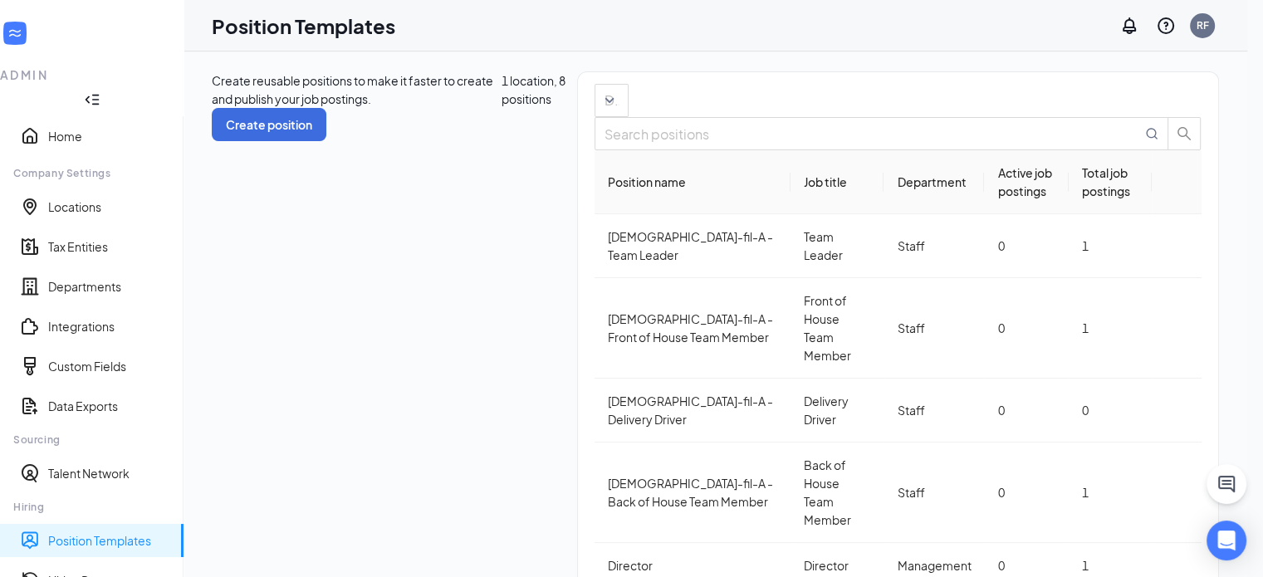
scroll to position [63, 0]
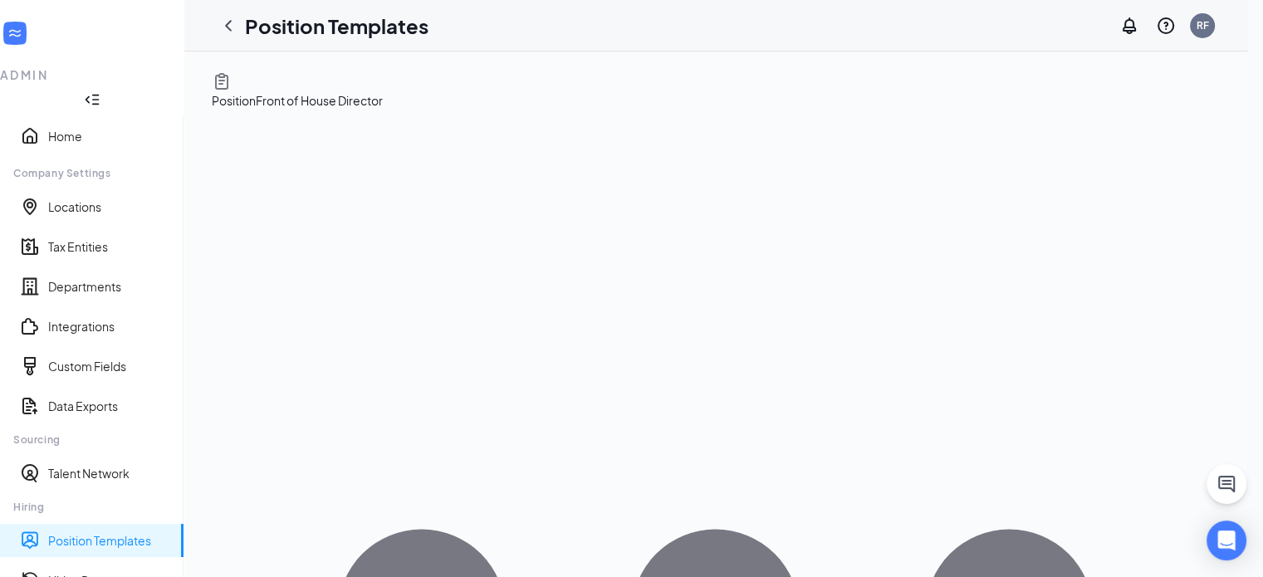
click at [1111, 134] on span "Edit" at bounding box center [1117, 124] width 150 height 18
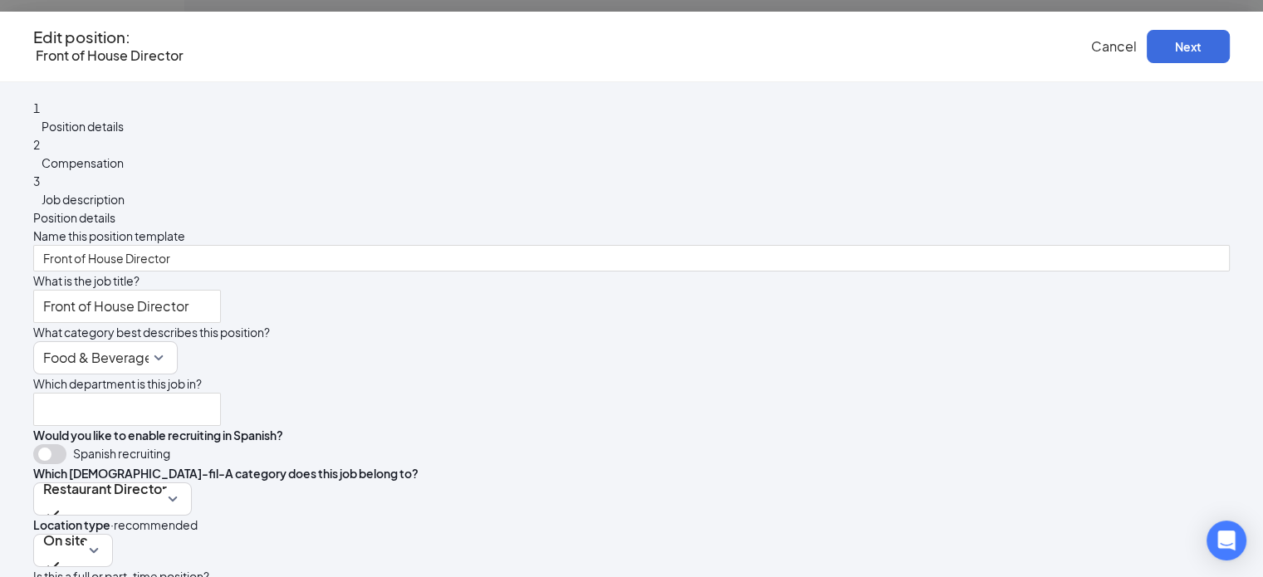
type input "Management"
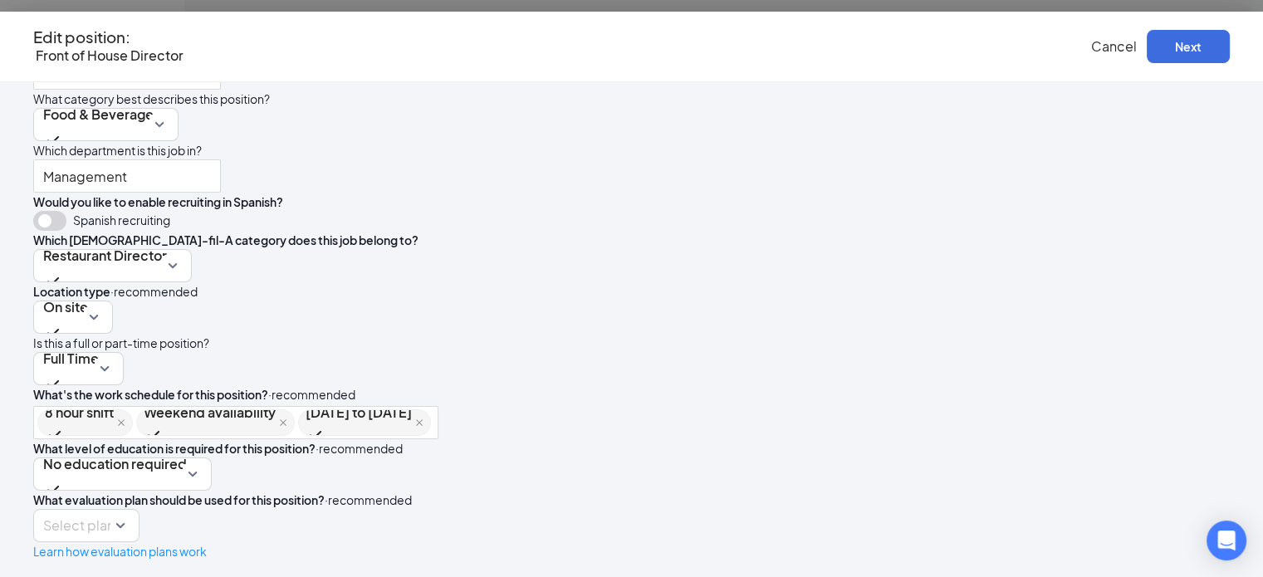
scroll to position [299, 0]
click at [1091, 40] on span "Cancel" at bounding box center [1114, 45] width 46 height 17
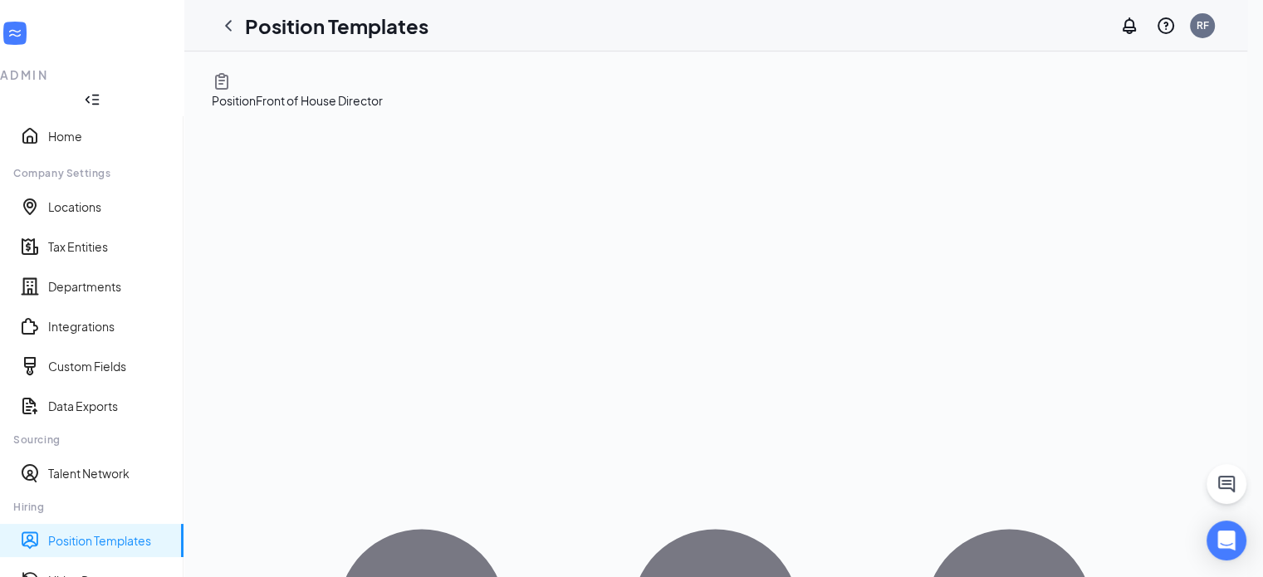
click at [126, 532] on link "Position Templates" at bounding box center [109, 540] width 122 height 17
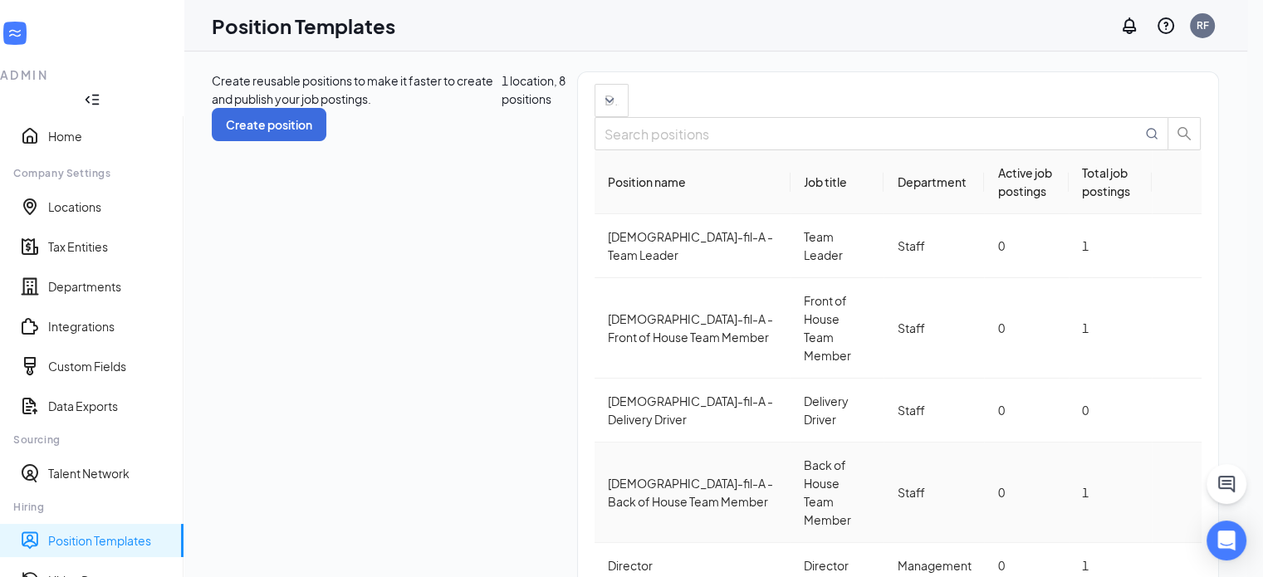
scroll to position [63, 0]
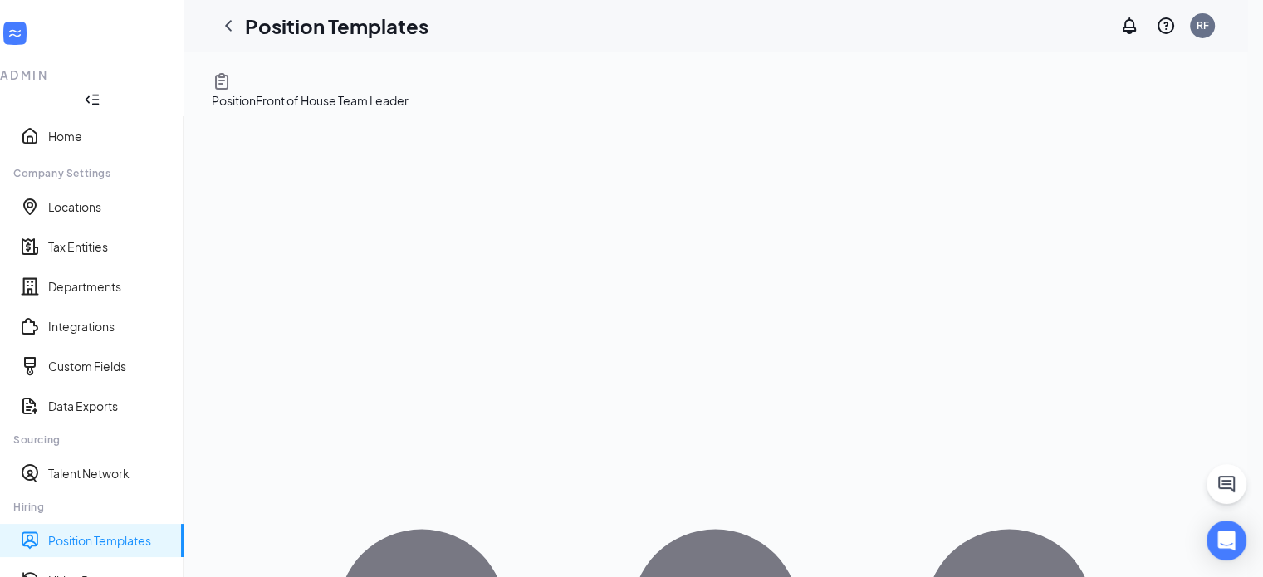
click at [1136, 115] on li "Edit" at bounding box center [1116, 124] width 169 height 27
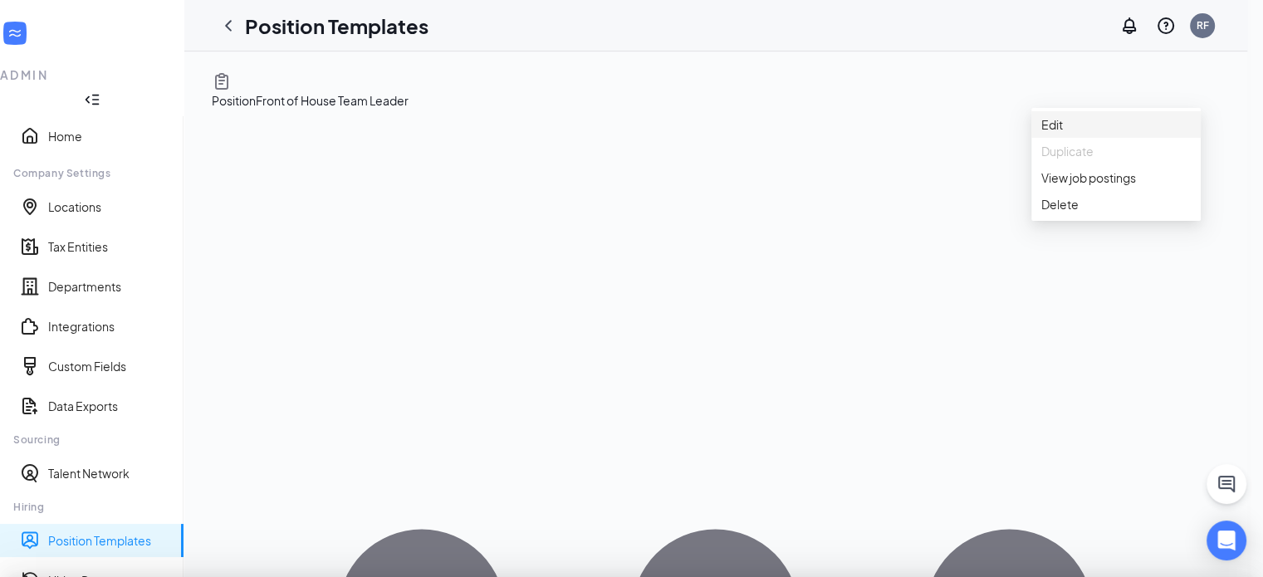
type input "FOH Team Leader"
type input "Front of House Team Leader"
type input "Staff"
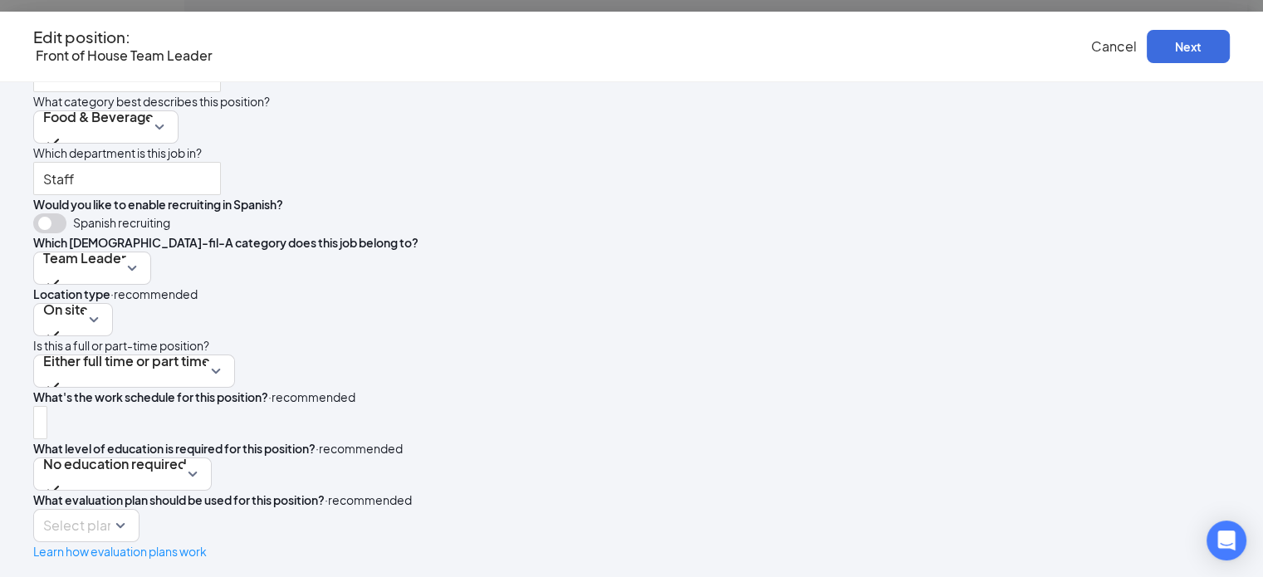
scroll to position [398, 0]
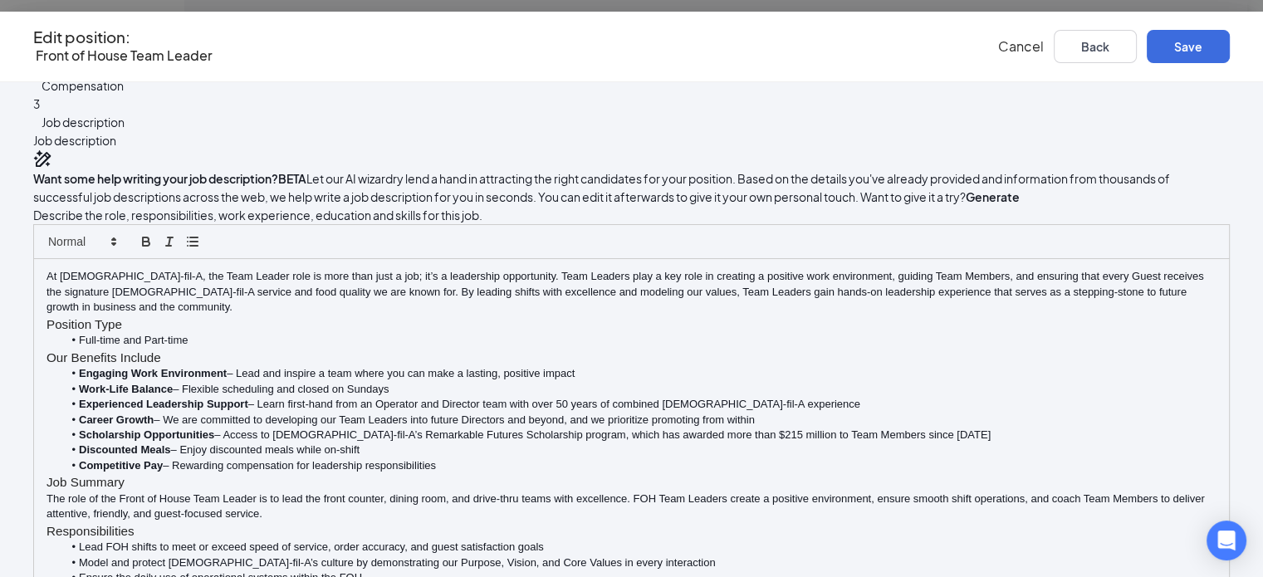
scroll to position [69, 0]
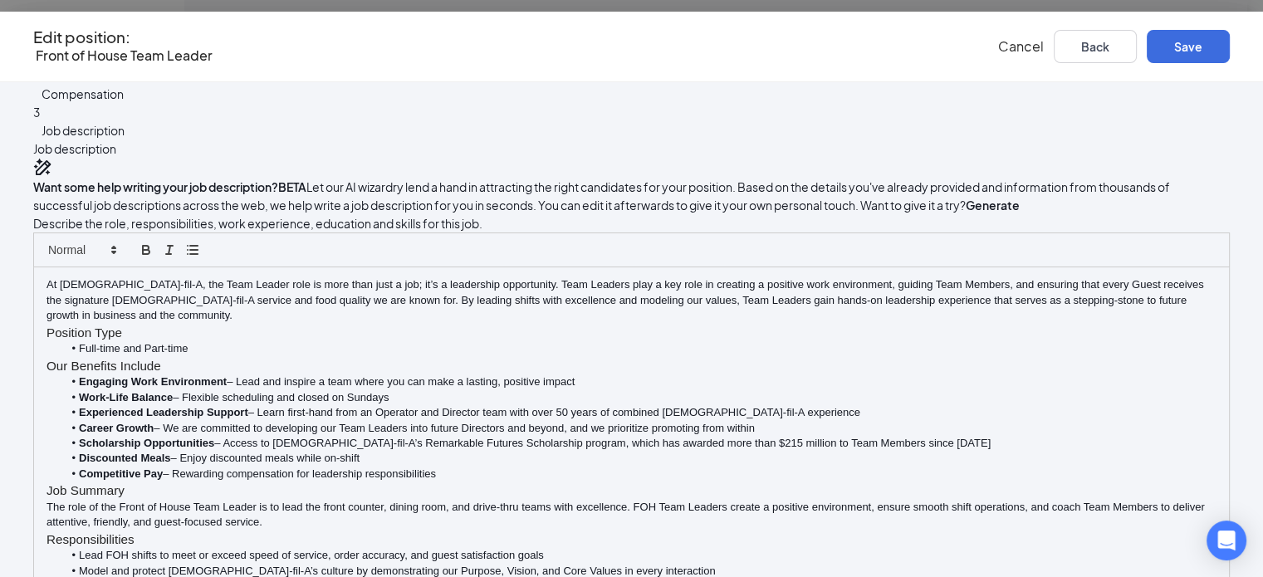
click at [605, 323] on p "At Chick-fil-A, the Team Leader role is more than just a job; it’s a leadership…" at bounding box center [632, 300] width 1170 height 46
click at [1189, 35] on button "Save" at bounding box center [1188, 46] width 83 height 33
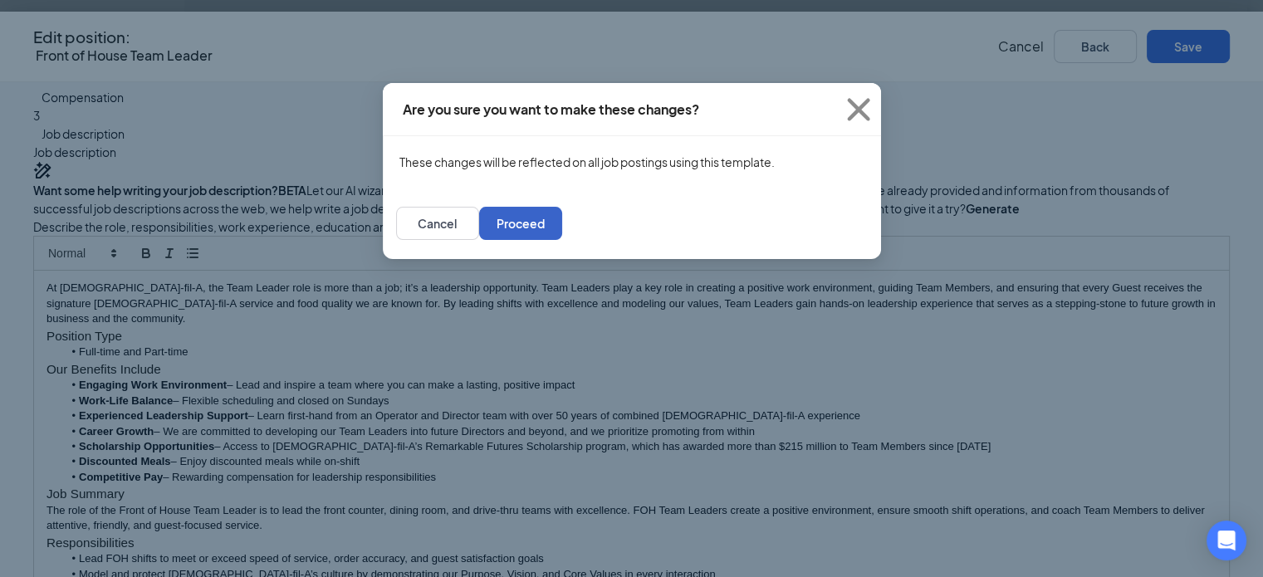
click at [562, 229] on button "Proceed" at bounding box center [520, 223] width 83 height 33
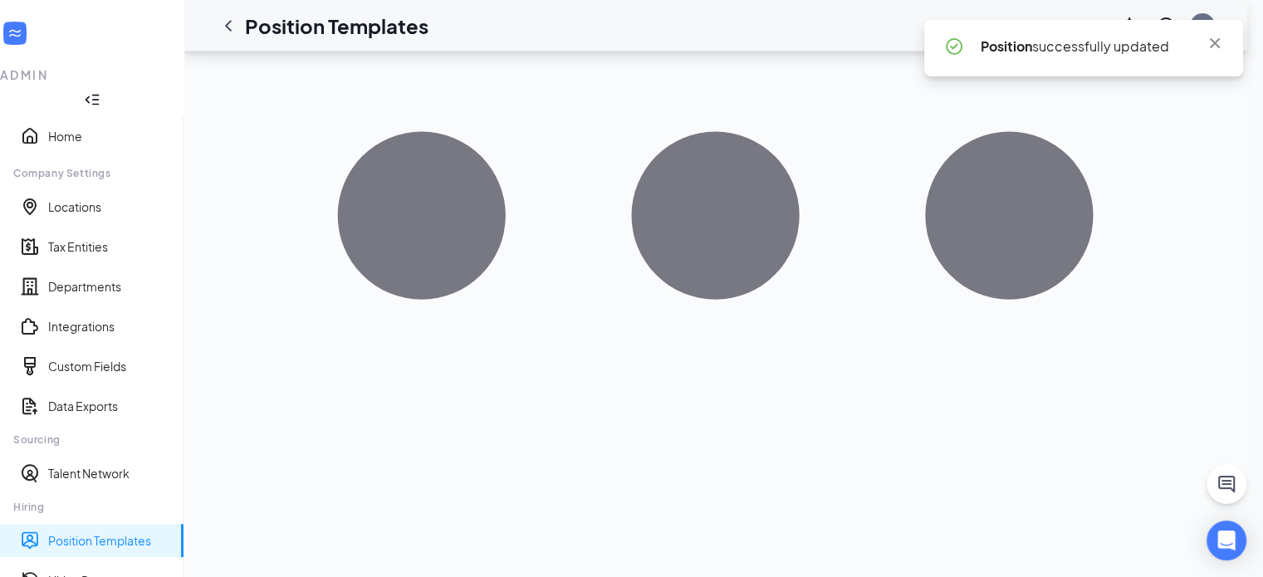
click at [140, 532] on link "Position Templates" at bounding box center [109, 540] width 122 height 17
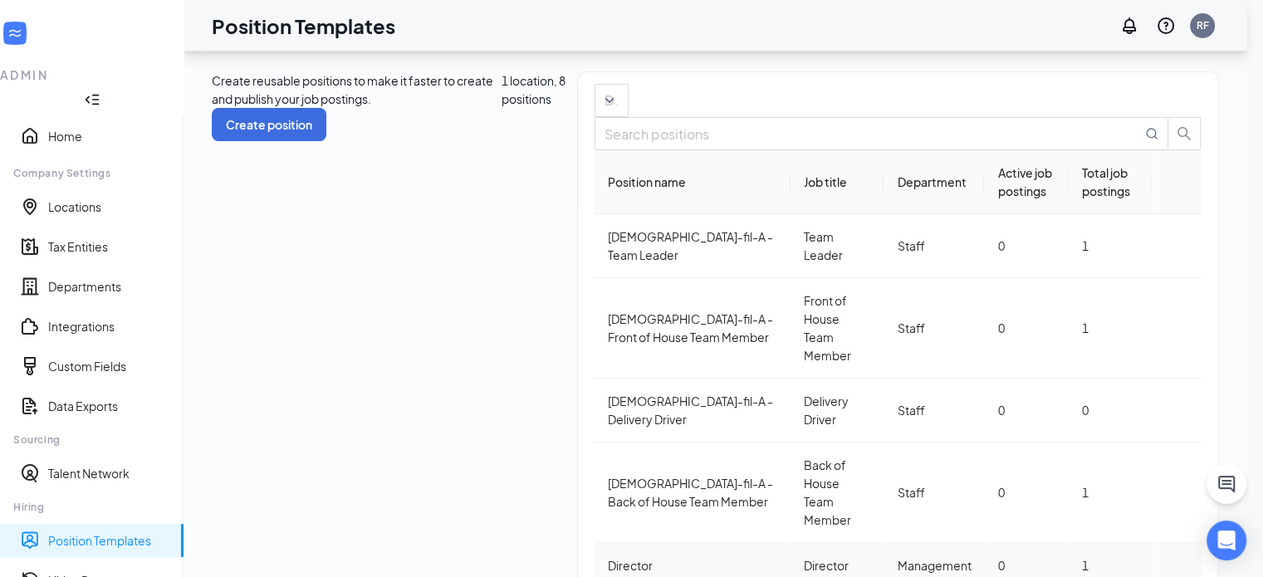
scroll to position [63, 0]
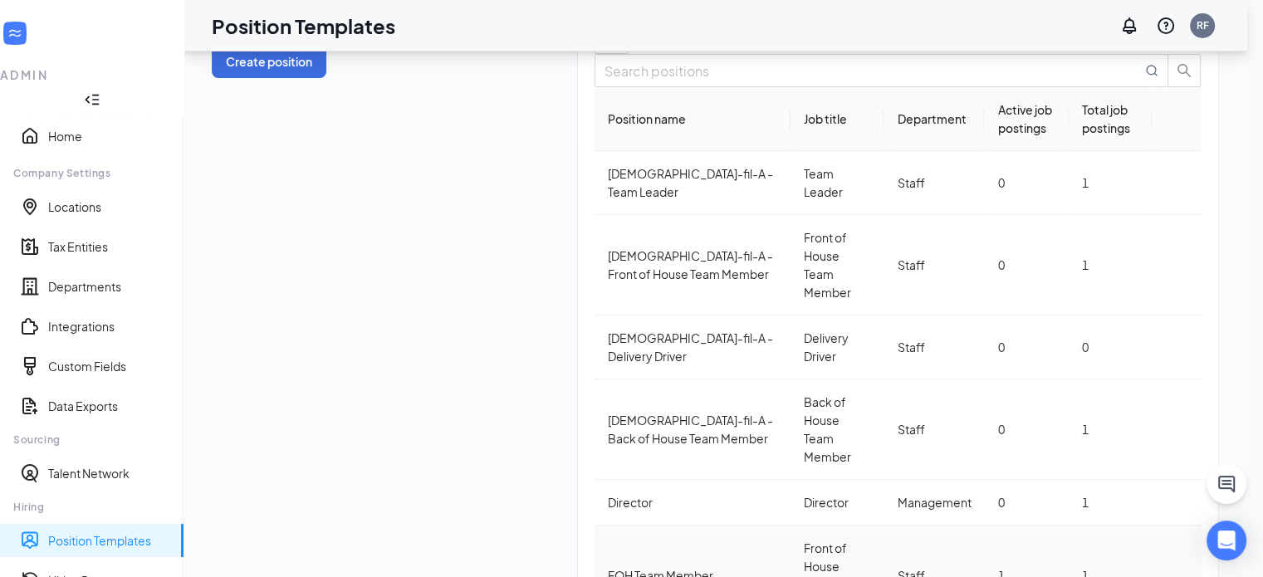
click at [608, 566] on div "FOH Team Member" at bounding box center [692, 575] width 169 height 18
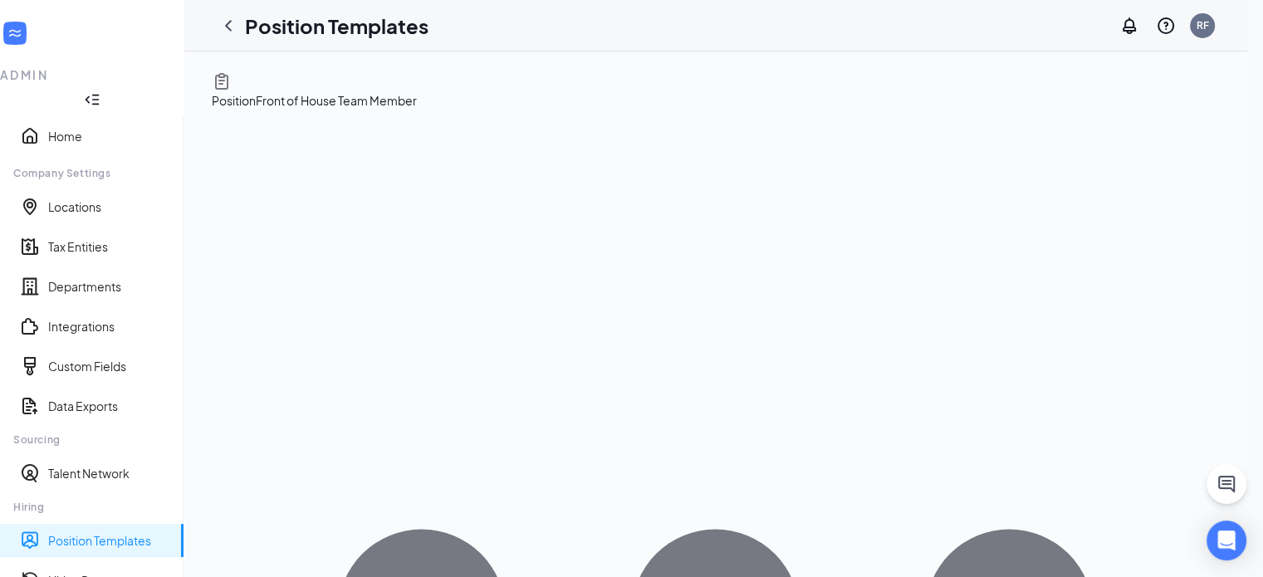
click at [1145, 124] on span "Edit" at bounding box center [1117, 124] width 150 height 18
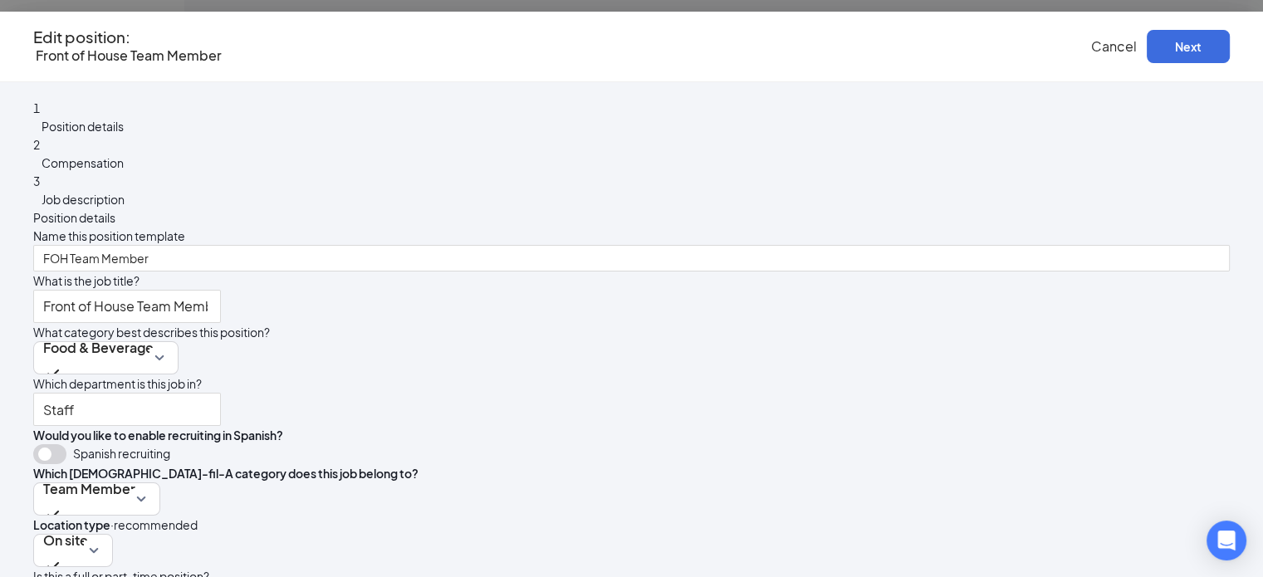
click at [125, 207] on span "Job description" at bounding box center [83, 199] width 83 height 15
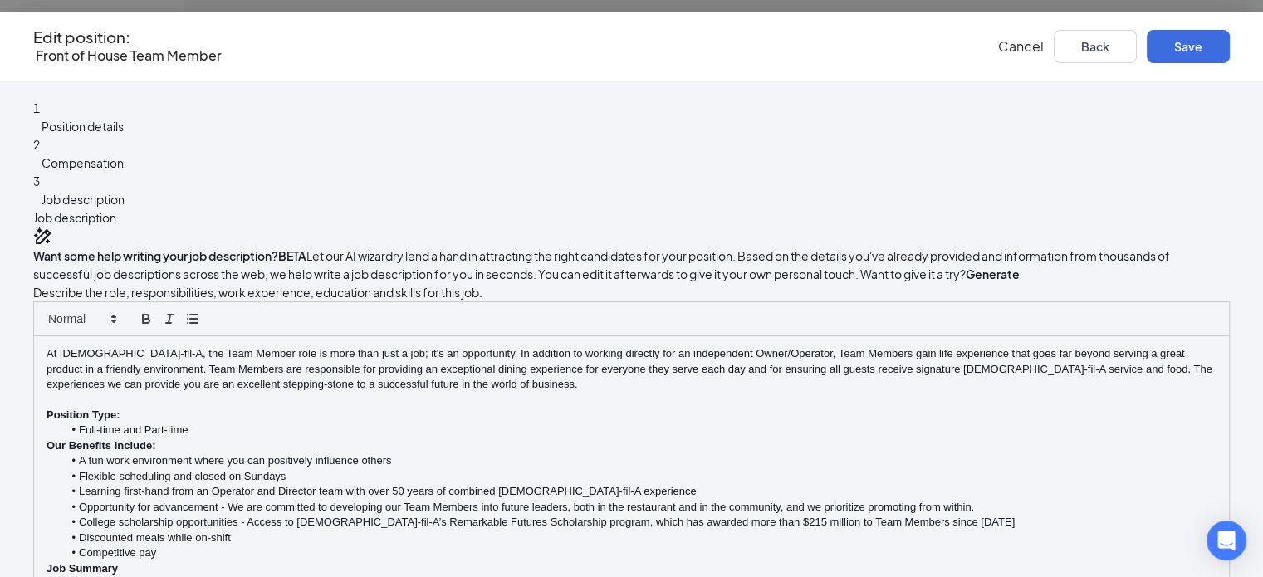
click at [610, 392] on p "At [DEMOGRAPHIC_DATA]-fil-A, the Team Member role is more than just a job; it's…" at bounding box center [632, 369] width 1170 height 46
click at [1173, 53] on button "Save" at bounding box center [1188, 46] width 83 height 33
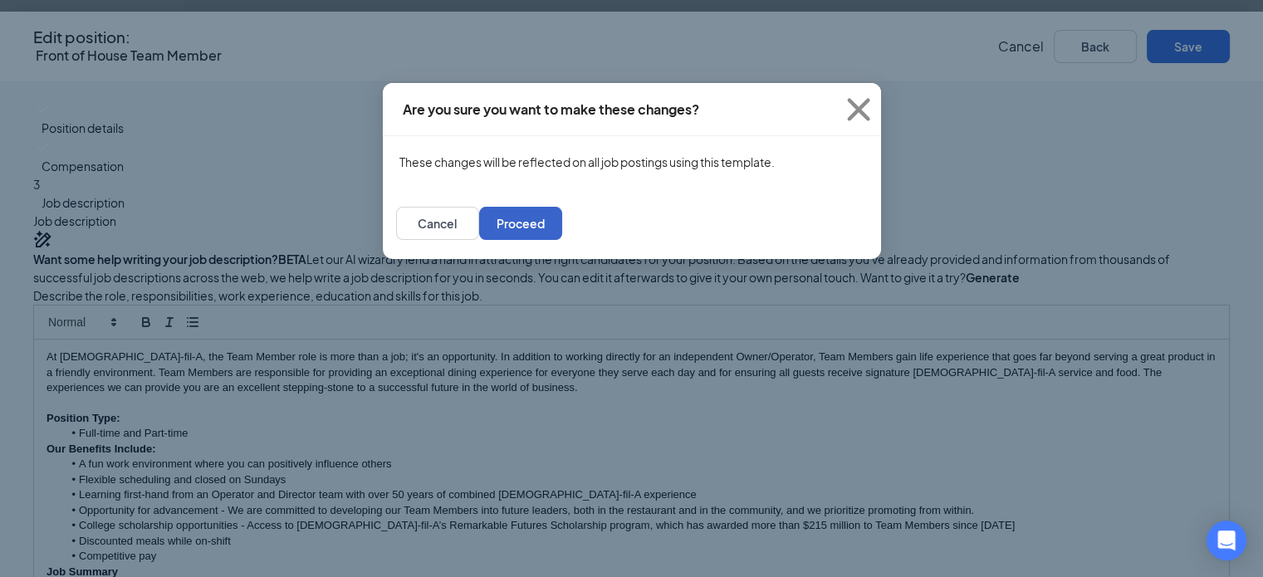
click at [562, 240] on button "Proceed" at bounding box center [520, 223] width 83 height 33
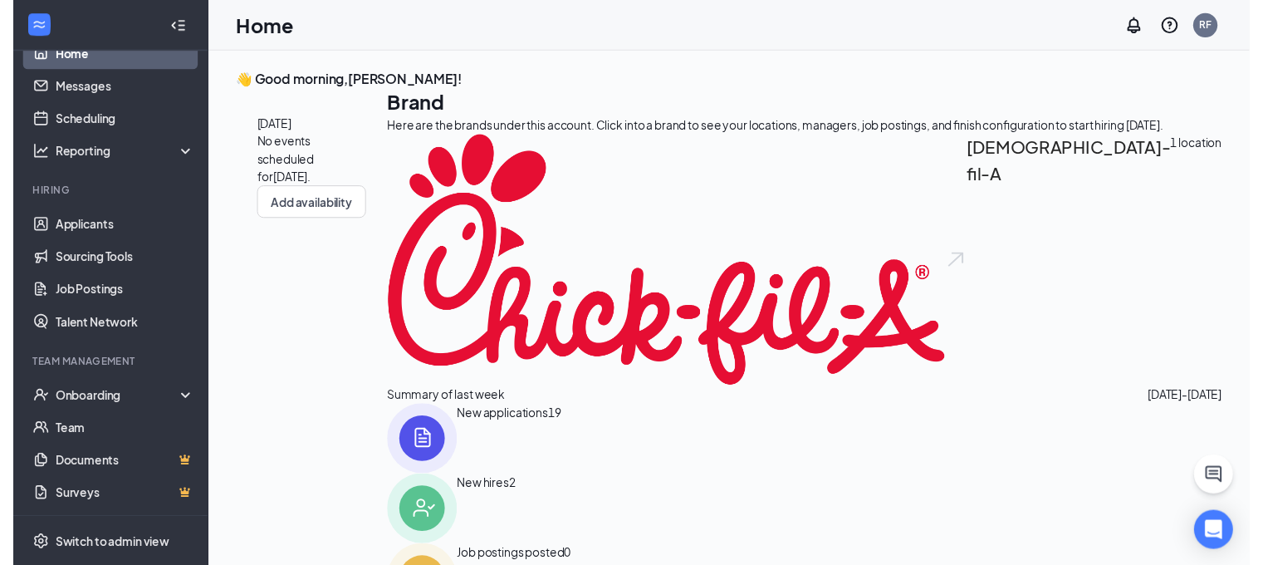
scroll to position [30, 0]
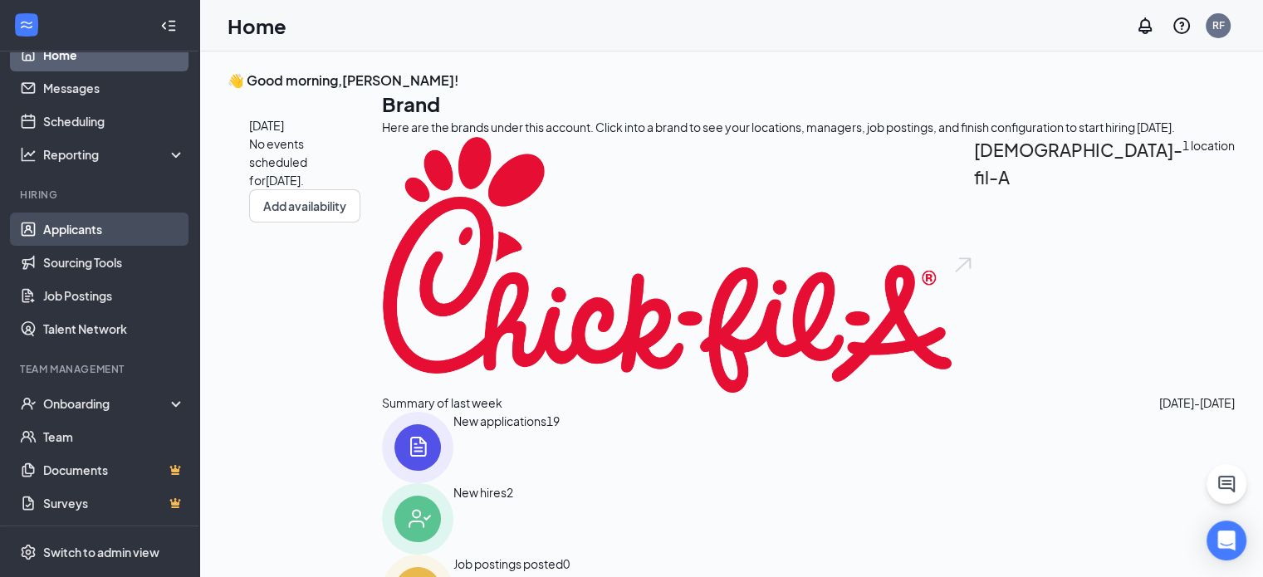
click at [120, 231] on link "Applicants" at bounding box center [114, 229] width 142 height 33
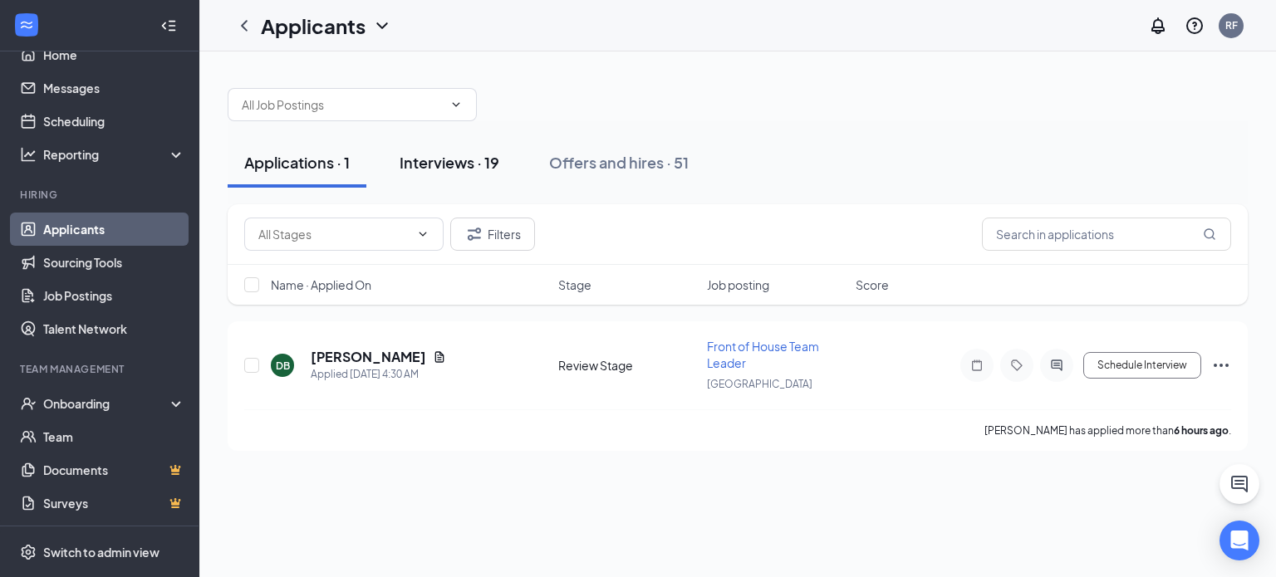
click at [445, 179] on button "Interviews · 19" at bounding box center [449, 163] width 133 height 50
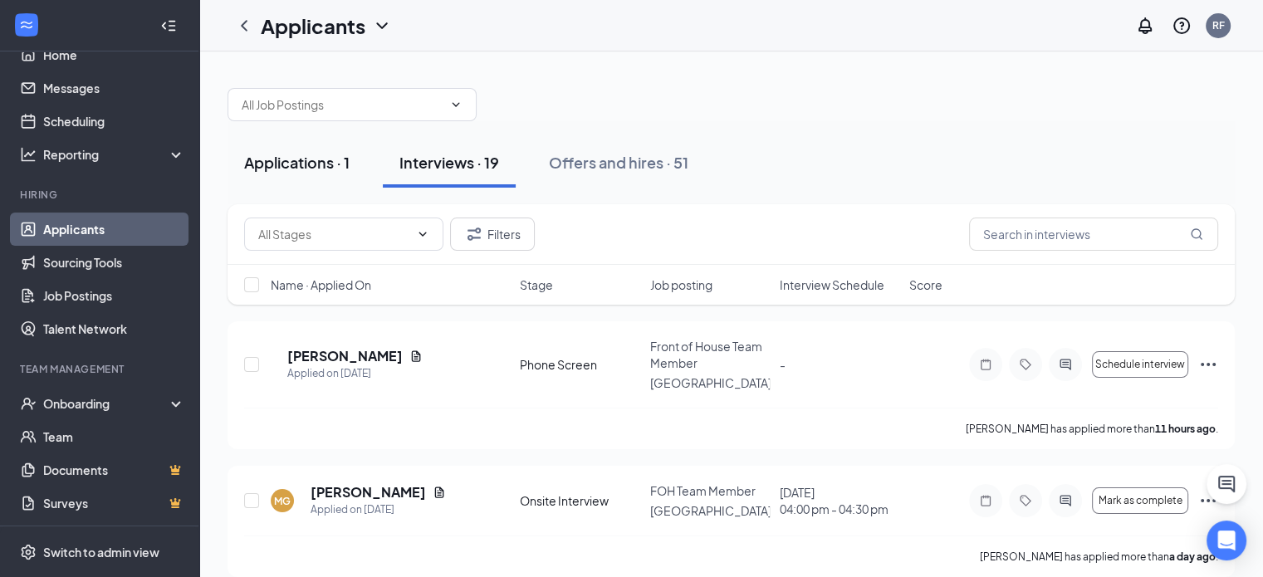
click at [339, 146] on button "Applications · 1" at bounding box center [297, 163] width 139 height 50
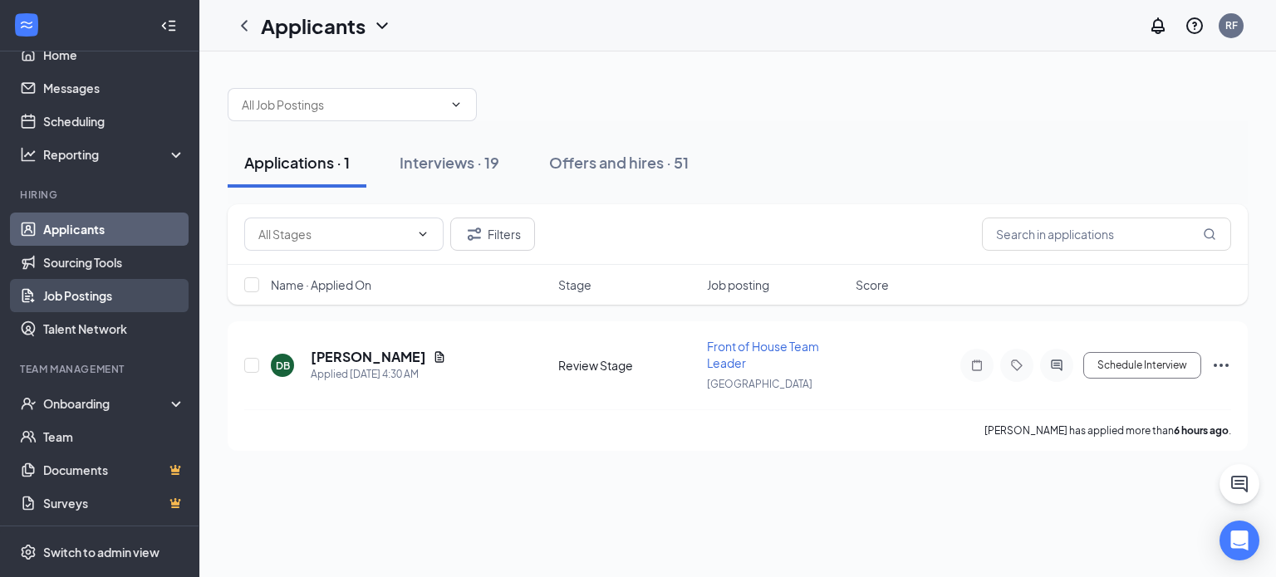
click at [108, 292] on link "Job Postings" at bounding box center [114, 295] width 142 height 33
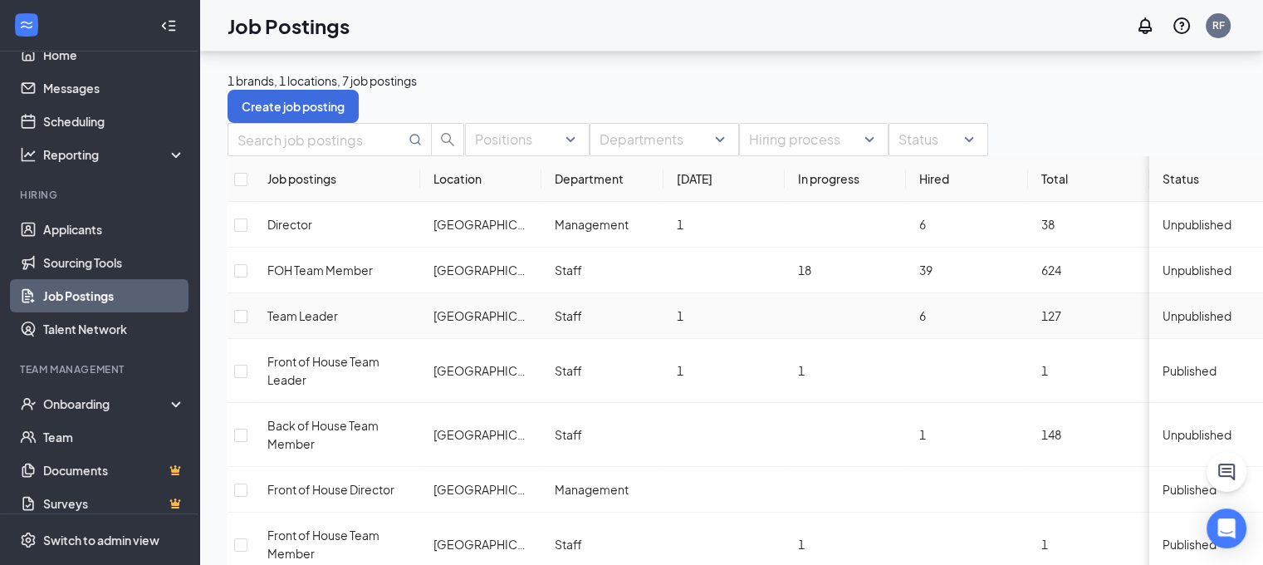
scroll to position [82, 0]
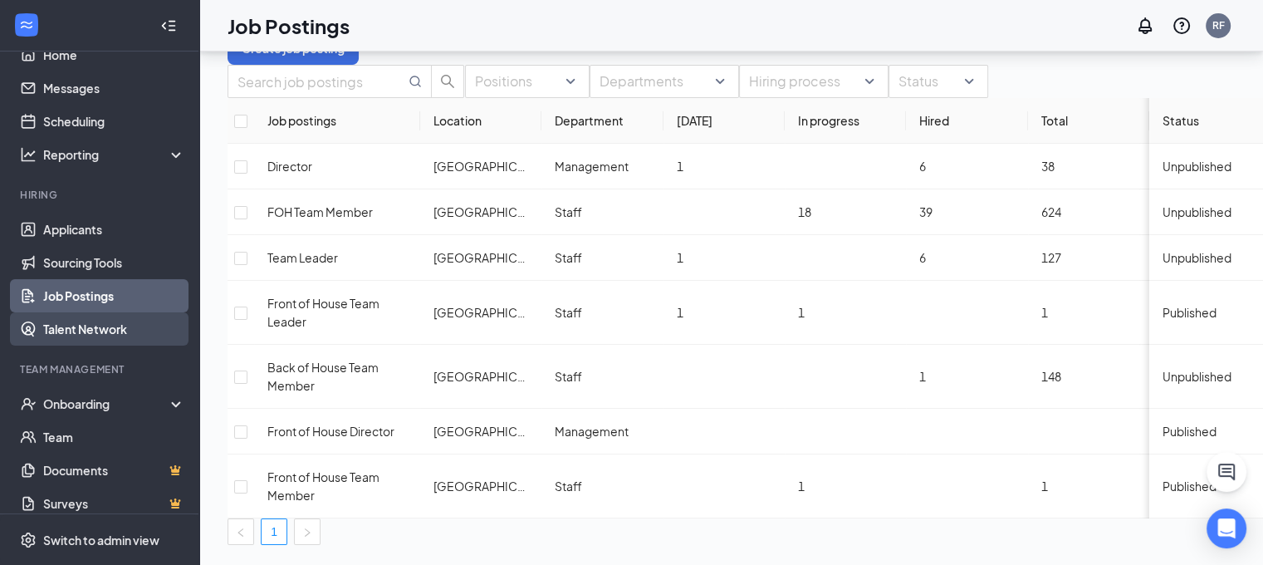
click at [136, 312] on link "Talent Network" at bounding box center [114, 328] width 142 height 33
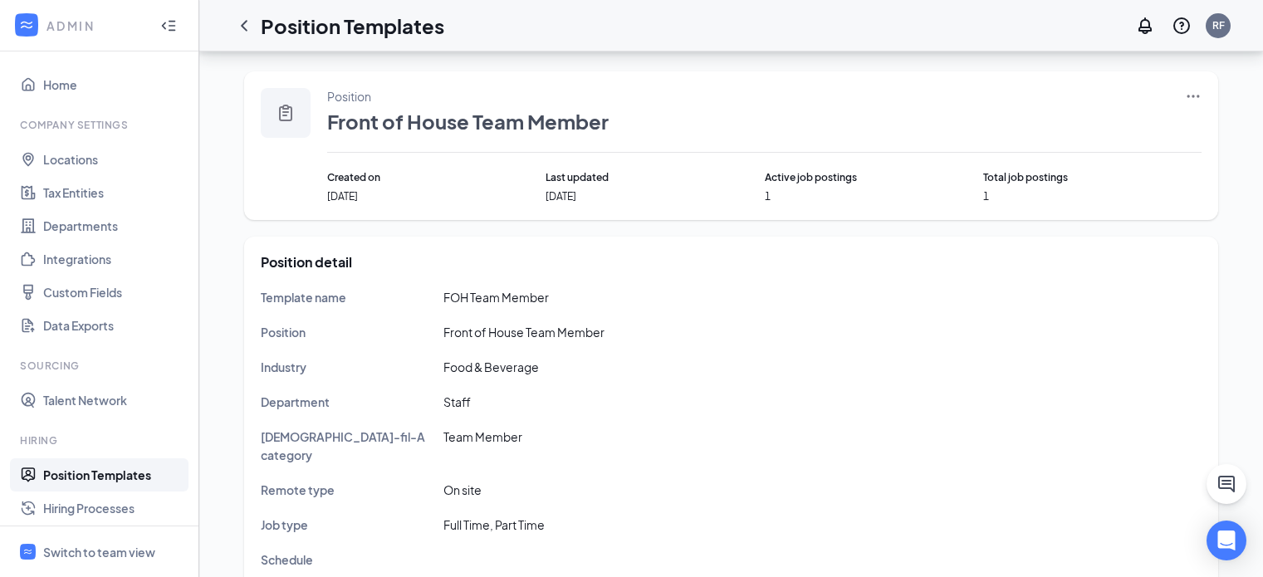
scroll to position [898, 0]
